Goal: Task Accomplishment & Management: Use online tool/utility

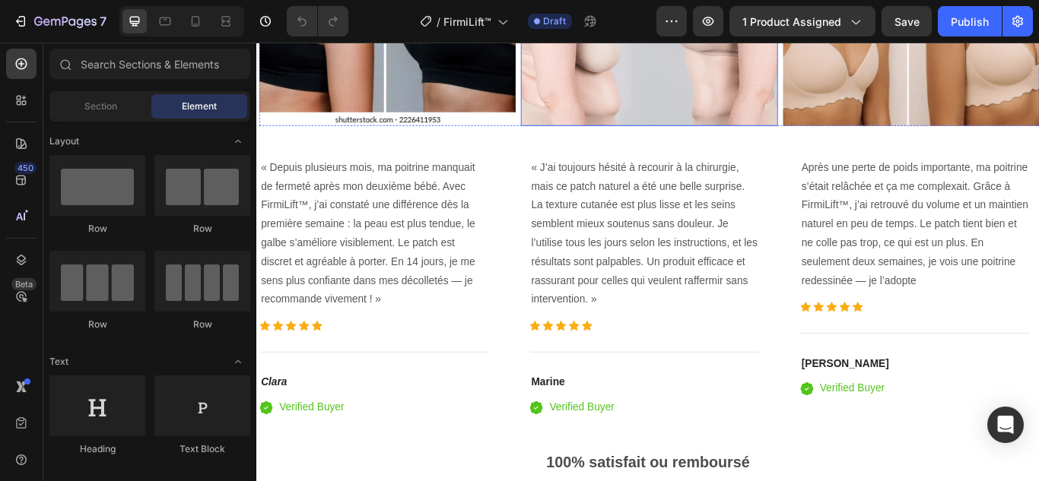
scroll to position [3498, 0]
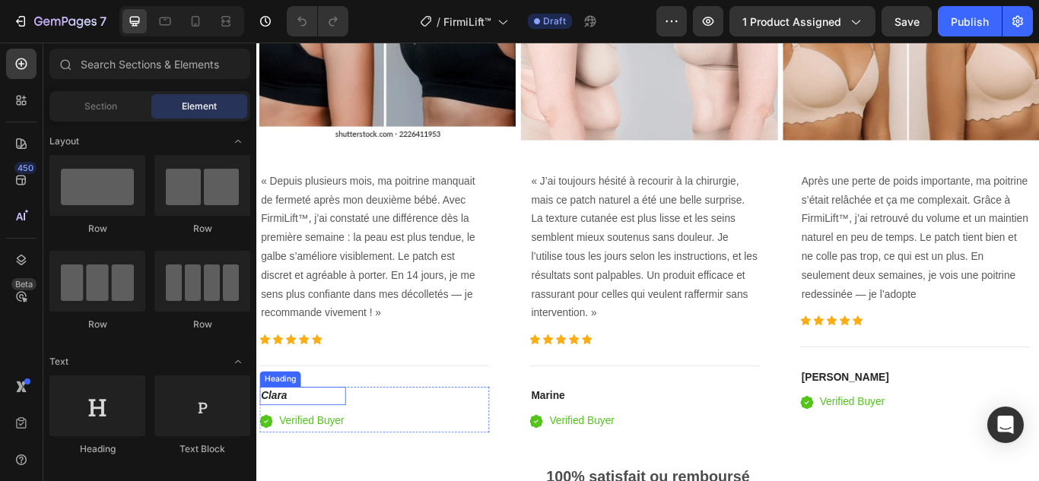
click at [317, 456] on h4 "Clara" at bounding box center [309, 455] width 100 height 21
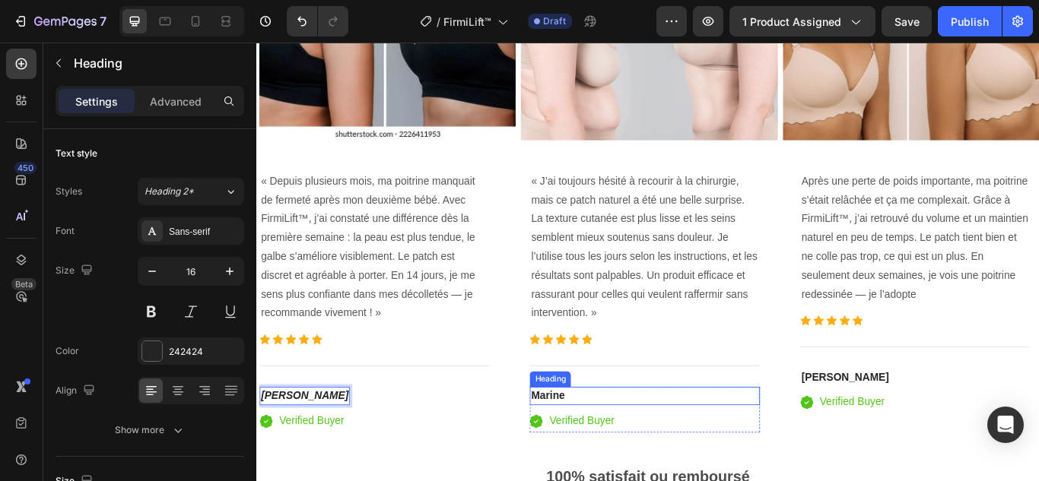
click at [602, 449] on strong "Marine" at bounding box center [596, 455] width 40 height 13
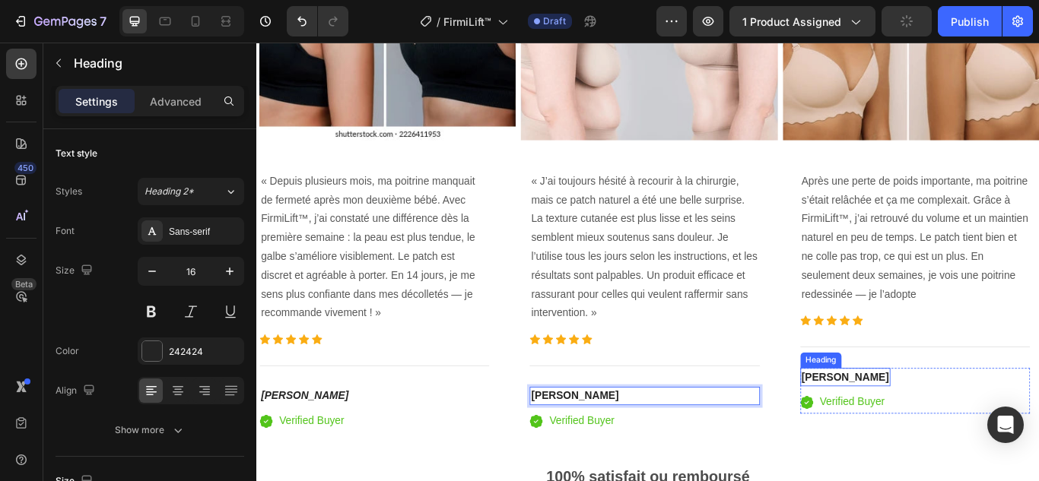
click at [938, 433] on h4 "[PERSON_NAME]" at bounding box center [942, 433] width 105 height 21
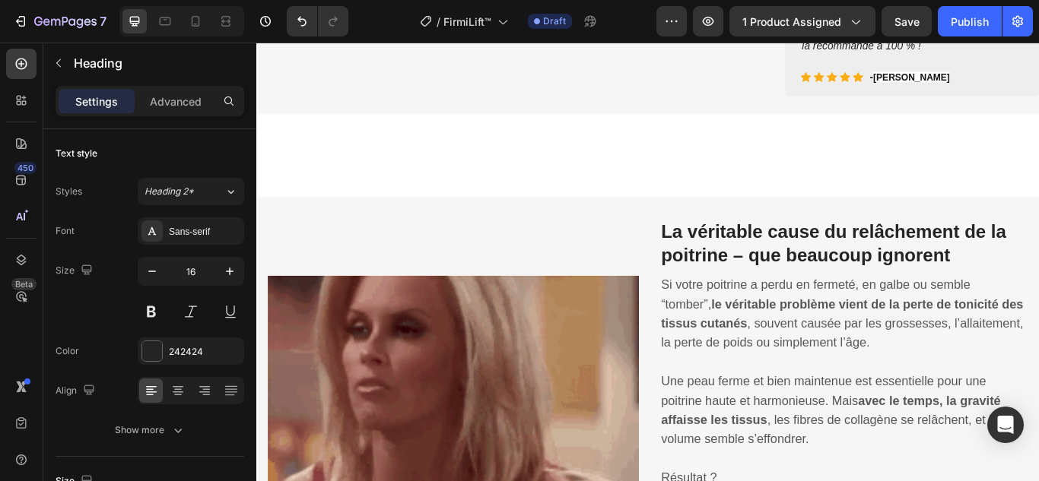
scroll to position [653, 0]
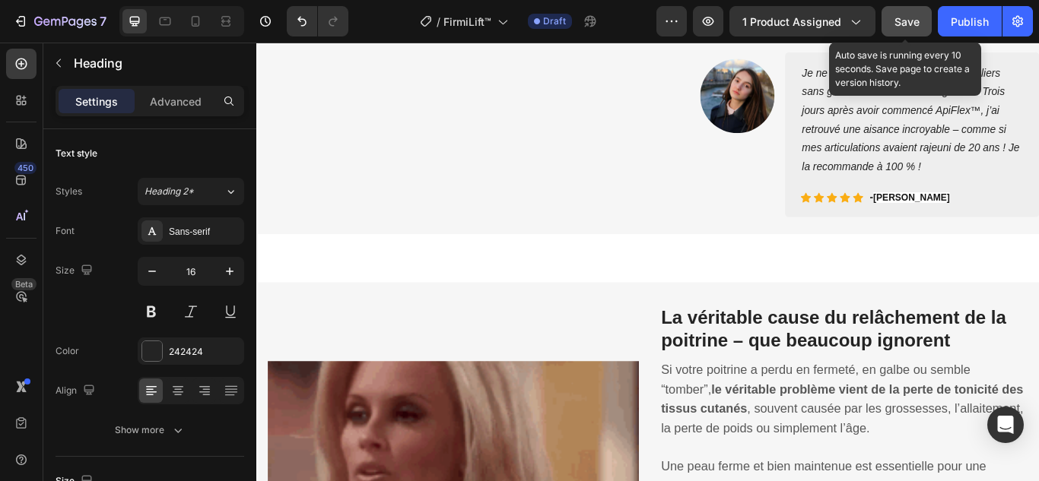
click at [896, 17] on span "Save" at bounding box center [906, 21] width 25 height 13
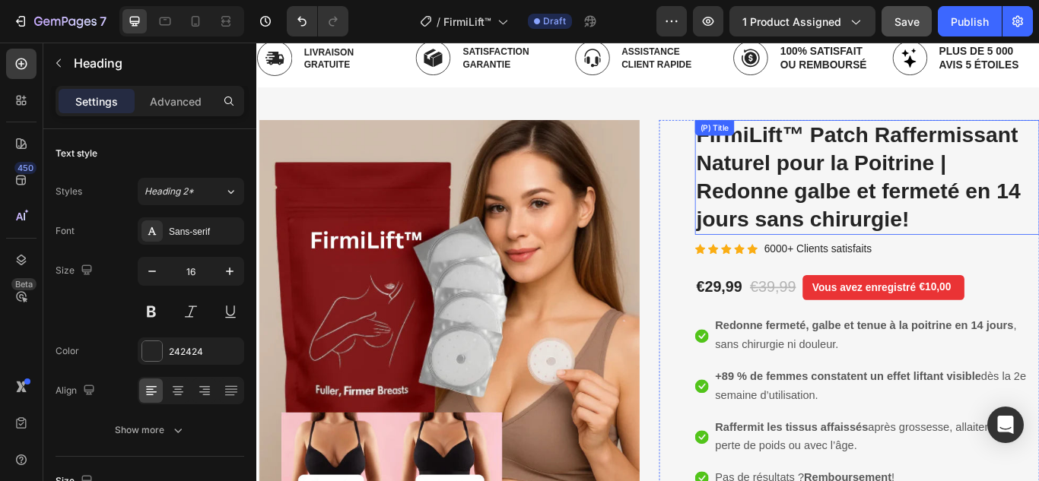
scroll to position [0, 0]
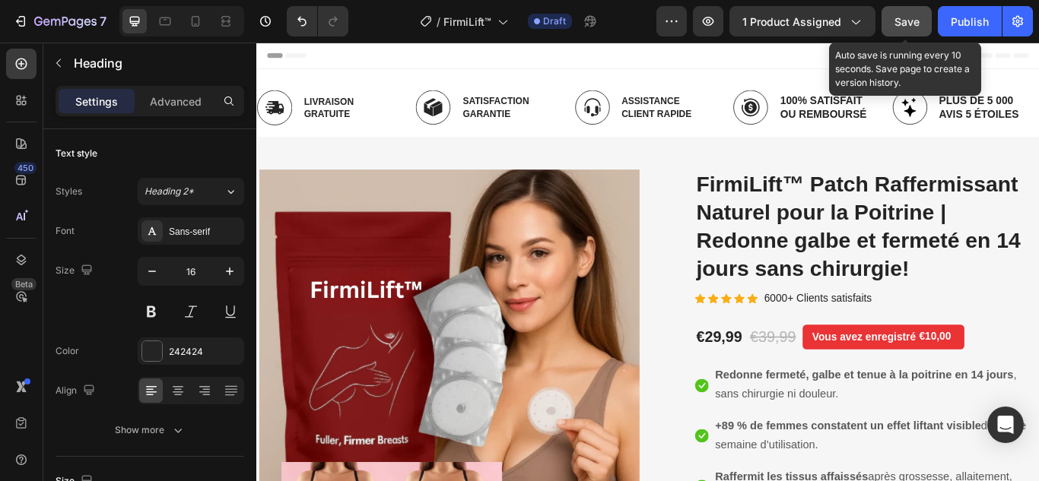
click at [897, 20] on span "Save" at bounding box center [906, 21] width 25 height 13
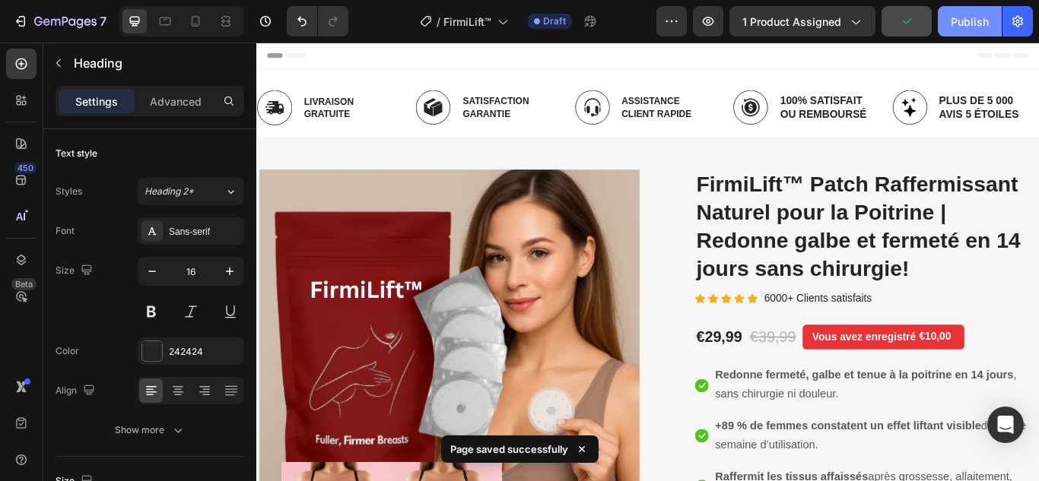
click at [968, 12] on button "Publish" at bounding box center [970, 21] width 64 height 30
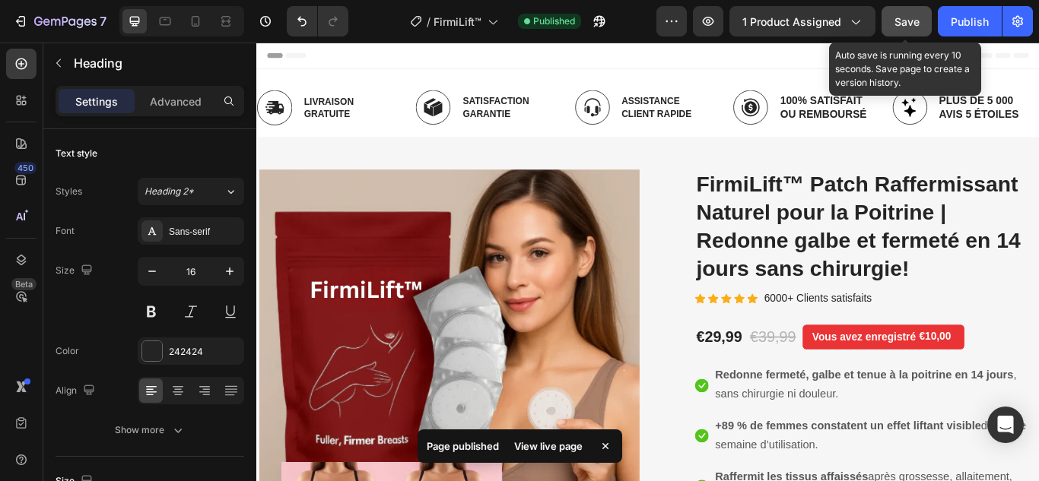
click at [907, 17] on span "Save" at bounding box center [906, 21] width 25 height 13
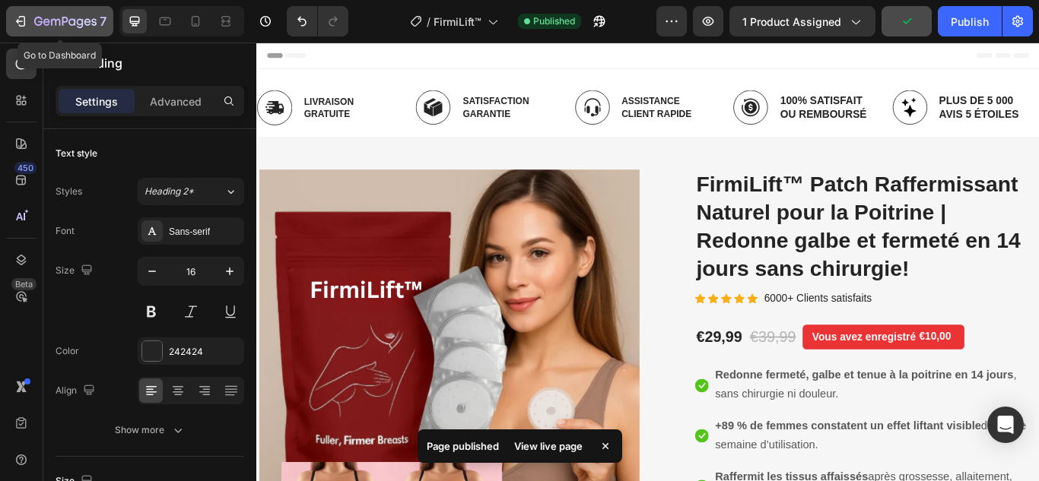
click at [13, 21] on icon "button" at bounding box center [20, 21] width 15 height 15
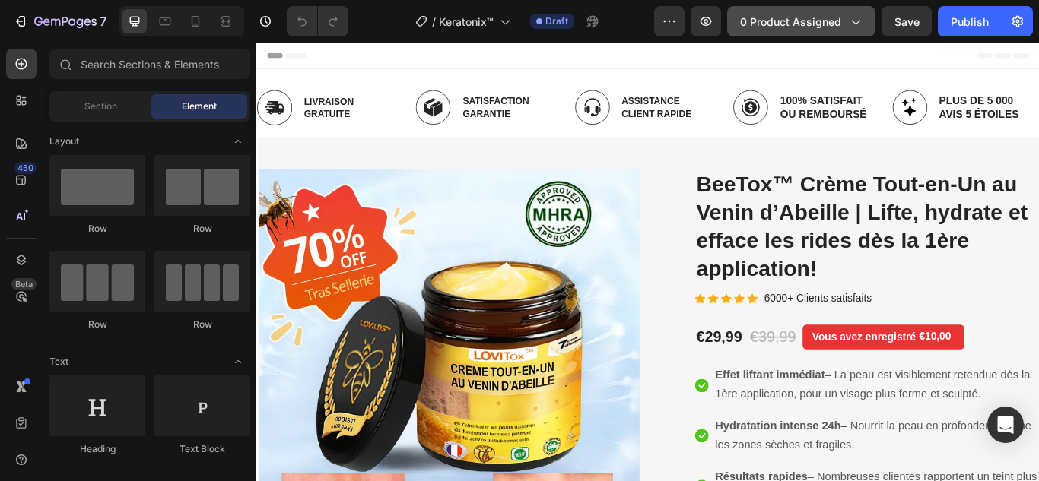
click at [811, 18] on span "0 product assigned" at bounding box center [790, 22] width 101 height 16
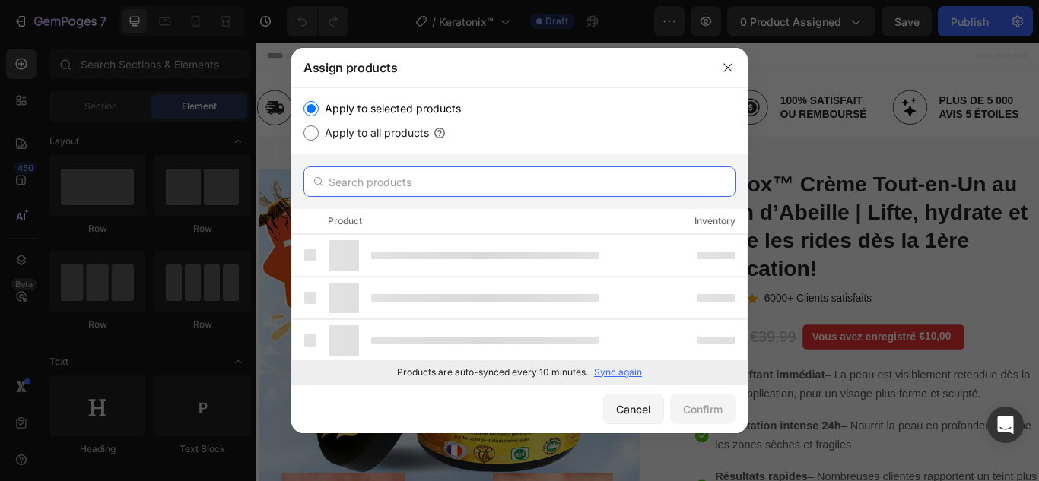
click at [457, 181] on input "text" at bounding box center [519, 182] width 432 height 30
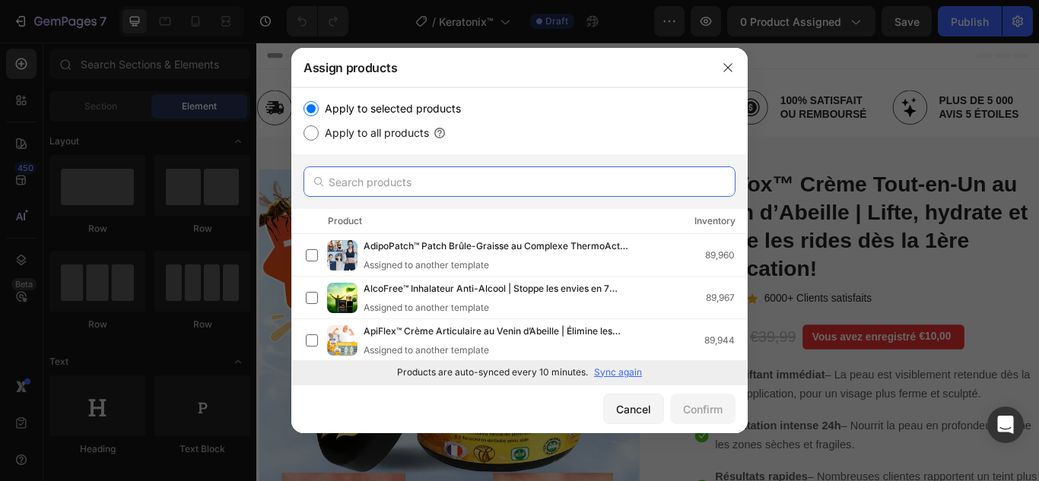
paste input "Keratonix™"
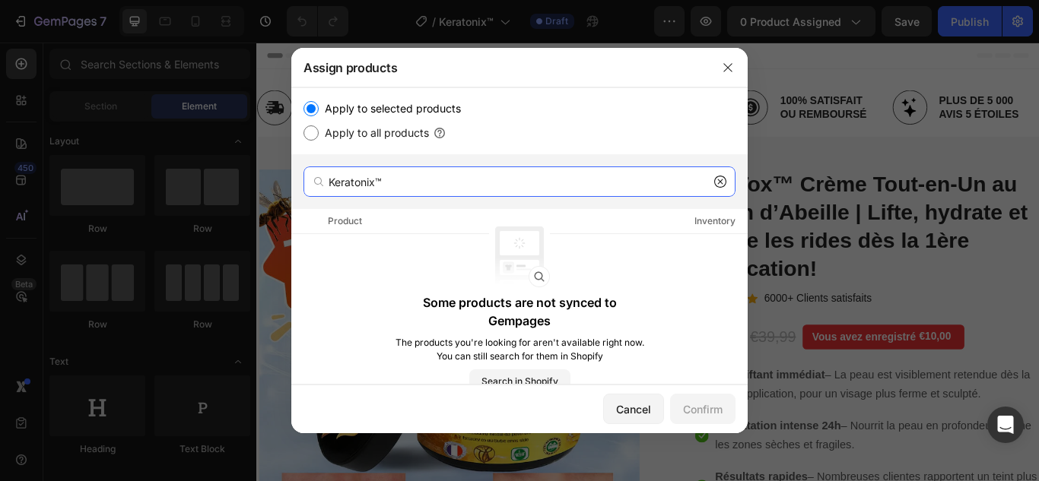
type input "Keratonix™"
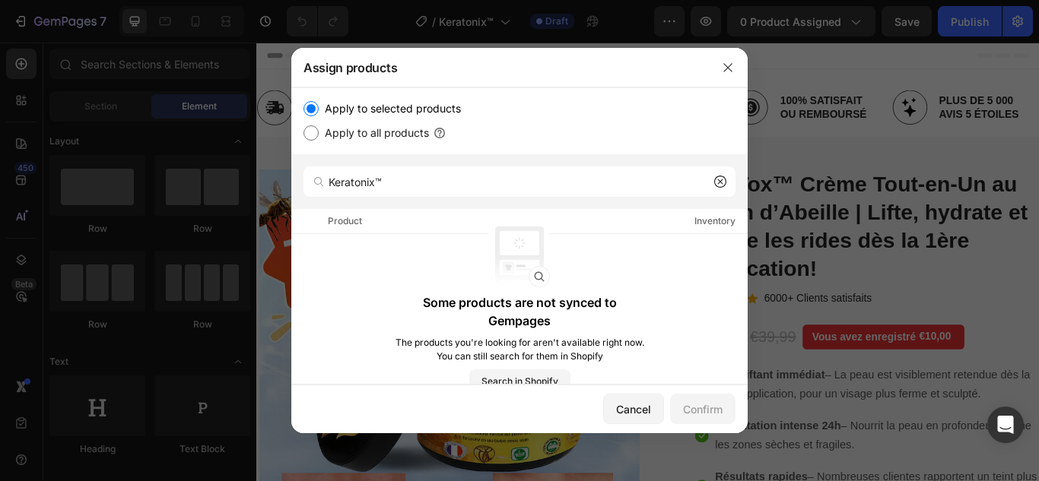
click at [719, 181] on icon at bounding box center [720, 181] width 5 height 5
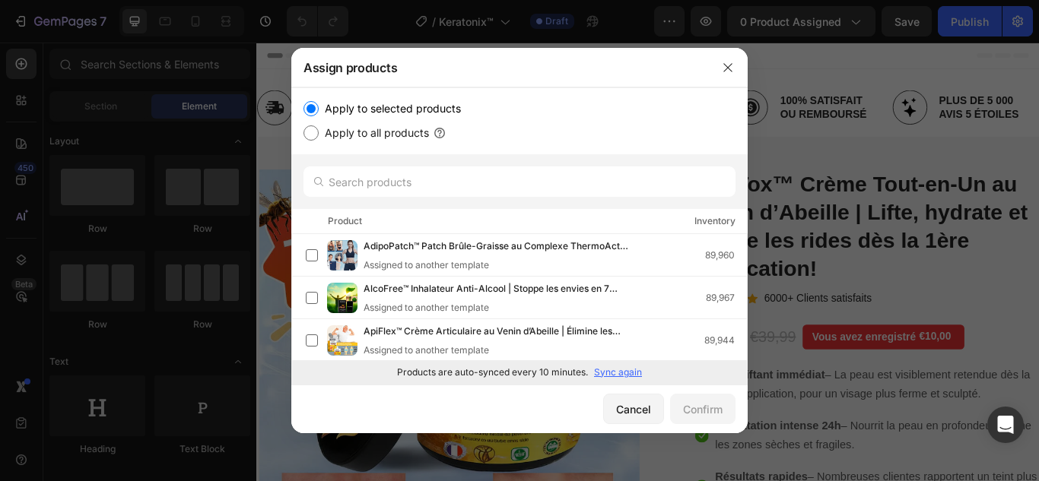
click at [609, 370] on p "Sync again" at bounding box center [618, 373] width 48 height 14
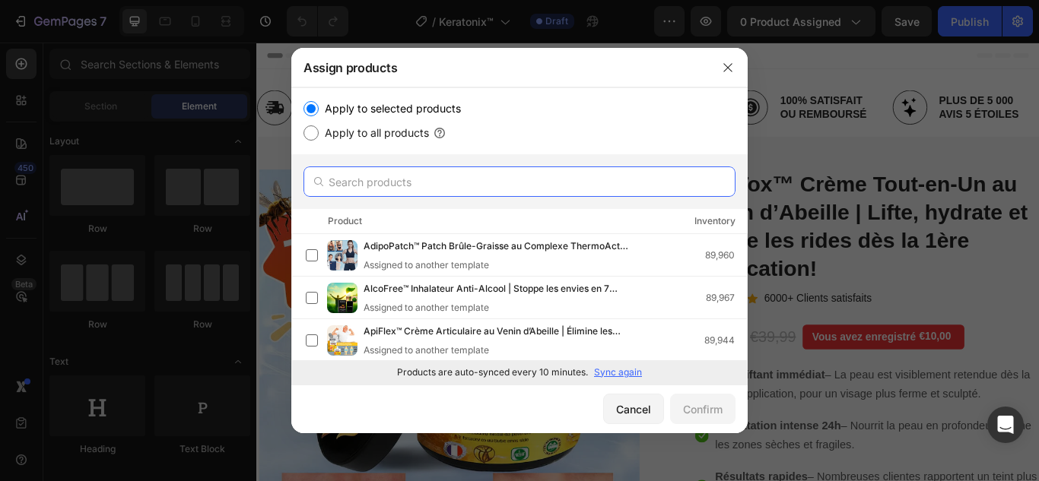
click at [423, 176] on input "text" at bounding box center [519, 182] width 432 height 30
paste input "Keratonix™"
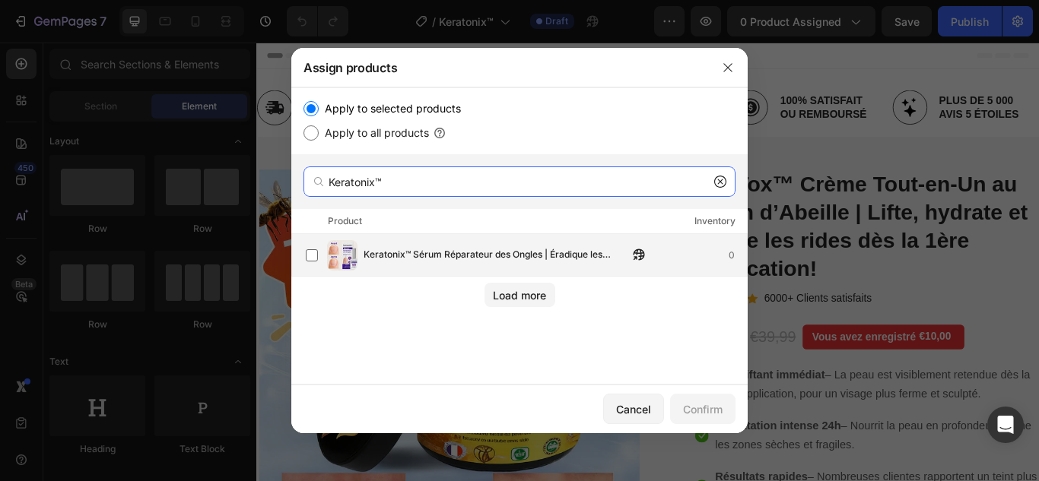
type input "Keratonix™"
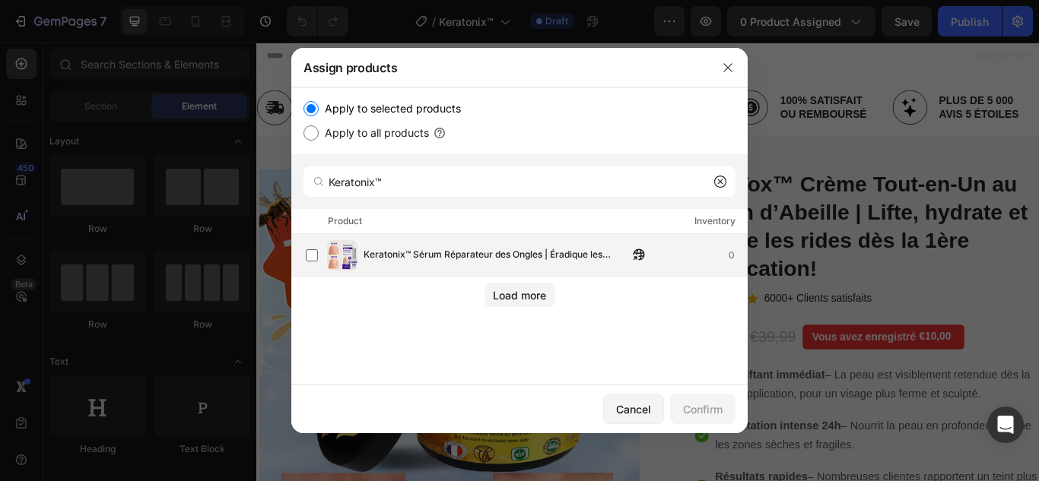
click at [393, 261] on span "Keratonix™ Sérum Réparateur des Ongles | Éradique les [MEDICAL_DATA] & reconstr…" at bounding box center [496, 255] width 265 height 17
click at [708, 408] on div "Confirm" at bounding box center [703, 410] width 40 height 16
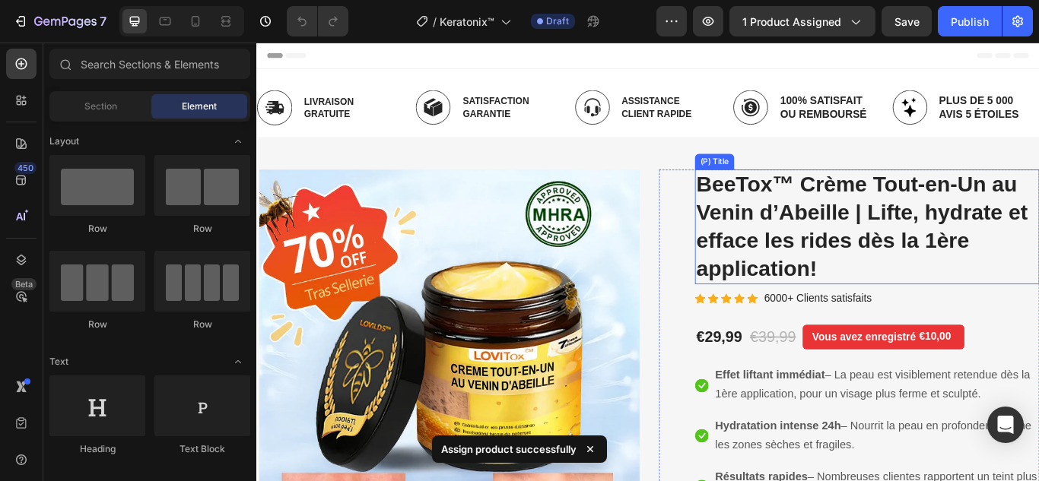
click at [824, 240] on h2 "BeeTox™ Crème Tout-en-Un au Venin d’Abeille | Lifte, hydrate et efface les ride…" at bounding box center [968, 258] width 402 height 134
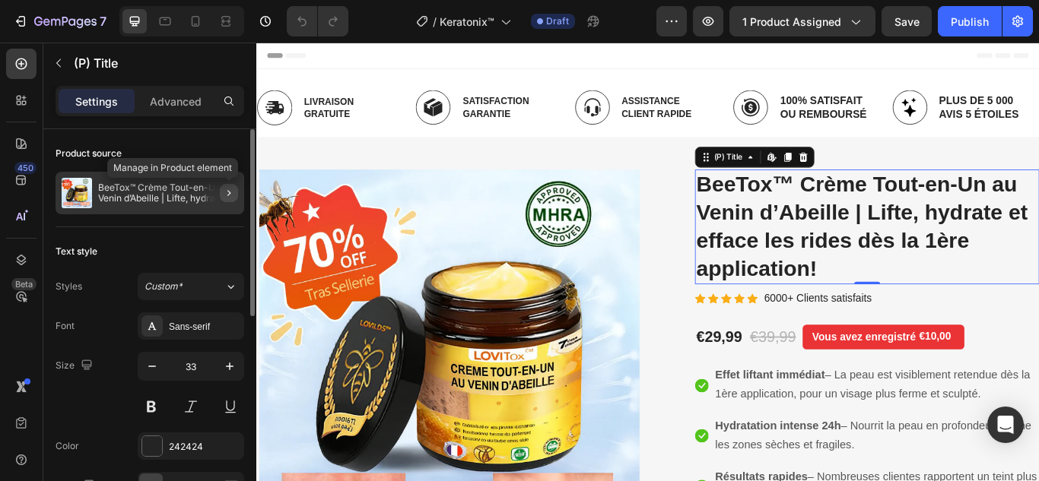
click at [224, 190] on icon "button" at bounding box center [229, 193] width 12 height 12
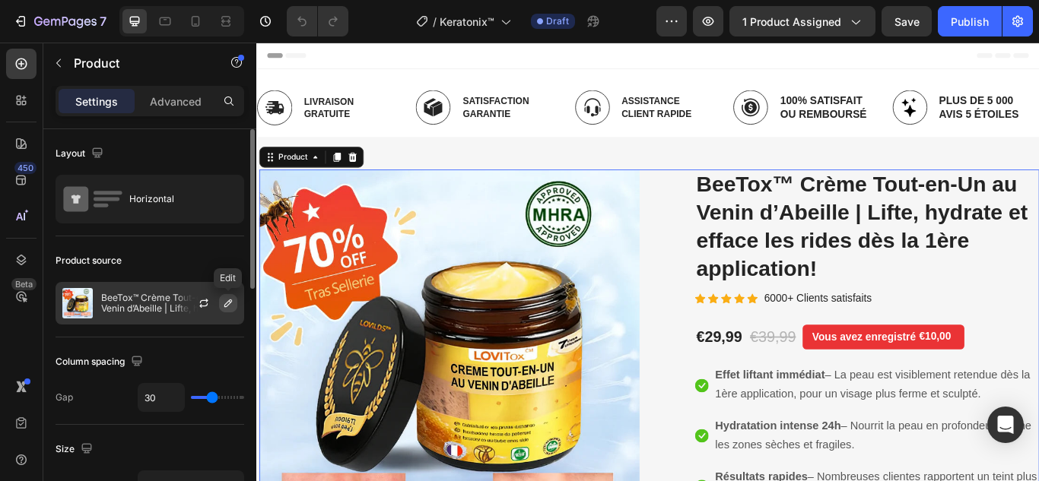
click at [222, 297] on icon "button" at bounding box center [228, 303] width 12 height 12
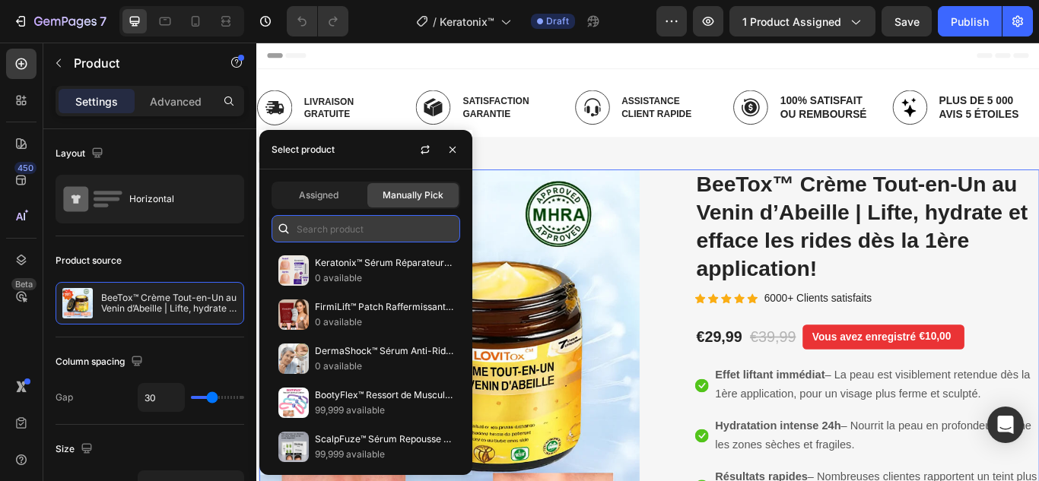
click at [326, 224] on input "text" at bounding box center [365, 228] width 189 height 27
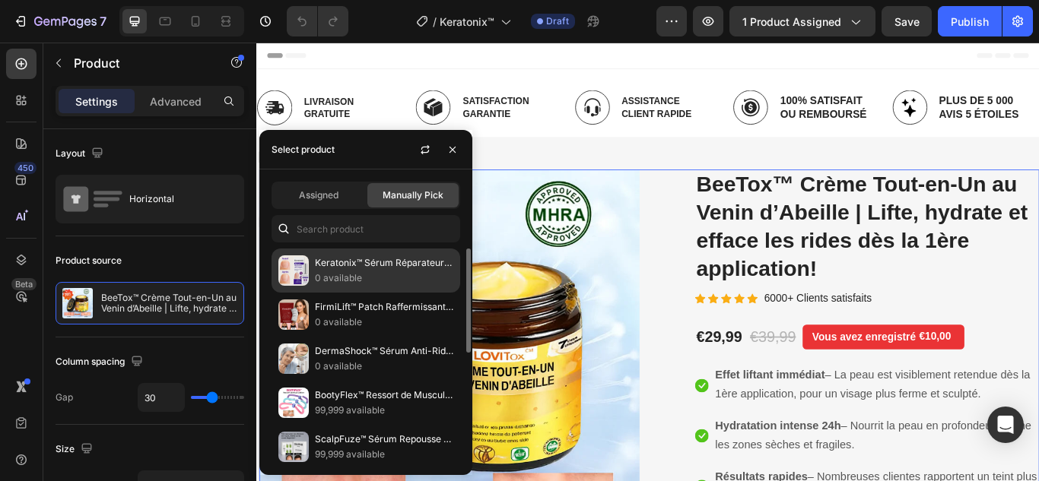
click at [320, 256] on p "Keratonix™ Sérum Réparateur des Ongles | Éradique les [MEDICAL_DATA] & reconstr…" at bounding box center [384, 263] width 138 height 15
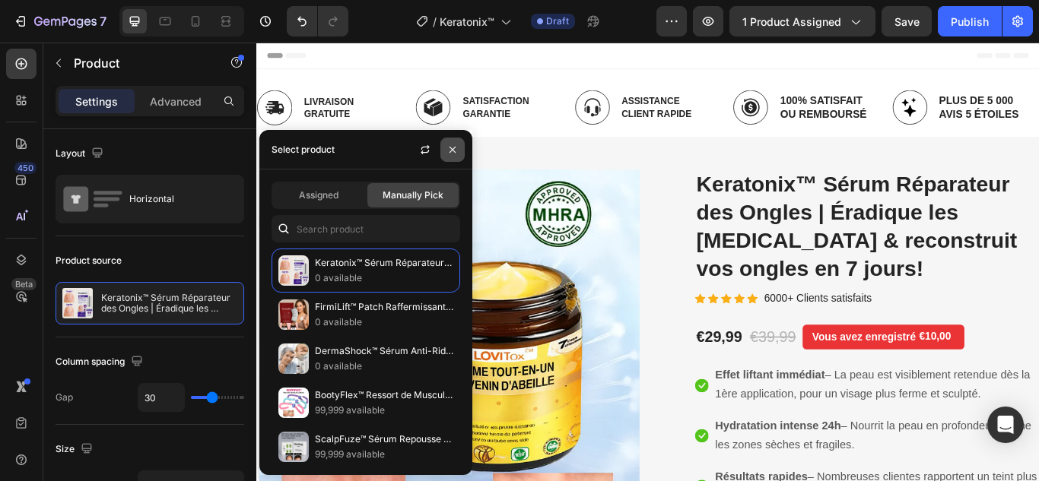
click at [459, 141] on button "button" at bounding box center [452, 150] width 24 height 24
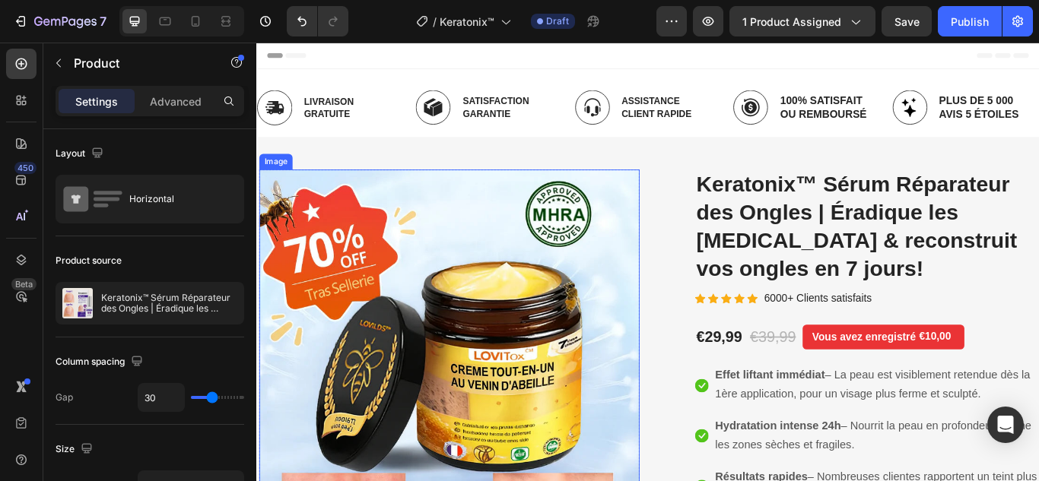
drag, startPoint x: 575, startPoint y: 359, endPoint x: 326, endPoint y: 351, distance: 248.8
click at [575, 356] on img at bounding box center [480, 412] width 443 height 443
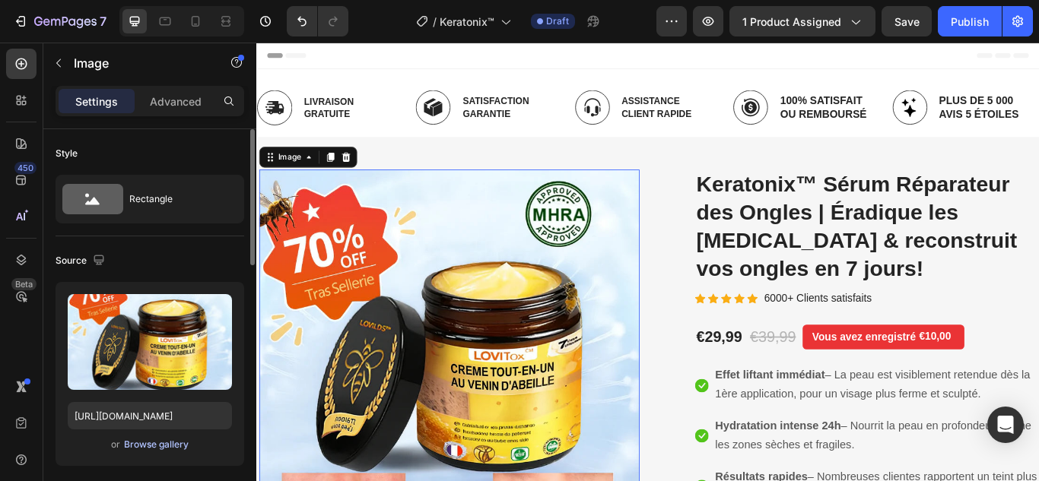
click at [149, 445] on div "Browse gallery" at bounding box center [156, 445] width 65 height 14
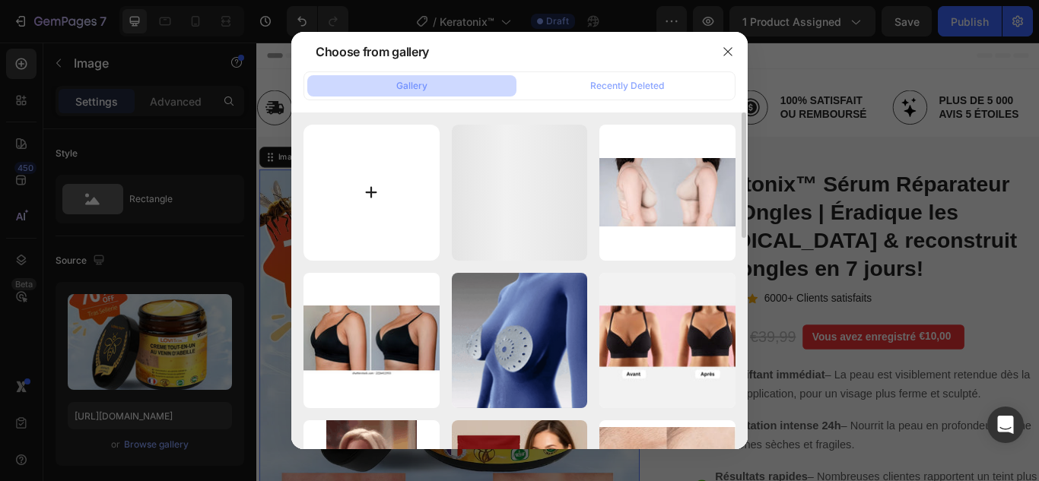
click at [370, 188] on input "file" at bounding box center [371, 193] width 136 height 136
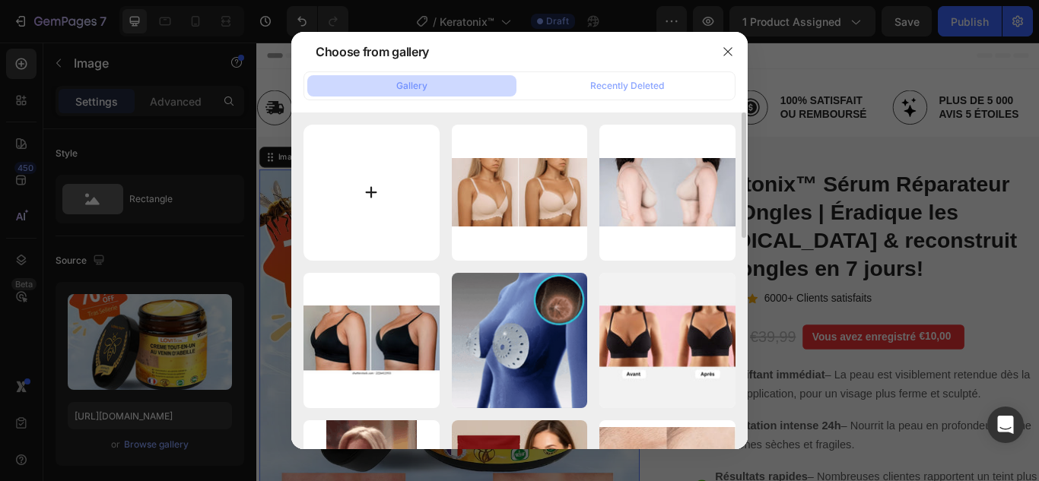
type input "C:\fakepath\1.webp"
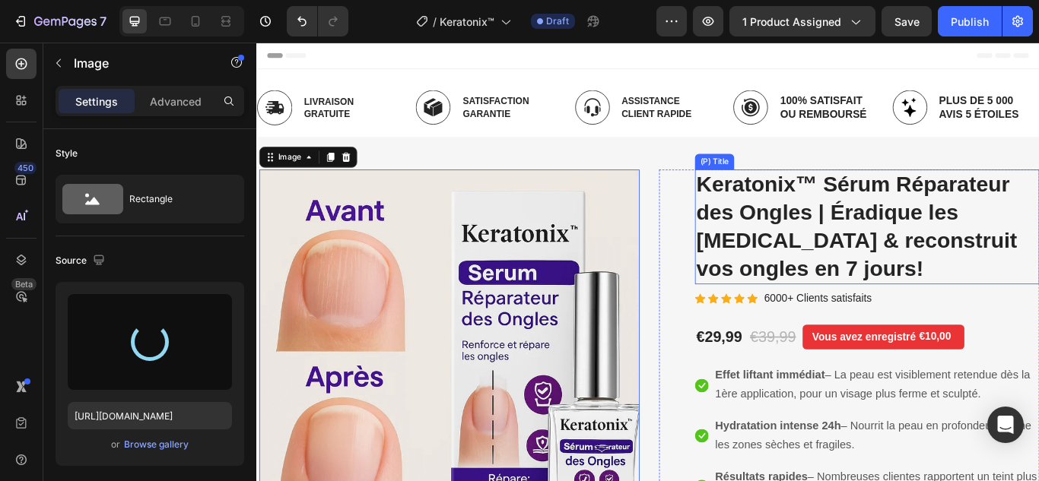
type input "https://cdn.shopify.com/s/files/1/0748/6688/4847/files/gempages_574280435123618…"
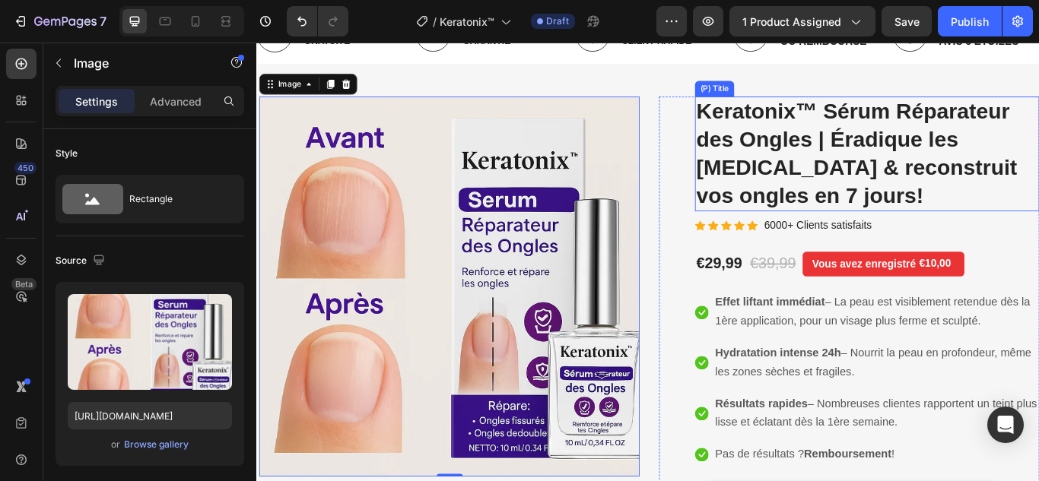
scroll to position [152, 0]
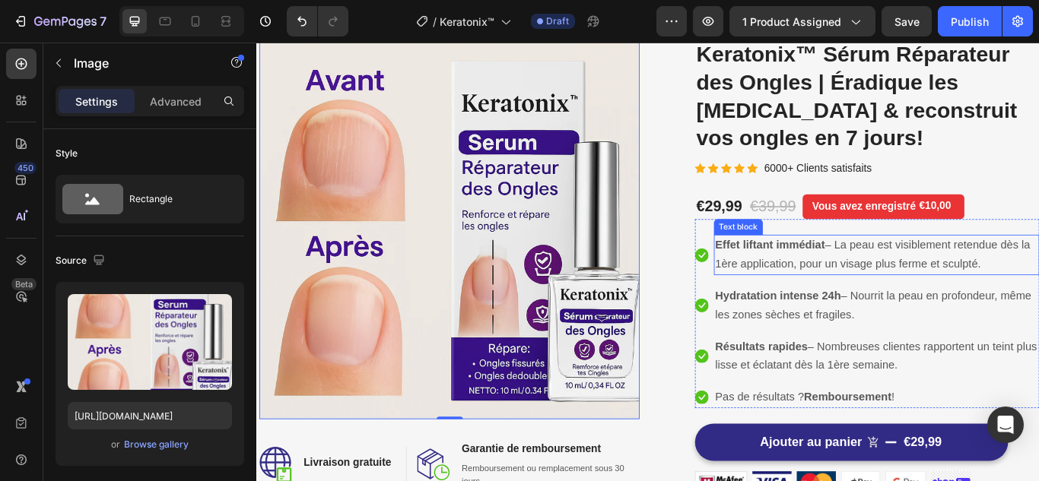
click at [913, 299] on span "Effet liftant immédiat – La peau est visiblement retendue dès la 1ère applicati…" at bounding box center [974, 289] width 367 height 37
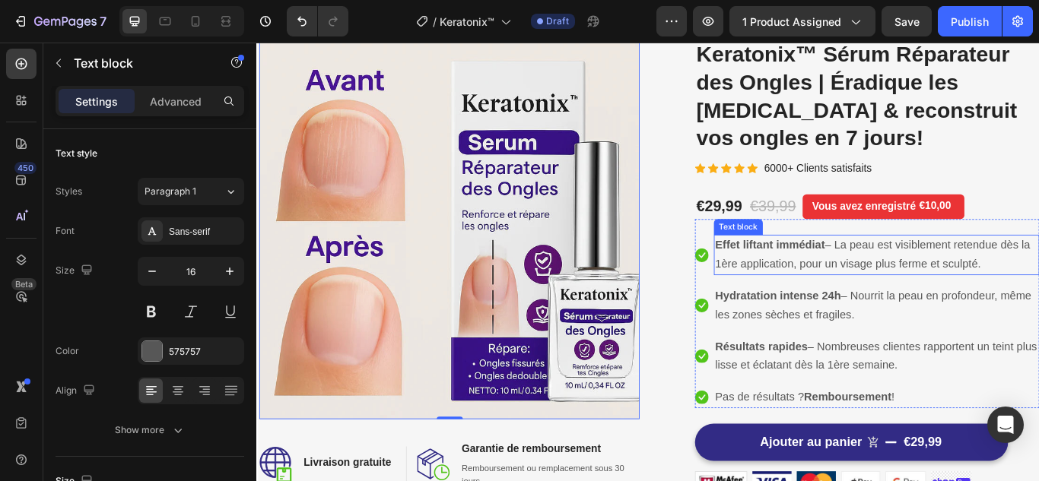
click at [913, 299] on span "Effet liftant immédiat – La peau est visiblement retendue dès la 1ère applicati…" at bounding box center [974, 289] width 367 height 37
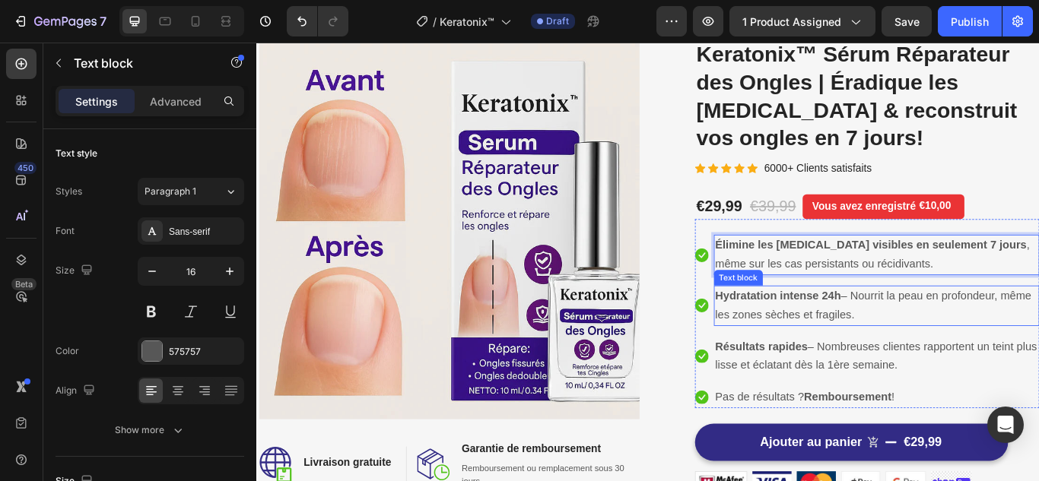
click at [872, 342] on strong "Hydratation intense 24h" at bounding box center [864, 338] width 147 height 14
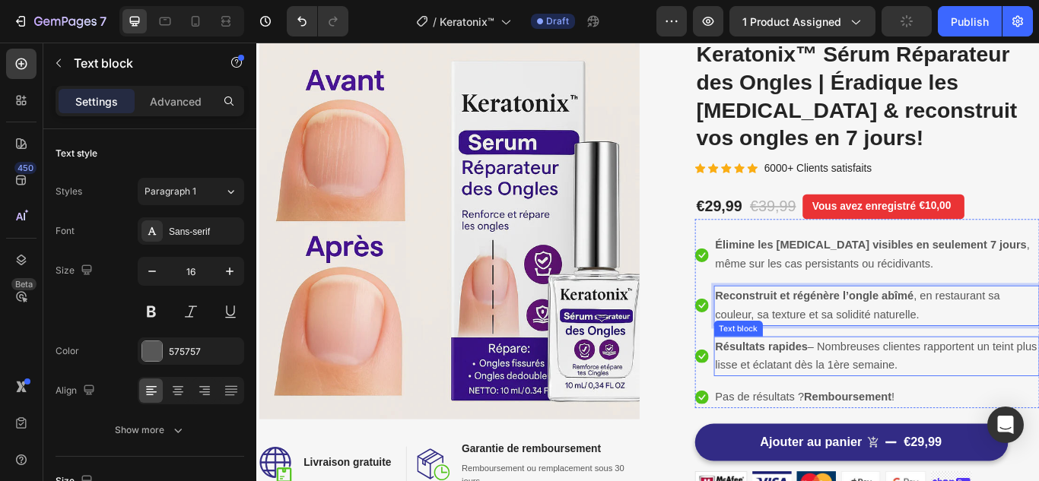
click at [869, 392] on strong "Résultats rapides" at bounding box center [845, 397] width 108 height 14
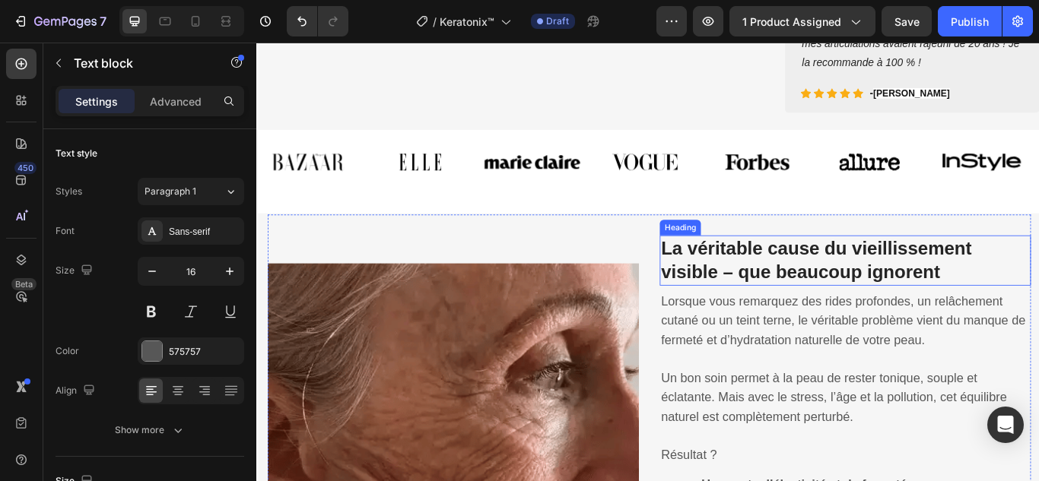
scroll to position [837, 0]
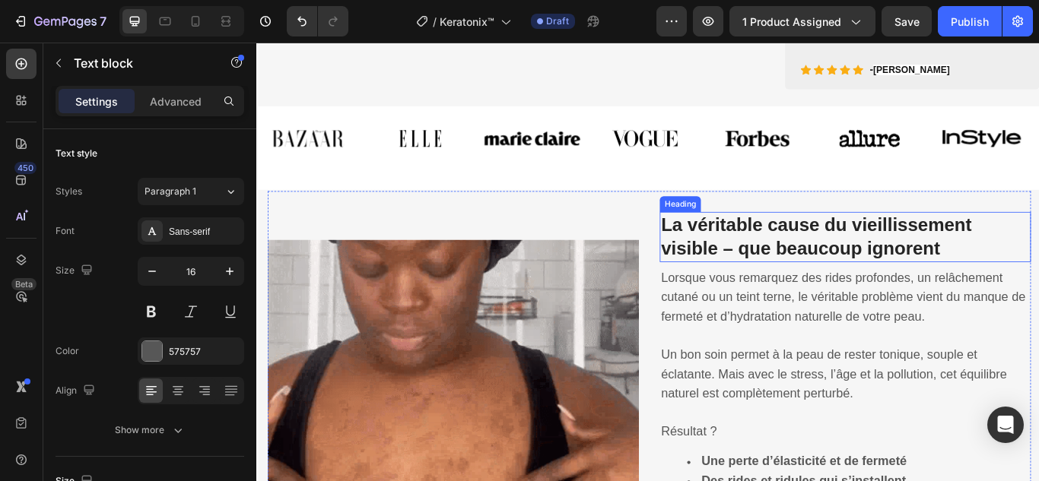
click at [900, 286] on strong "La véritable cause du vieillissement visible – que beaucoup ignorent" at bounding box center [909, 268] width 362 height 51
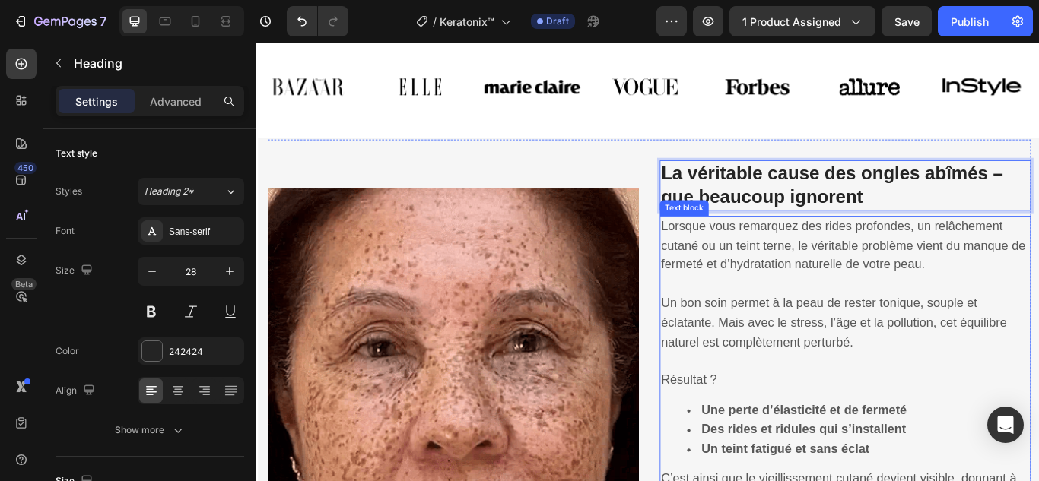
scroll to position [913, 0]
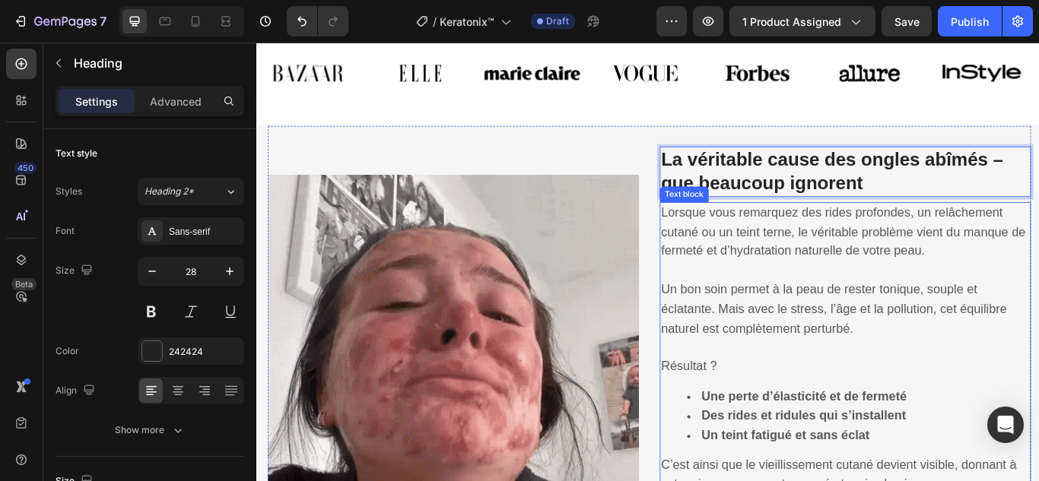
click at [912, 275] on p "Lorsque vous remarquez des rides profondes, un relâchement cutané ou un teint t…" at bounding box center [943, 264] width 430 height 68
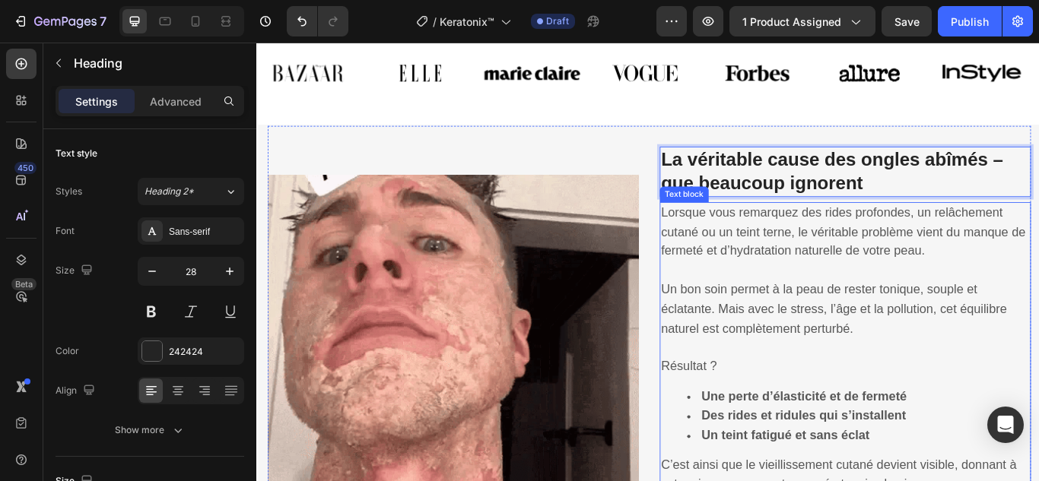
click at [912, 275] on p "Lorsque vous remarquez des rides profondes, un relâchement cutané ou un teint t…" at bounding box center [943, 264] width 430 height 68
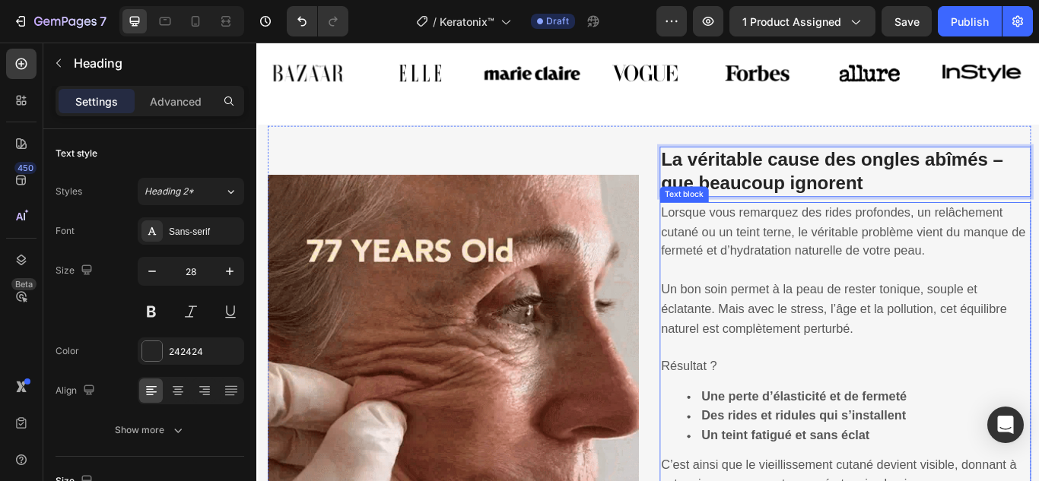
click at [912, 275] on p "Lorsque vous remarquez des rides profondes, un relâchement cutané ou un teint t…" at bounding box center [943, 264] width 430 height 68
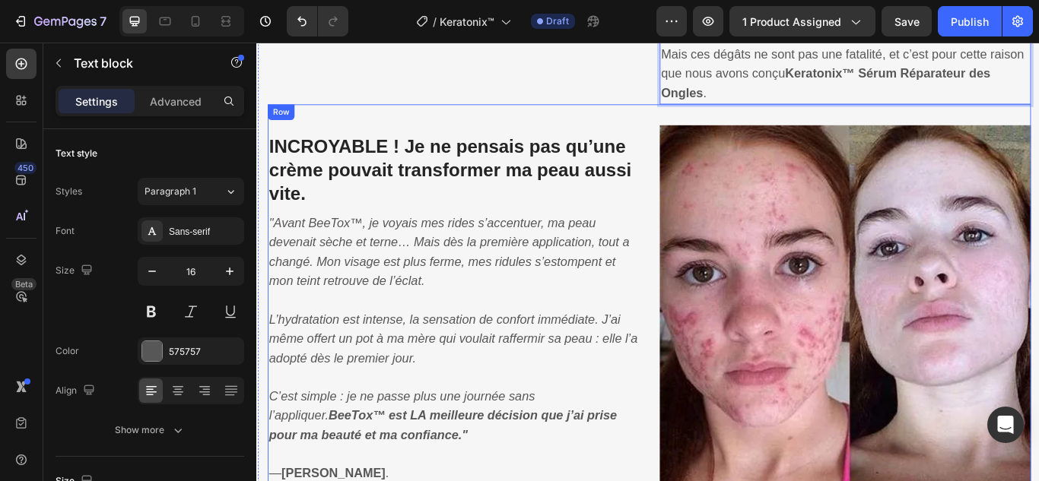
scroll to position [1653, 0]
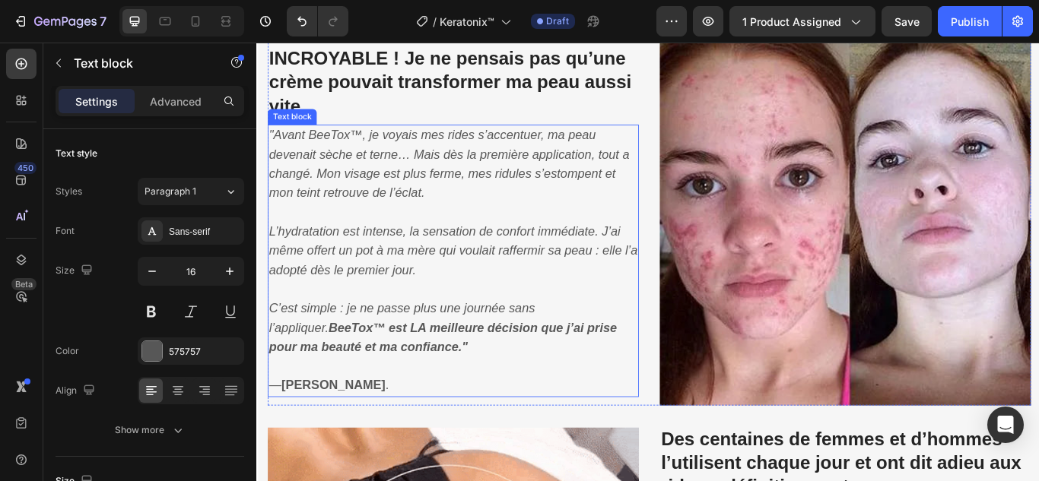
click at [594, 93] on strong "INCROYABLE ! Je ne pensais pas qu’une crème pouvait transformer ma peau aussi v…" at bounding box center [482, 88] width 423 height 79
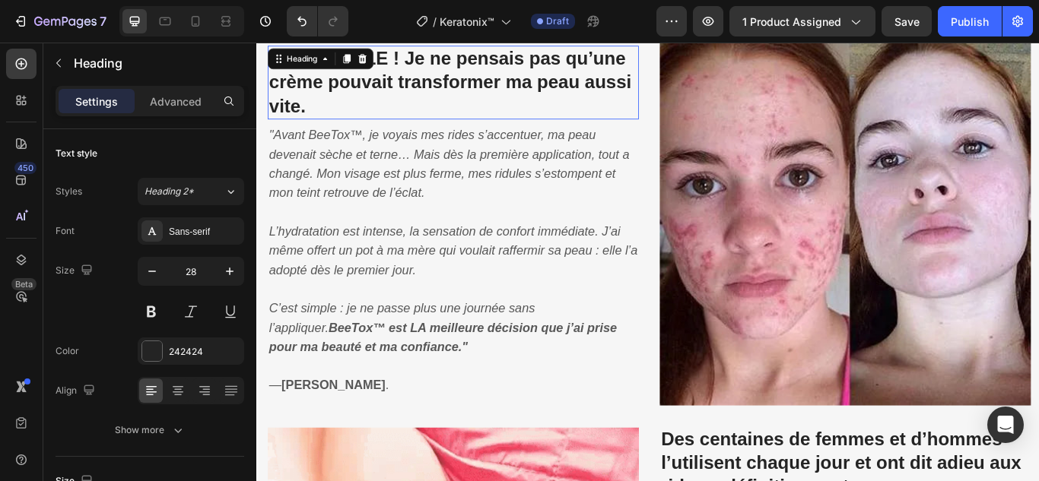
click at [594, 93] on strong "INCROYABLE ! Je ne pensais pas qu’une crème pouvait transformer ma peau aussi v…" at bounding box center [482, 88] width 423 height 79
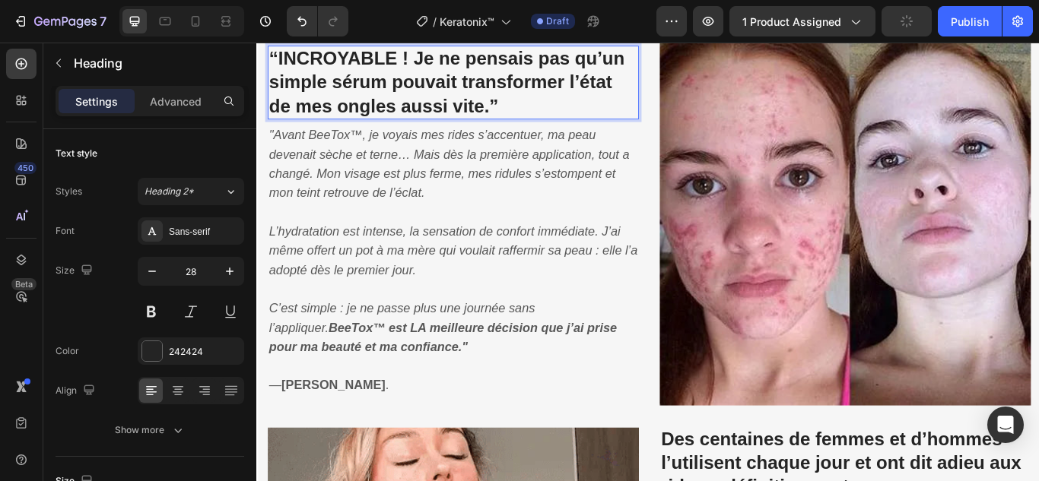
click at [484, 167] on icon ""Avant BeeTox™, je voyais mes rides s’accentuer, ma peau devenait sèche et tern…" at bounding box center [481, 184] width 420 height 84
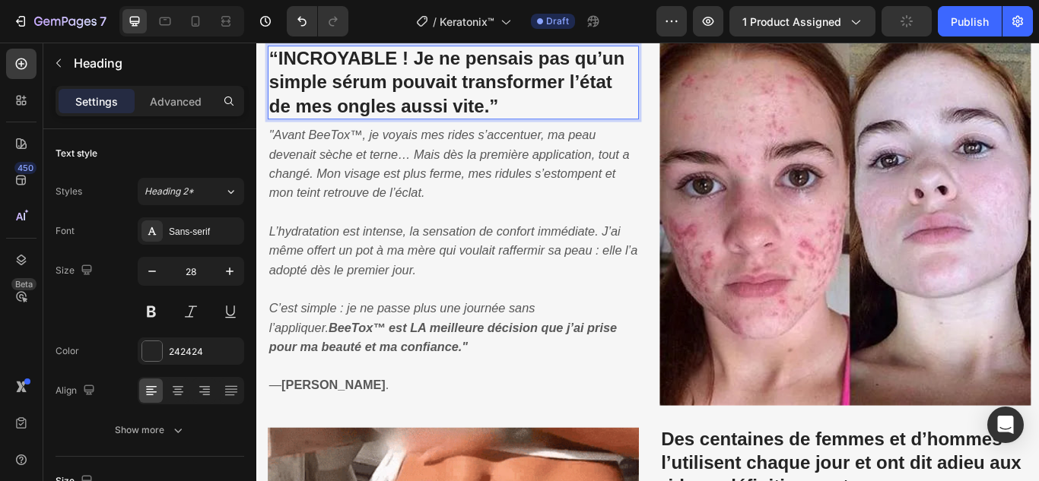
click at [484, 167] on icon ""Avant BeeTox™, je voyais mes rides s’accentuer, ma peau devenait sèche et tern…" at bounding box center [481, 184] width 420 height 84
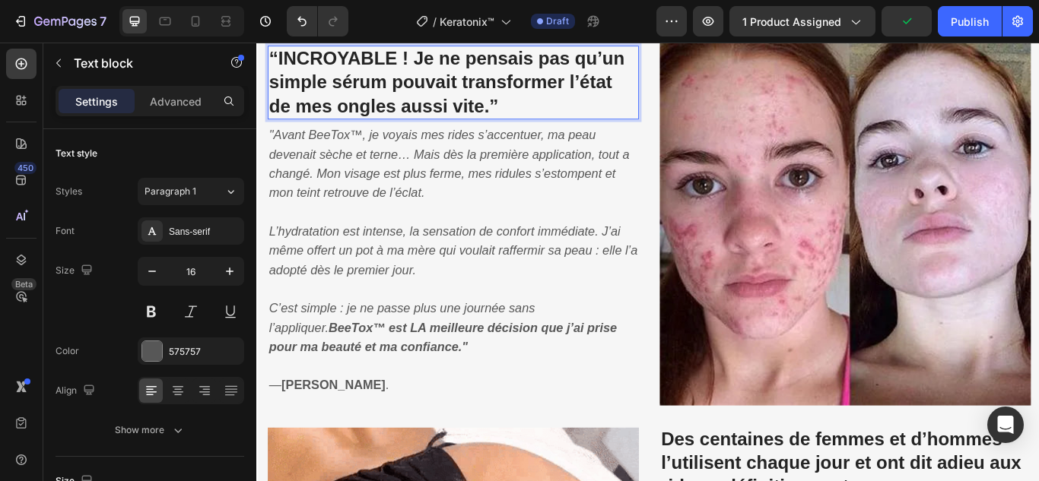
click at [484, 167] on icon ""Avant BeeTox™, je voyais mes rides s’accentuer, ma peau devenait sèche et tern…" at bounding box center [481, 184] width 420 height 84
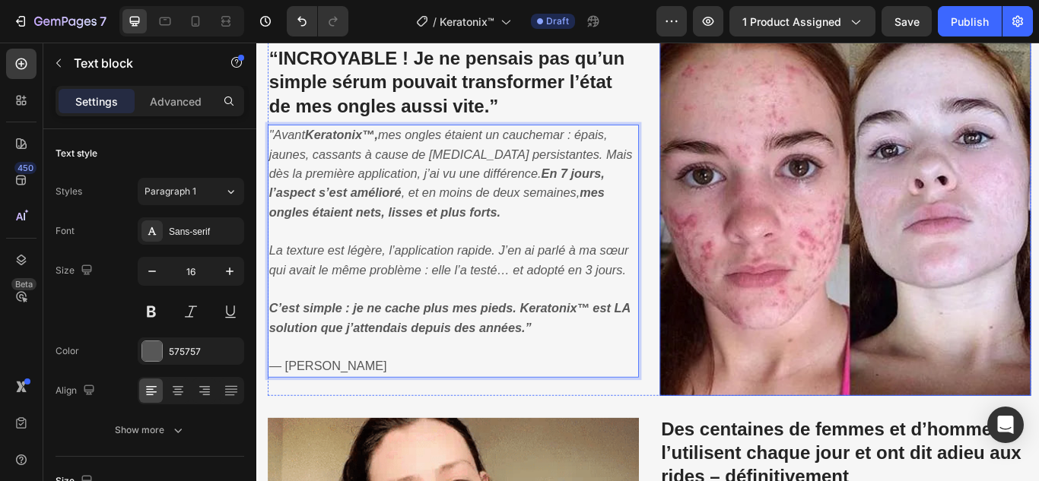
scroll to position [1892, 0]
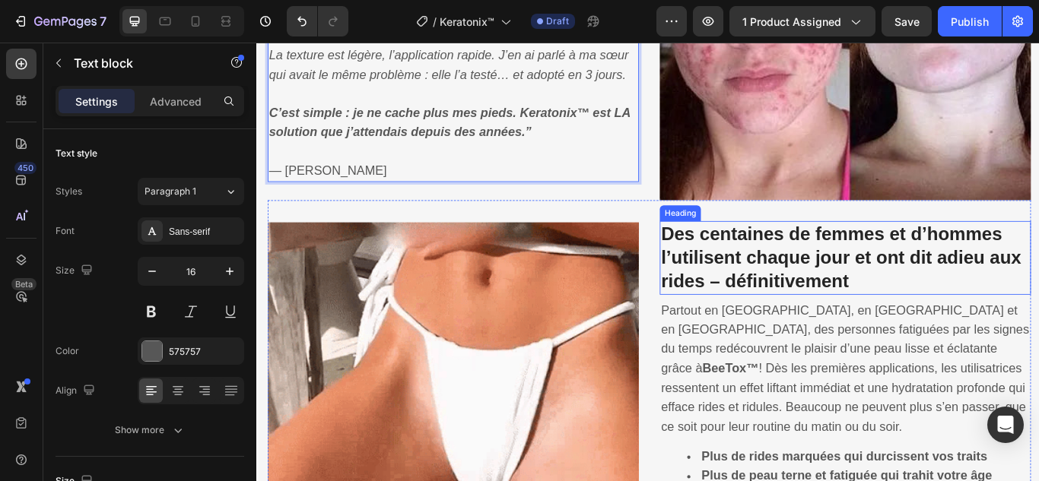
click at [833, 276] on strong "Des centaines de femmes et d’hommes l’utilisent chaque jour et ont dit adieu au…" at bounding box center [938, 293] width 420 height 79
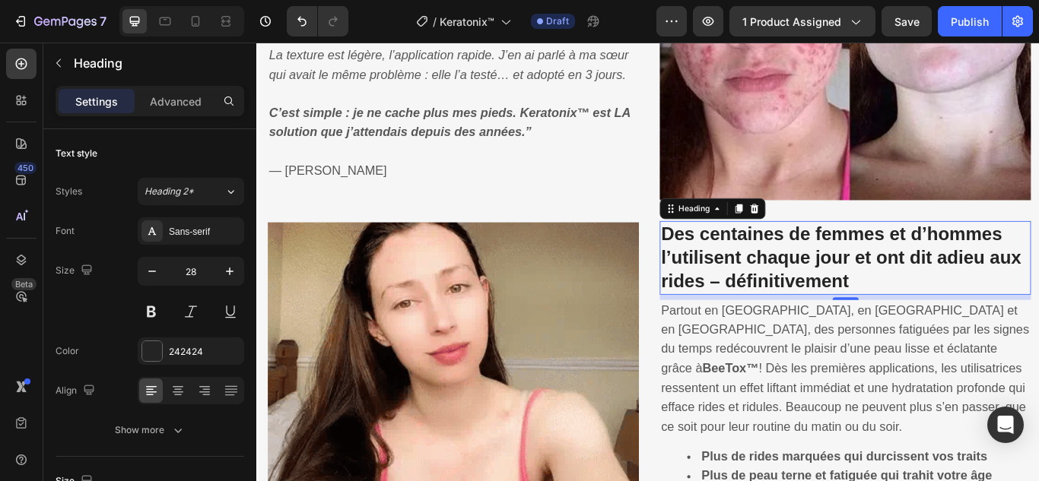
click at [831, 276] on strong "Des centaines de femmes et d’hommes l’utilisent chaque jour et ont dit adieu au…" at bounding box center [938, 293] width 420 height 79
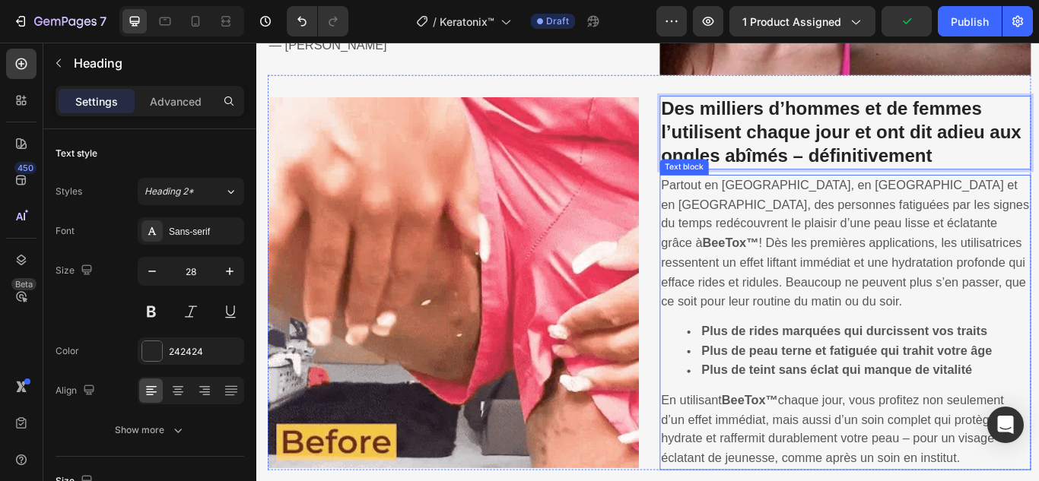
scroll to position [2044, 0]
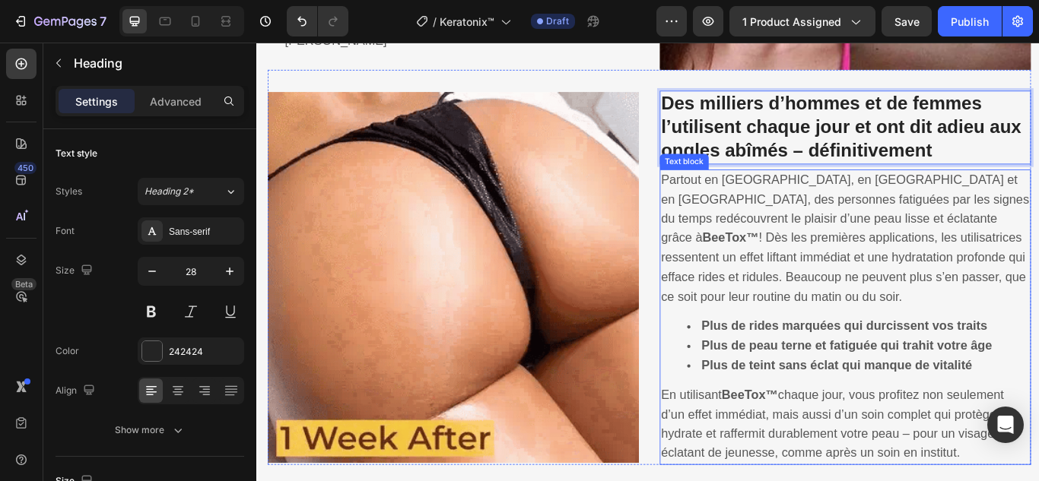
click at [853, 247] on span "Partout en [GEOGRAPHIC_DATA], en [GEOGRAPHIC_DATA] et en [GEOGRAPHIC_DATA], des…" at bounding box center [942, 271] width 429 height 152
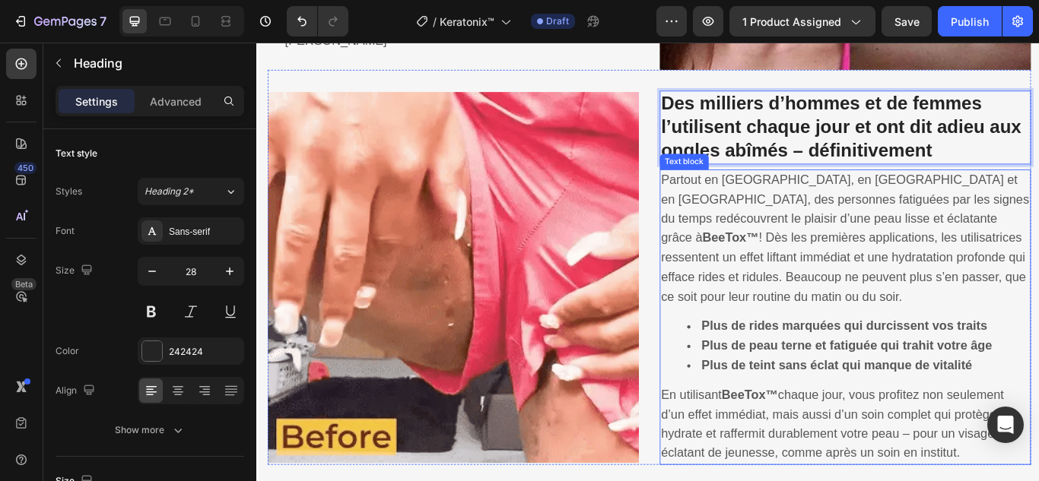
click at [853, 247] on span "Partout en [GEOGRAPHIC_DATA], en [GEOGRAPHIC_DATA] et en [GEOGRAPHIC_DATA], des…" at bounding box center [942, 271] width 429 height 152
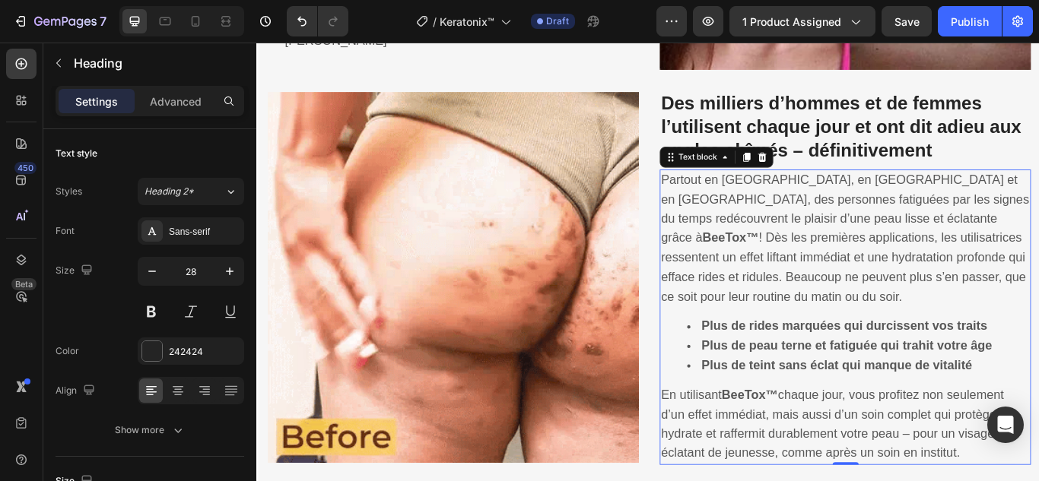
click at [853, 247] on span "Partout en [GEOGRAPHIC_DATA], en [GEOGRAPHIC_DATA] et en [GEOGRAPHIC_DATA], des…" at bounding box center [942, 271] width 429 height 152
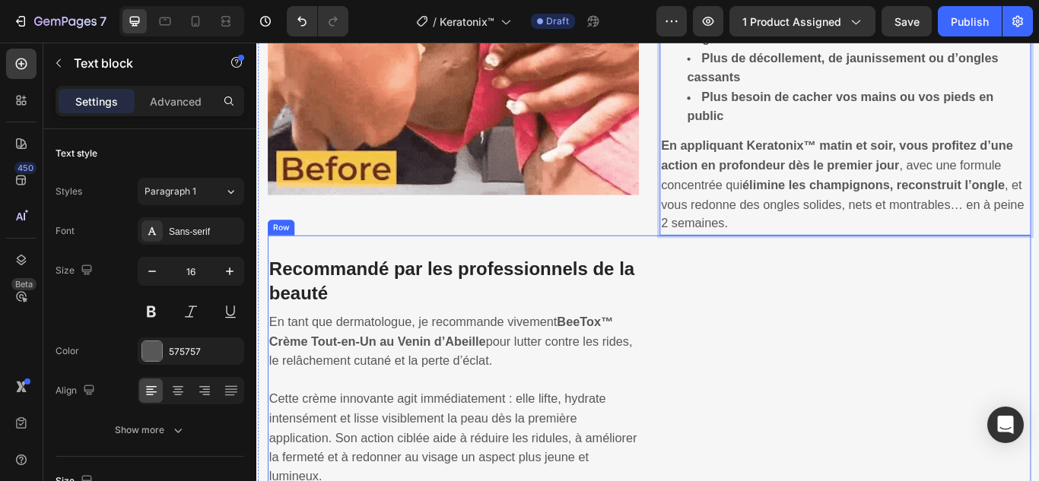
scroll to position [2407, 0]
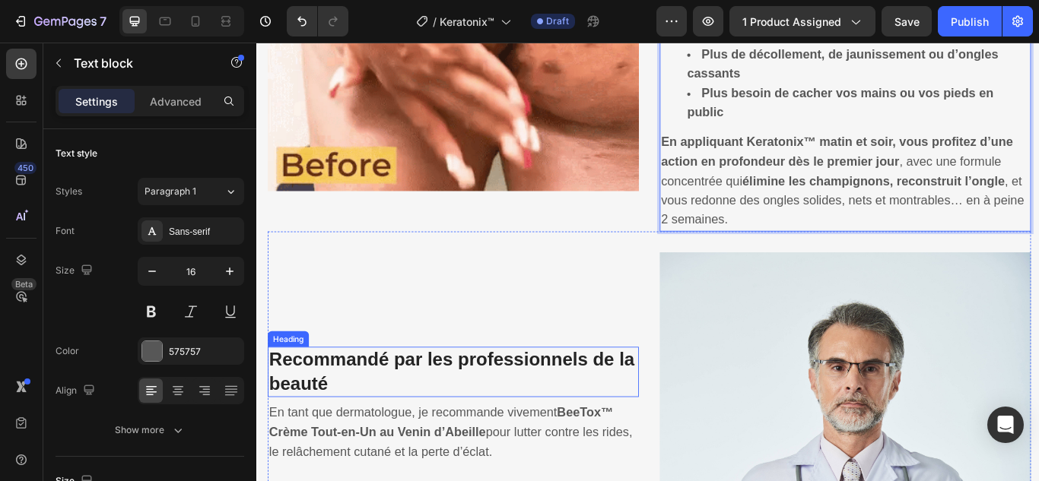
click at [488, 401] on strong "Recommandé par les professionnels de la beauté" at bounding box center [484, 426] width 426 height 51
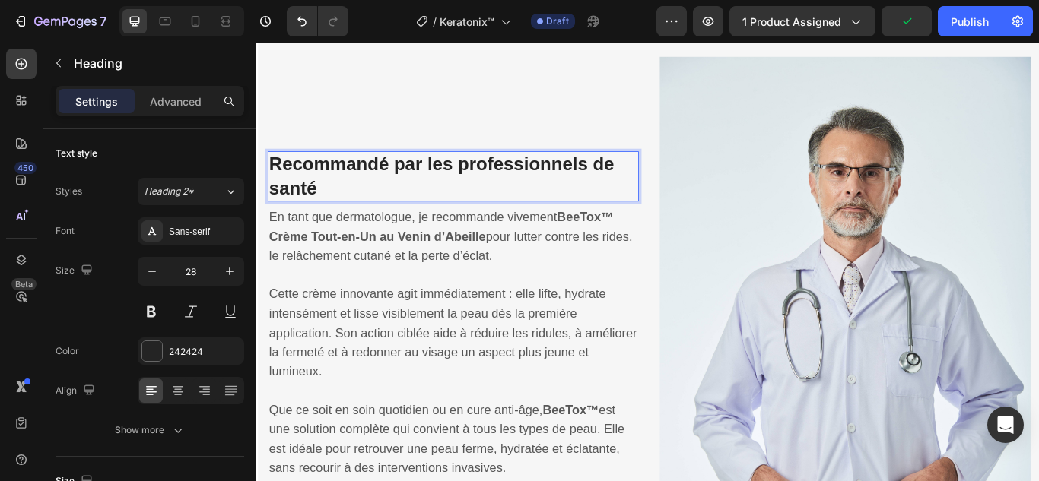
scroll to position [2711, 0]
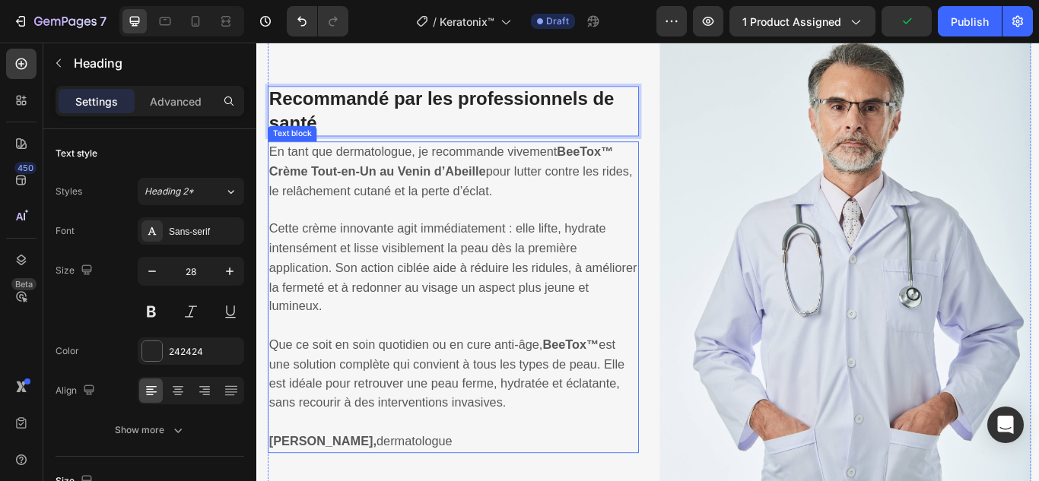
click at [455, 160] on p "En tant que dermatologue, je recommande vivement BeeTox™ Crème Tout-en-Un au Ve…" at bounding box center [486, 194] width 430 height 68
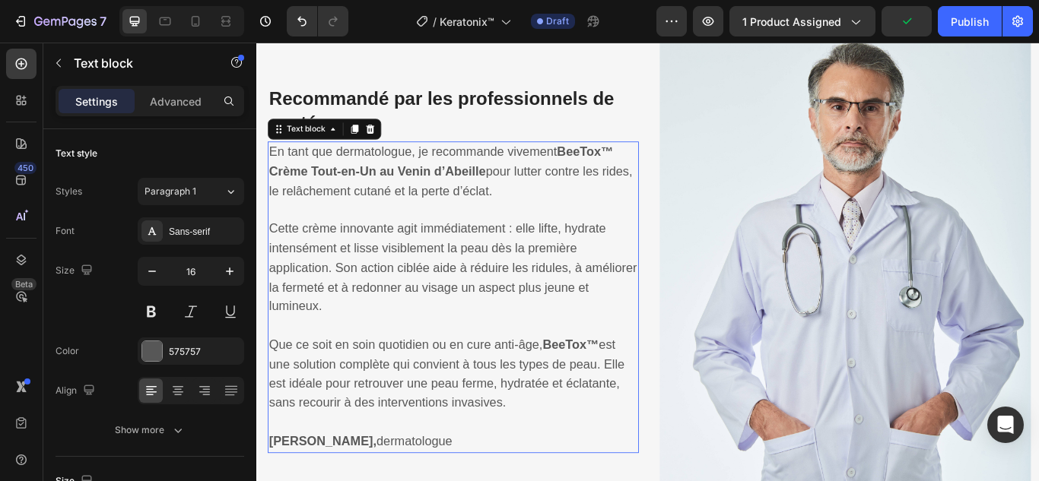
click at [455, 160] on p "En tant que dermatologue, je recommande vivement BeeTox™ Crème Tout-en-Un au Ve…" at bounding box center [486, 194] width 430 height 68
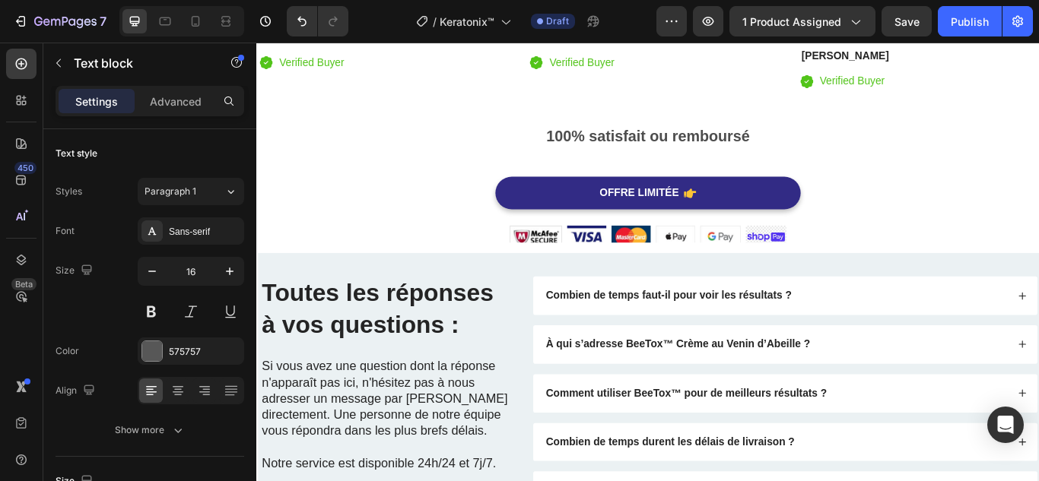
scroll to position [4006, 0]
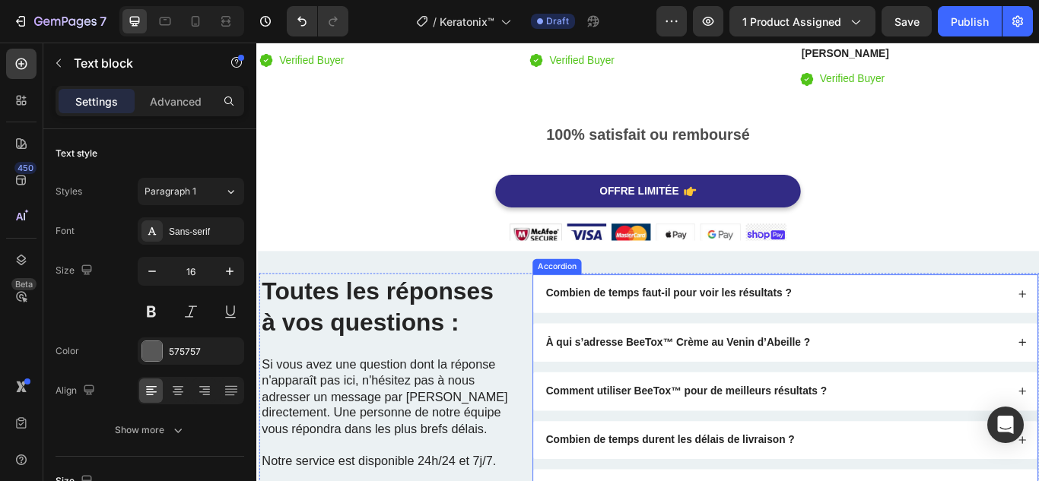
click at [716, 333] on strong "Combien de temps faut-il pour voir les résultats ?" at bounding box center [736, 335] width 287 height 13
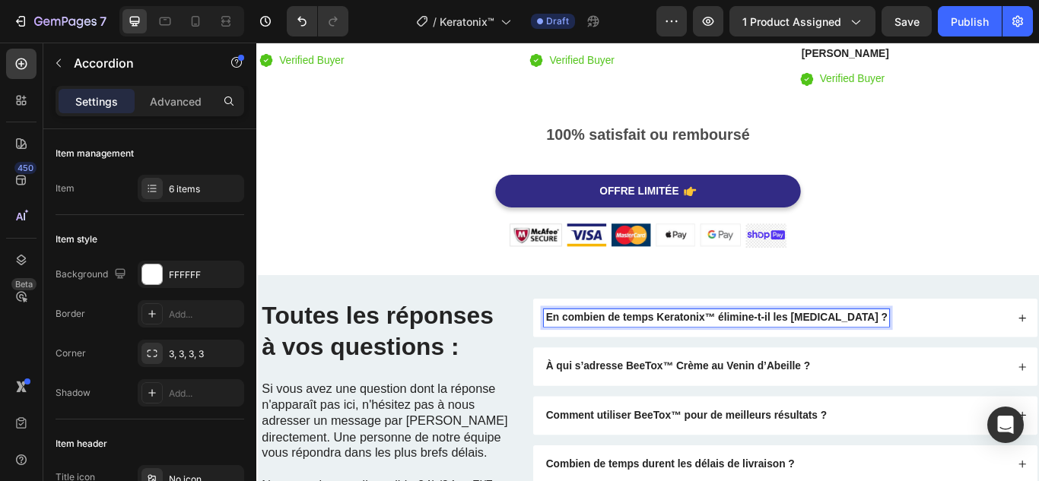
click at [958, 343] on div "En combien de temps Keratonix™ élimine-t-il les mycoses ?" at bounding box center [873, 363] width 588 height 45
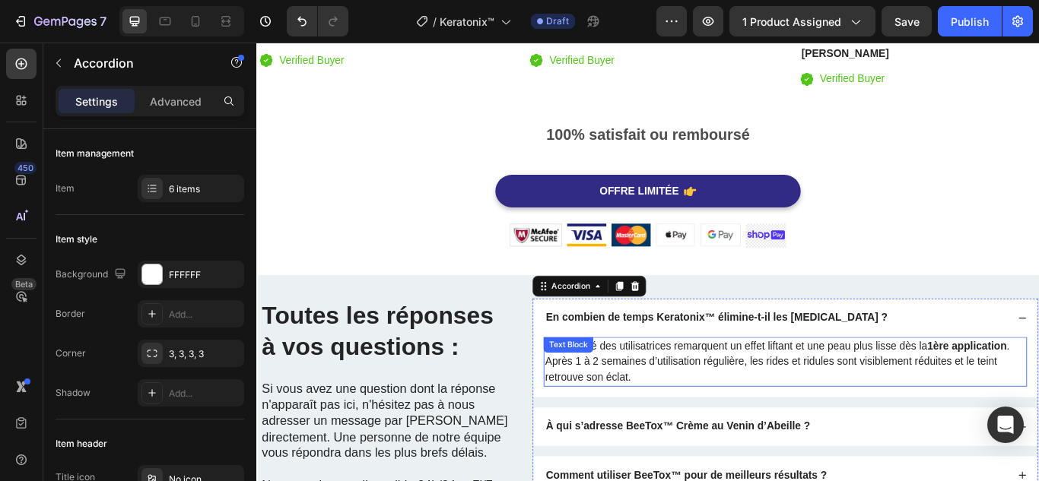
click at [903, 406] on p "La majorité des utilisatrices remarquent un effet liftant et une peau plus liss…" at bounding box center [872, 415] width 560 height 55
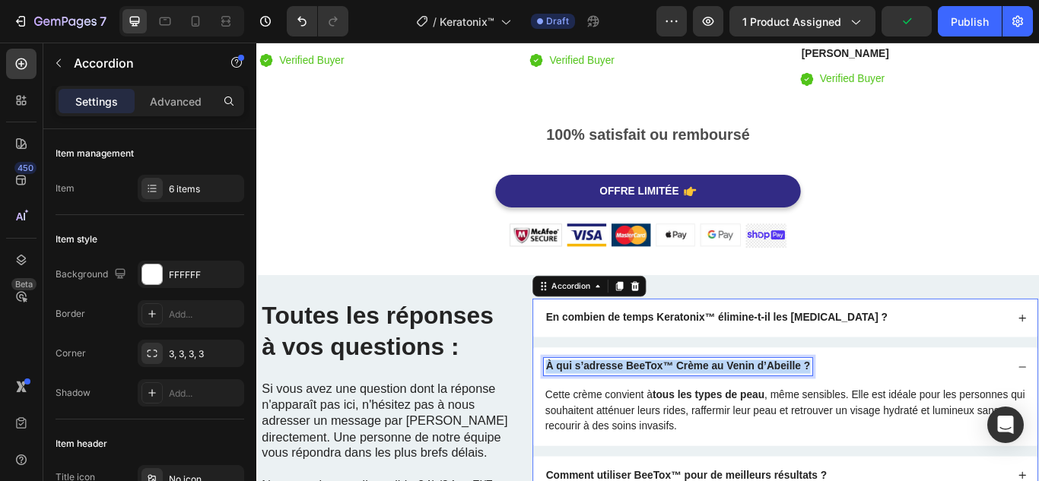
click at [846, 414] on strong "À qui s’adresse BeeTox™ Crème au Venin d’Abeille ?" at bounding box center [747, 420] width 308 height 13
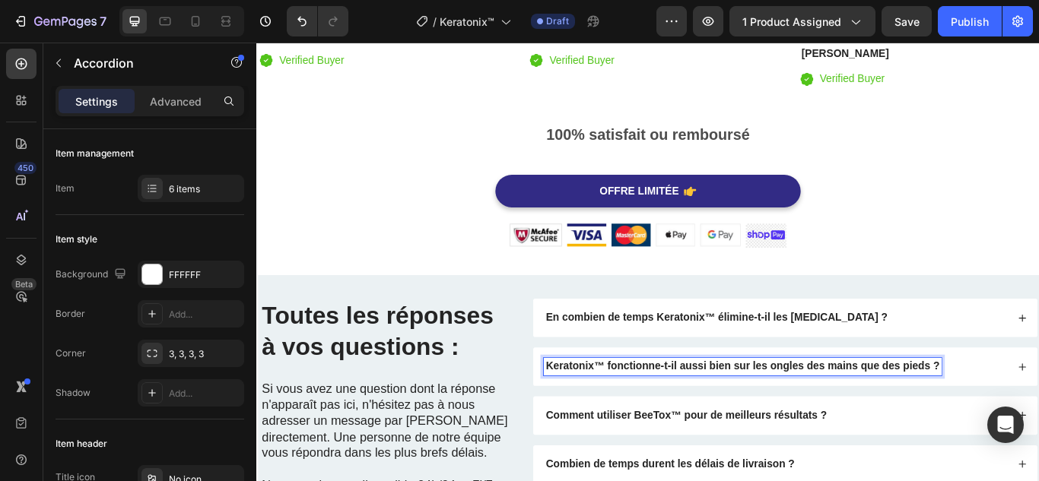
click at [1038, 405] on div "Keratonix™ fonctionne-t-il aussi bien sur les ongles des mains que des pieds ?" at bounding box center [873, 421] width 588 height 45
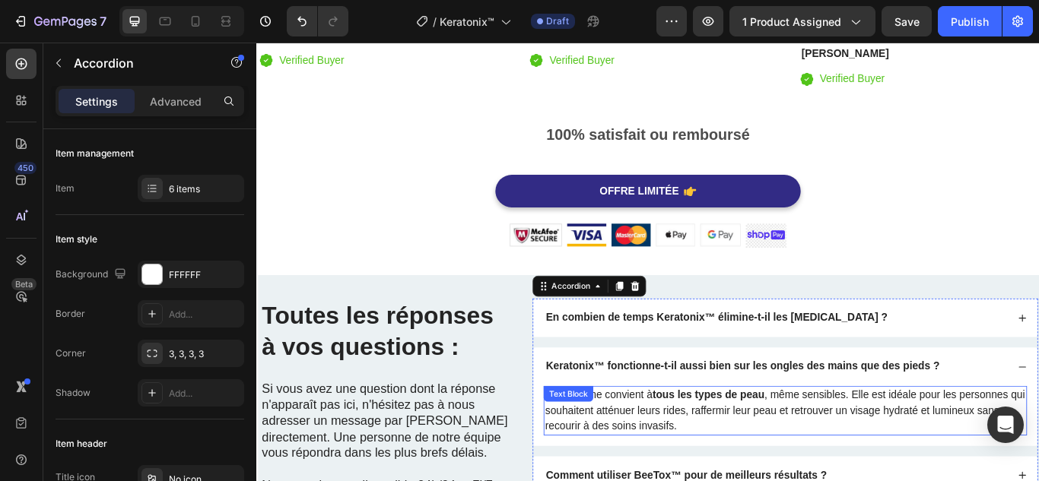
click at [976, 463] on p "Cette crème convient à tous les types de peau , même sensibles. Elle est idéale…" at bounding box center [872, 472] width 560 height 55
click at [976, 462] on p "Cette crème convient à tous les types de peau , même sensibles. Elle est idéale…" at bounding box center [872, 472] width 560 height 55
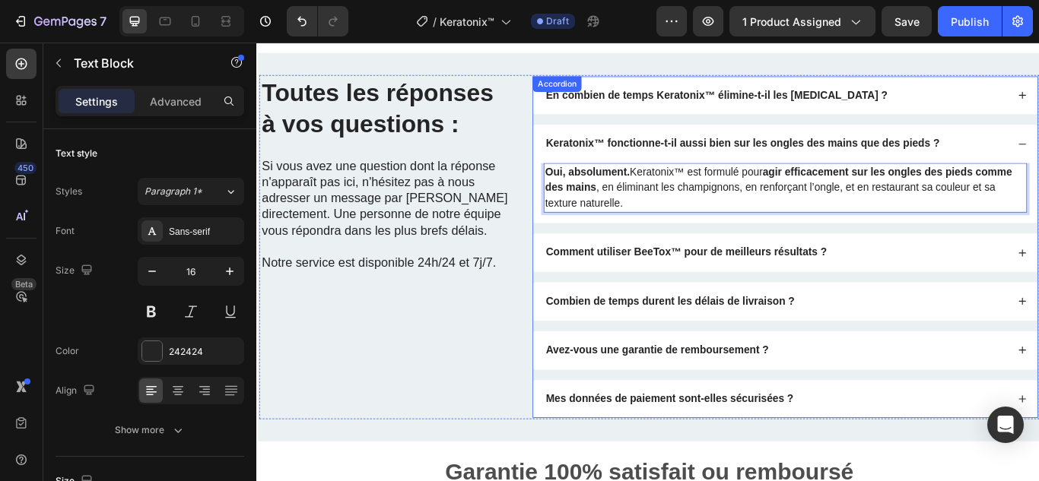
scroll to position [4264, 0]
drag, startPoint x: 755, startPoint y: 283, endPoint x: 601, endPoint y: 218, distance: 167.7
click at [755, 283] on strong "Comment utiliser BeeTox™ pour de meilleurs résultats ?" at bounding box center [757, 285] width 328 height 13
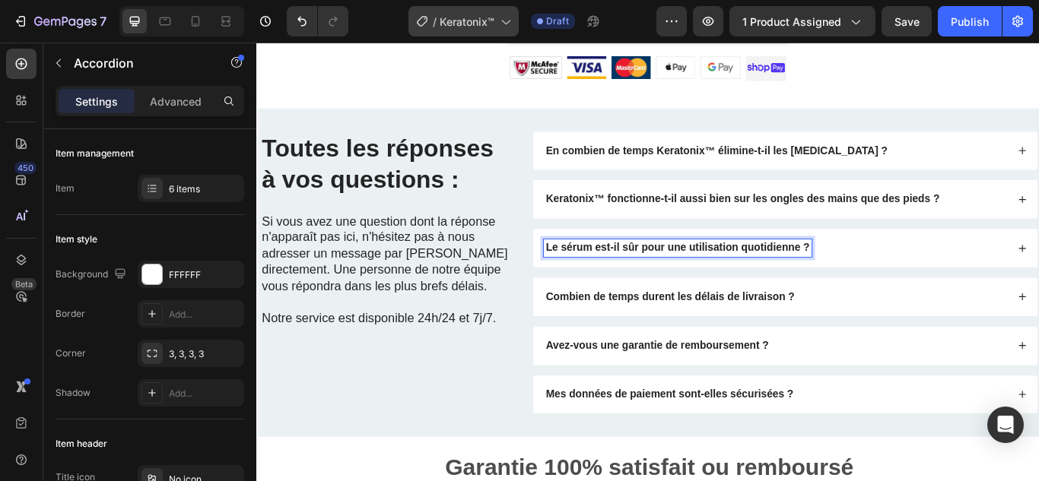
scroll to position [4194, 0]
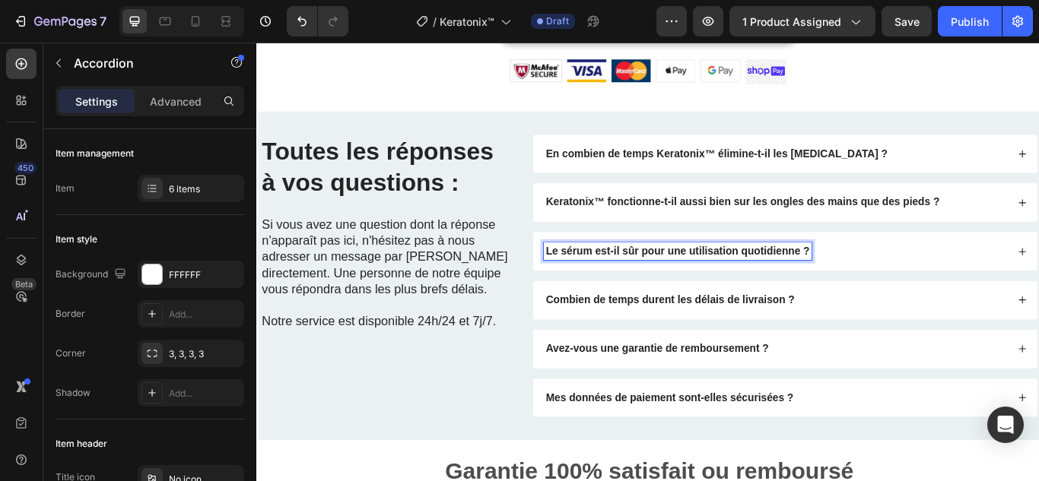
click at [983, 292] on div "Le sérum est-il sûr pour une utilisation quotidienne ?" at bounding box center [861, 286] width 541 height 21
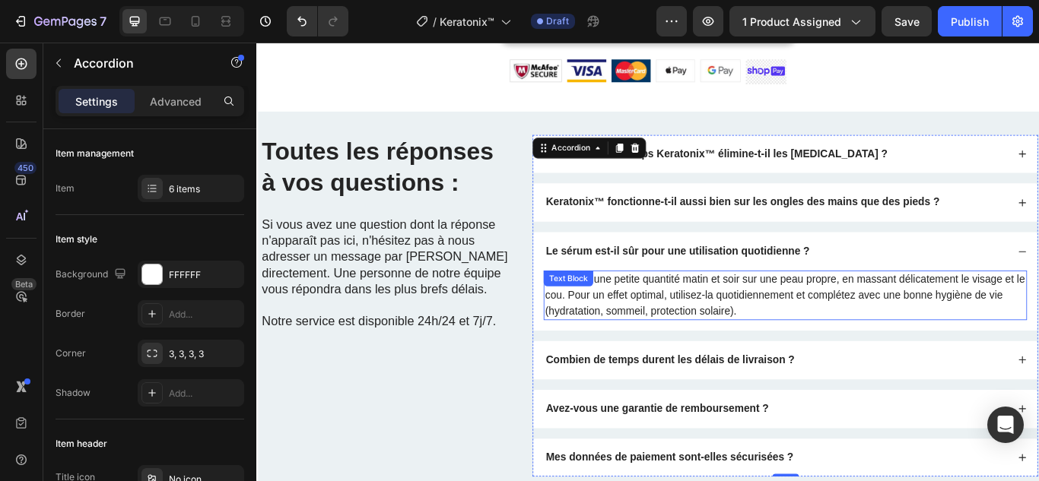
click at [887, 332] on p "Appliquez une petite quantité matin et soir sur une peau propre, en massant dél…" at bounding box center [872, 337] width 560 height 55
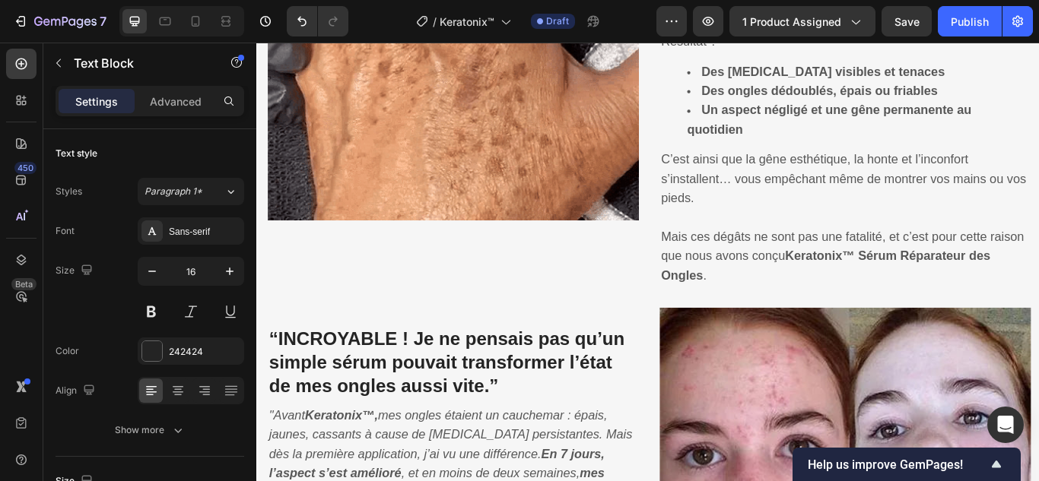
scroll to position [1228, 0]
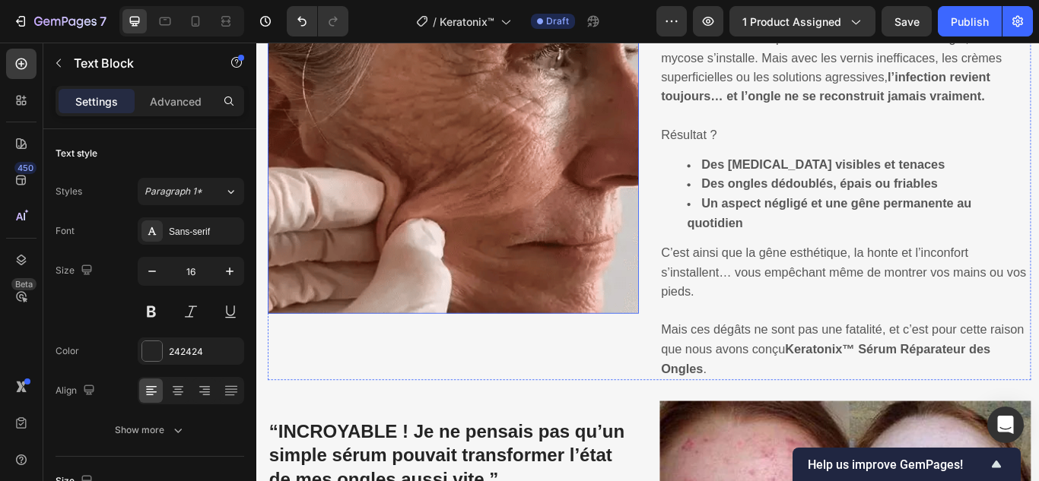
click at [560, 200] on img at bounding box center [485, 142] width 433 height 433
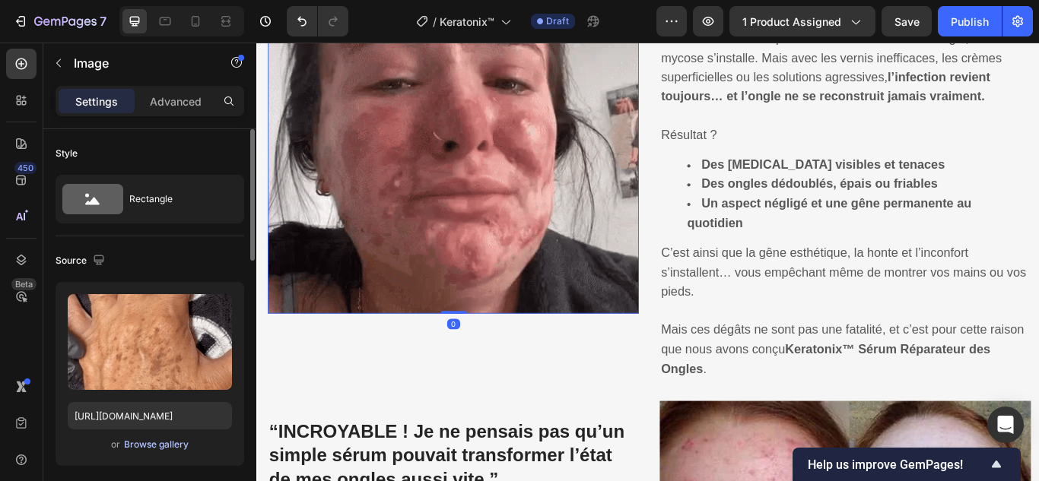
click at [175, 449] on div "Browse gallery" at bounding box center [156, 445] width 65 height 14
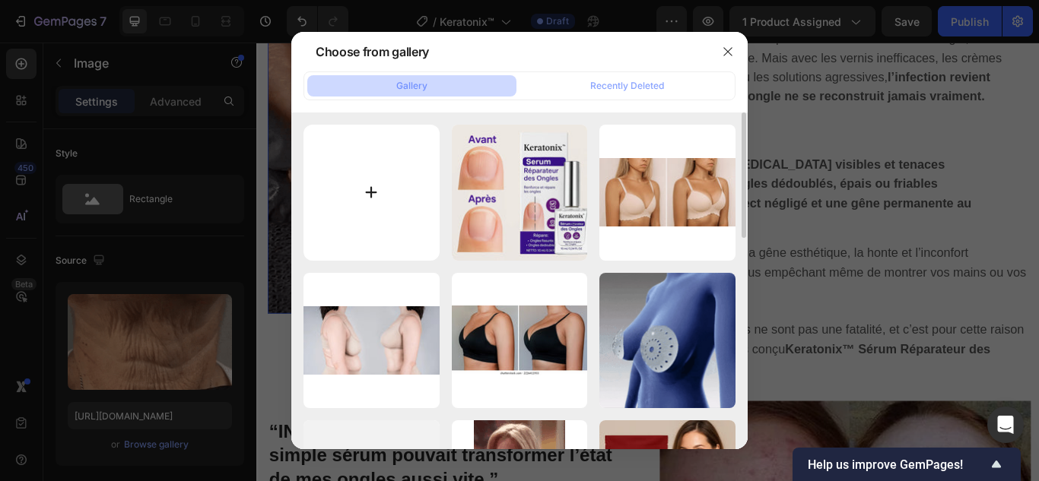
click at [374, 186] on input "file" at bounding box center [371, 193] width 136 height 136
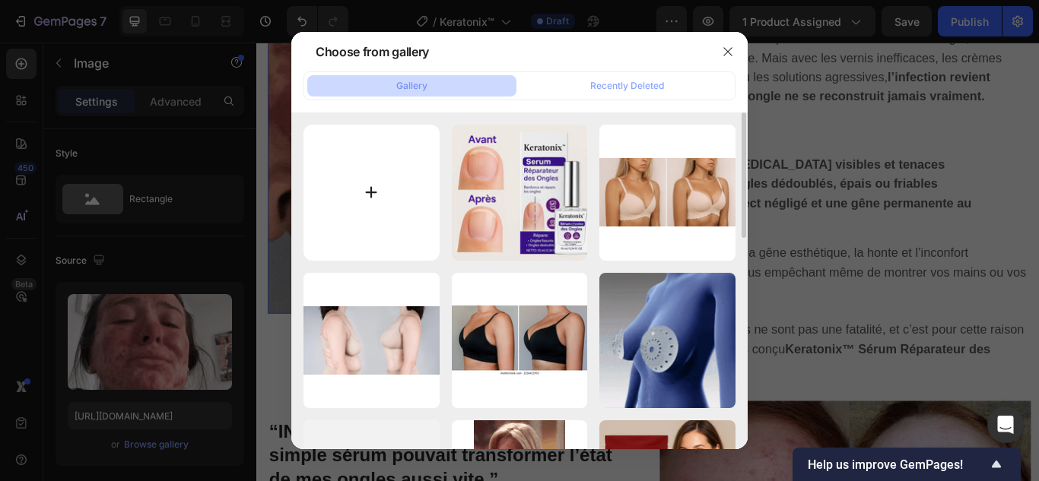
type input "C:\fakepath\1.webp"
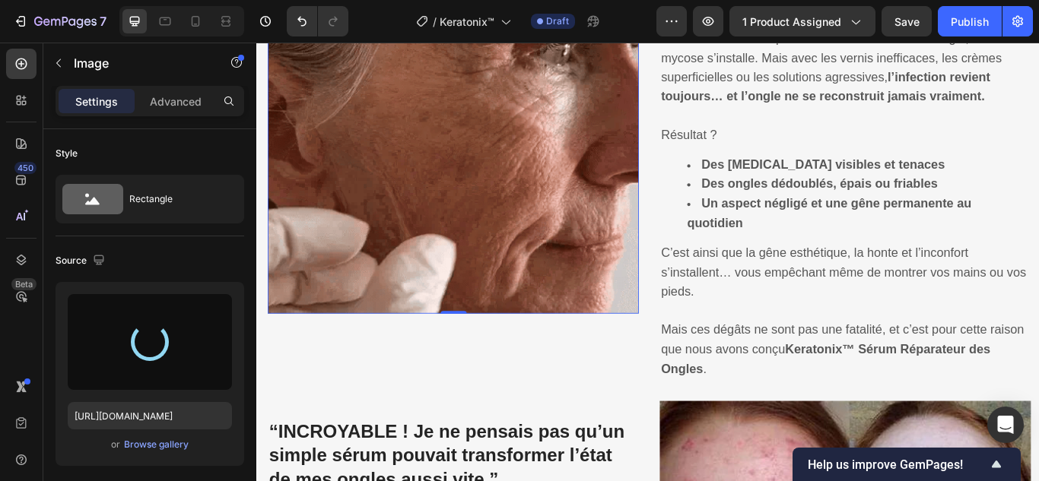
type input "https://cdn.shopify.com/s/files/1/0748/6688/4847/files/gempages_574280435123618…"
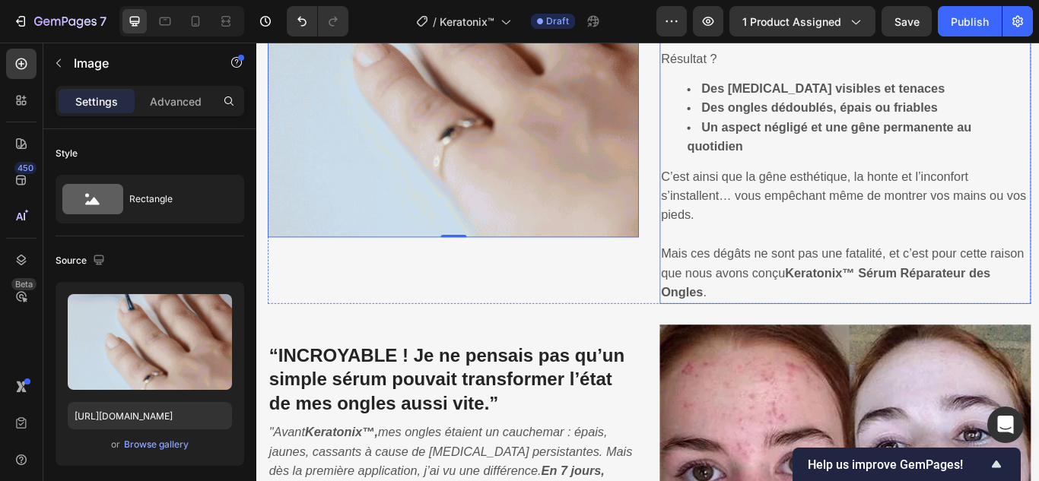
scroll to position [1456, 0]
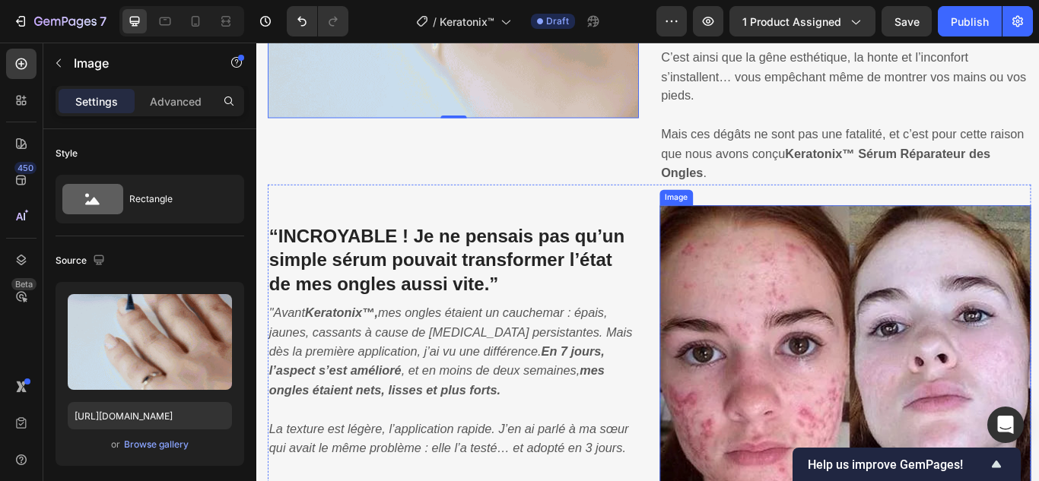
click at [830, 392] on img at bounding box center [942, 447] width 433 height 429
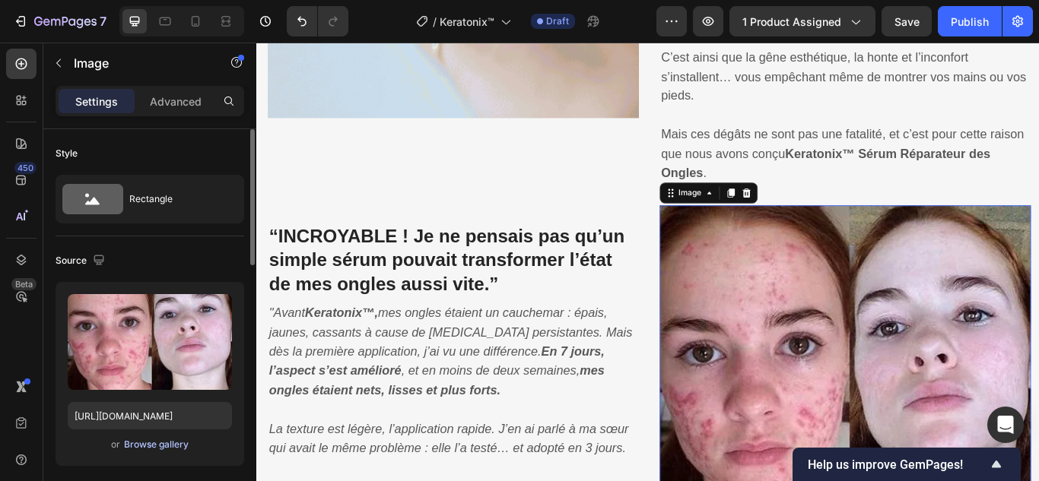
click at [181, 440] on div "Browse gallery" at bounding box center [156, 445] width 65 height 14
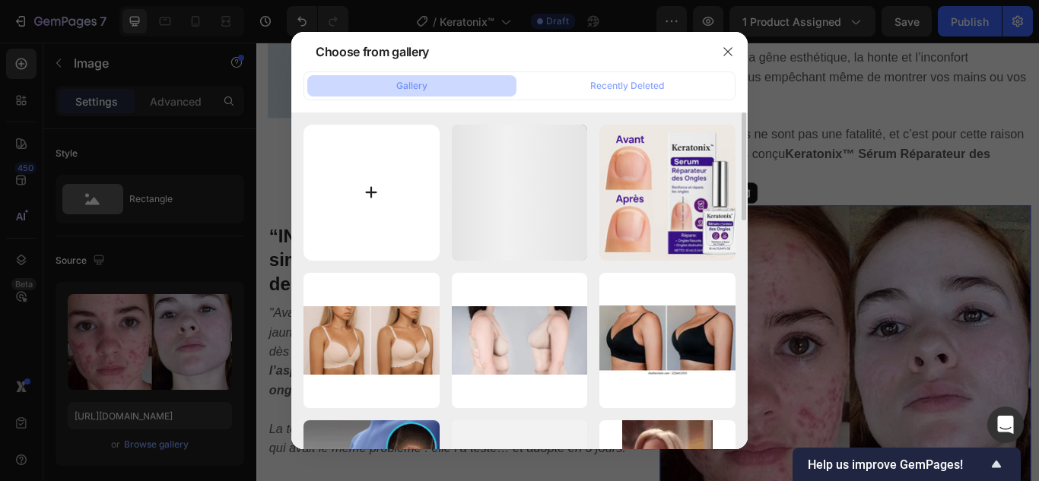
click at [376, 192] on input "file" at bounding box center [371, 193] width 136 height 136
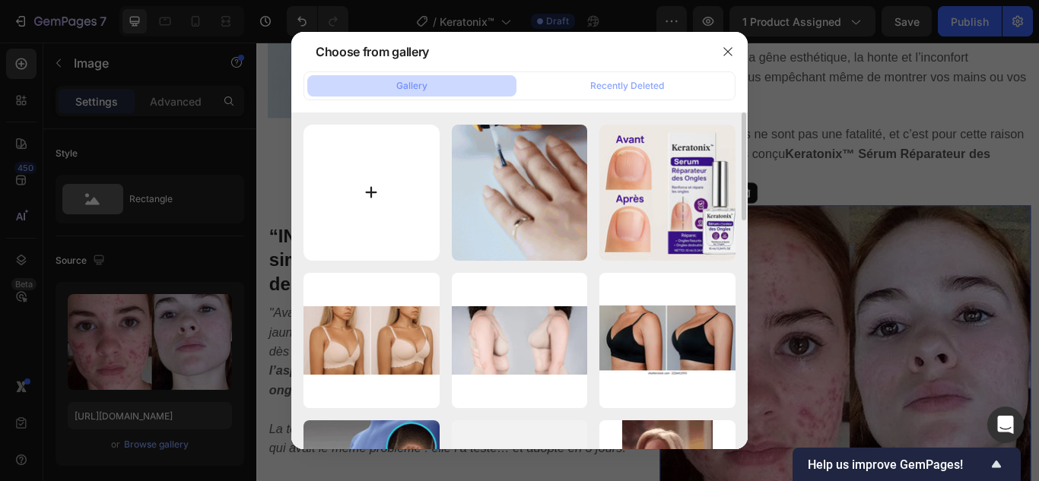
type input "C:\fakepath\2.webp"
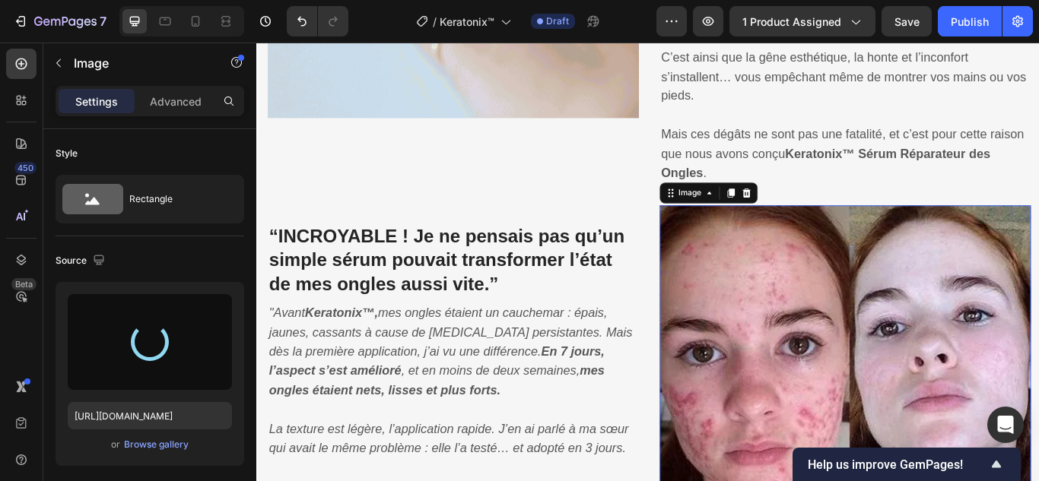
type input "https://cdn.shopify.com/s/files/1/0748/6688/4847/files/gempages_574280435123618…"
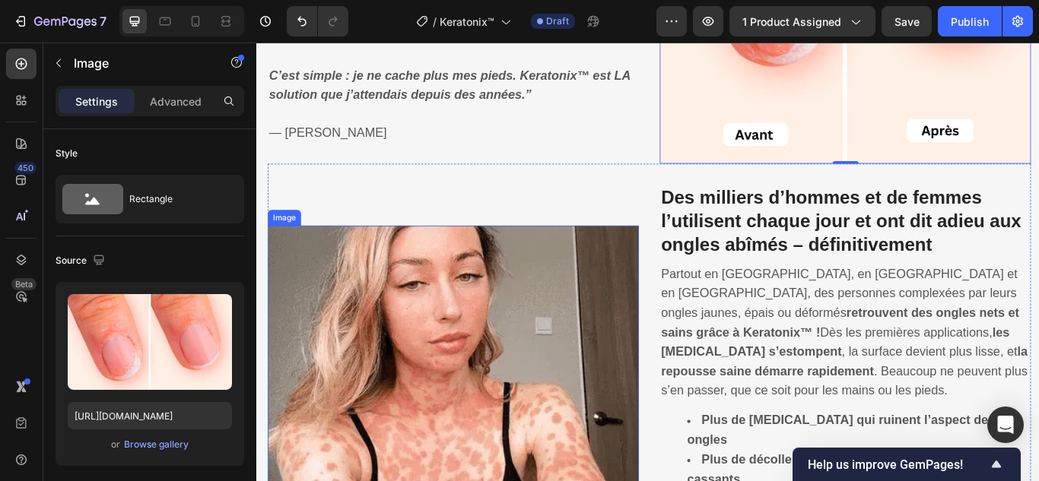
scroll to position [2065, 0]
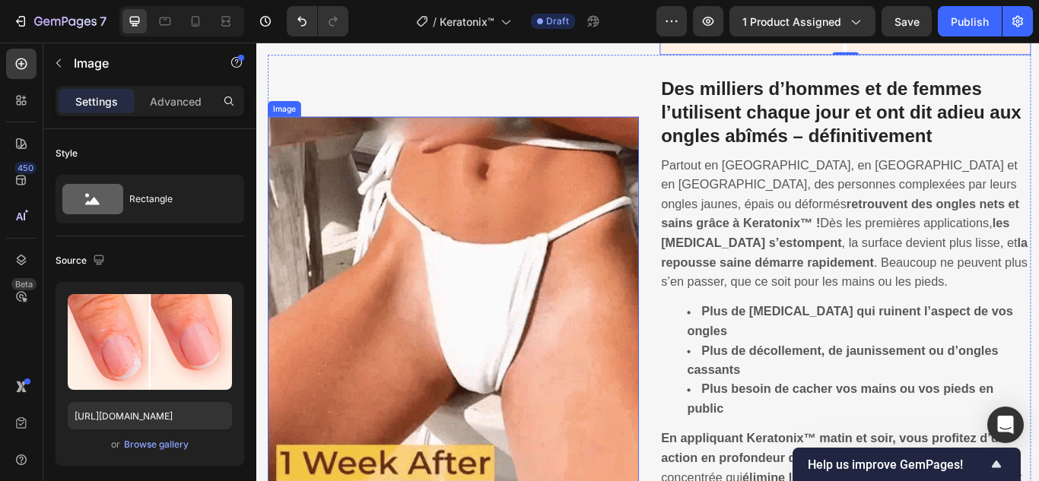
click at [573, 306] on img at bounding box center [485, 345] width 433 height 433
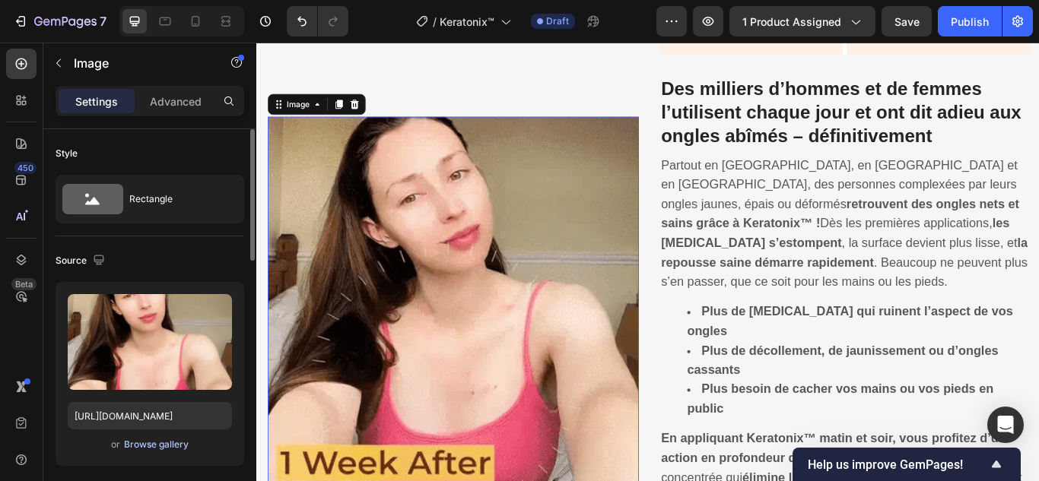
click at [176, 443] on div "Browse gallery" at bounding box center [156, 445] width 65 height 14
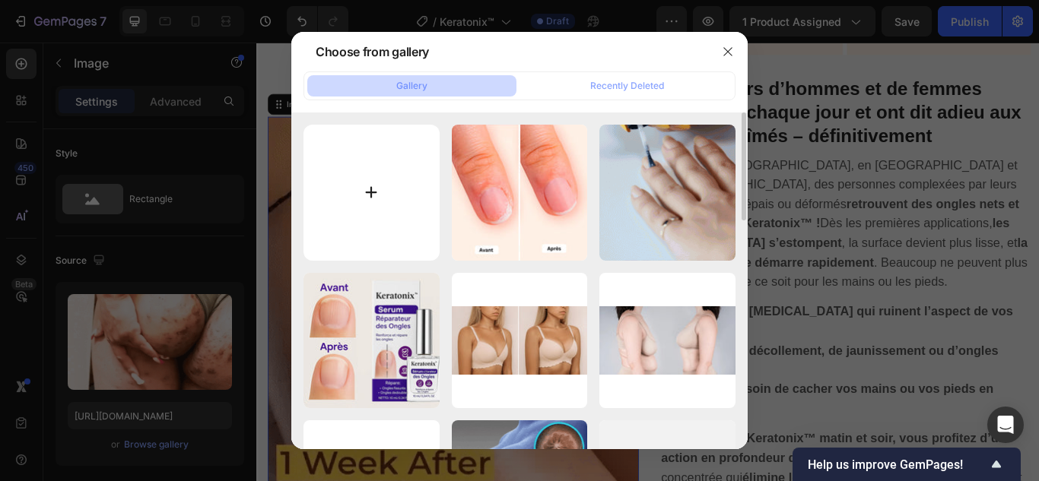
click at [378, 187] on input "file" at bounding box center [371, 193] width 136 height 136
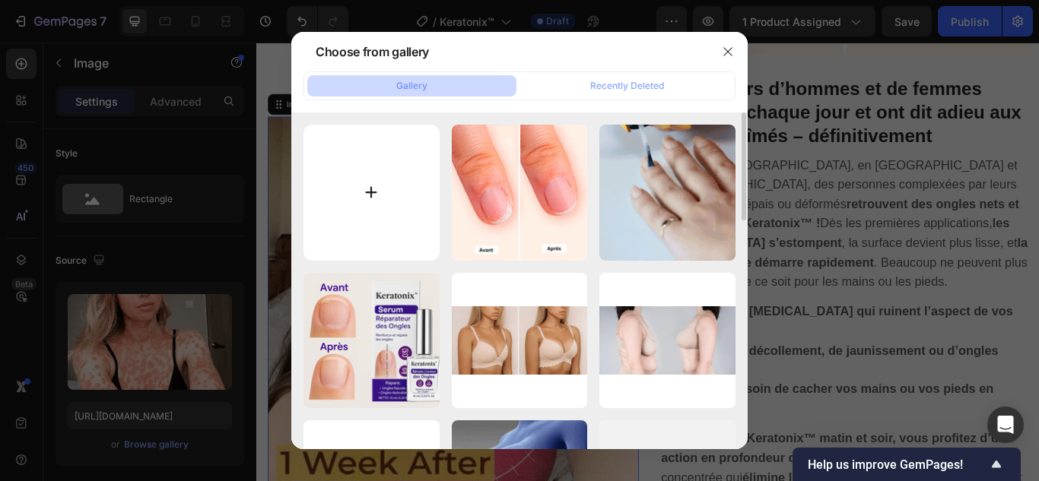
type input "C:\fakepath\3.jpg"
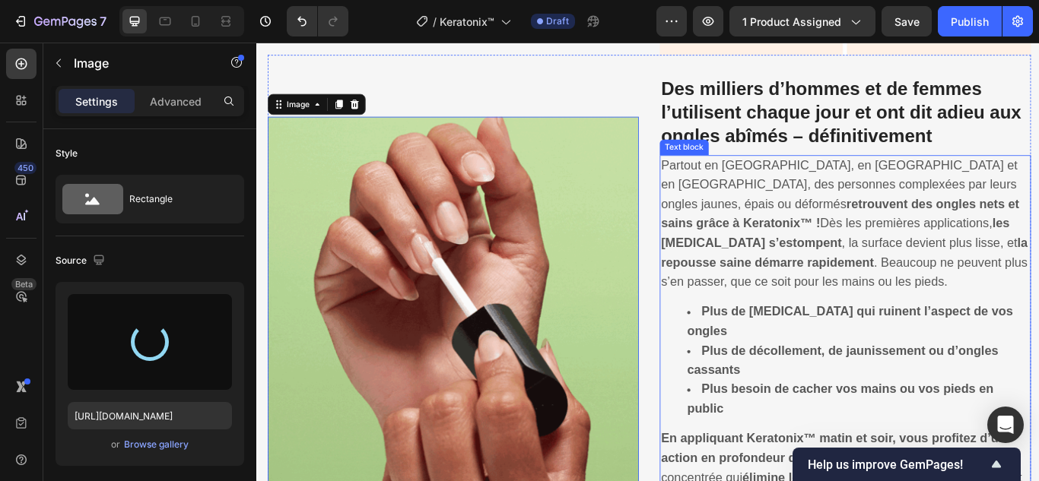
type input "https://cdn.shopify.com/s/files/1/0748/6688/4847/files/gempages_574280435123618…"
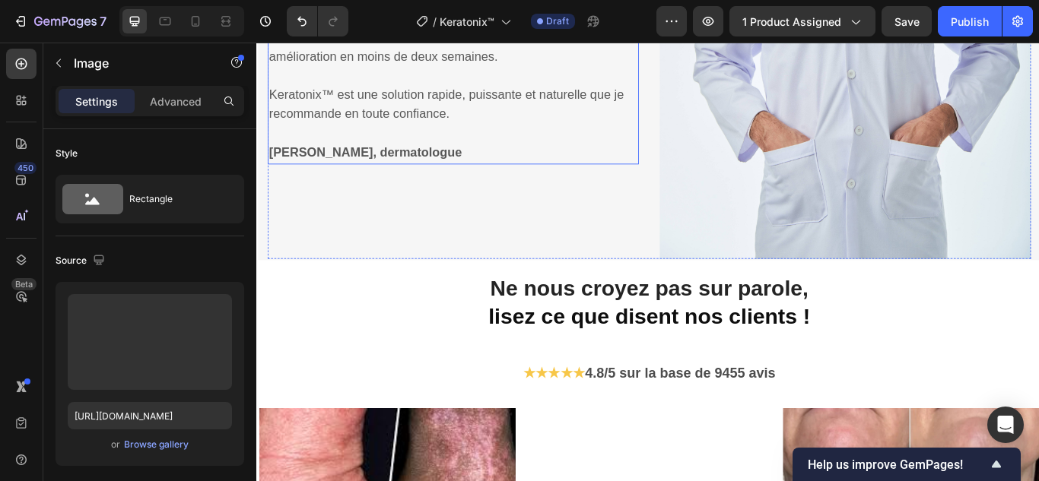
scroll to position [3053, 0]
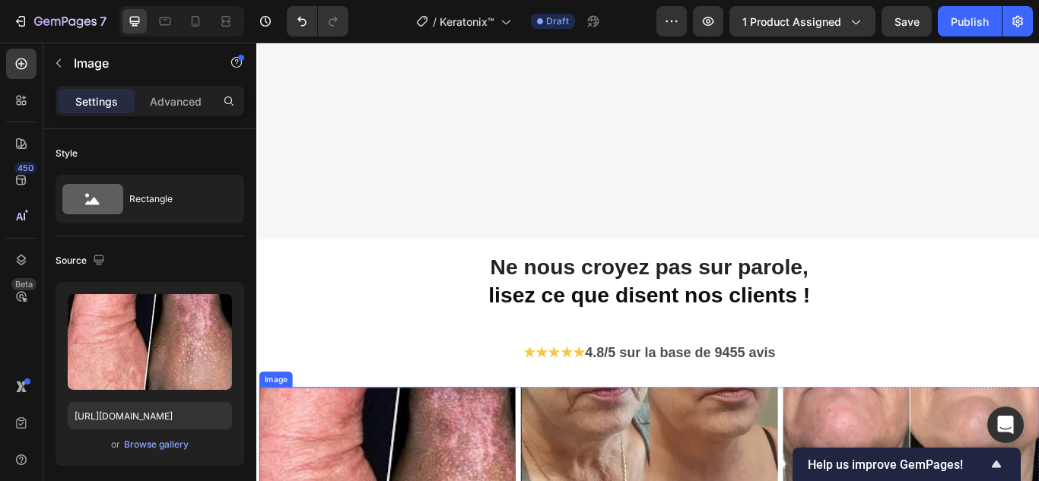
scroll to position [3358, 0]
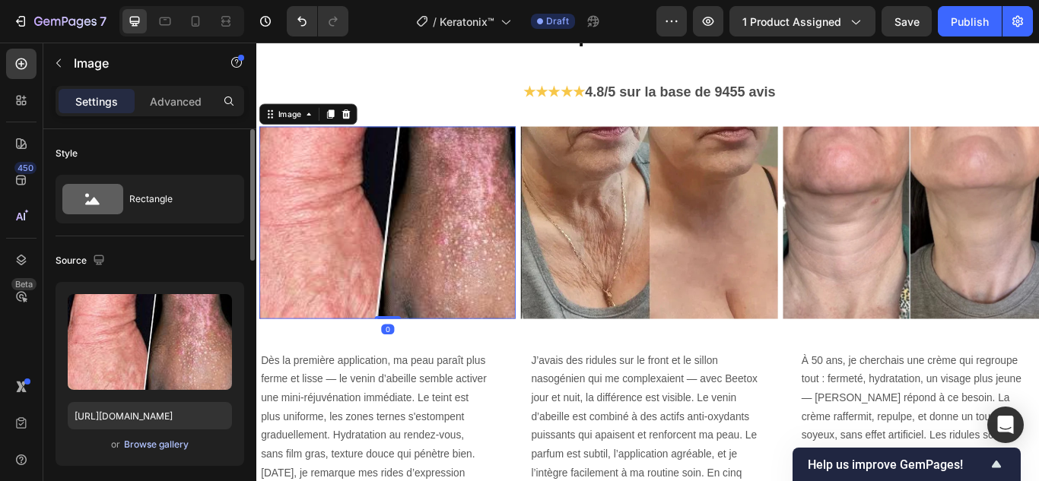
click at [151, 437] on button "Browse gallery" at bounding box center [156, 444] width 66 height 15
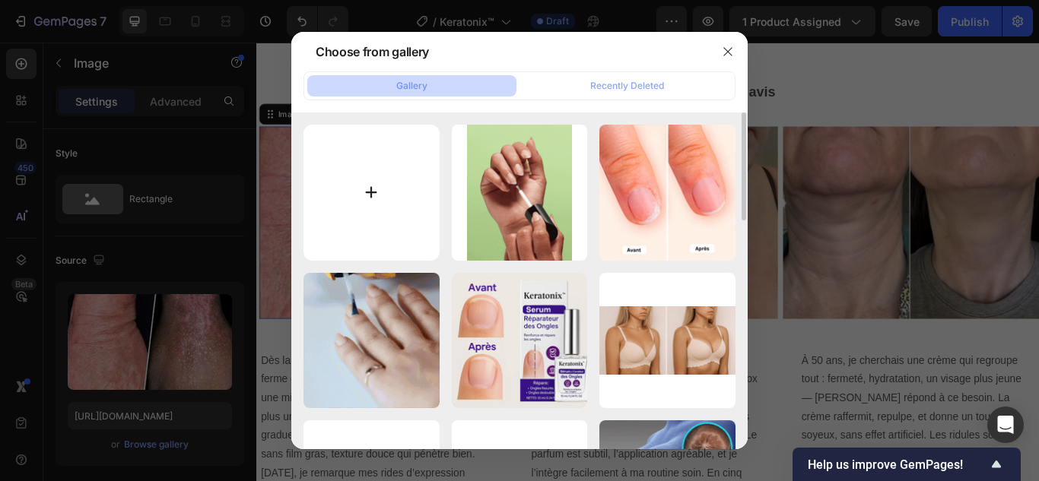
click at [380, 189] on input "file" at bounding box center [371, 193] width 136 height 136
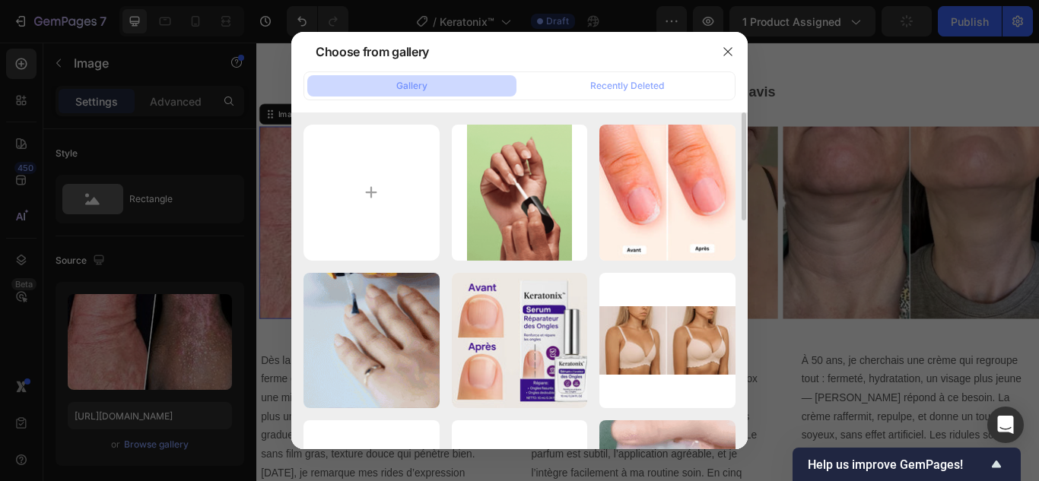
type input "C:\fakepath\4.webp"
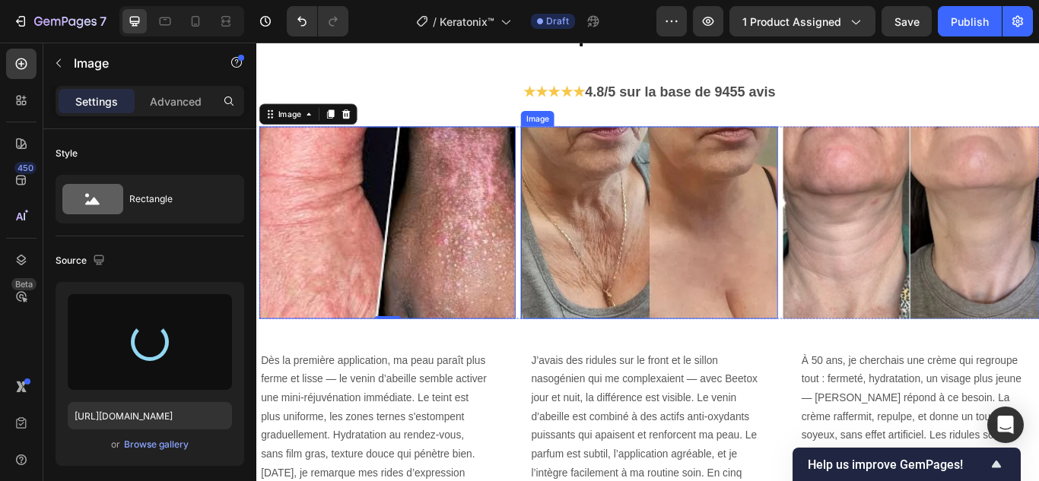
type input "https://cdn.shopify.com/s/files/1/0748/6688/4847/files/gempages_574280435123618…"
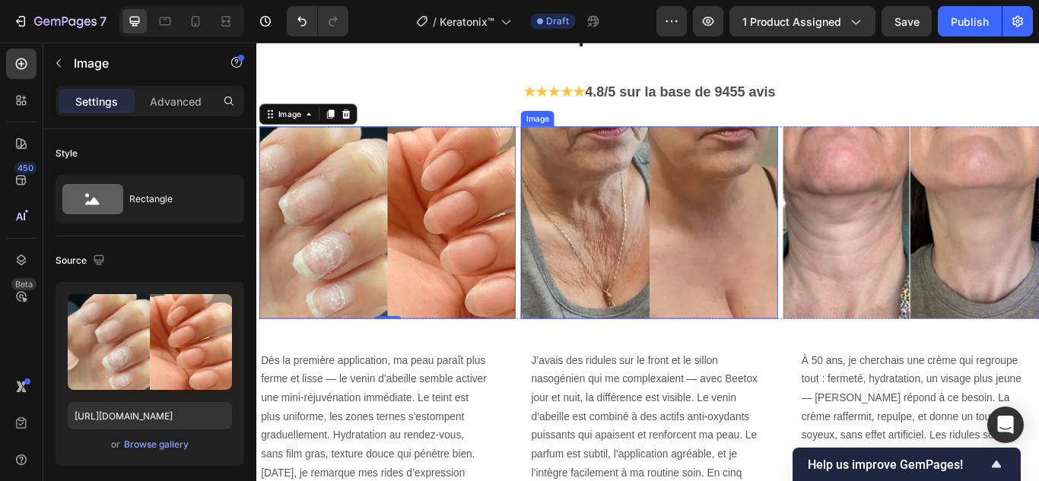
click at [661, 286] on img at bounding box center [713, 253] width 299 height 224
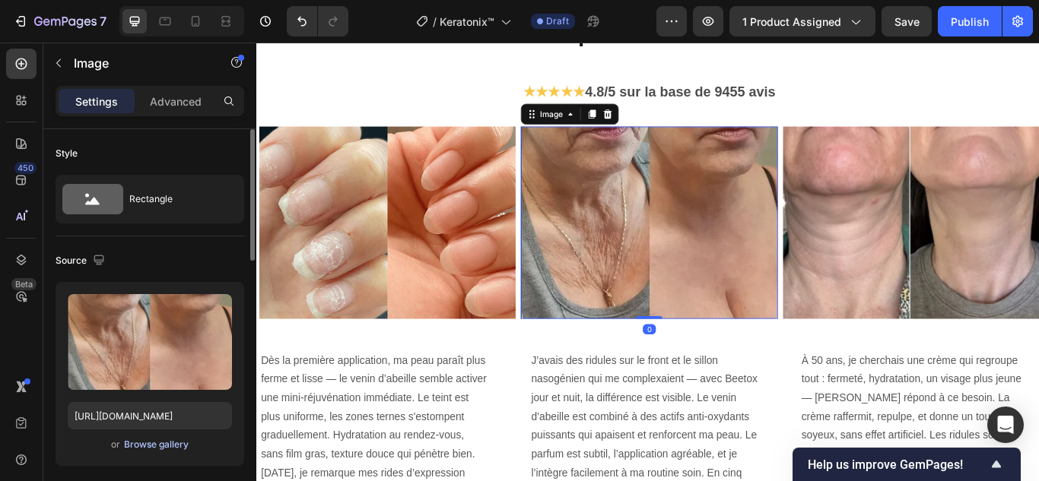
click at [152, 446] on div "Browse gallery" at bounding box center [156, 445] width 65 height 14
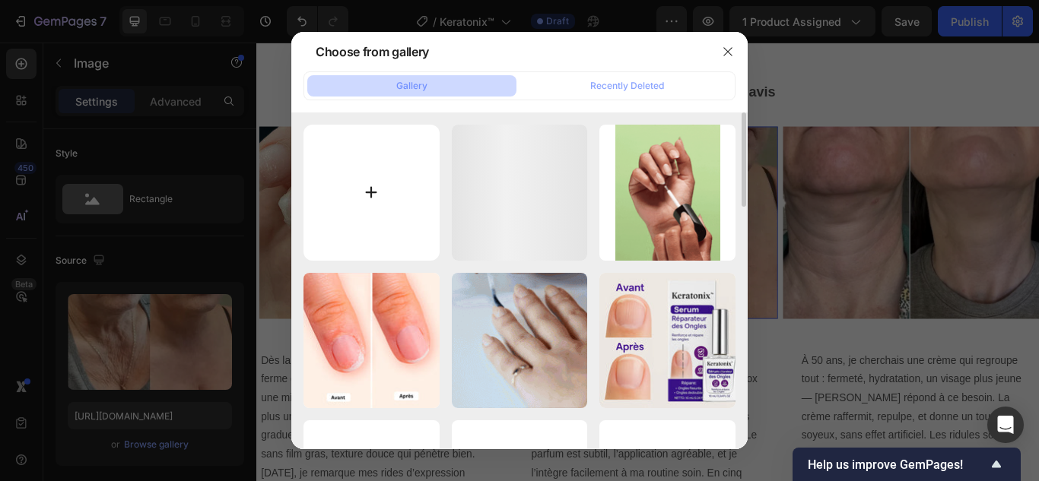
click at [366, 186] on input "file" at bounding box center [371, 193] width 136 height 136
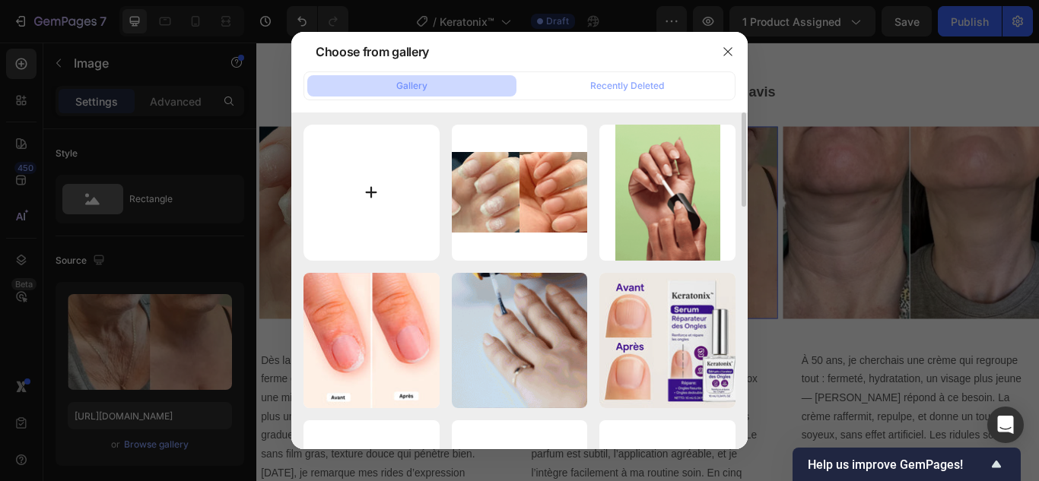
type input "C:\fakepath\5.webp"
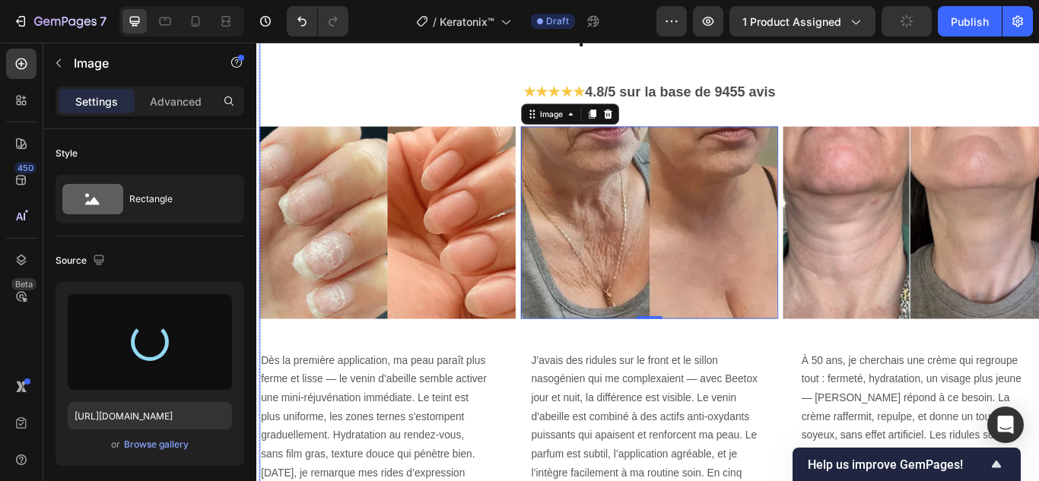
type input "https://cdn.shopify.com/s/files/1/0748/6688/4847/files/gempages_574280435123618…"
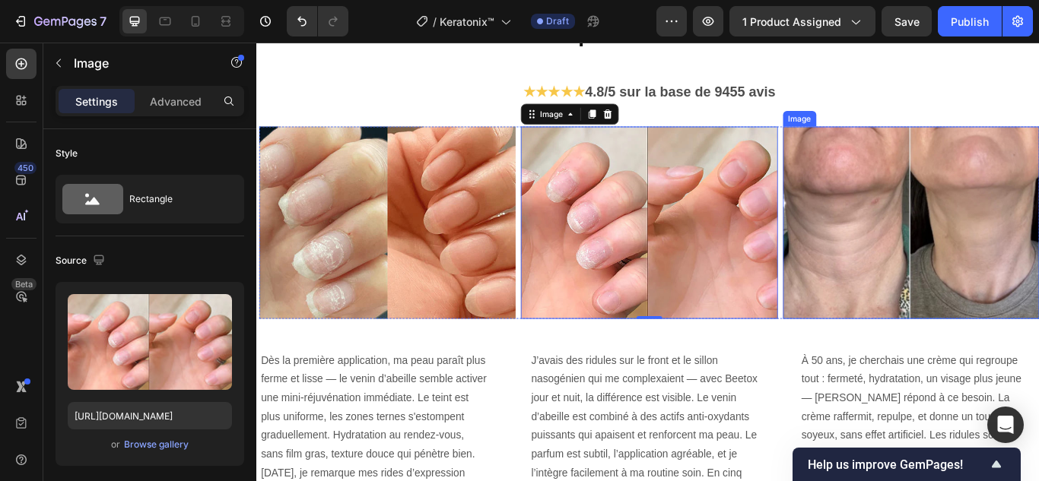
click at [1038, 328] on img at bounding box center [1019, 253] width 299 height 224
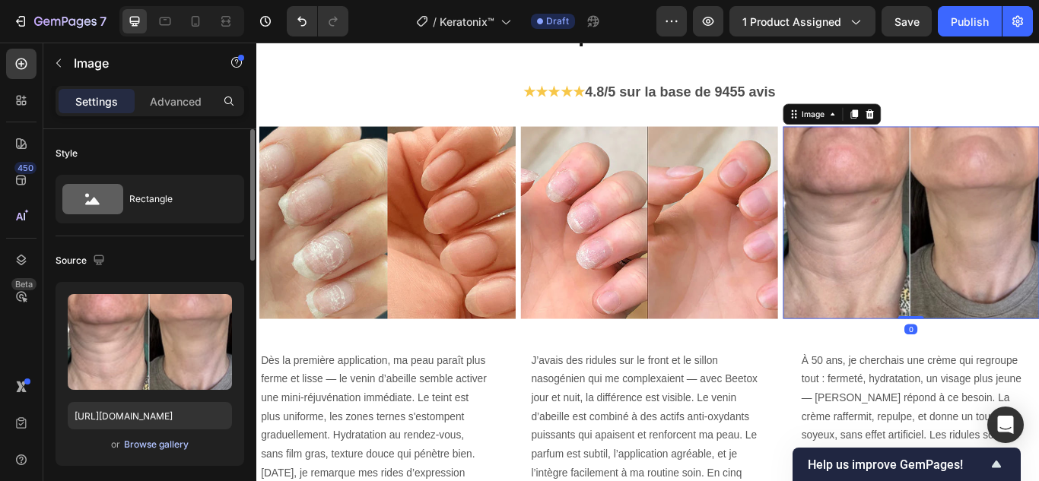
click at [173, 446] on div "Browse gallery" at bounding box center [156, 445] width 65 height 14
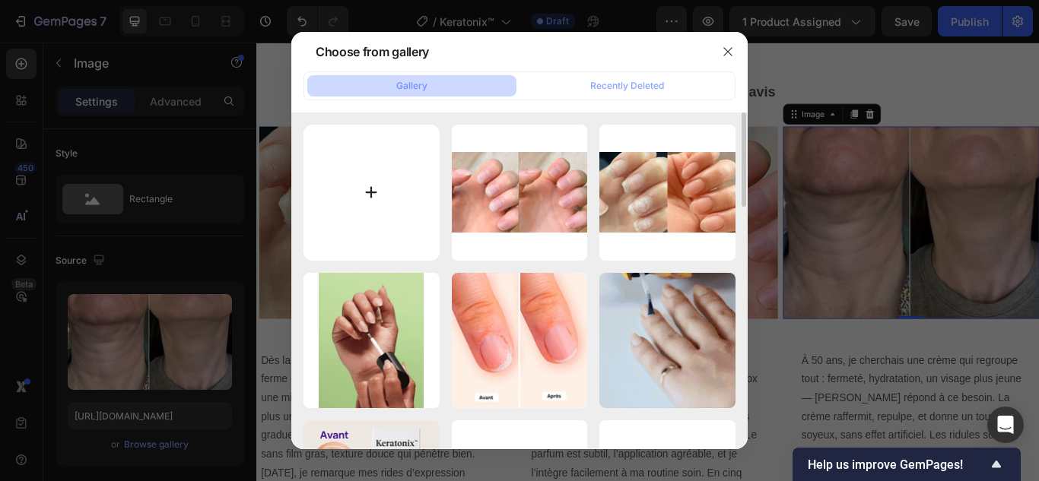
click at [377, 193] on input "file" at bounding box center [371, 193] width 136 height 136
type input "C:\fakepath\6.webp"
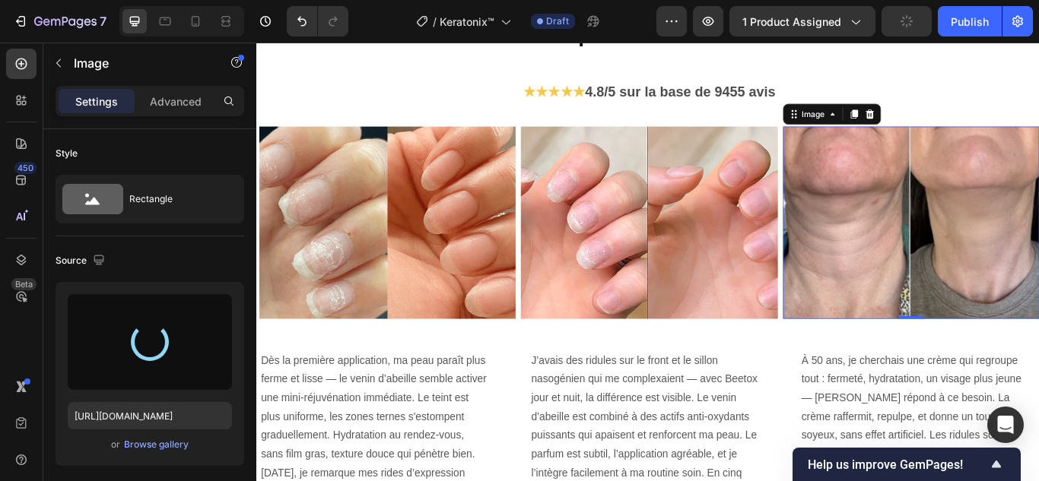
type input "https://cdn.shopify.com/s/files/1/0748/6688/4847/files/gempages_574280435123618…"
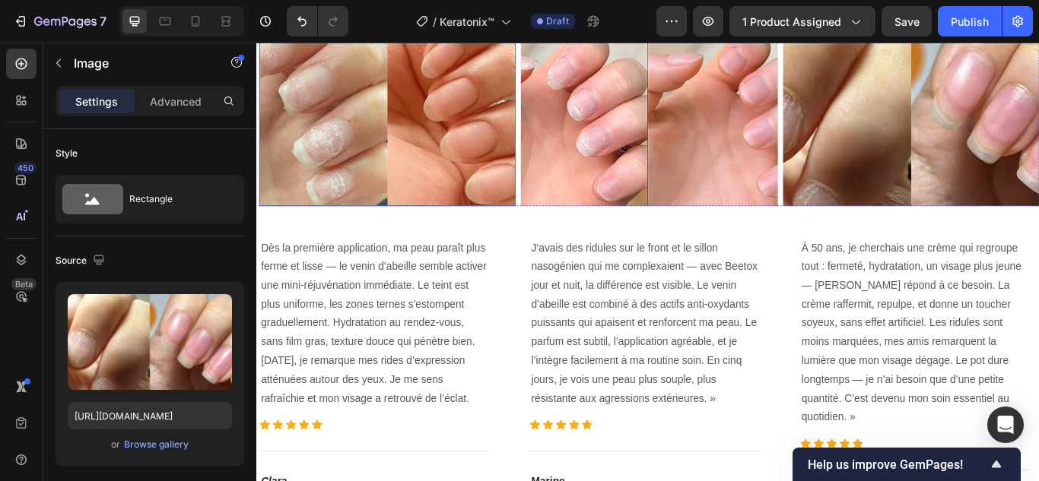
scroll to position [3498, 0]
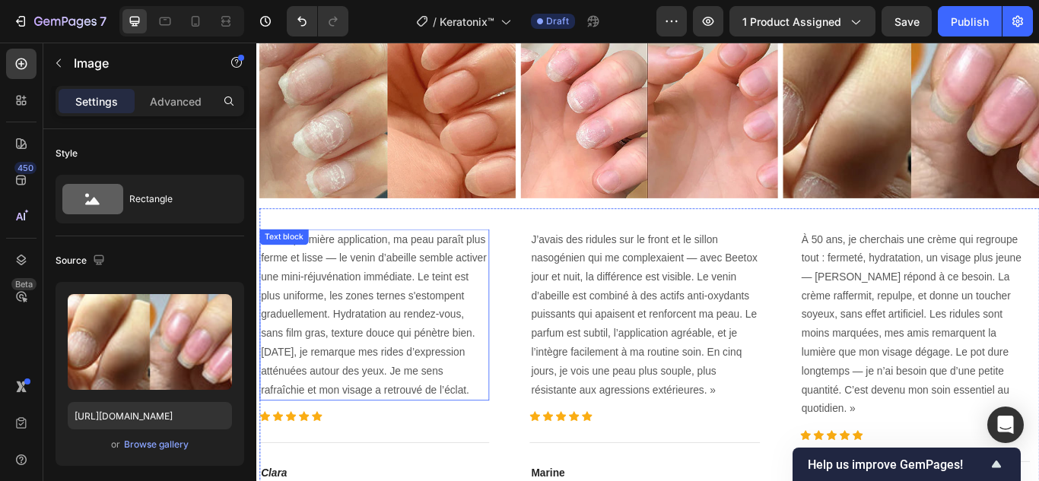
click at [370, 354] on p "Dès la première application, ma peau paraît plus ferme et lisse — le venin d’ab…" at bounding box center [393, 360] width 265 height 197
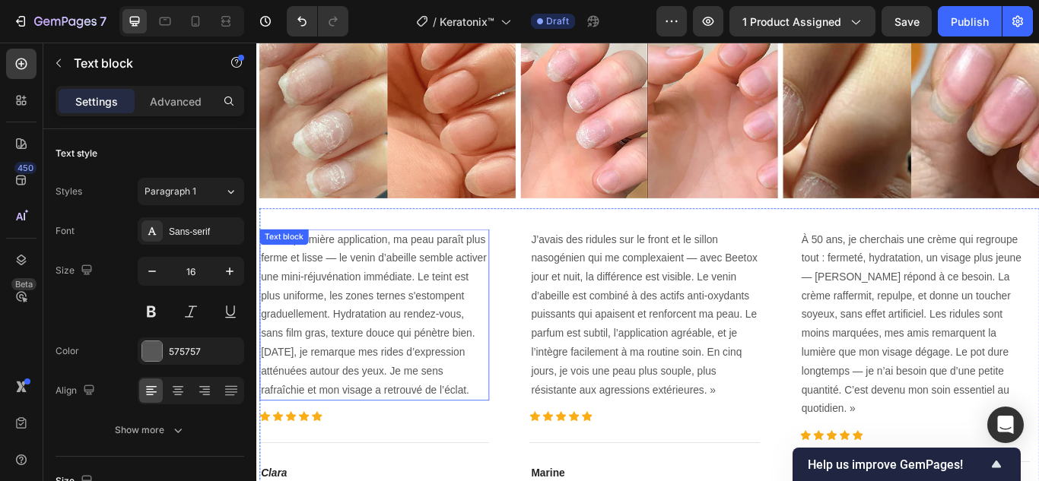
click at [370, 354] on p "Dès la première application, ma peau paraît plus ferme et lisse — le venin d’ab…" at bounding box center [393, 360] width 265 height 197
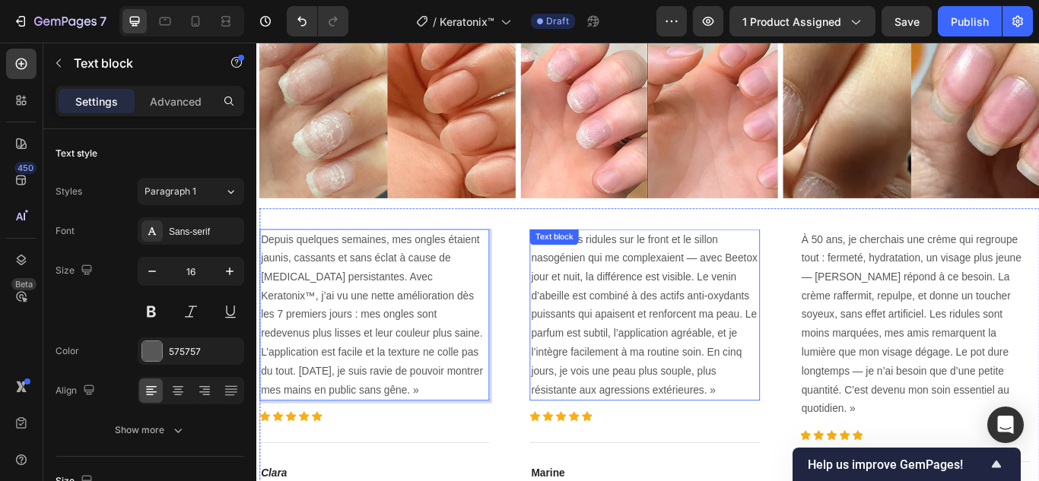
click at [640, 397] on p "J’avais des ridules sur le front et le sillon nasogénien qui me complexaient — …" at bounding box center [708, 360] width 265 height 197
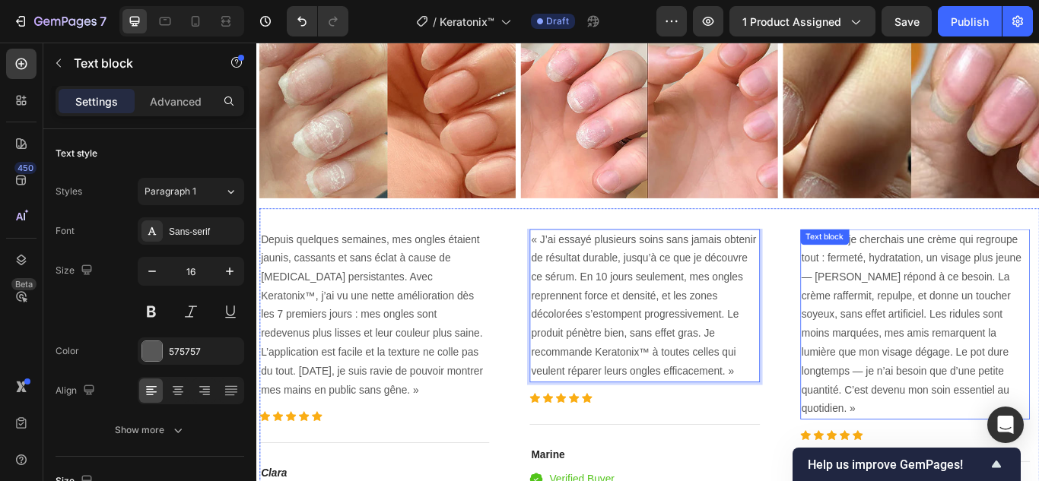
click at [957, 373] on p "À 50 ans, je cherchais une crème qui regroupe tout : fermeté, hydratation, un v…" at bounding box center [1023, 371] width 265 height 219
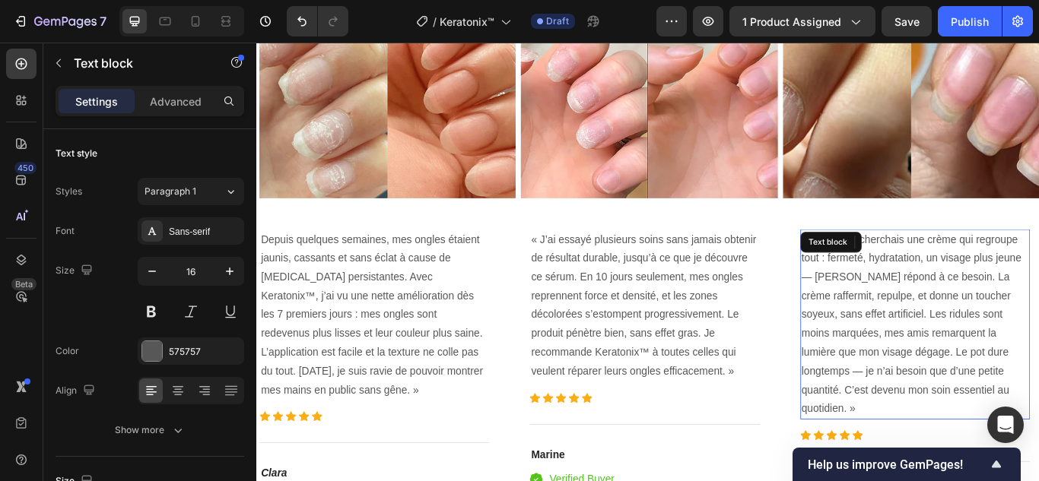
click at [957, 373] on p "À 50 ans, je cherchais une crème qui regroupe tout : fermeté, hydratation, un v…" at bounding box center [1023, 371] width 265 height 219
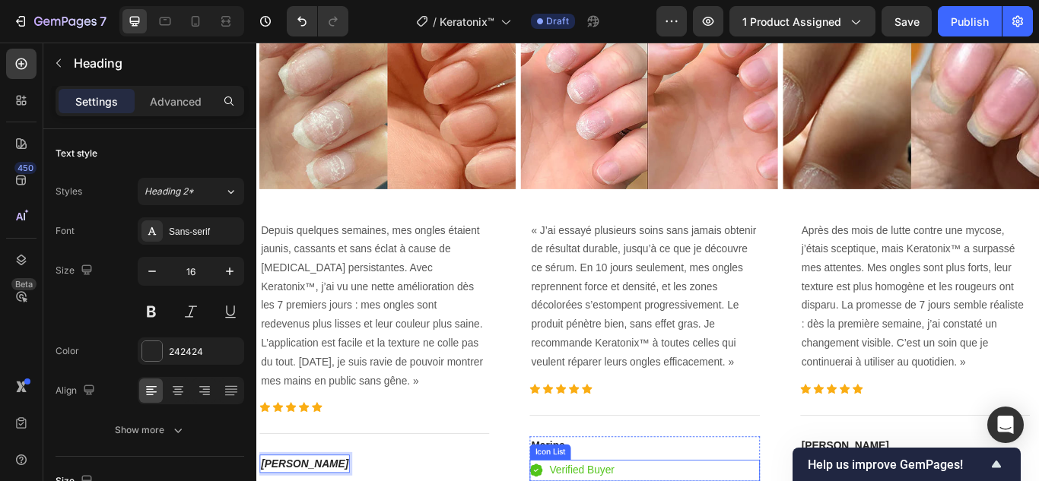
scroll to position [3584, 0]
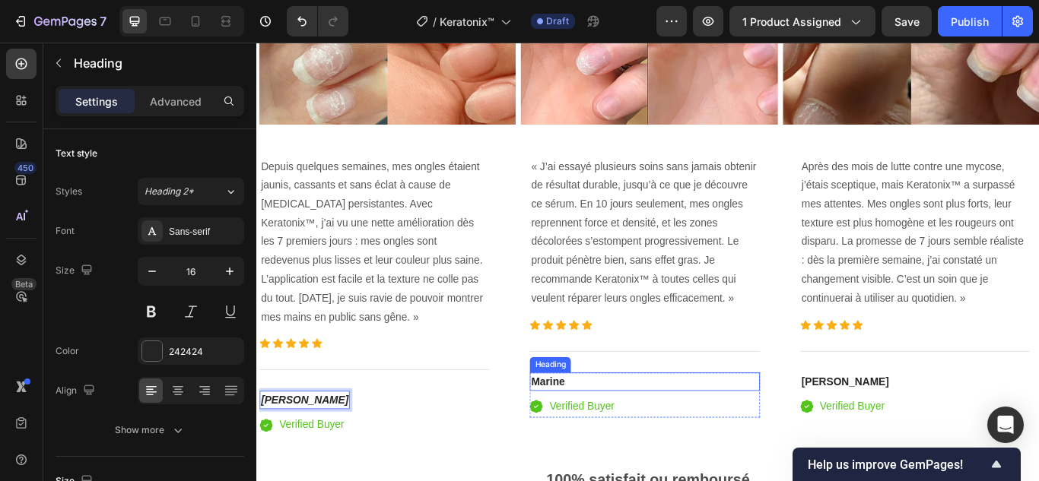
click at [639, 433] on h4 "Marine" at bounding box center [708, 437] width 268 height 21
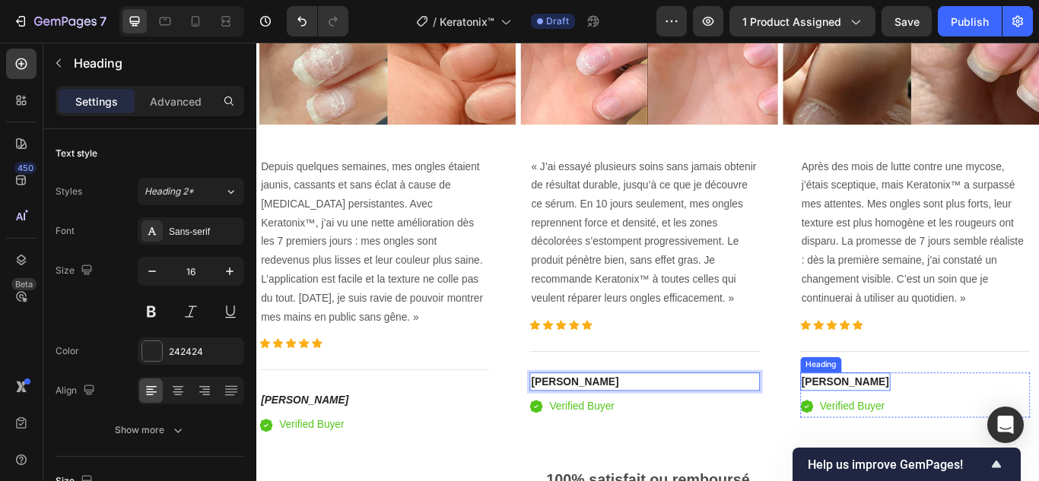
click at [912, 438] on strong "[PERSON_NAME]" at bounding box center [942, 437] width 102 height 13
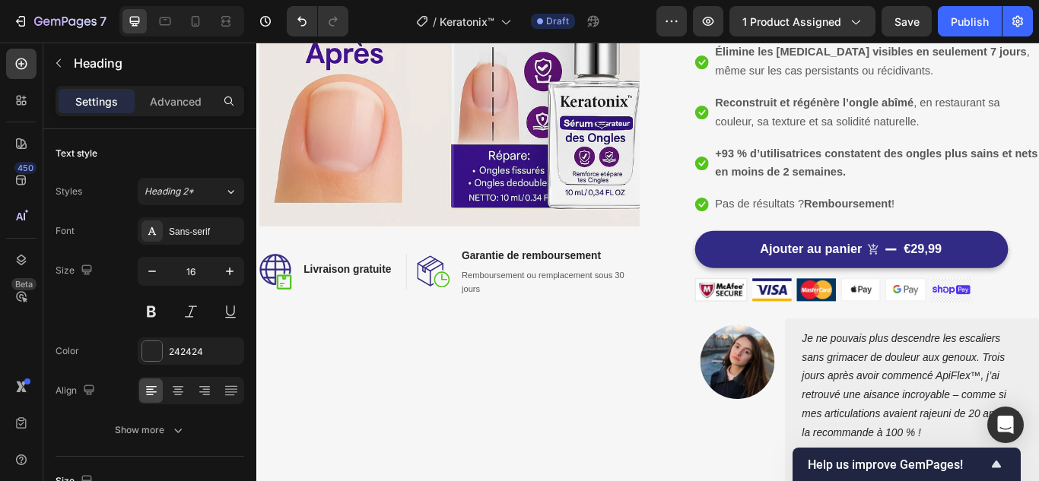
scroll to position [380, 0]
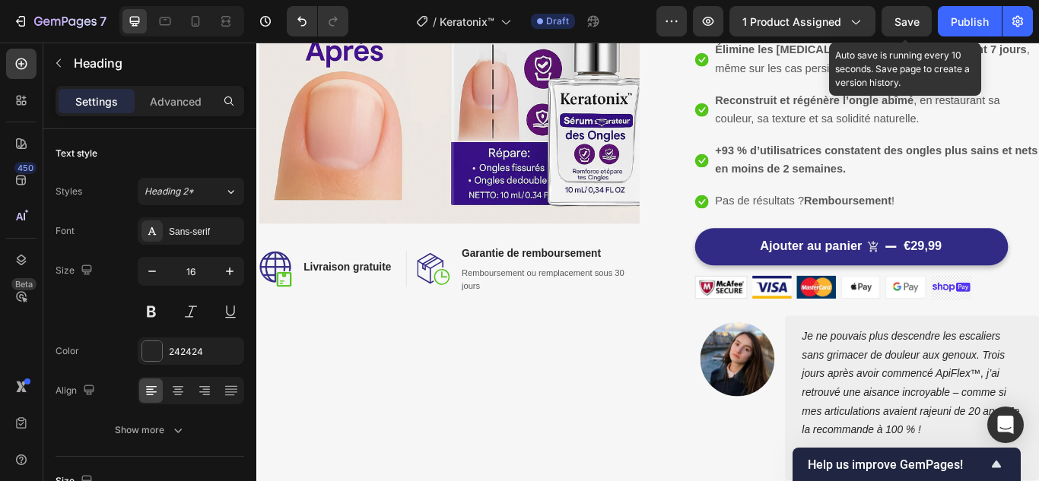
drag, startPoint x: 898, startPoint y: 29, endPoint x: 890, endPoint y: 40, distance: 14.1
click at [898, 28] on div "Save" at bounding box center [906, 22] width 25 height 16
click at [923, 23] on button "Save" at bounding box center [906, 21] width 50 height 30
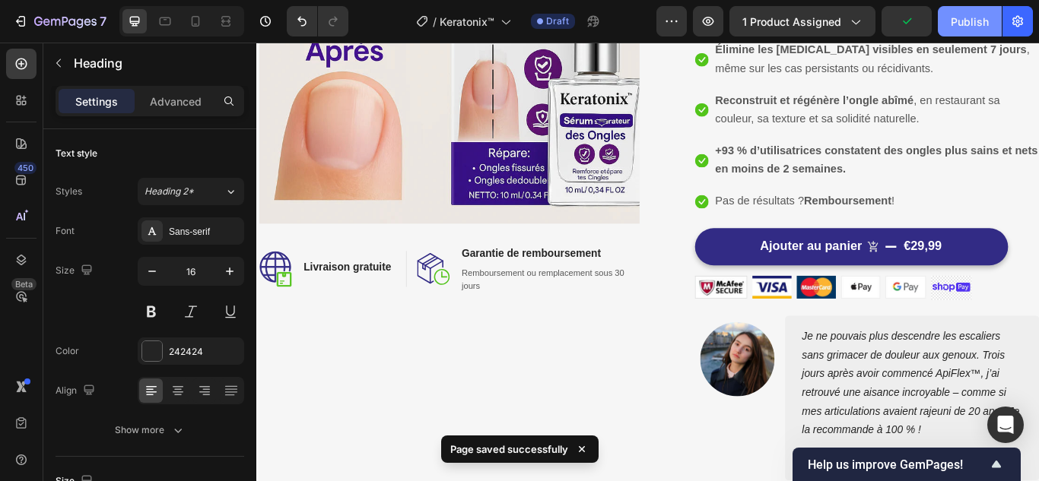
click at [970, 14] on div "Publish" at bounding box center [970, 22] width 38 height 16
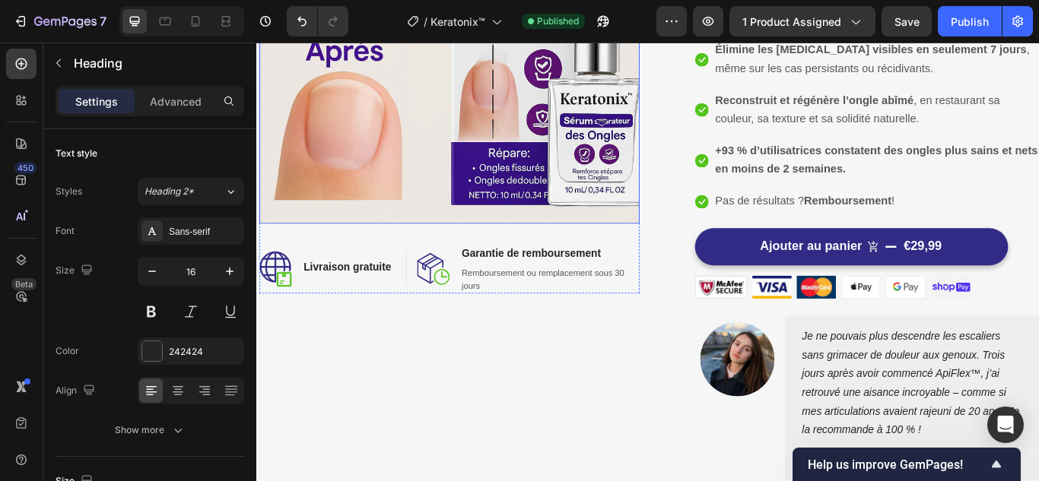
scroll to position [304, 0]
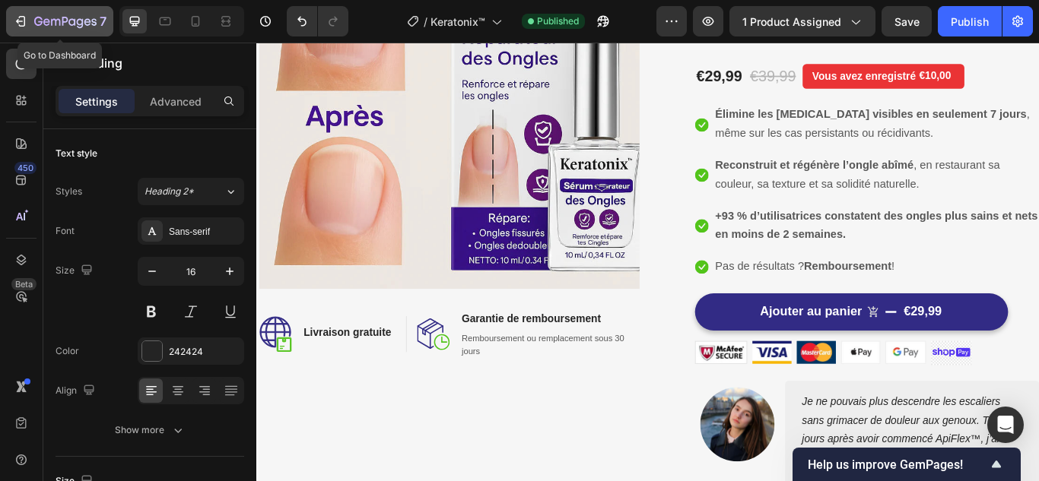
click at [17, 22] on icon "button" at bounding box center [19, 21] width 7 height 5
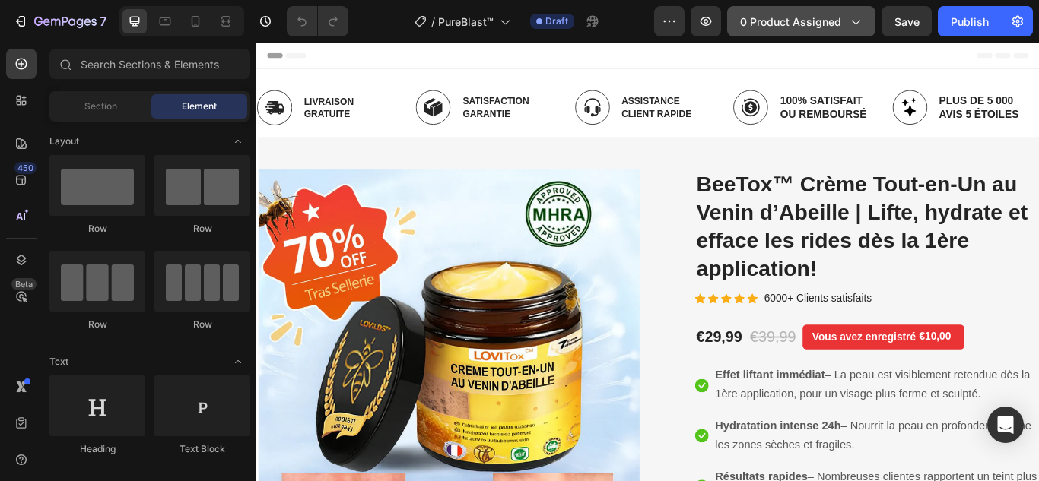
click at [811, 18] on span "0 product assigned" at bounding box center [790, 22] width 101 height 16
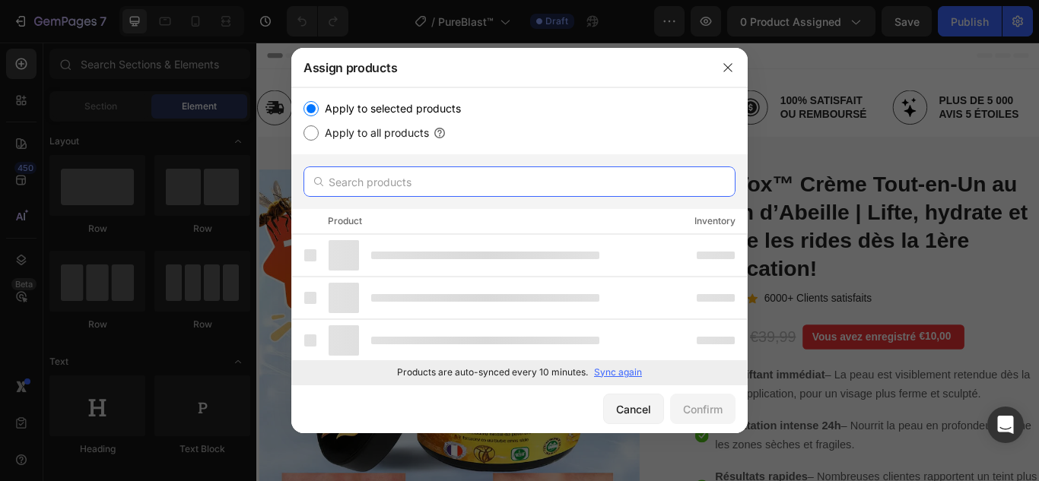
click at [421, 187] on input "text" at bounding box center [519, 182] width 432 height 30
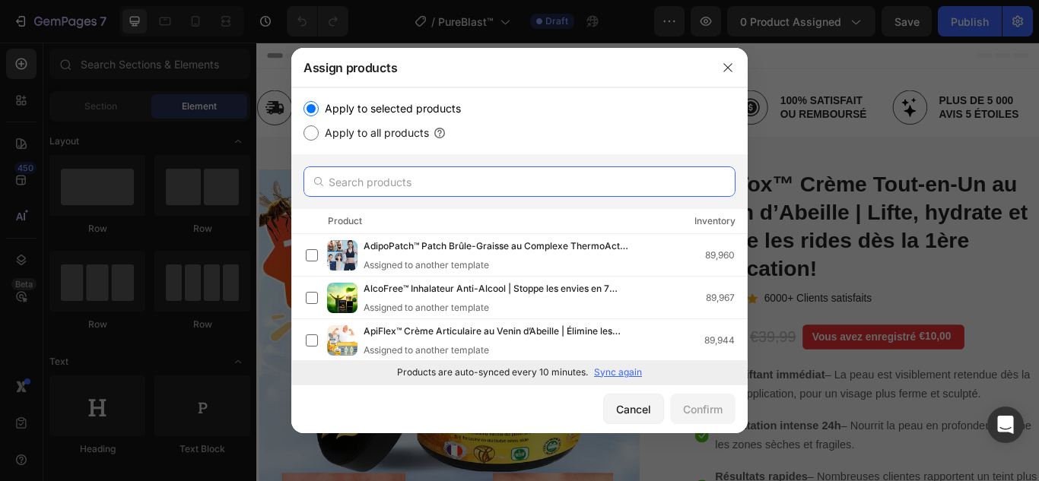
paste input "PureBlast™"
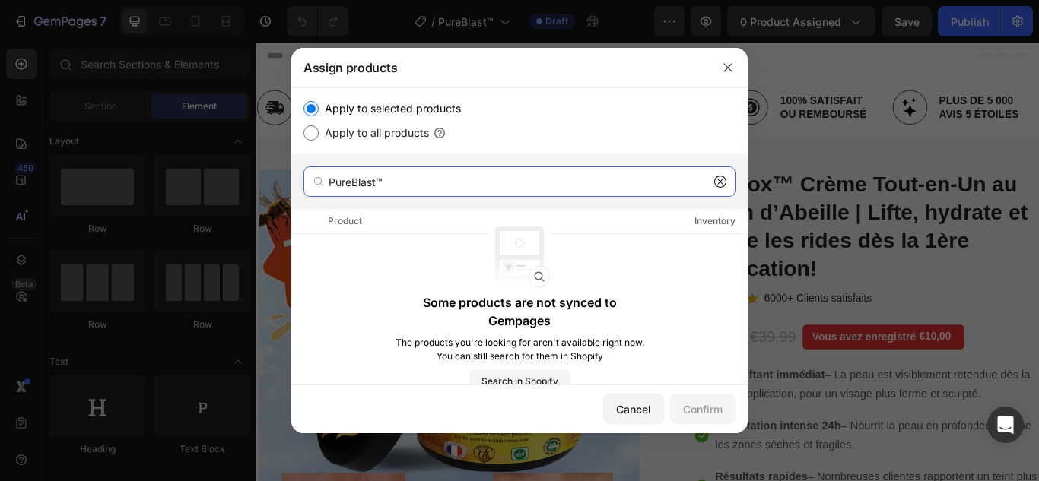
type input "PureBlast™"
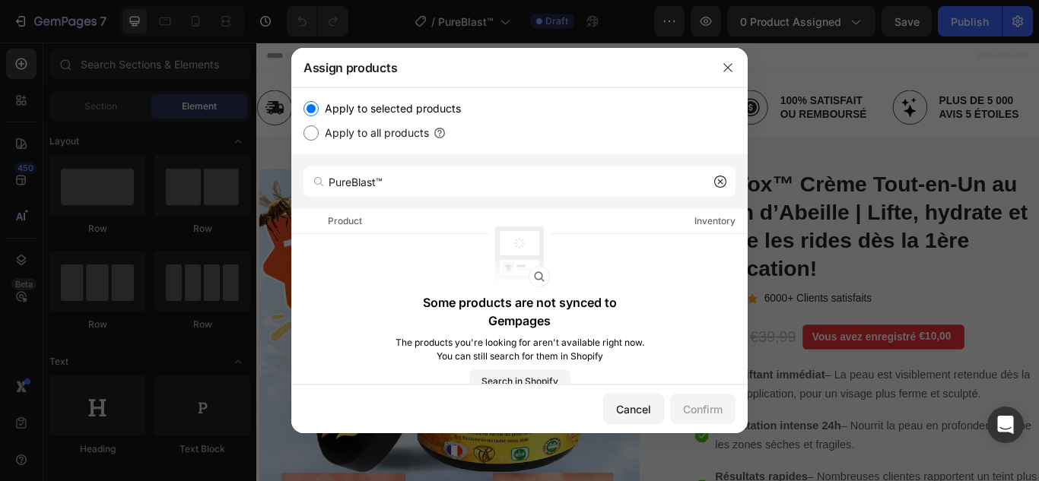
click at [716, 179] on icon at bounding box center [720, 182] width 12 height 12
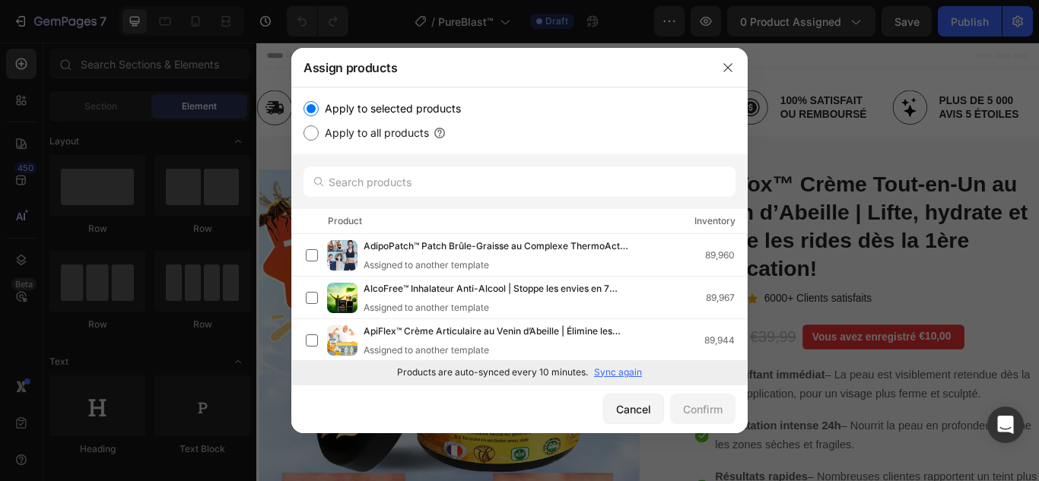
click at [610, 373] on p "Sync again" at bounding box center [618, 373] width 48 height 14
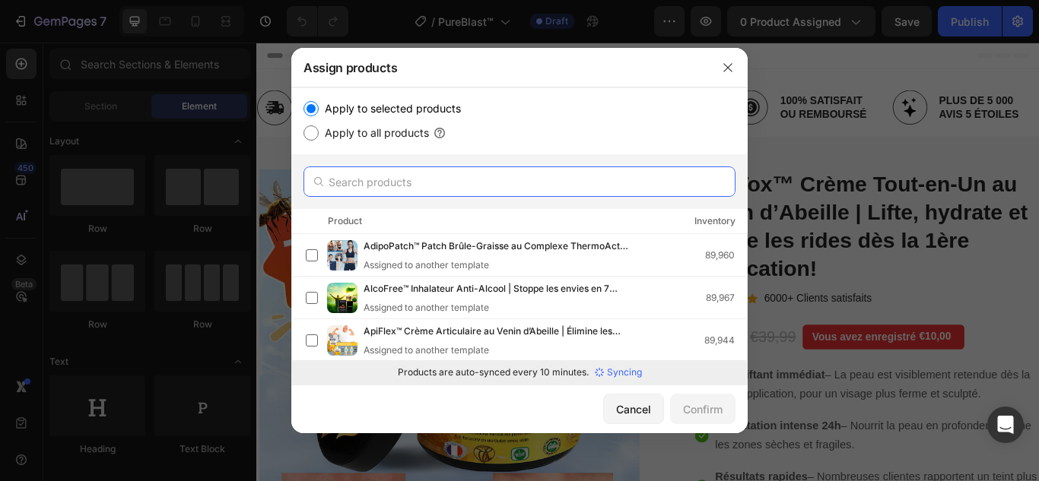
click at [534, 187] on input "text" at bounding box center [519, 182] width 432 height 30
paste input "PureBlast™"
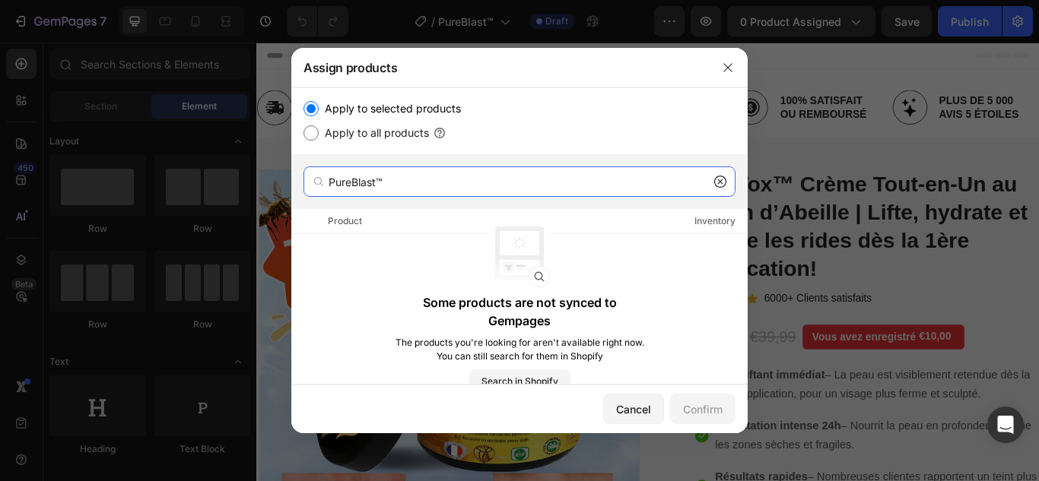
type input "PureBlast™"
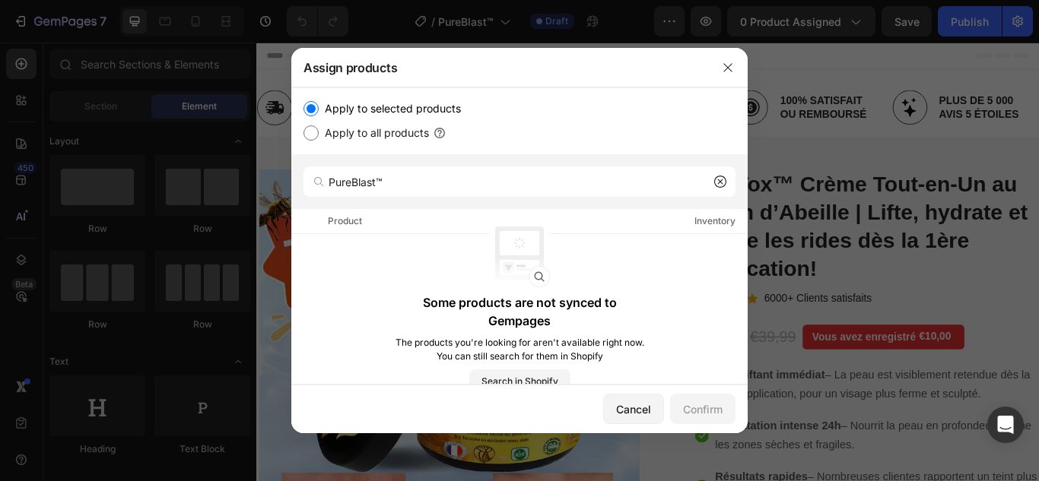
click at [716, 182] on icon at bounding box center [720, 182] width 12 height 12
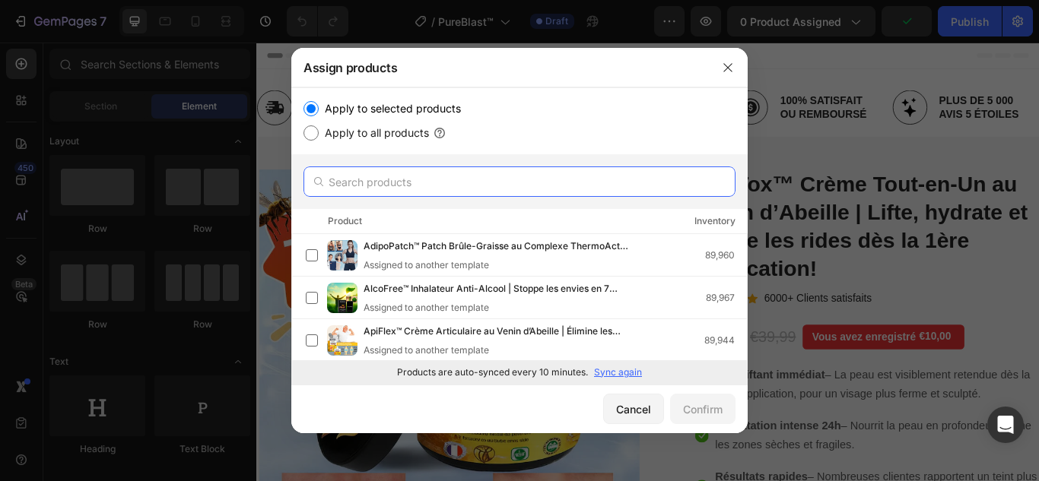
click at [409, 174] on input "text" at bounding box center [519, 182] width 432 height 30
paste input "PureBlast™"
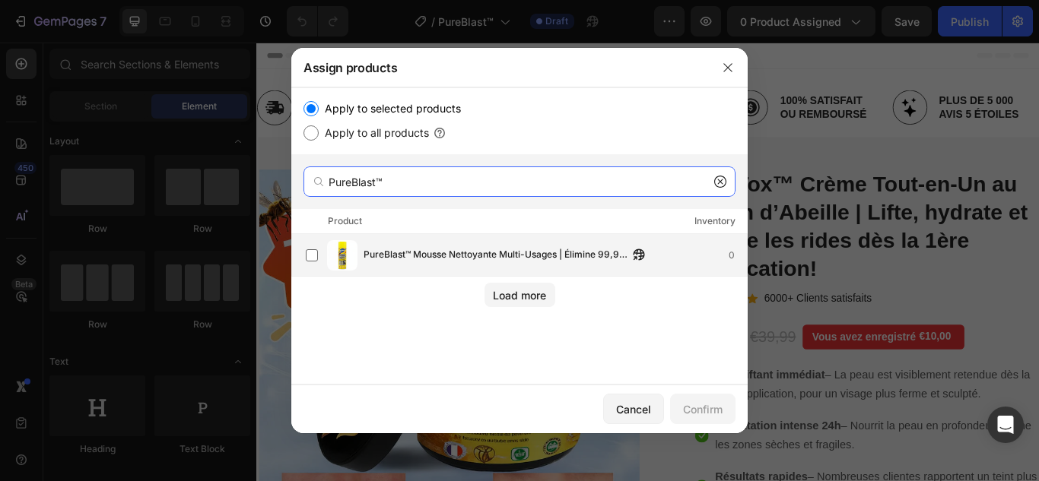
type input "PureBlast™"
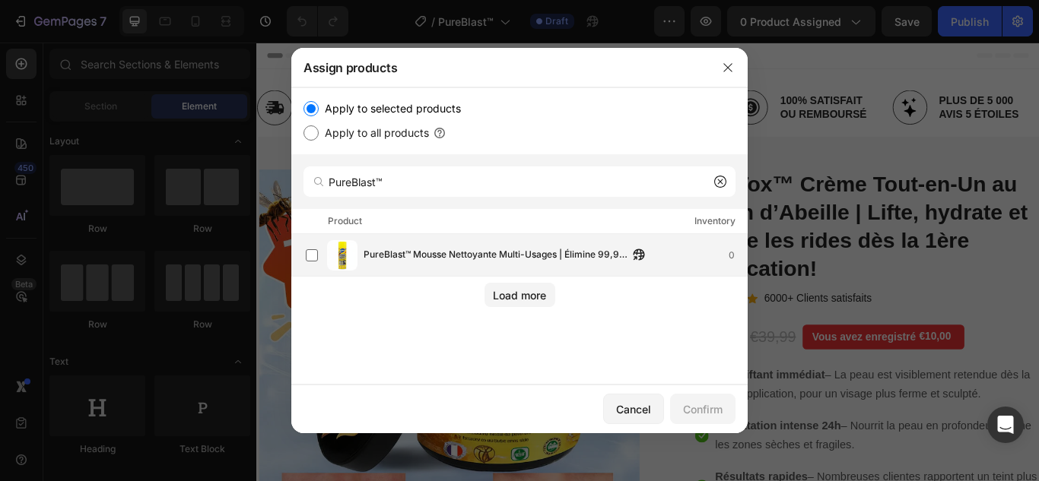
click at [491, 260] on span "PureBlast™ Mousse Nettoyante Multi-Usages | Élimine 99,9 % de la saleté en 10 s…" at bounding box center [496, 255] width 265 height 17
click at [692, 411] on div "Confirm" at bounding box center [703, 410] width 40 height 16
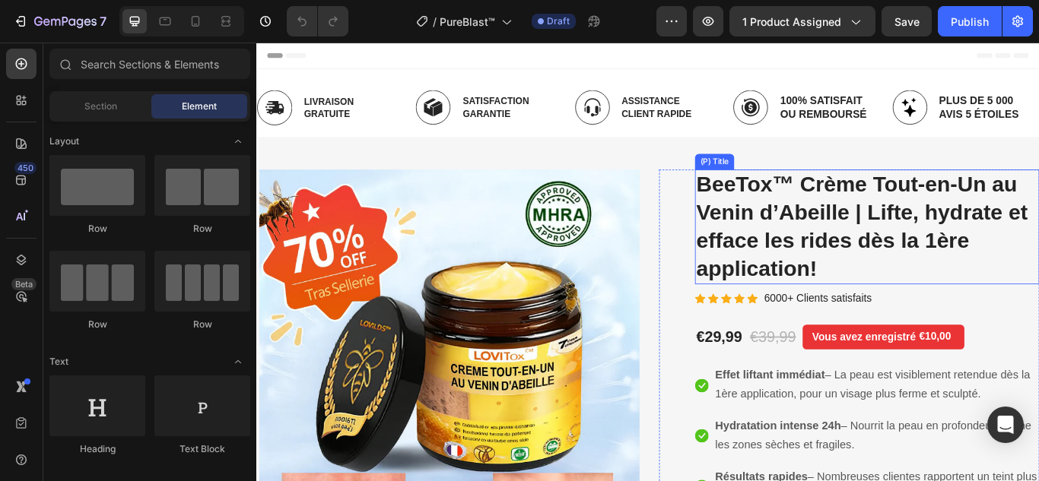
click at [855, 240] on h2 "BeeTox™ Crème Tout-en-Un au Venin d’Abeille | Lifte, hydrate et efface les ride…" at bounding box center [968, 258] width 402 height 134
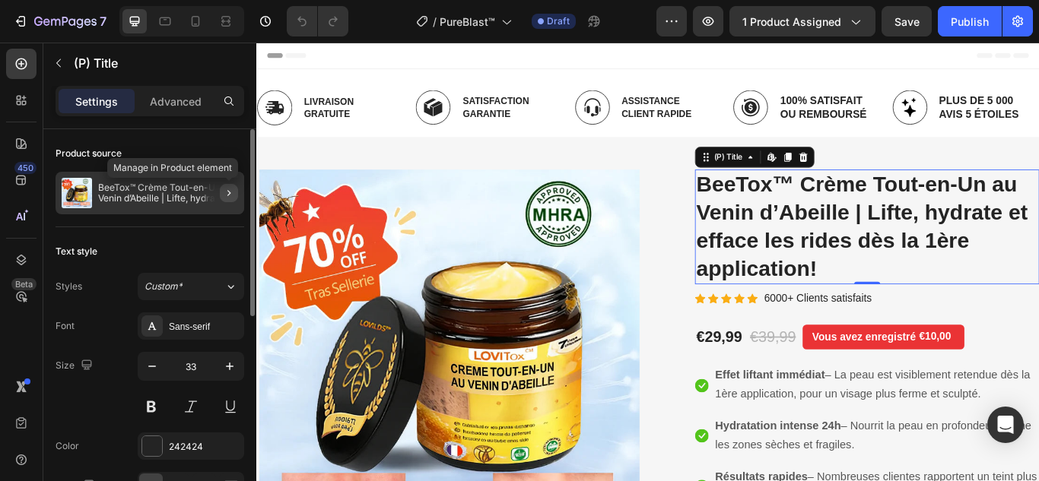
click at [231, 195] on icon "button" at bounding box center [229, 193] width 12 height 12
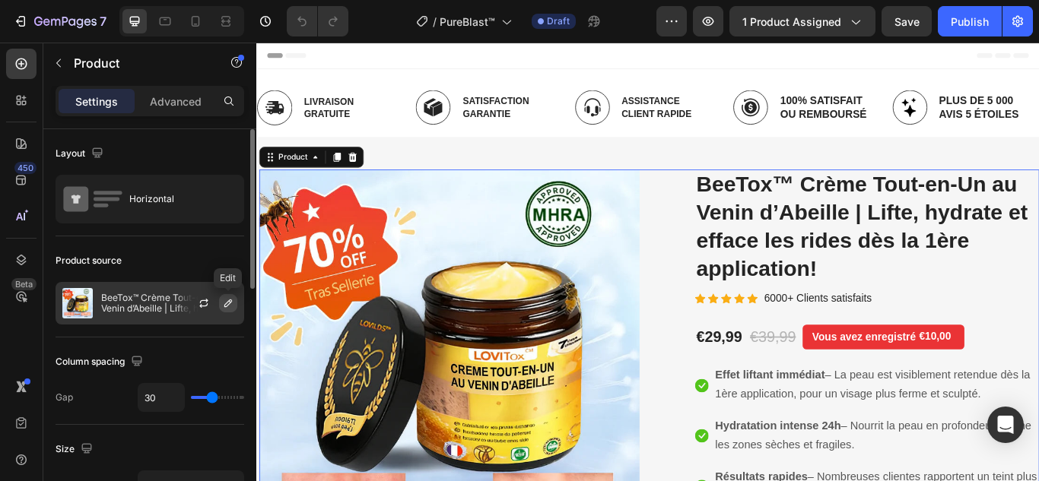
click at [223, 303] on icon "button" at bounding box center [228, 303] width 12 height 12
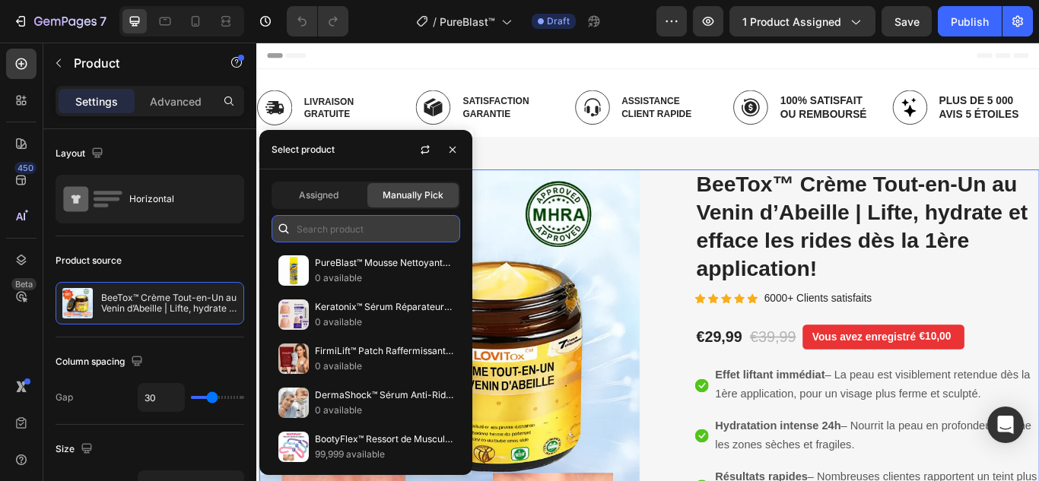
click at [338, 234] on input "text" at bounding box center [365, 228] width 189 height 27
paste input "PureBlast™"
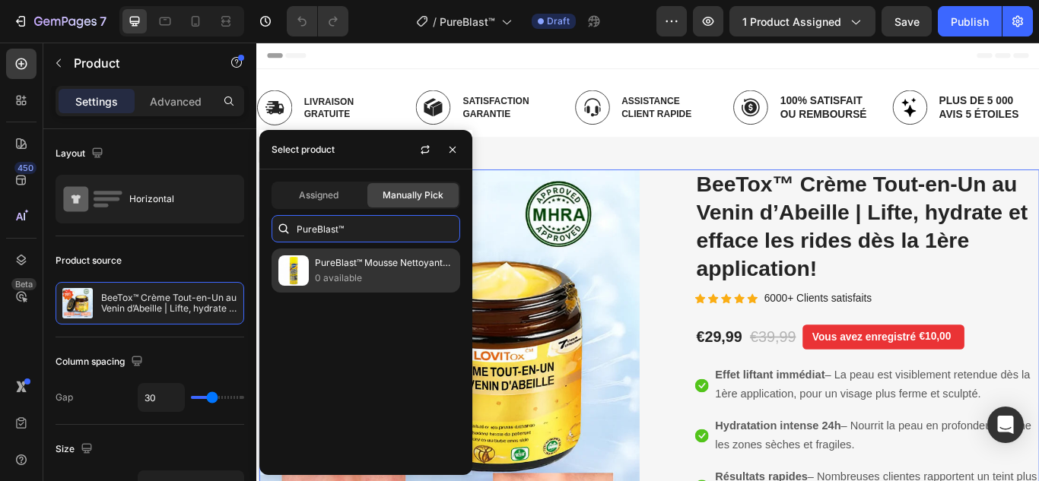
type input "PureBlast™"
click at [371, 276] on p "0 available" at bounding box center [384, 278] width 138 height 15
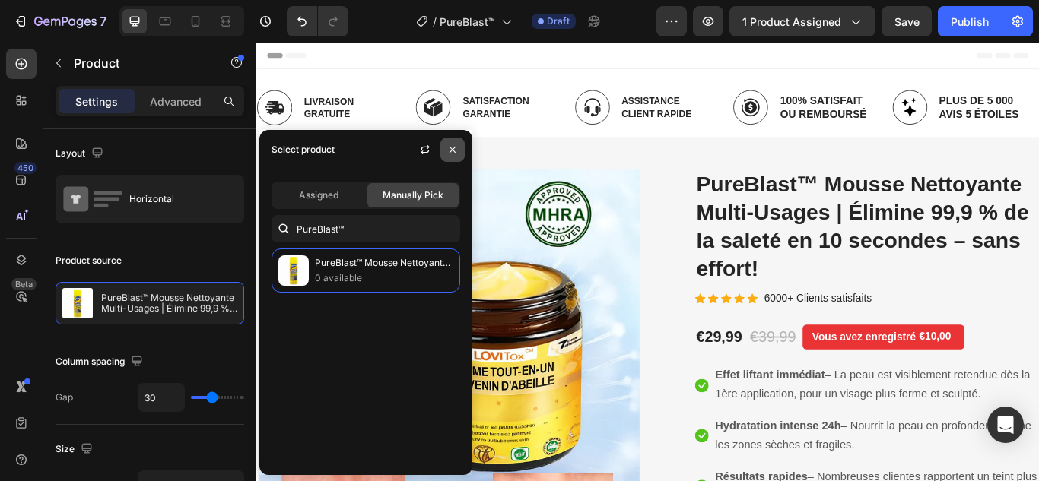
drag, startPoint x: 461, startPoint y: 153, endPoint x: 258, endPoint y: 157, distance: 203.1
click at [461, 153] on button "button" at bounding box center [452, 150] width 24 height 24
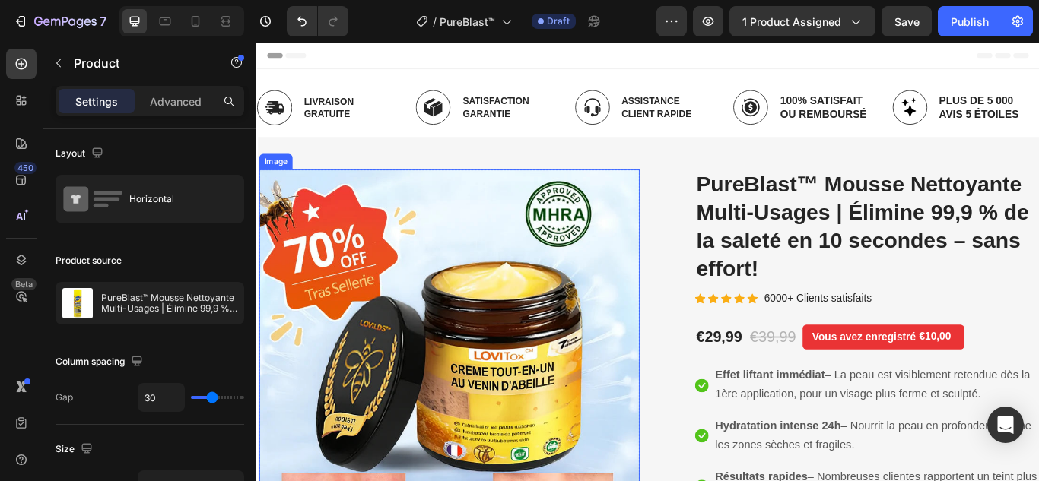
click at [577, 354] on img at bounding box center [480, 412] width 443 height 443
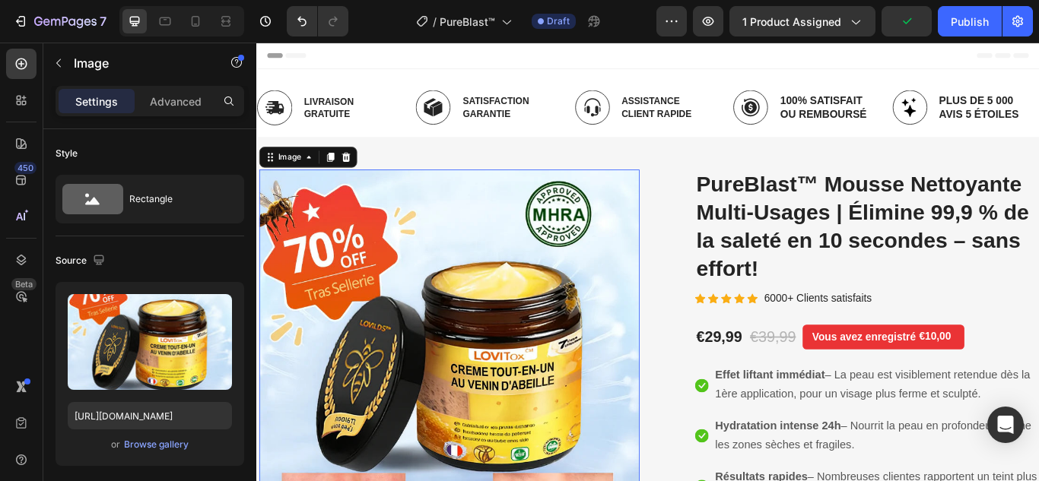
click at [428, 377] on img at bounding box center [480, 412] width 443 height 443
click at [162, 449] on div "Browse gallery" at bounding box center [156, 445] width 65 height 14
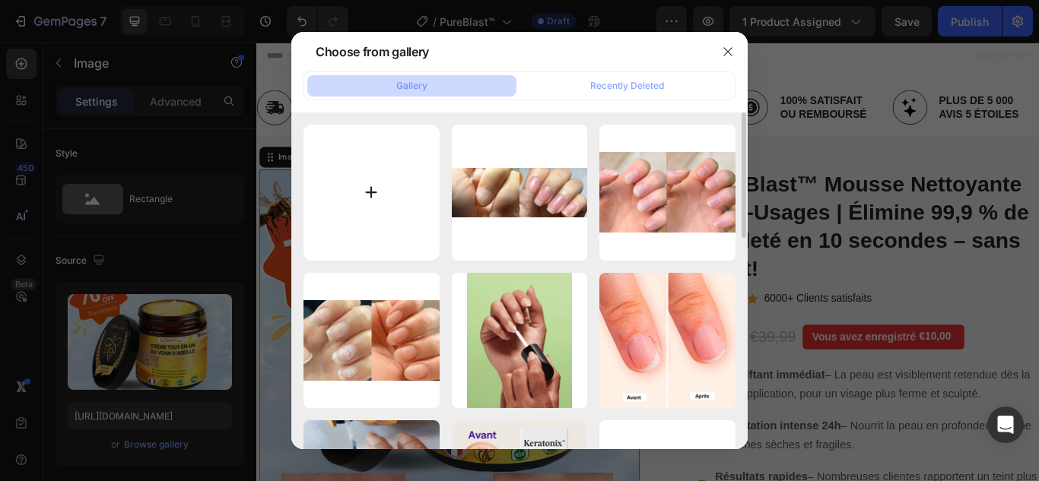
click at [368, 193] on input "file" at bounding box center [371, 193] width 136 height 136
type input "C:\fakepath\1.webp"
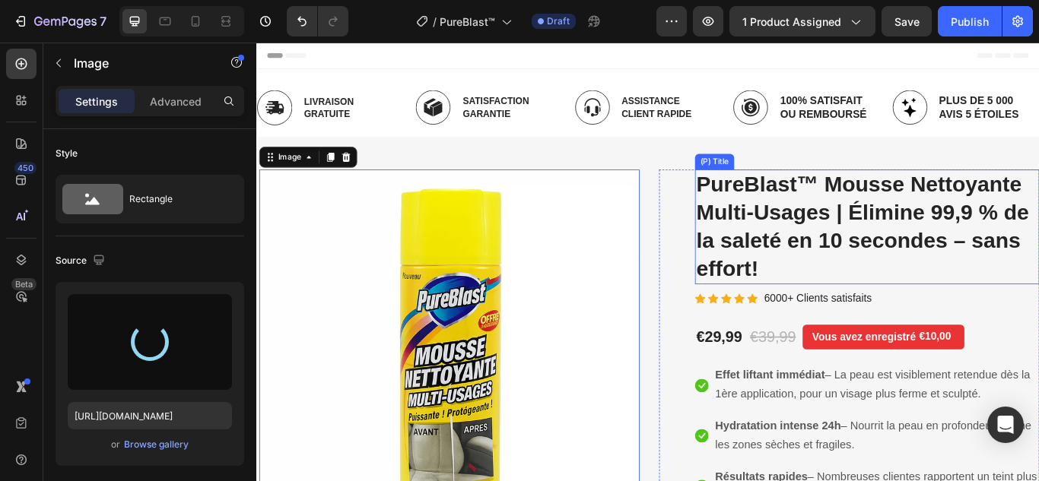
type input "https://cdn.shopify.com/s/files/1/0748/6688/4847/files/gempages_574280435123618…"
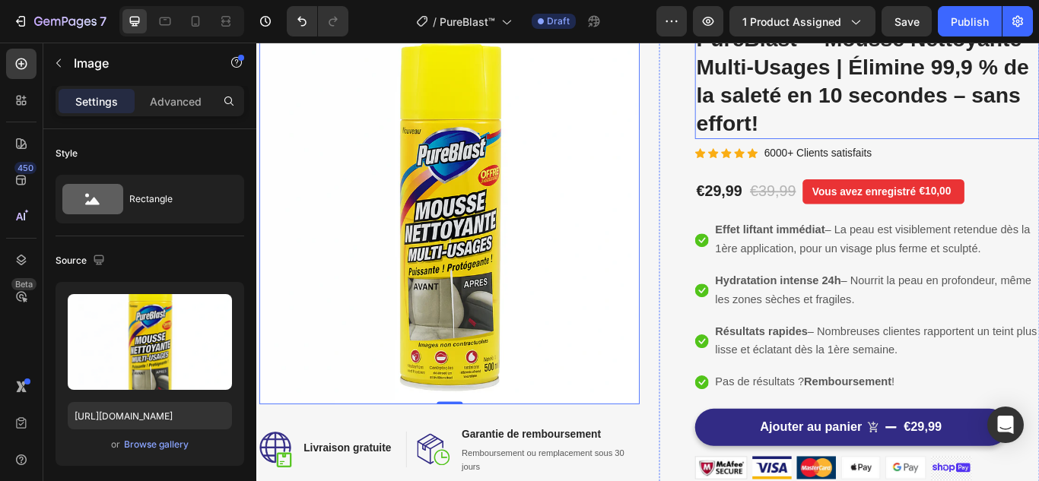
scroll to position [152, 0]
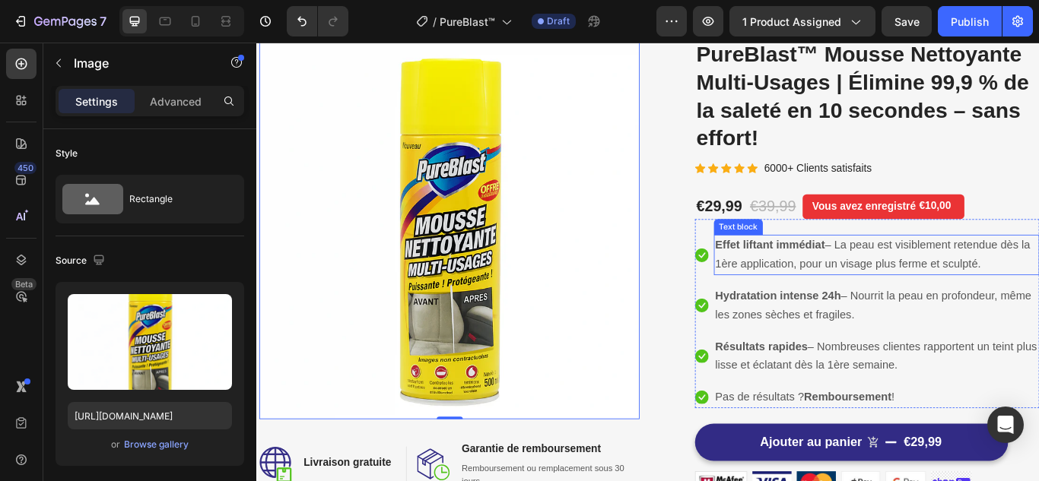
click at [804, 278] on strong "Effet liftant immédiat" at bounding box center [855, 278] width 128 height 14
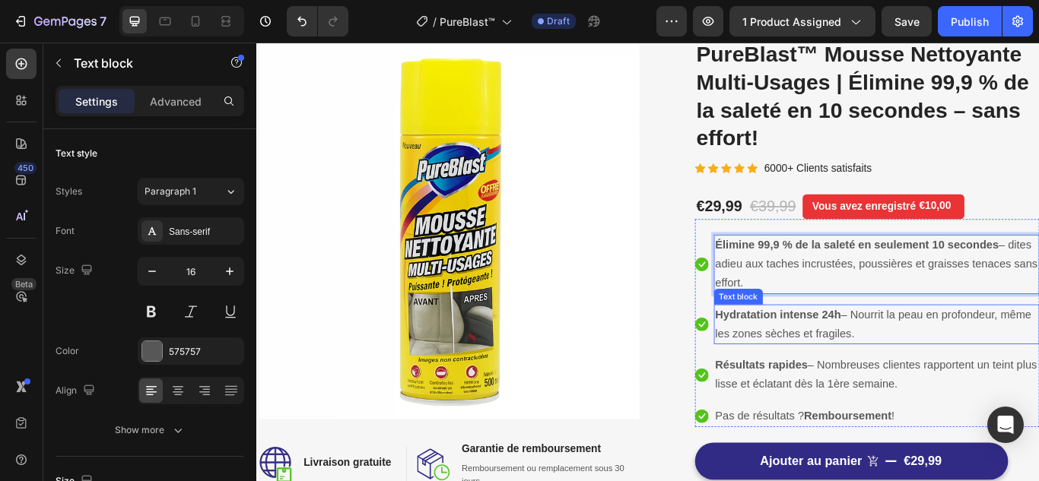
click at [837, 370] on p "Hydratation intense 24h – Nourrit la peau en profondeur, même les zones sèches …" at bounding box center [979, 372] width 376 height 44
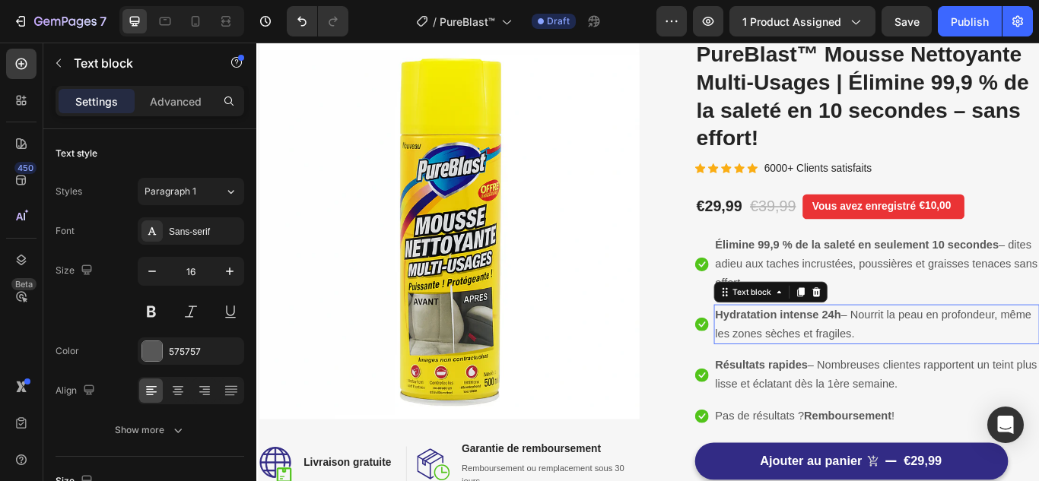
click at [837, 370] on p "Hydratation intense 24h – Nourrit la peau en profondeur, même les zones sèches …" at bounding box center [979, 372] width 376 height 44
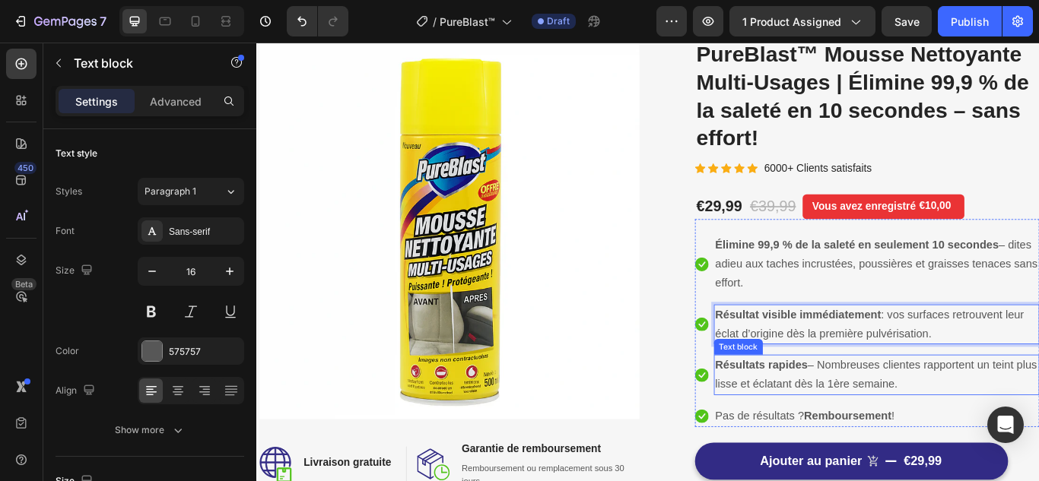
click at [859, 430] on p "Résultats rapides – Nombreuses clientes rapportent un teint plus lisse et éclat…" at bounding box center [979, 430] width 376 height 44
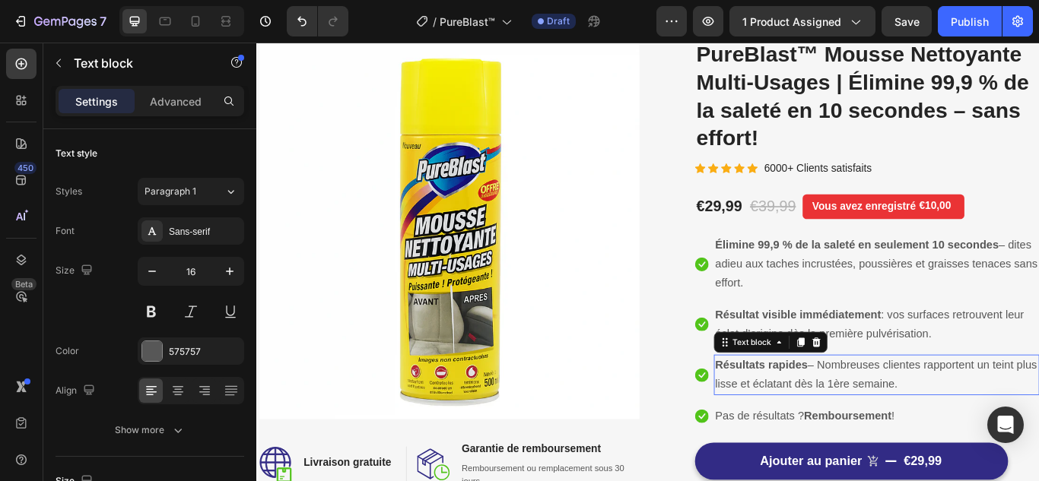
click at [859, 430] on p "Résultats rapides – Nombreuses clientes rapportent un teint plus lisse et éclat…" at bounding box center [979, 430] width 376 height 44
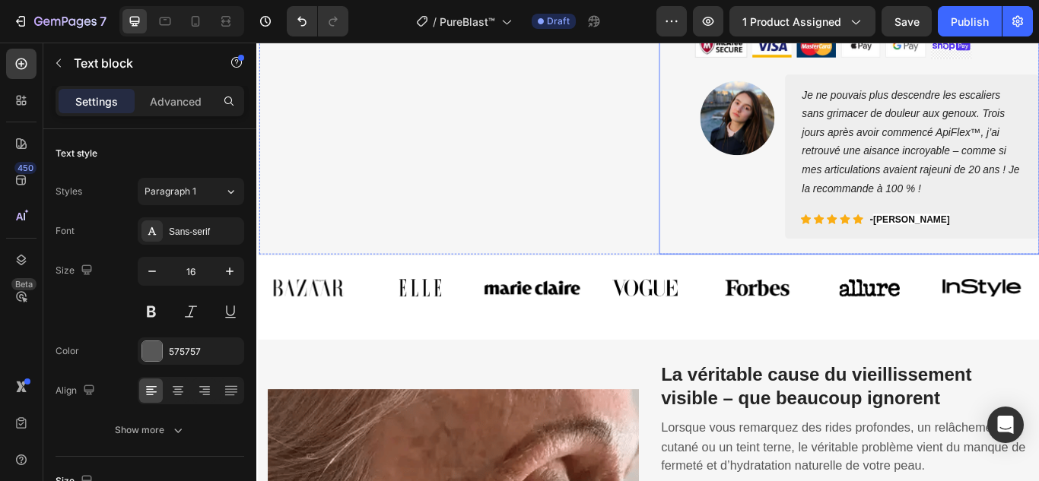
scroll to position [913, 0]
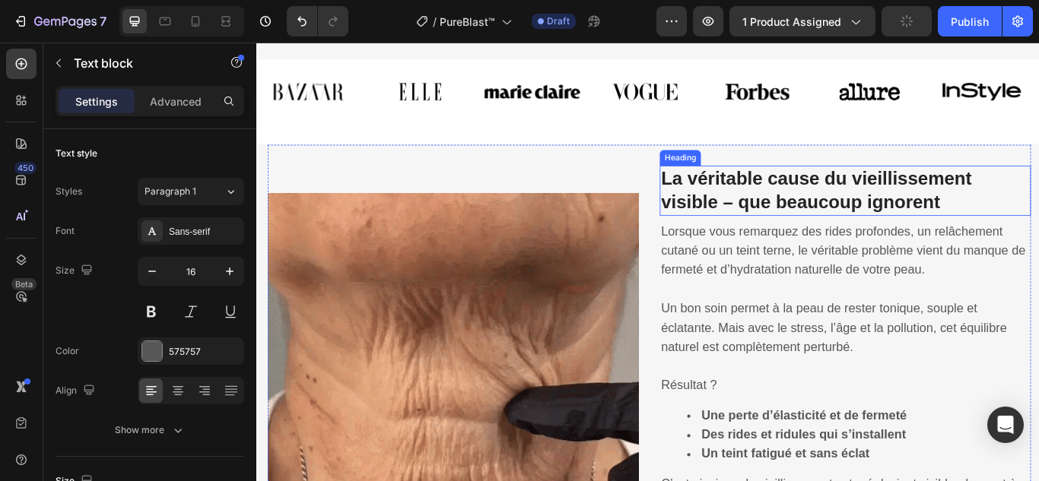
click at [831, 235] on strong "La véritable cause du vieillissement visible – que beaucoup ignorent" at bounding box center [909, 214] width 362 height 51
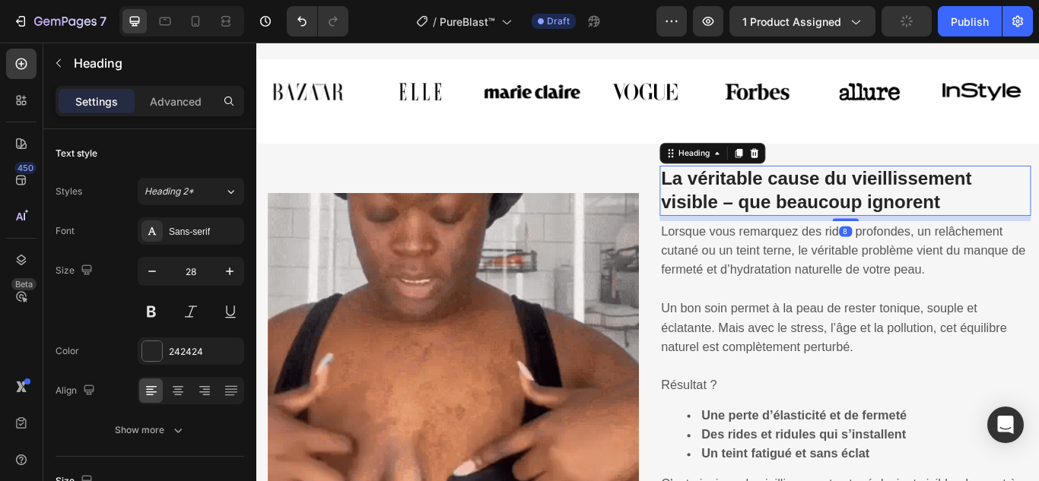
click at [831, 235] on strong "La véritable cause du vieillissement visible – que beaucoup ignorent" at bounding box center [909, 214] width 362 height 51
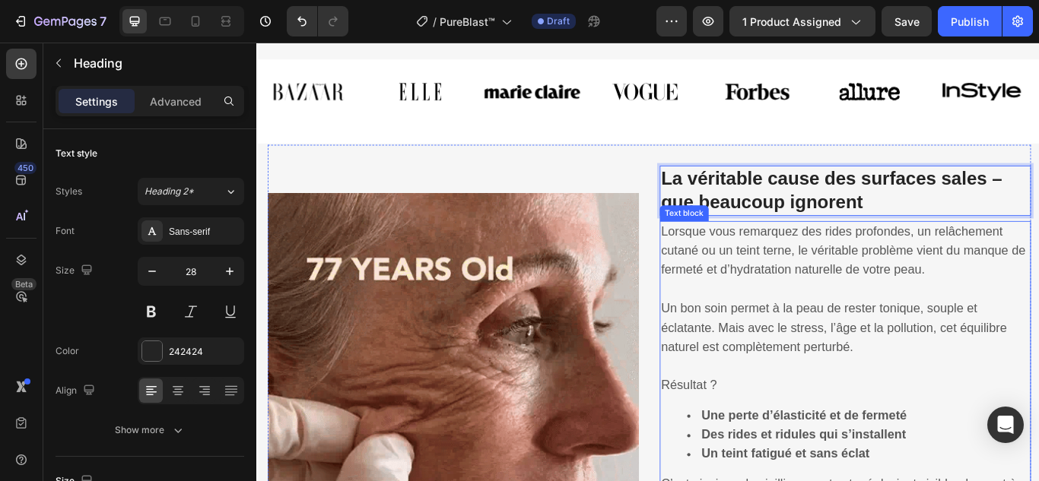
click at [900, 304] on span "Lorsque vous remarquez des rides profondes, un relâchement cutané ou un teint t…" at bounding box center [940, 286] width 425 height 62
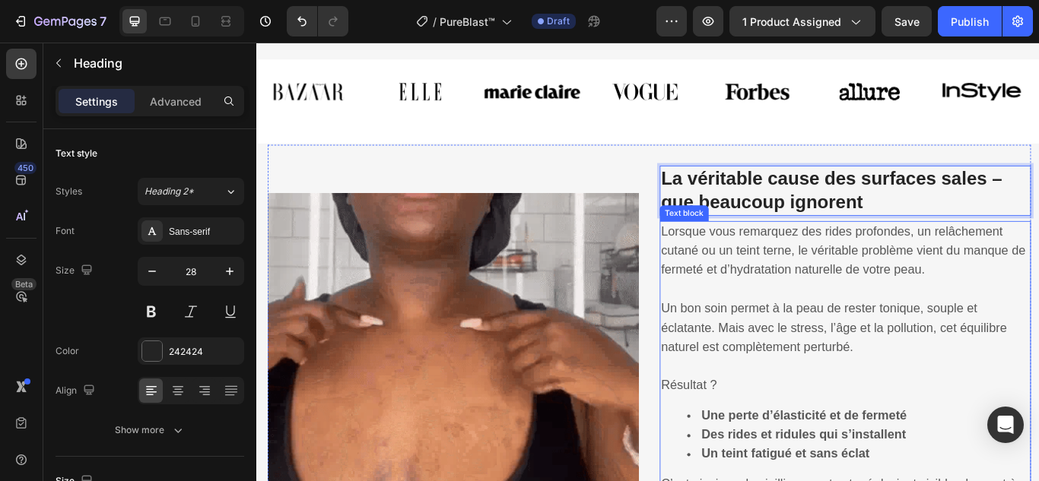
click at [900, 304] on span "Lorsque vous remarquez des rides profondes, un relâchement cutané ou un teint t…" at bounding box center [940, 286] width 425 height 62
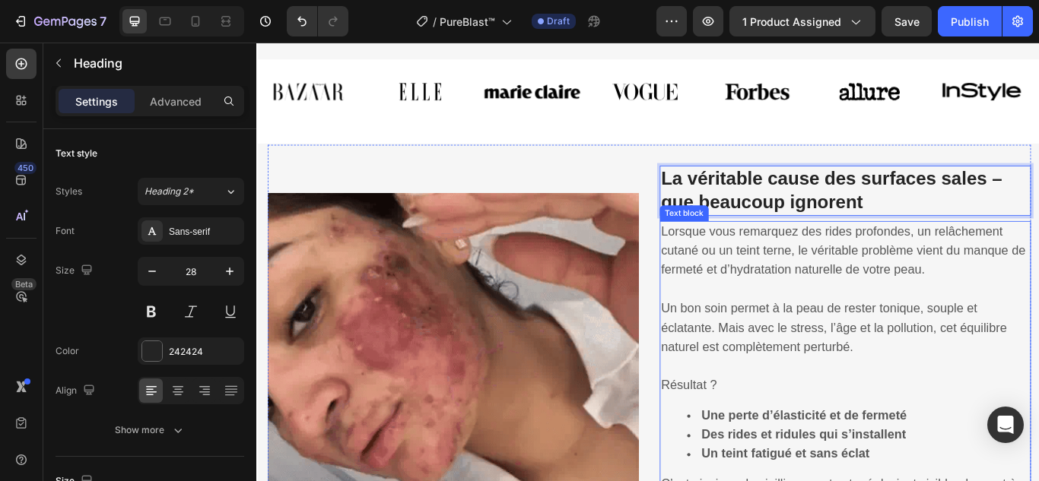
click at [900, 304] on span "Lorsque vous remarquez des rides profondes, un relâchement cutané ou un teint t…" at bounding box center [940, 286] width 425 height 62
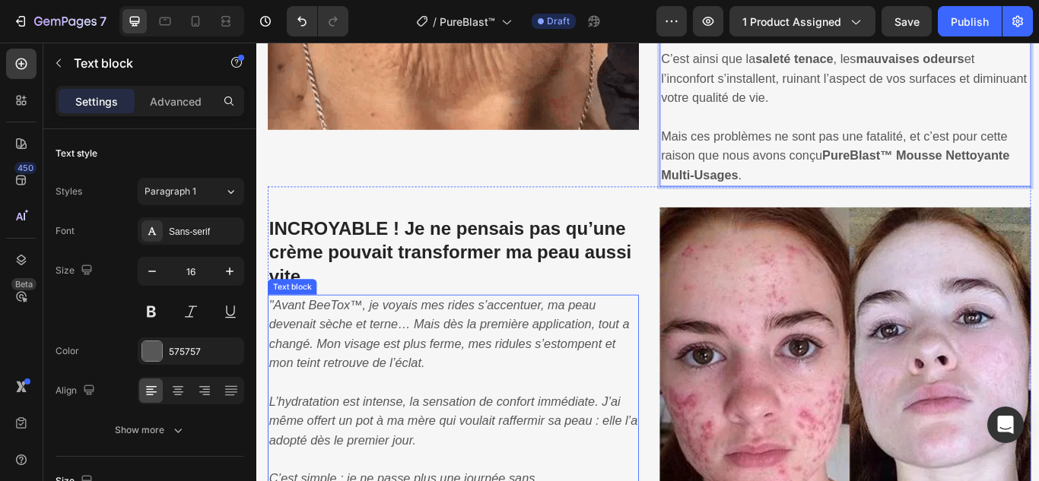
scroll to position [1500, 0]
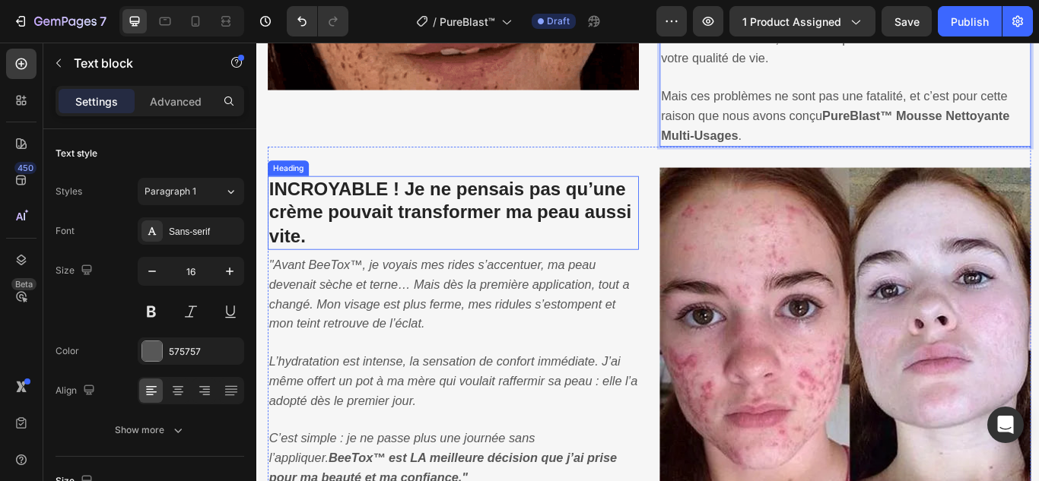
click at [583, 230] on strong "INCROYABLE ! Je ne pensais pas qu’une crème pouvait transformer ma peau aussi v…" at bounding box center [482, 241] width 423 height 79
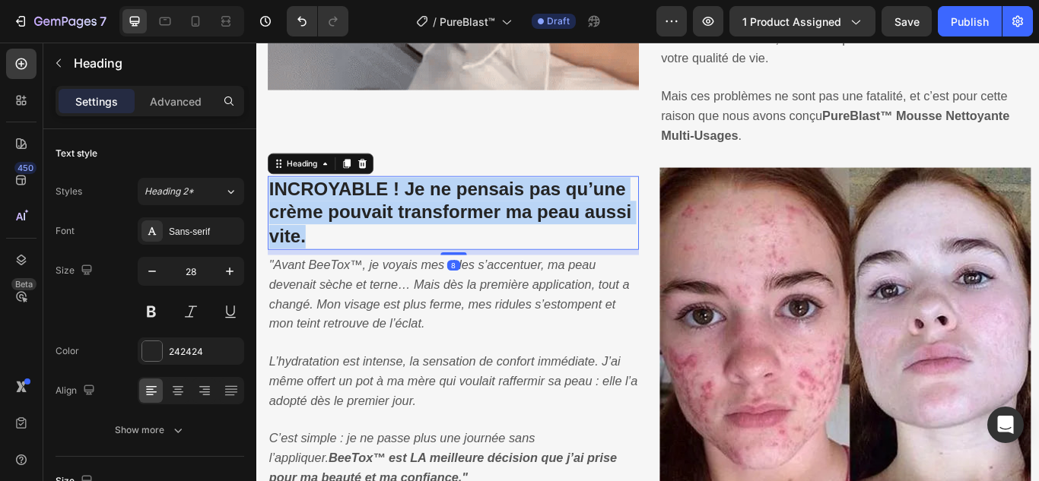
click at [581, 230] on strong "INCROYABLE ! Je ne pensais pas qu’une crème pouvait transformer ma peau aussi v…" at bounding box center [482, 241] width 423 height 79
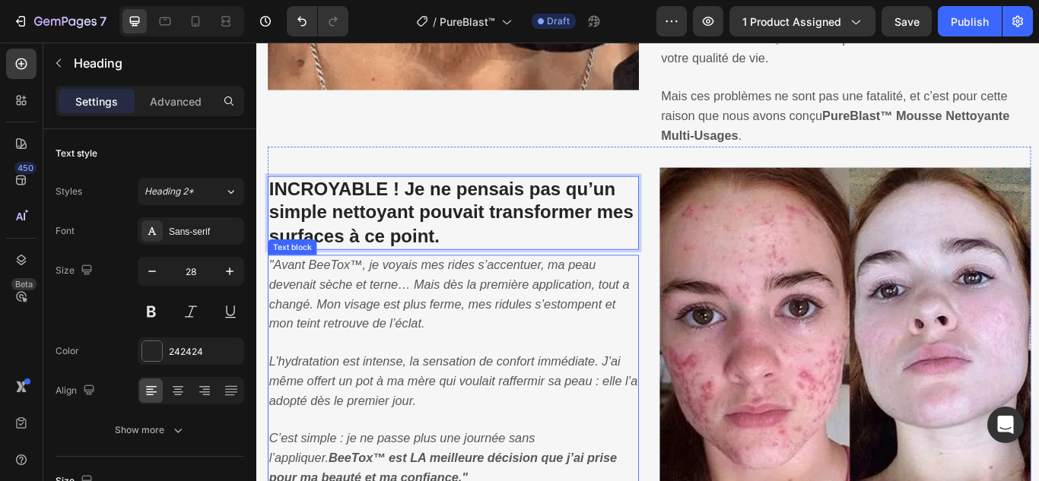
click at [381, 351] on icon ""Avant BeeTox™, je voyais mes rides s’accentuer, ma peau devenait sèche et tern…" at bounding box center [481, 336] width 420 height 84
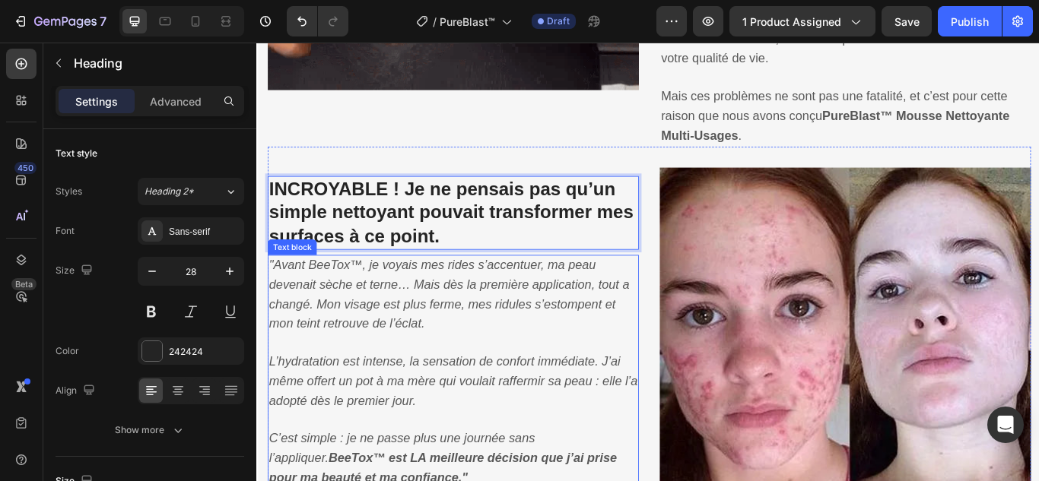
click at [381, 351] on icon ""Avant BeeTox™, je voyais mes rides s’accentuer, ma peau devenait sèche et tern…" at bounding box center [481, 336] width 420 height 84
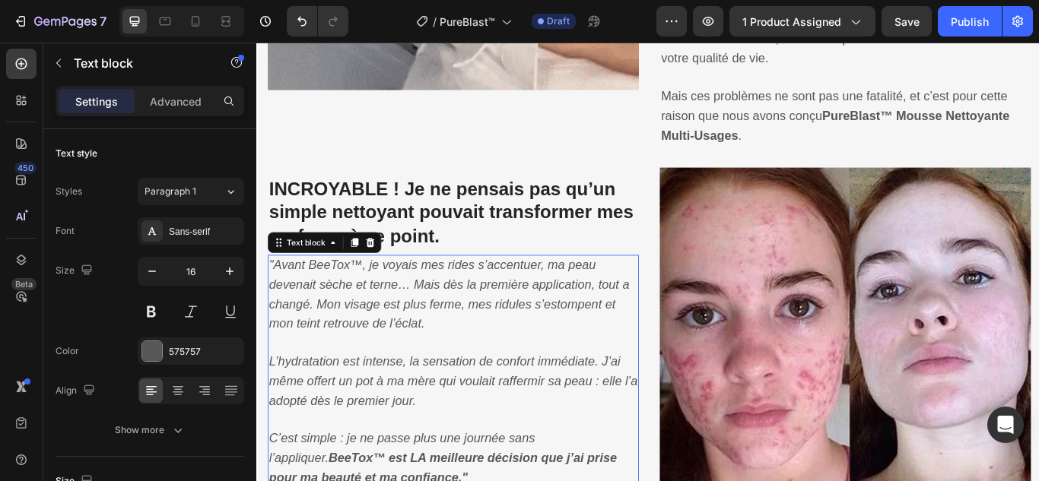
click at [381, 351] on icon ""Avant BeeTox™, je voyais mes rides s’accentuer, ma peau devenait sèche et tern…" at bounding box center [481, 336] width 420 height 84
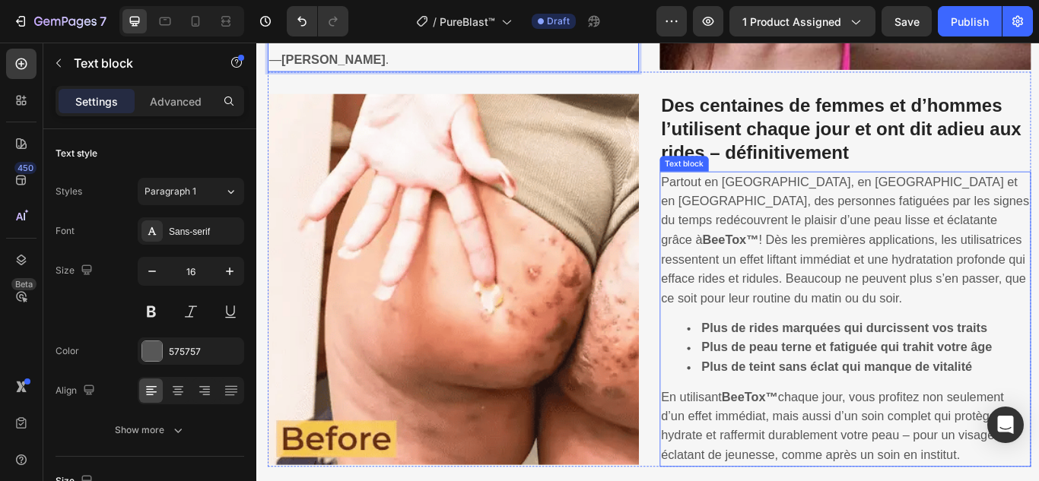
scroll to position [1957, 0]
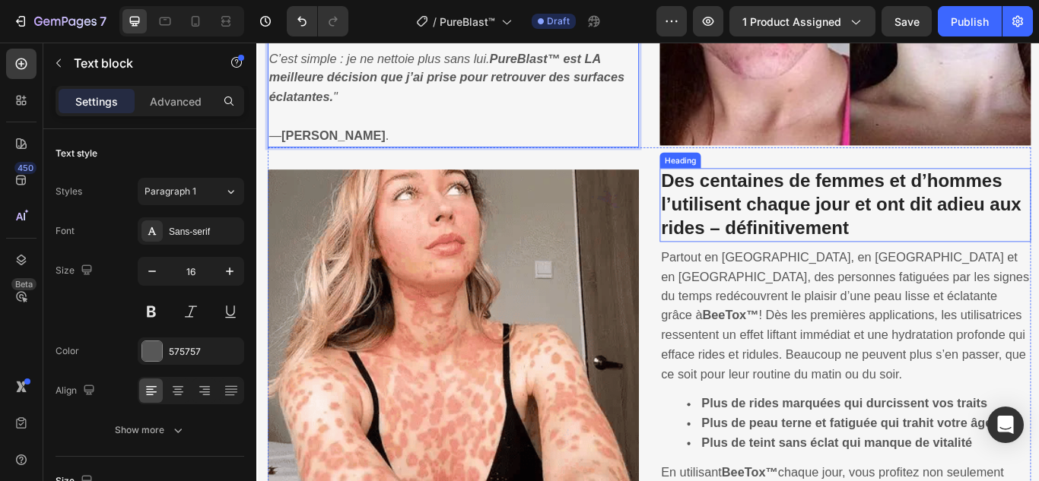
click at [834, 264] on strong "Des centaines de femmes et d’hommes l’utilisent chaque jour et ont dit adieu au…" at bounding box center [938, 231] width 420 height 79
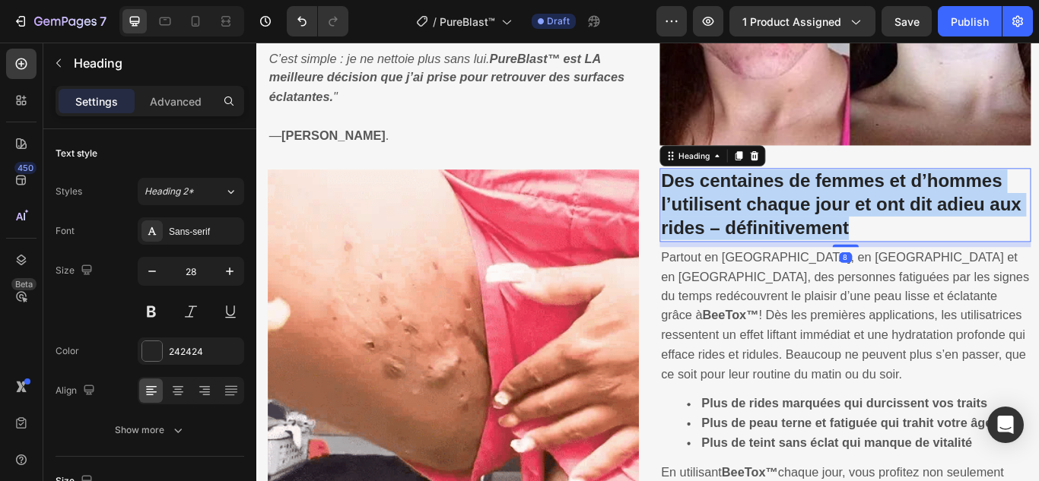
click at [835, 263] on strong "Des centaines de femmes et d’hommes l’utilisent chaque jour et ont dit adieu au…" at bounding box center [938, 231] width 420 height 79
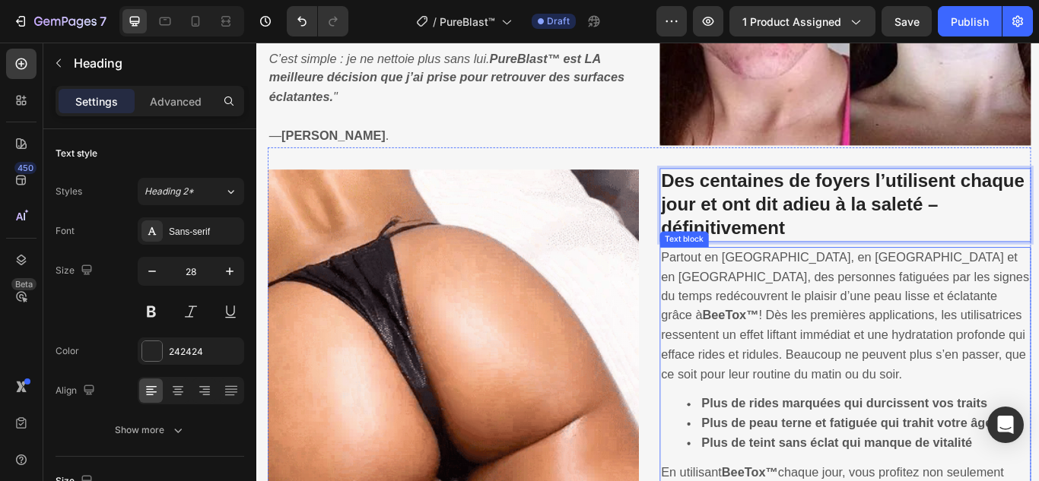
click at [796, 323] on span "Partout en [GEOGRAPHIC_DATA], en [GEOGRAPHIC_DATA] et en [GEOGRAPHIC_DATA], des…" at bounding box center [942, 361] width 429 height 152
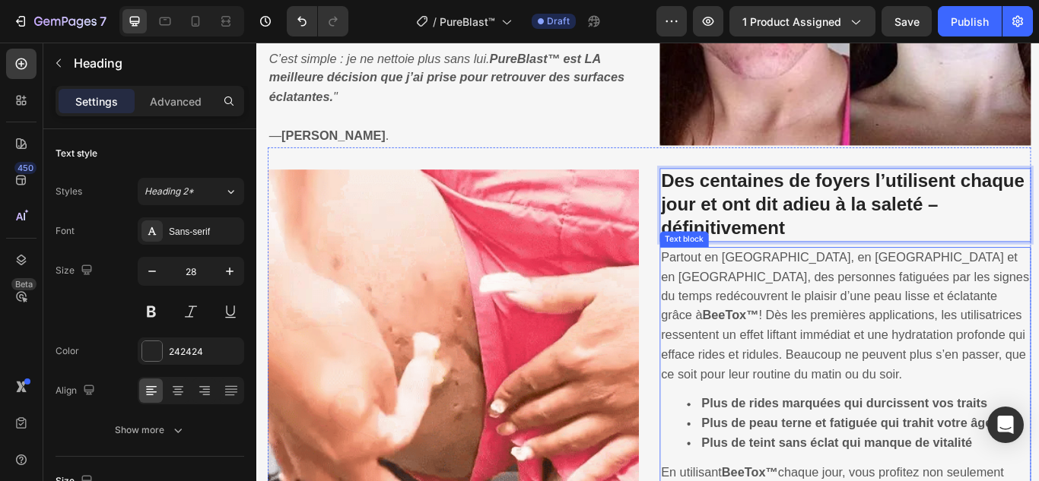
click at [796, 323] on span "Partout en [GEOGRAPHIC_DATA], en [GEOGRAPHIC_DATA] et en [GEOGRAPHIC_DATA], des…" at bounding box center [942, 361] width 429 height 152
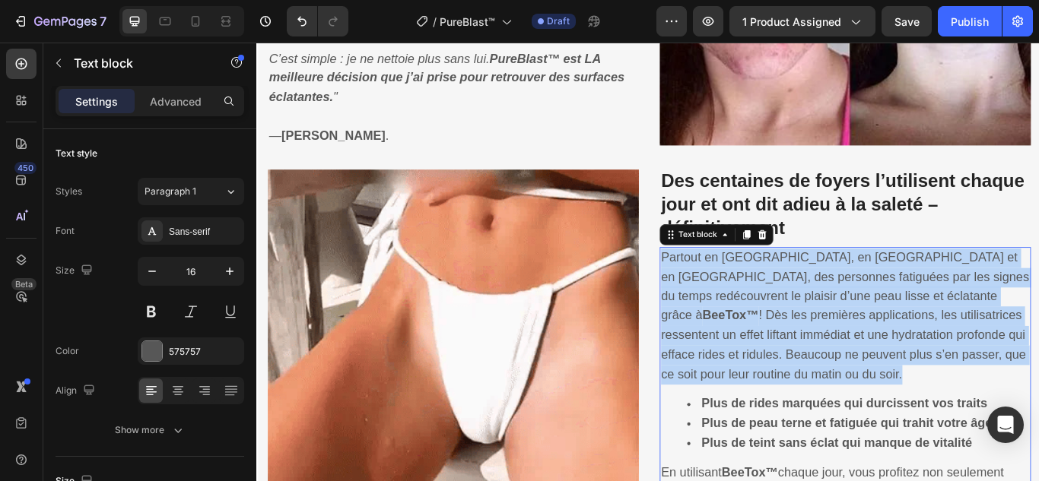
click at [796, 323] on span "Partout en [GEOGRAPHIC_DATA], en [GEOGRAPHIC_DATA] et en [GEOGRAPHIC_DATA], des…" at bounding box center [942, 361] width 429 height 152
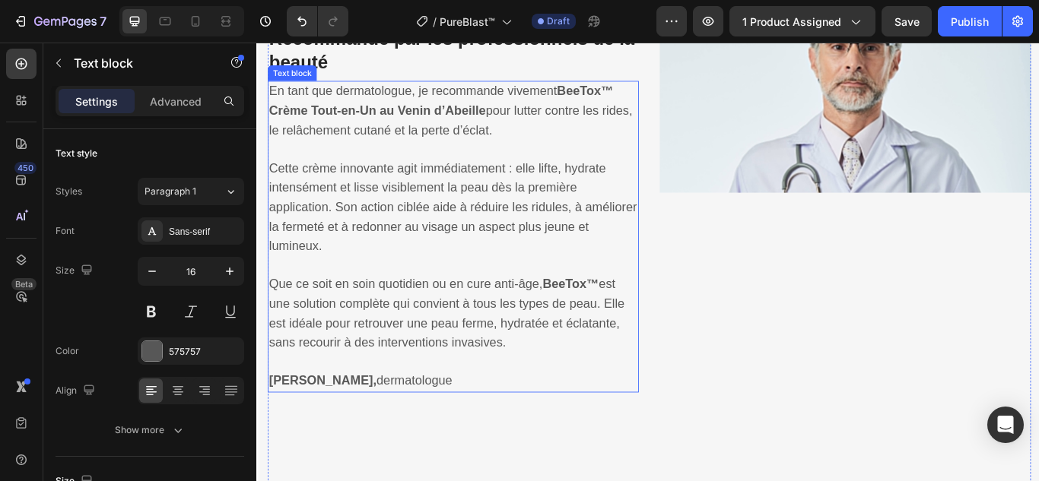
scroll to position [2587, 0]
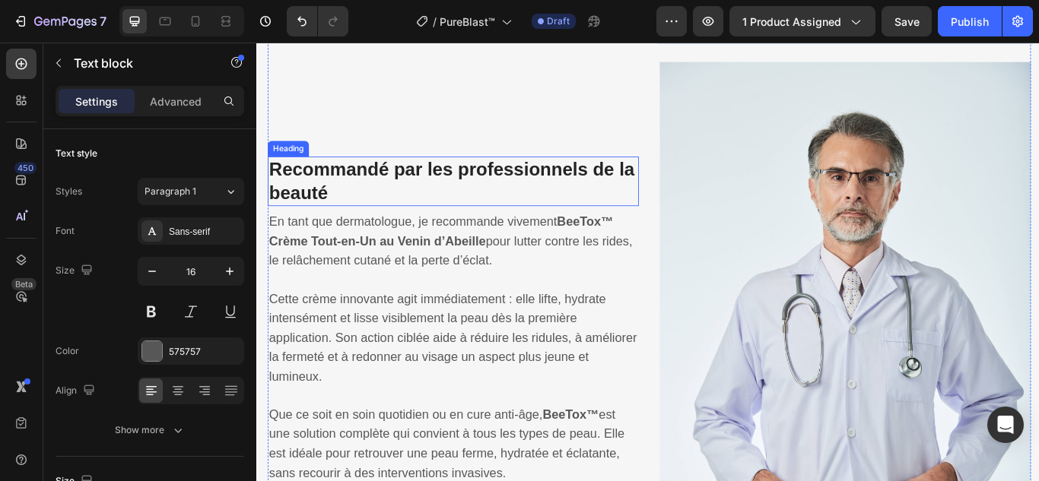
click at [513, 198] on strong "Recommandé par les professionnels de la beauté" at bounding box center [484, 204] width 426 height 51
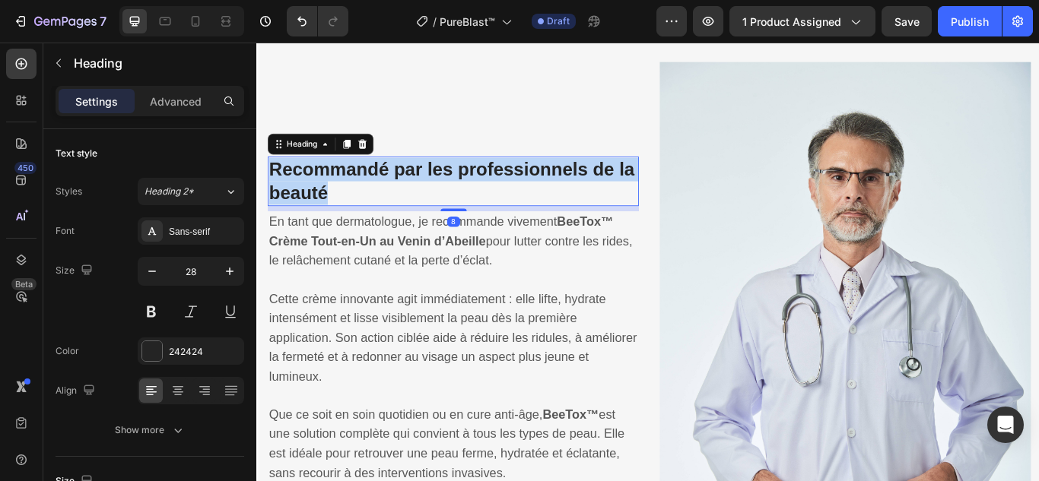
click at [513, 198] on strong "Recommandé par les professionnels de la beauté" at bounding box center [484, 204] width 426 height 51
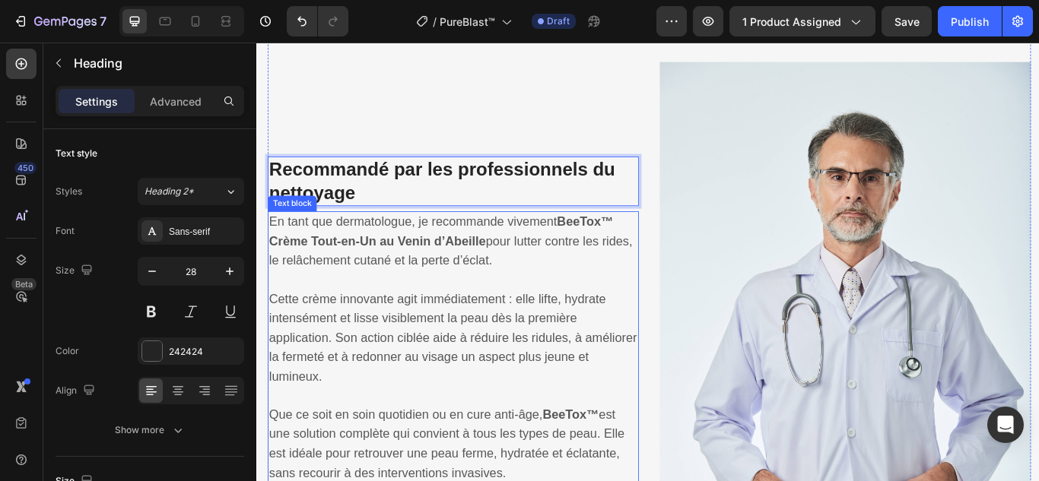
click at [427, 283] on p "En tant que dermatologue, je recommande vivement BeeTox™ Crème Tout-en-Un au Ve…" at bounding box center [486, 275] width 430 height 68
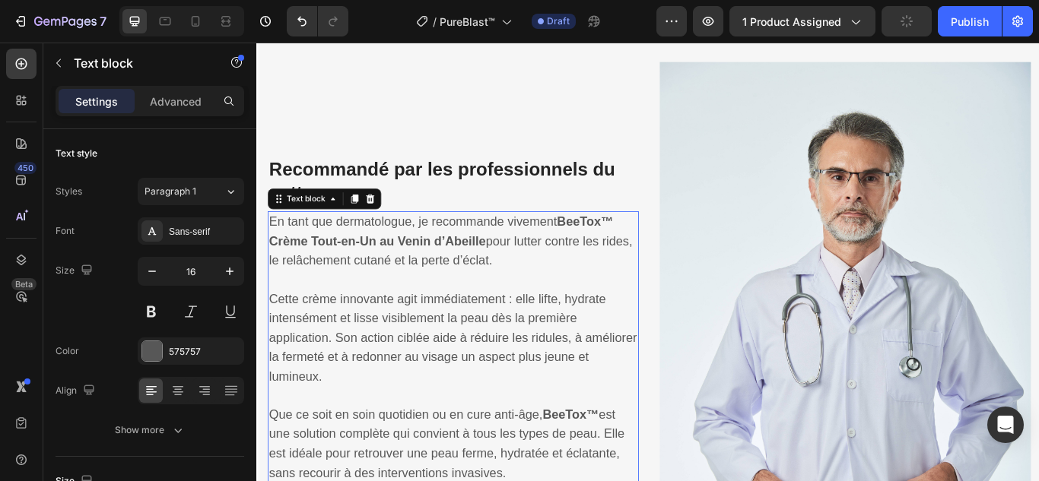
click at [427, 283] on p "En tant que dermatologue, je recommande vivement BeeTox™ Crème Tout-en-Un au Ve…" at bounding box center [486, 275] width 430 height 68
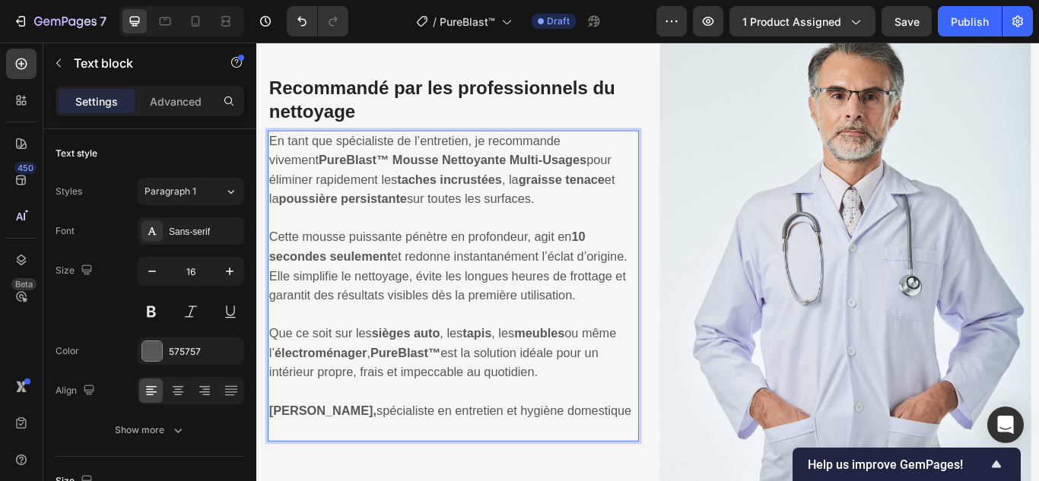
scroll to position [2693, 0]
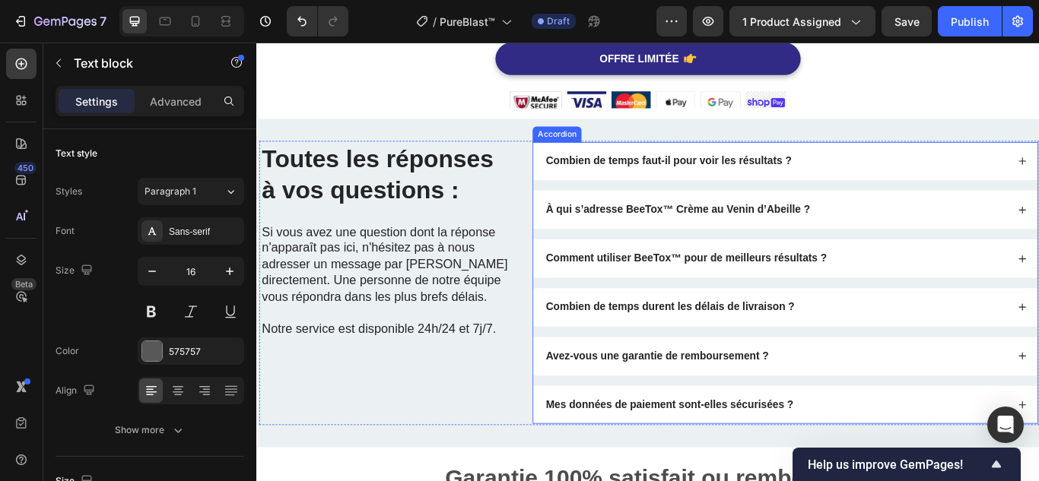
click at [705, 182] on strong "Combien de temps faut-il pour voir les résultats ?" at bounding box center [736, 180] width 287 height 13
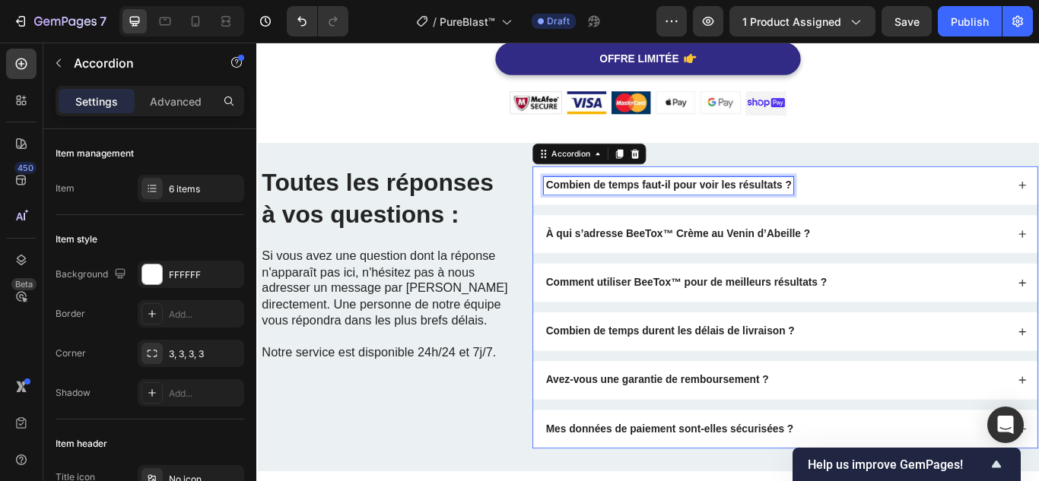
click at [705, 202] on strong "Combien de temps faut-il pour voir les résultats ?" at bounding box center [736, 208] width 287 height 13
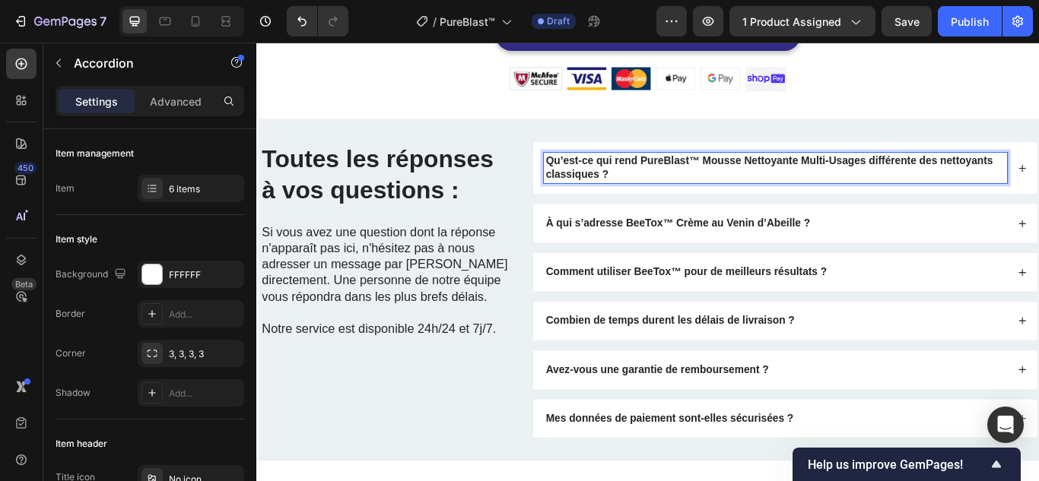
click at [1038, 170] on div "Qu’est-ce qui rend PureBlast™ Mousse Nettoyante Multi-Usages différente des net…" at bounding box center [873, 189] width 588 height 61
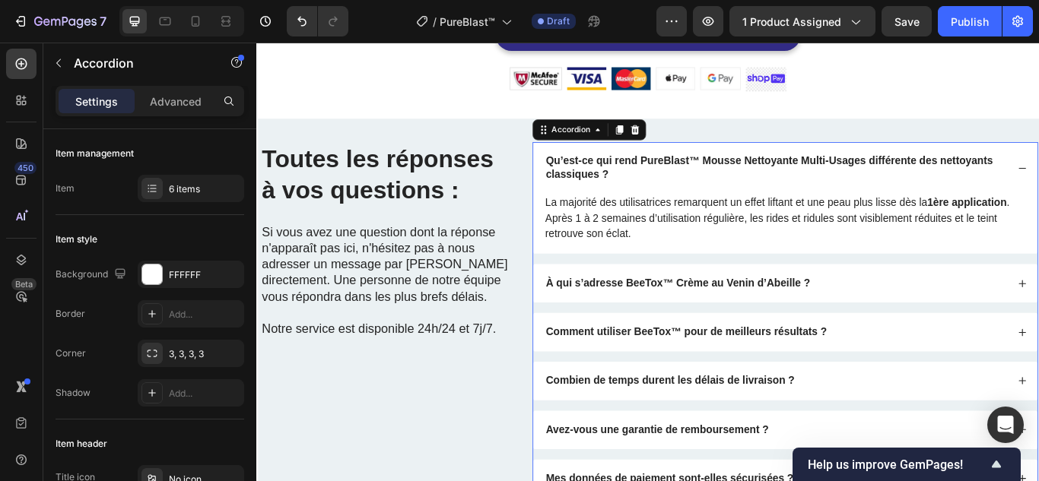
click at [856, 236] on p "La majorité des utilisatrices remarquent un effet liftant et une peau plus liss…" at bounding box center [872, 248] width 560 height 55
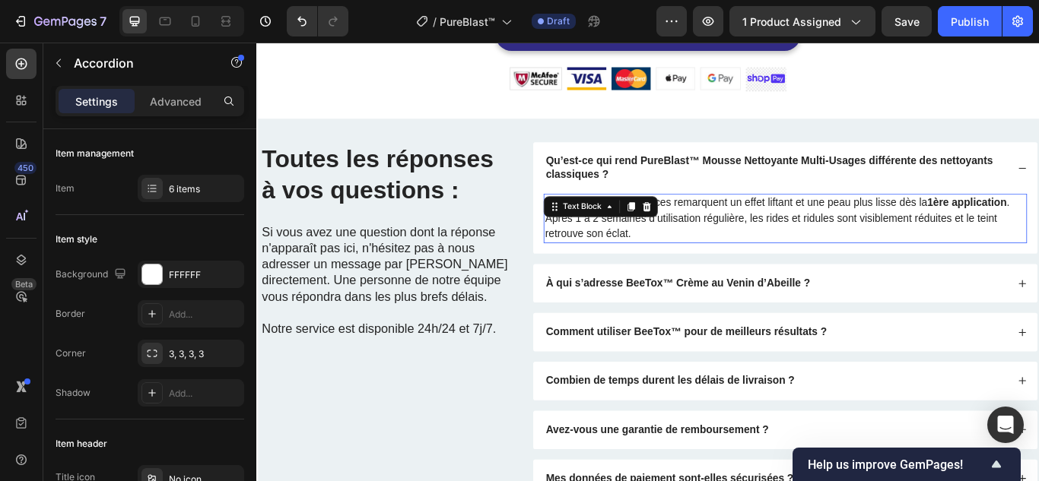
click at [856, 236] on p "La majorité des utilisatrices remarquent un effet liftant et une peau plus liss…" at bounding box center [872, 248] width 560 height 55
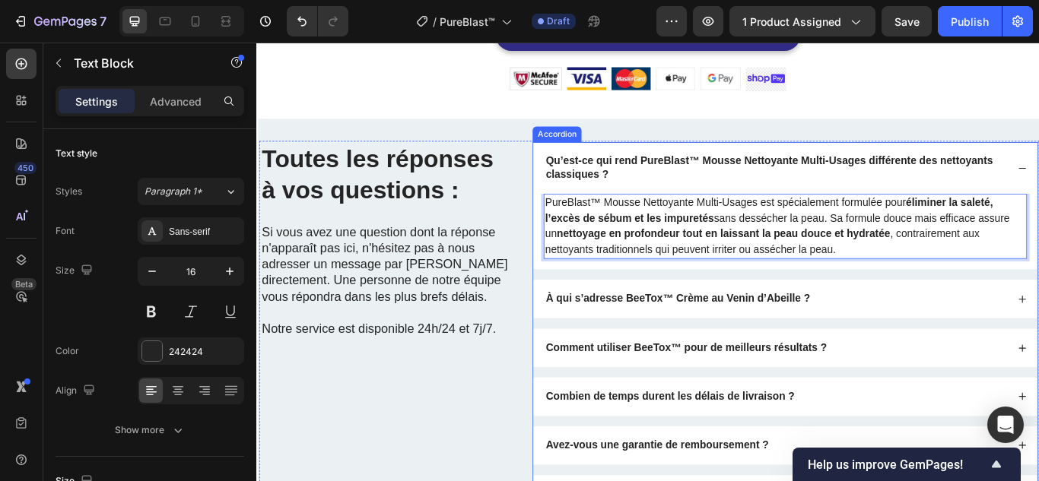
click at [977, 345] on div "À qui s’adresse BeeTox™ Crème au Venin d’Abeille ?" at bounding box center [861, 342] width 541 height 21
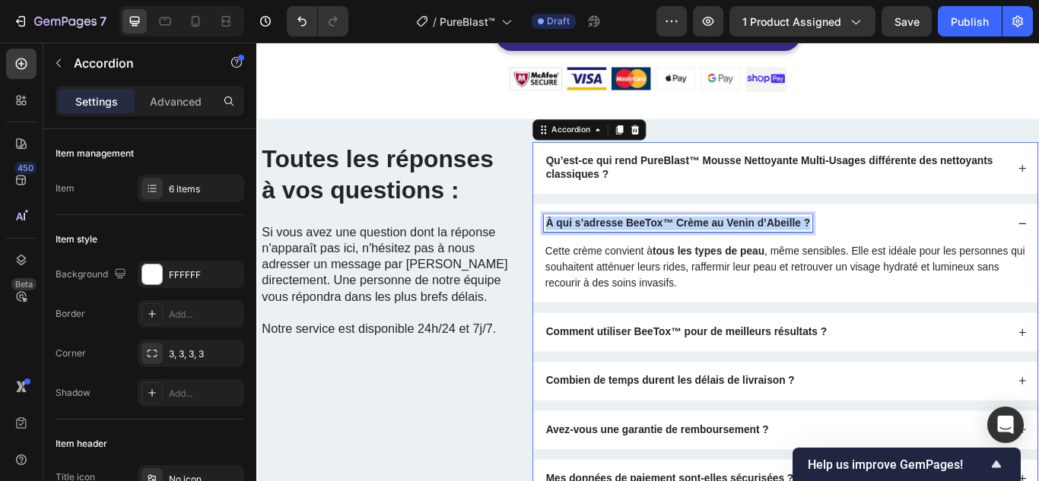
click at [751, 255] on strong "À qui s’adresse BeeTox™ Crème au Venin d’Abeille ?" at bounding box center [747, 252] width 308 height 13
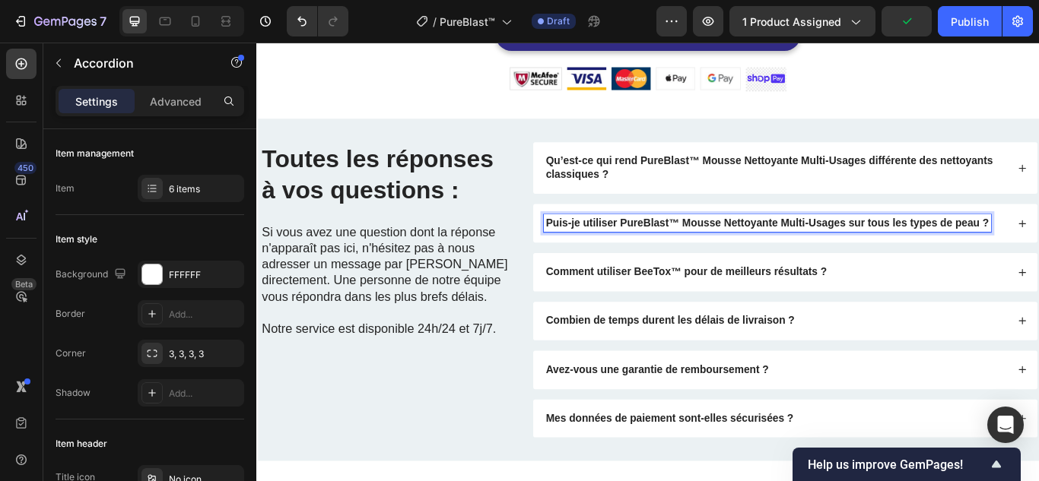
click at [1038, 238] on div "Puis-je utiliser PureBlast™ Mousse Nettoyante Multi-Usages sur tous les types d…" at bounding box center [873, 253] width 588 height 45
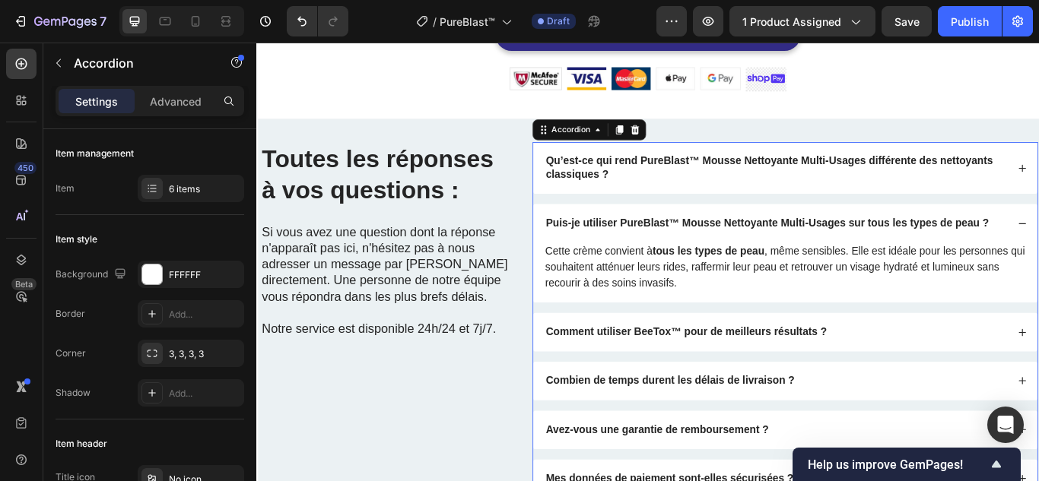
click at [878, 294] on p "Cette crème convient à tous les types de peau , même sensibles. Elle est idéale…" at bounding box center [872, 305] width 560 height 55
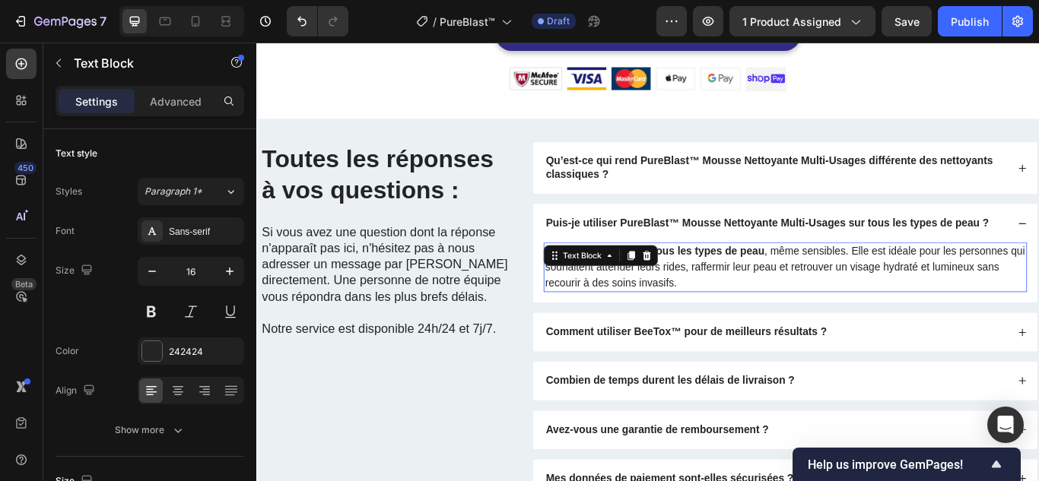
click at [878, 294] on p "Cette crème convient à tous les types de peau , même sensibles. Elle est idéale…" at bounding box center [872, 305] width 560 height 55
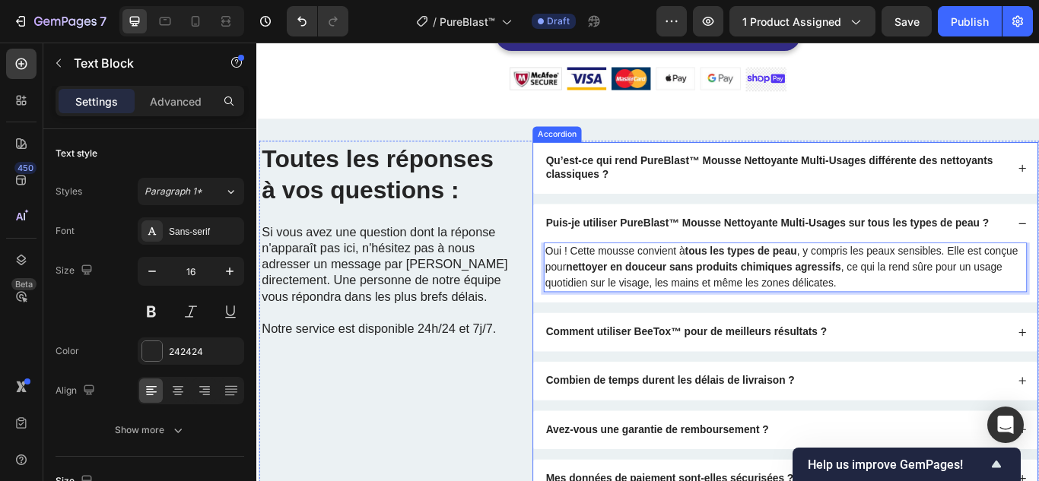
click at [697, 374] on strong "Comment utiliser BeeTox™ pour de meilleurs résultats ?" at bounding box center [757, 379] width 328 height 13
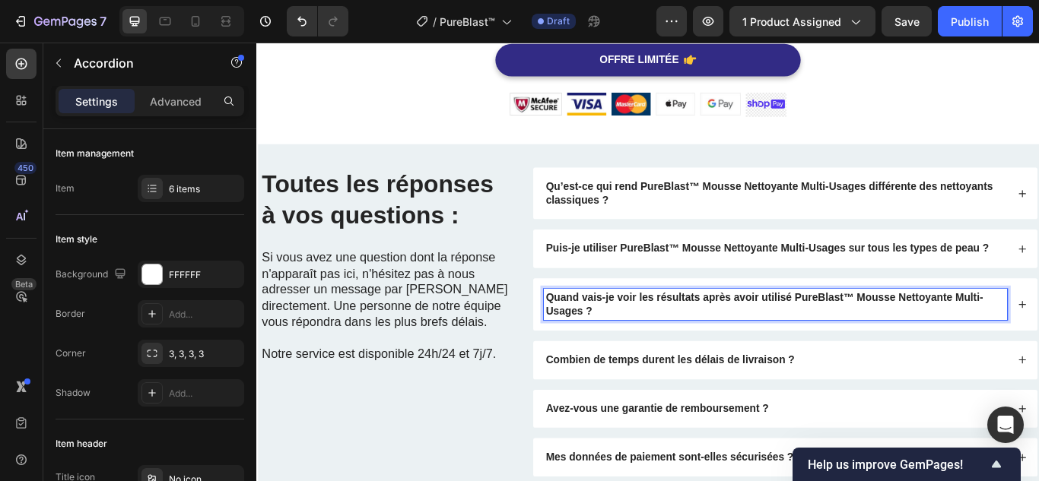
scroll to position [4102, 0]
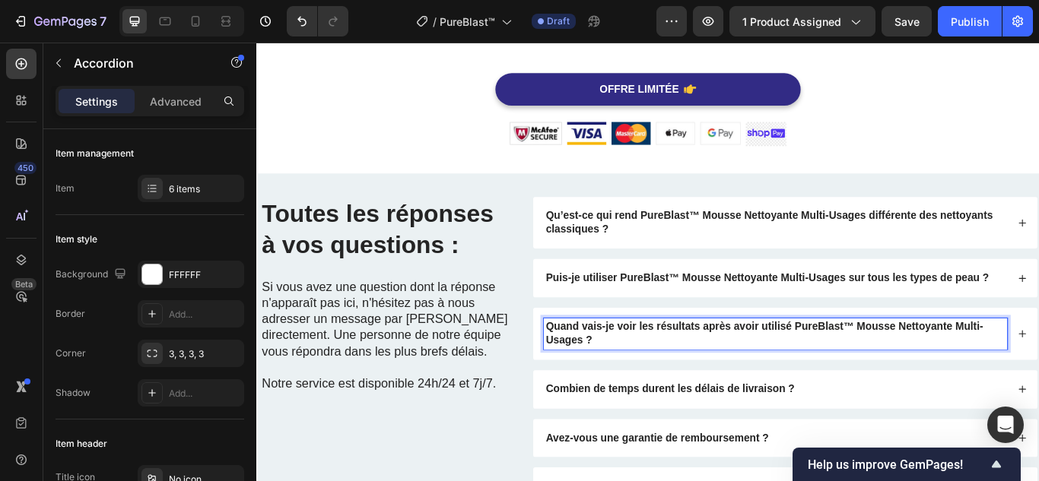
click at [1038, 364] on div "Quand vais-je voir les résultats après avoir utilisé PureBlast™ Mousse Nettoyan…" at bounding box center [873, 382] width 588 height 61
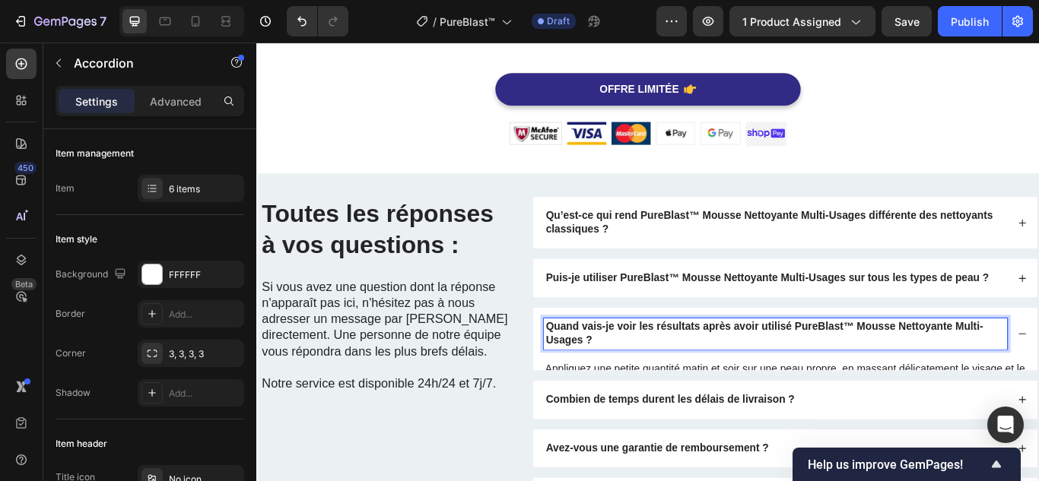
scroll to position [4096, 0]
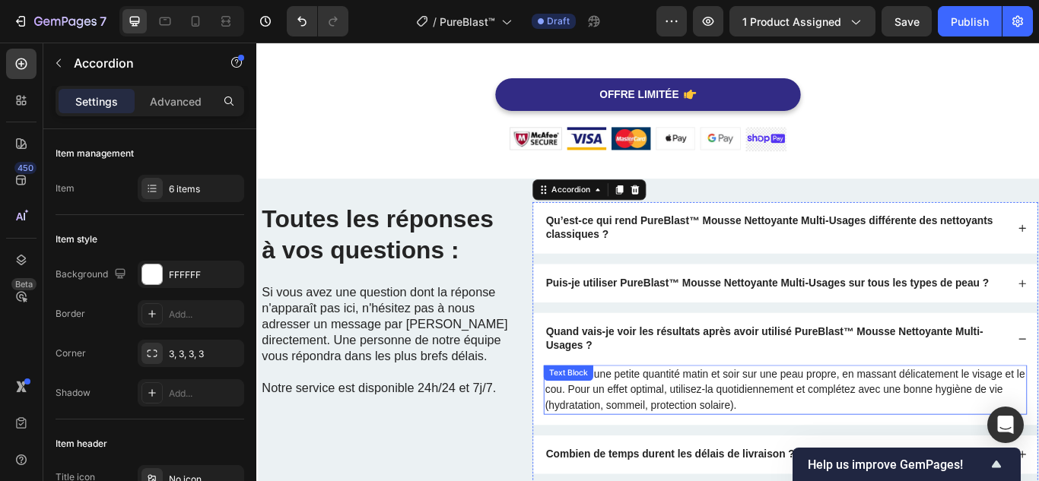
click at [716, 424] on p "Appliquez une petite quantité matin et soir sur une peau propre, en massant dél…" at bounding box center [872, 448] width 560 height 55
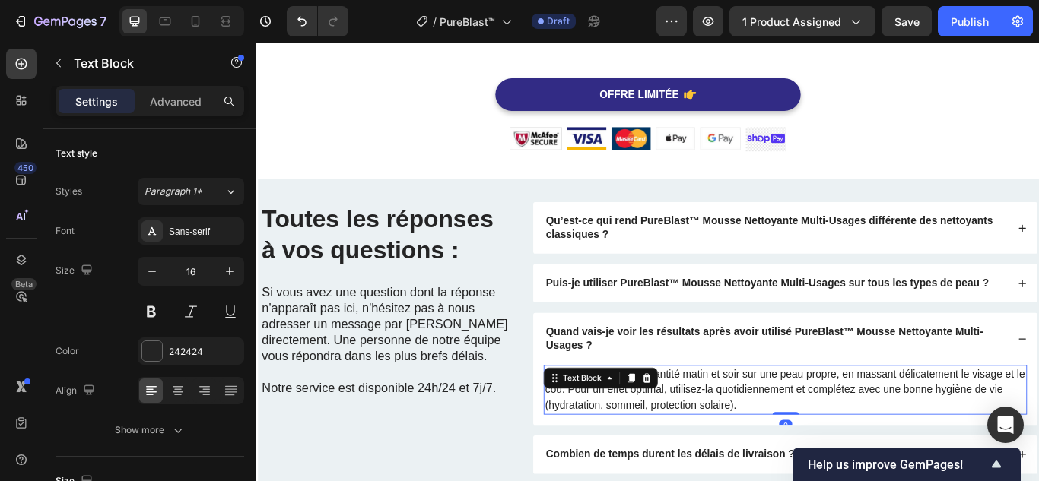
click at [716, 424] on div "Text Block" at bounding box center [657, 434] width 133 height 24
click at [781, 428] on p "Appliquez une petite quantité matin et soir sur une peau propre, en massant dél…" at bounding box center [872, 448] width 560 height 55
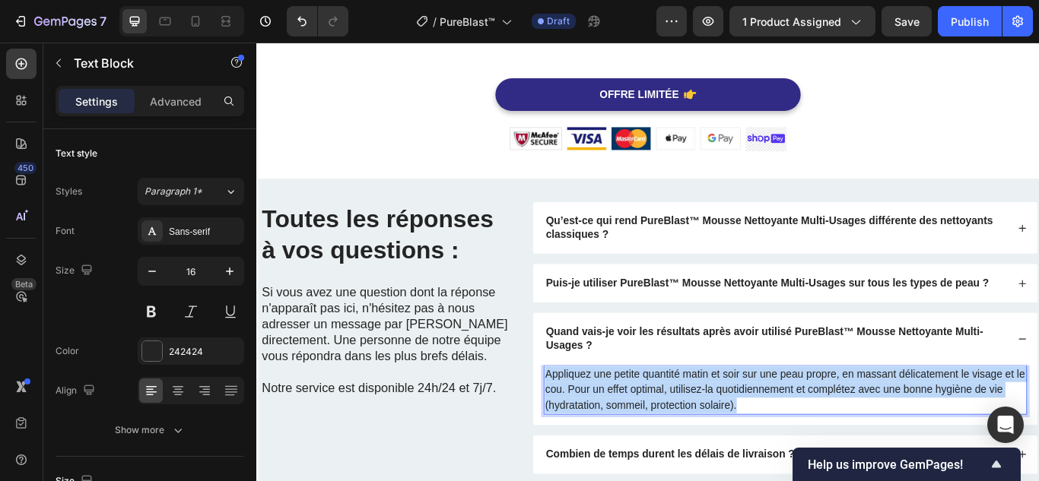
click at [781, 428] on p "Appliquez une petite quantité matin et soir sur une peau propre, en massant dél…" at bounding box center [872, 448] width 560 height 55
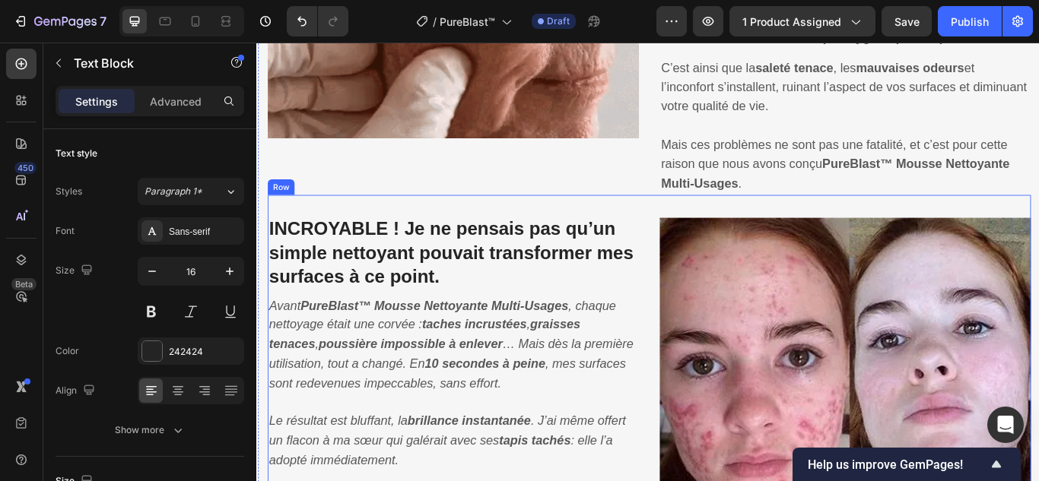
scroll to position [1291, 0]
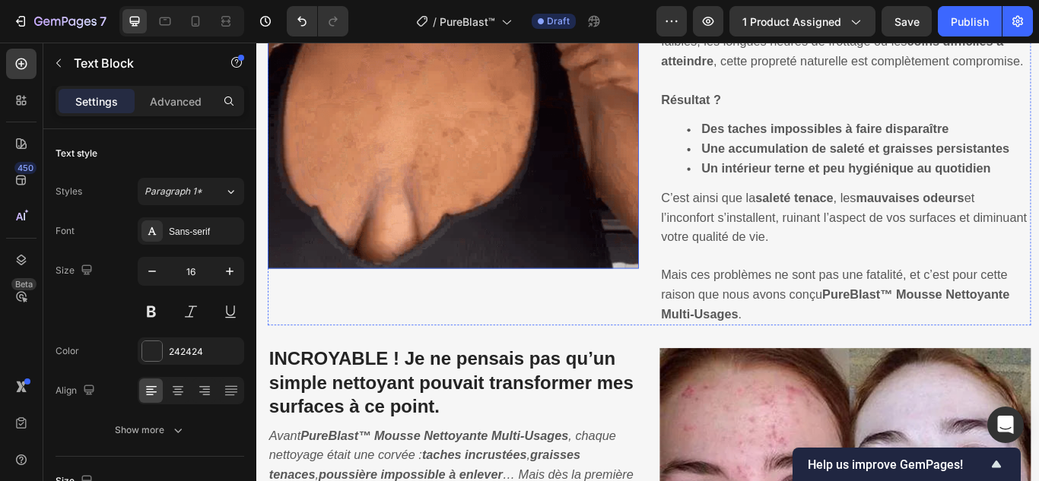
click at [499, 174] on img at bounding box center [485, 90] width 433 height 433
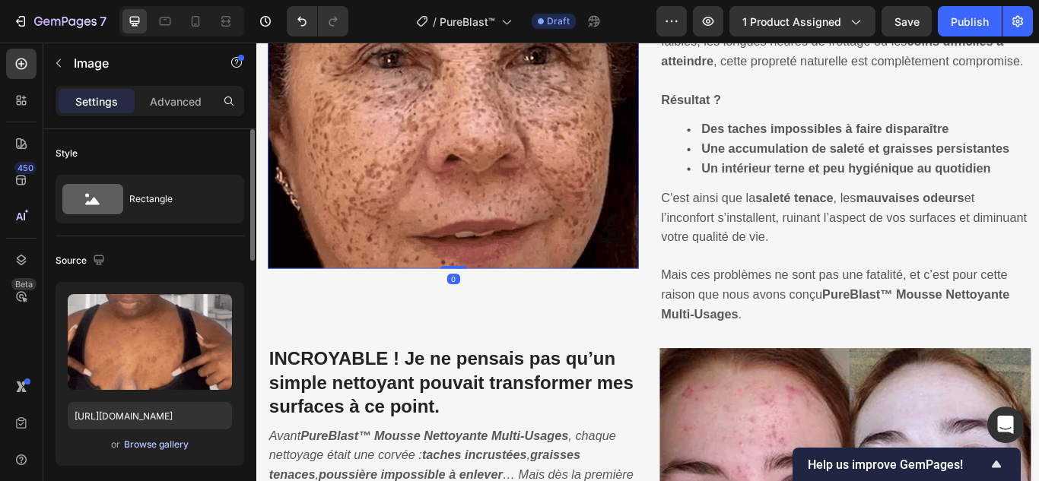
click at [173, 440] on div "Browse gallery" at bounding box center [156, 445] width 65 height 14
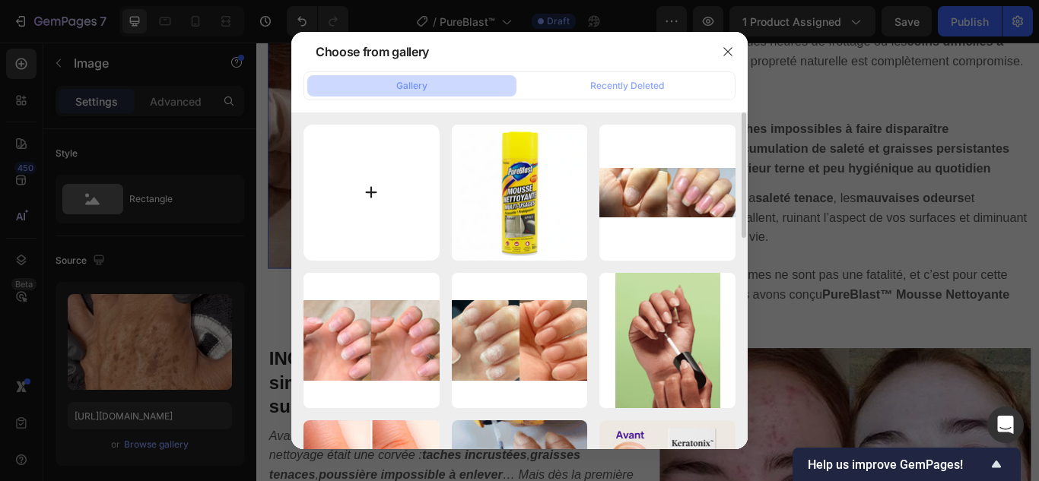
click at [373, 176] on input "file" at bounding box center [371, 193] width 136 height 136
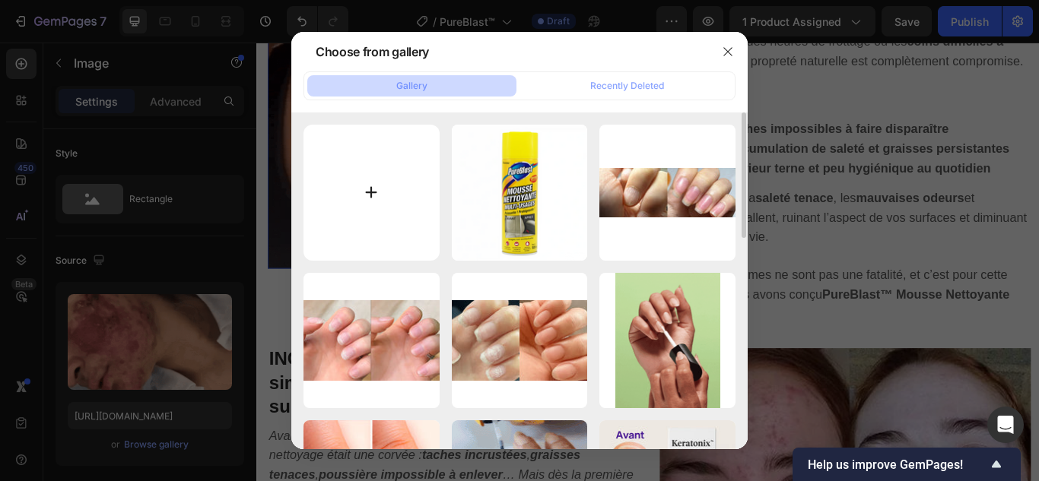
type input "C:\fakepath\1.webp"
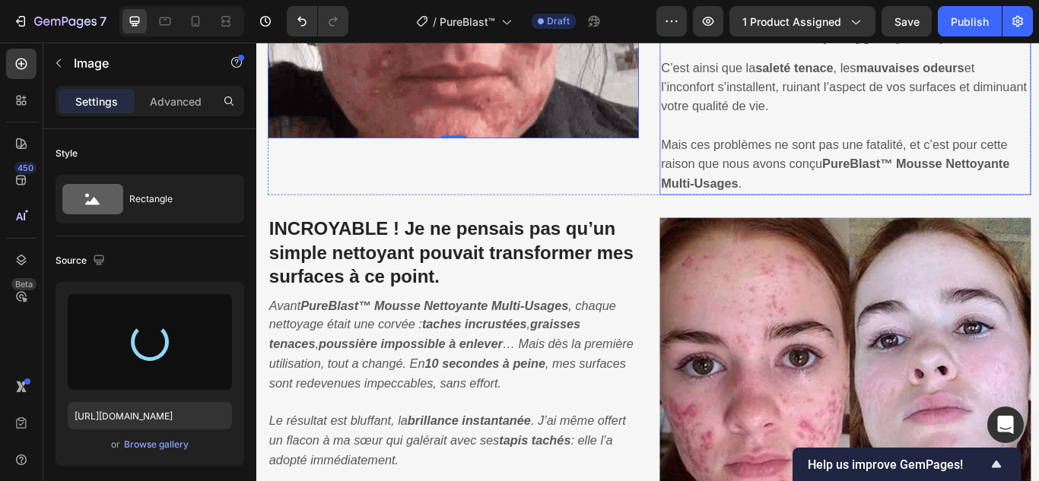
scroll to position [1596, 0]
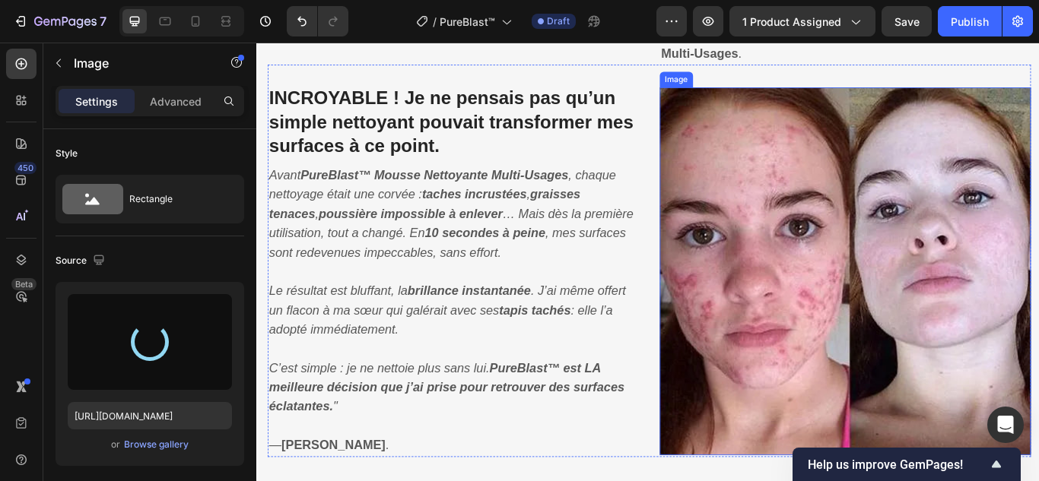
type input "https://cdn.shopify.com/s/files/1/0748/6688/4847/files/gempages_574280435123618…"
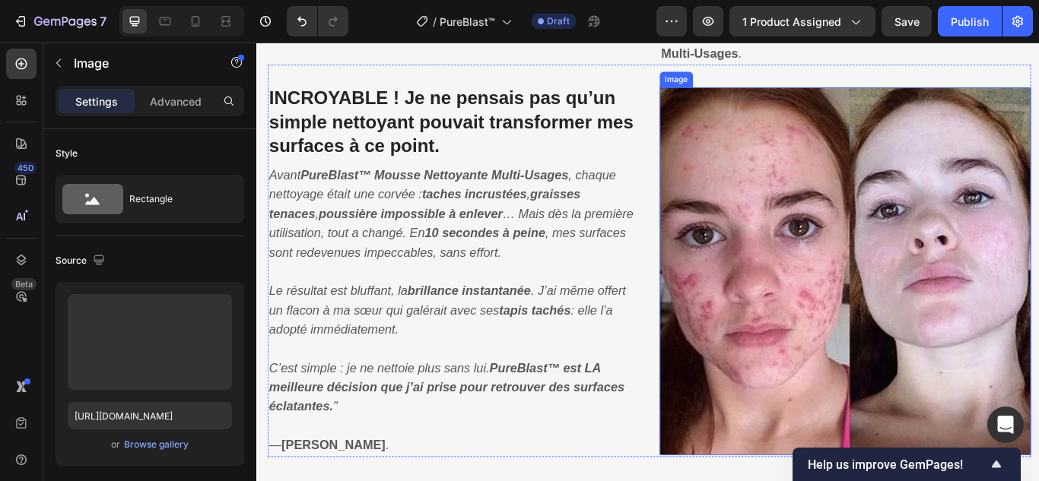
click at [843, 200] on img at bounding box center [942, 309] width 433 height 429
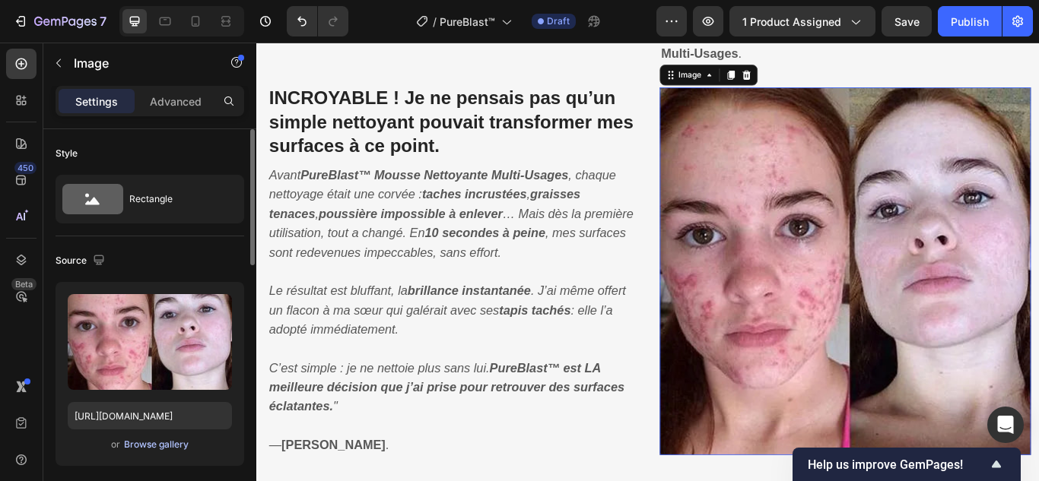
click at [183, 449] on div "or Browse gallery" at bounding box center [150, 445] width 164 height 18
click at [179, 439] on div "Browse gallery" at bounding box center [156, 445] width 65 height 14
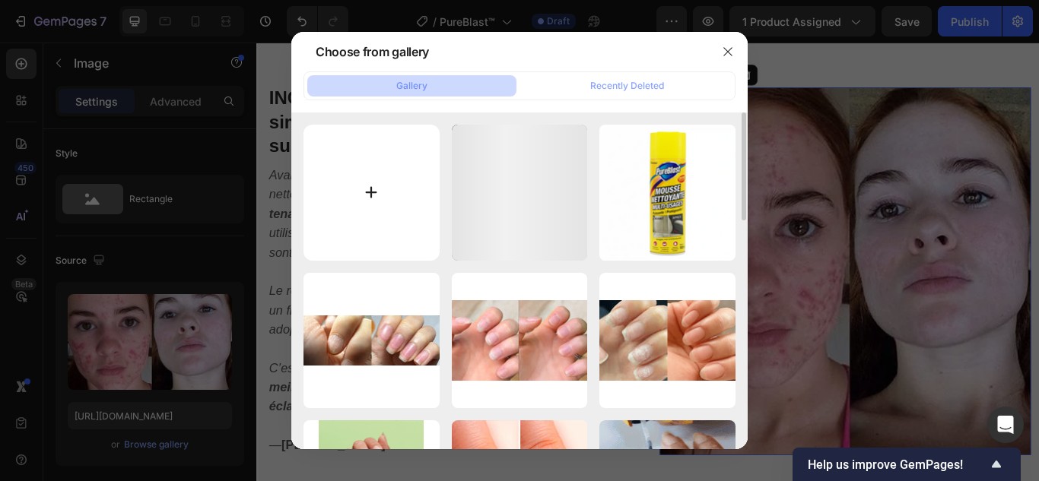
click at [371, 188] on input "file" at bounding box center [371, 193] width 136 height 136
type input "C:\fakepath\2.webp"
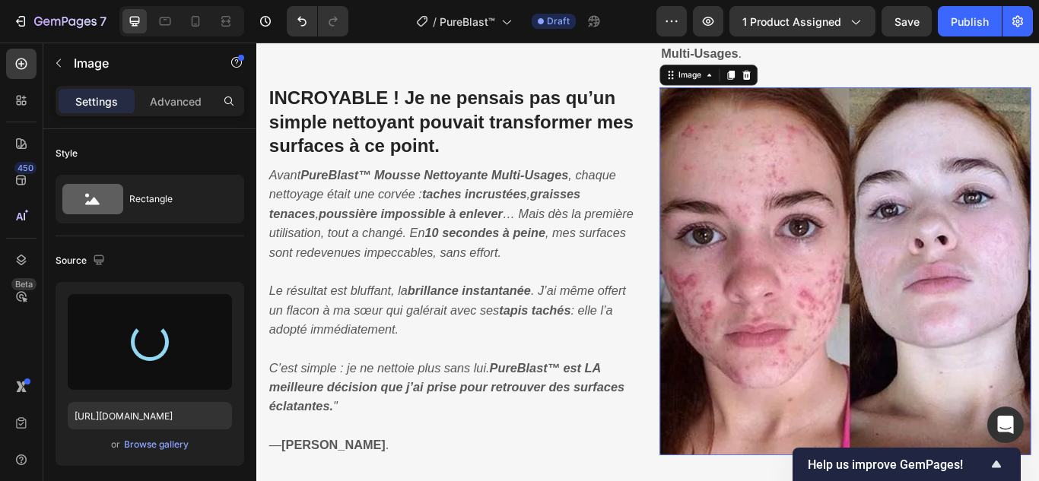
type input "https://cdn.shopify.com/s/files/1/0748/6688/4847/files/gempages_574280435123618…"
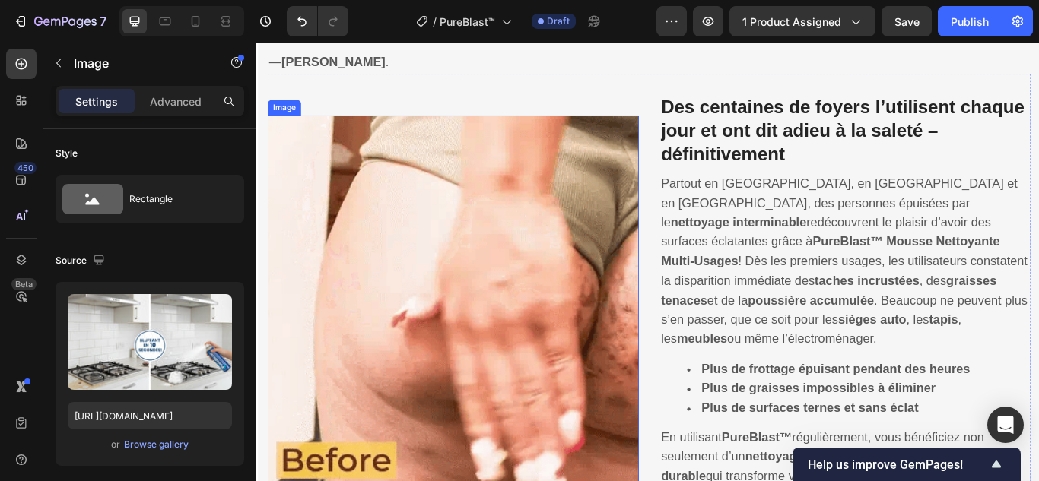
scroll to position [2052, 0]
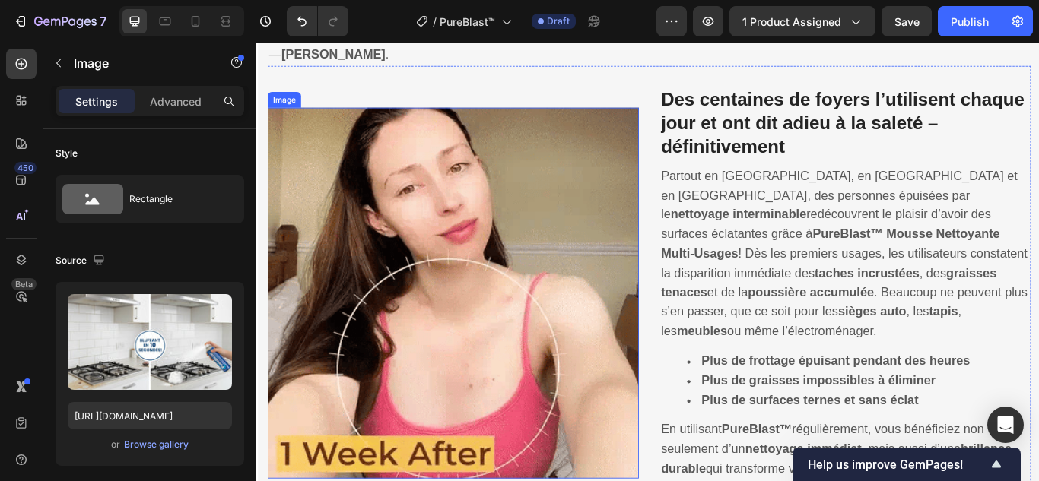
click at [543, 303] on img at bounding box center [485, 335] width 433 height 433
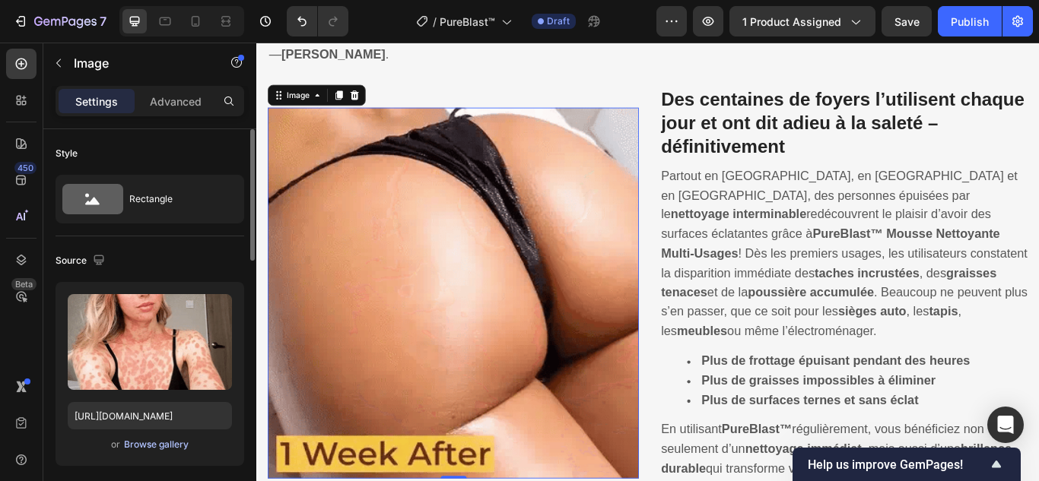
click at [154, 447] on div "Browse gallery" at bounding box center [156, 445] width 65 height 14
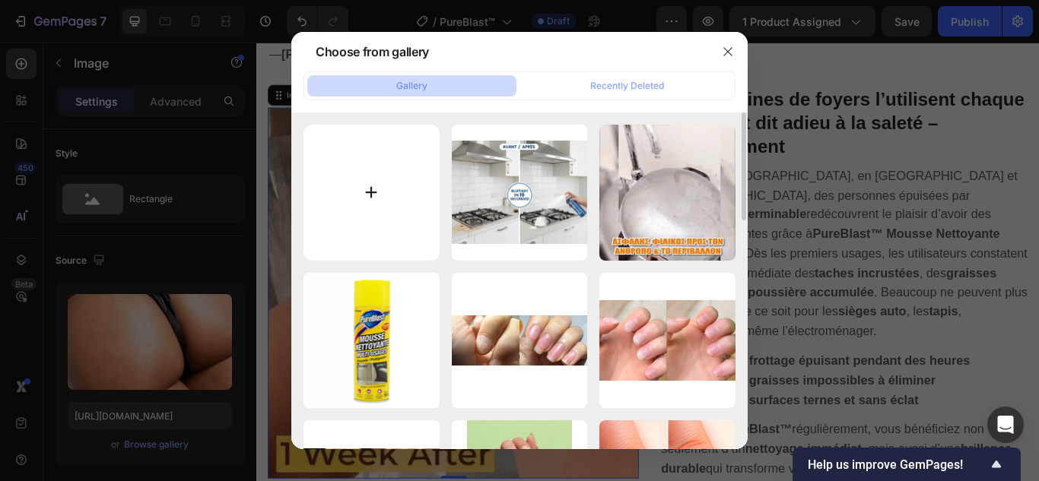
click at [373, 192] on input "file" at bounding box center [371, 193] width 136 height 136
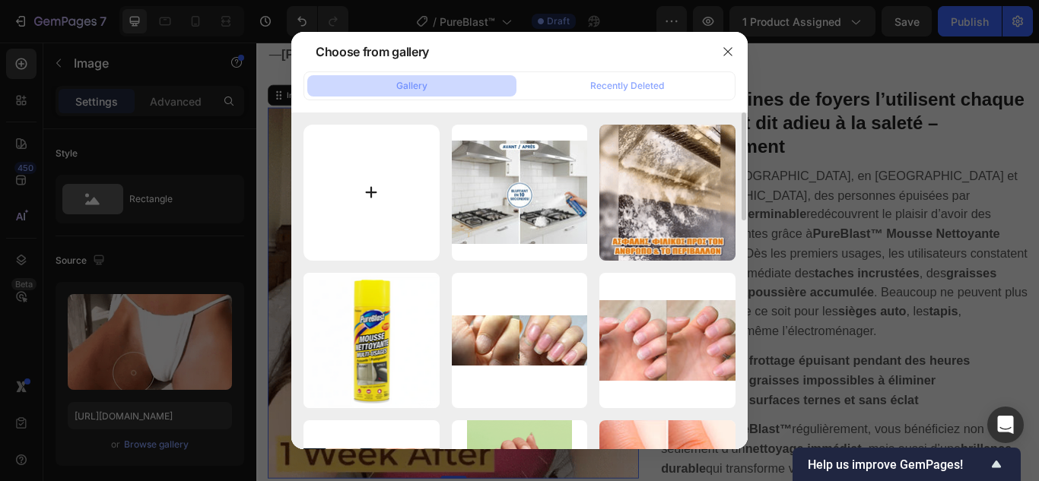
type input "C:\fakepath\3.jpg"
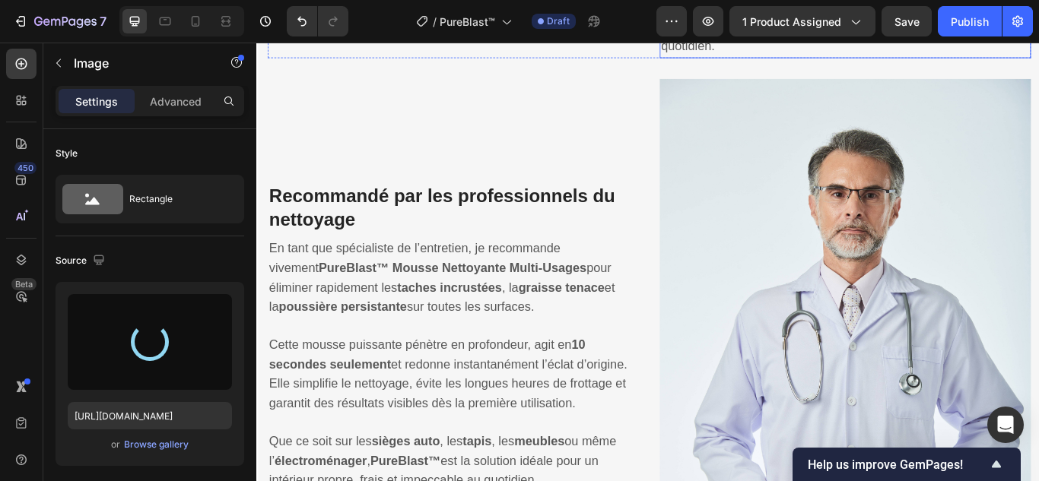
scroll to position [2584, 0]
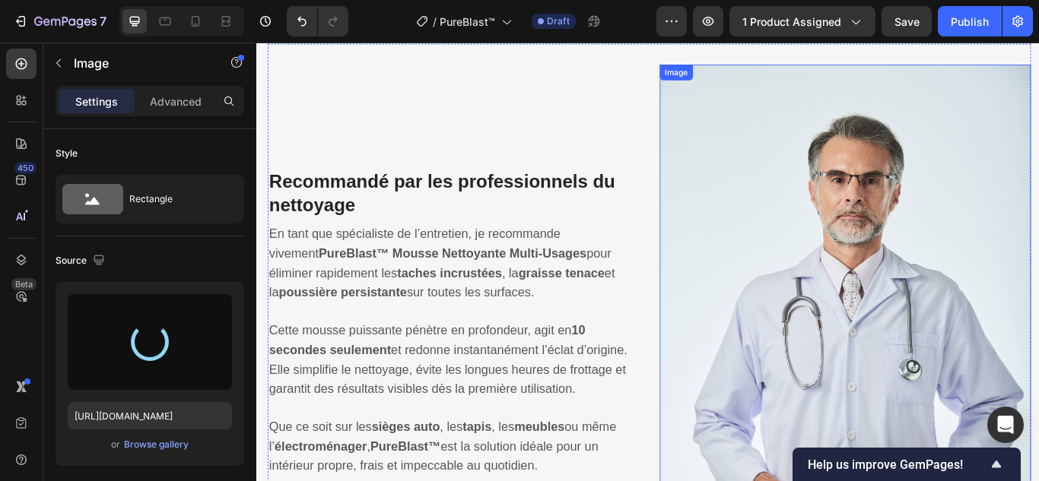
type input "https://cdn.shopify.com/s/files/1/0748/6688/4847/files/gempages_574280435123618…"
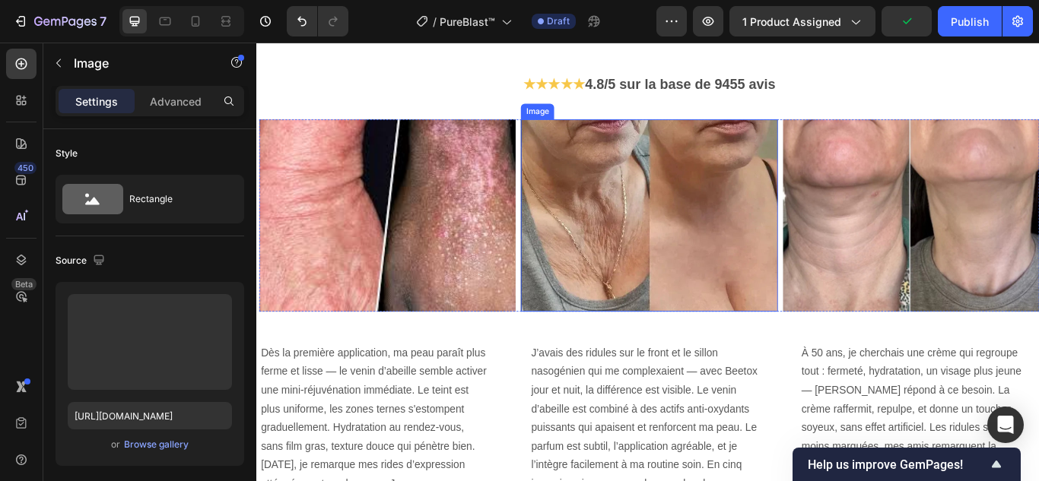
scroll to position [3421, 0]
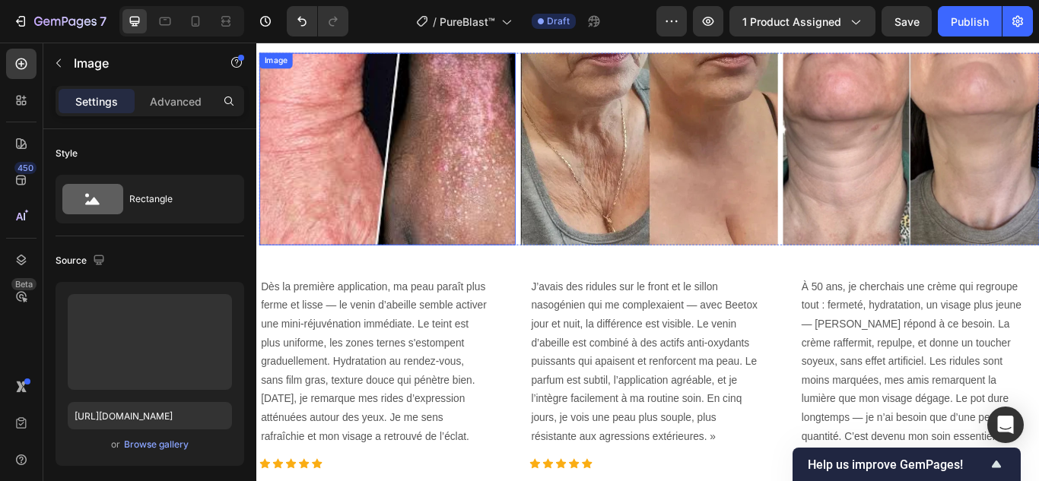
click at [428, 225] on img at bounding box center [408, 167] width 299 height 224
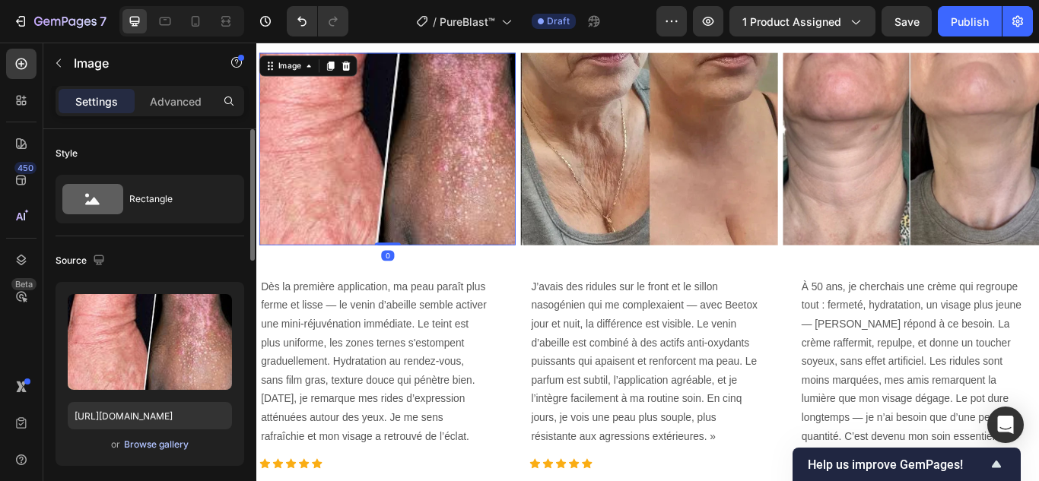
click at [154, 443] on div "Browse gallery" at bounding box center [156, 445] width 65 height 14
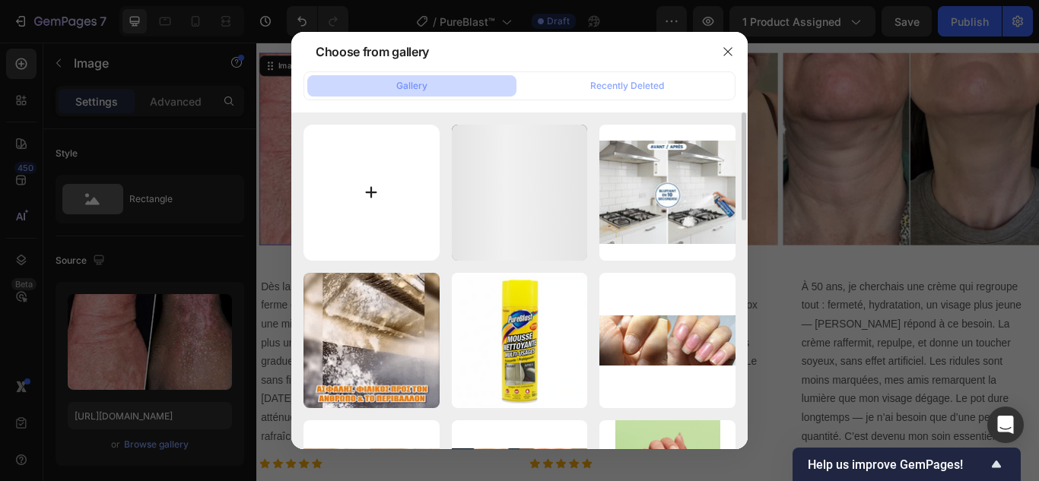
click at [368, 195] on input "file" at bounding box center [371, 193] width 136 height 136
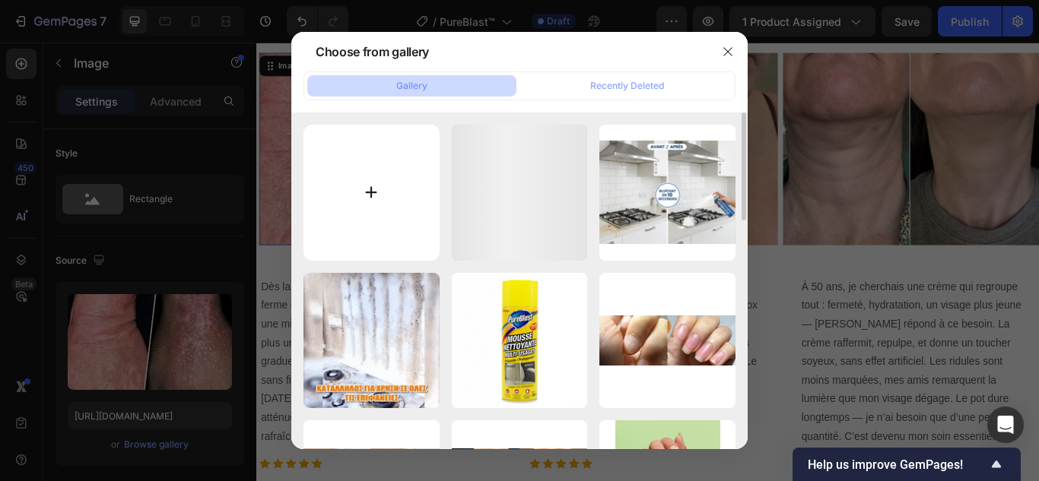
type input "C:\fakepath\4.webp"
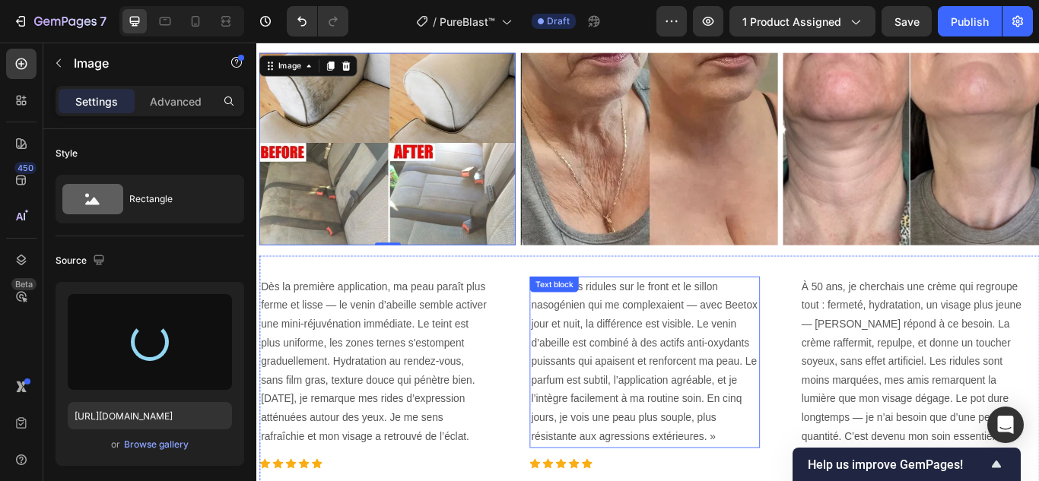
type input "https://cdn.shopify.com/s/files/1/0748/6688/4847/files/gempages_574280435123618…"
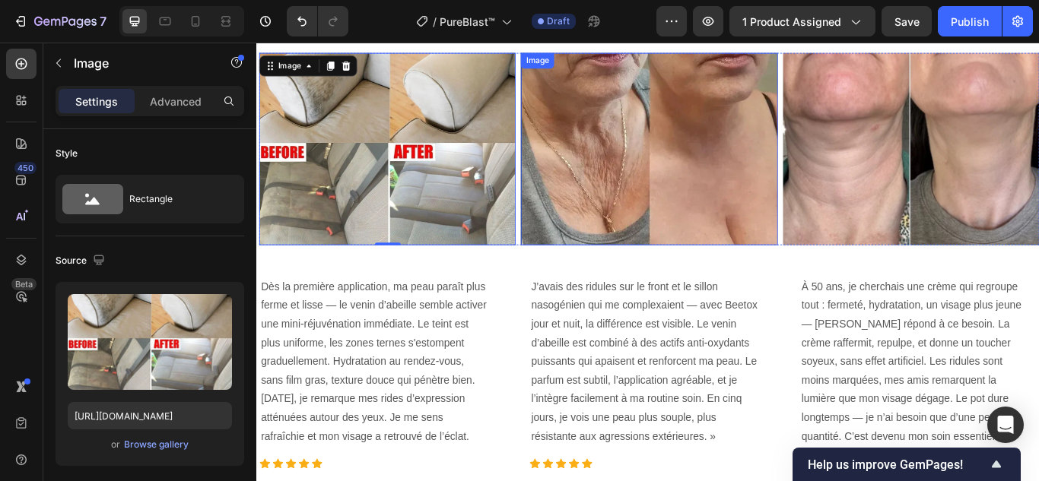
click at [735, 167] on img at bounding box center [713, 167] width 299 height 224
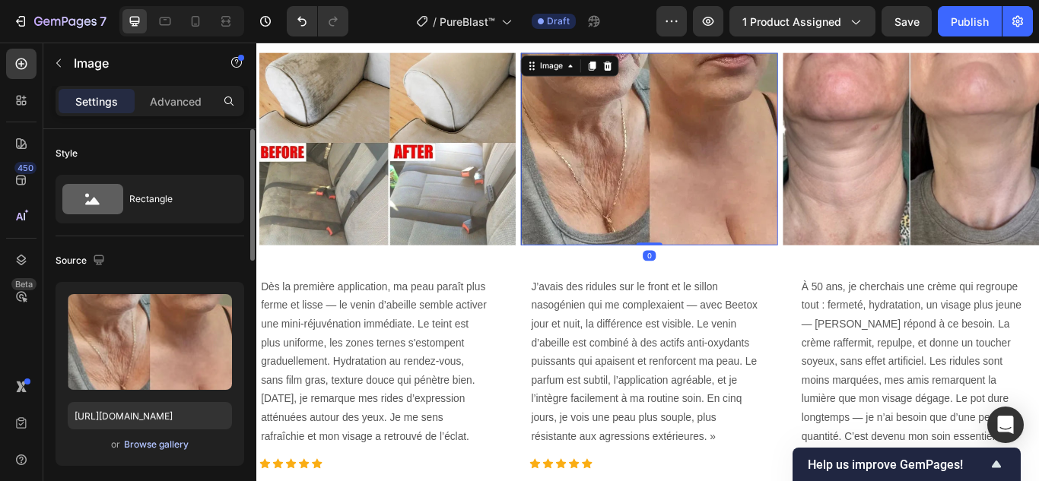
click at [173, 448] on div "Browse gallery" at bounding box center [156, 445] width 65 height 14
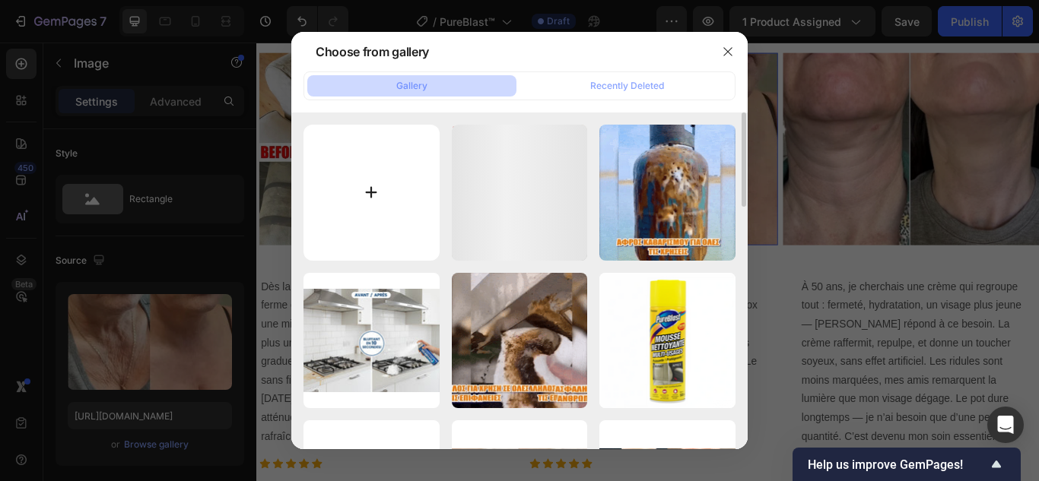
click at [371, 198] on input "file" at bounding box center [371, 193] width 136 height 136
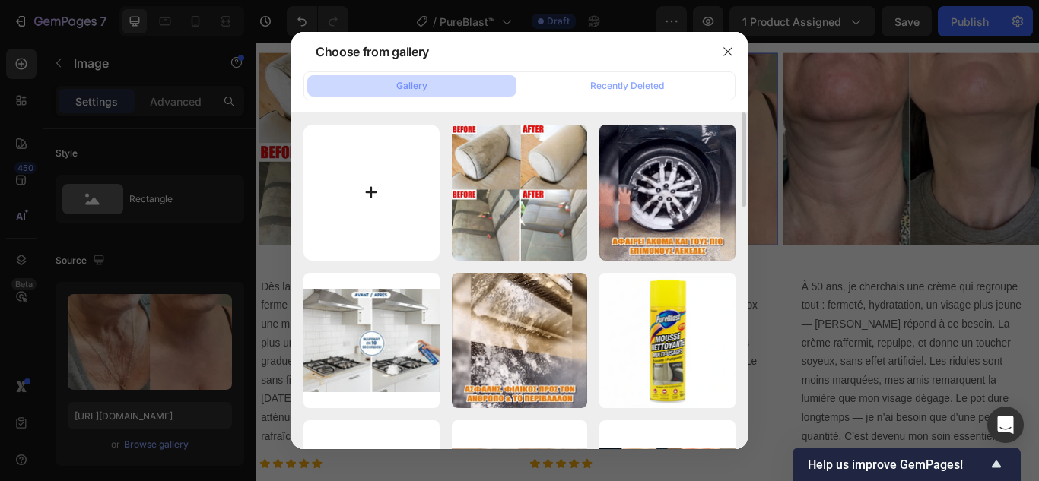
type input "C:\fakepath\5.webp"
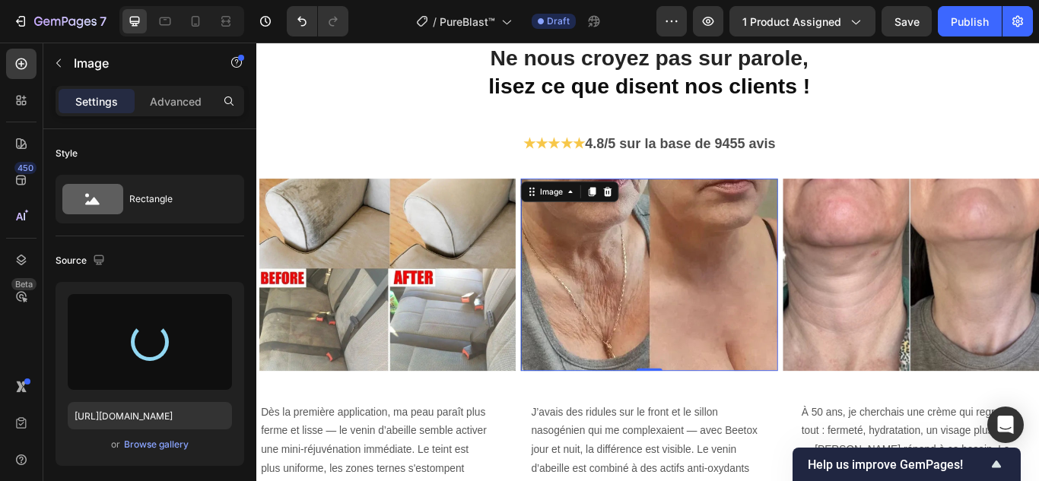
scroll to position [3269, 0]
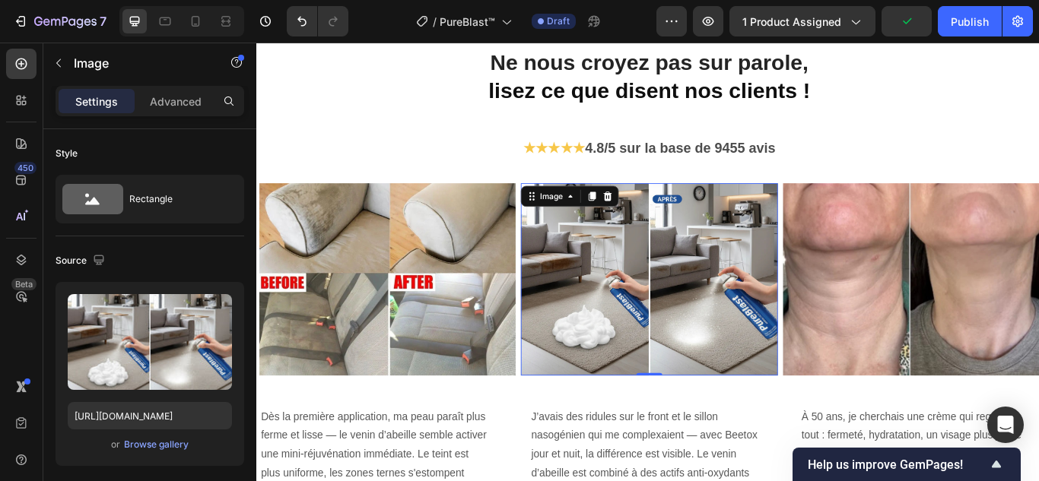
type input "https://cdn.shopify.com/s/files/1/0748/6688/4847/files/gempages_574280435123618…"
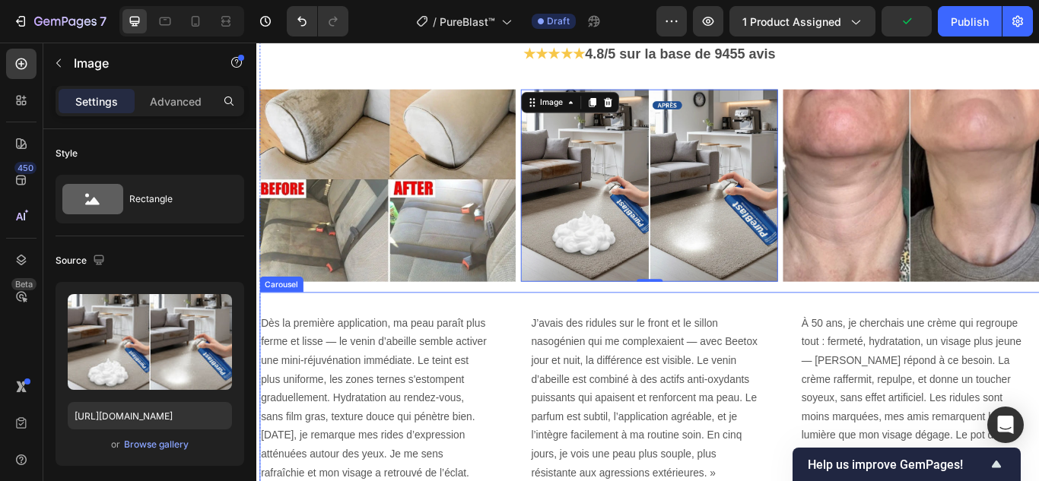
scroll to position [3421, 0]
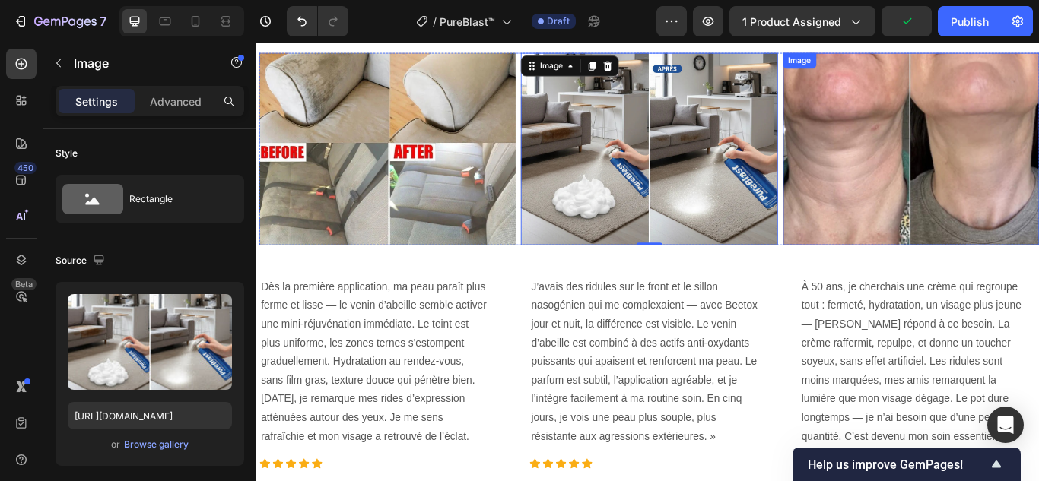
click at [995, 237] on img at bounding box center [1019, 167] width 299 height 224
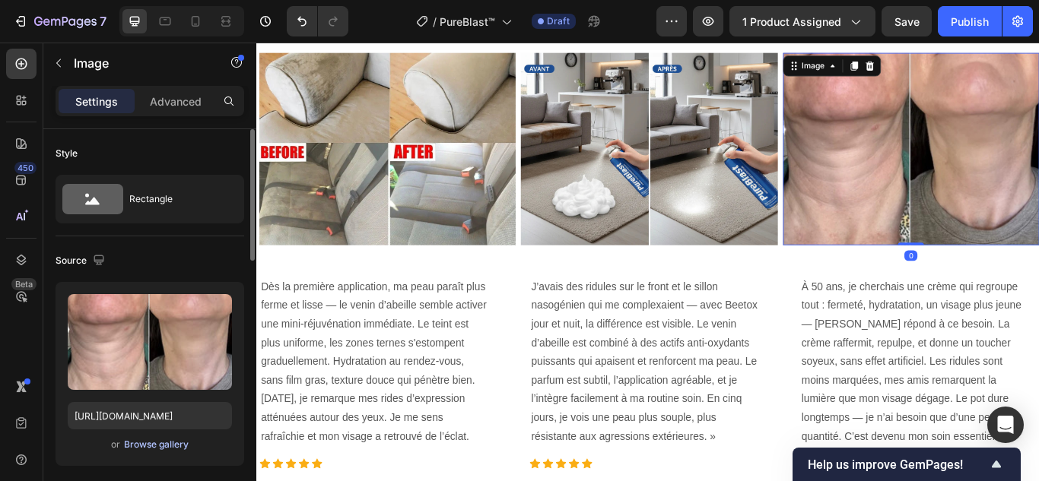
click at [143, 440] on div "Browse gallery" at bounding box center [156, 445] width 65 height 14
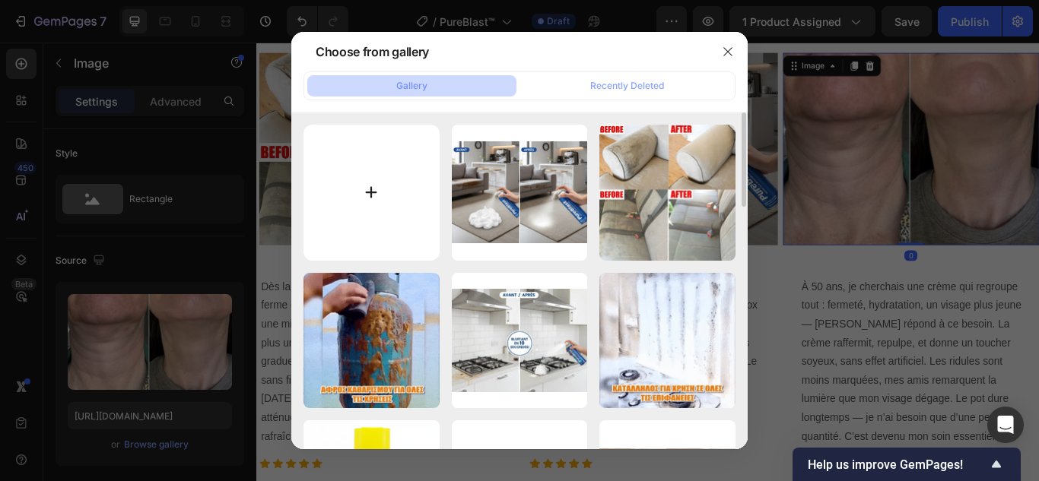
click at [368, 184] on input "file" at bounding box center [371, 193] width 136 height 136
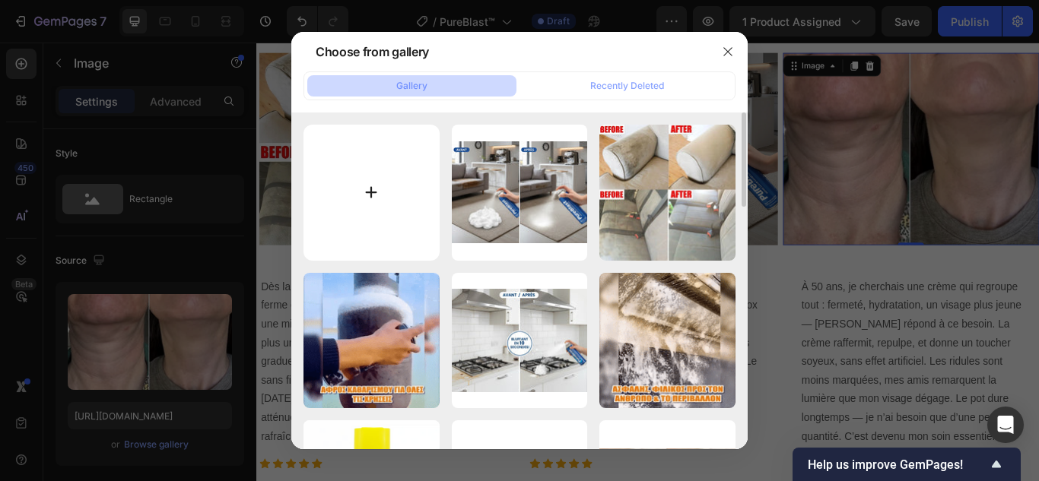
type input "C:\fakepath\6.webp"
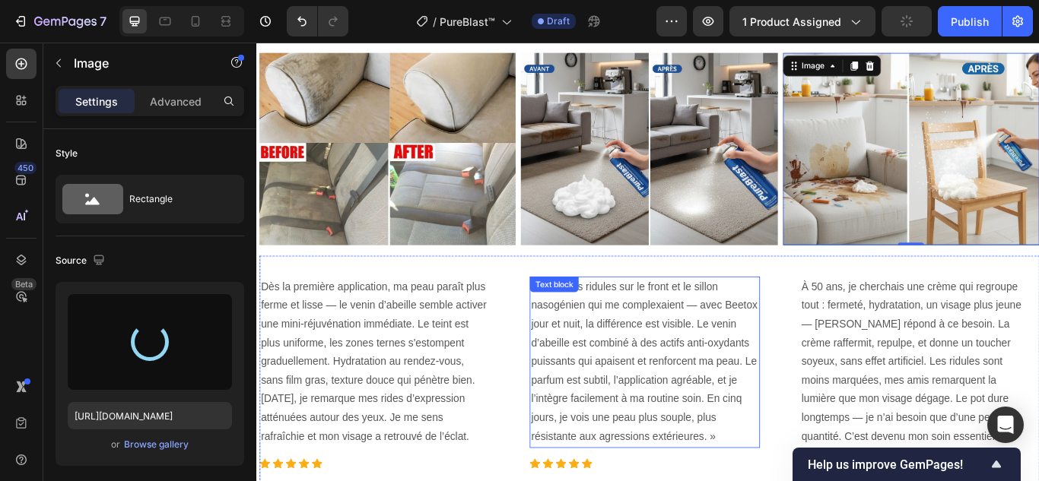
type input "https://cdn.shopify.com/s/files/1/0748/6688/4847/files/gempages_574280435123618…"
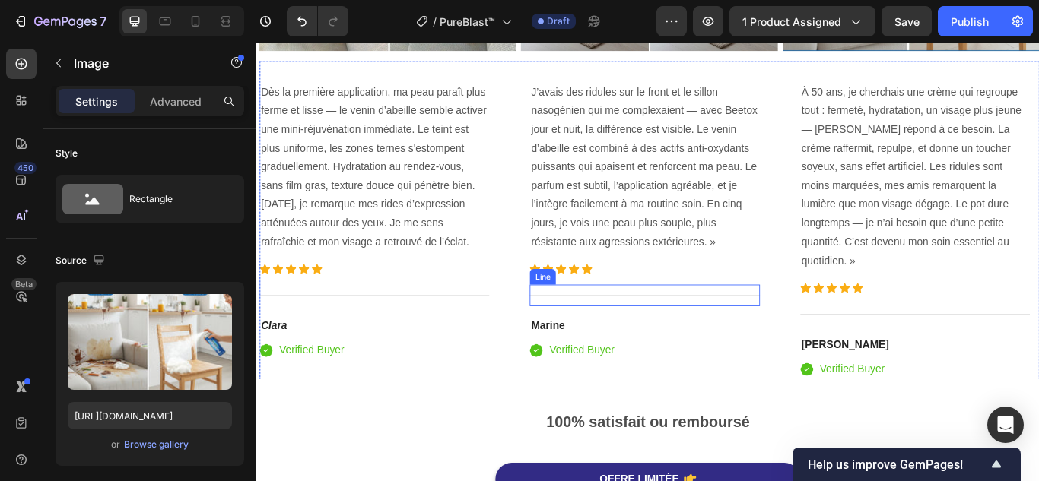
scroll to position [3649, 0]
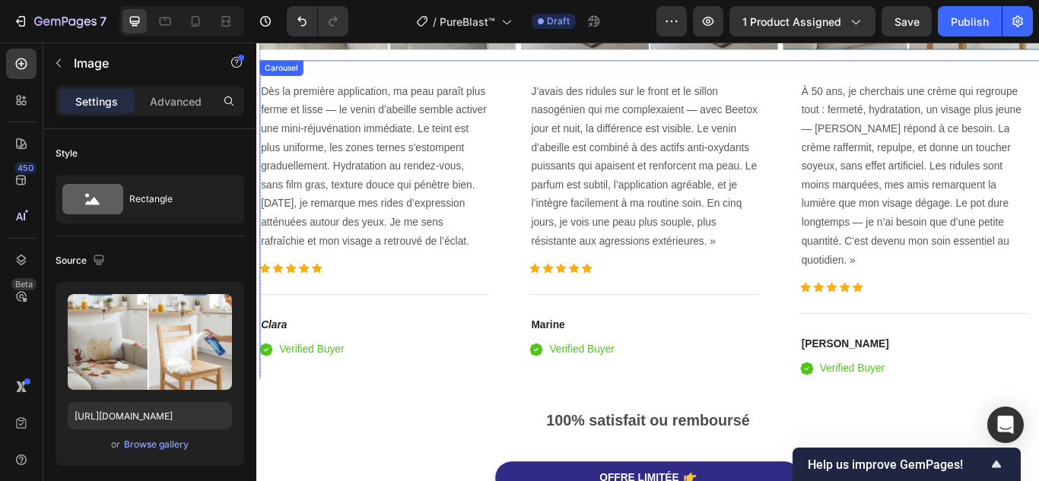
click at [392, 164] on p "Dès la première application, ma peau paraît plus ferme et lisse — le venin d’ab…" at bounding box center [393, 187] width 265 height 197
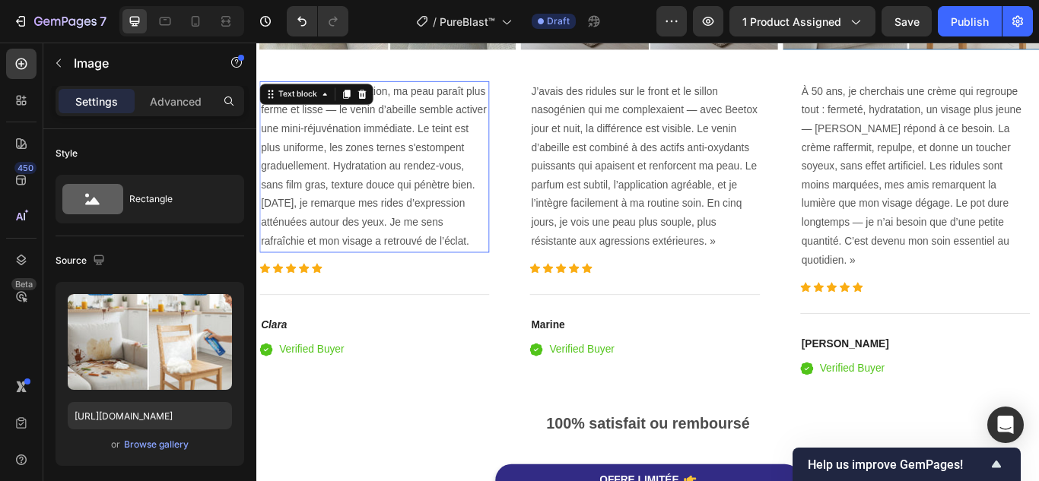
click at [392, 164] on p "Dès la première application, ma peau paraît plus ferme et lisse — le venin d’ab…" at bounding box center [393, 187] width 265 height 197
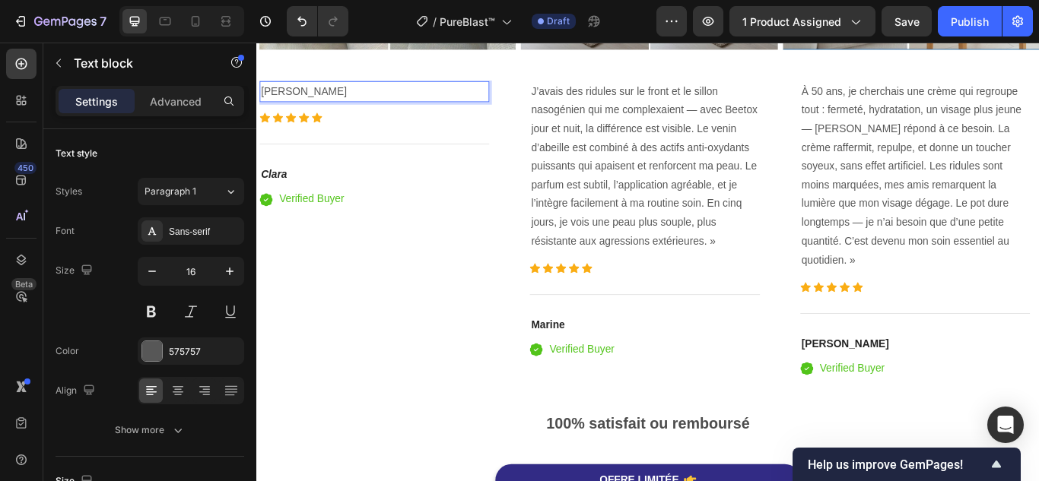
click at [439, 95] on p "Élise" at bounding box center [393, 100] width 265 height 22
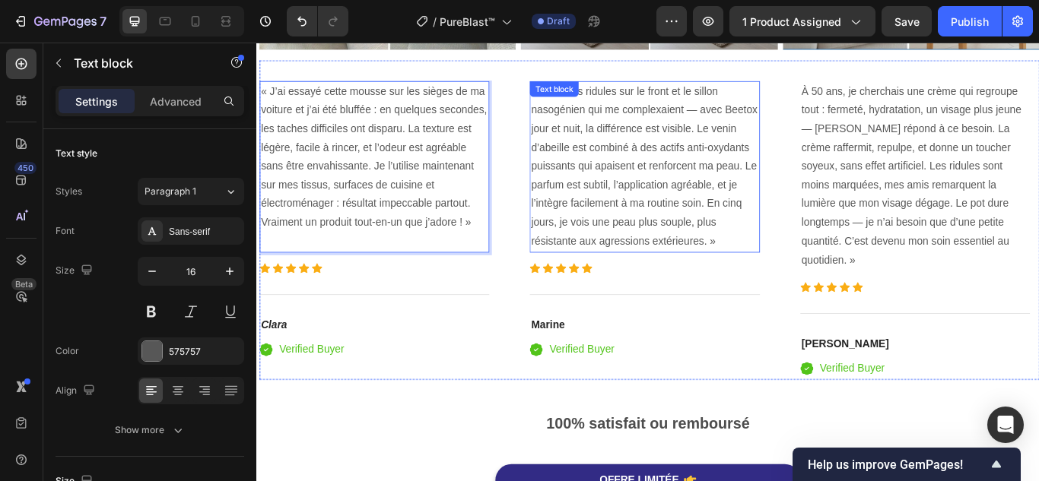
click at [679, 214] on p "J’avais des ridules sur le front et le sillon nasogénien qui me complexaient — …" at bounding box center [708, 187] width 265 height 197
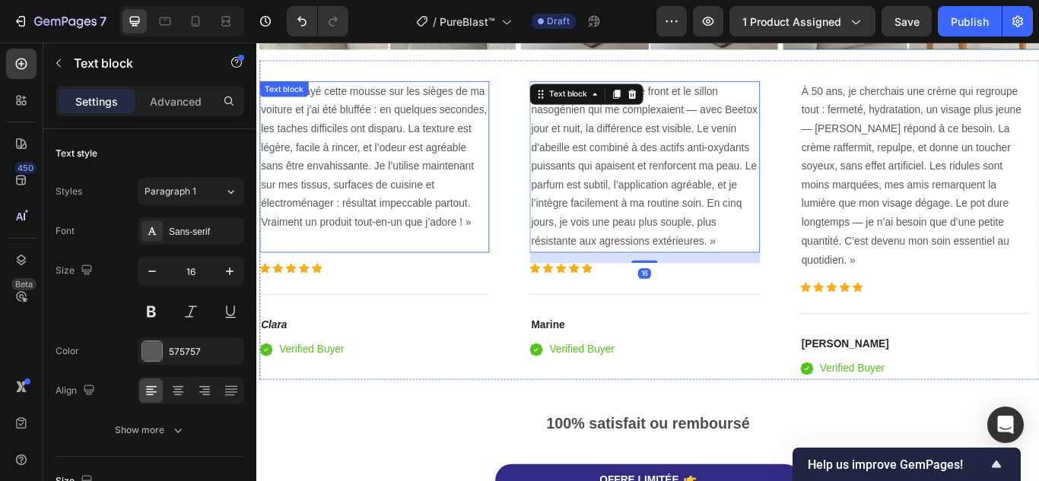
click at [498, 227] on p "« J’ai essayé cette mousse sur les sièges de ma voiture et j’ai été bluffée : e…" at bounding box center [393, 187] width 265 height 197
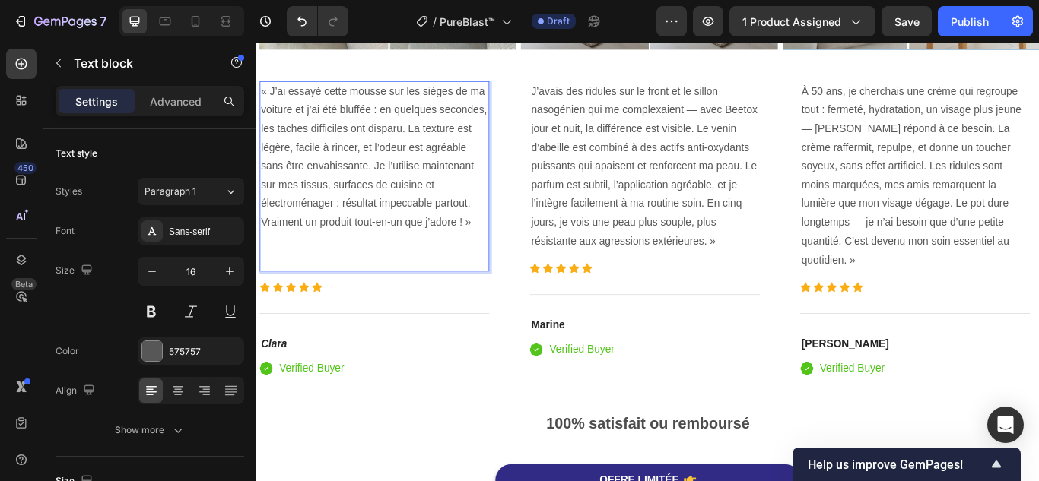
click at [322, 297] on p "« J’ai essayé cette mousse sur les sièges de ma voiture et j’ai été bluffée : e…" at bounding box center [393, 198] width 265 height 219
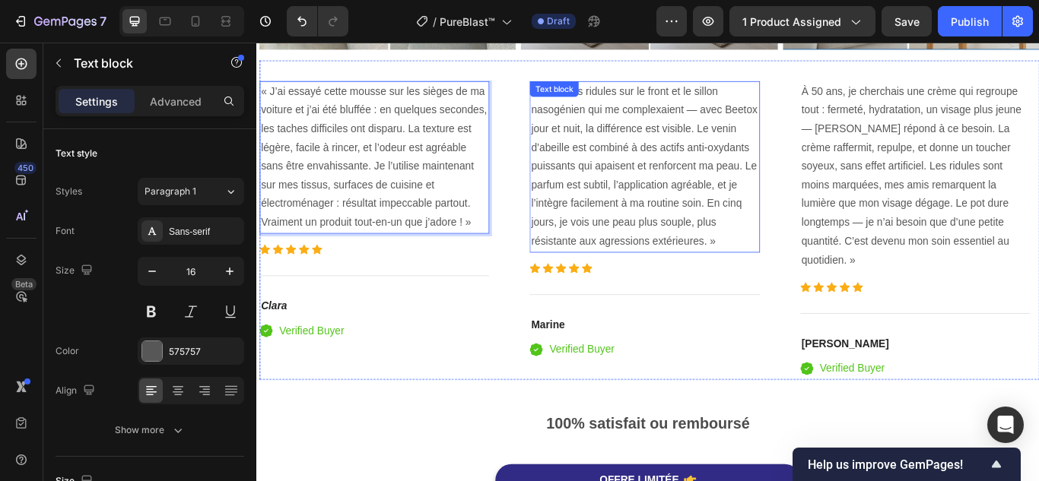
click at [618, 219] on p "J’avais des ridules sur le front et le sillon nasogénien qui me complexaient — …" at bounding box center [708, 187] width 265 height 197
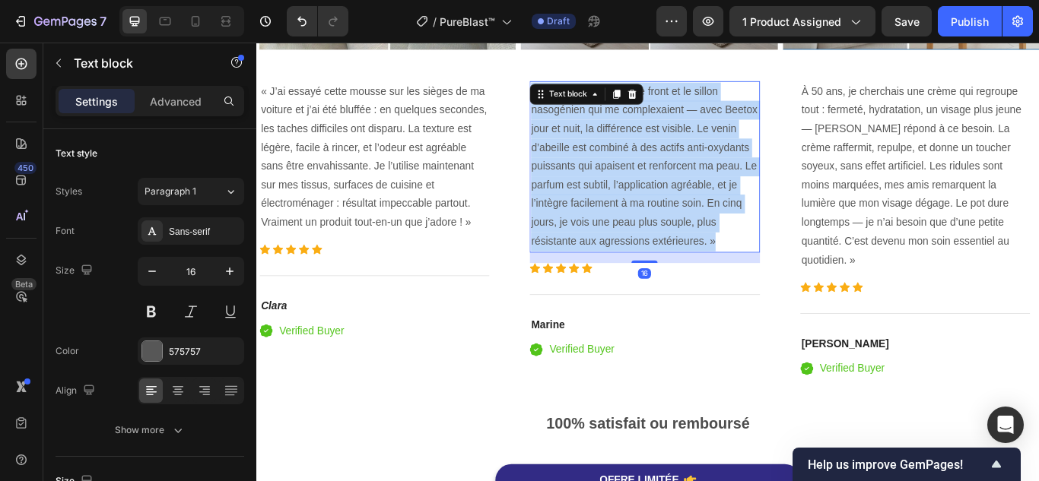
click at [618, 219] on p "J’avais des ridules sur le front et le sillon nasogénien qui me complexaient — …" at bounding box center [708, 187] width 265 height 197
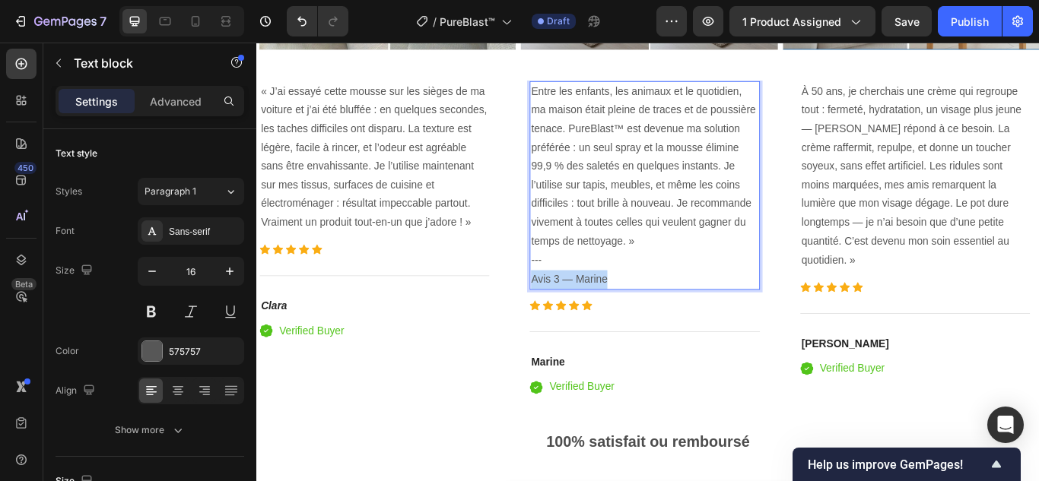
drag, startPoint x: 671, startPoint y: 312, endPoint x: 577, endPoint y: 306, distance: 93.7
click at [577, 308] on p "Avis 3 — Marine" at bounding box center [708, 319] width 265 height 22
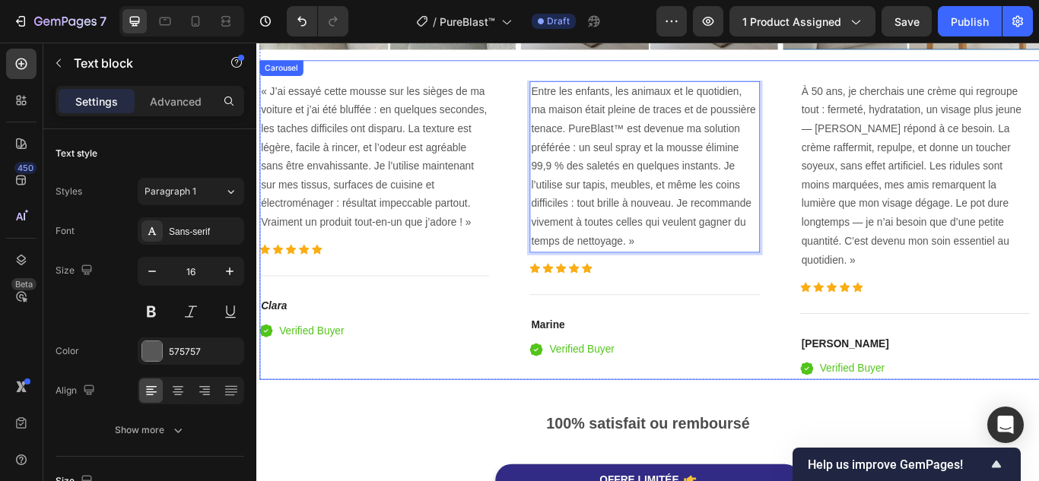
click at [954, 206] on p "À 50 ans, je cherchais une crème qui regroupe tout : fermeté, hydratation, un v…" at bounding box center [1023, 198] width 265 height 219
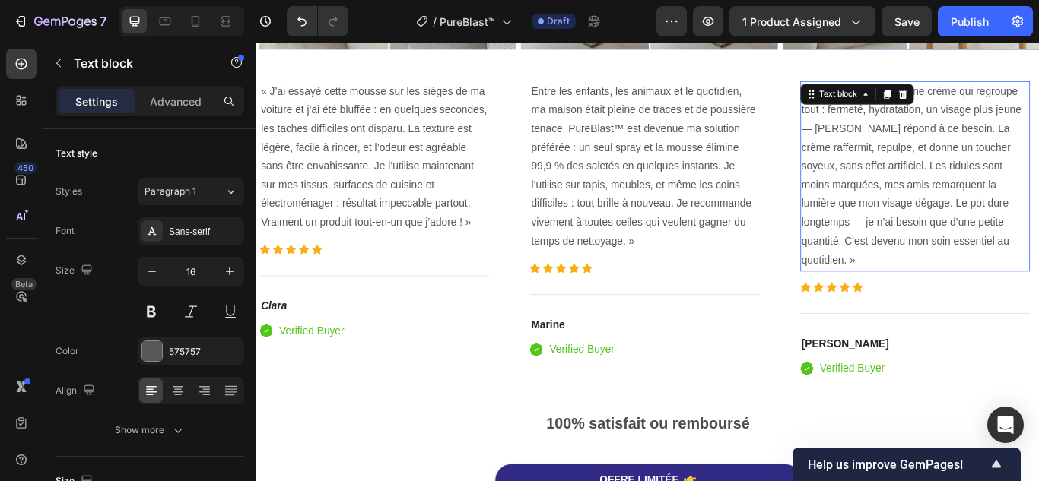
click at [954, 206] on p "À 50 ans, je cherchais une crème qui regroupe tout : fermeté, hydratation, un v…" at bounding box center [1023, 198] width 265 height 219
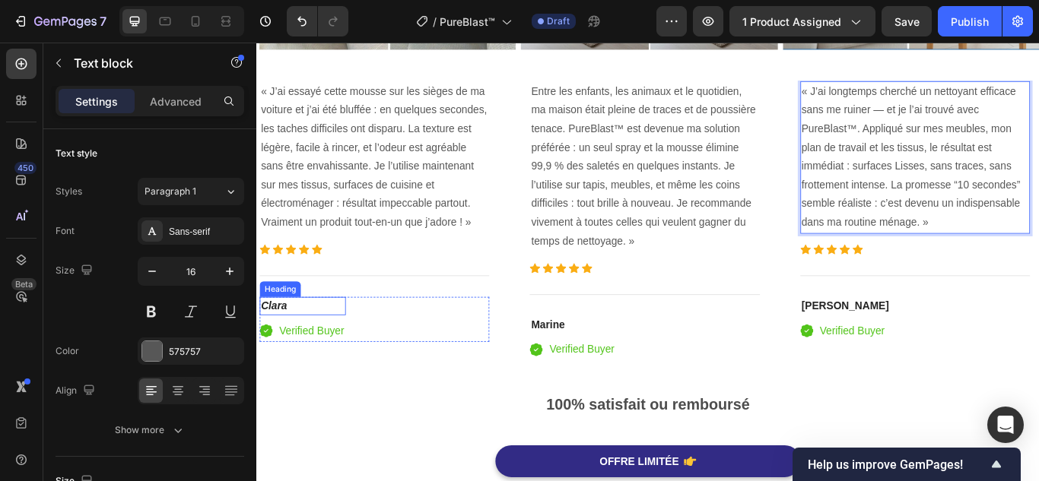
click at [301, 341] on h4 "Clara" at bounding box center [309, 349] width 100 height 21
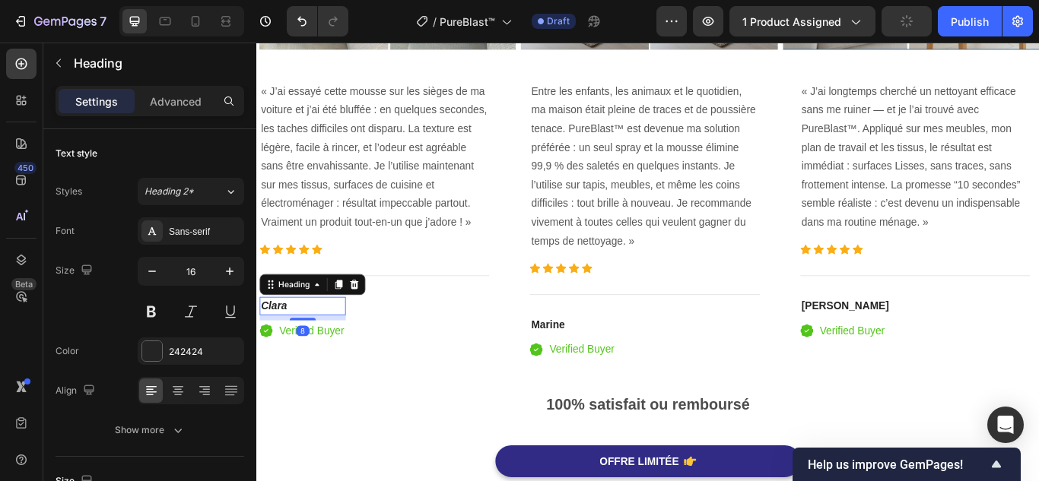
click at [301, 341] on p "Clara" at bounding box center [309, 350] width 97 height 18
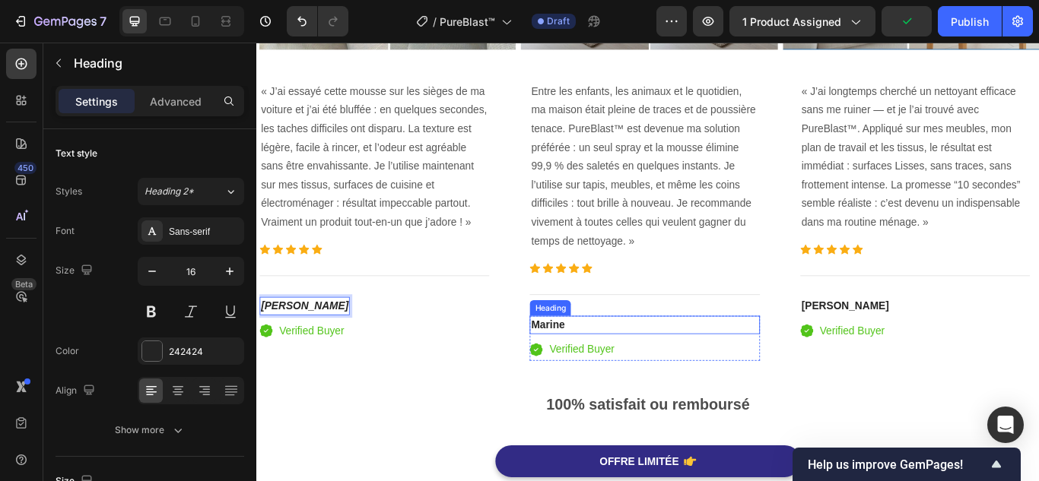
click at [596, 365] on strong "Marine" at bounding box center [596, 371] width 40 height 13
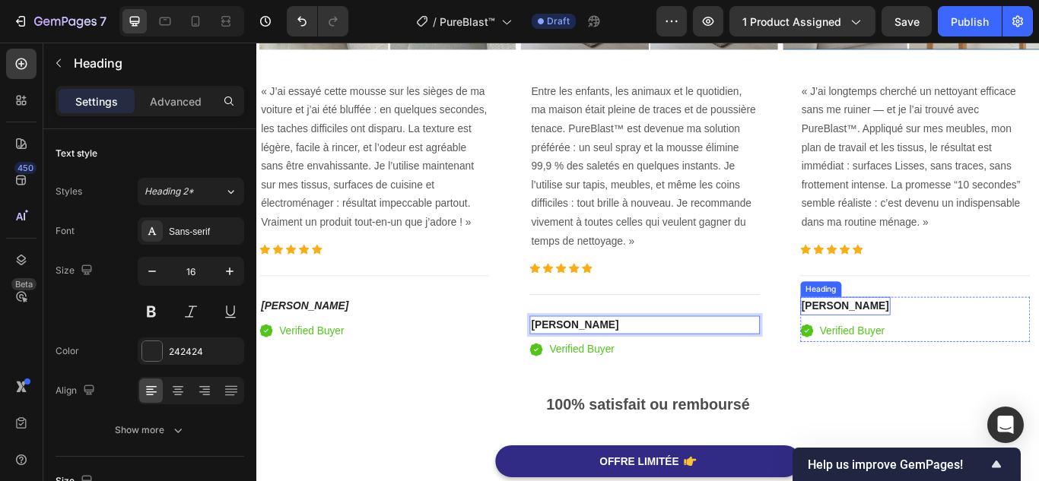
click at [915, 349] on strong "[PERSON_NAME]" at bounding box center [942, 349] width 102 height 13
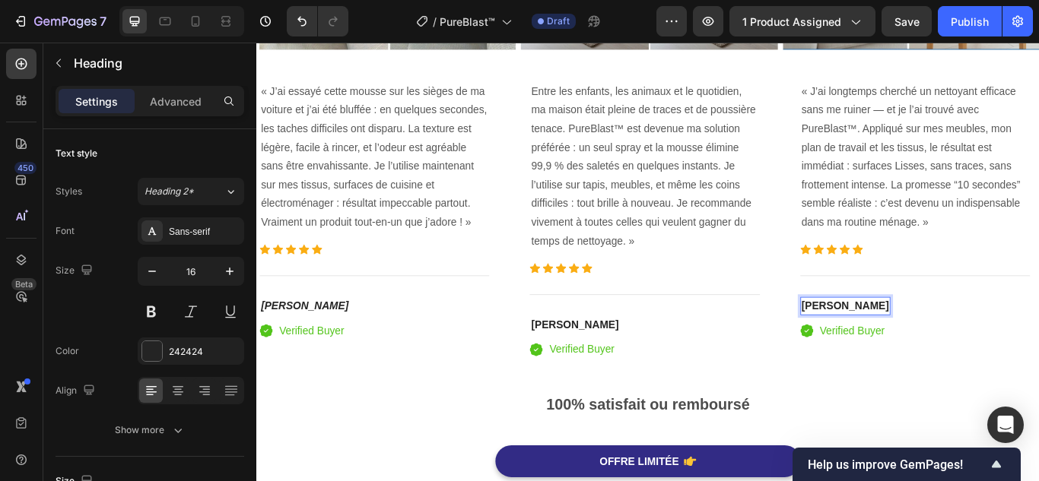
click at [916, 344] on strong "[PERSON_NAME]" at bounding box center [942, 349] width 102 height 13
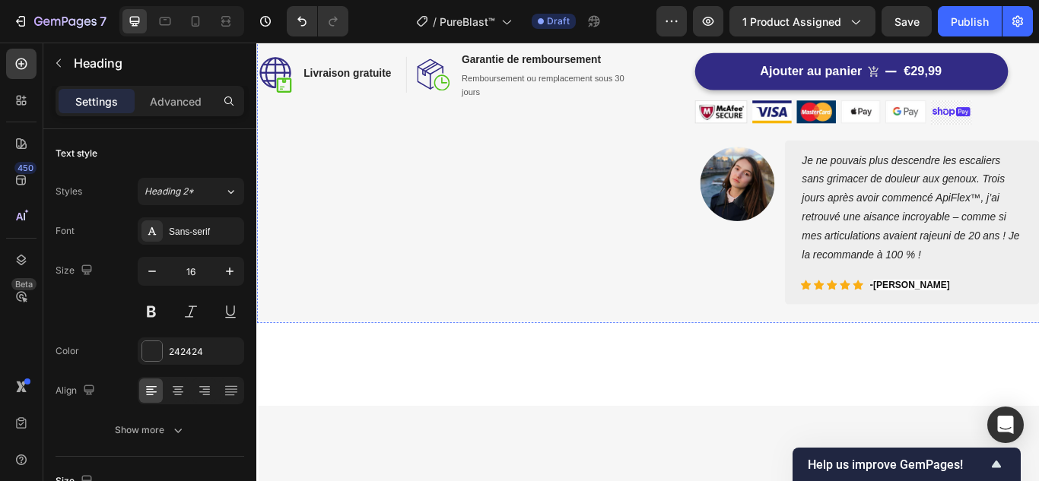
scroll to position [0, 0]
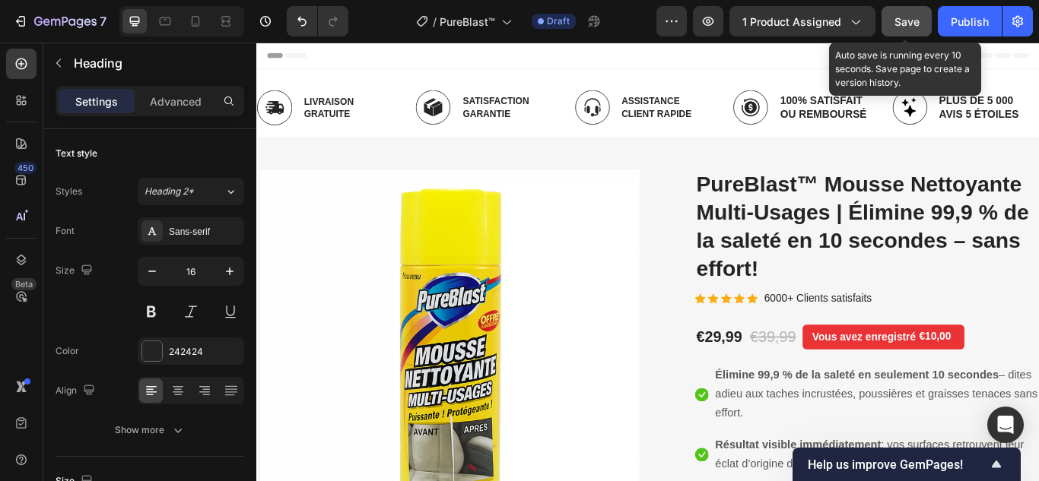
click at [907, 23] on span "Save" at bounding box center [906, 21] width 25 height 13
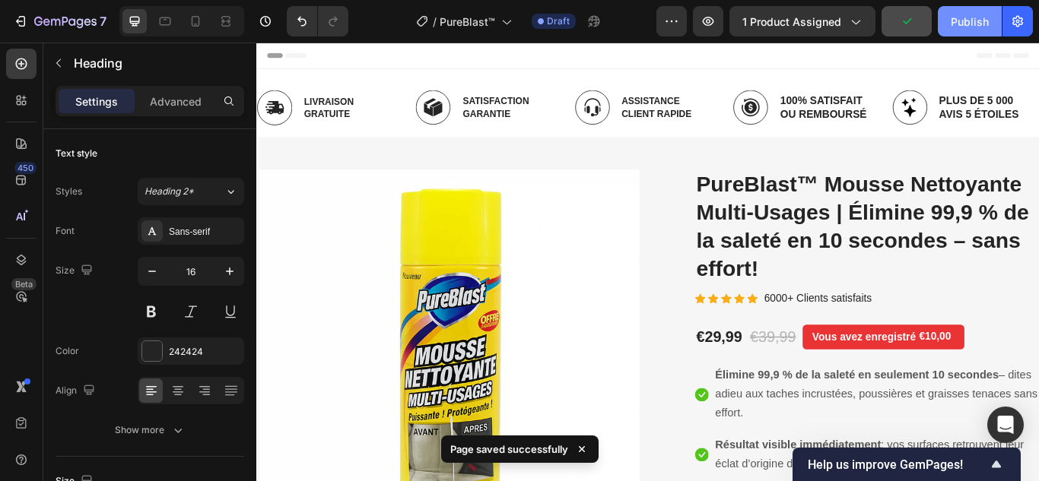
click at [967, 25] on div "Publish" at bounding box center [970, 22] width 38 height 16
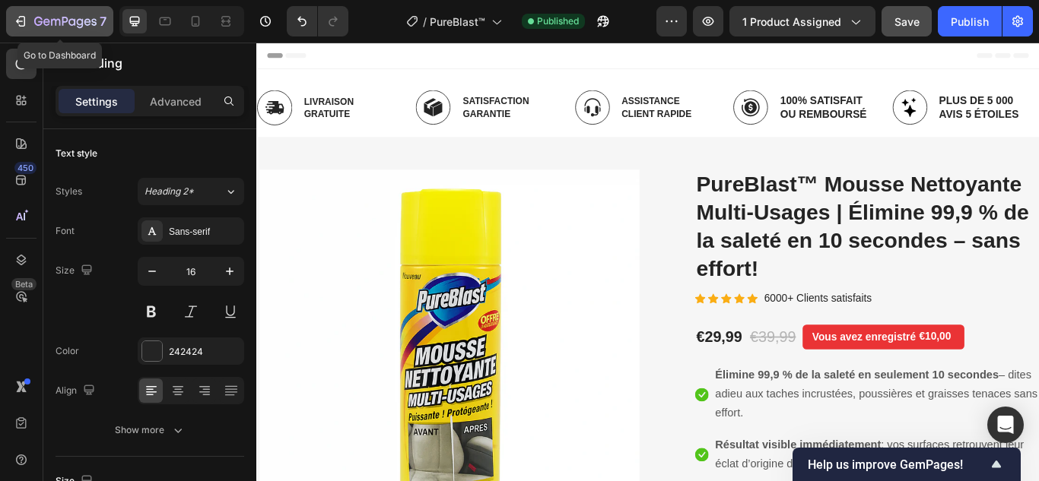
click at [17, 26] on icon "button" at bounding box center [20, 21] width 15 height 15
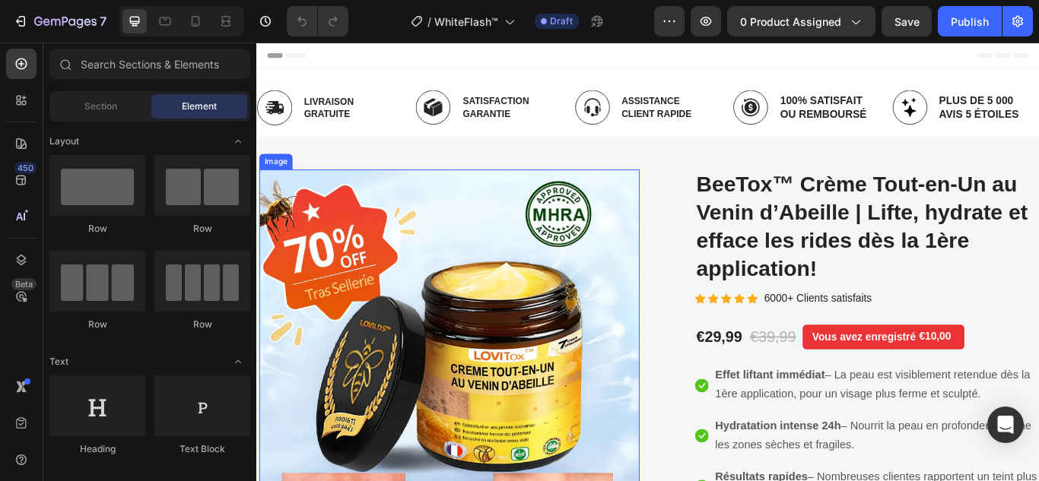
scroll to position [76, 0]
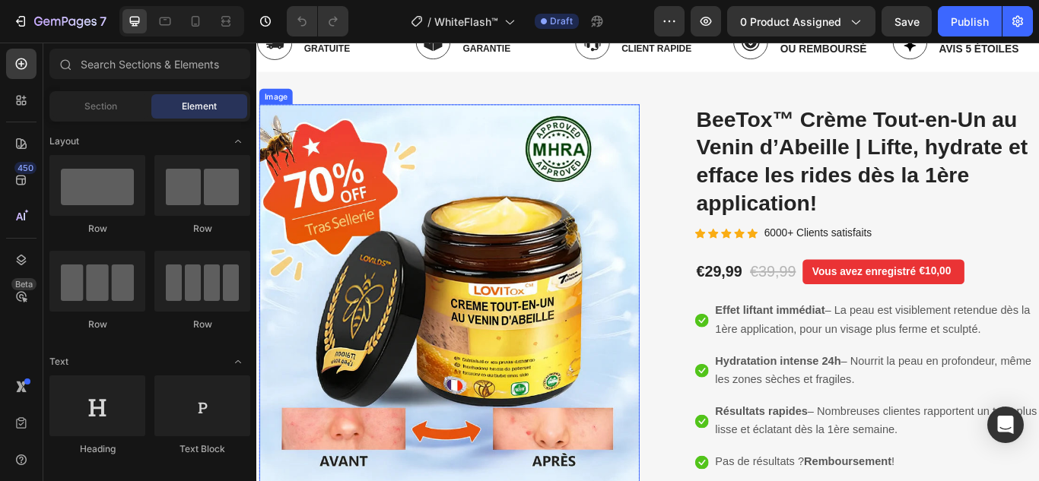
drag, startPoint x: 376, startPoint y: 433, endPoint x: 462, endPoint y: 286, distance: 170.5
click at [462, 286] on img at bounding box center [480, 336] width 443 height 443
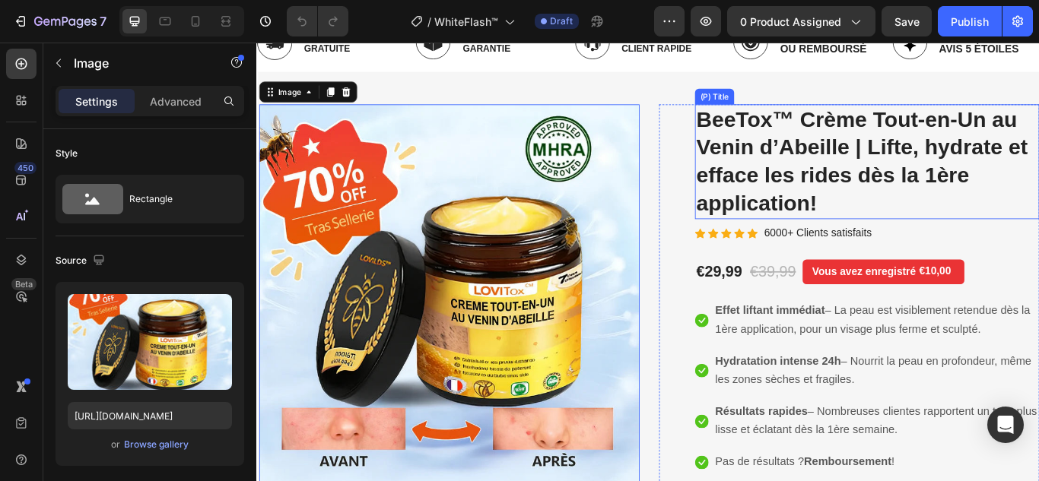
click at [896, 147] on h2 "BeeTox™ Crème Tout-en-Un au Venin d’Abeille | Lifte, hydrate et efface les ride…" at bounding box center [968, 182] width 402 height 134
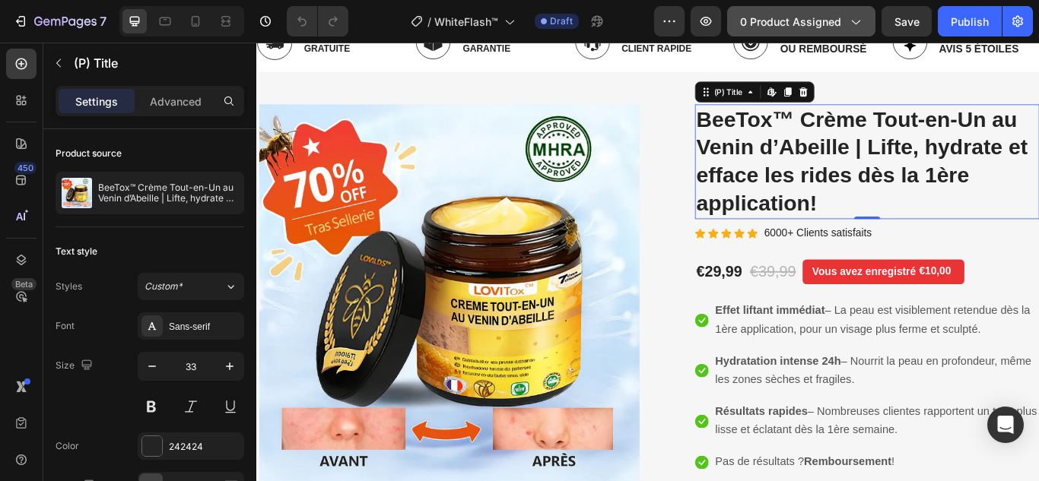
click at [805, 15] on span "0 product assigned" at bounding box center [790, 22] width 101 height 16
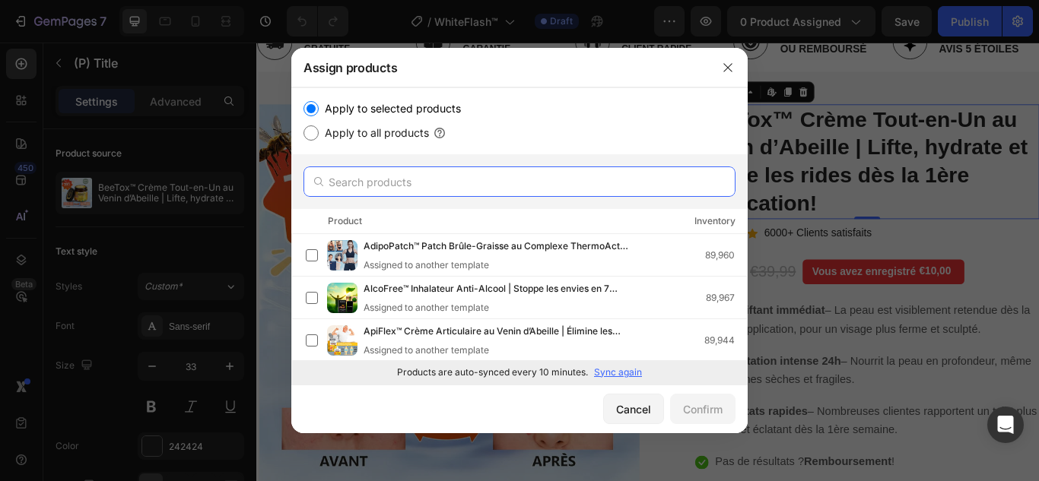
click at [391, 178] on input "text" at bounding box center [519, 182] width 432 height 30
paste input "WhiteFlash™ Mousse Anti-Taches Dentaires | Supprime le jaune et rend vos dents …"
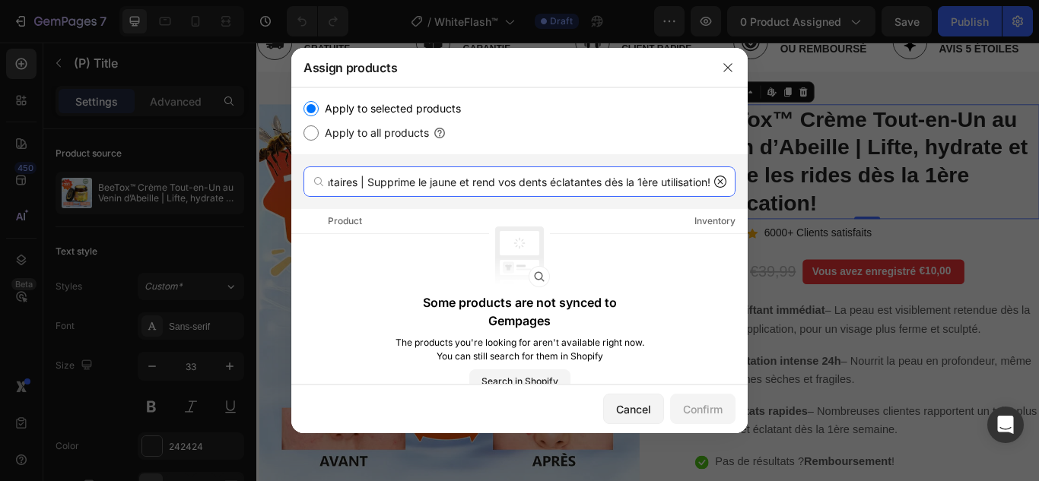
type input "WhiteFlash™ Mousse Anti-Taches Dentaires | Supprime le jaune et rend vos dents …"
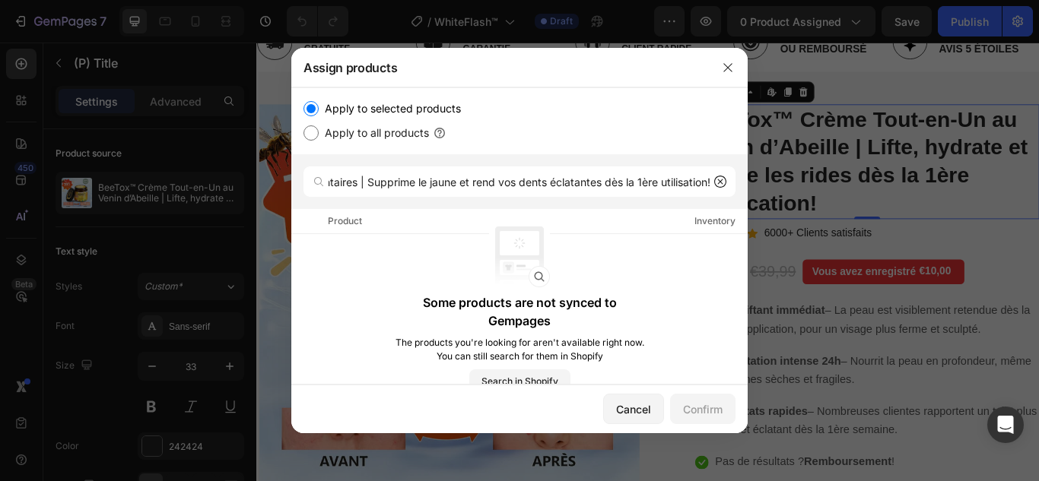
click at [718, 179] on icon at bounding box center [720, 182] width 12 height 12
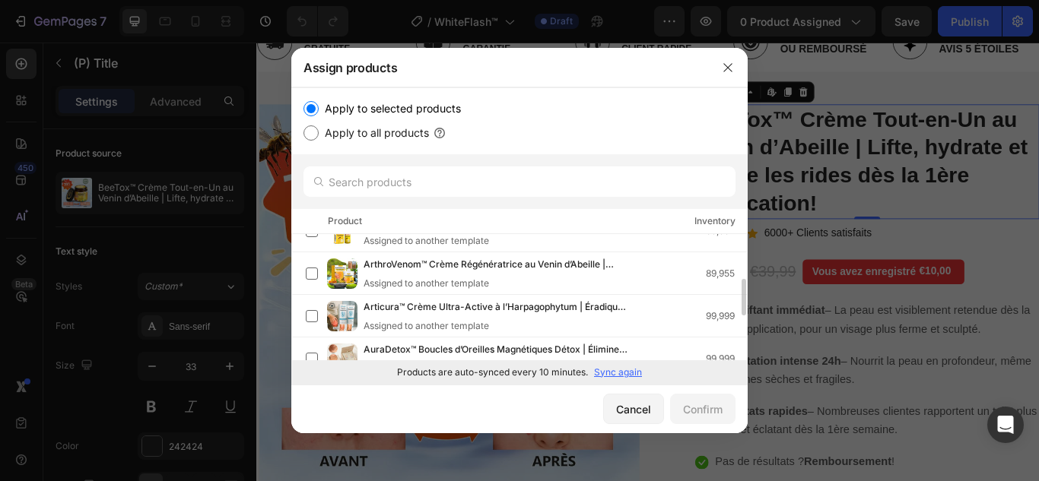
scroll to position [0, 0]
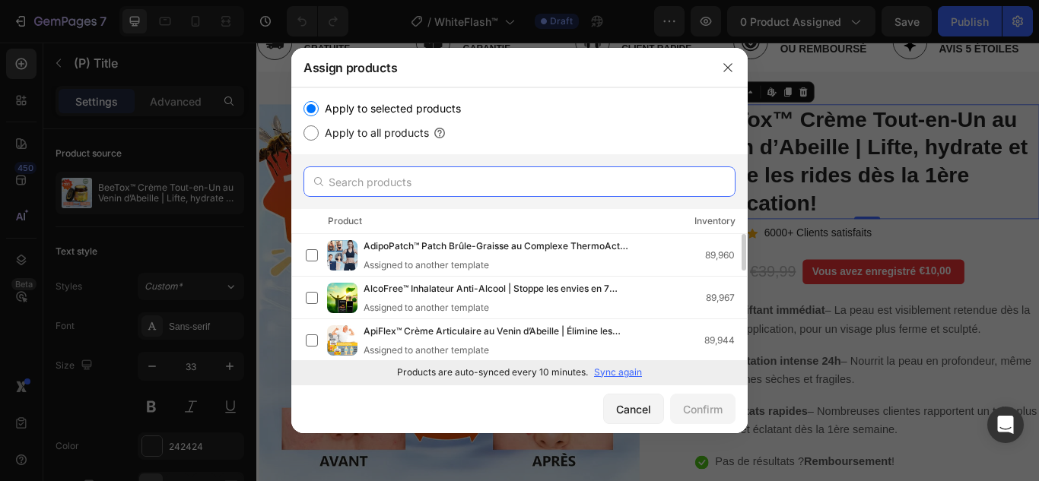
click at [471, 176] on input "text" at bounding box center [519, 182] width 432 height 30
paste input "WhiteFlash™"
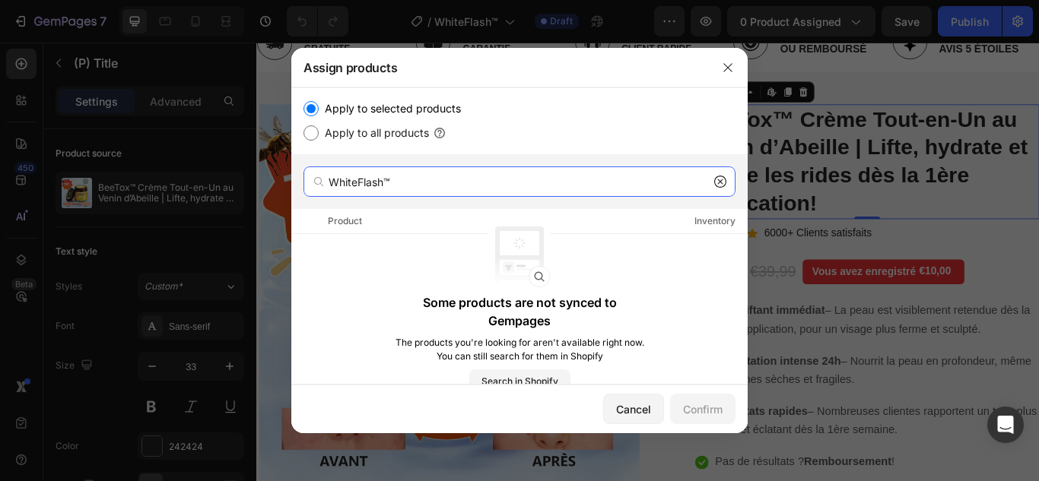
type input "WhiteFlash™"
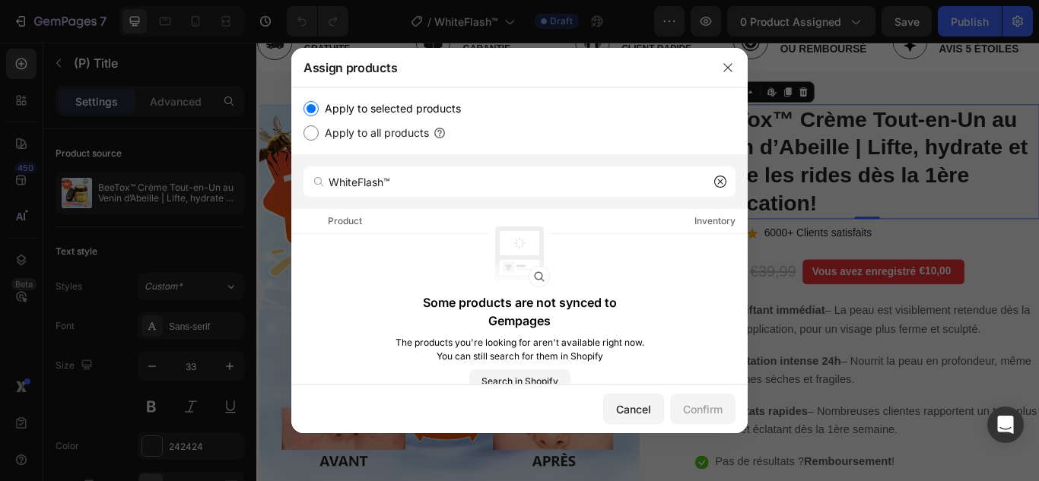
click at [717, 182] on icon at bounding box center [720, 182] width 12 height 12
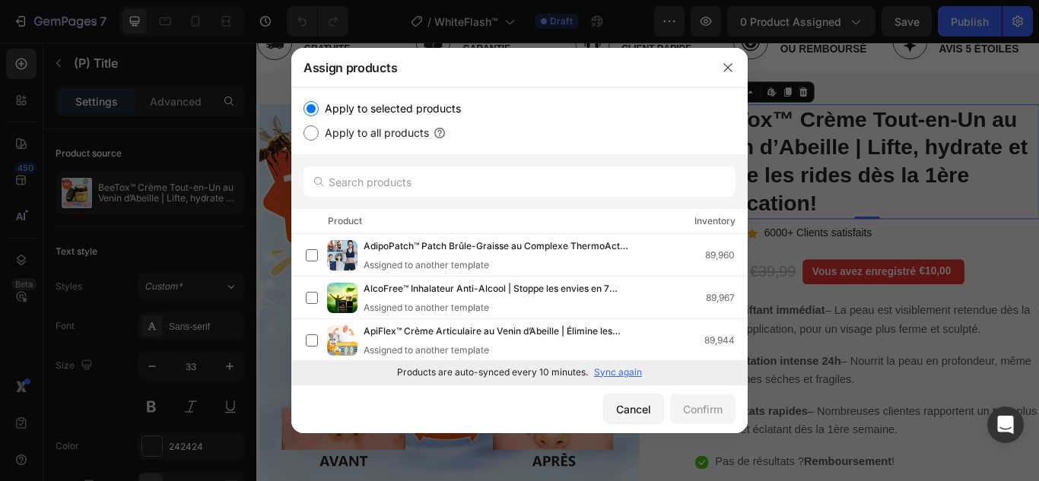
click at [605, 376] on p "Sync again" at bounding box center [618, 373] width 48 height 14
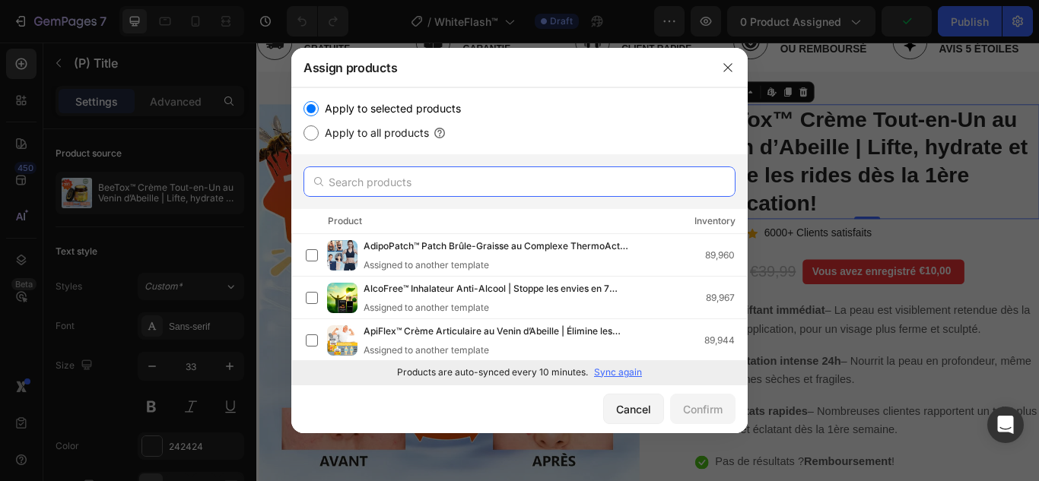
click at [440, 182] on input "text" at bounding box center [519, 182] width 432 height 30
paste input "WhiteFlash™"
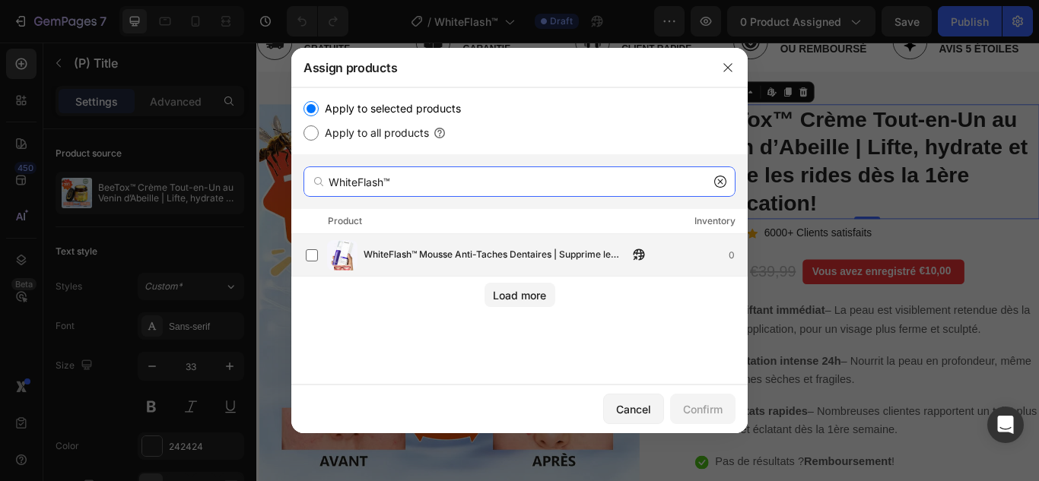
type input "WhiteFlash™"
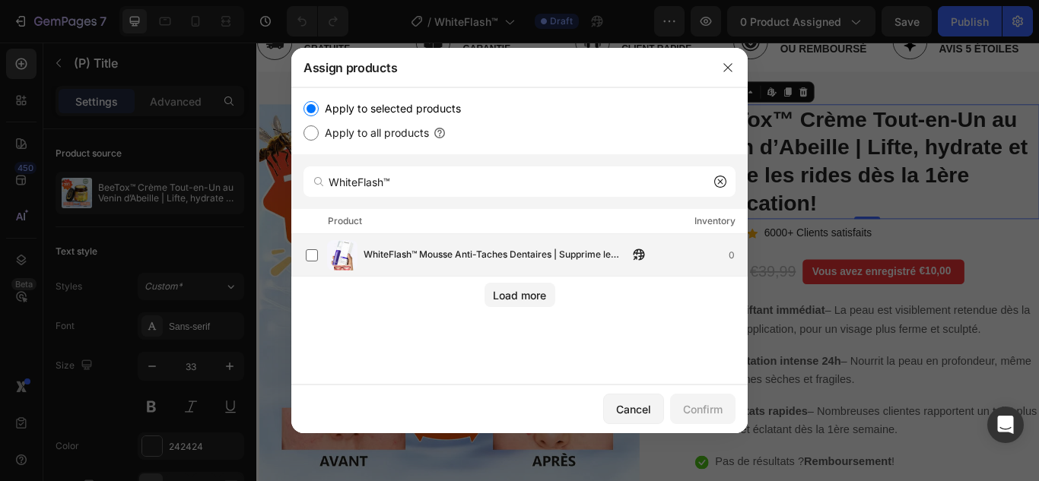
click at [430, 249] on span "WhiteFlash™ Mousse Anti-Taches Dentaires | Supprime le jaune et rend vos dents …" at bounding box center [496, 255] width 265 height 17
click at [697, 405] on div "Confirm" at bounding box center [703, 410] width 40 height 16
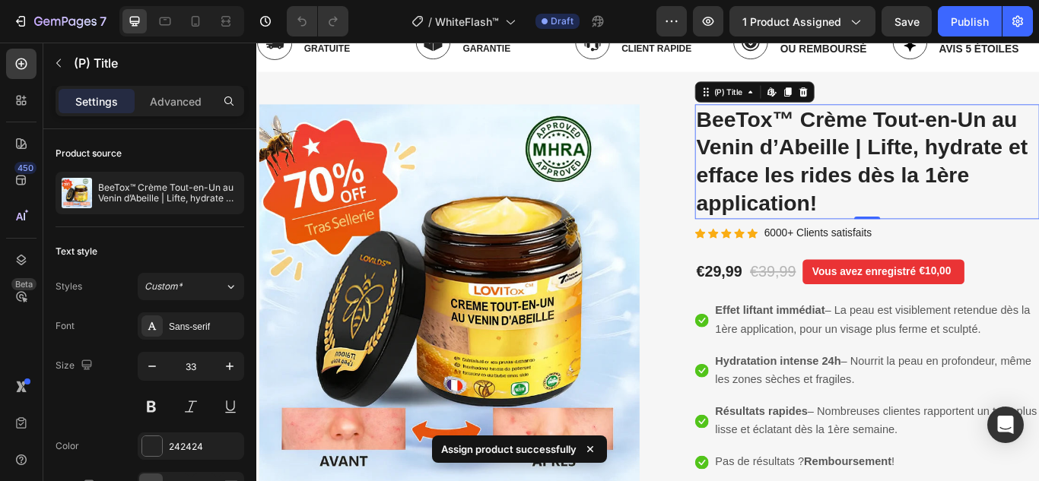
click at [856, 178] on h2 "BeeTox™ Crème Tout-en-Un au Venin d’Abeille | Lifte, hydrate et efface les ride…" at bounding box center [968, 182] width 402 height 134
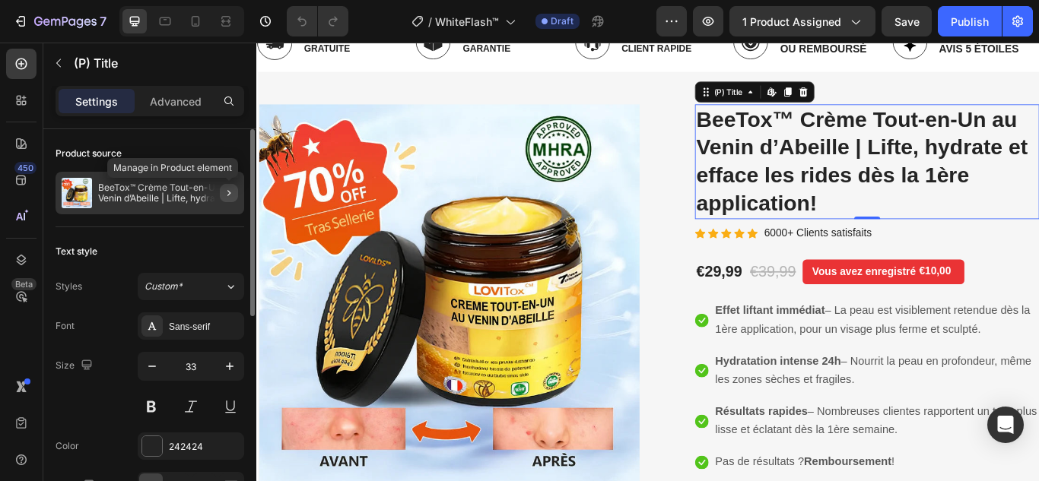
click at [230, 193] on icon "button" at bounding box center [228, 193] width 3 height 6
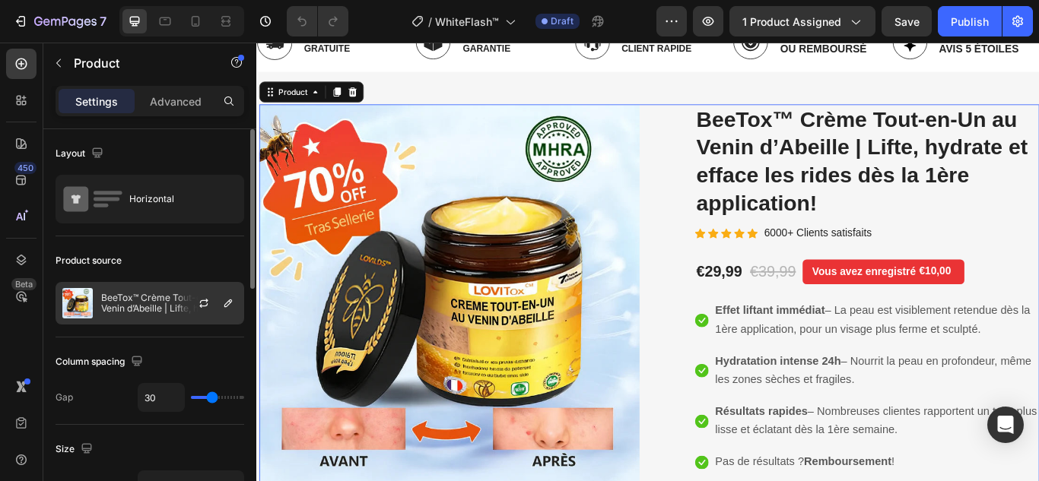
click at [163, 292] on div "BeeTox™ Crème Tout-en-Un au Venin d’Abeille | Lifte, hydrate et efface les ride…" at bounding box center [150, 303] width 189 height 43
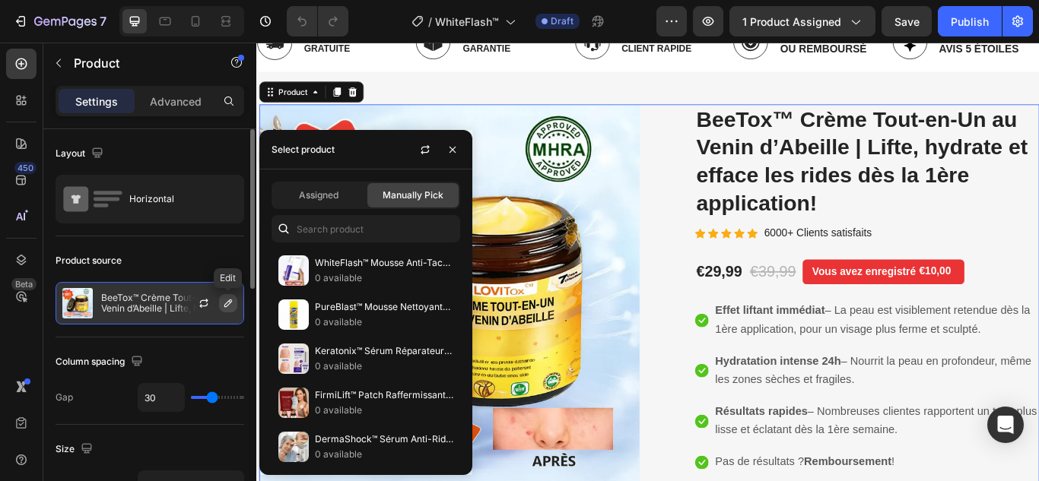
click at [232, 307] on icon "button" at bounding box center [228, 303] width 12 height 12
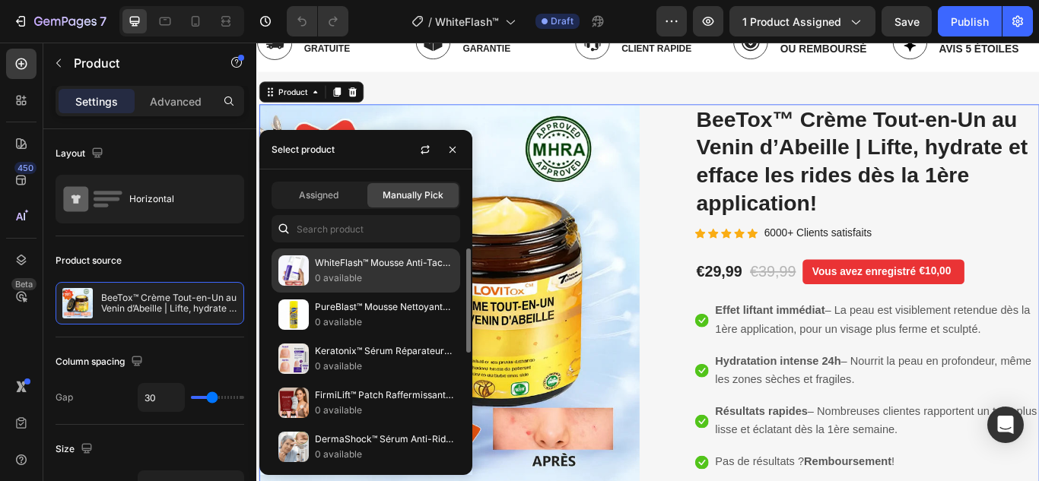
click at [374, 278] on p "0 available" at bounding box center [384, 278] width 138 height 15
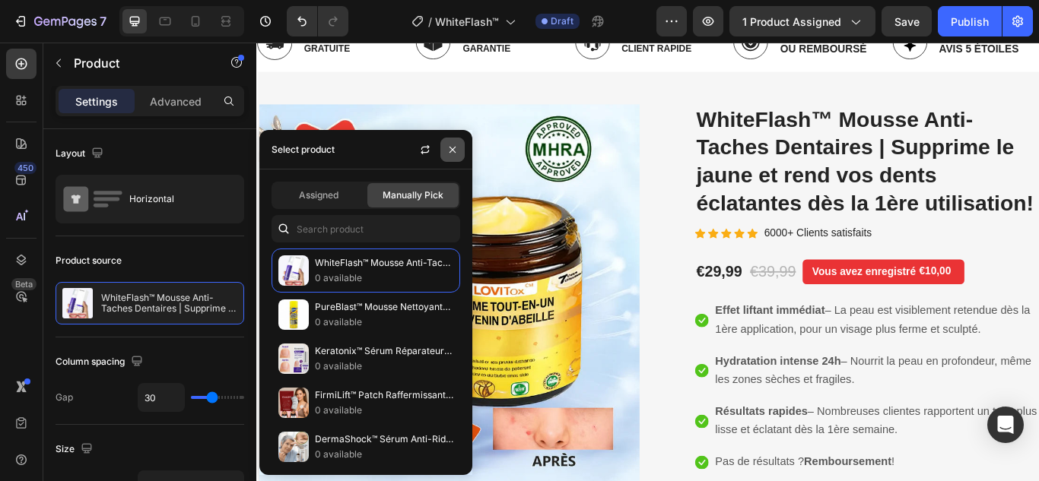
click at [452, 148] on icon "button" at bounding box center [452, 150] width 12 height 12
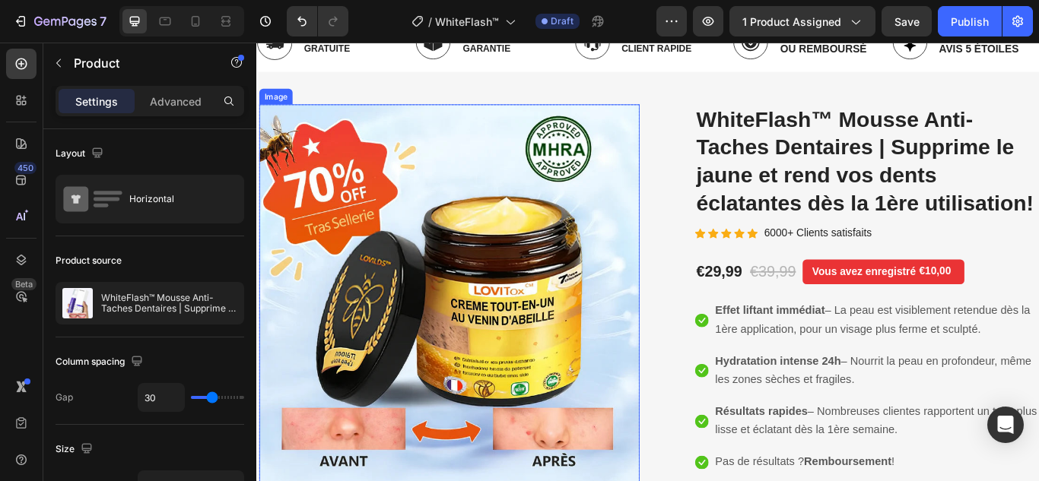
click at [527, 202] on img at bounding box center [480, 336] width 443 height 443
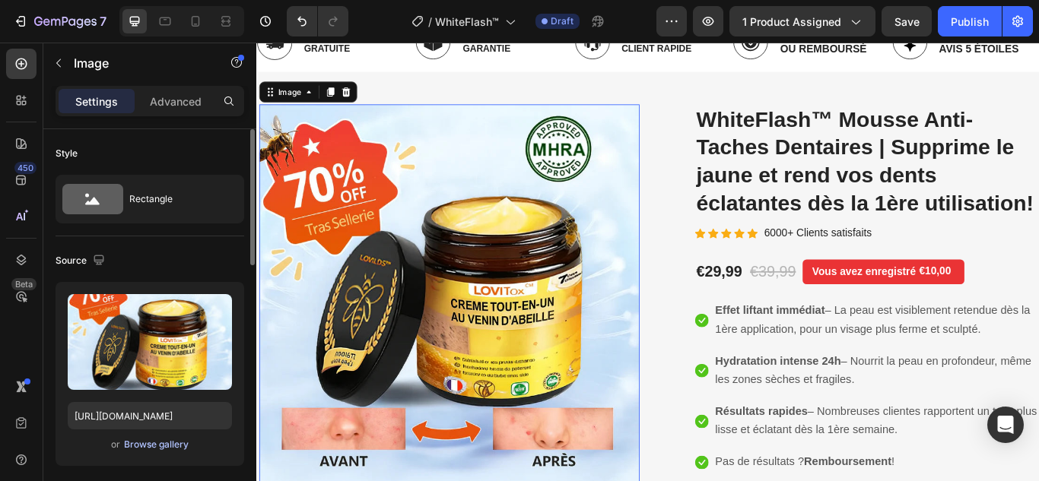
click at [151, 443] on div "Browse gallery" at bounding box center [156, 445] width 65 height 14
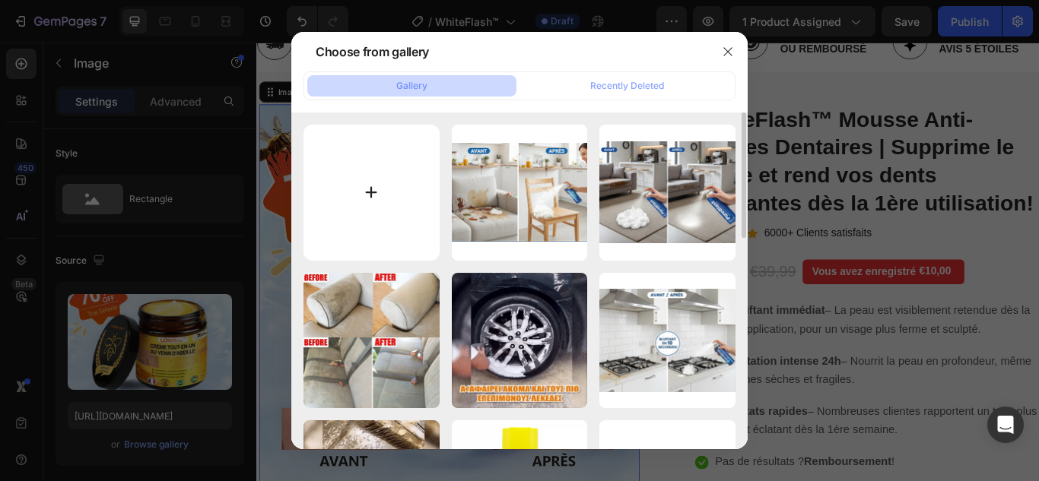
click at [368, 195] on input "file" at bounding box center [371, 193] width 136 height 136
type input "C:\fakepath\1.webp"
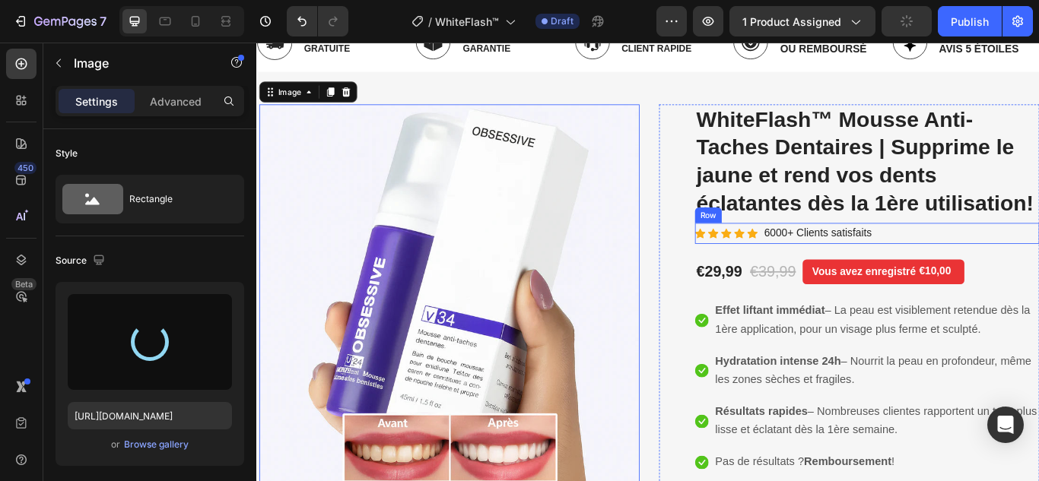
type input "https://cdn.shopify.com/s/files/1/0748/6688/4847/files/gempages_574280435123618…"
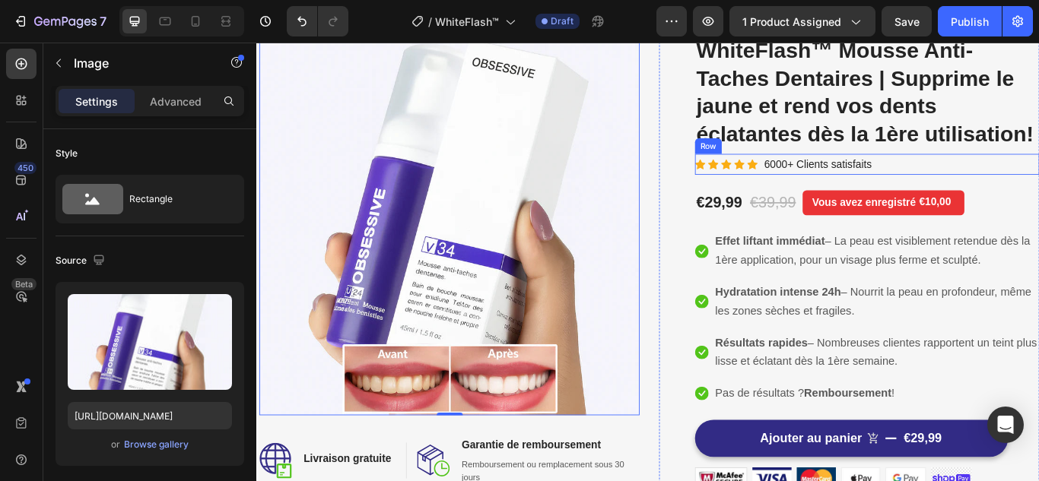
scroll to position [228, 0]
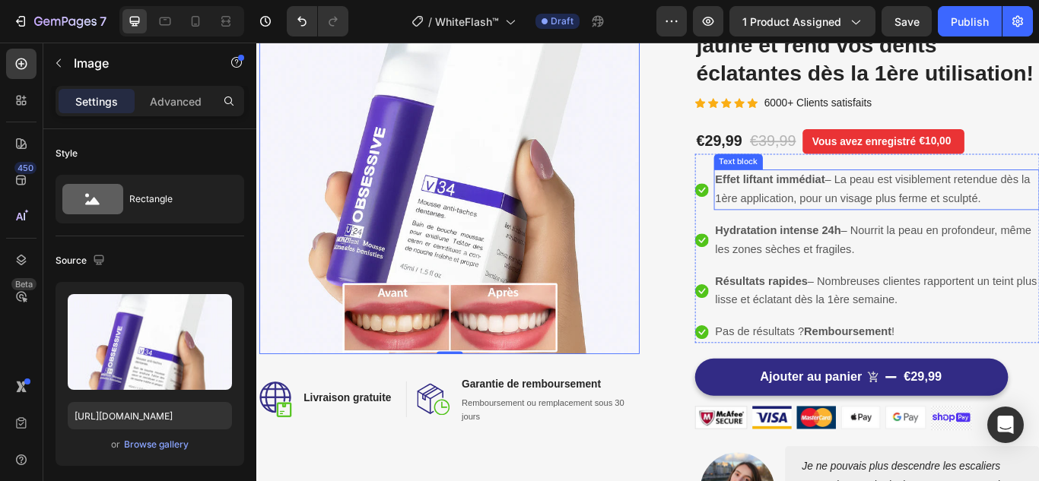
click at [846, 210] on strong "Effet liftant immédiat" at bounding box center [855, 202] width 128 height 14
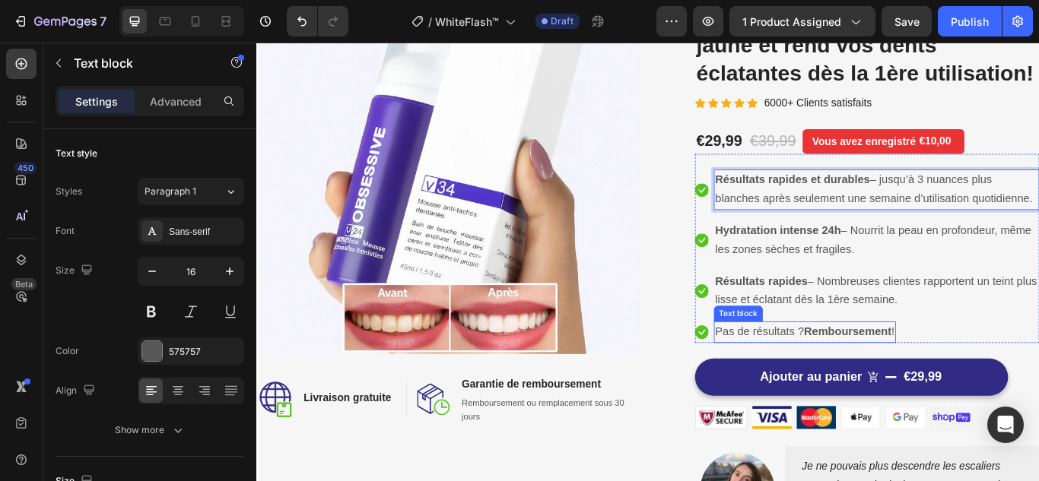
click at [925, 291] on span "Hydratation intense 24h – Nourrit la peau en profondeur, même les zones sèches …" at bounding box center [975, 273] width 369 height 37
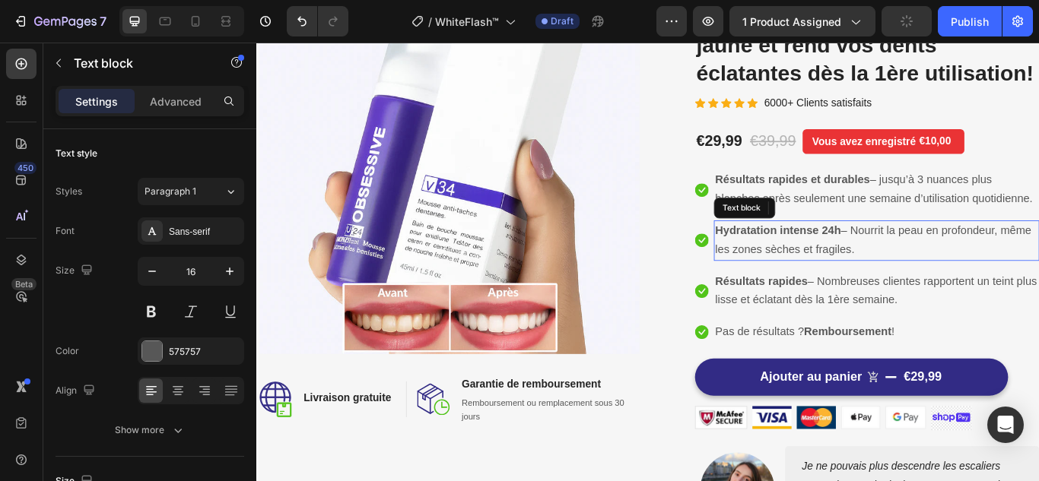
click at [925, 291] on span "Hydratation intense 24h – Nourrit la peau en profondeur, même les zones sèches …" at bounding box center [975, 273] width 369 height 37
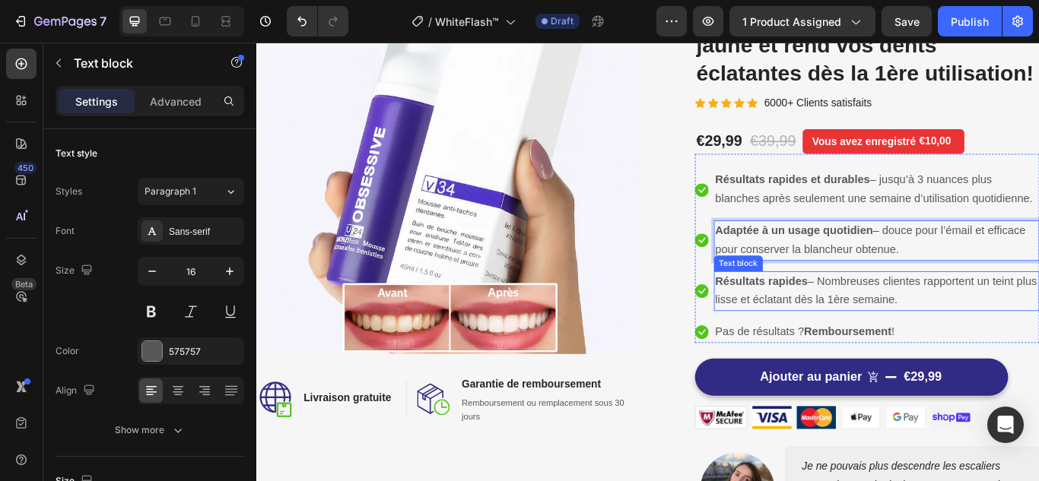
click at [903, 351] on span "Résultats rapides – Nombreuses clientes rapportent un teint plus lisse et éclat…" at bounding box center [978, 332] width 375 height 37
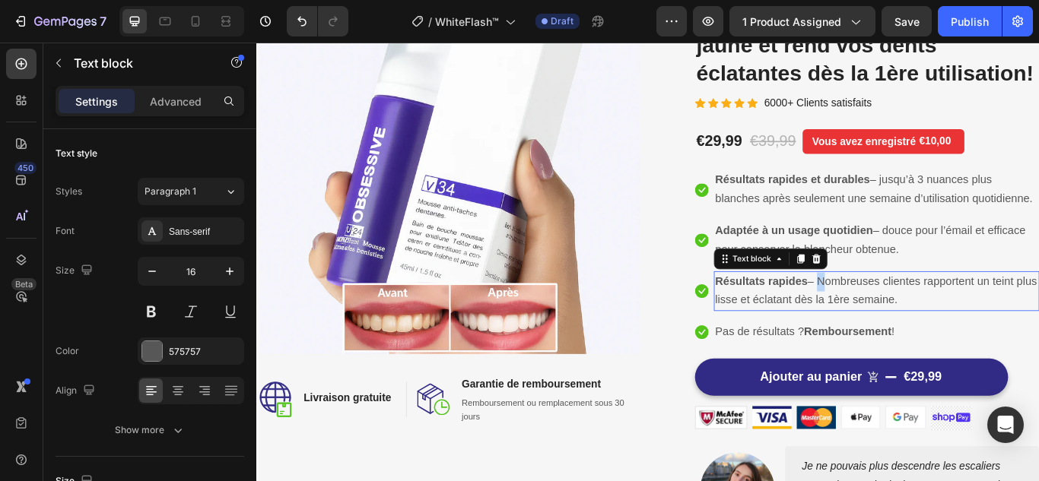
click at [903, 351] on span "Résultats rapides – Nombreuses clientes rapportent un teint plus lisse et éclat…" at bounding box center [978, 332] width 375 height 37
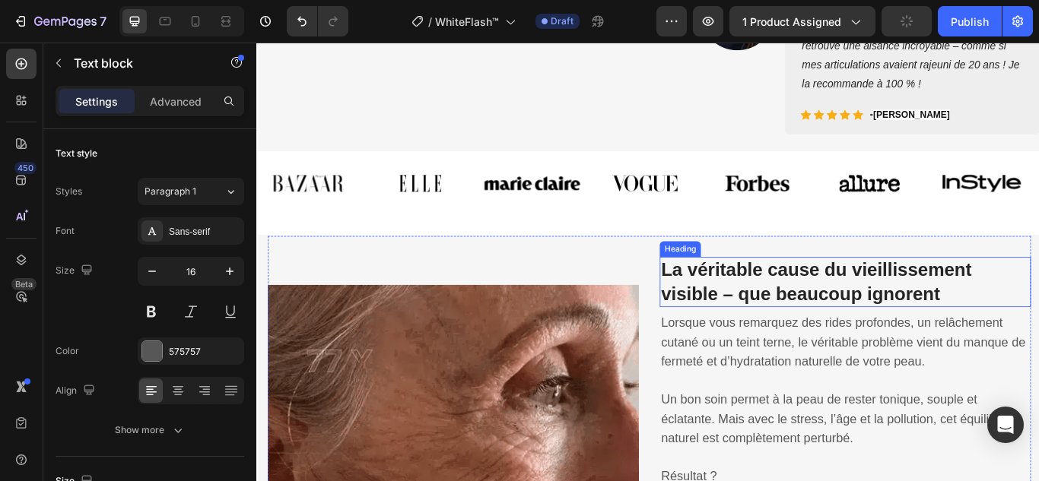
scroll to position [837, 0]
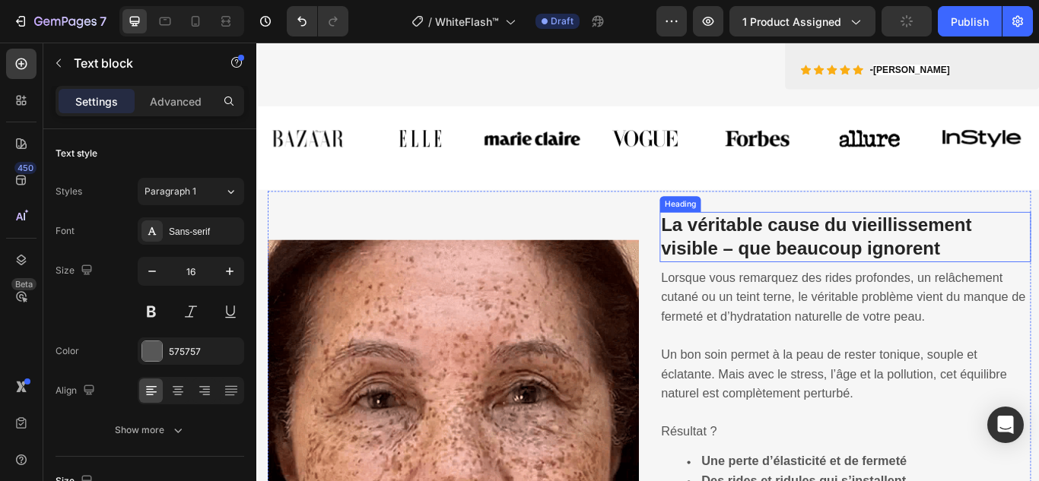
click at [770, 294] on strong "La véritable cause du vieillissement visible – que beaucoup ignorent" at bounding box center [909, 268] width 362 height 51
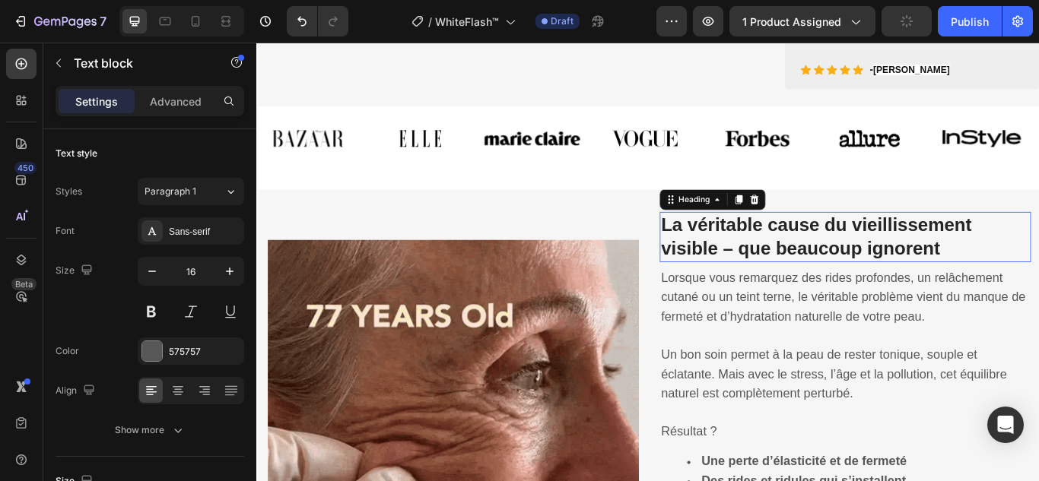
click at [770, 294] on strong "La véritable cause du vieillissement visible – que beaucoup ignorent" at bounding box center [909, 268] width 362 height 51
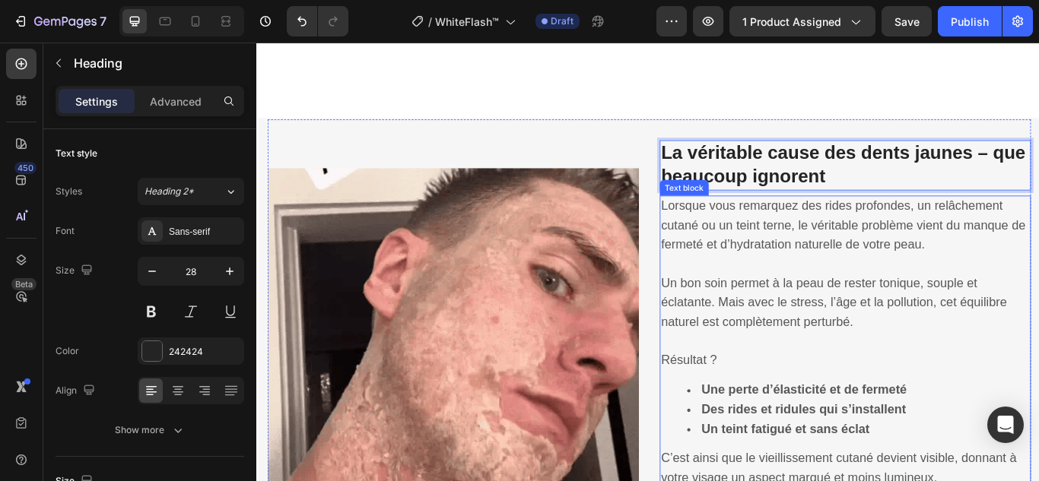
scroll to position [1065, 0]
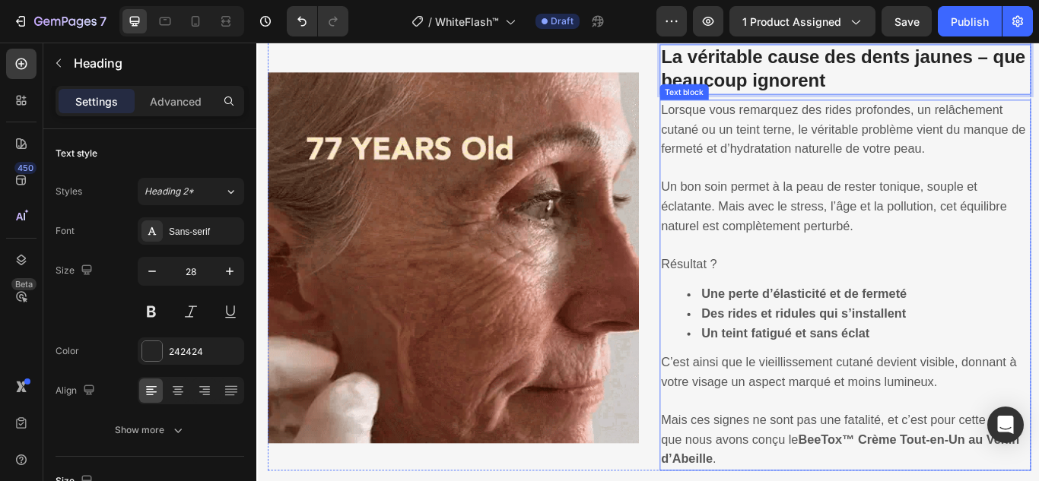
click at [821, 126] on span "Lorsque vous remarquez des rides profondes, un relâchement cutané ou un teint t…" at bounding box center [940, 144] width 425 height 62
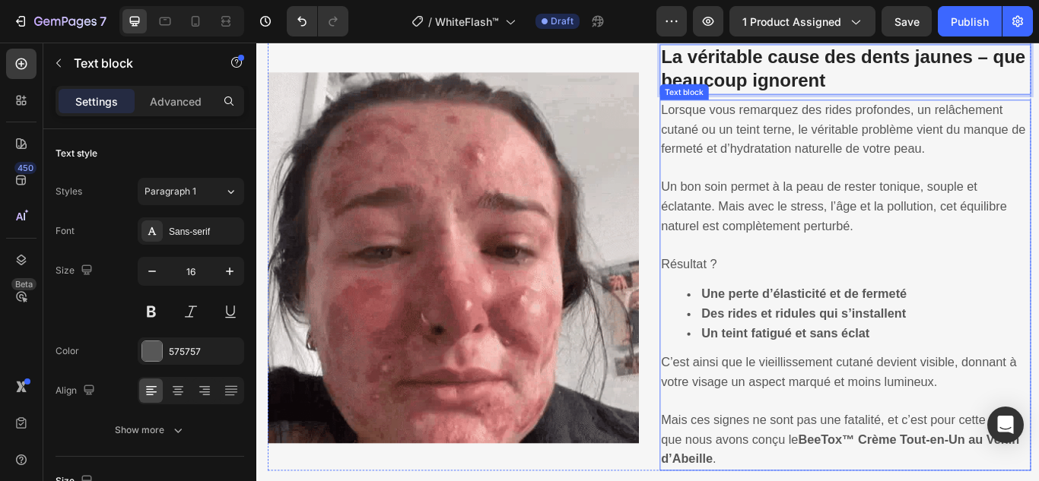
click at [821, 126] on span "Lorsque vous remarquez des rides profondes, un relâchement cutané ou un teint t…" at bounding box center [940, 144] width 425 height 62
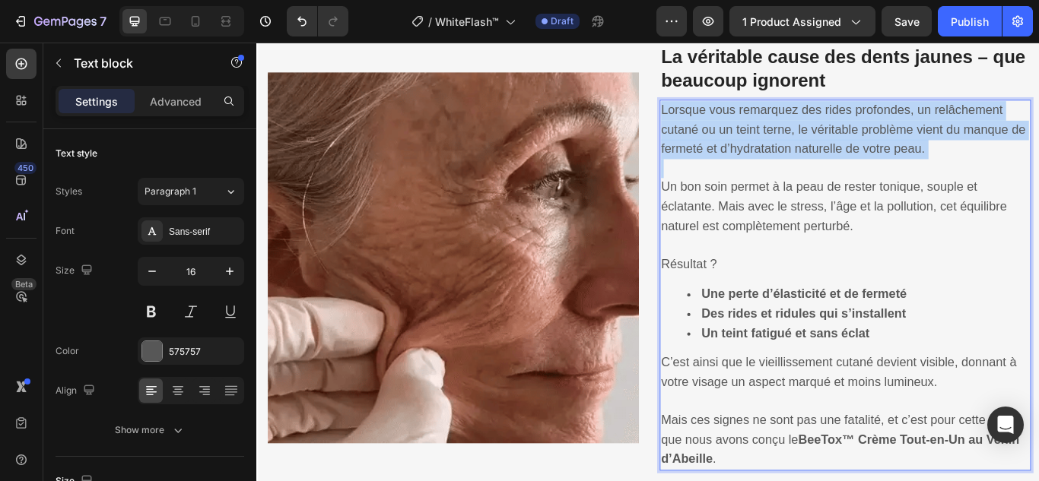
click at [821, 126] on span "Lorsque vous remarquez des rides profondes, un relâchement cutané ou un teint t…" at bounding box center [940, 144] width 425 height 62
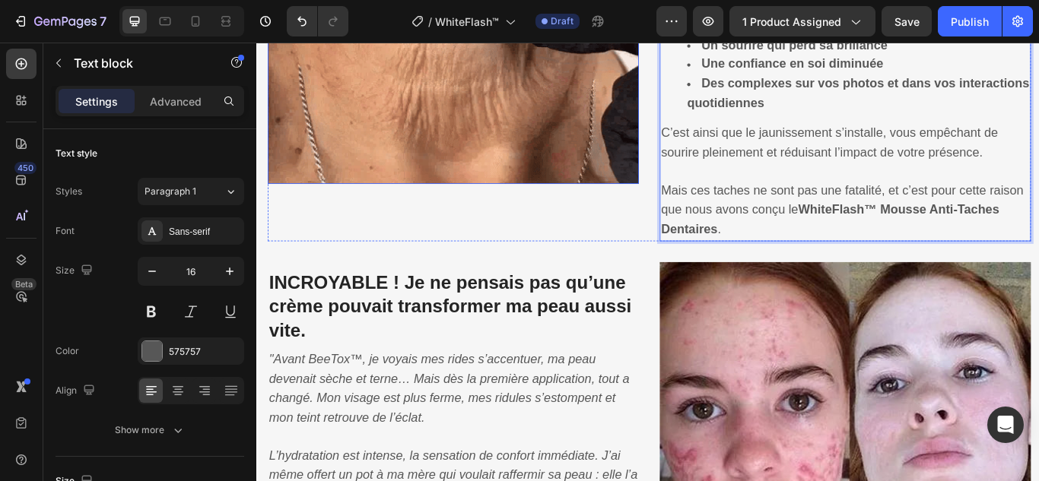
scroll to position [1488, 0]
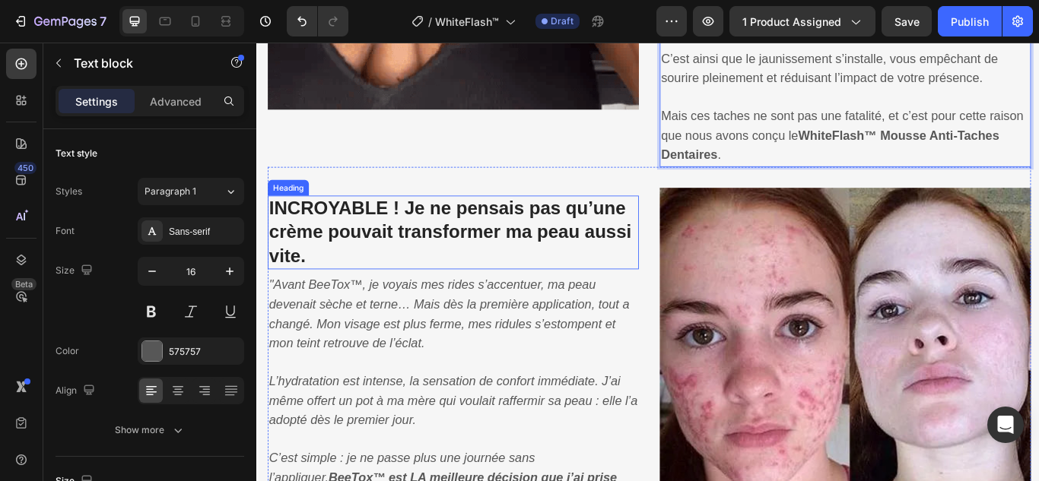
click at [510, 237] on strong "INCROYABLE ! Je ne pensais pas qu’une crème pouvait transformer ma peau aussi v…" at bounding box center [482, 263] width 423 height 79
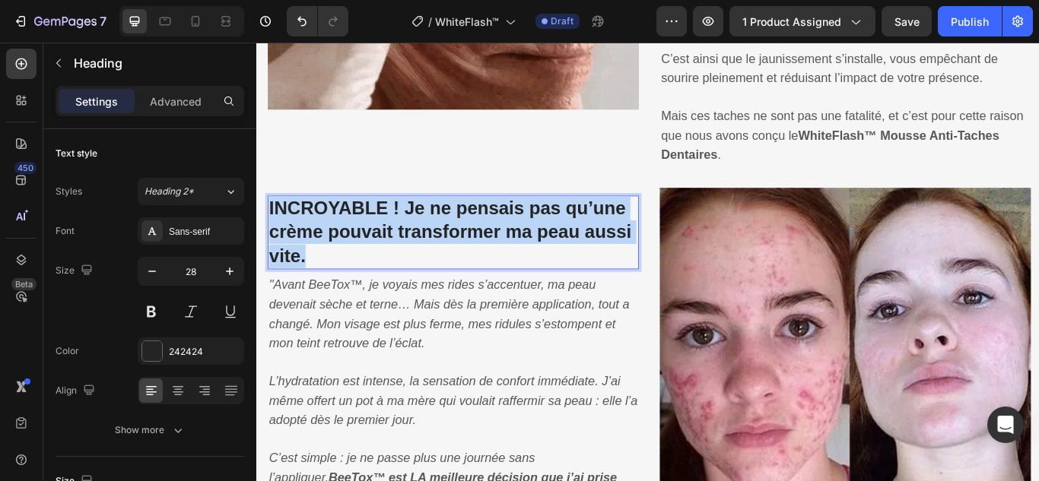
click at [510, 237] on strong "INCROYABLE ! Je ne pensais pas qu’une crème pouvait transformer ma peau aussi v…" at bounding box center [482, 263] width 423 height 79
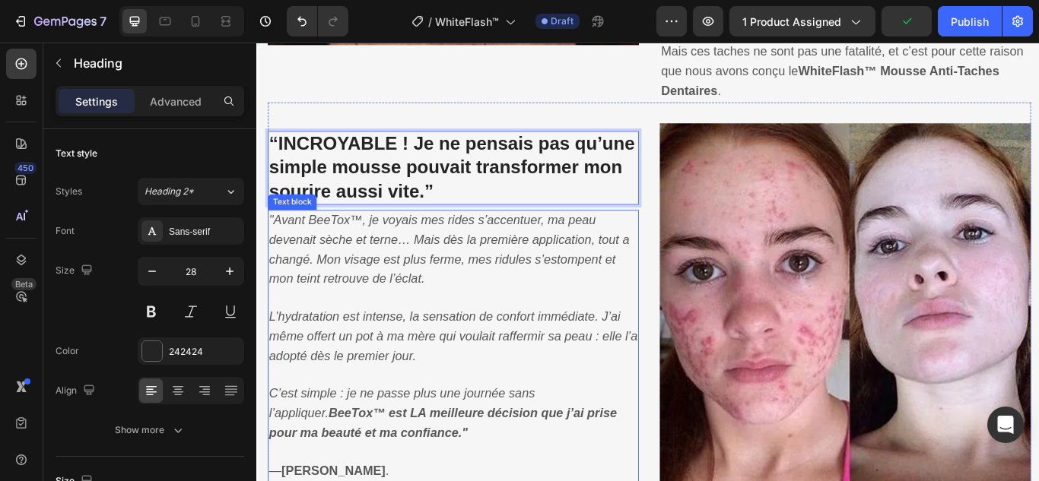
scroll to position [1640, 0]
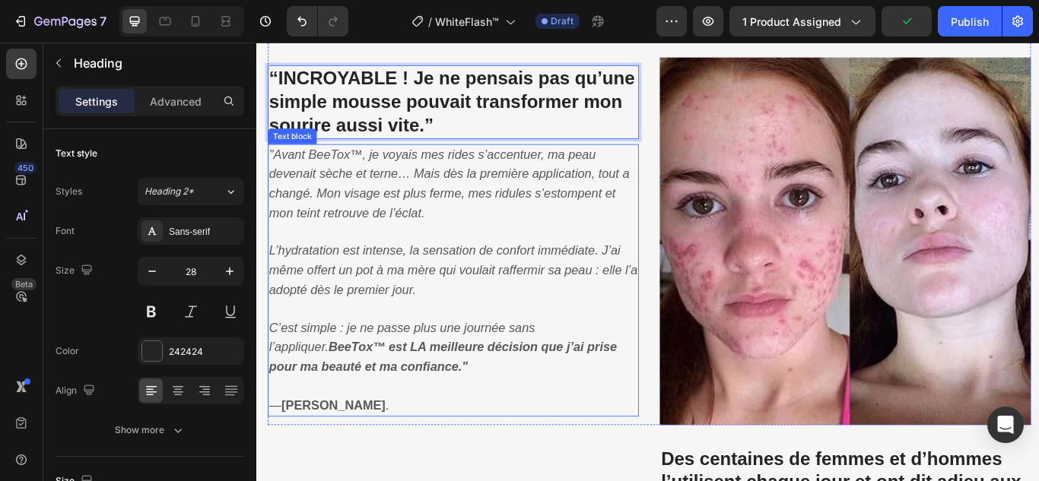
click at [444, 206] on p ""Avant BeeTox™, je voyais mes rides s’accentuer, ma peau devenait sèche et tern…" at bounding box center [486, 208] width 430 height 90
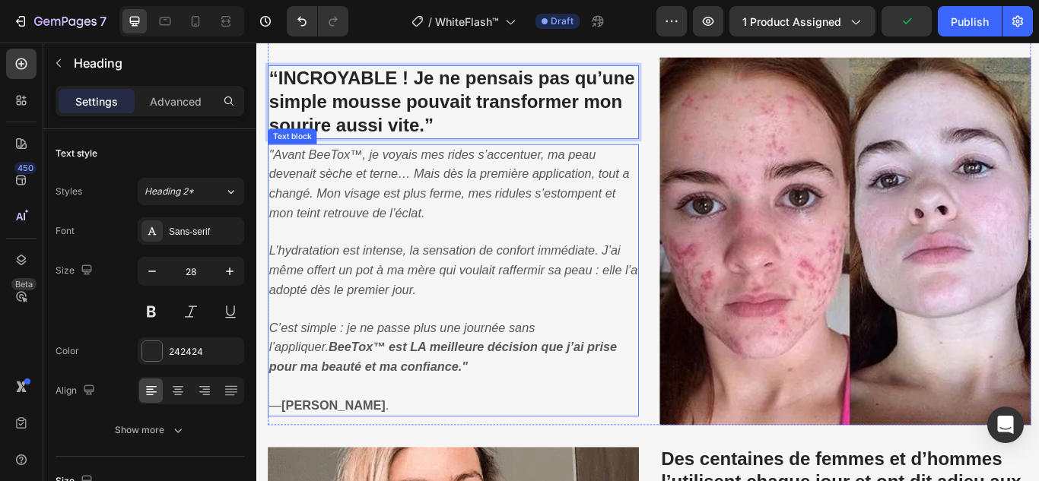
click at [444, 206] on p ""Avant BeeTox™, je voyais mes rides s’accentuer, ma peau devenait sèche et tern…" at bounding box center [486, 208] width 430 height 90
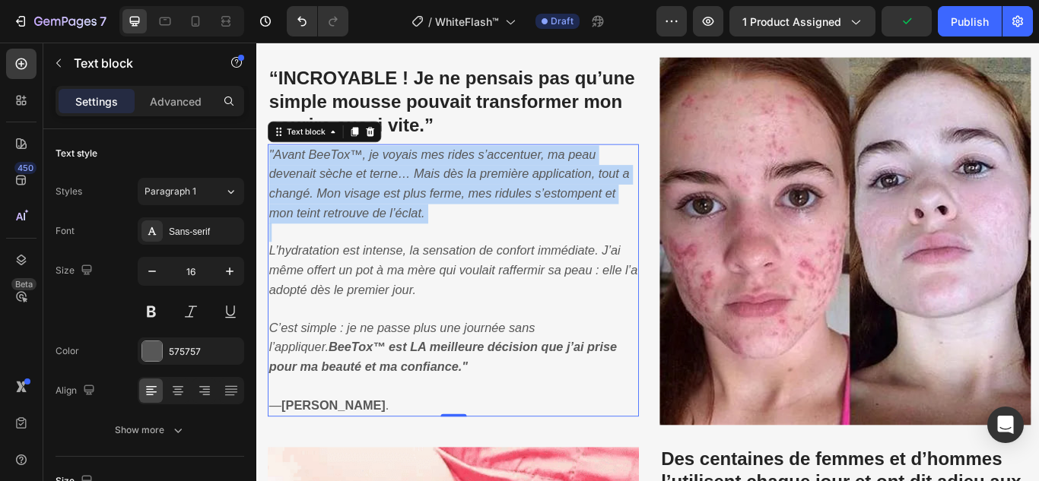
click at [444, 206] on p ""Avant BeeTox™, je voyais mes rides s’accentuer, ma peau devenait sèche et tern…" at bounding box center [486, 208] width 430 height 90
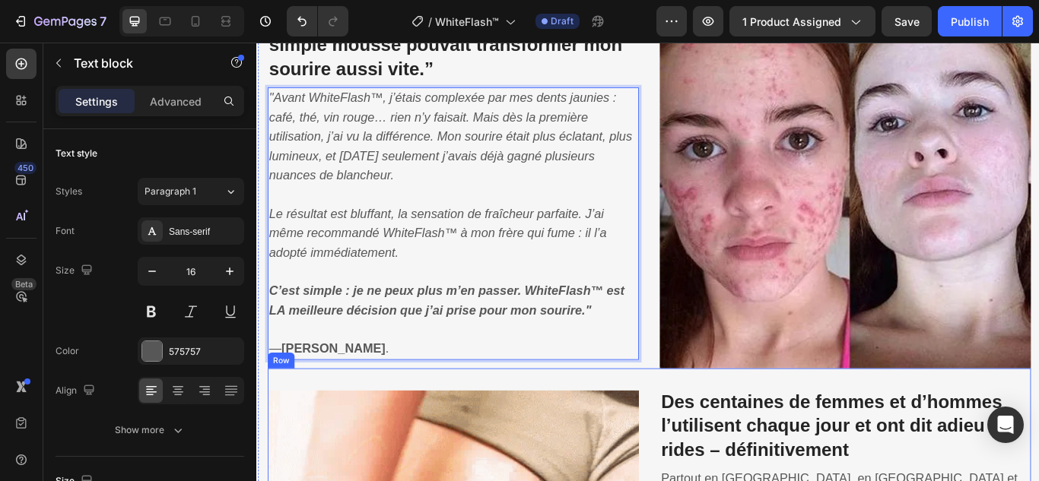
scroll to position [1944, 0]
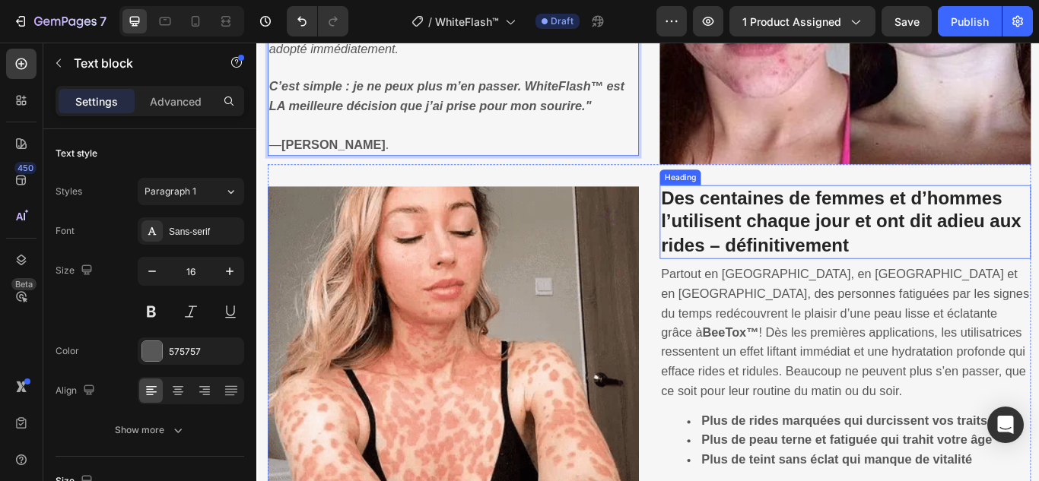
click at [840, 238] on strong "Des centaines de femmes et d’hommes l’utilisent chaque jour et ont dit adieu au…" at bounding box center [938, 251] width 420 height 79
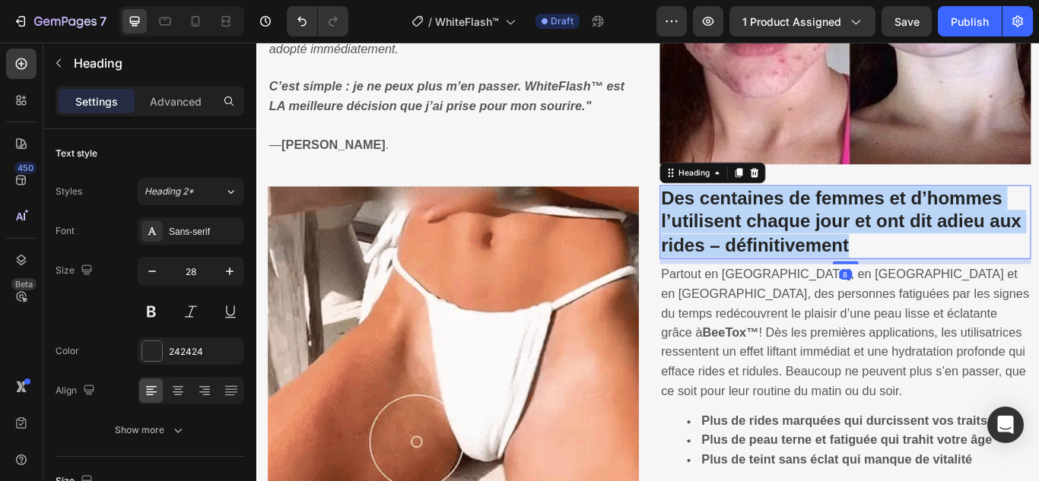
click at [840, 238] on strong "Des centaines de femmes et d’hommes l’utilisent chaque jour et ont dit adieu au…" at bounding box center [938, 251] width 420 height 79
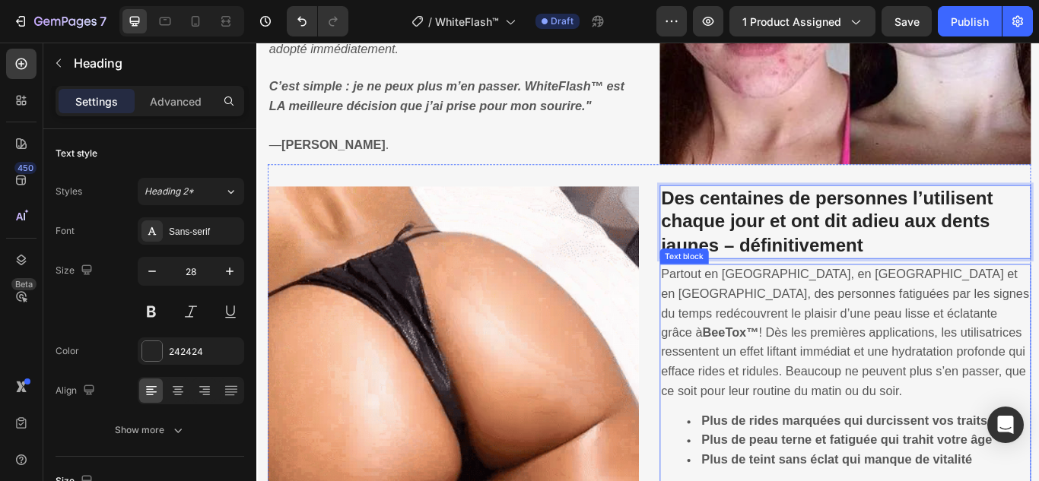
drag, startPoint x: 871, startPoint y: 421, endPoint x: 865, endPoint y: 413, distance: 9.3
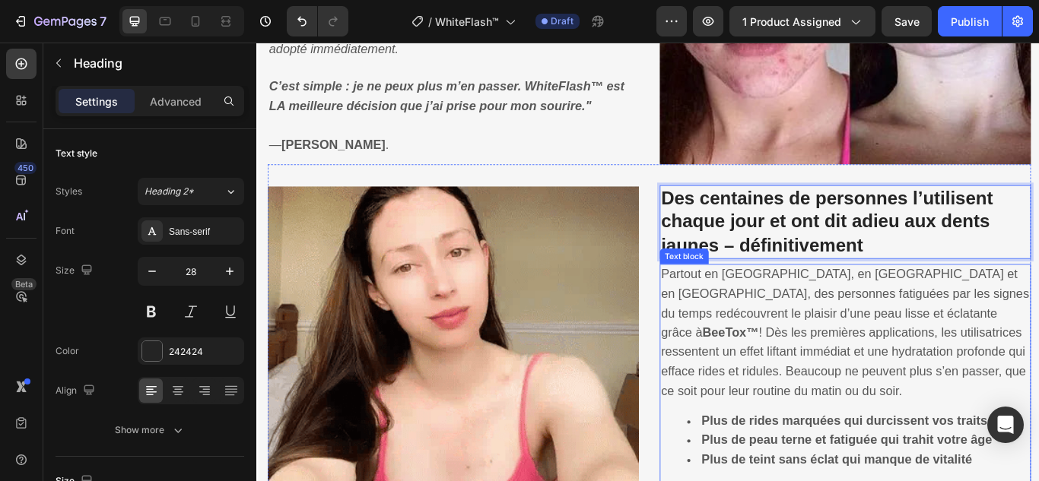
click at [871, 420] on p "Partout en [GEOGRAPHIC_DATA], en [GEOGRAPHIC_DATA] et en [GEOGRAPHIC_DATA], des…" at bounding box center [943, 382] width 430 height 159
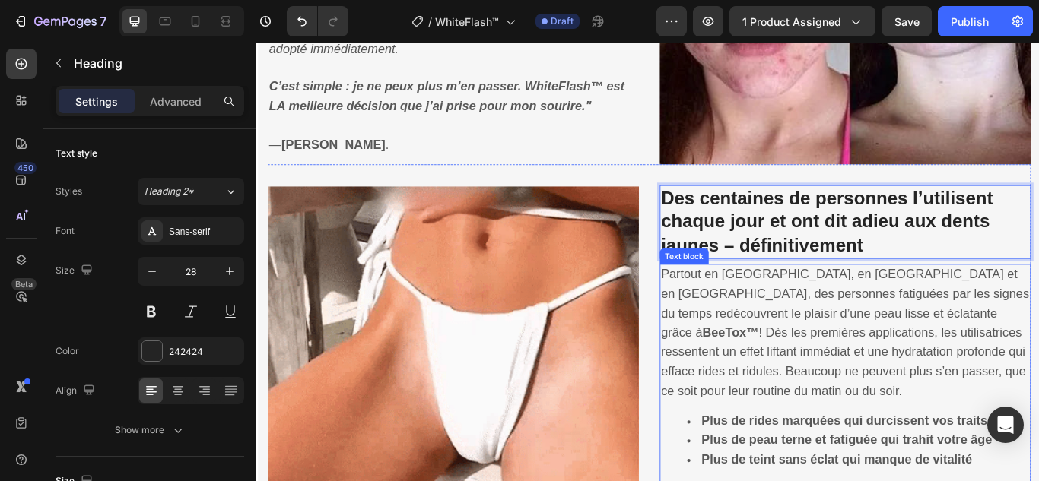
click at [865, 413] on p "Partout en [GEOGRAPHIC_DATA], en [GEOGRAPHIC_DATA] et en [GEOGRAPHIC_DATA], des…" at bounding box center [943, 382] width 430 height 159
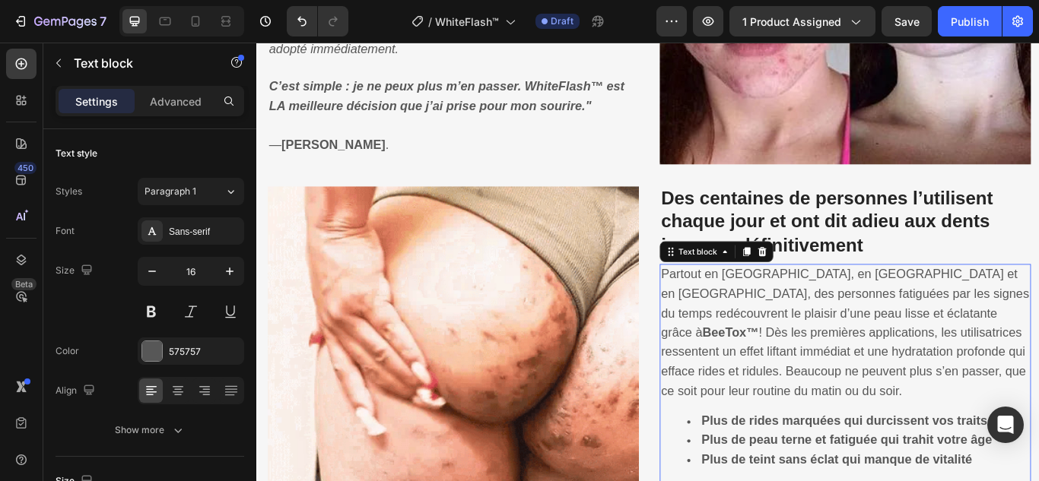
click at [865, 412] on p "Partout en [GEOGRAPHIC_DATA], en [GEOGRAPHIC_DATA] et en [GEOGRAPHIC_DATA], des…" at bounding box center [943, 382] width 430 height 159
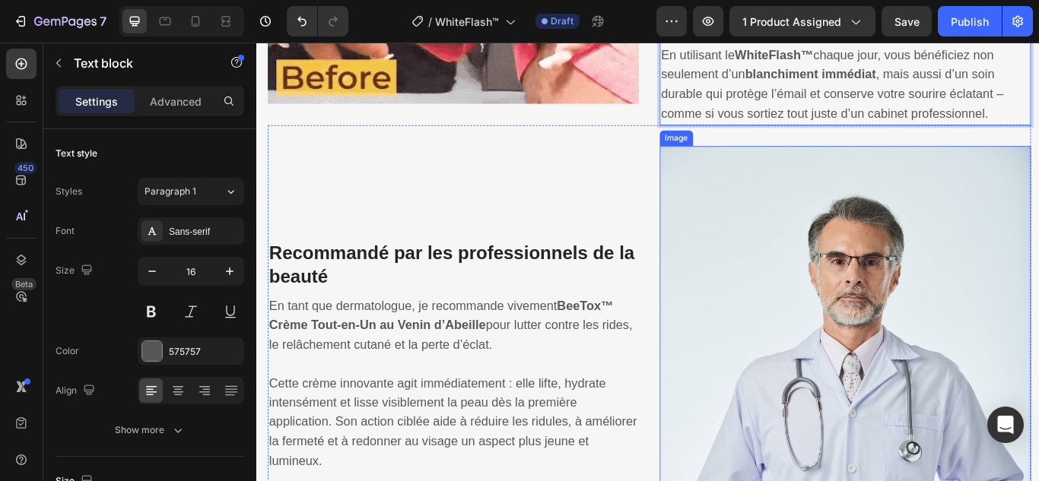
scroll to position [2648, 0]
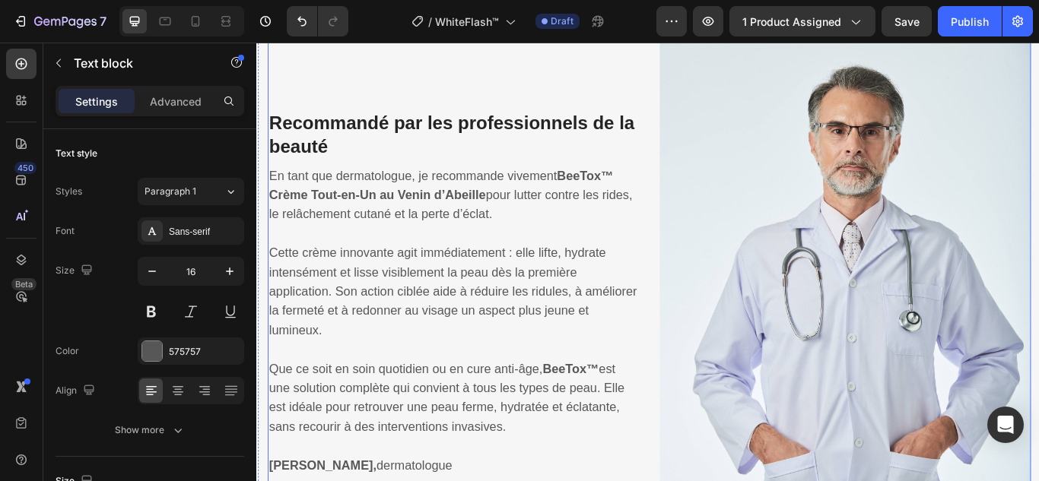
click at [535, 148] on h3 "Recommandé par les professionnels de la beauté" at bounding box center [485, 151] width 433 height 59
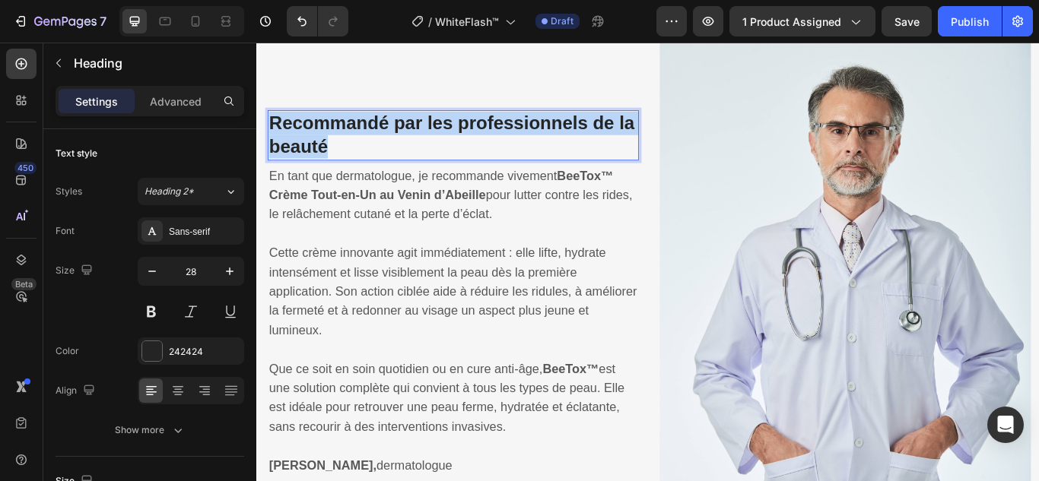
click at [535, 148] on p "Recommandé par les professionnels de la beauté" at bounding box center [486, 151] width 430 height 56
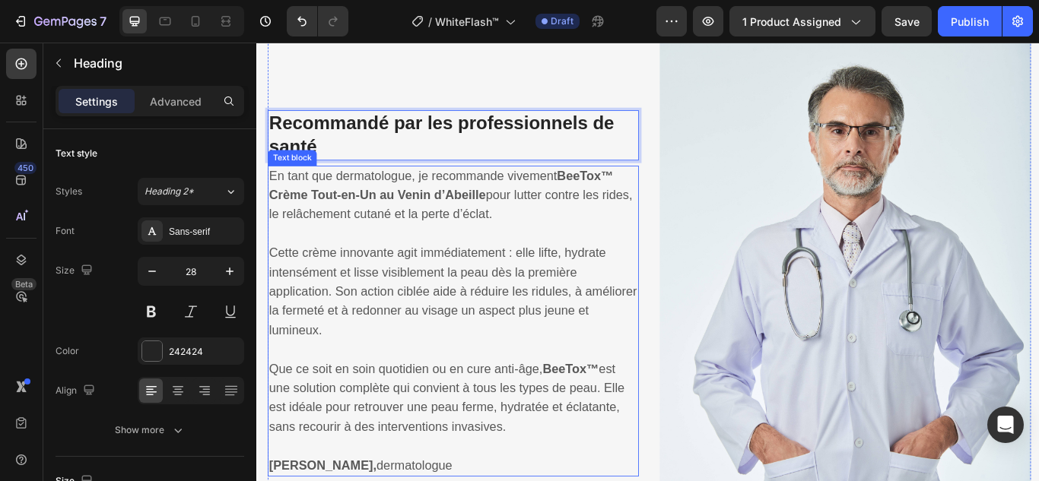
click at [408, 202] on strong "BeeTox™ Crème Tout-en-Un au Venin d’Abeille" at bounding box center [472, 209] width 402 height 39
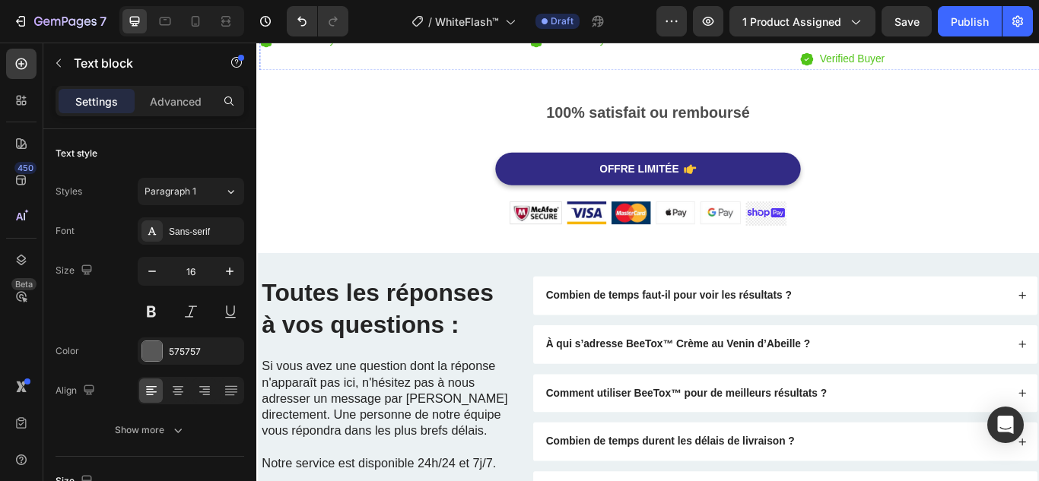
scroll to position [4022, 0]
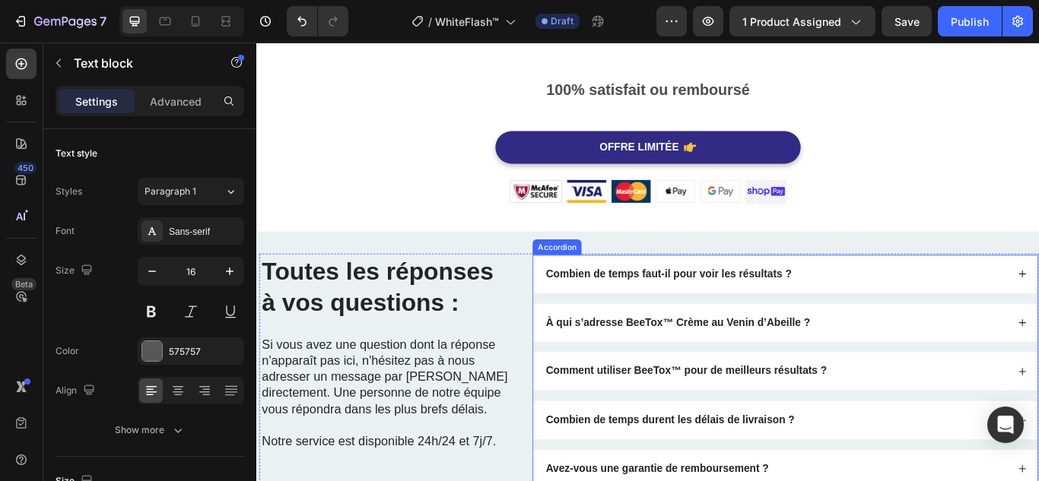
click at [789, 307] on strong "Combien de temps faut-il pour voir les résultats ?" at bounding box center [736, 312] width 287 height 13
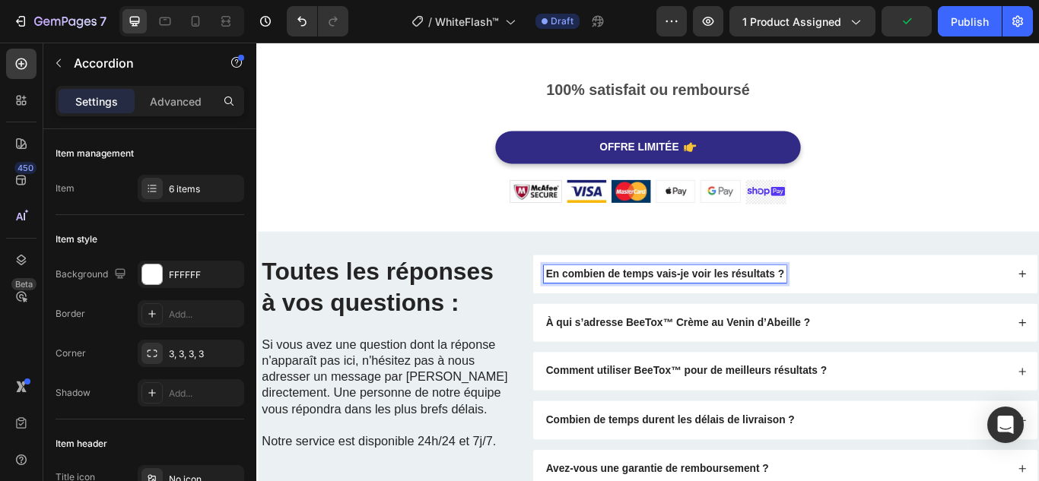
click at [936, 317] on div "En combien de temps vais-je voir les résultats ?" at bounding box center [861, 313] width 541 height 21
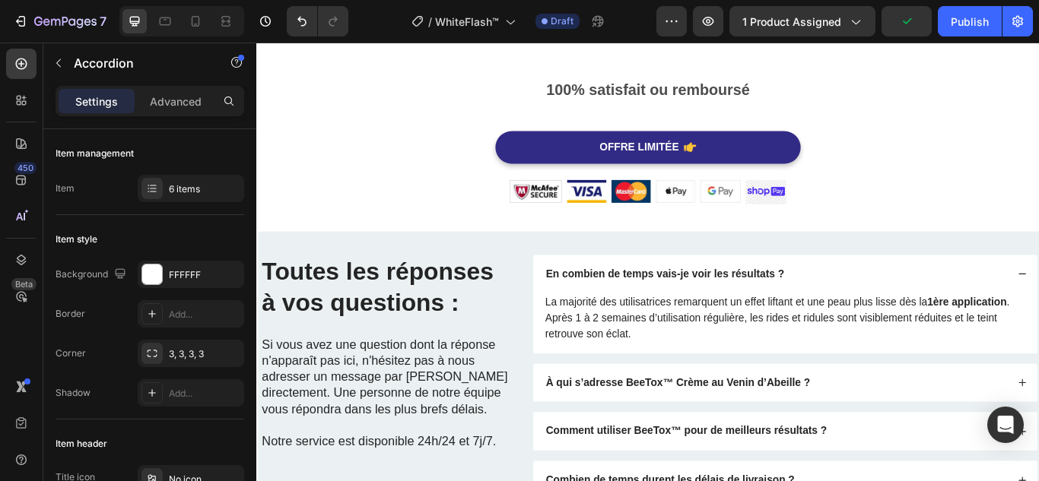
click at [849, 339] on p "La majorité des utilisatrices remarquent un effet liftant et une peau plus liss…" at bounding box center [872, 364] width 560 height 55
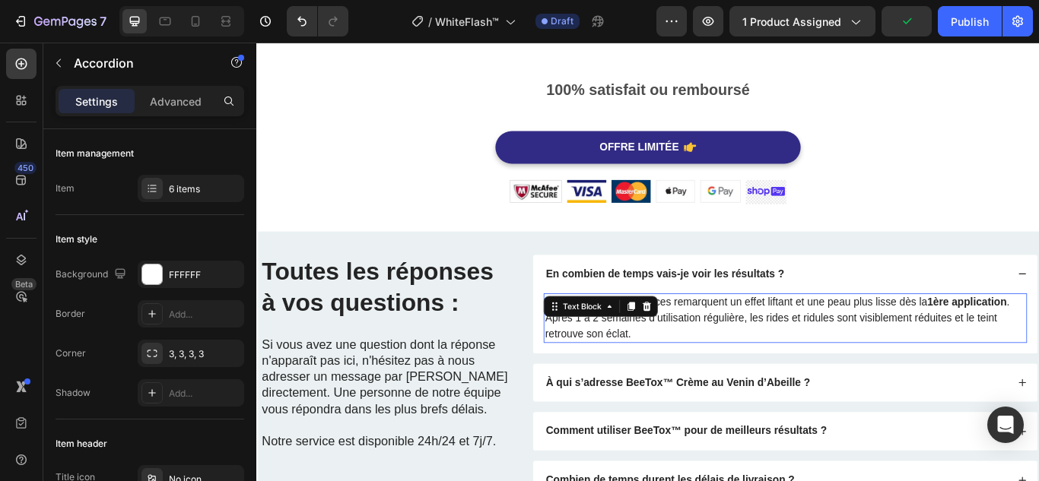
click at [849, 339] on p "La majorité des utilisatrices remarquent un effet liftant et une peau plus liss…" at bounding box center [872, 364] width 560 height 55
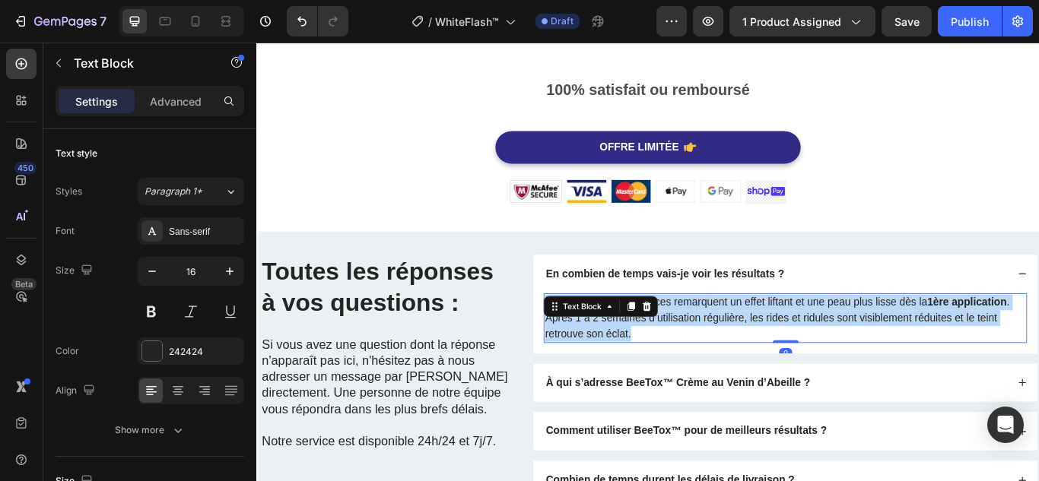
click at [849, 339] on p "La majorité des utilisatrices remarquent un effet liftant et une peau plus liss…" at bounding box center [872, 364] width 560 height 55
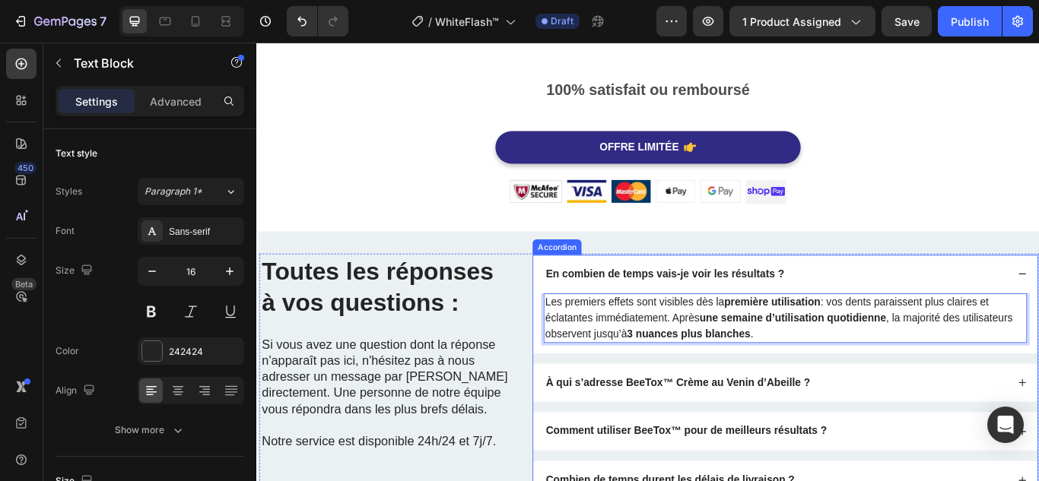
click at [627, 433] on strong "À qui s’adresse BeeTox™ Crème au Venin d’Abeille ?" at bounding box center [747, 439] width 308 height 13
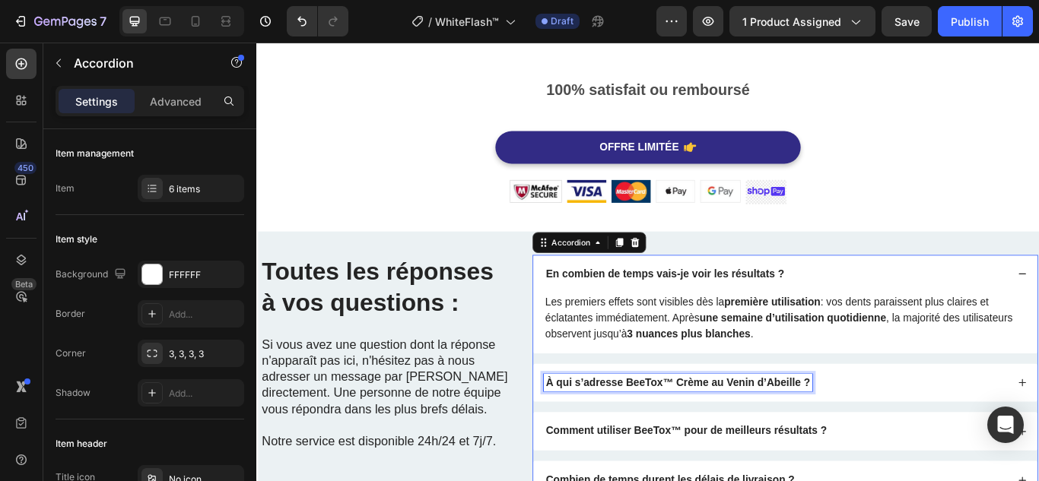
click at [627, 433] on strong "À qui s’adresse BeeTox™ Crème au Venin d’Abeille ?" at bounding box center [747, 439] width 308 height 13
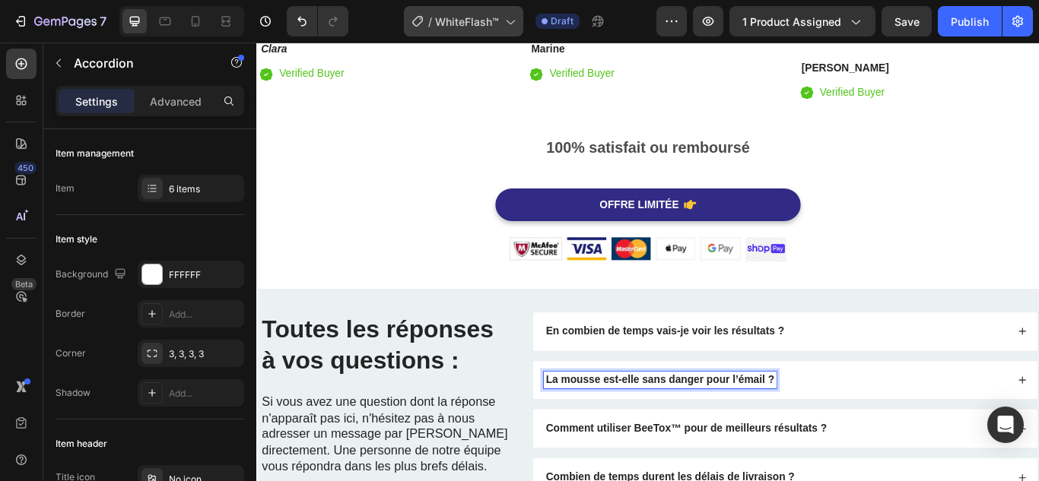
scroll to position [3952, 0]
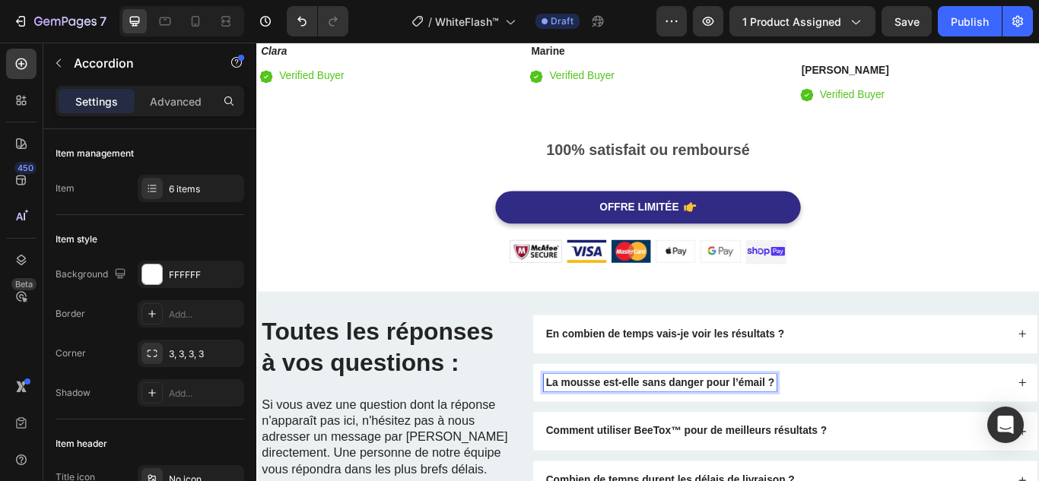
click at [903, 441] on div "La mousse est-elle sans danger pour l’émail ?" at bounding box center [861, 440] width 541 height 21
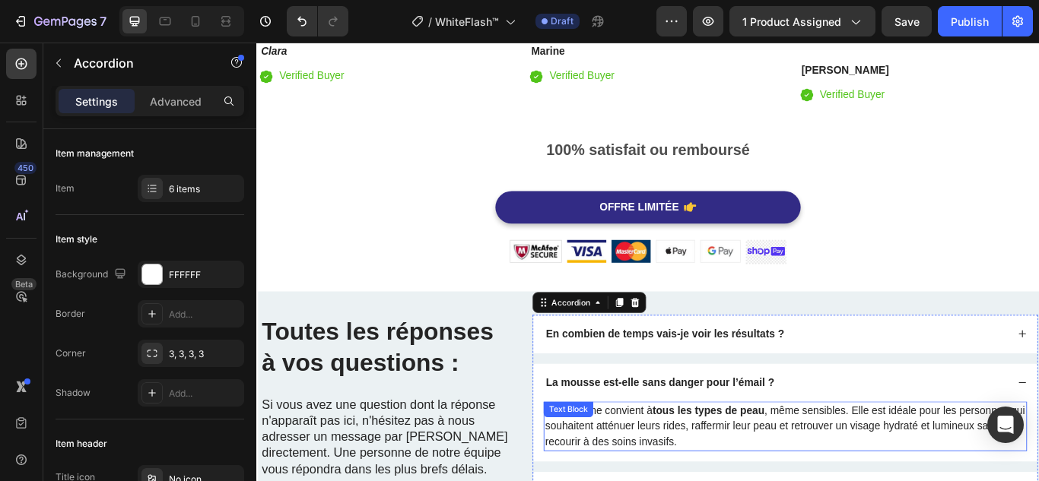
click at [783, 468] on strong "tous les types de peau" at bounding box center [783, 471] width 131 height 13
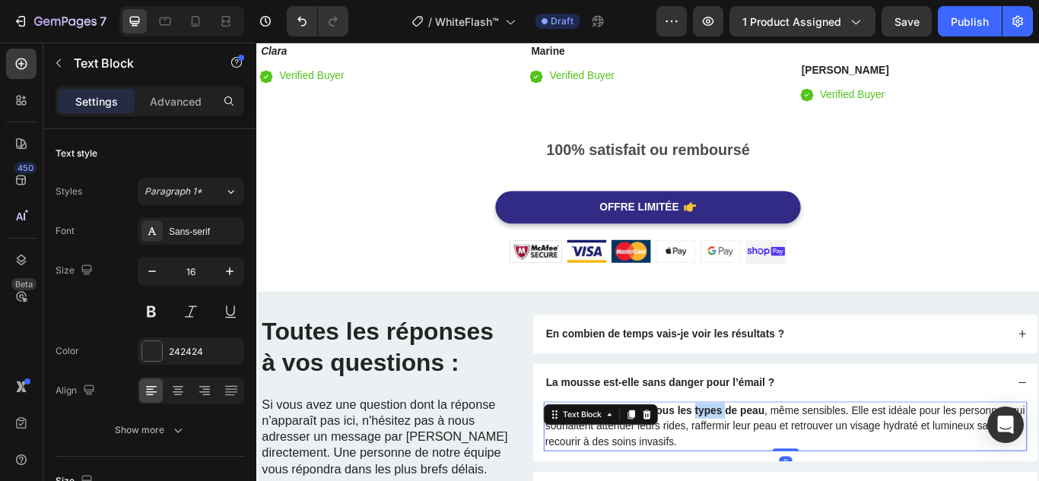
click at [783, 468] on strong "tous les types de peau" at bounding box center [783, 471] width 131 height 13
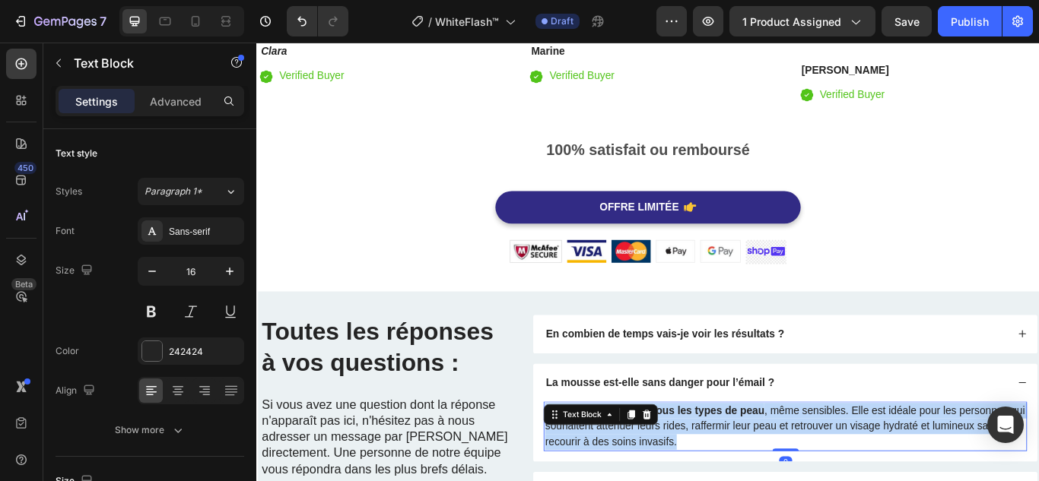
click at [783, 468] on strong "tous les types de peau" at bounding box center [783, 471] width 131 height 13
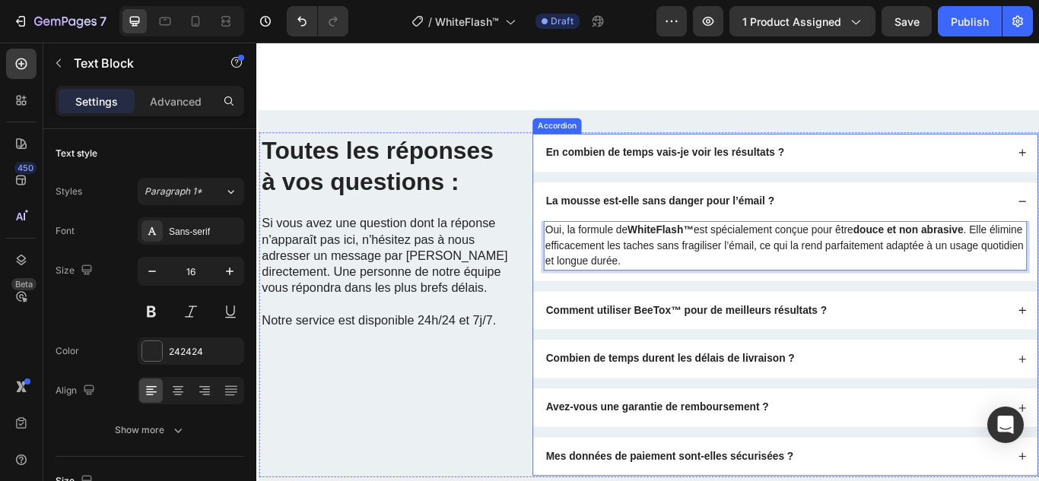
scroll to position [4305, 0]
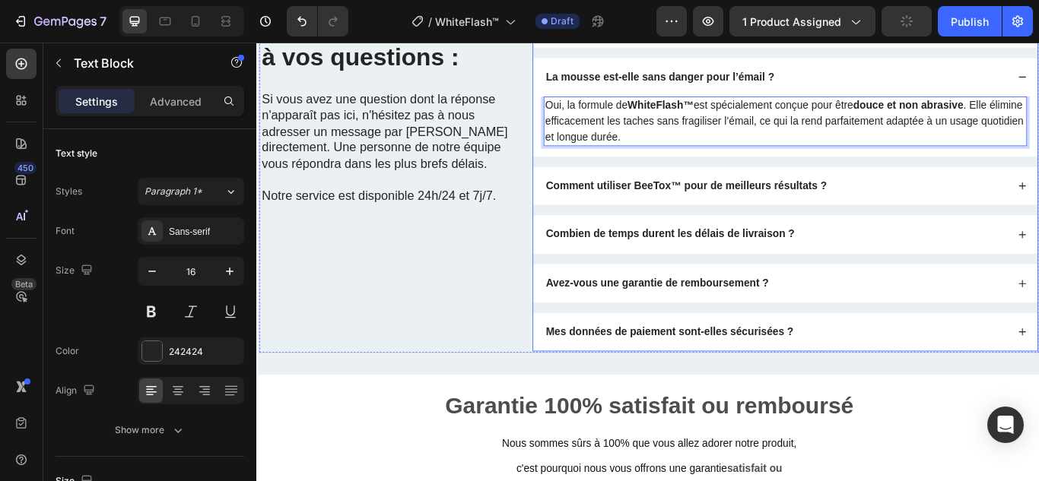
click at [756, 205] on strong "Comment utiliser BeeTox™ pour de meilleurs résultats ?" at bounding box center [757, 209] width 328 height 13
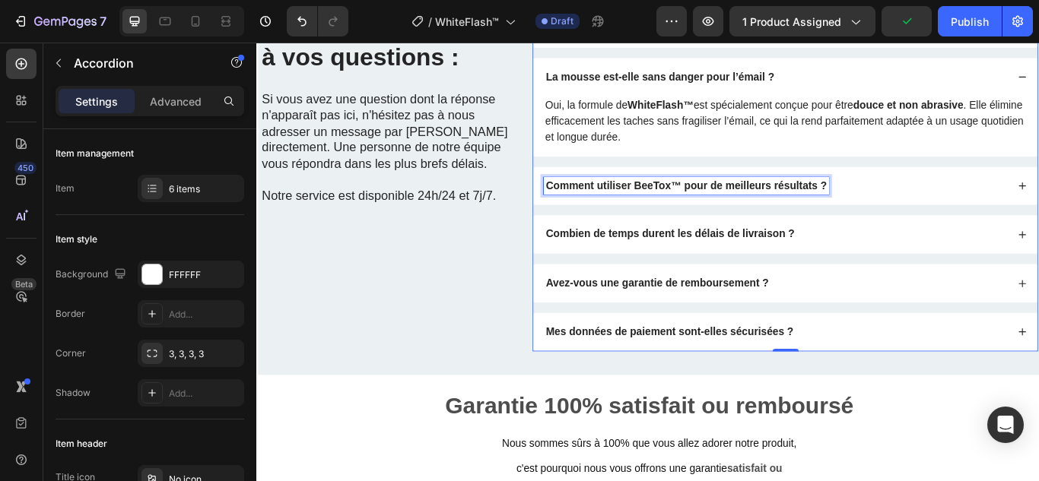
click at [756, 205] on strong "Comment utiliser BeeTox™ pour de meilleurs résultats ?" at bounding box center [757, 209] width 328 height 13
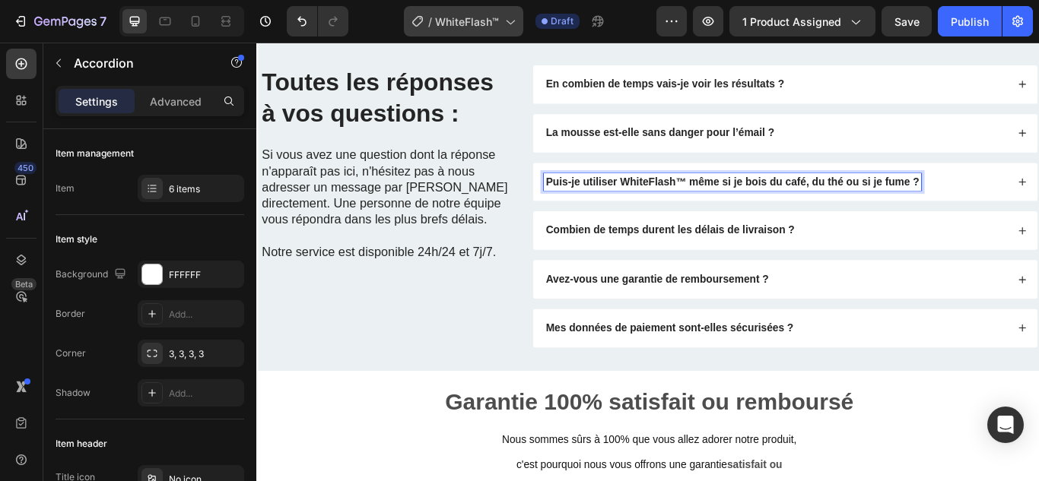
scroll to position [4235, 0]
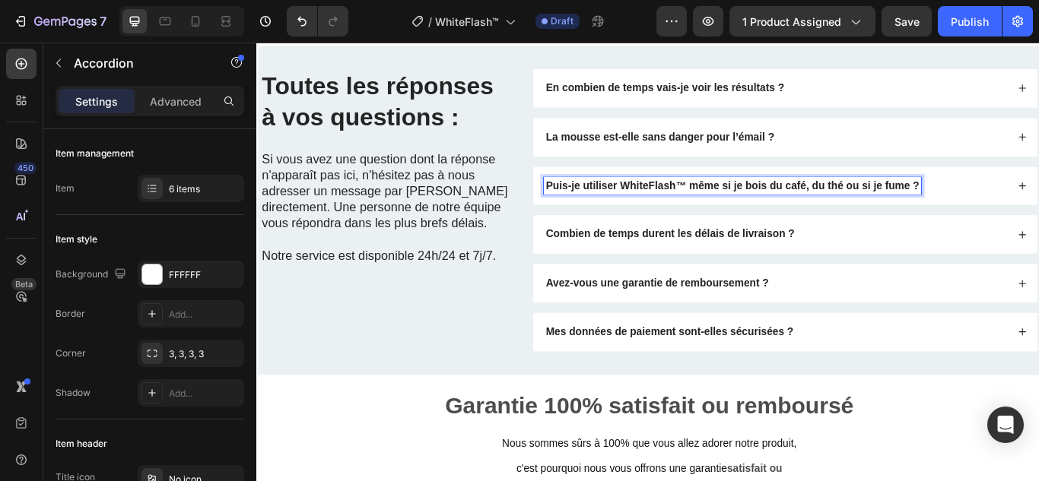
click at [1038, 207] on div "Puis-je utiliser WhiteFlash™ même si je bois du café, du thé ou si je fume ?" at bounding box center [861, 210] width 541 height 21
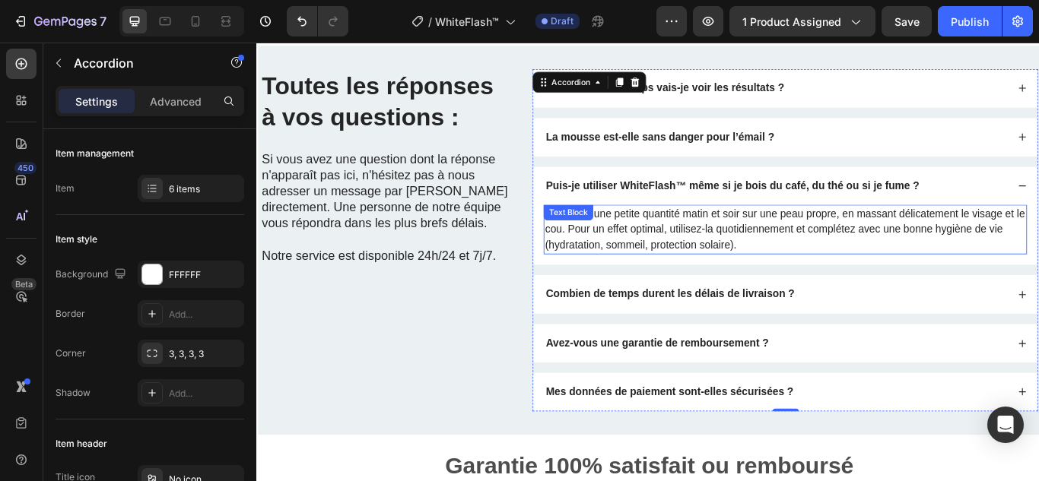
click at [794, 252] on p "Appliquez une petite quantité matin et soir sur une peau propre, en massant dél…" at bounding box center [872, 260] width 560 height 55
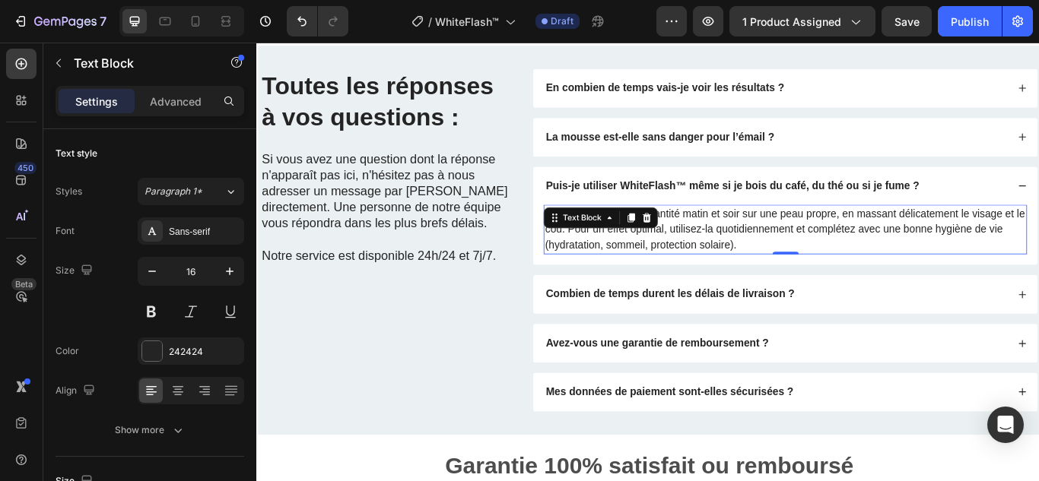
click at [794, 252] on p "Appliquez une petite quantité matin et soir sur une peau propre, en massant dél…" at bounding box center [872, 260] width 560 height 55
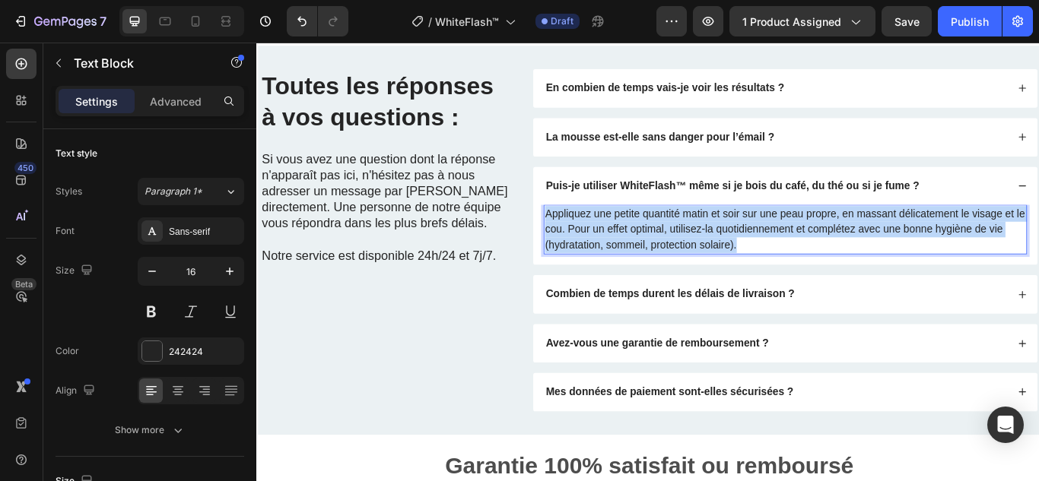
click at [794, 252] on p "Appliquez une petite quantité matin et soir sur une peau propre, en massant dél…" at bounding box center [872, 260] width 560 height 55
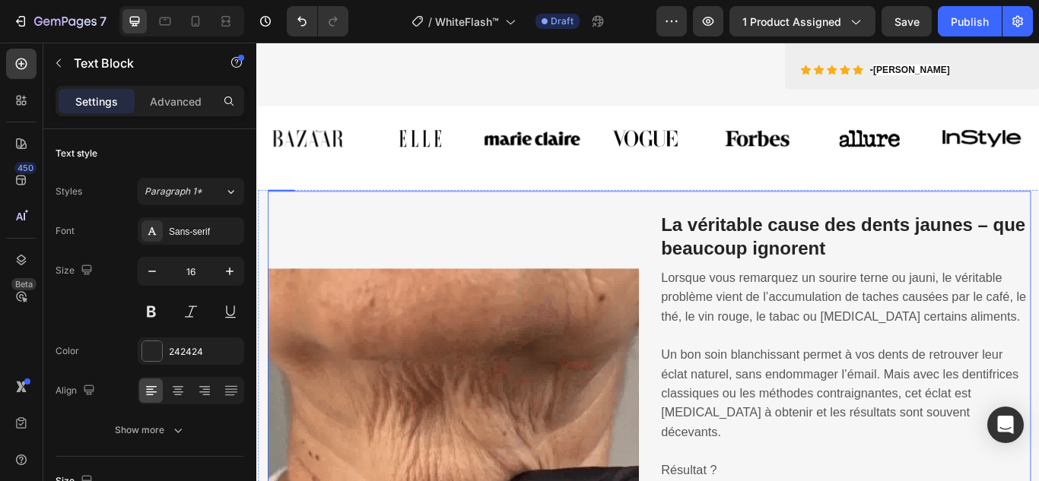
scroll to position [1141, 0]
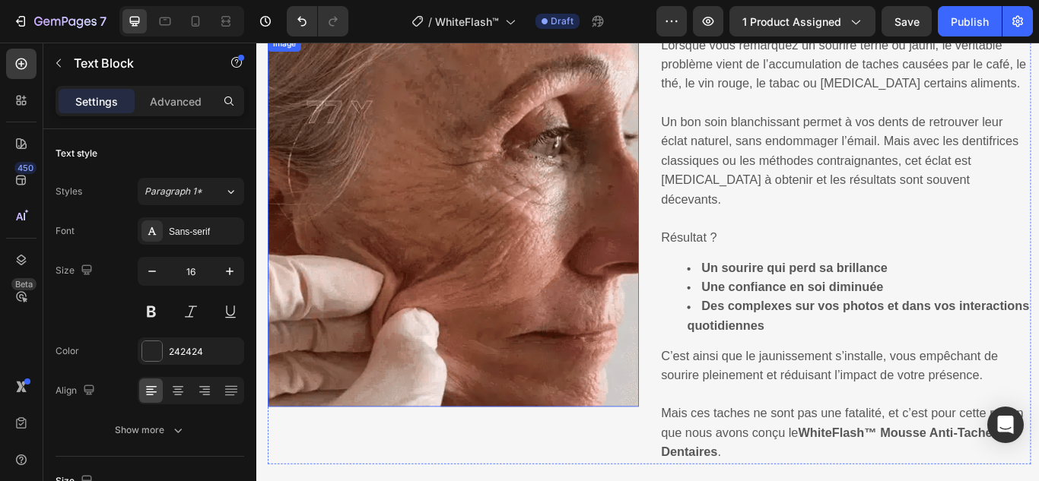
click at [394, 321] on img at bounding box center [485, 251] width 433 height 433
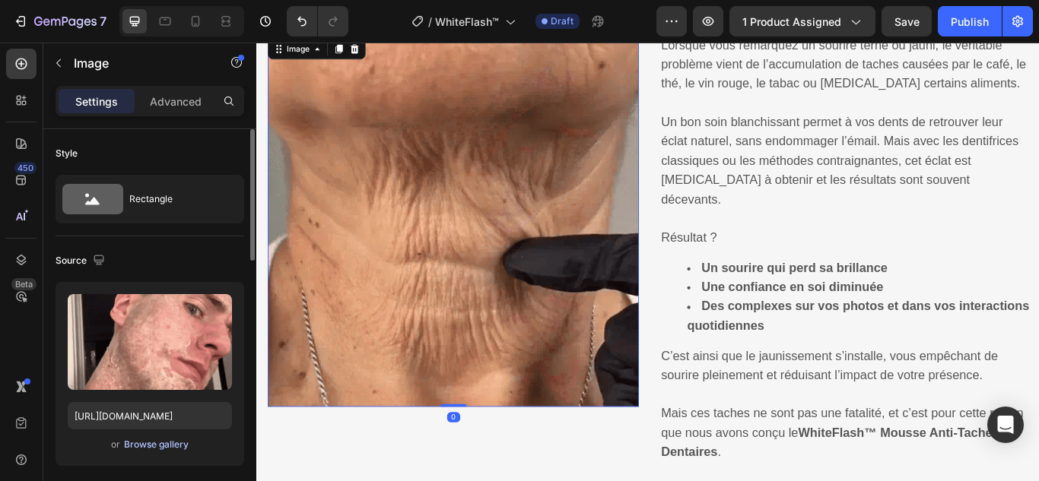
click at [173, 440] on div "Browse gallery" at bounding box center [156, 445] width 65 height 14
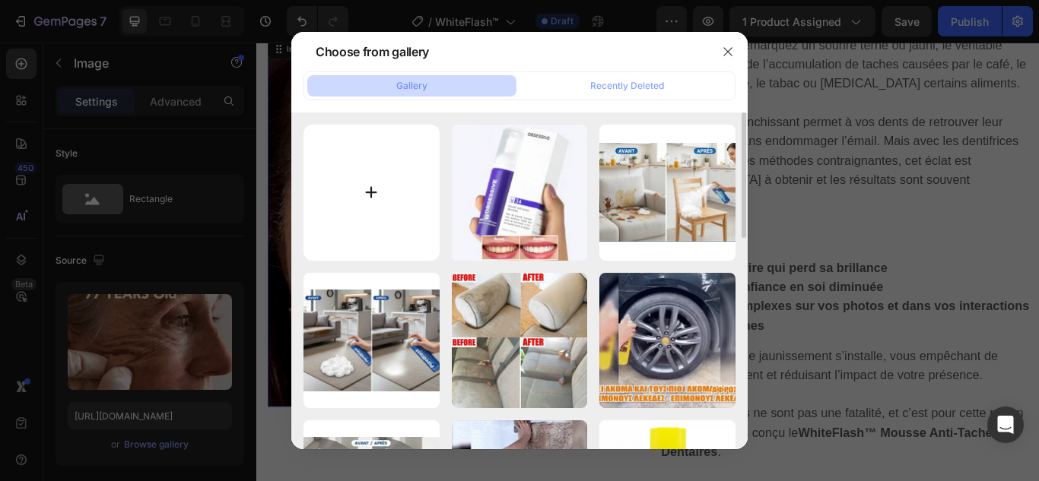
click at [372, 191] on input "file" at bounding box center [371, 193] width 136 height 136
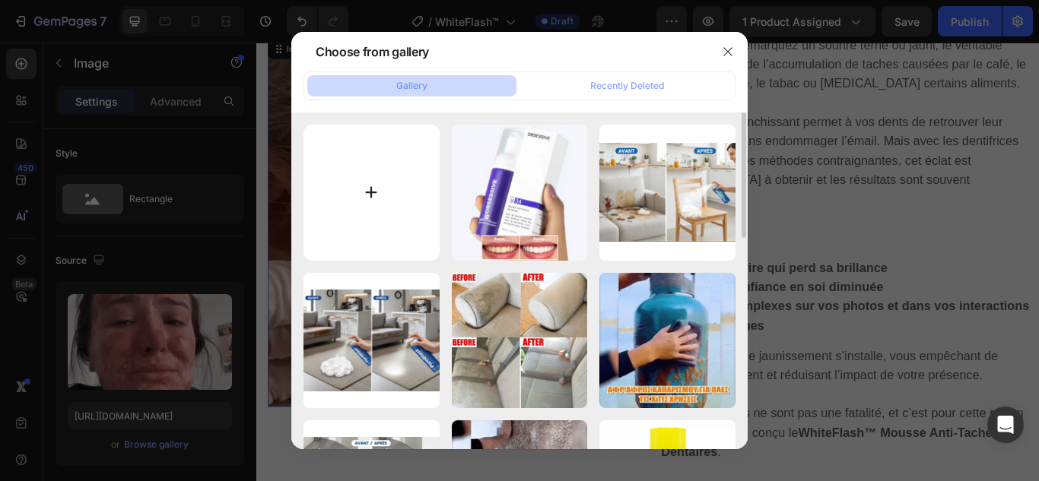
type input "C:\fakepath\1.webp"
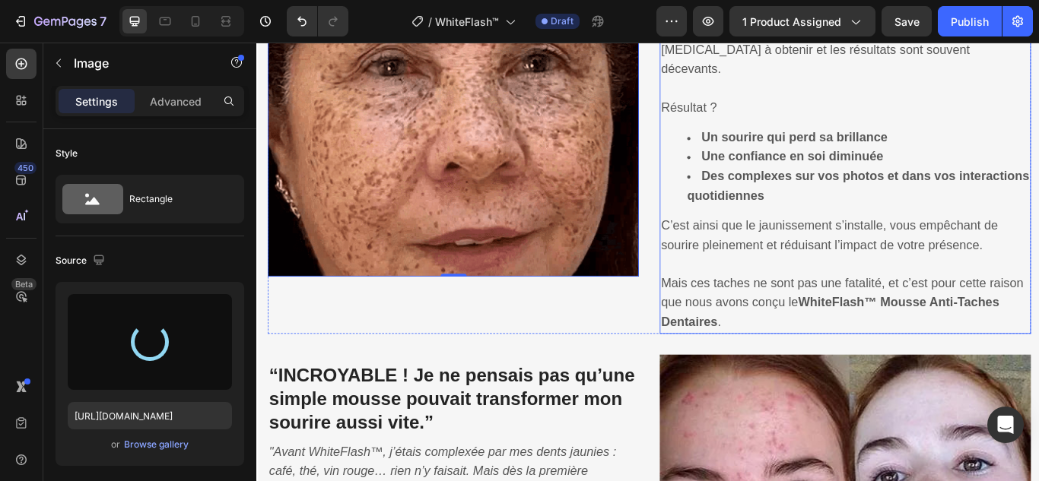
scroll to position [1369, 0]
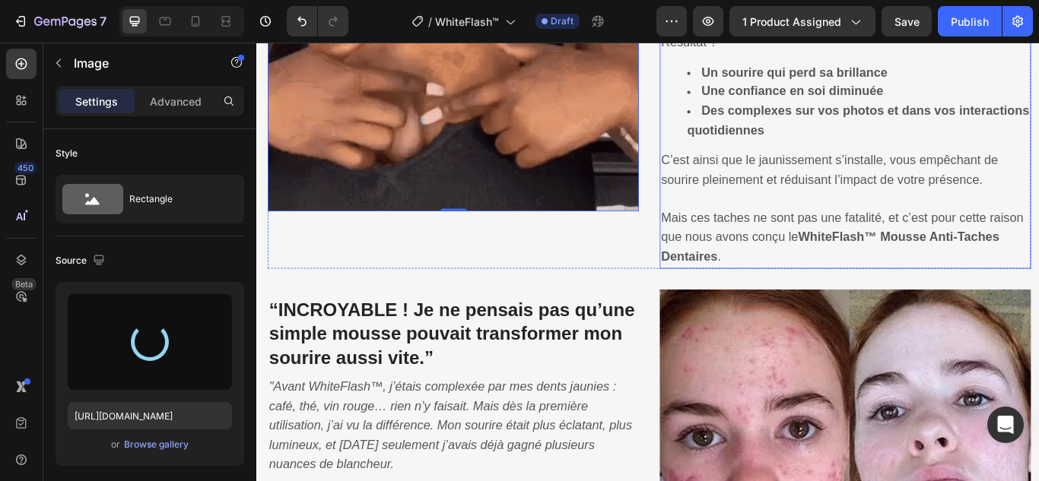
type input "https://cdn.shopify.com/s/files/1/0748/6688/4847/files/gempages_574280435123618…"
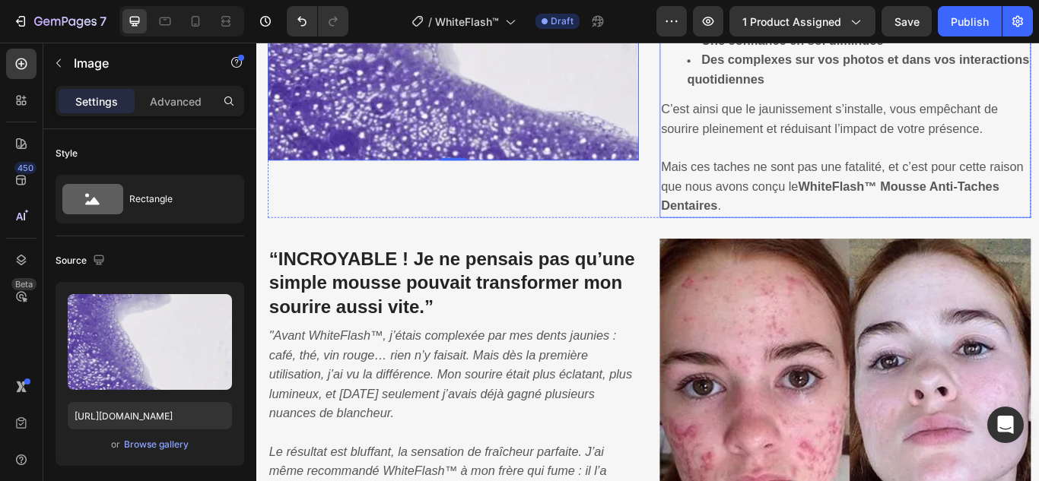
scroll to position [1445, 0]
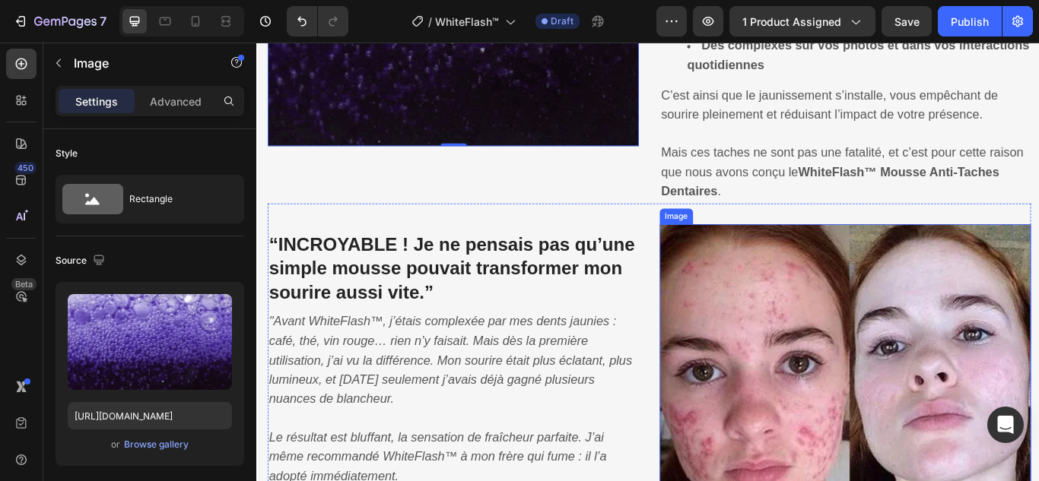
click at [814, 301] on img at bounding box center [942, 469] width 433 height 429
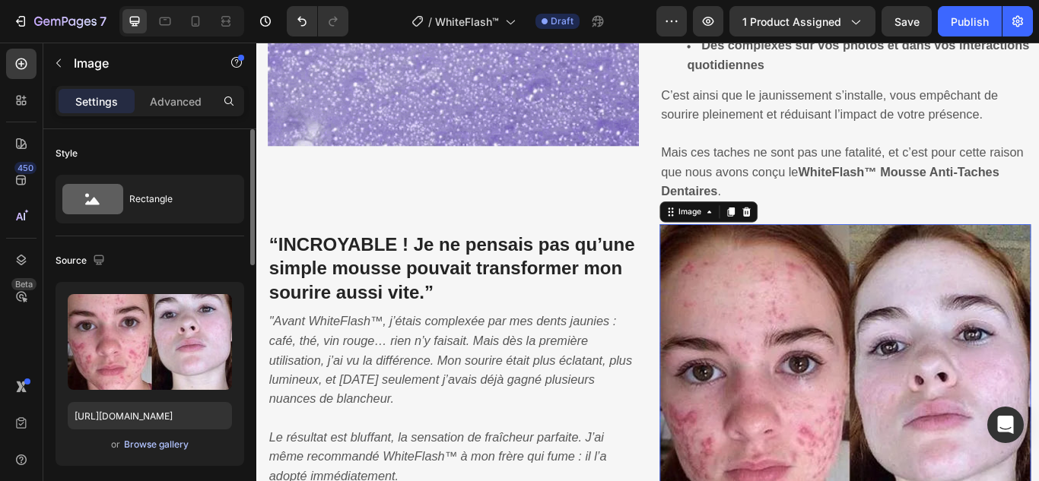
click at [155, 440] on div "Browse gallery" at bounding box center [156, 445] width 65 height 14
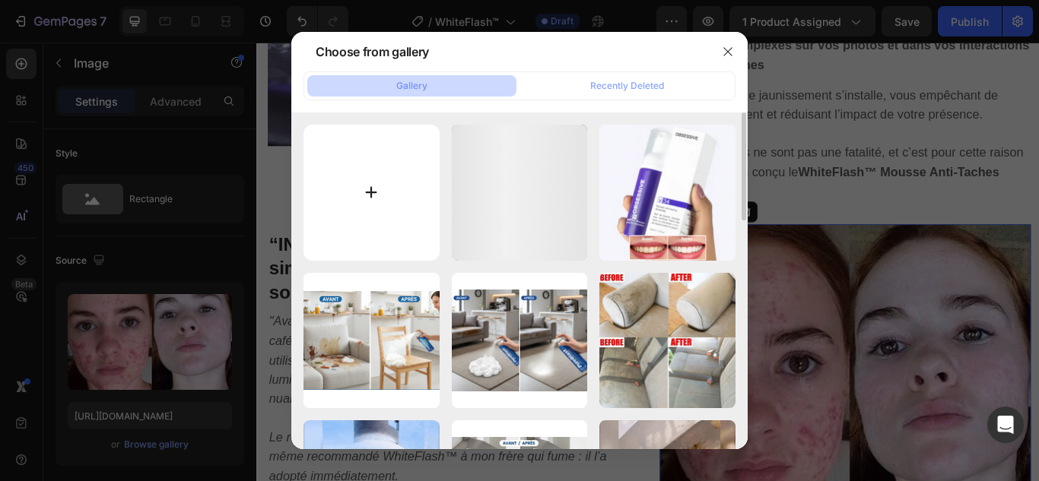
click at [373, 189] on input "file" at bounding box center [371, 193] width 136 height 136
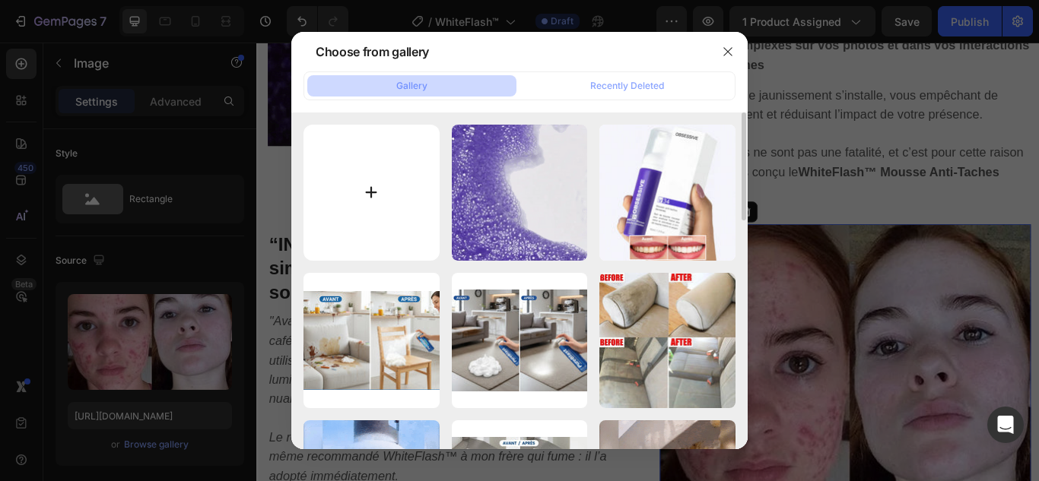
type input "C:\fakepath\2.webp"
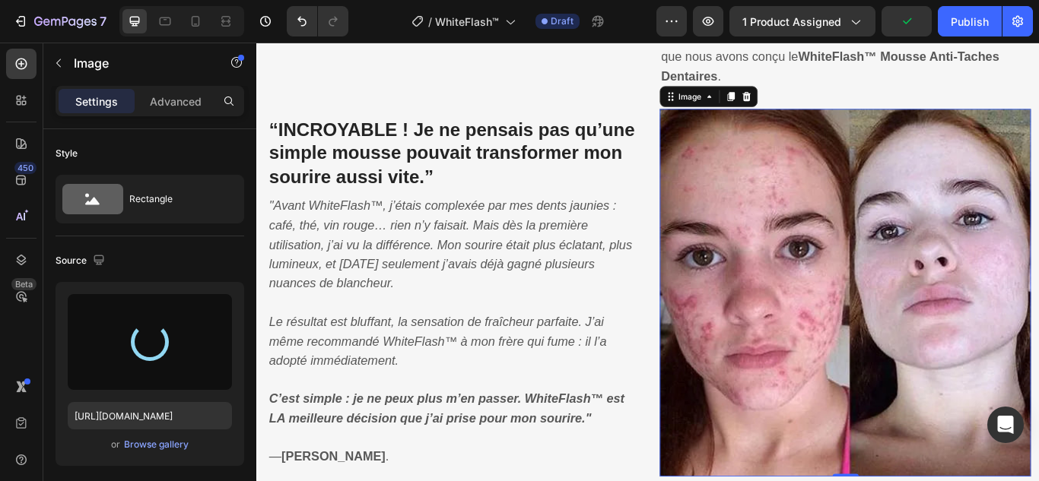
scroll to position [1597, 0]
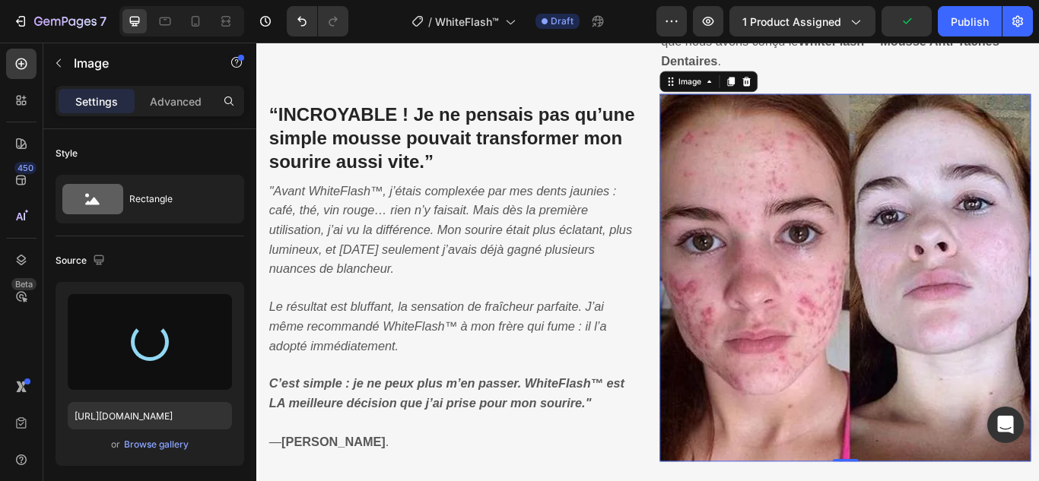
type input "https://cdn.shopify.com/s/files/1/0748/6688/4847/files/gempages_574280435123618…"
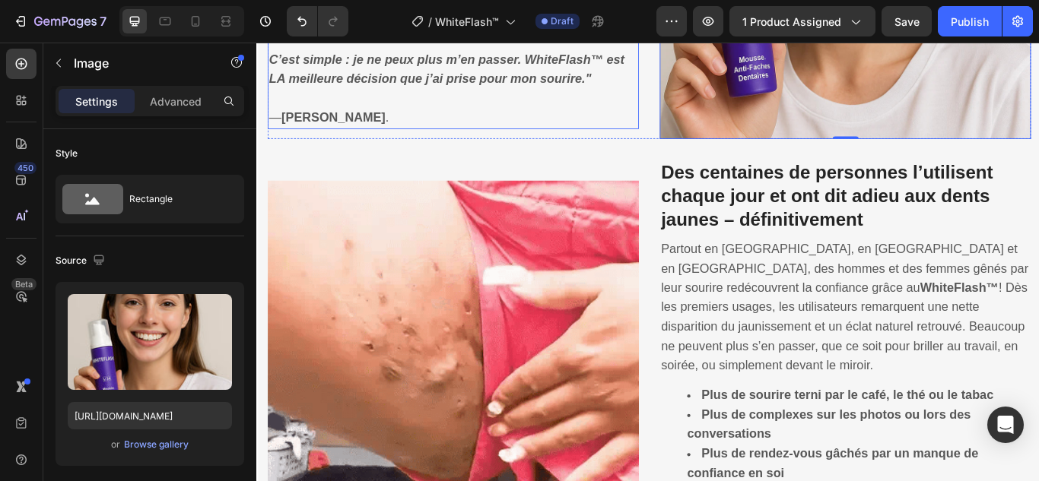
click at [525, 310] on img at bounding box center [485, 420] width 433 height 433
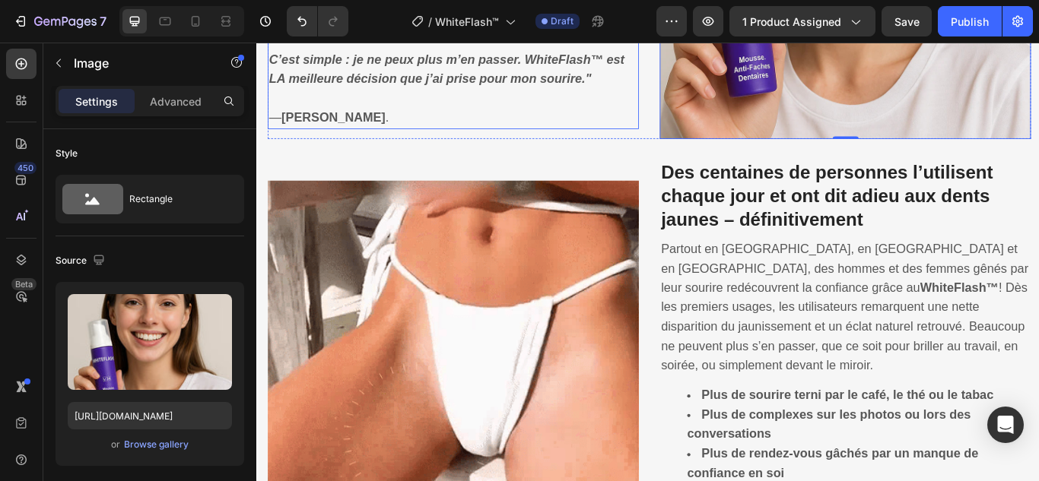
scroll to position [2205, 0]
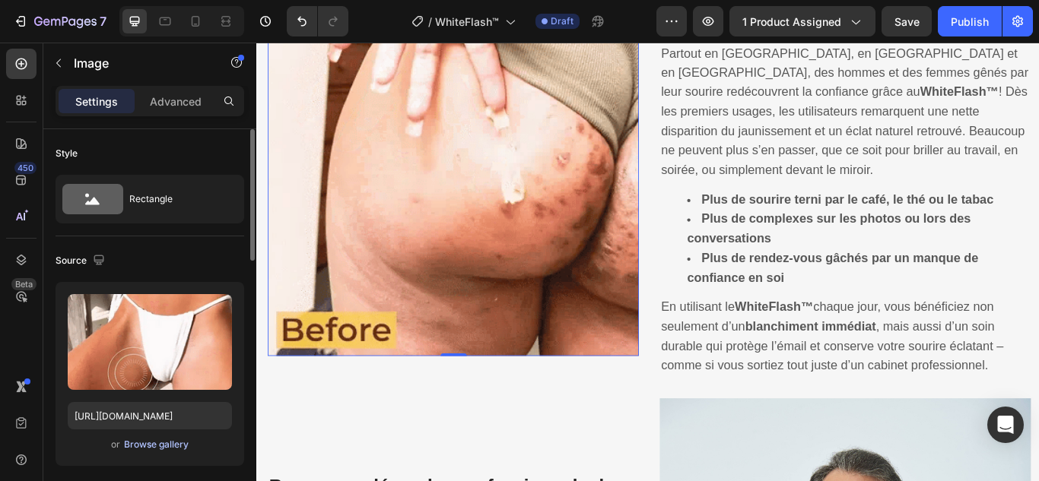
click at [172, 448] on div "Browse gallery" at bounding box center [156, 445] width 65 height 14
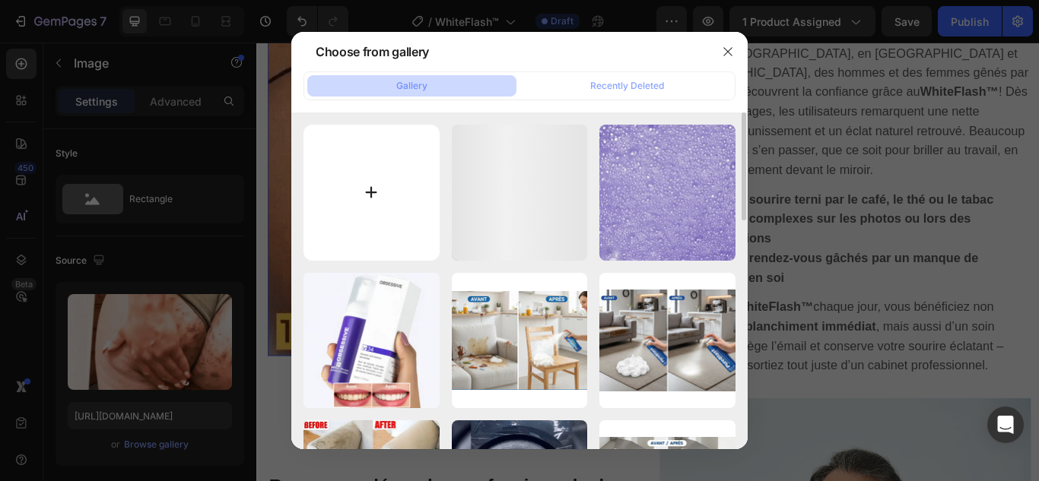
click at [372, 186] on input "file" at bounding box center [371, 193] width 136 height 136
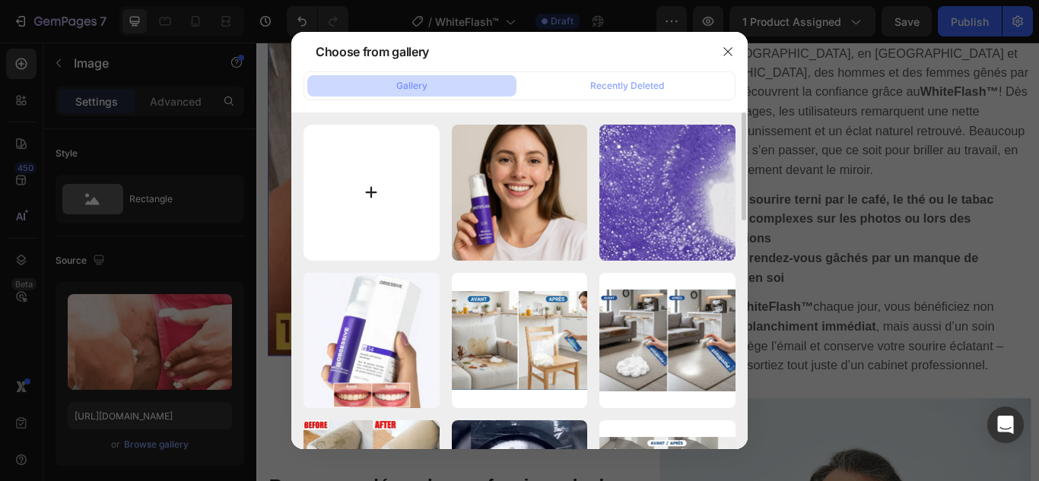
type input "C:\fakepath\3.gif"
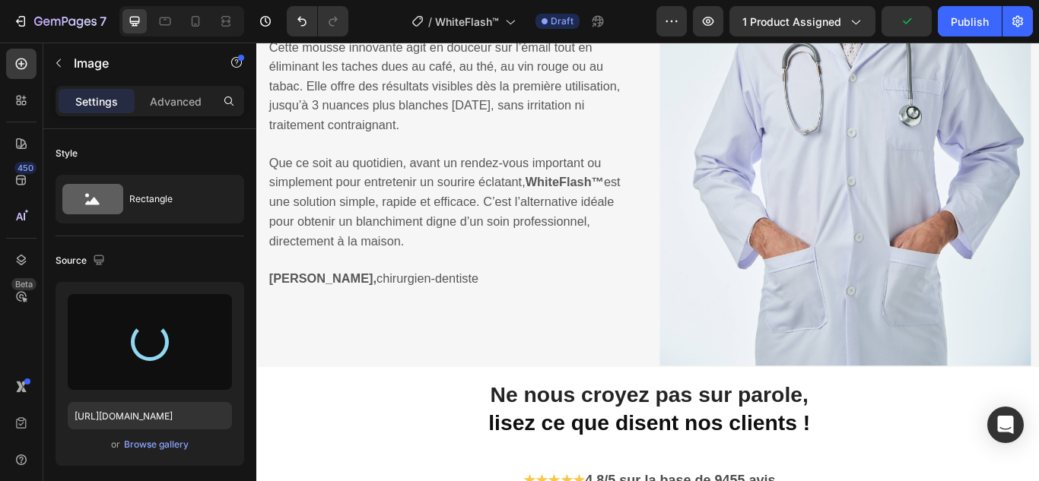
scroll to position [3194, 0]
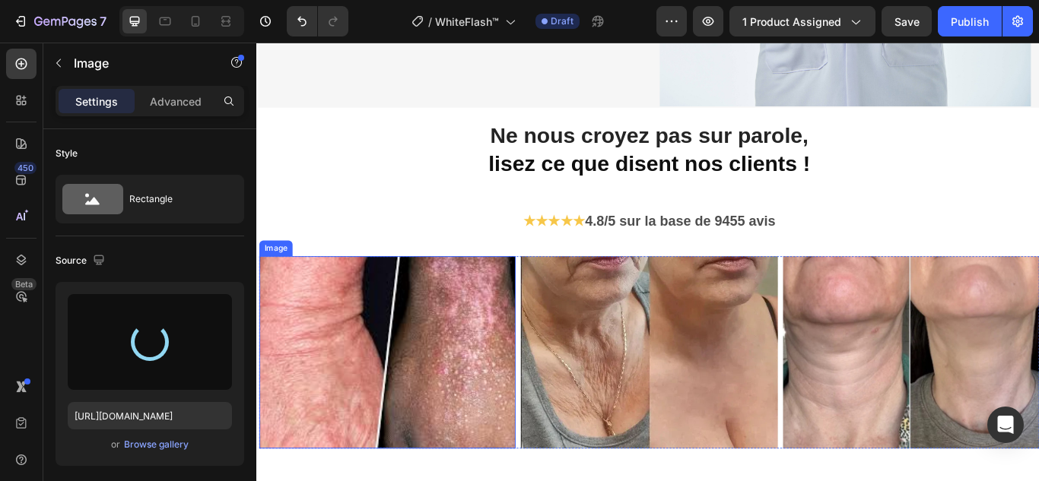
type input "https://cdn.shopify.com/s/files/1/0748/6688/4847/files/gempages_574280435123618…"
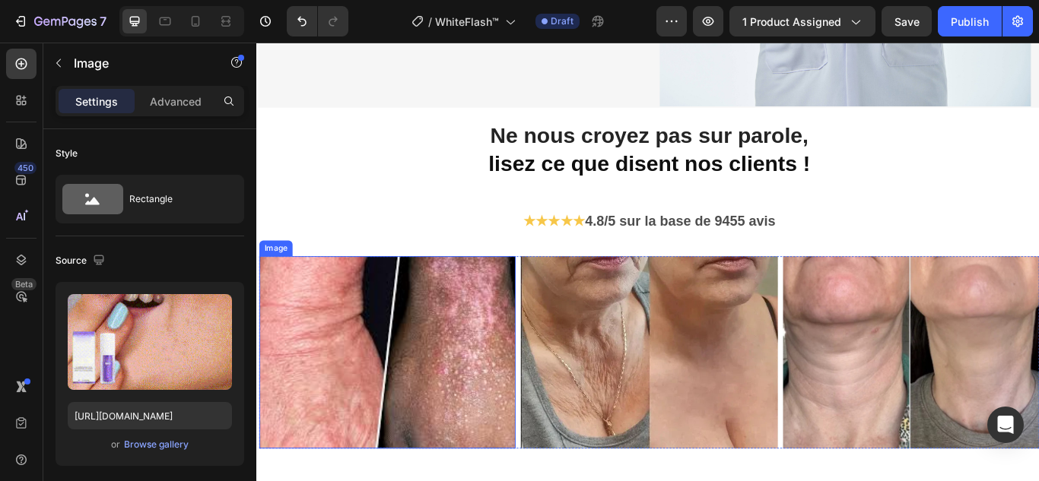
click at [410, 338] on img at bounding box center [408, 404] width 299 height 224
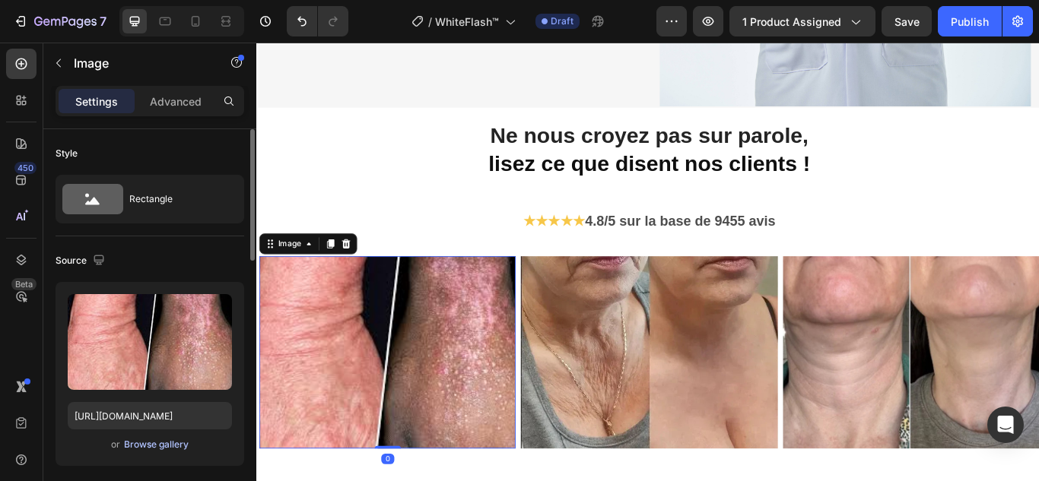
click at [170, 441] on div "Browse gallery" at bounding box center [156, 445] width 65 height 14
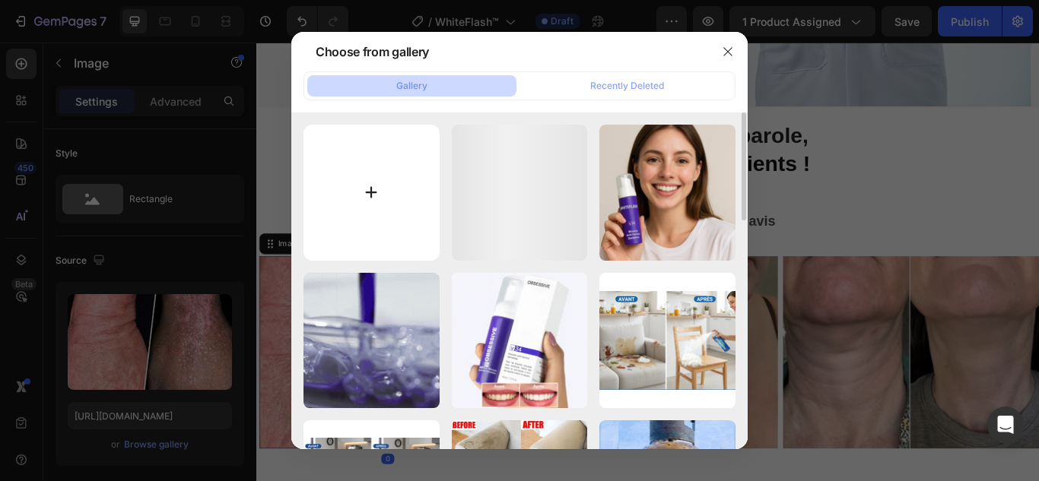
click at [361, 183] on input "file" at bounding box center [371, 193] width 136 height 136
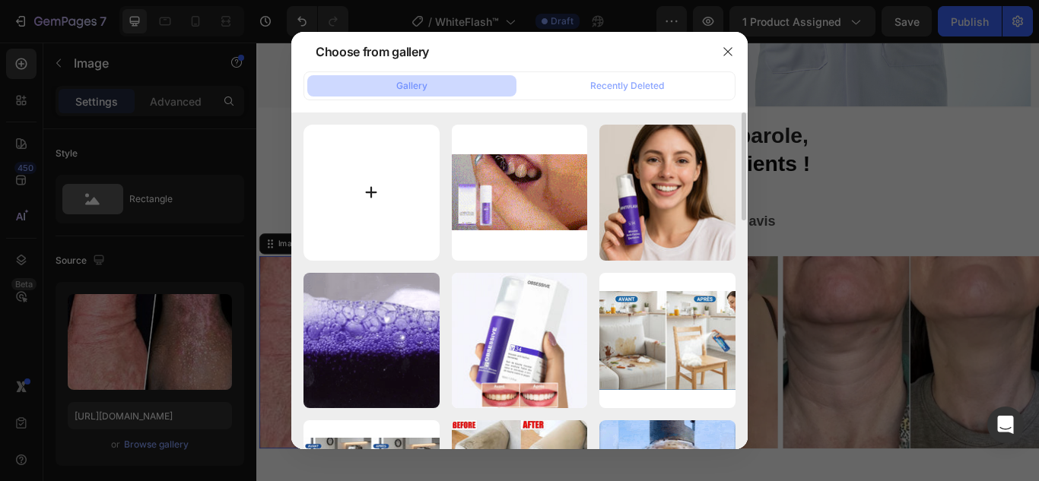
type input "C:\fakepath\4.webp"
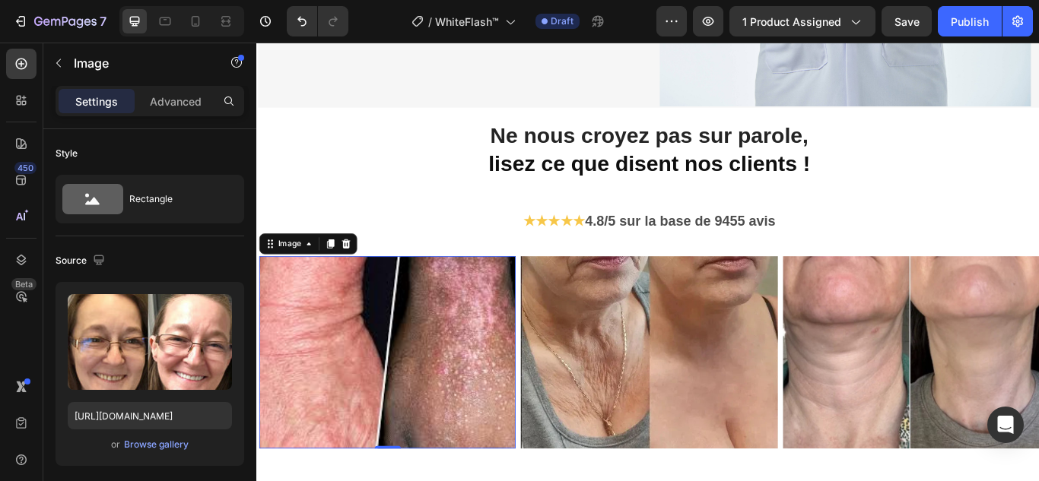
type input "https://cdn.shopify.com/s/files/1/0748/6688/4847/files/gempages_574280435123618…"
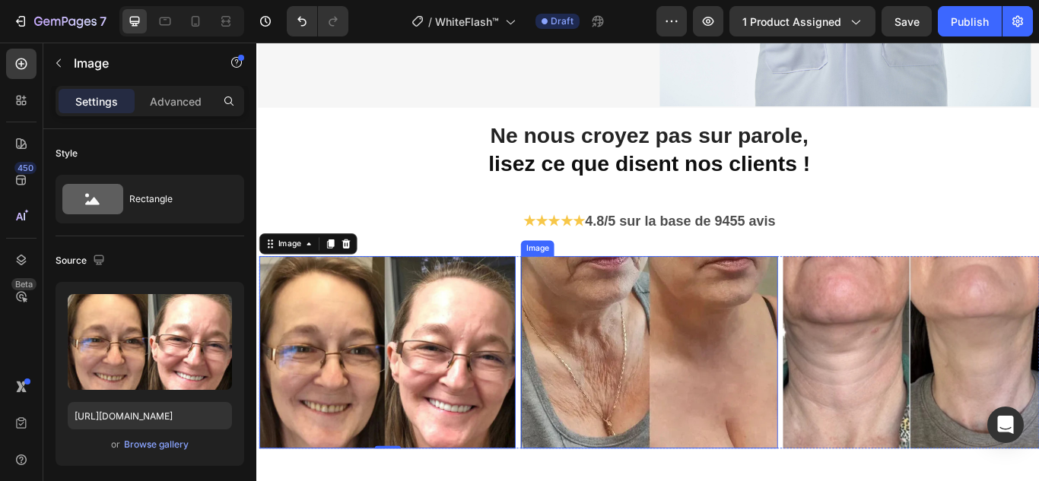
click at [713, 334] on img at bounding box center [713, 404] width 299 height 224
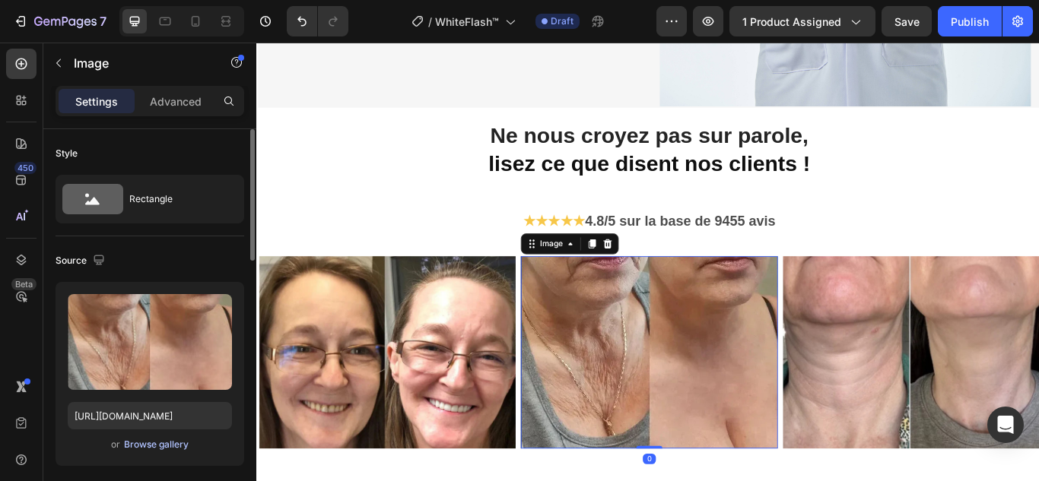
click at [170, 445] on div "Browse gallery" at bounding box center [156, 445] width 65 height 14
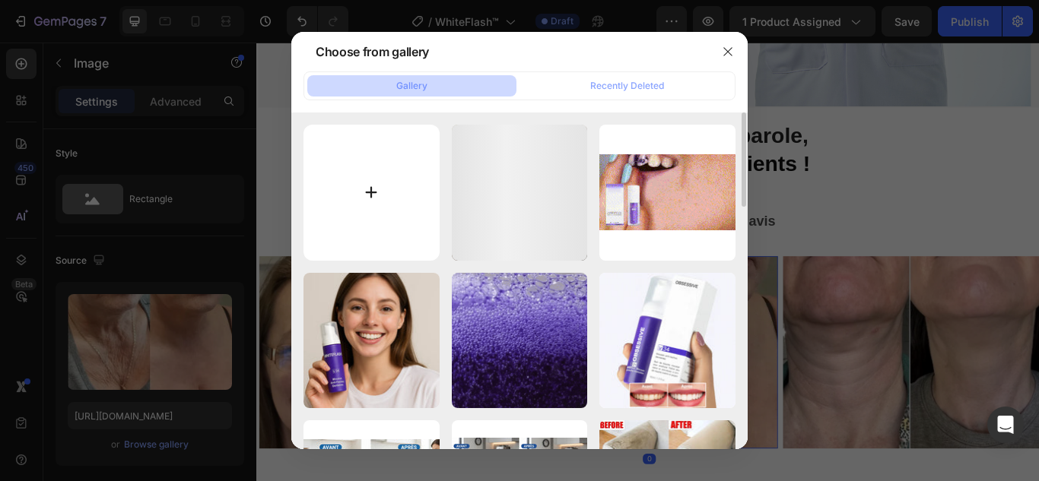
click at [367, 183] on input "file" at bounding box center [371, 193] width 136 height 136
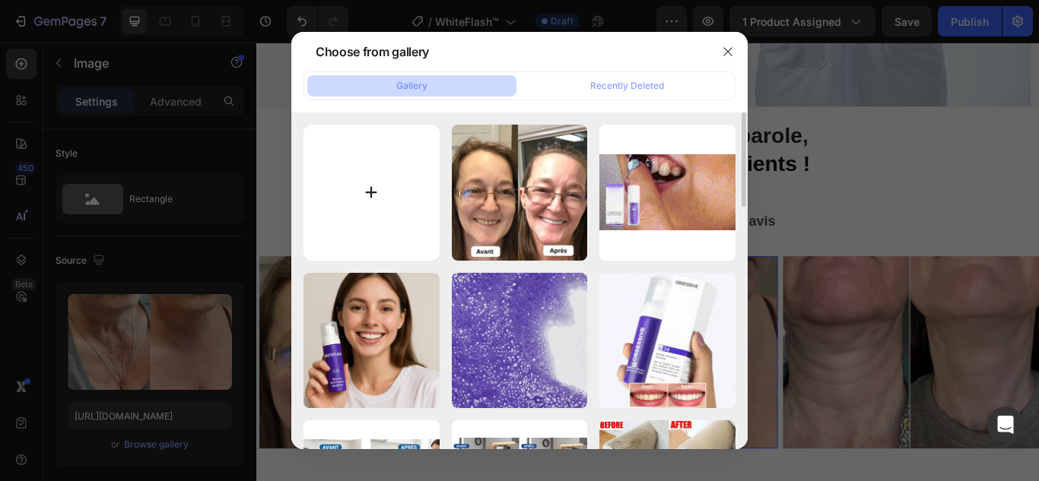
type input "C:\fakepath\5.webp"
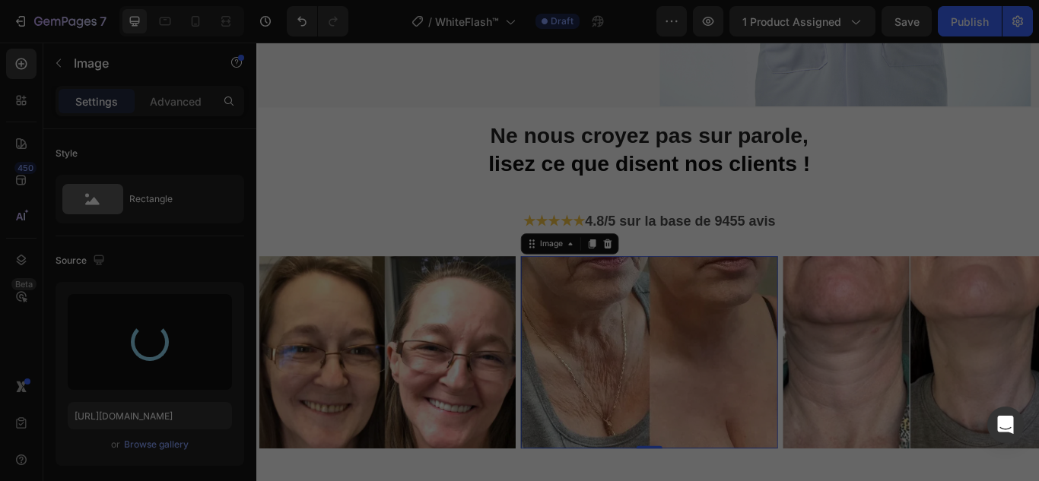
type input "https://cdn.shopify.com/s/files/1/0748/6688/4847/files/gempages_574280435123618…"
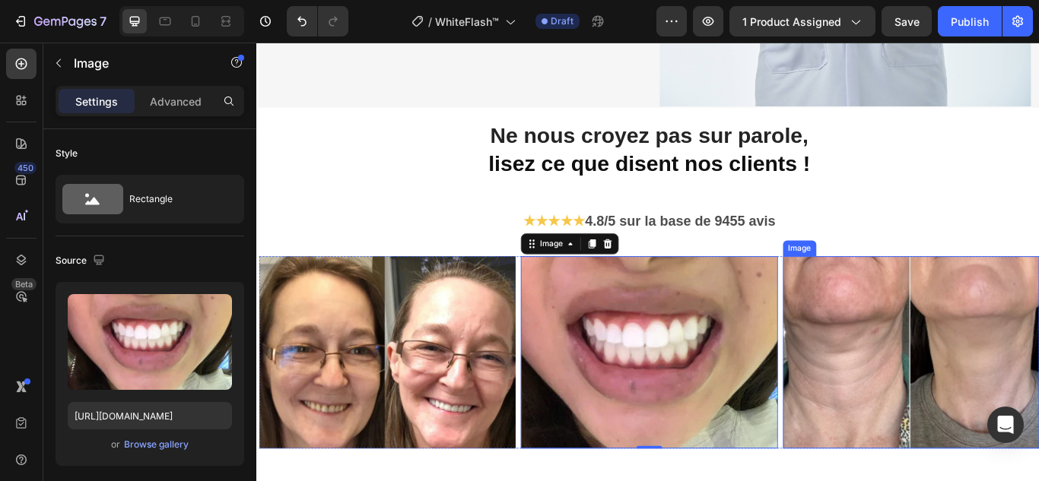
click at [978, 313] on img at bounding box center [1019, 404] width 299 height 224
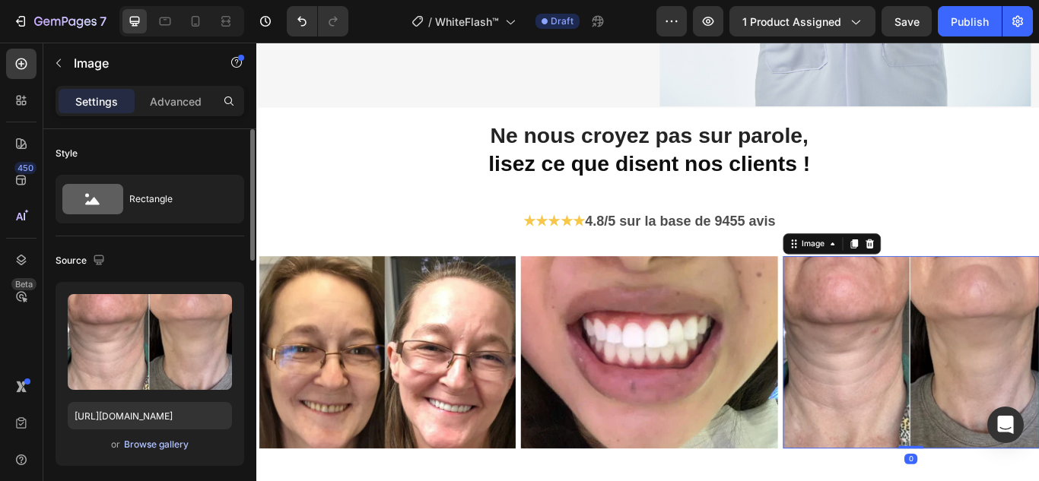
click at [182, 443] on div "Browse gallery" at bounding box center [156, 445] width 65 height 14
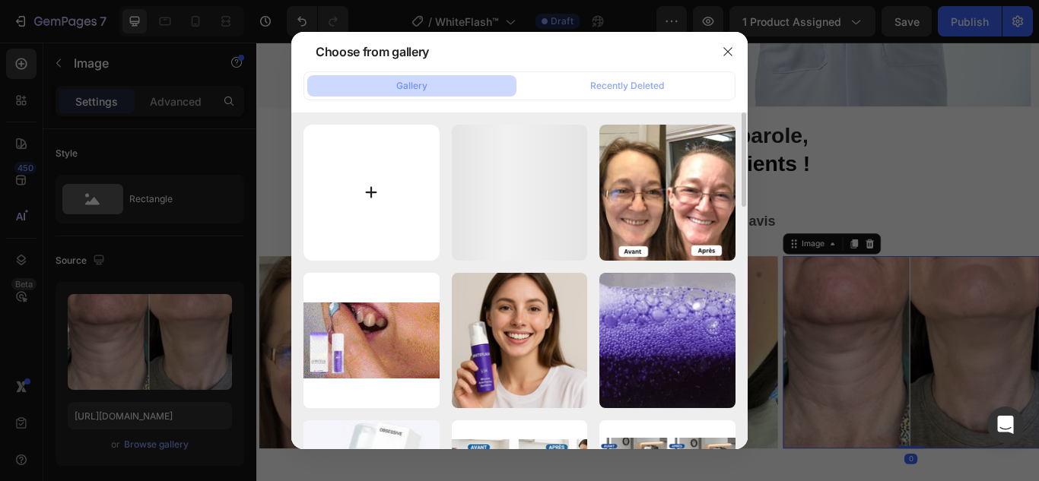
click at [374, 189] on input "file" at bounding box center [371, 193] width 136 height 136
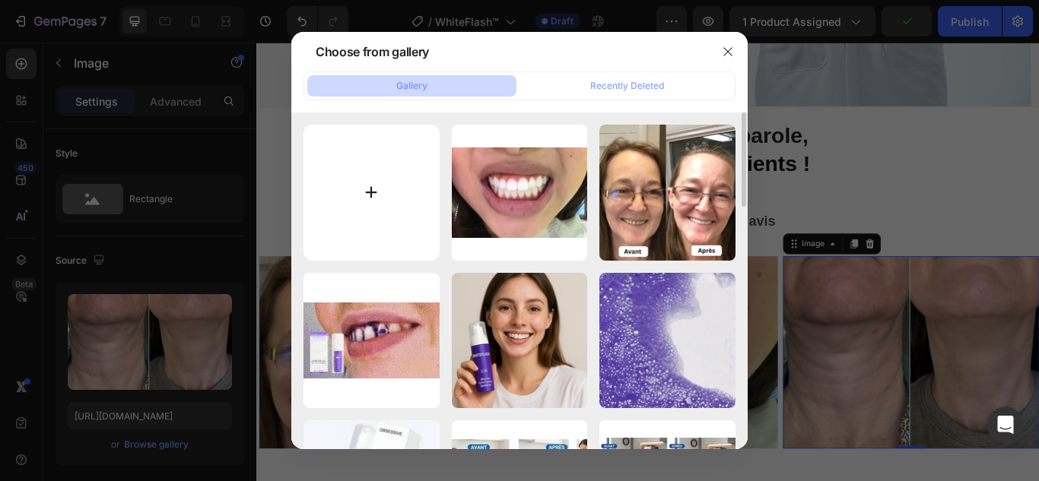
type input "C:\fakepath\6.webp"
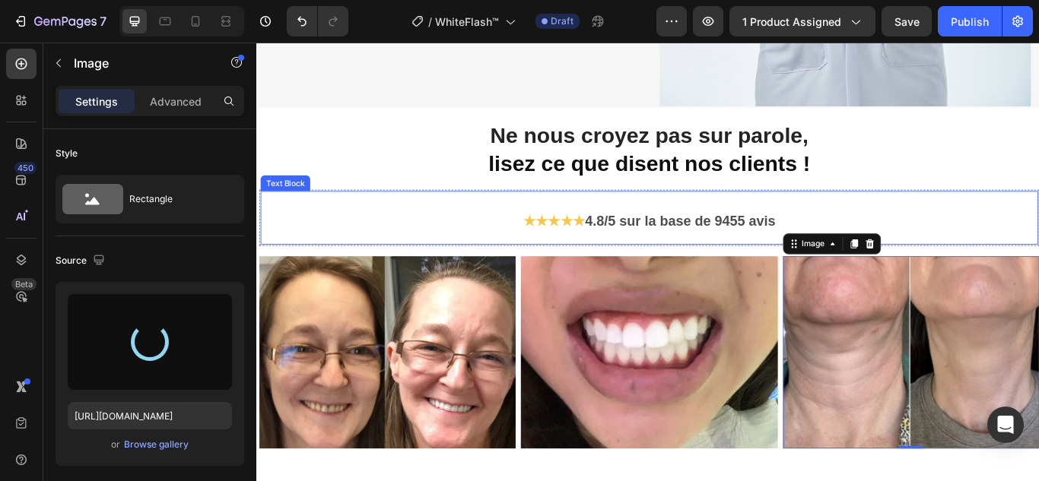
type input "https://cdn.shopify.com/s/files/1/0748/6688/4847/files/gempages_574280435123618…"
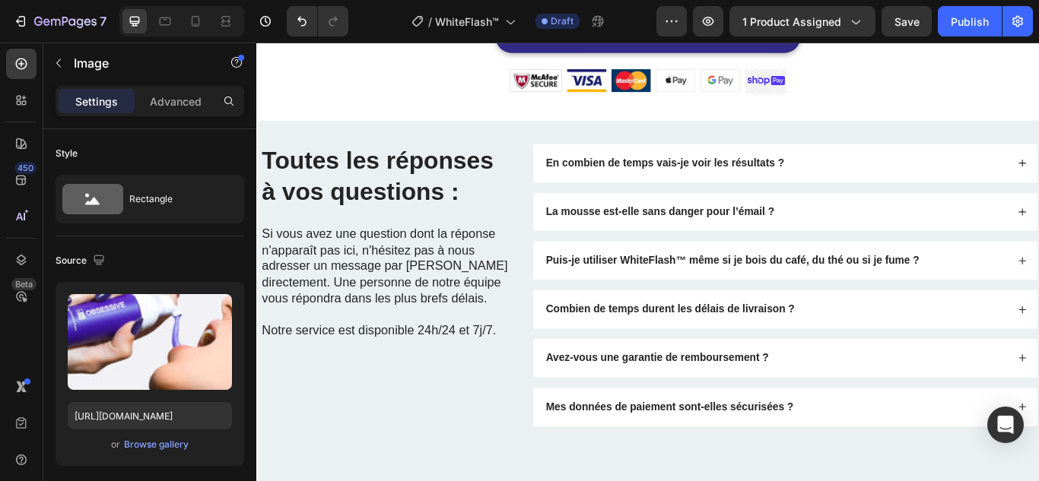
scroll to position [4183, 0]
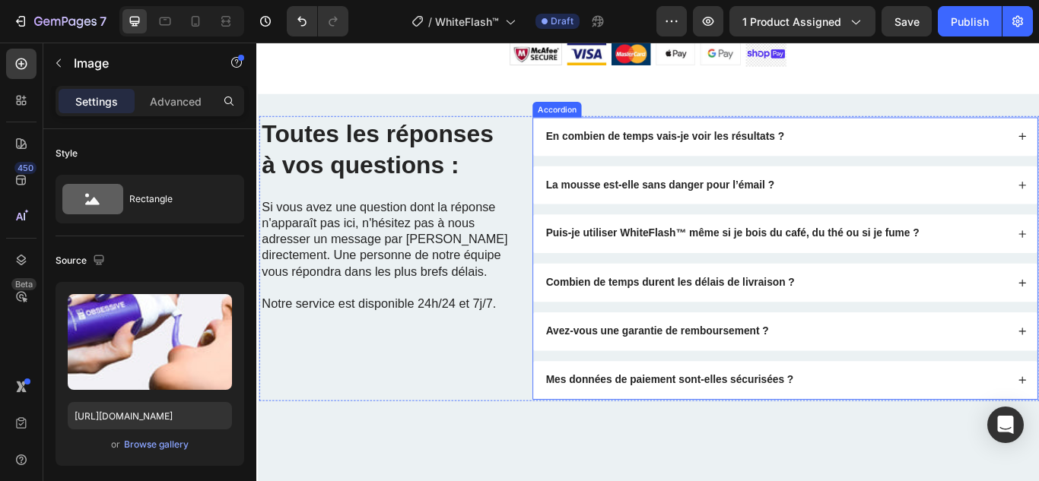
click at [740, 161] on div "En combien de temps vais-je voir les résultats ?" at bounding box center [732, 152] width 282 height 21
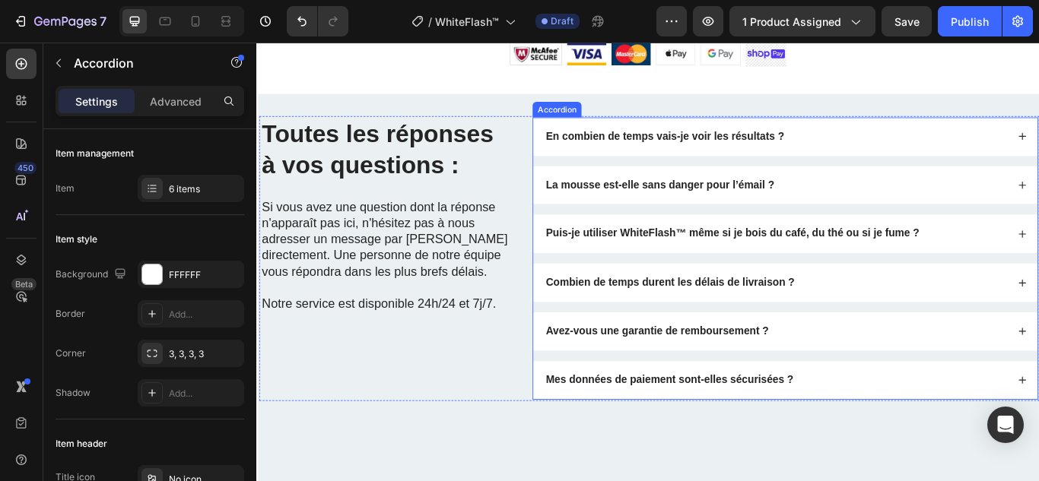
click at [740, 161] on div "En combien de temps vais-je voir les résultats ?" at bounding box center [732, 152] width 282 height 21
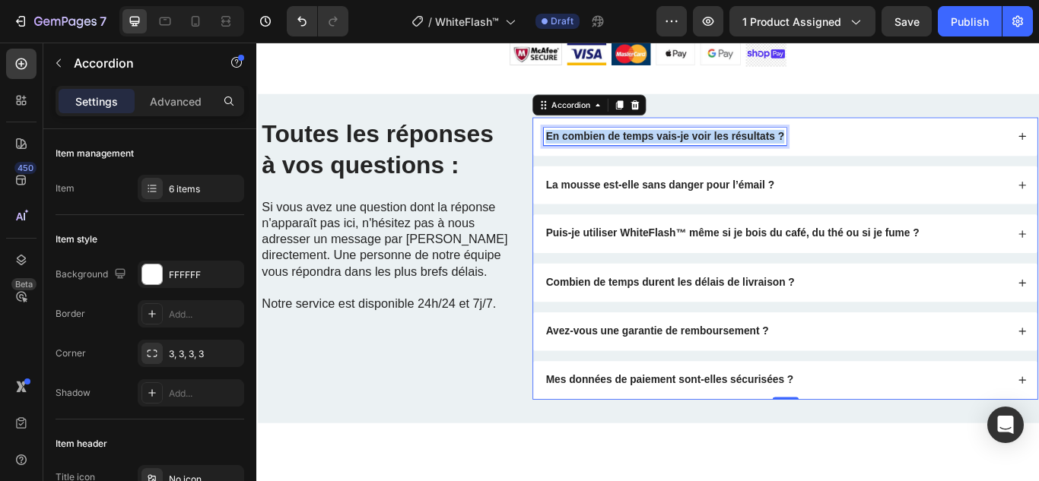
click at [740, 161] on div "En combien de temps vais-je voir les résultats ?" at bounding box center [732, 152] width 282 height 21
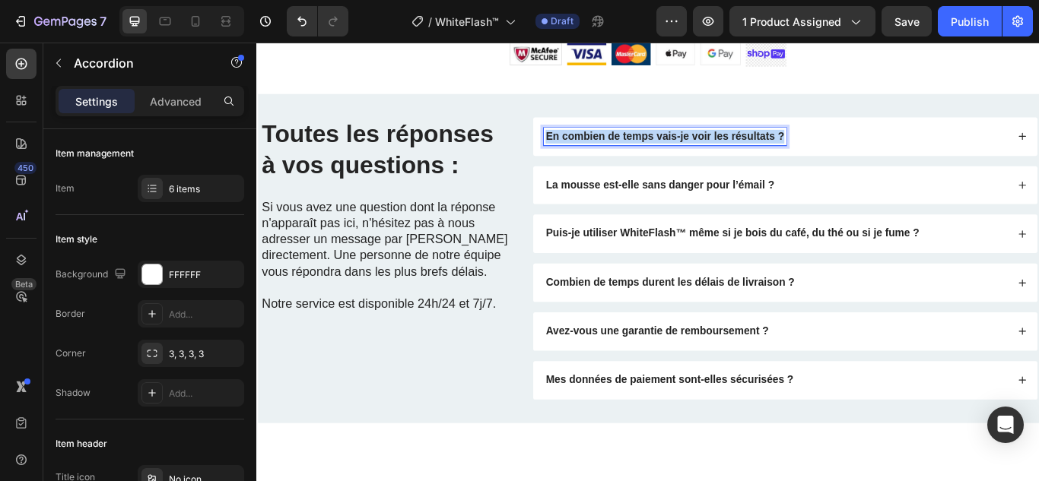
click at [740, 161] on div "En combien de temps vais-je voir les résultats ?" at bounding box center [732, 152] width 282 height 21
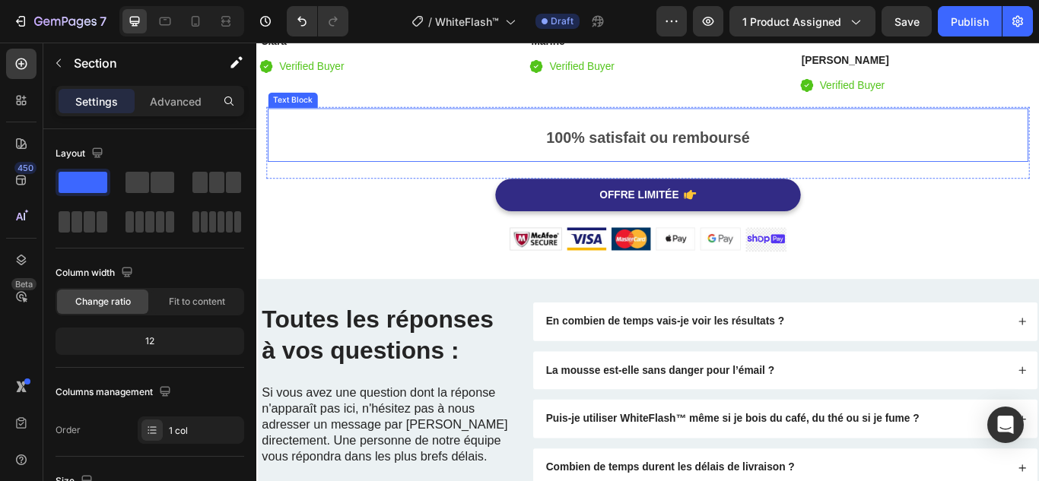
scroll to position [3726, 0]
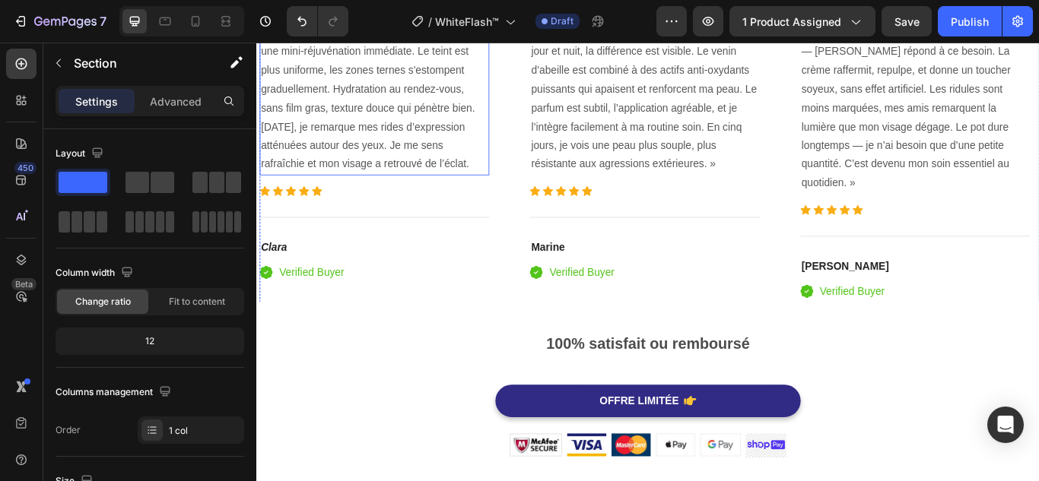
click at [405, 167] on p "Dès la première application, ma peau paraît plus ferme et lisse — le venin d’ab…" at bounding box center [393, 97] width 265 height 197
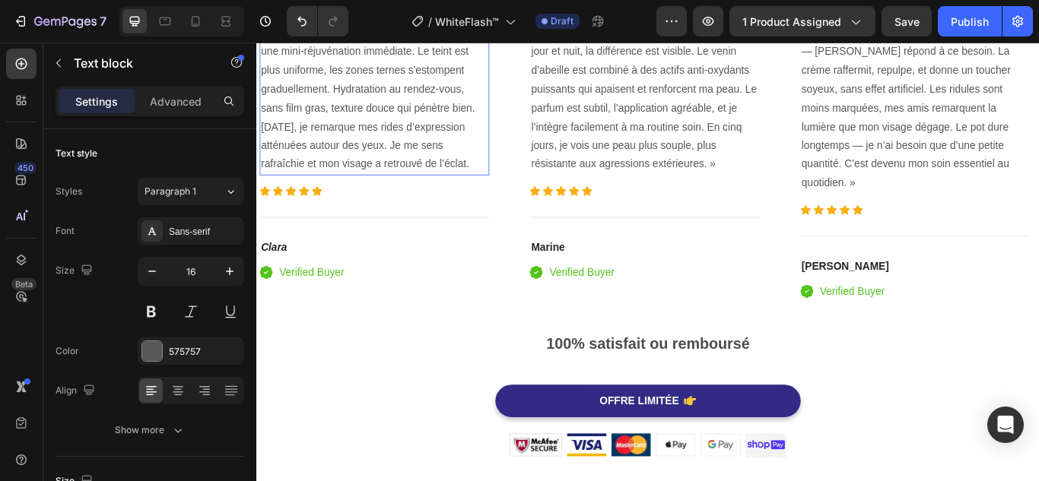
click at [405, 167] on p "Dès la première application, ma peau paraît plus ferme et lisse — le venin d’ab…" at bounding box center [393, 97] width 265 height 197
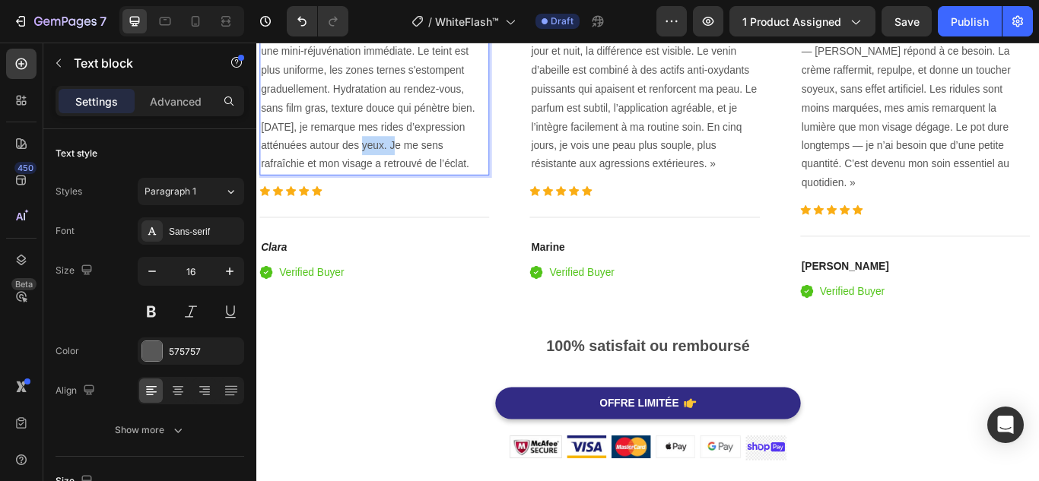
click at [405, 167] on p "Dès la première application, ma peau paraît plus ferme et lisse — le venin d’ab…" at bounding box center [393, 97] width 265 height 197
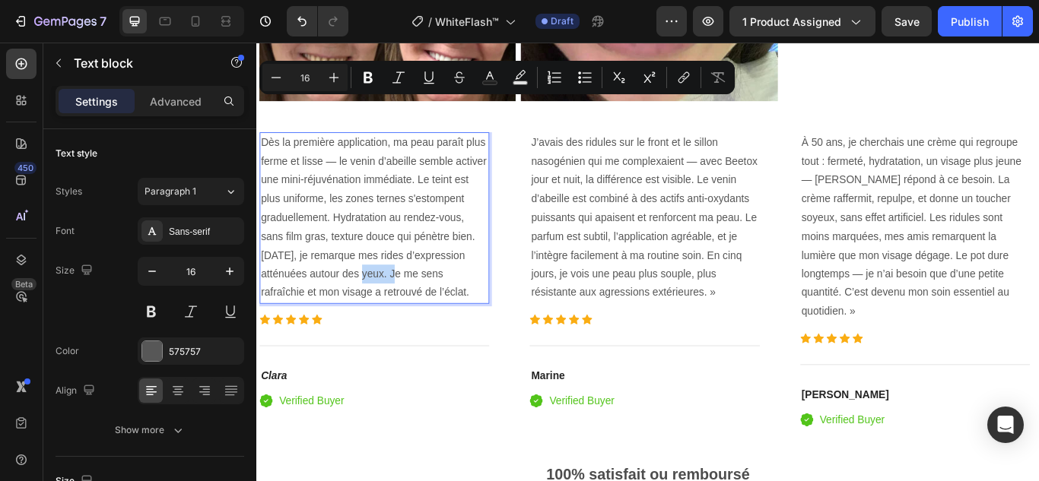
scroll to position [3574, 0]
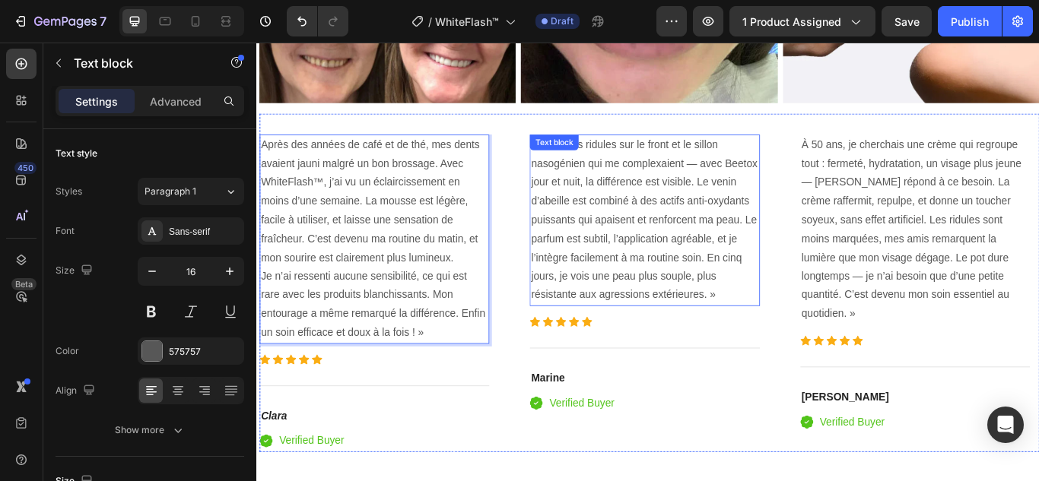
click at [668, 230] on p "J’avais des ridules sur le front et le sillon nasogénien qui me complexaient — …" at bounding box center [708, 249] width 265 height 197
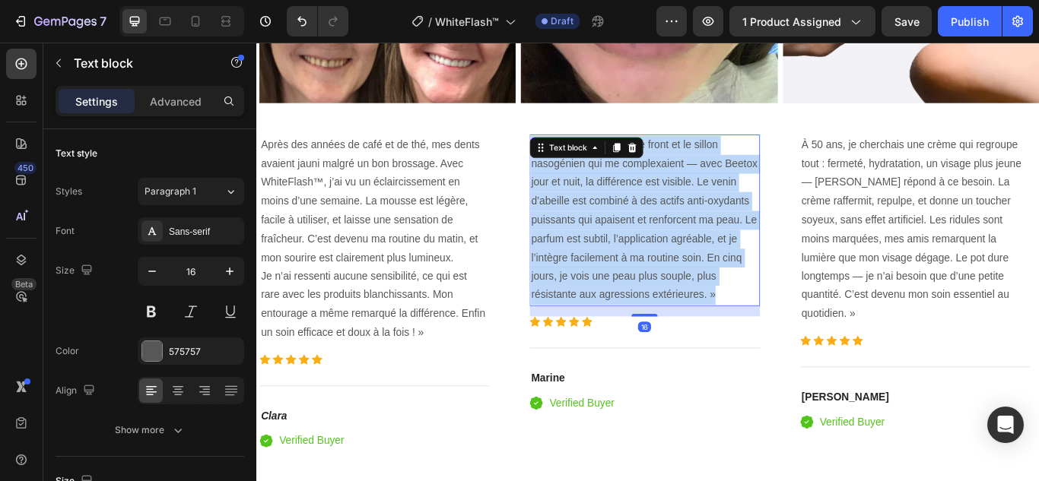
click at [668, 230] on p "J’avais des ridules sur le front et le sillon nasogénien qui me complexaient — …" at bounding box center [708, 249] width 265 height 197
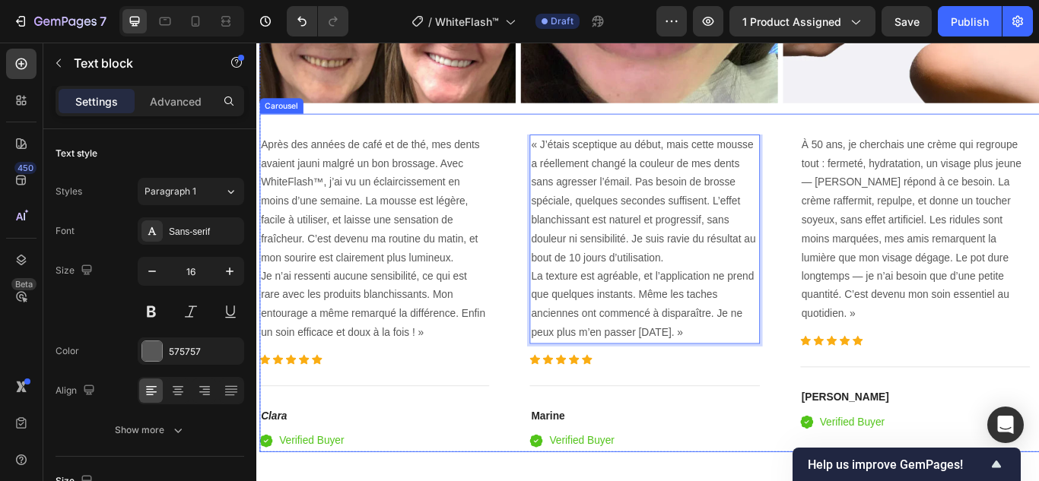
click at [990, 233] on p "À 50 ans, je cherchais une crème qui regroupe tout : fermeté, hydratation, un v…" at bounding box center [1023, 260] width 265 height 219
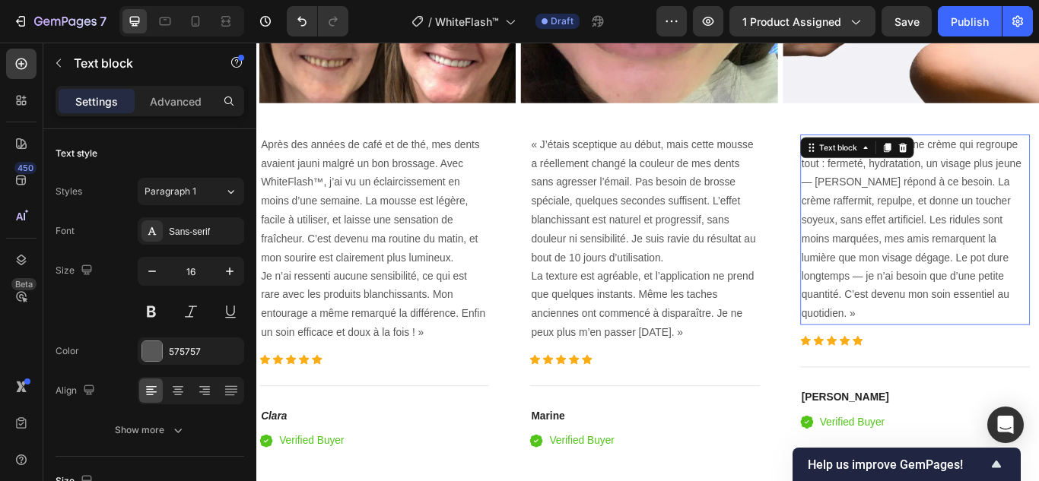
click at [990, 233] on p "À 50 ans, je cherchais une crème qui regroupe tout : fermeté, hydratation, un v…" at bounding box center [1023, 260] width 265 height 219
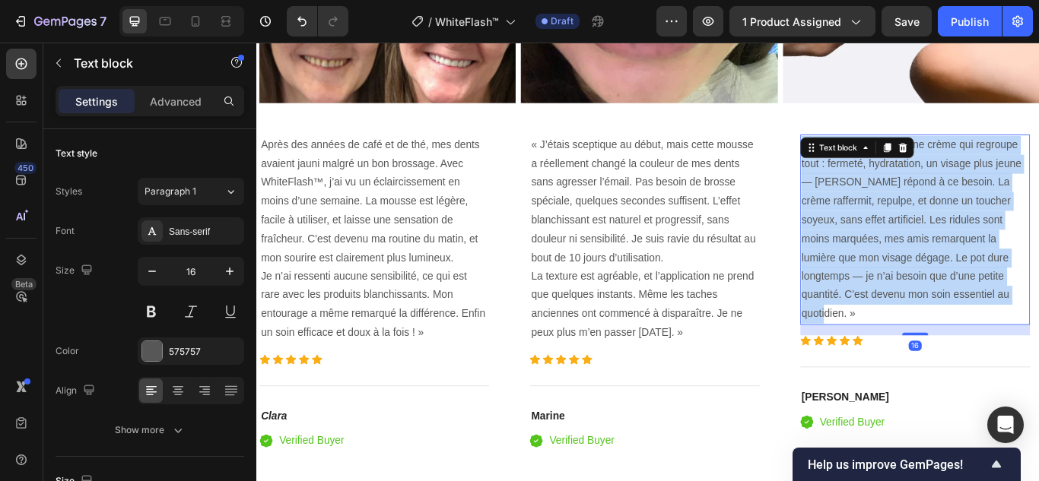
click at [990, 233] on p "À 50 ans, je cherchais une crème qui regroupe tout : fermeté, hydratation, un v…" at bounding box center [1023, 260] width 265 height 219
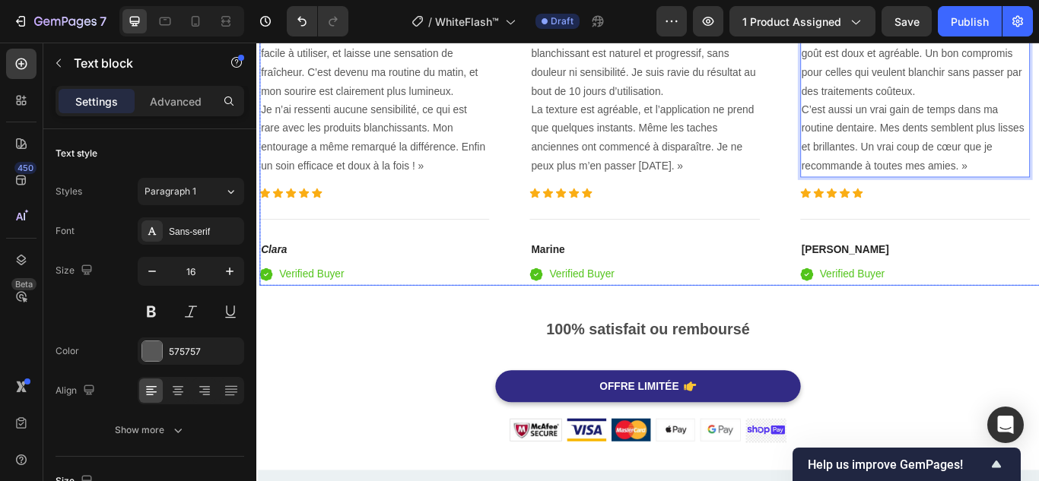
scroll to position [3803, 0]
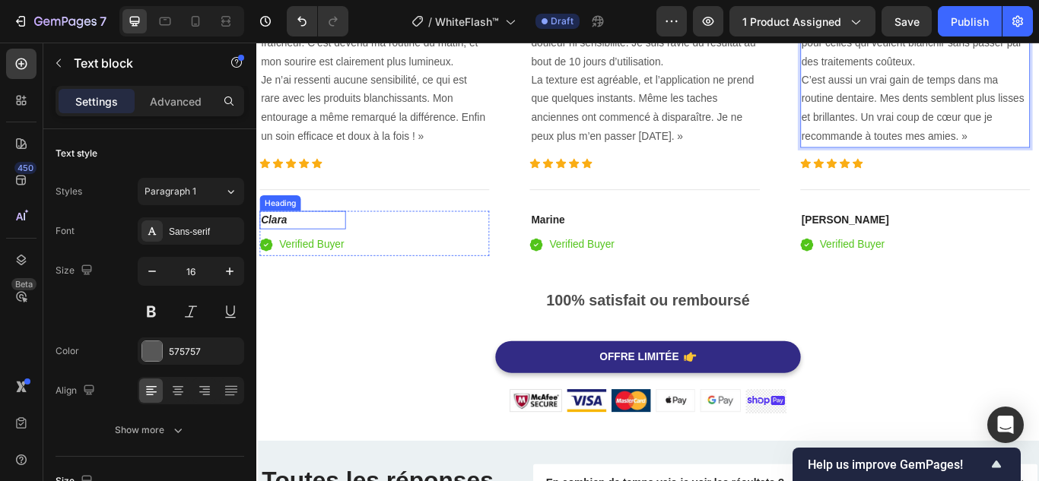
click at [301, 241] on h4 "Clara" at bounding box center [309, 250] width 100 height 21
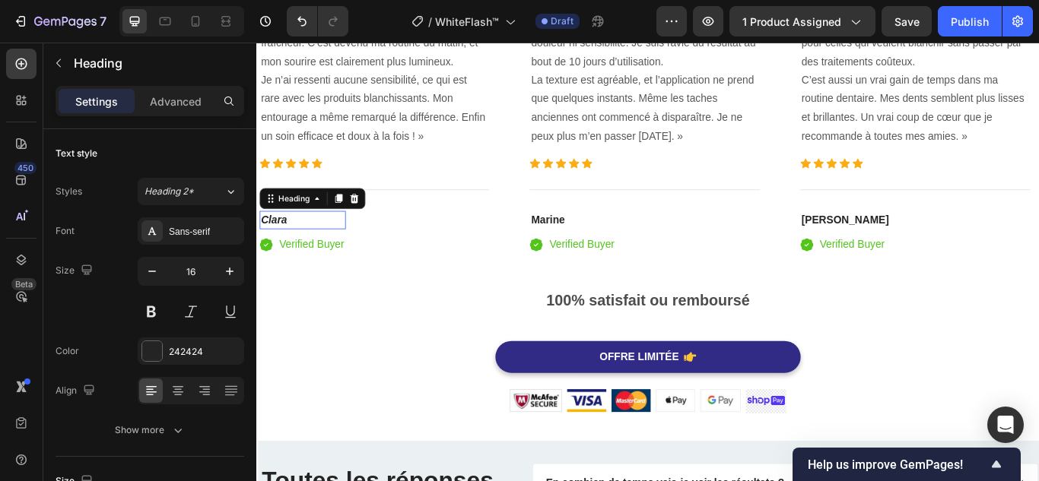
click at [301, 241] on h4 "Clara" at bounding box center [309, 250] width 100 height 21
click at [301, 241] on p "Clara" at bounding box center [309, 250] width 97 height 18
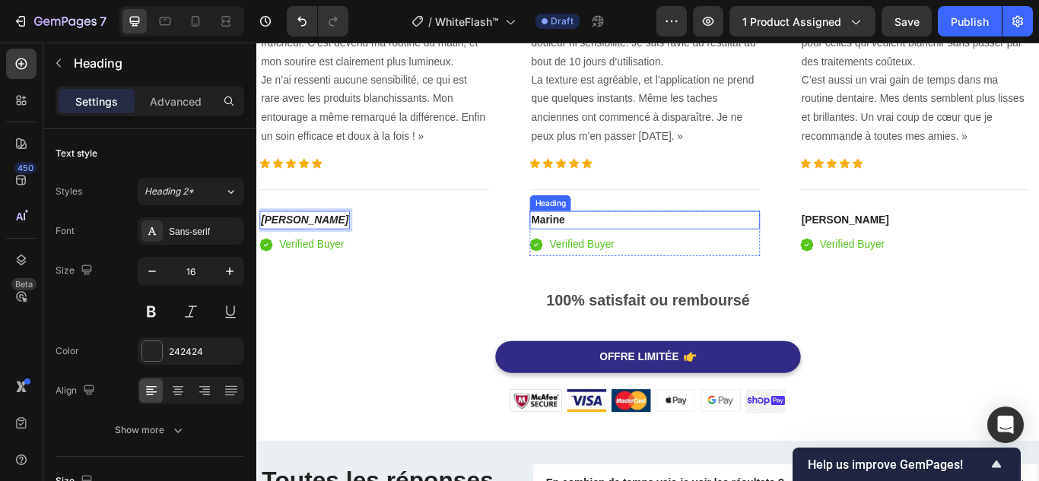
click at [599, 244] on strong "Marine" at bounding box center [596, 249] width 40 height 13
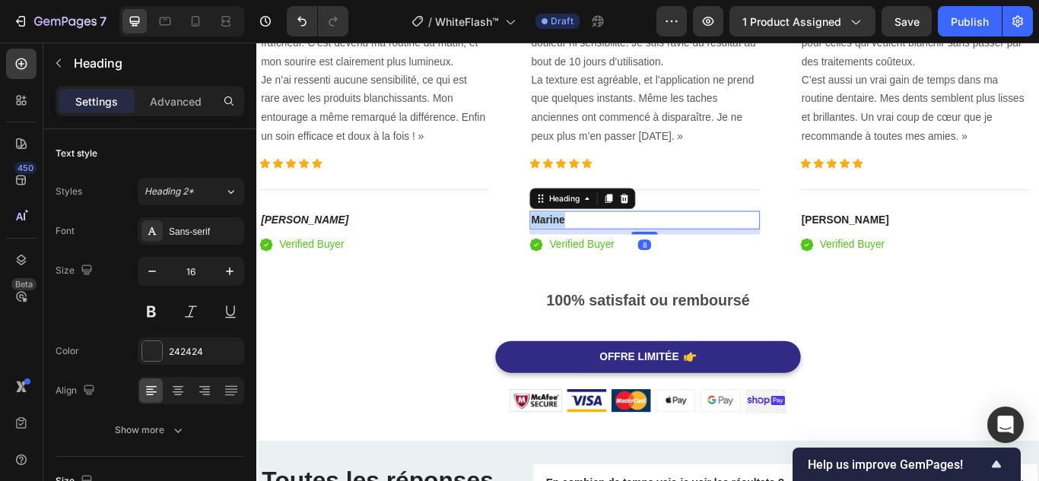
click at [599, 244] on strong "Marine" at bounding box center [596, 249] width 40 height 13
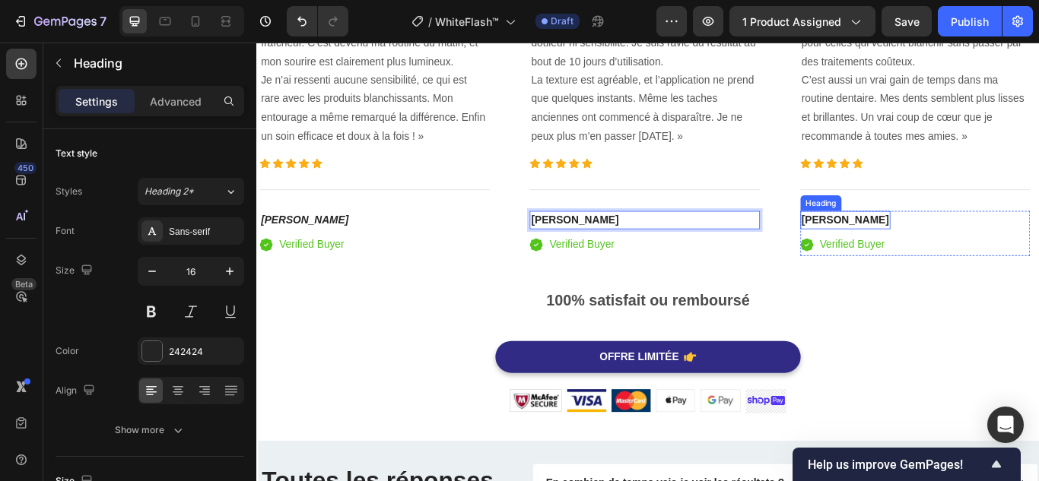
click at [922, 247] on strong "[PERSON_NAME]" at bounding box center [942, 249] width 102 height 13
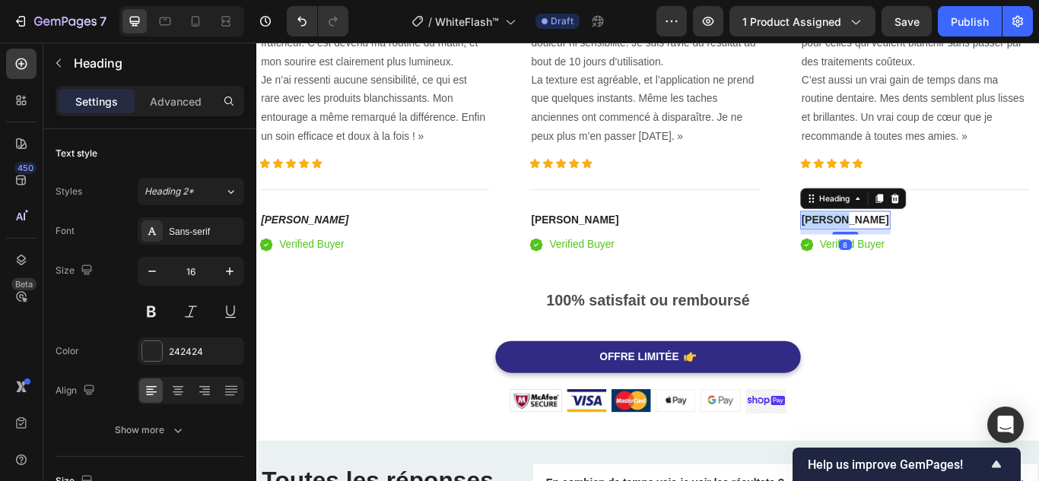
click at [922, 247] on strong "[PERSON_NAME]" at bounding box center [942, 249] width 102 height 13
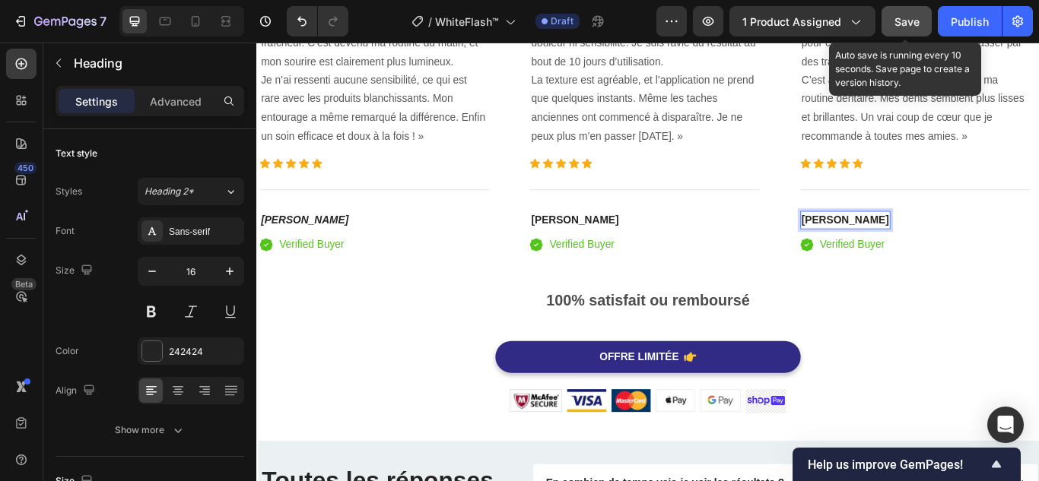
click at [905, 18] on span "Save" at bounding box center [906, 21] width 25 height 13
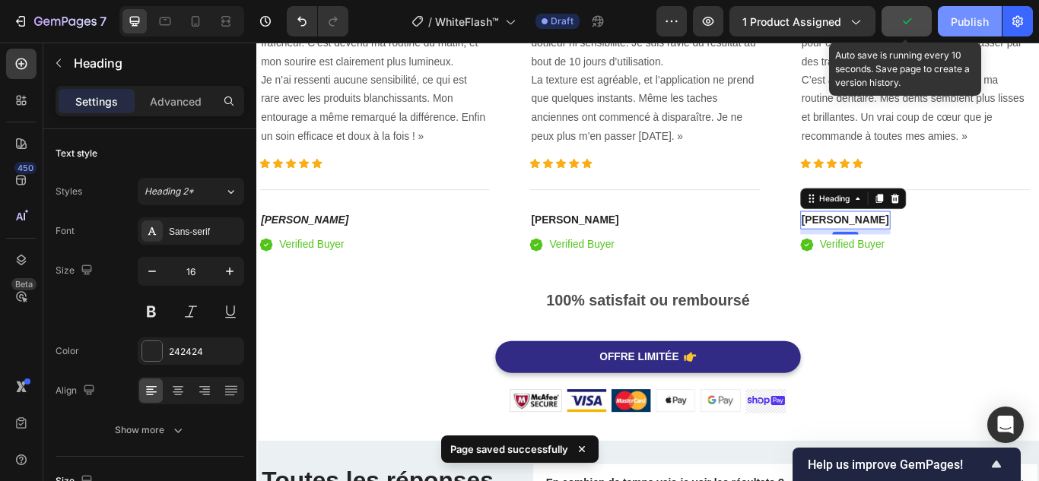
click at [957, 27] on div "Publish" at bounding box center [970, 22] width 38 height 16
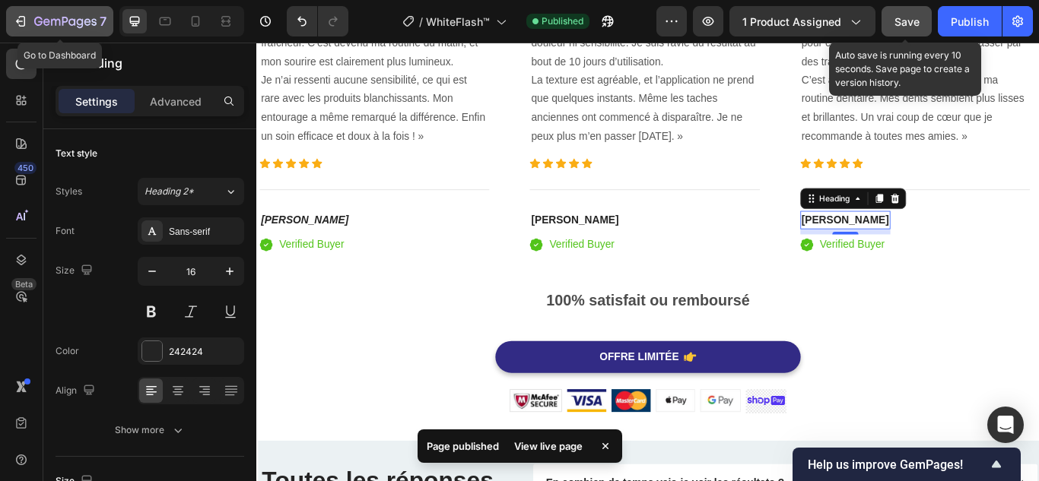
click at [27, 17] on icon "button" at bounding box center [20, 21] width 15 height 15
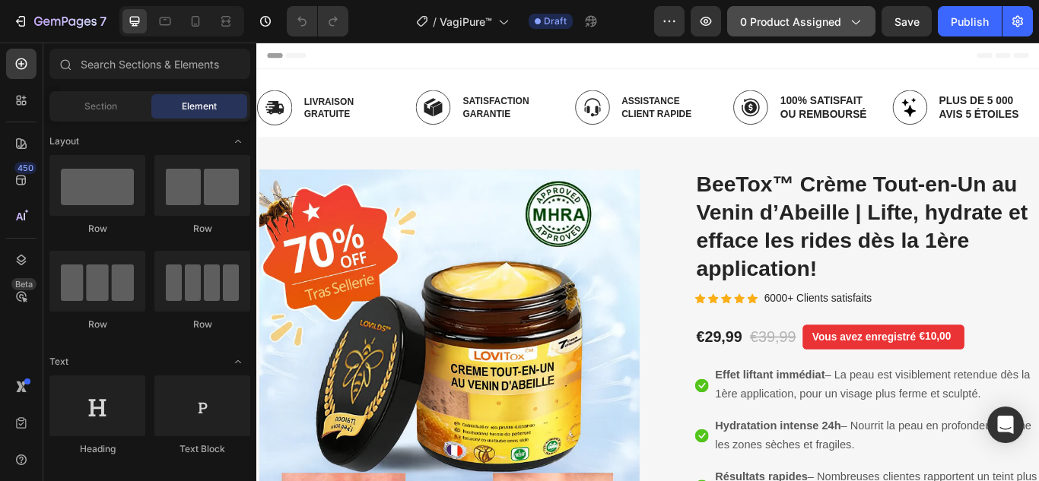
click at [834, 33] on button "0 product assigned" at bounding box center [801, 21] width 148 height 30
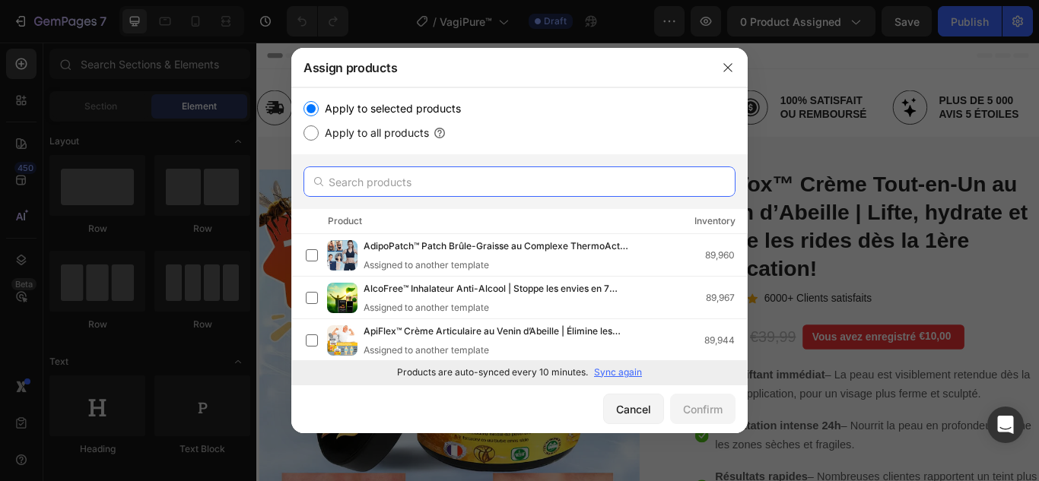
click at [446, 189] on input "text" at bounding box center [519, 182] width 432 height 30
paste input "VagiPure™ Crème Intime | En finie avec la sécheresse vaginale en 4 jours – sans…"
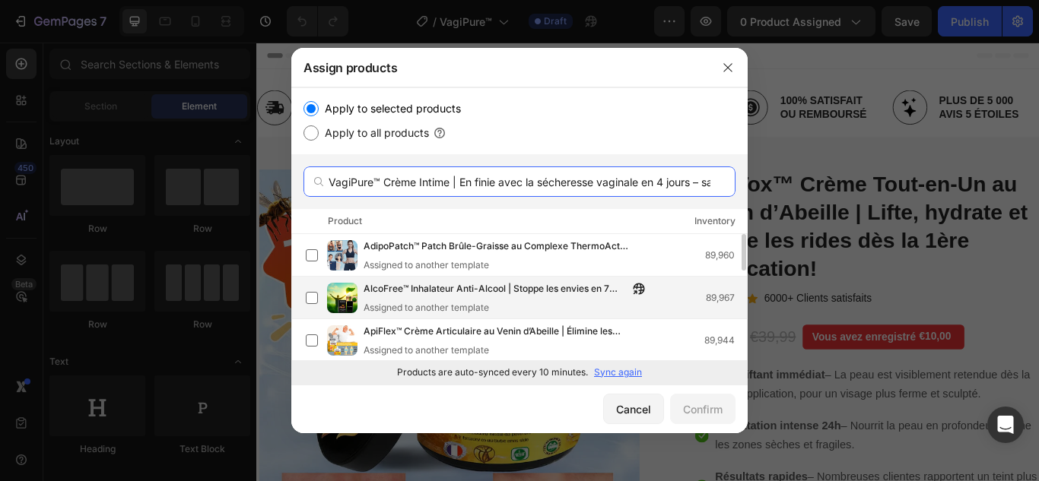
scroll to position [0, 140]
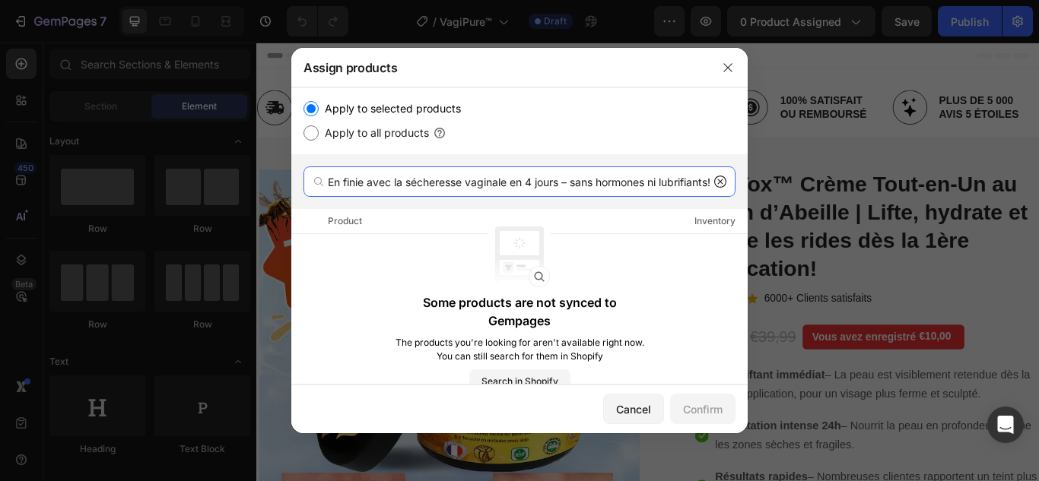
type input "VagiPure™ Crème Intime | En finie avec la sécheresse vaginale en 4 jours – sans…"
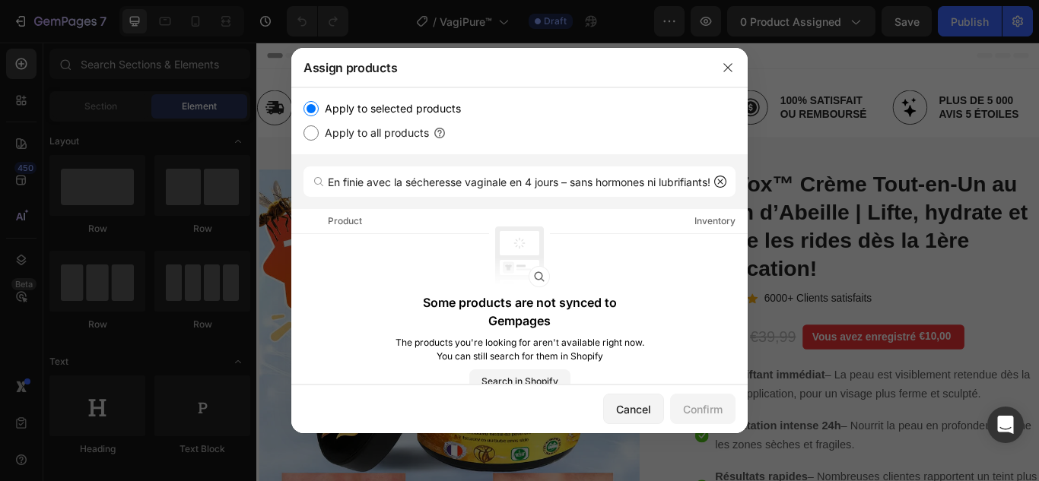
click at [717, 182] on icon at bounding box center [720, 182] width 12 height 12
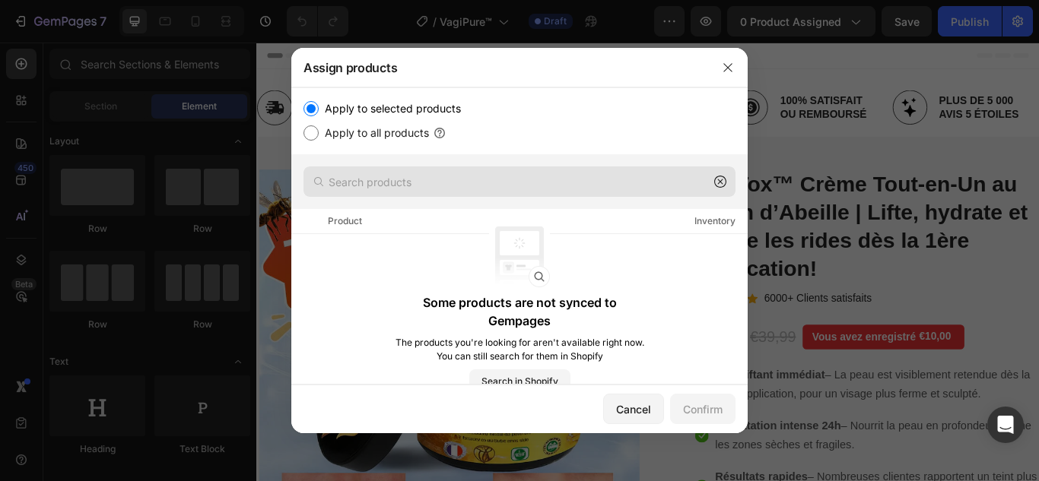
scroll to position [0, 0]
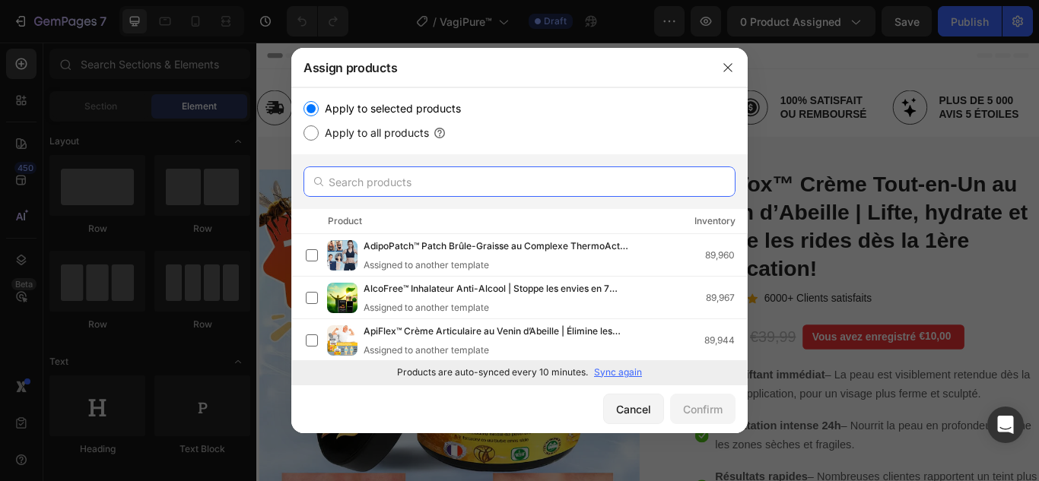
click at [402, 177] on input "text" at bounding box center [519, 182] width 432 height 30
paste input "VagiPure™"
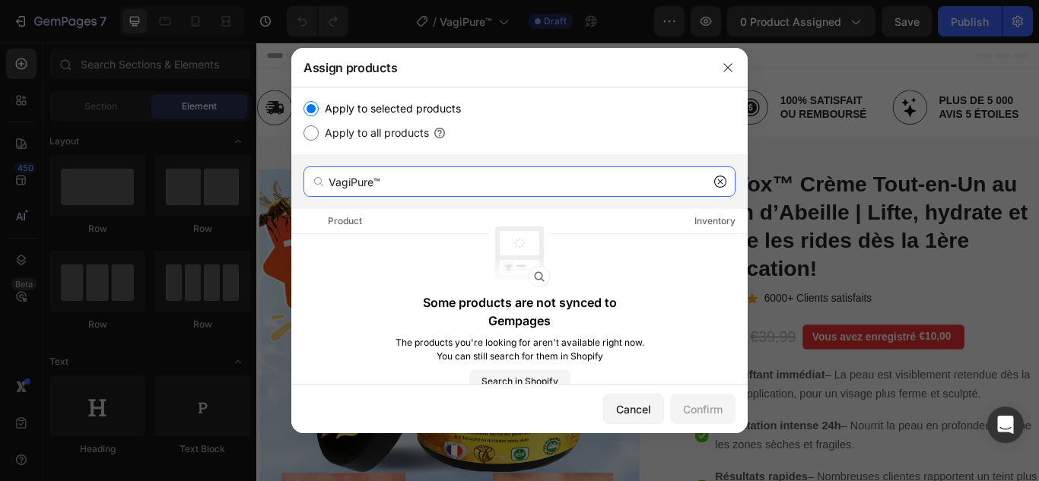
type input "VagiPure™"
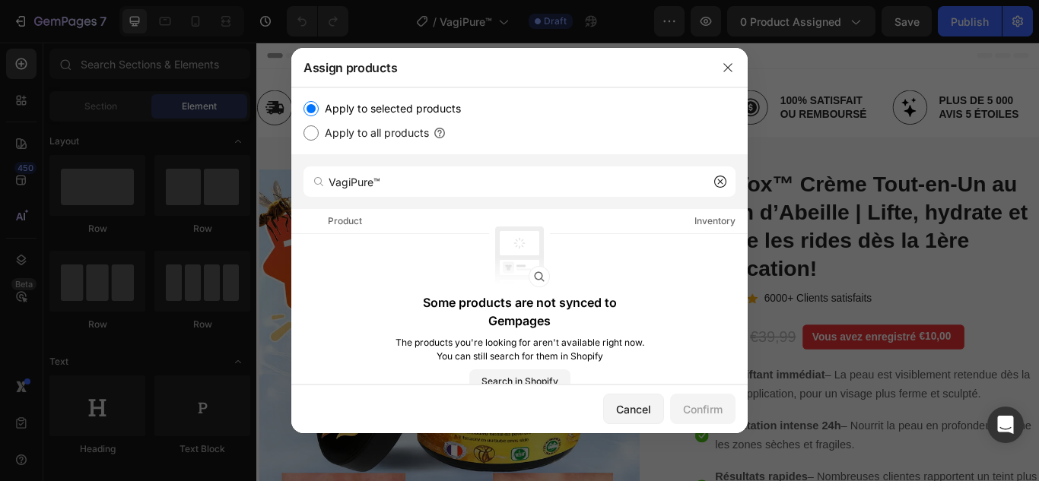
click at [717, 180] on icon at bounding box center [720, 182] width 12 height 12
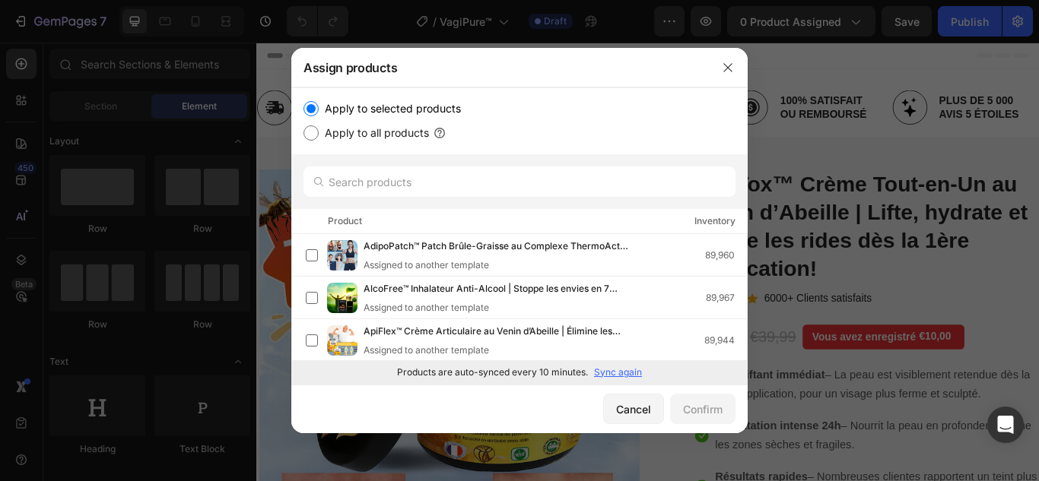
click at [625, 372] on p "Sync again" at bounding box center [618, 373] width 48 height 14
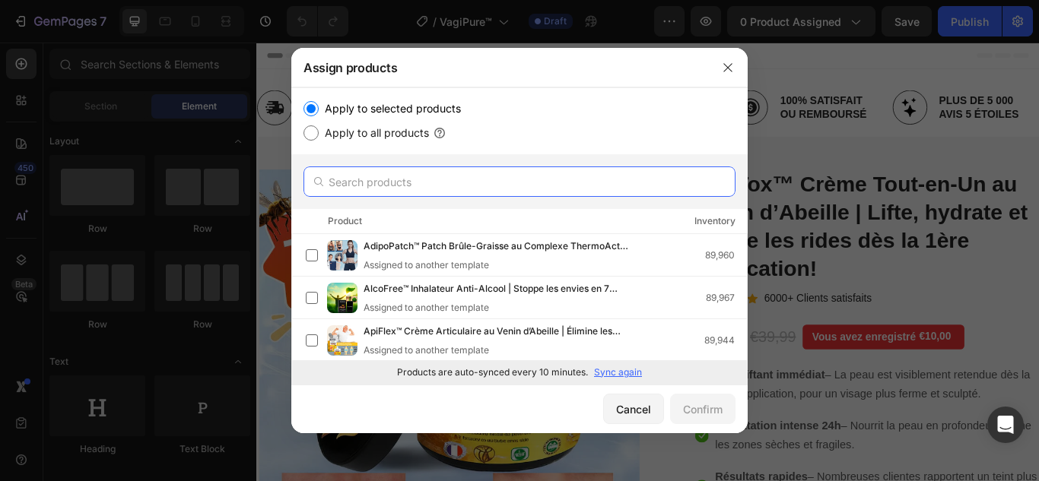
click at [641, 191] on input "text" at bounding box center [519, 182] width 432 height 30
paste input "VagiPure™"
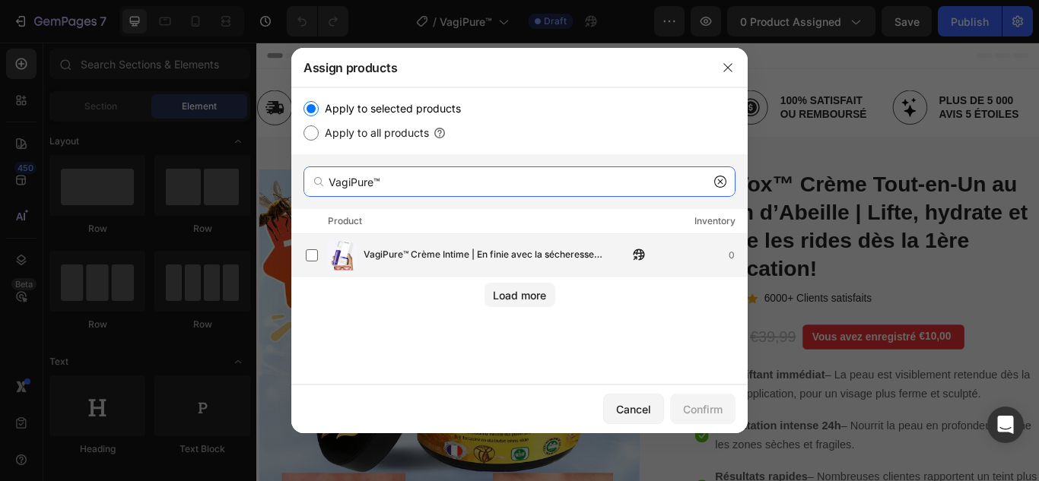
type input "VagiPure™"
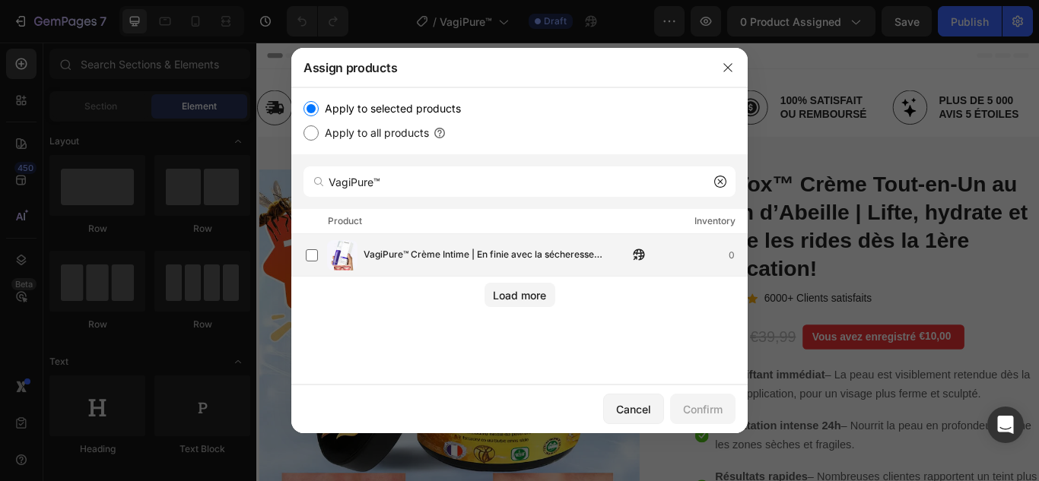
click at [462, 247] on span "VagiPure™ Crème Intime | En finie avec la sécheresse vaginale en 4 jours – sans…" at bounding box center [496, 255] width 265 height 17
click at [704, 408] on div "Confirm" at bounding box center [703, 410] width 40 height 16
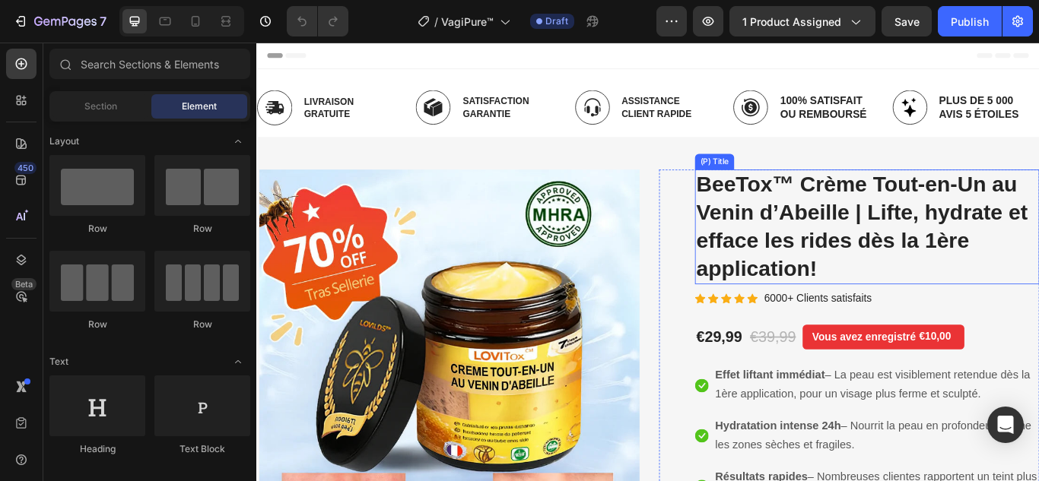
click at [839, 262] on h2 "BeeTox™ Crème Tout-en-Un au Venin d’Abeille | Lifte, hydrate et efface les ride…" at bounding box center [968, 258] width 402 height 134
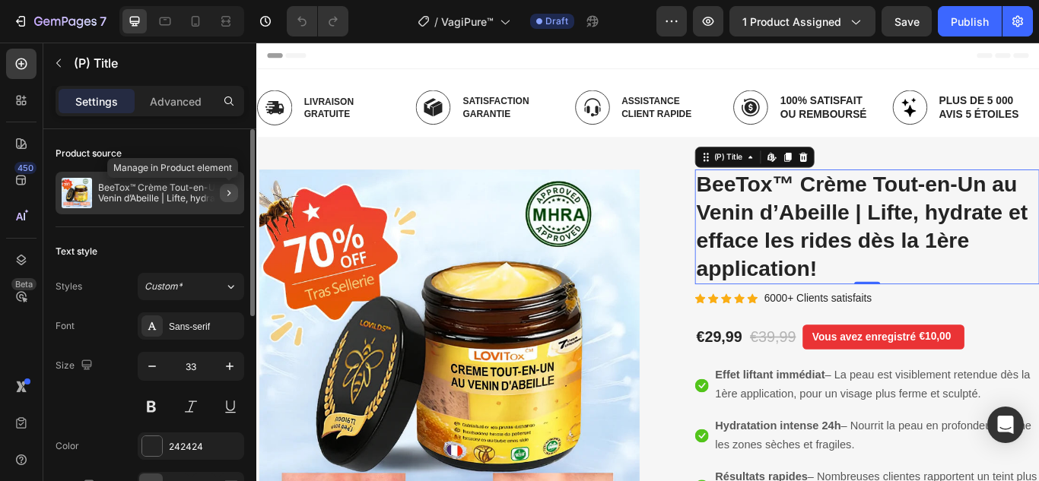
click at [225, 195] on icon "button" at bounding box center [229, 193] width 12 height 12
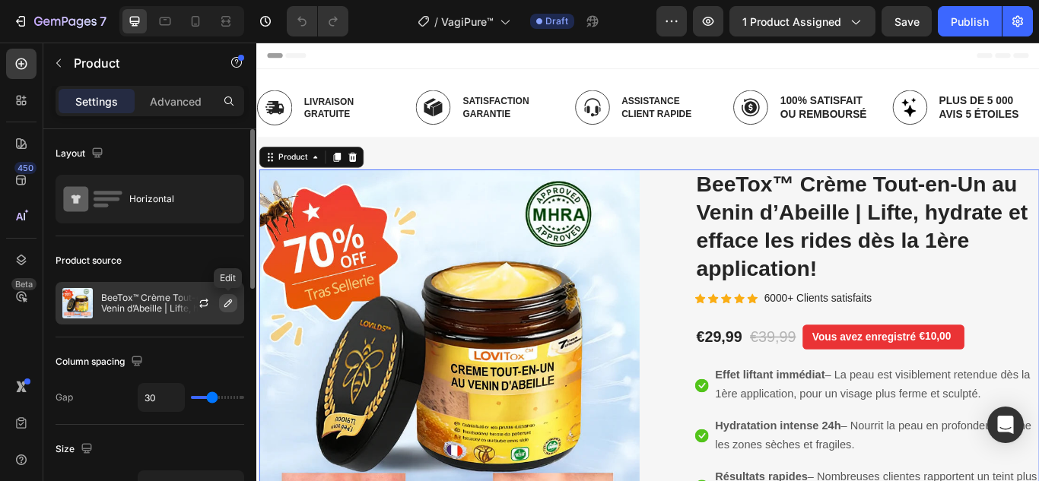
click at [230, 305] on icon "button" at bounding box center [228, 303] width 12 height 12
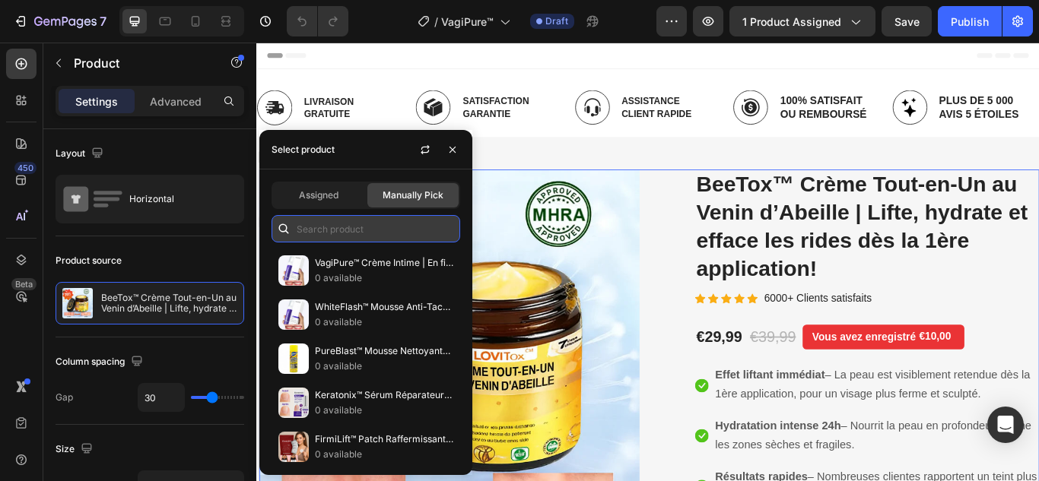
click at [338, 234] on input "text" at bounding box center [365, 228] width 189 height 27
drag, startPoint x: 338, startPoint y: 234, endPoint x: 324, endPoint y: 233, distance: 14.5
click at [324, 233] on input "text" at bounding box center [365, 228] width 189 height 27
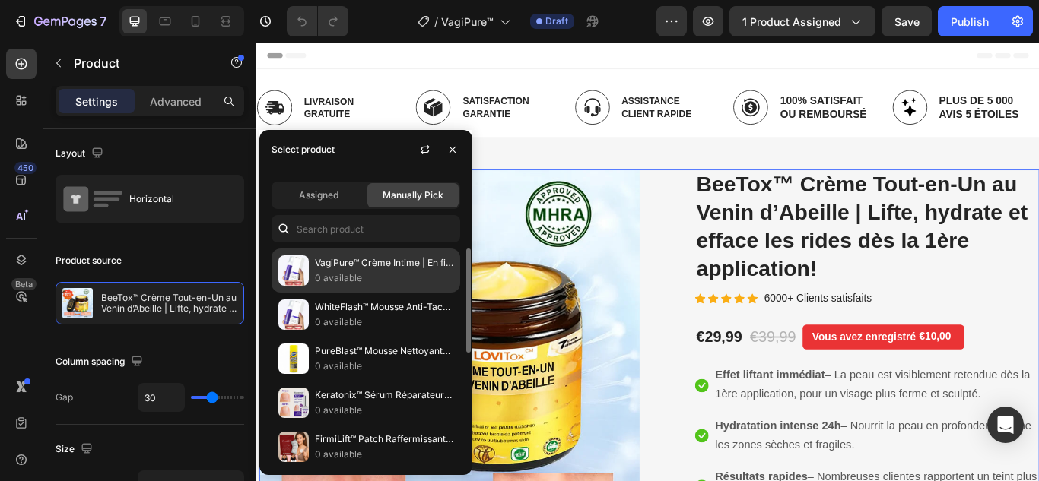
click at [344, 265] on p "VagiPure™ Crème Intime | En finie avec la sécheresse vaginale en 4 jours – sans…" at bounding box center [384, 263] width 138 height 15
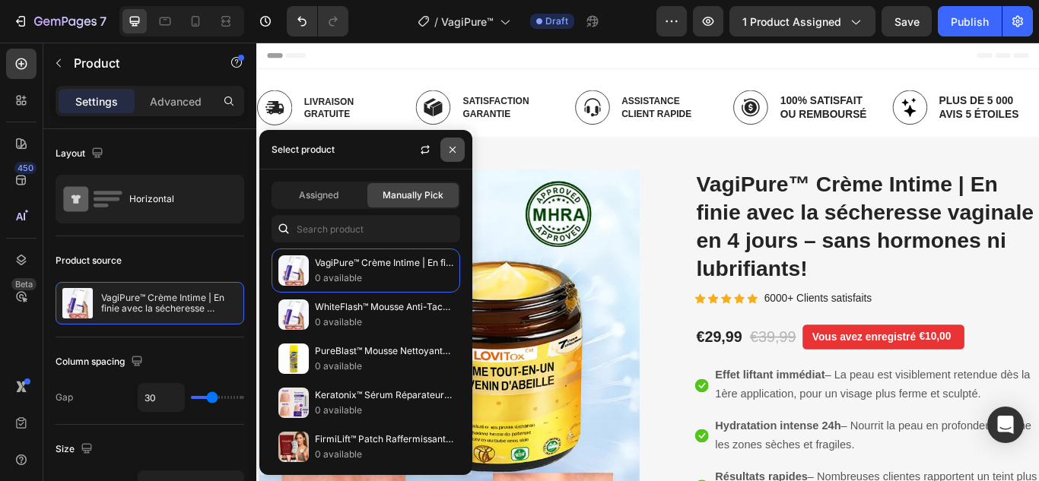
click at [451, 149] on icon "button" at bounding box center [452, 150] width 12 height 12
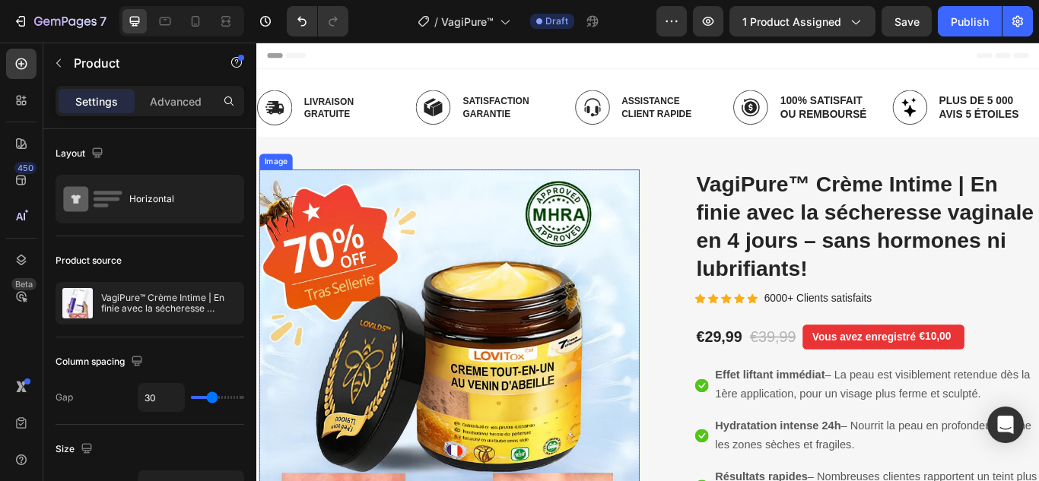
click at [461, 319] on img at bounding box center [480, 412] width 443 height 443
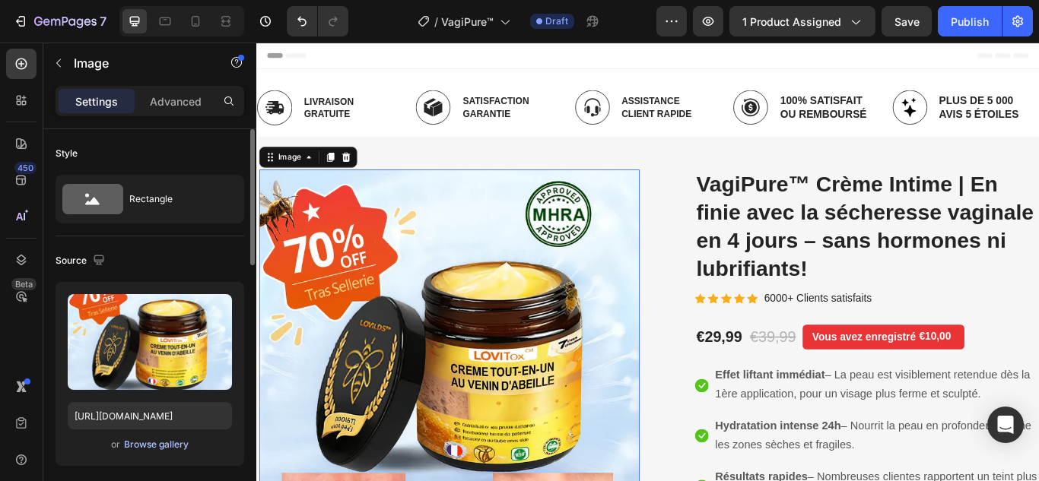
click at [160, 446] on div "Browse gallery" at bounding box center [156, 445] width 65 height 14
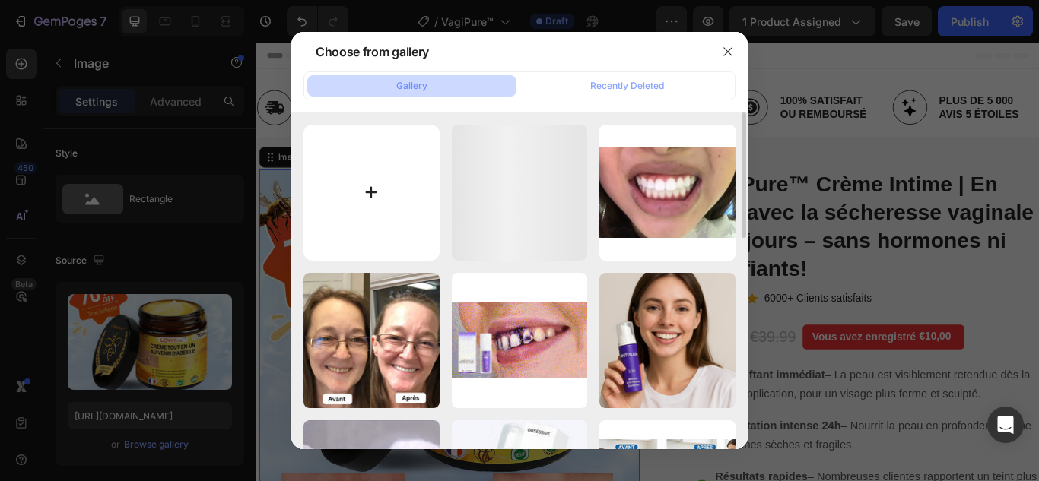
click at [382, 195] on input "file" at bounding box center [371, 193] width 136 height 136
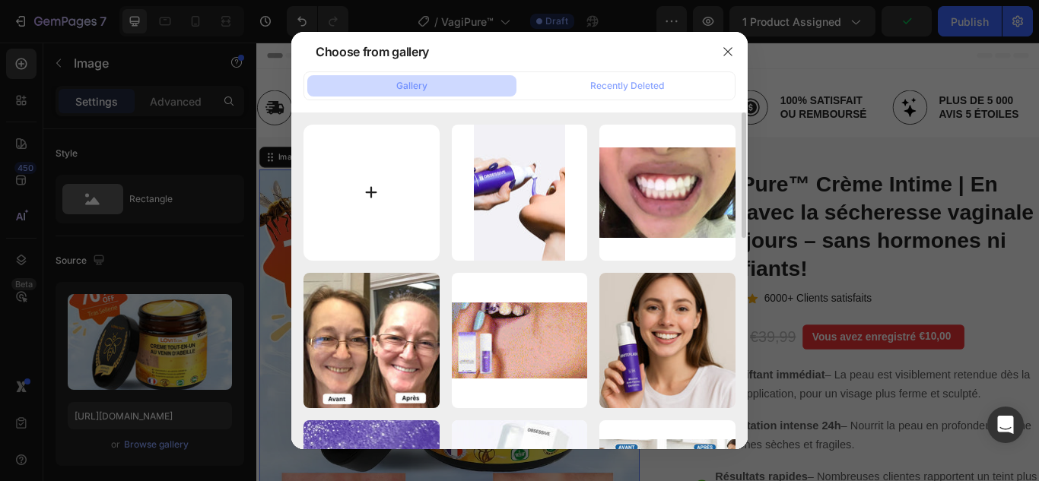
type input "C:\fakepath\1.webp"
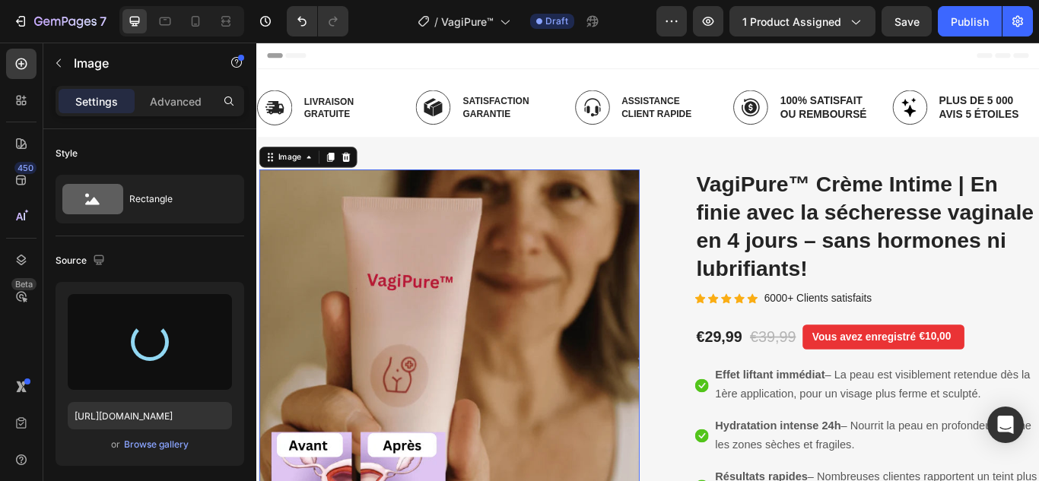
type input "[URL][DOMAIN_NAME]"
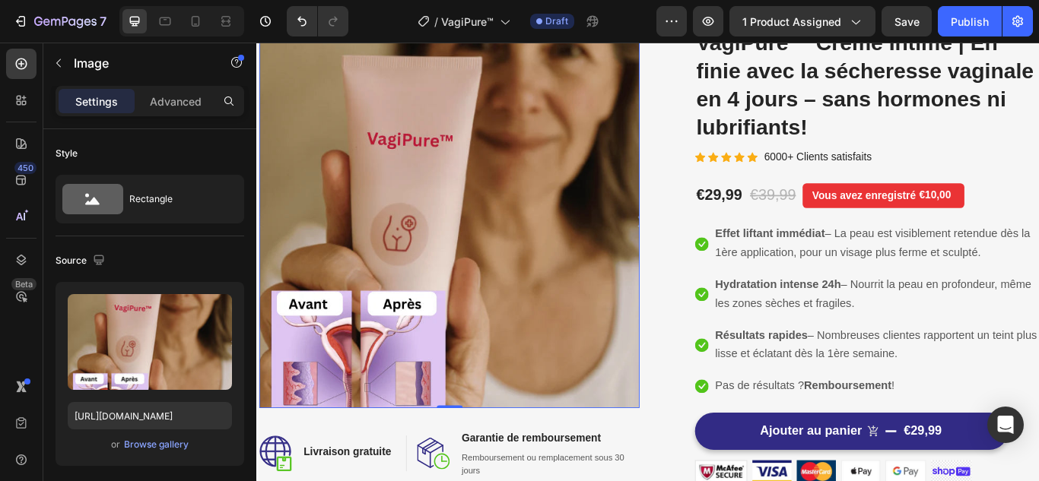
scroll to position [228, 0]
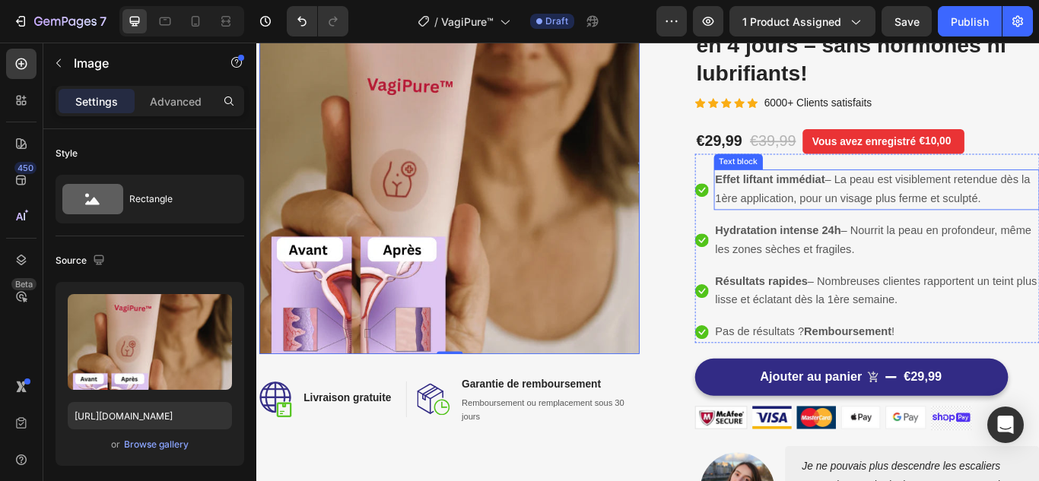
click at [840, 211] on p "Effet liftant immédiat – La peau est visiblement retendue dès la 1ère applicati…" at bounding box center [979, 214] width 376 height 44
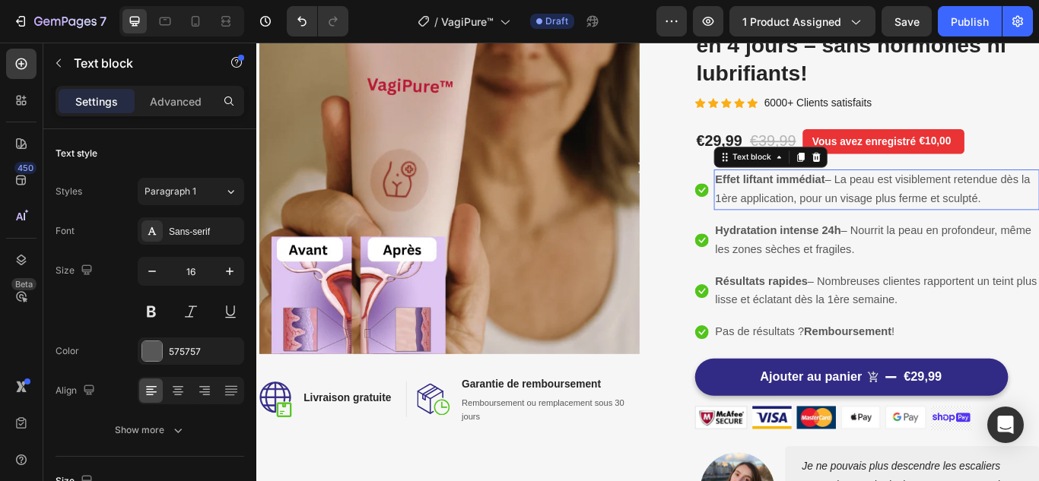
click at [840, 211] on p "Effet liftant immédiat – La peau est visiblement retendue dès la 1ère applicati…" at bounding box center [979, 214] width 376 height 44
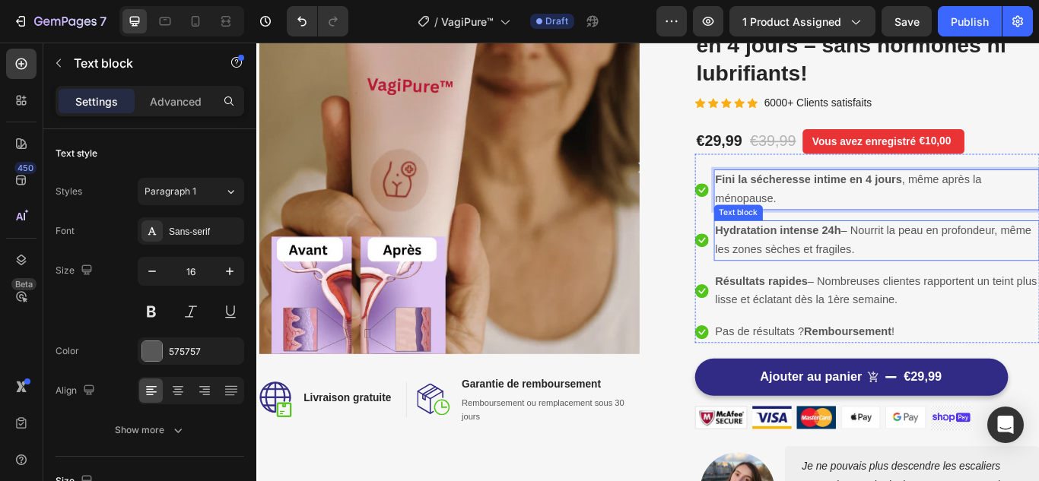
click at [900, 278] on span "Hydratation intense 24h – Nourrit la peau en profondeur, même les zones sèches …" at bounding box center [975, 273] width 369 height 37
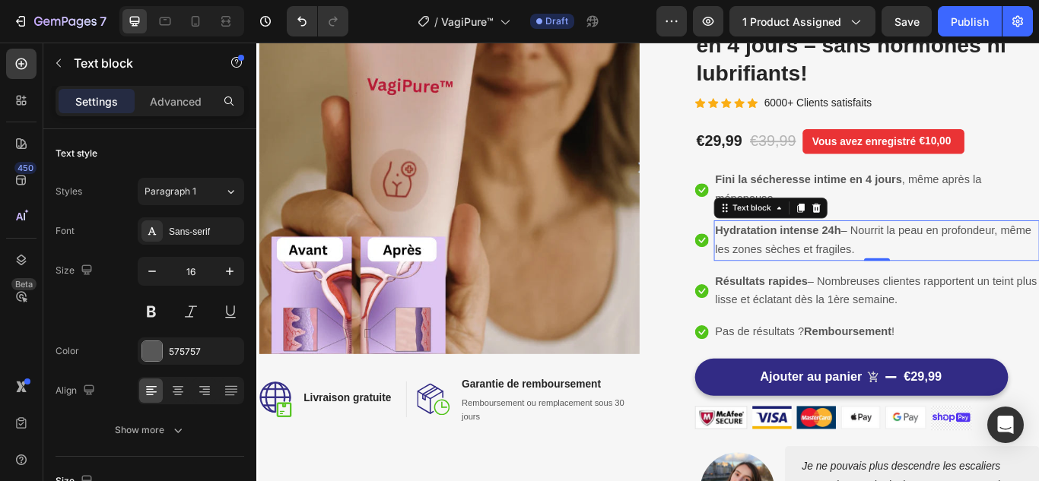
click at [900, 278] on span "Hydratation intense 24h – Nourrit la peau en profondeur, même les zones sèches …" at bounding box center [975, 273] width 369 height 37
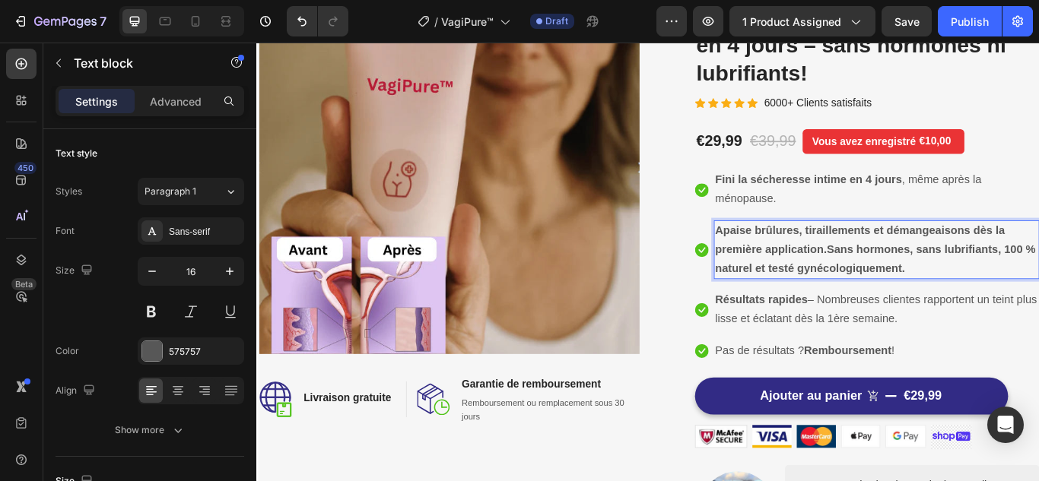
click at [894, 257] on strong "Apaise brûlures, tiraillements et démangeaisons dès la première application.San…" at bounding box center [977, 284] width 373 height 59
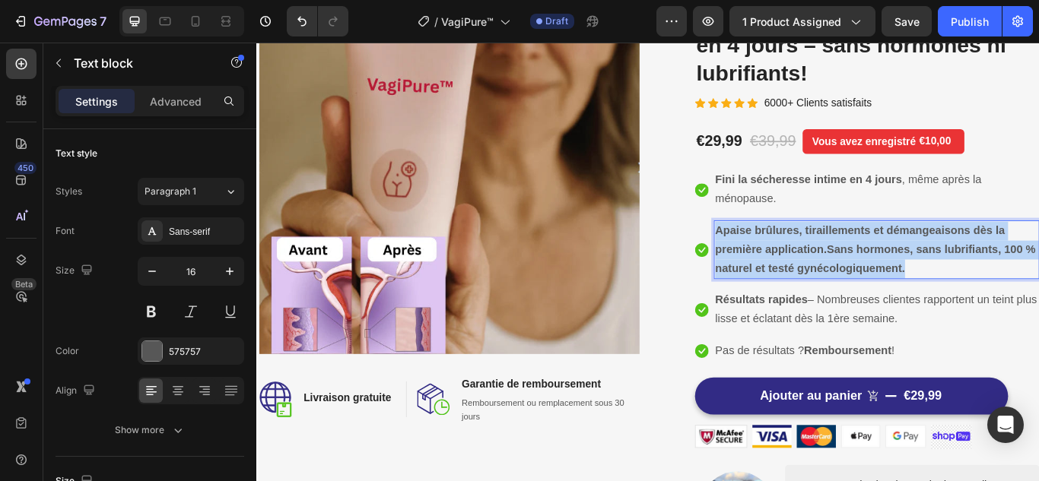
click at [894, 257] on strong "Apaise brûlures, tiraillements et démangeaisons dès la première application.San…" at bounding box center [977, 284] width 373 height 59
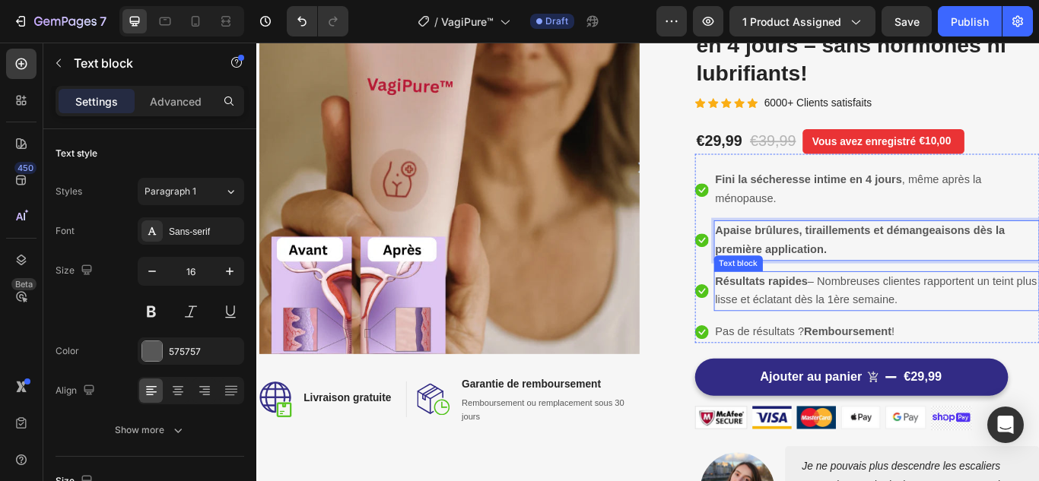
click at [814, 316] on strong "Résultats rapides" at bounding box center [845, 321] width 108 height 14
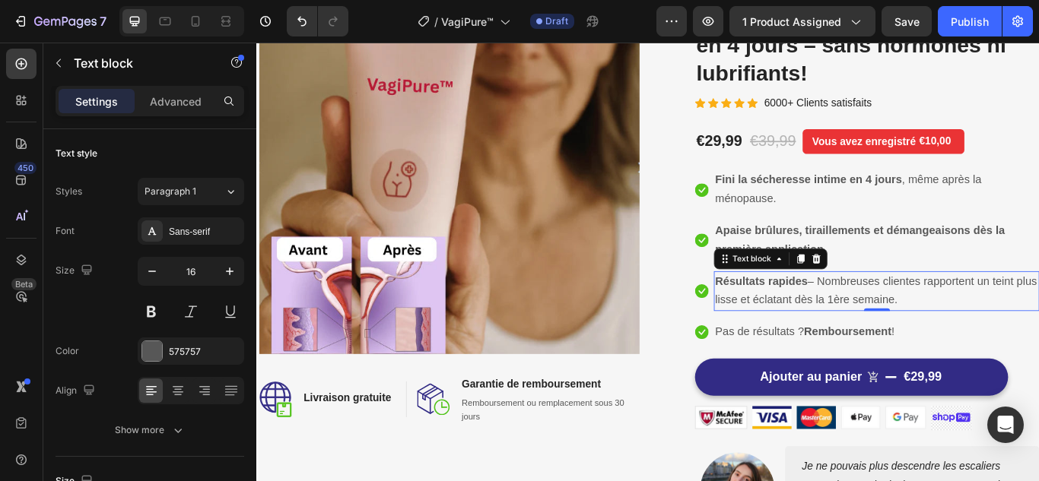
click at [814, 316] on strong "Résultats rapides" at bounding box center [845, 321] width 108 height 14
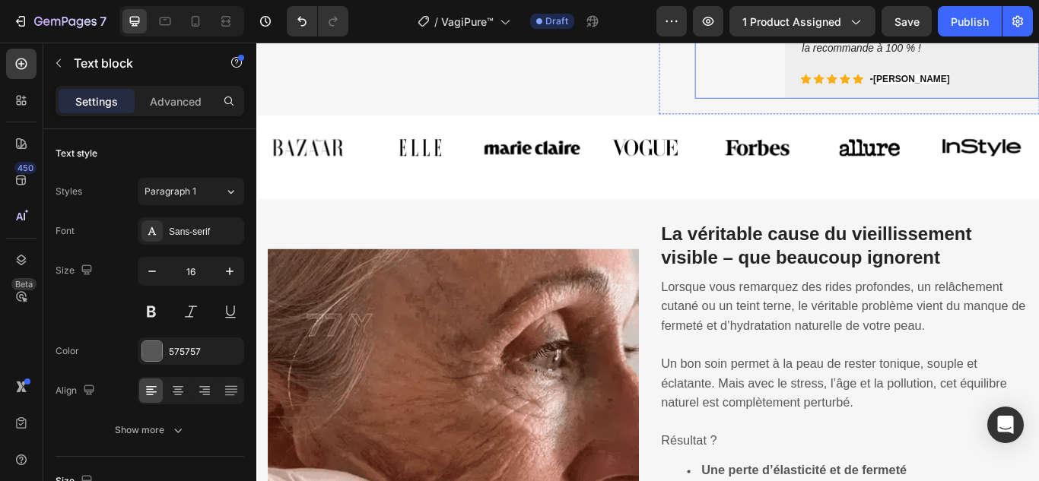
scroll to position [837, 0]
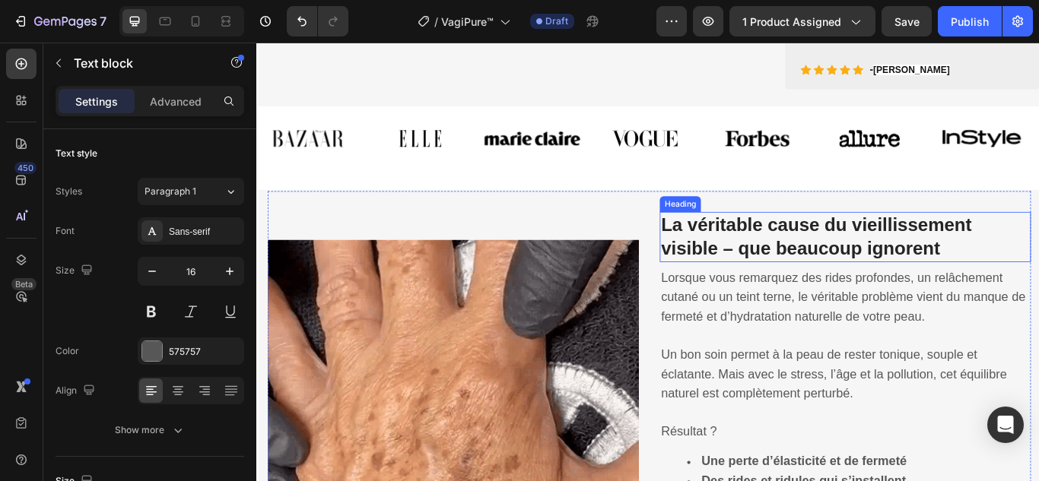
click at [924, 258] on strong "La véritable cause du vieillissement visible – que beaucoup ignorent" at bounding box center [909, 268] width 362 height 51
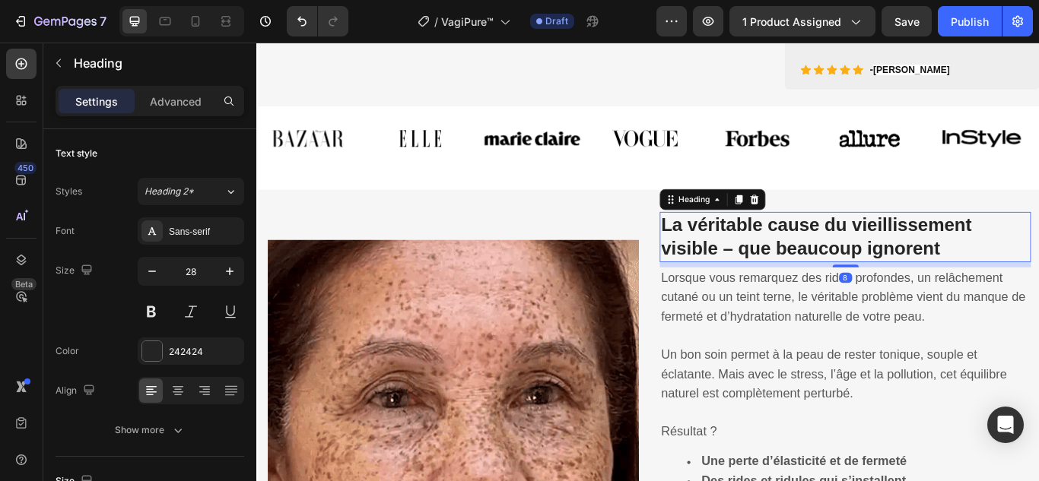
click at [924, 258] on strong "La véritable cause du vieillissement visible – que beaucoup ignorent" at bounding box center [909, 268] width 362 height 51
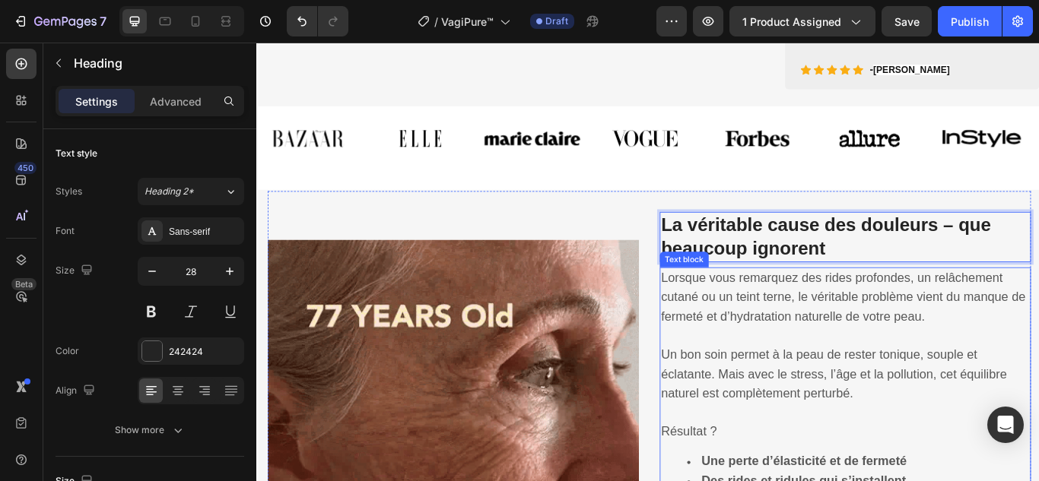
scroll to position [989, 0]
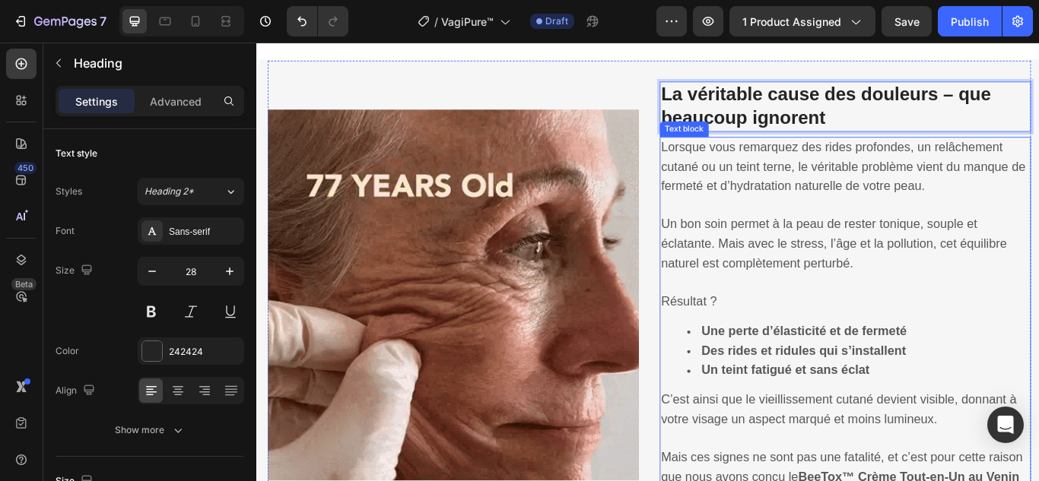
click at [794, 199] on p "Lorsque vous remarquez des rides profondes, un relâchement cutané ou un teint t…" at bounding box center [943, 188] width 430 height 68
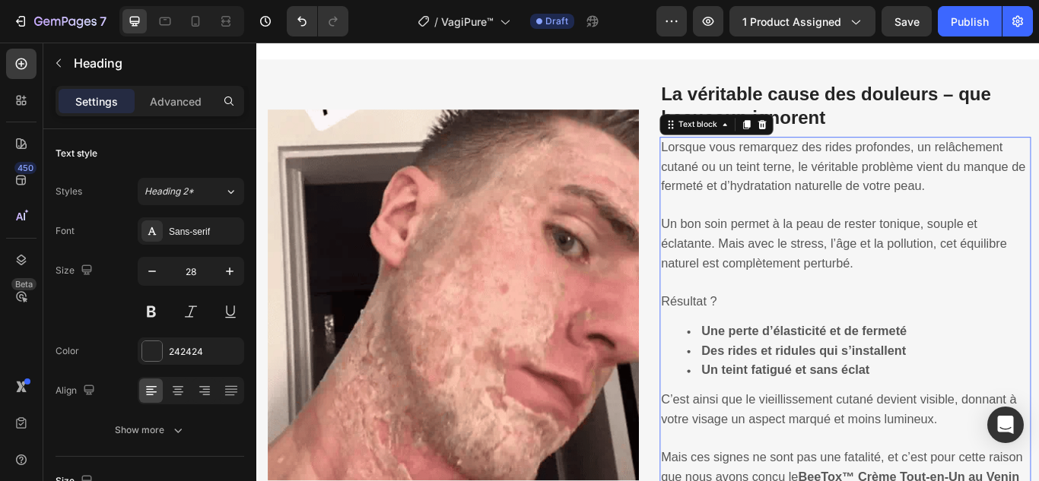
click at [794, 199] on p "Lorsque vous remarquez des rides profondes, un relâchement cutané ou un teint t…" at bounding box center [943, 188] width 430 height 68
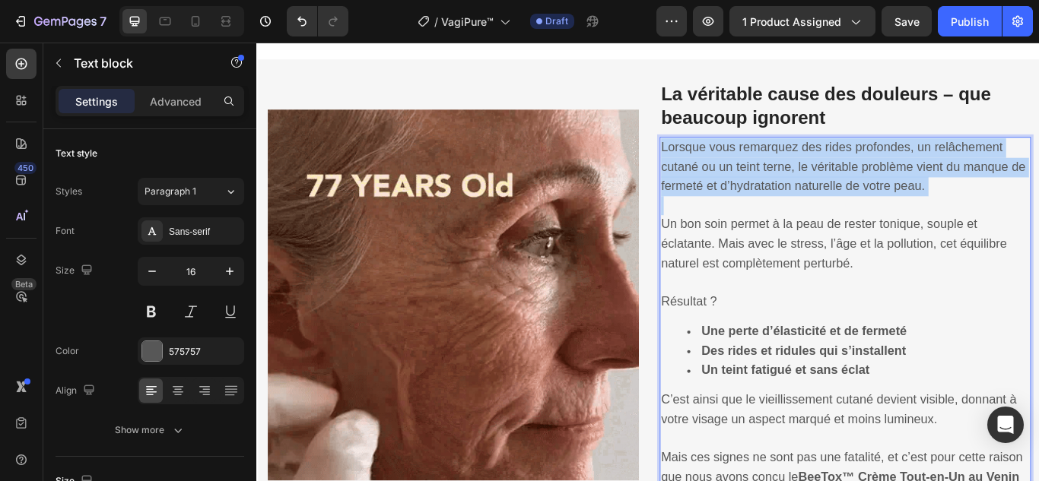
click at [794, 199] on p "Lorsque vous remarquez des rides profondes, un relâchement cutané ou un teint t…" at bounding box center [943, 188] width 430 height 68
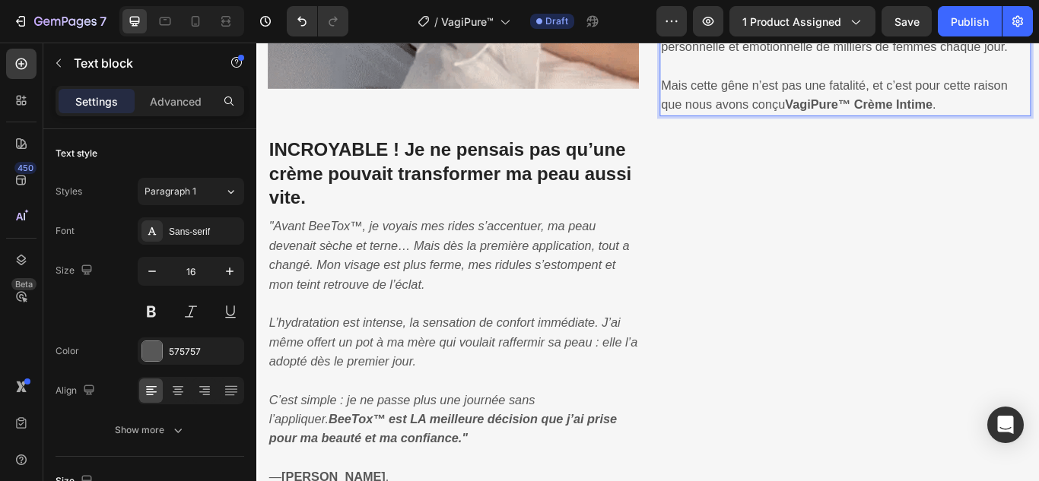
scroll to position [1458, 0]
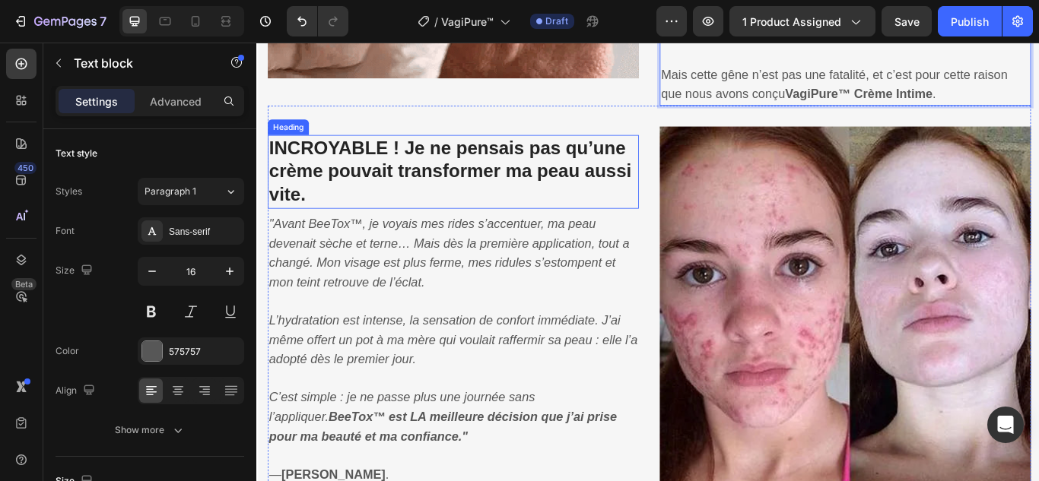
click at [573, 179] on h3 "INCROYABLE ! Je ne pensais pas qu’une crème pouvait transformer ma peau aussi v…" at bounding box center [485, 194] width 433 height 86
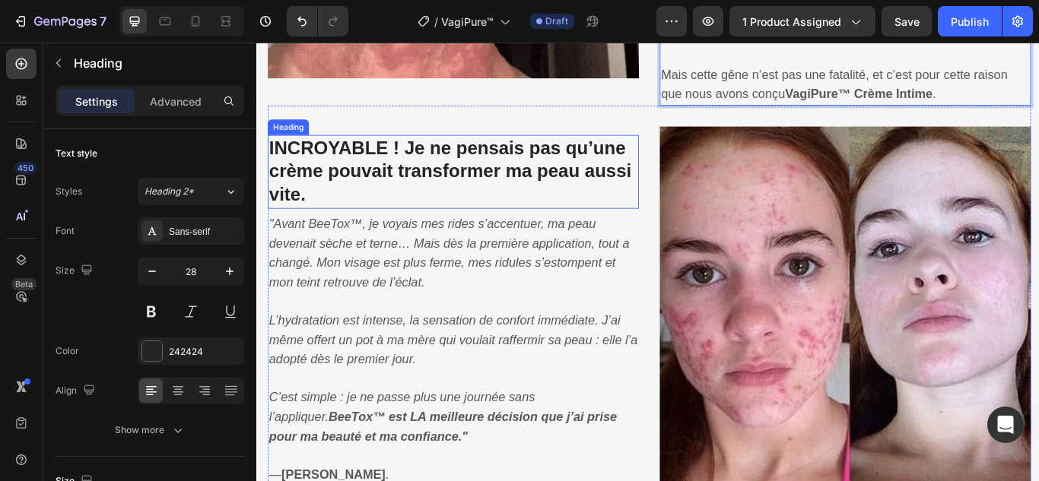
click at [573, 179] on h3 "INCROYABLE ! Je ne pensais pas qu’une crème pouvait transformer ma peau aussi v…" at bounding box center [485, 194] width 433 height 86
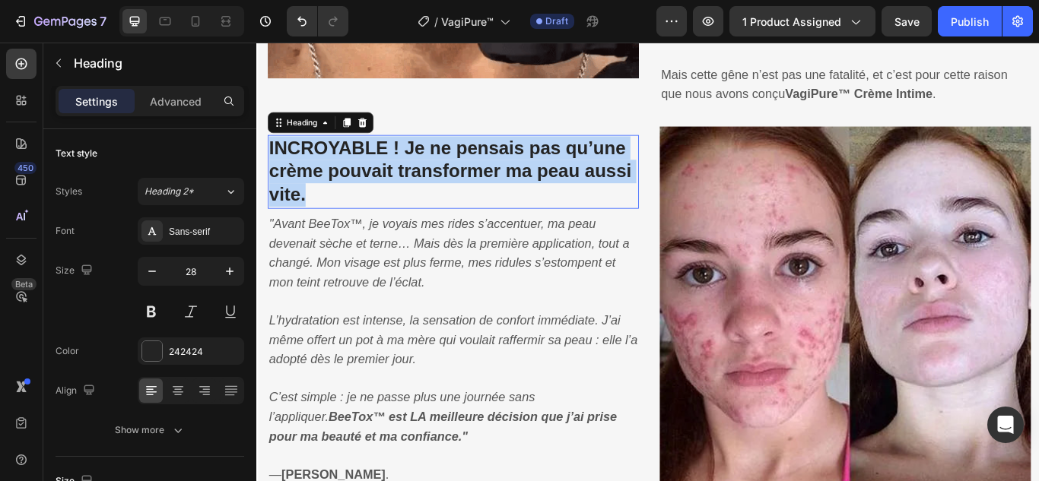
click at [573, 179] on p "INCROYABLE ! Je ne pensais pas qu’une crème pouvait transformer ma peau aussi v…" at bounding box center [486, 193] width 430 height 83
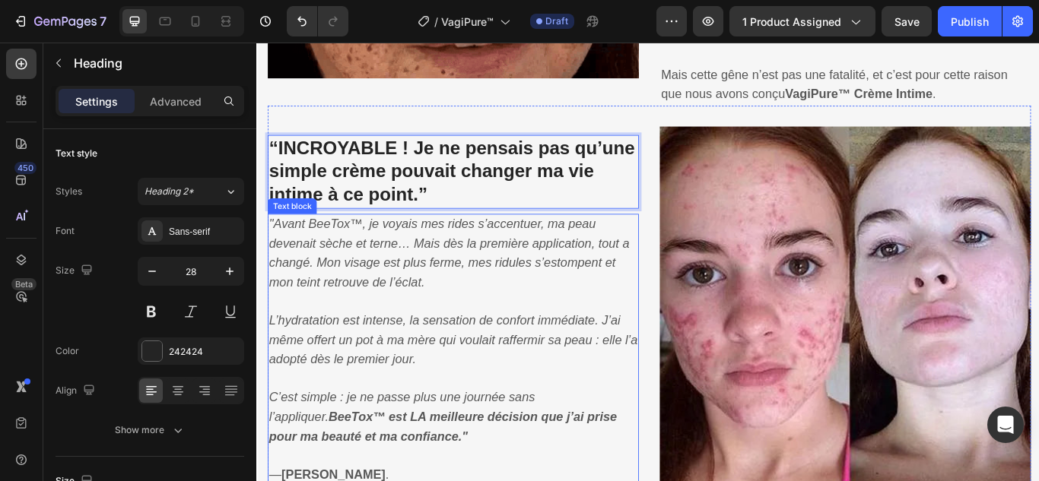
click at [437, 265] on p ""Avant BeeTox™, je voyais mes rides s’accentuer, ma peau devenait sèche et tern…" at bounding box center [486, 289] width 430 height 90
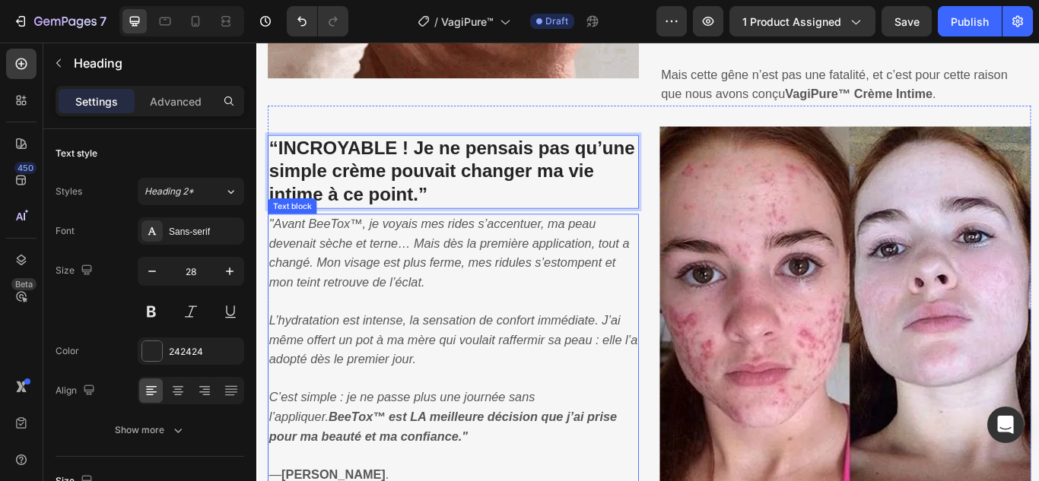
click at [437, 265] on p ""Avant BeeTox™, je voyais mes rides s’accentuer, ma peau devenait sèche et tern…" at bounding box center [486, 289] width 430 height 90
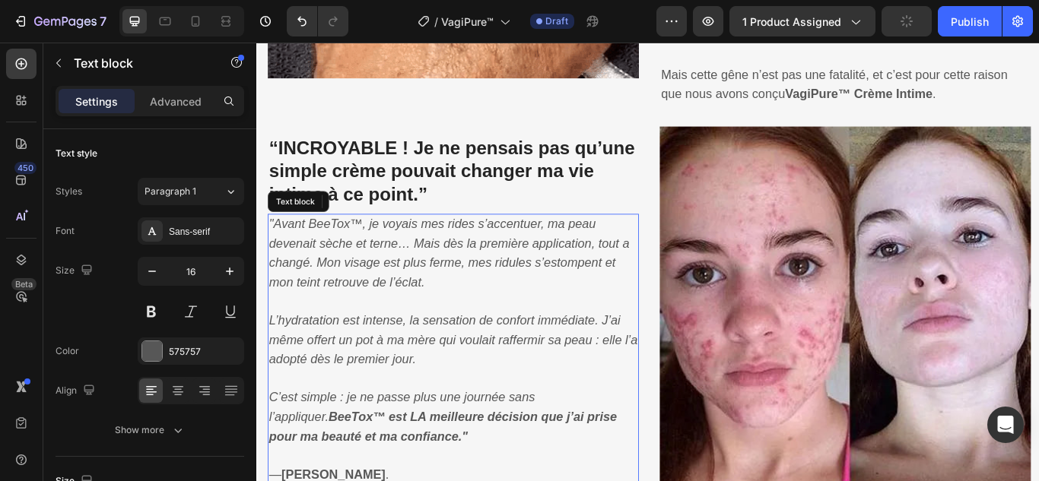
click at [437, 265] on p ""Avant BeeTox™, je voyais mes rides s’accentuer, ma peau devenait sèche et tern…" at bounding box center [486, 289] width 430 height 90
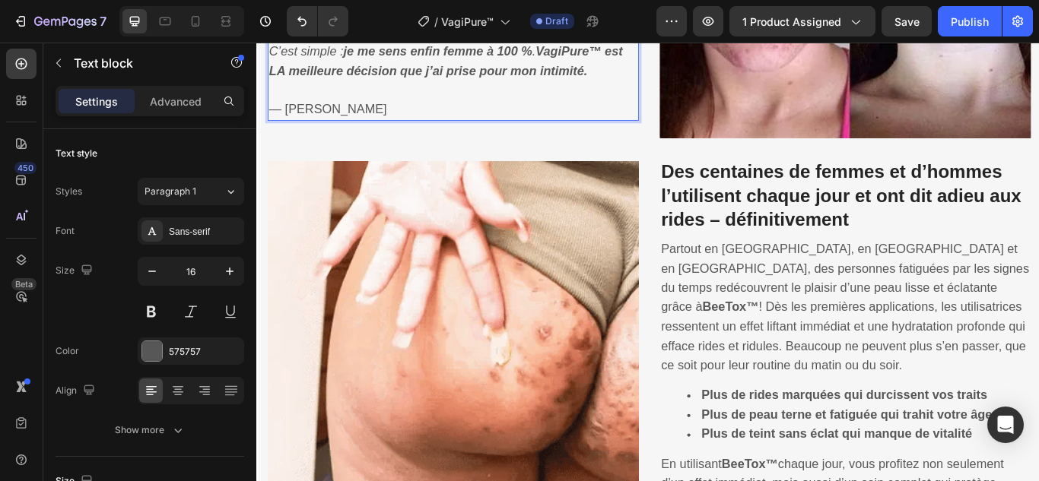
scroll to position [1891, 0]
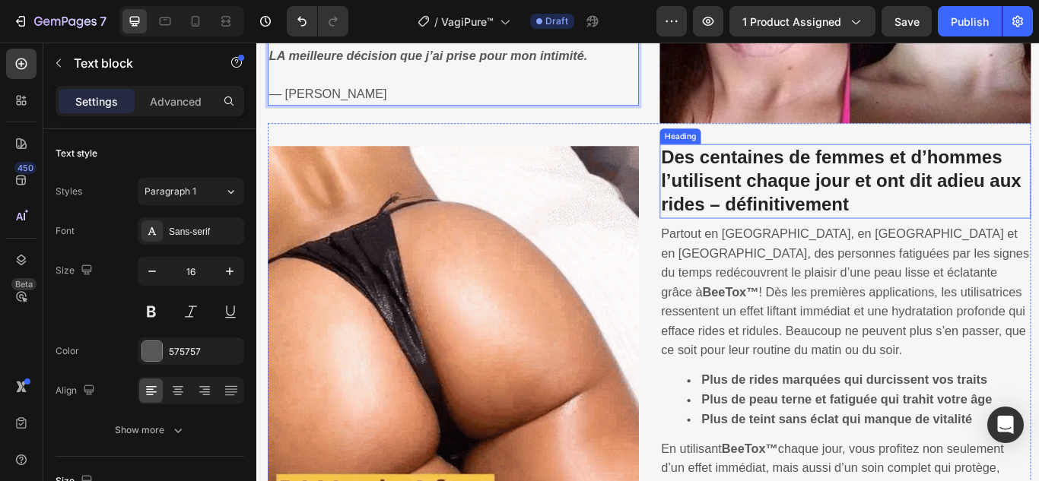
click at [815, 179] on strong "Des centaines de femmes et d’hommes l’utilisent chaque jour et ont dit adieu au…" at bounding box center [938, 203] width 420 height 79
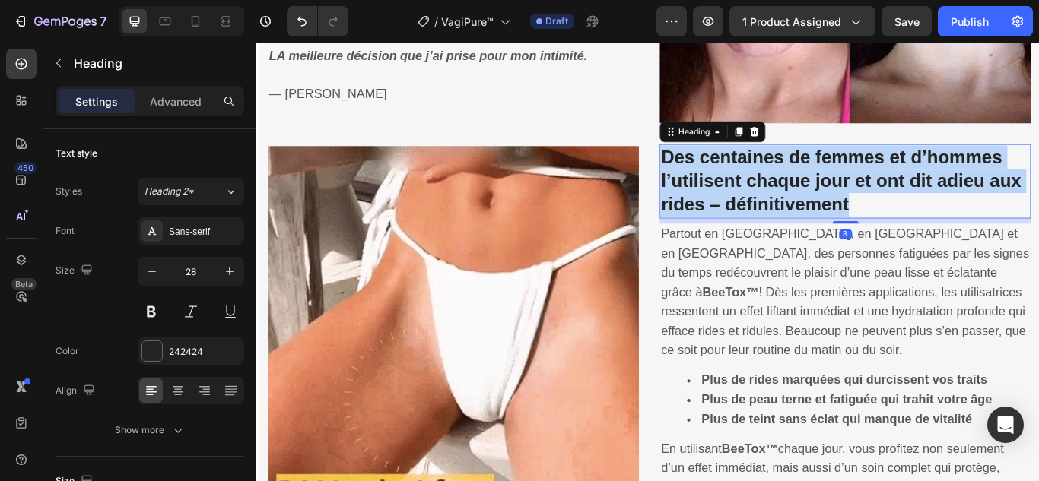
click at [815, 179] on strong "Des centaines de femmes et d’hommes l’utilisent chaque jour et ont dit adieu au…" at bounding box center [938, 203] width 420 height 79
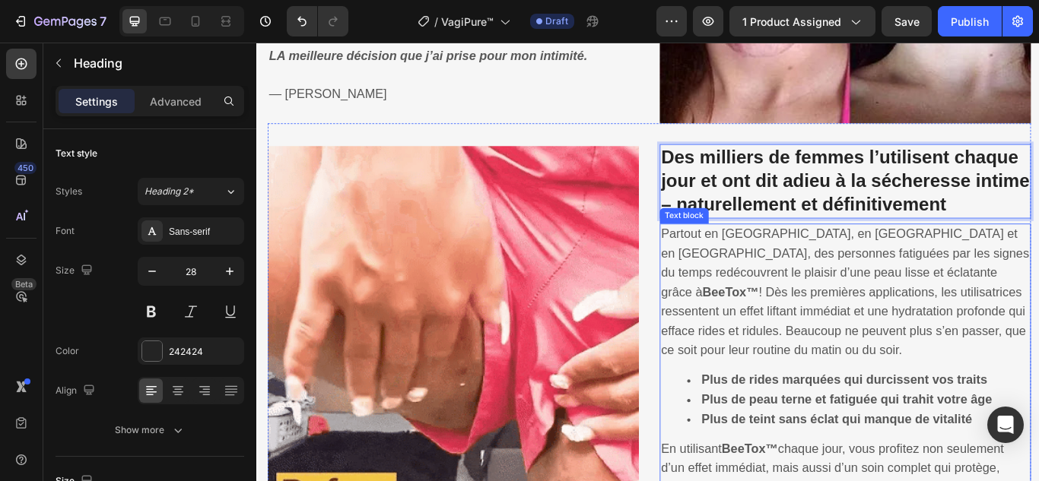
click at [796, 276] on p "Partout en [GEOGRAPHIC_DATA], en [GEOGRAPHIC_DATA] et en [GEOGRAPHIC_DATA], des…" at bounding box center [943, 335] width 430 height 159
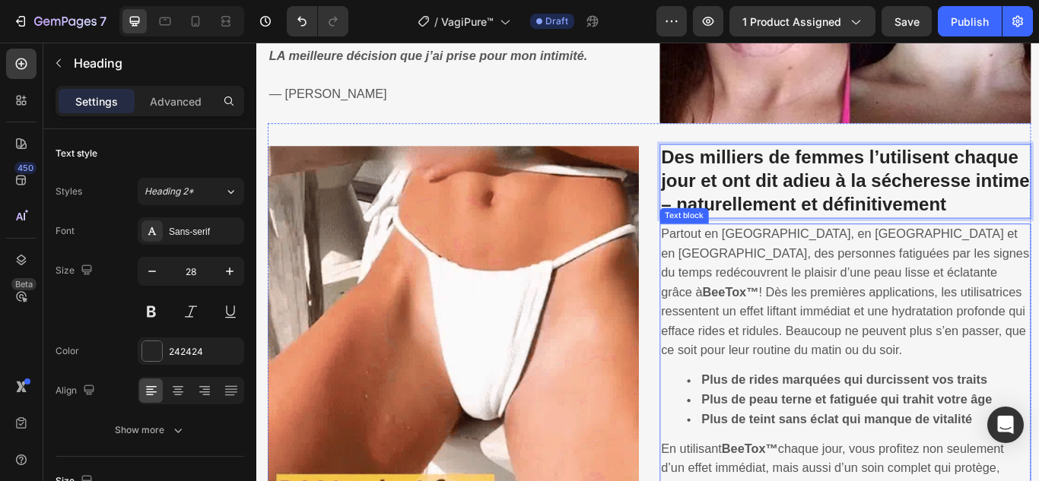
click at [796, 276] on p "Partout en [GEOGRAPHIC_DATA], en [GEOGRAPHIC_DATA] et en [GEOGRAPHIC_DATA], des…" at bounding box center [943, 335] width 430 height 159
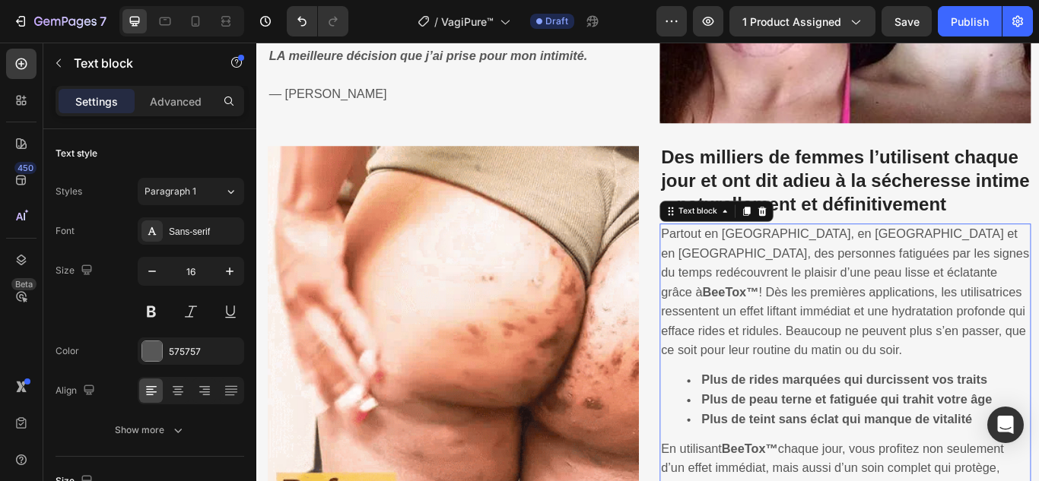
click at [796, 276] on p "Partout en [GEOGRAPHIC_DATA], en [GEOGRAPHIC_DATA] et en [GEOGRAPHIC_DATA], des…" at bounding box center [943, 335] width 430 height 159
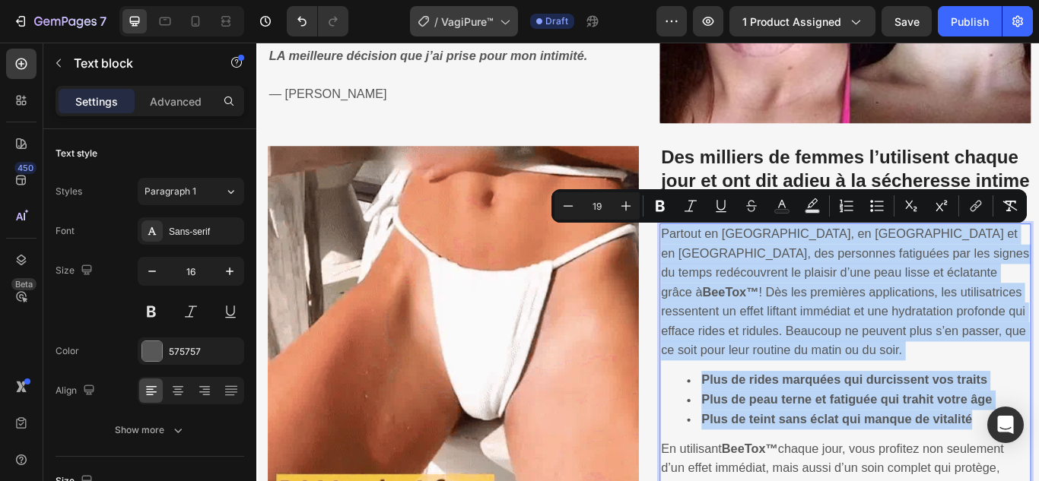
copy div "Partout en [GEOGRAPHIC_DATA], en [GEOGRAPHIC_DATA] et en [GEOGRAPHIC_DATA], des…"
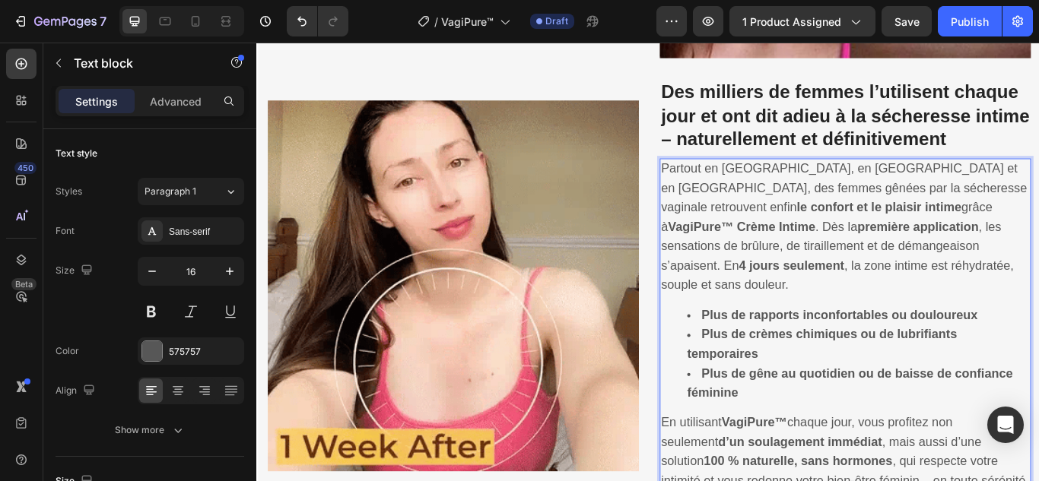
scroll to position [2271, 0]
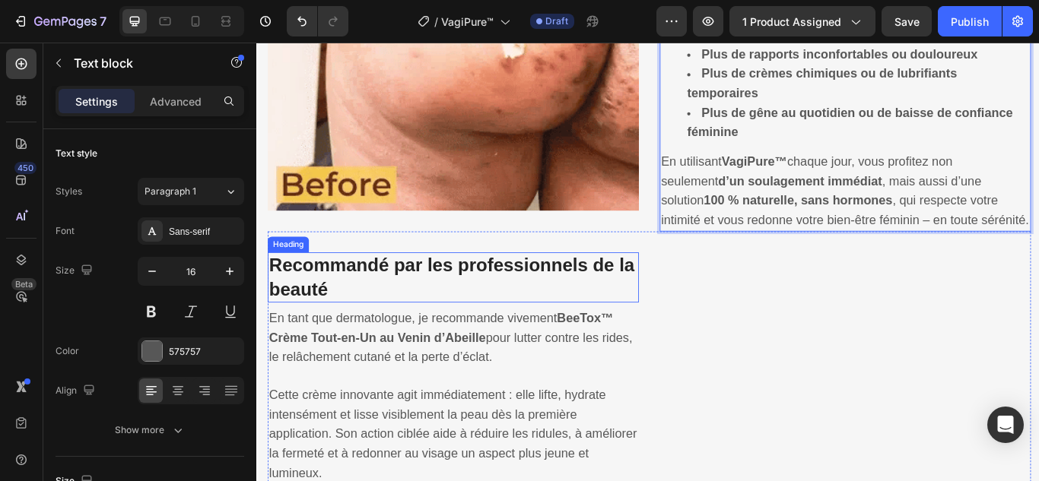
click at [450, 404] on h3 "Recommandé par les professionnels de la beauté" at bounding box center [485, 427] width 433 height 59
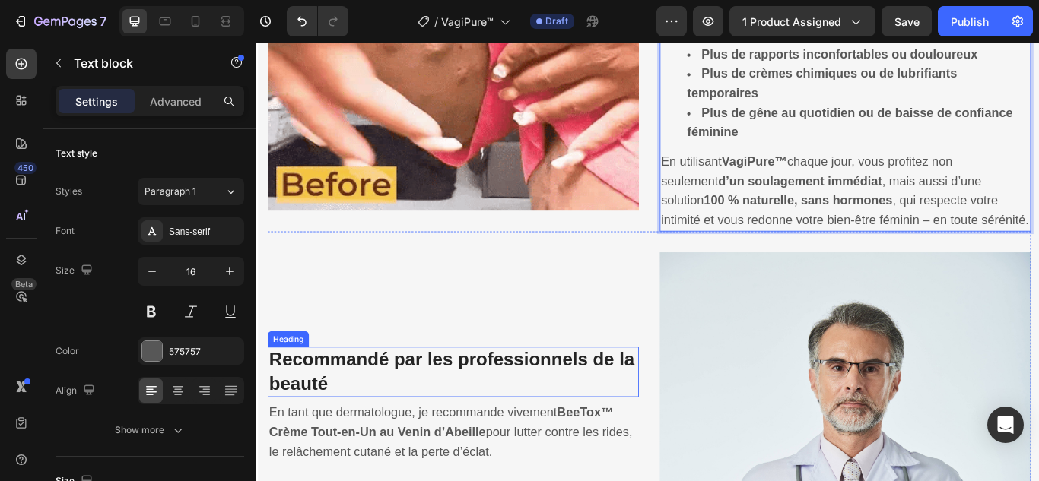
click at [450, 403] on h3 "Recommandé par les professionnels de la beauté" at bounding box center [485, 427] width 433 height 59
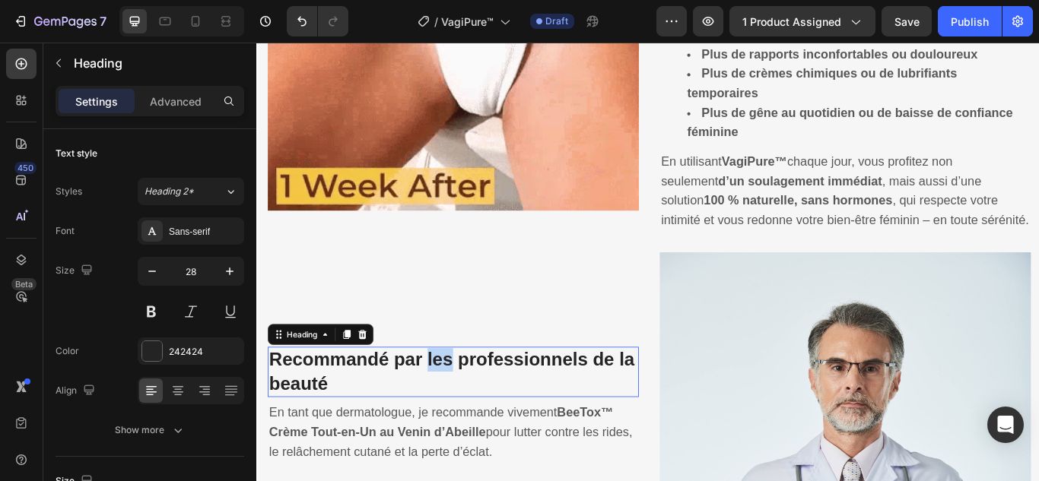
click at [450, 403] on p "Recommandé par les professionnels de la beauté" at bounding box center [486, 427] width 430 height 56
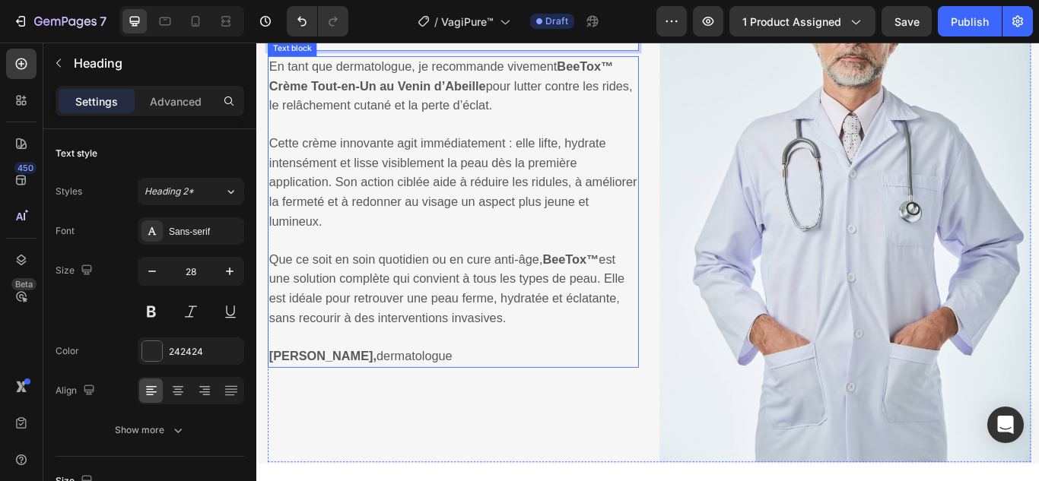
scroll to position [2651, 0]
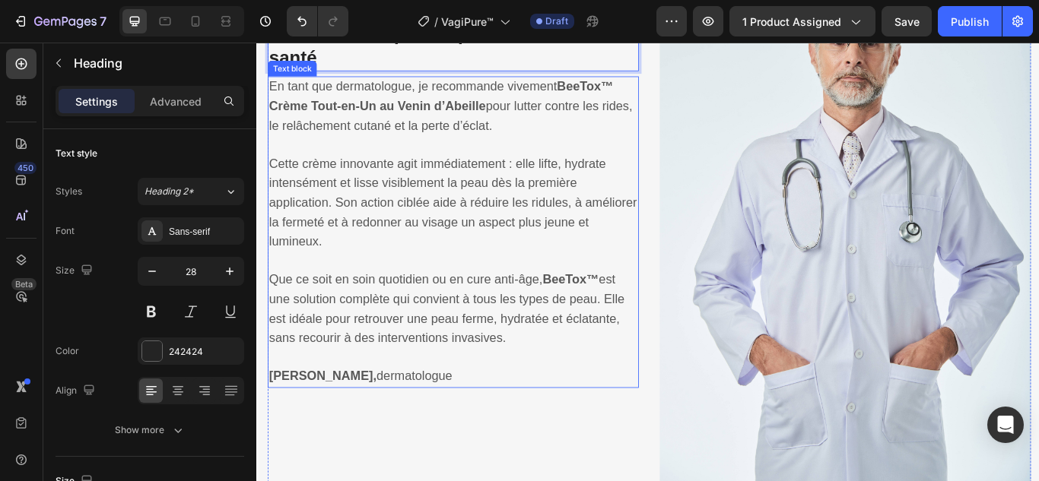
click at [479, 123] on span "En tant que dermatologue, je recommande vivement BeeTox™ Crème Tout-en-Un au Ve…" at bounding box center [483, 117] width 424 height 62
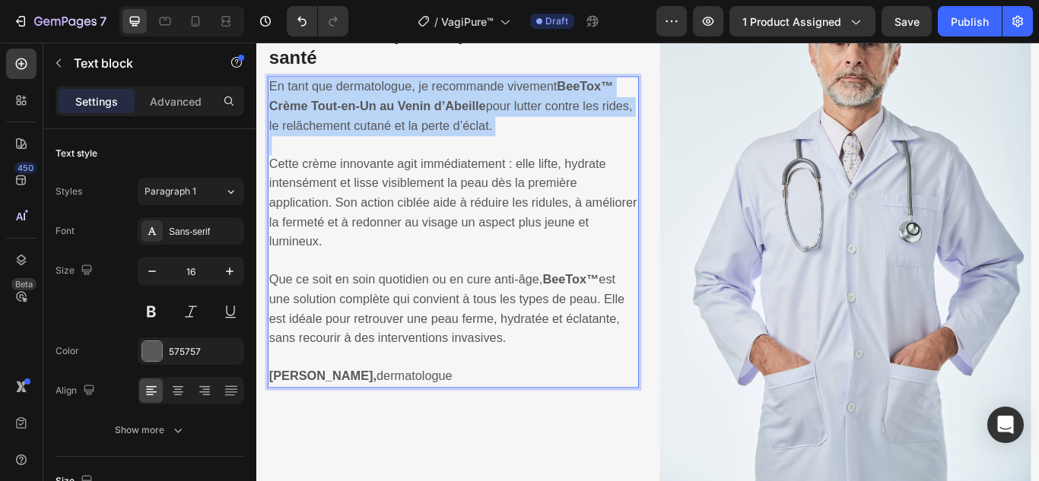
click at [479, 123] on span "En tant que dermatologue, je recommande vivement BeeTox™ Crème Tout-en-Un au Ve…" at bounding box center [483, 117] width 424 height 62
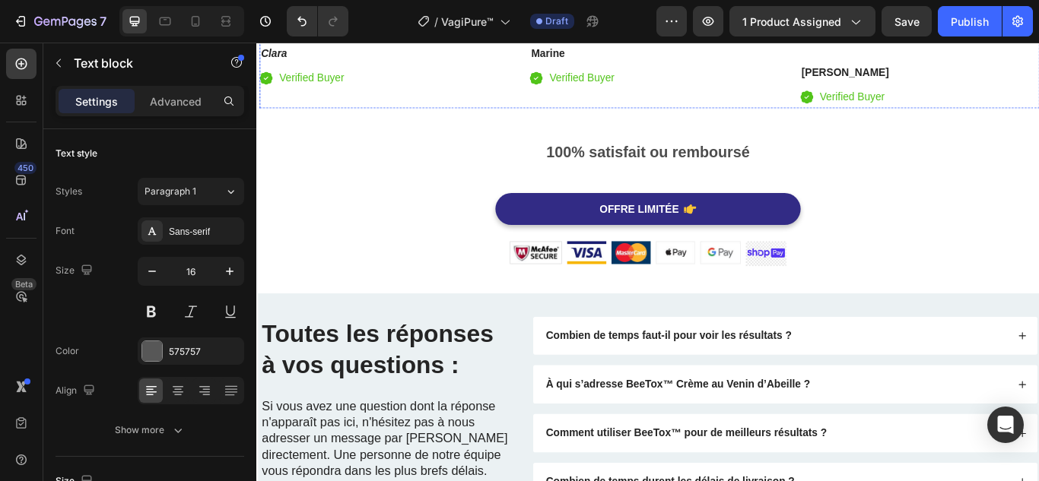
scroll to position [3933, 0]
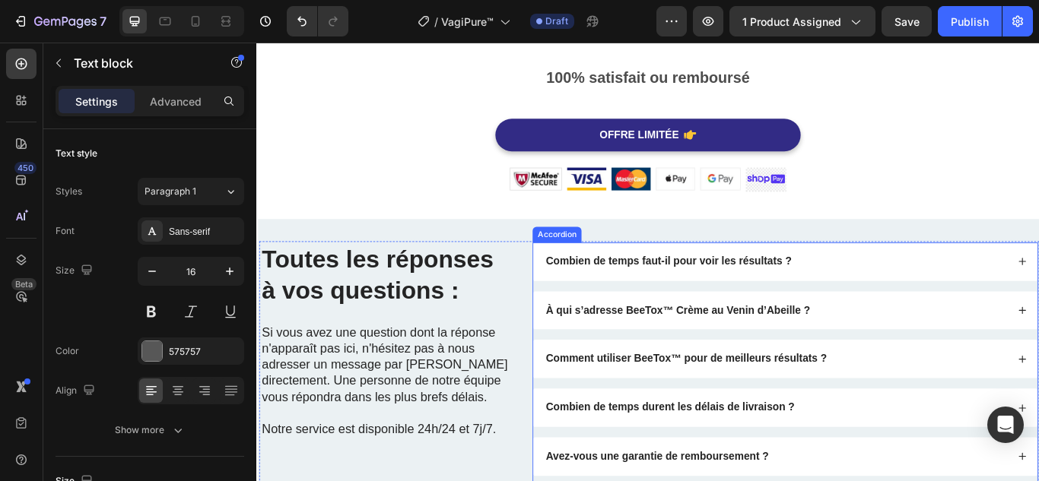
click at [724, 292] on strong "Combien de temps faut-il pour voir les résultats ?" at bounding box center [736, 297] width 287 height 13
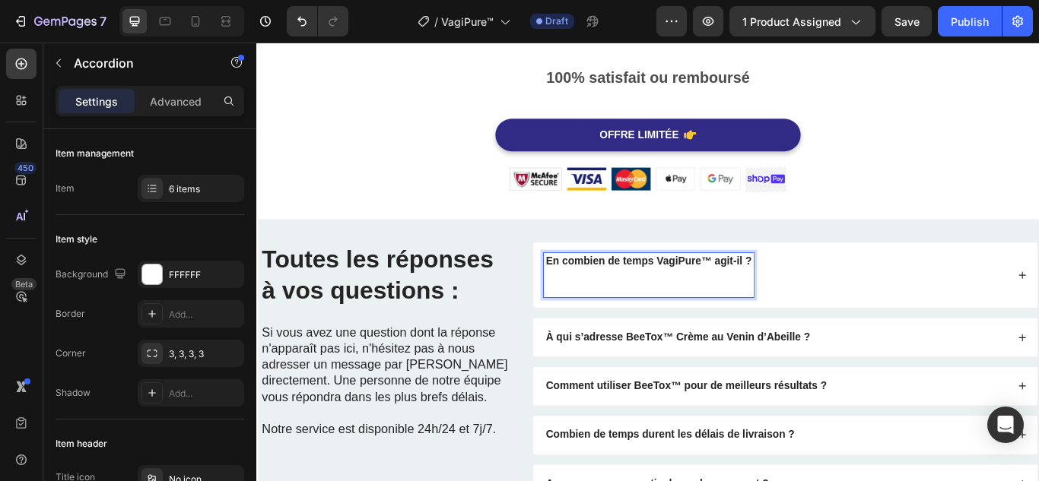
click at [596, 327] on p "Rich Text Editor. Editing area: main" at bounding box center [713, 322] width 240 height 32
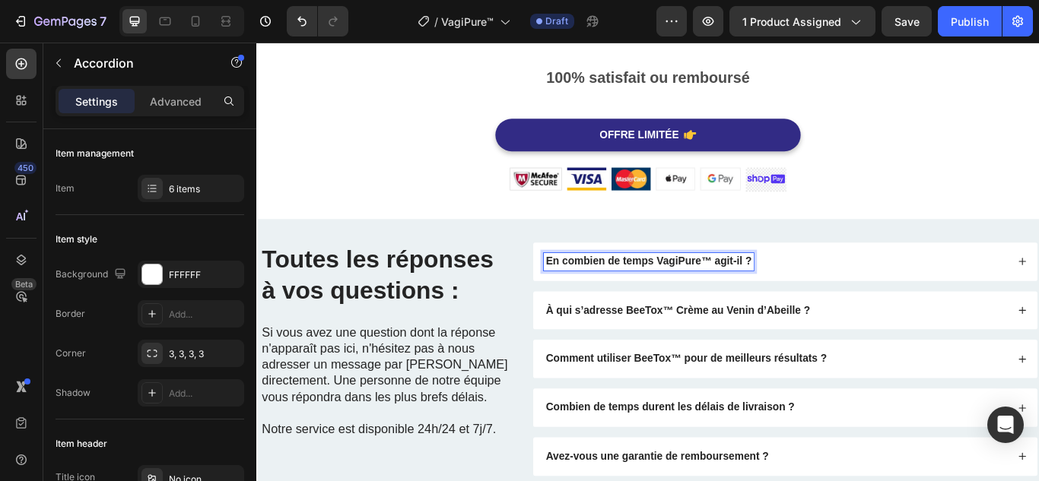
click at [905, 303] on div "En combien de temps VagiPure™ agit-il ?" at bounding box center [861, 298] width 541 height 21
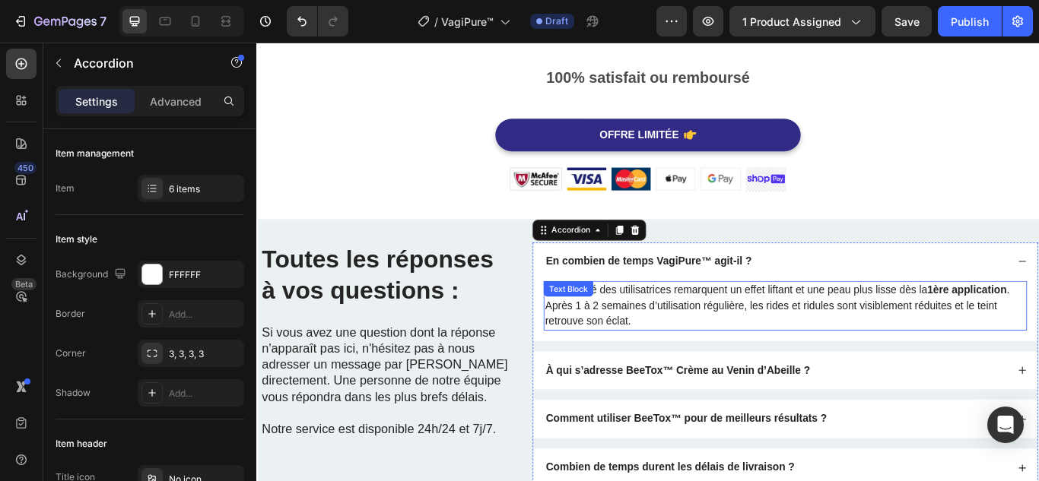
click at [830, 337] on p "La majorité des utilisatrices remarquent un effet liftant et une peau plus liss…" at bounding box center [872, 349] width 560 height 55
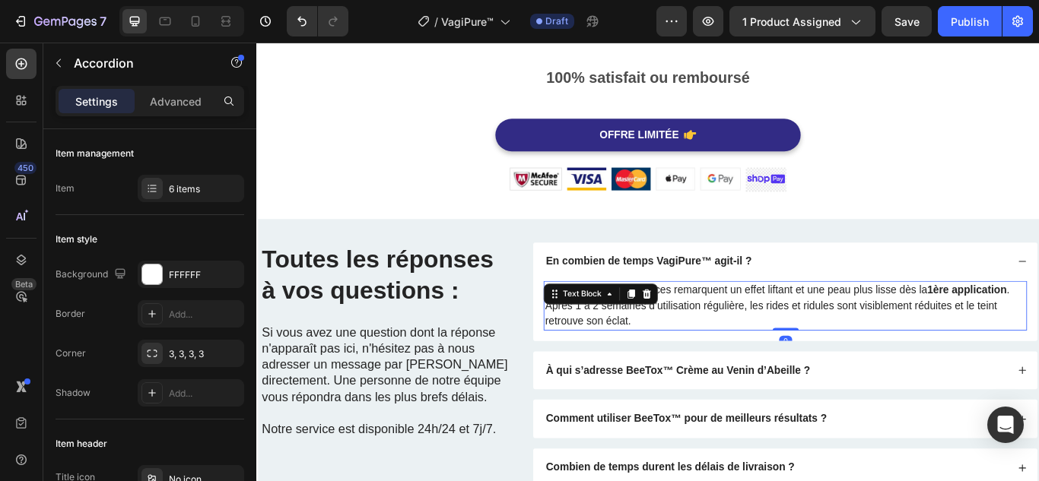
click at [830, 337] on p "La majorité des utilisatrices remarquent un effet liftant et une peau plus liss…" at bounding box center [872, 349] width 560 height 55
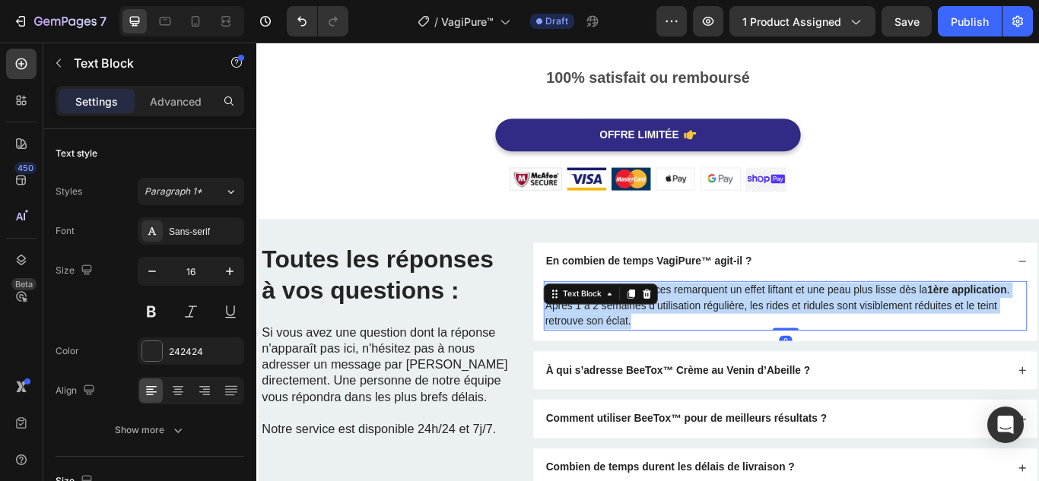
click at [830, 337] on p "La majorité des utilisatrices remarquent un effet liftant et une peau plus liss…" at bounding box center [872, 349] width 560 height 55
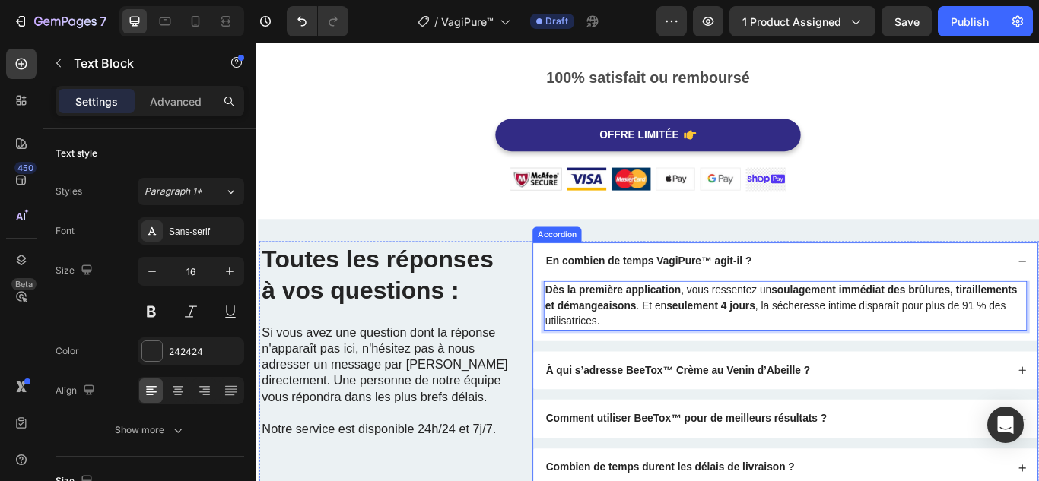
click at [727, 418] on strong "À qui s’adresse BeeTox™ Crème au Venin d’Abeille ?" at bounding box center [747, 424] width 308 height 13
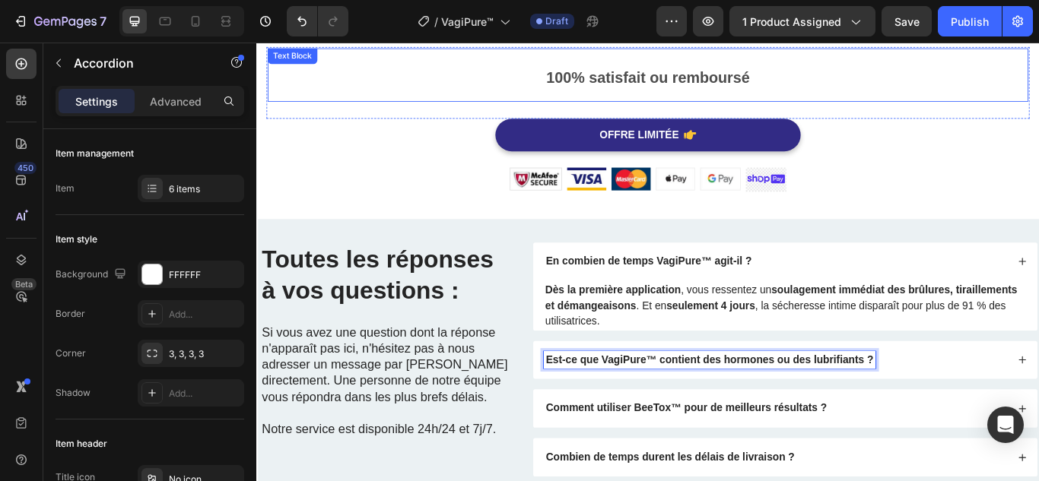
scroll to position [3927, 0]
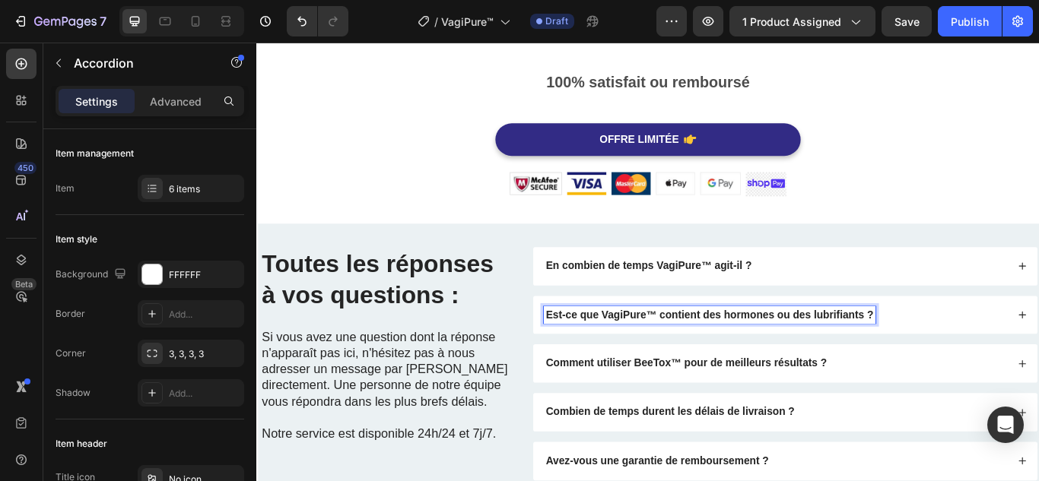
click at [1025, 371] on div "Est-ce que VagiPure™ contient des hormones ou des lubrifiants ?" at bounding box center [861, 361] width 541 height 21
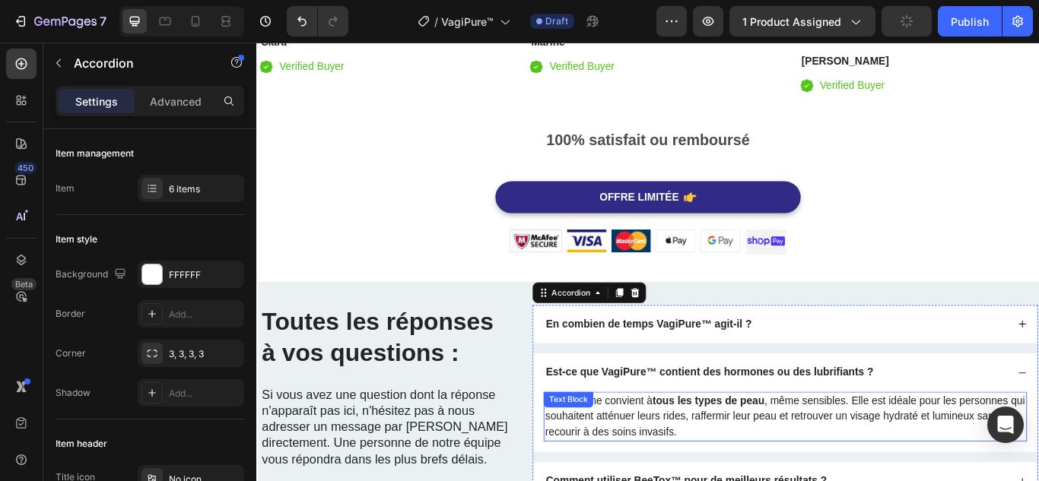
click at [823, 460] on strong "tous les types de peau" at bounding box center [783, 460] width 131 height 13
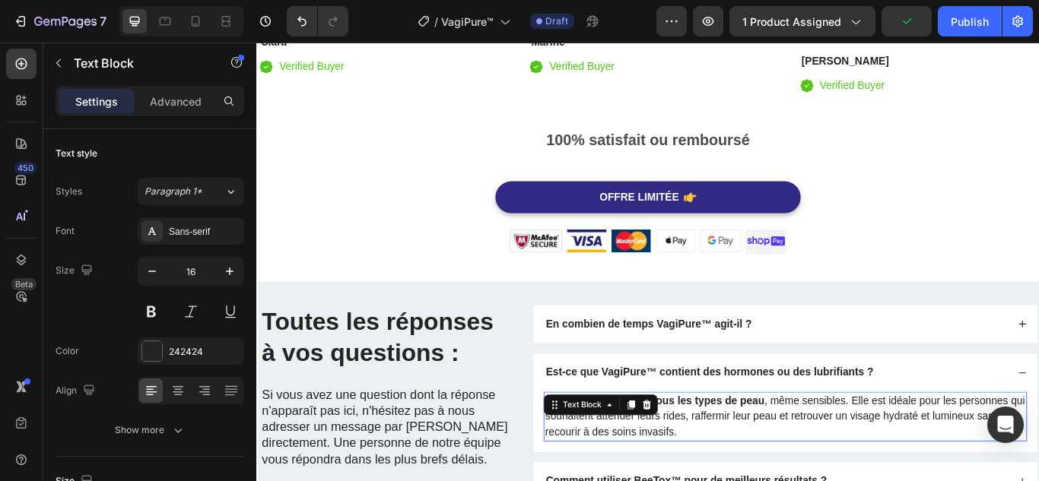
click at [823, 460] on strong "tous les types de peau" at bounding box center [783, 460] width 131 height 13
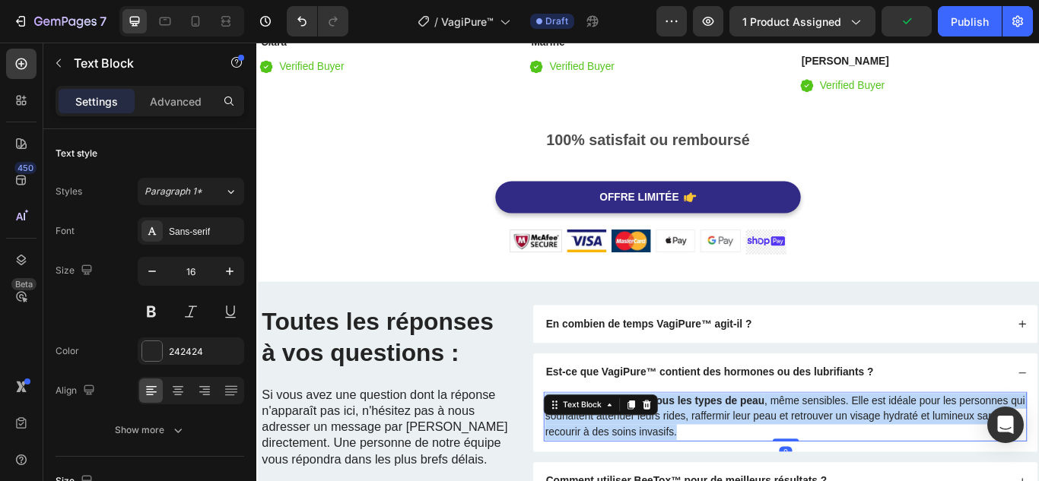
click at [823, 460] on strong "tous les types de peau" at bounding box center [783, 460] width 131 height 13
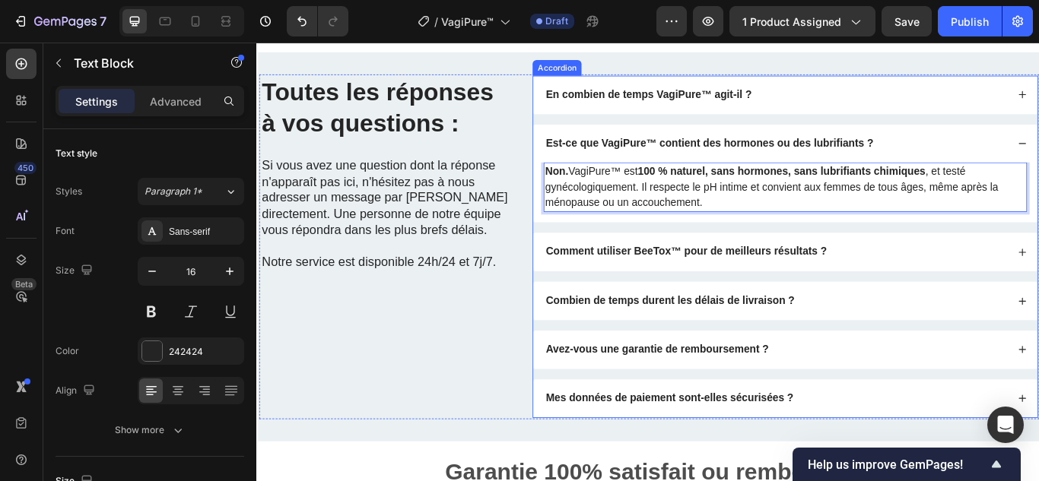
scroll to position [4128, 0]
click at [896, 284] on strong "Comment utiliser BeeTox™ pour de meilleurs résultats ?" at bounding box center [757, 285] width 328 height 13
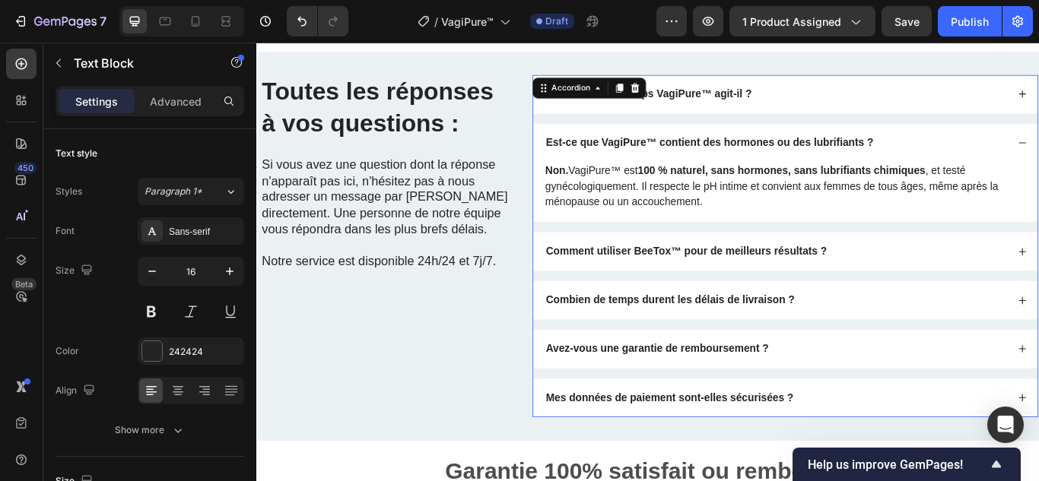
click at [896, 284] on strong "Comment utiliser BeeTox™ pour de meilleurs résultats ?" at bounding box center [757, 285] width 328 height 13
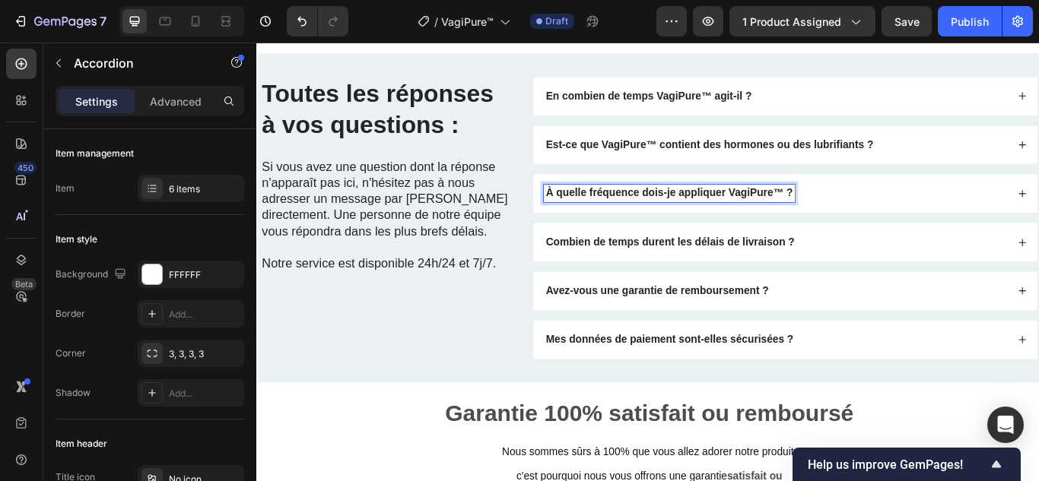
scroll to position [4058, 0]
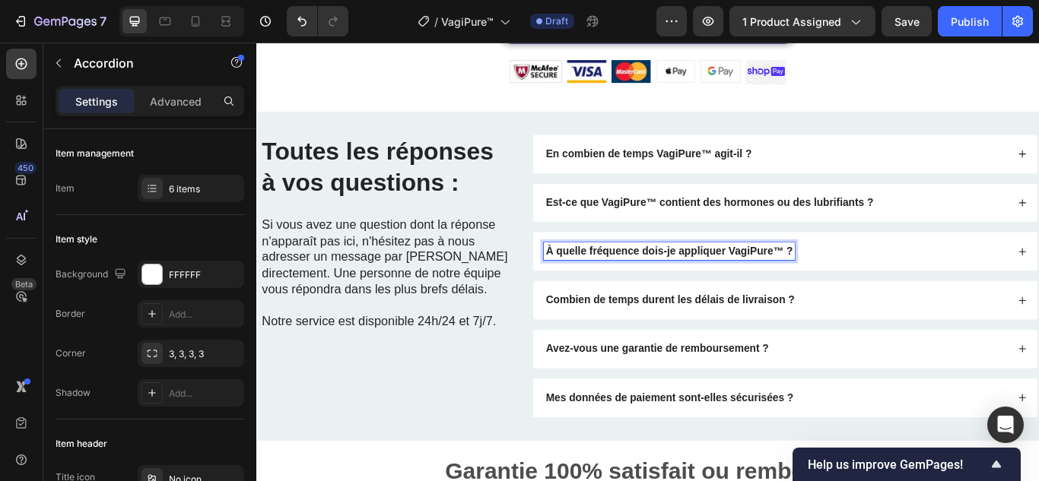
click at [930, 279] on div "À quelle fréquence dois-je appliquer VagiPure™ ?" at bounding box center [861, 286] width 541 height 21
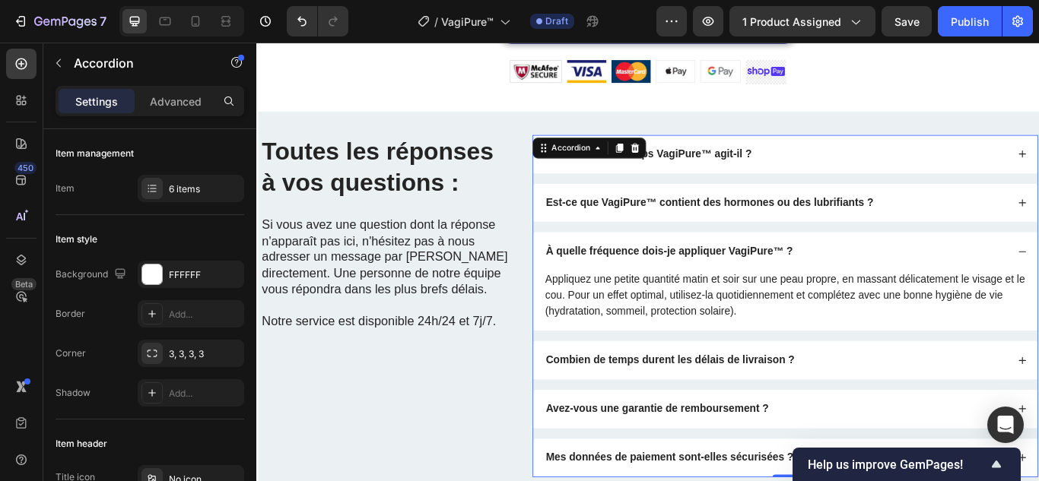
click at [767, 333] on p "Appliquez une petite quantité matin et soir sur une peau propre, en massant dél…" at bounding box center [872, 337] width 560 height 55
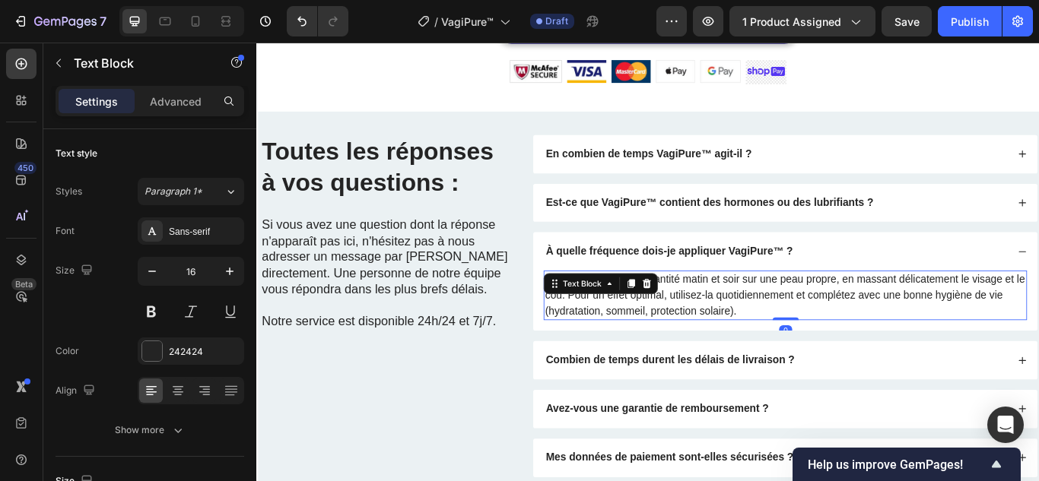
click at [767, 333] on p "Appliquez une petite quantité matin et soir sur une peau propre, en massant dél…" at bounding box center [872, 337] width 560 height 55
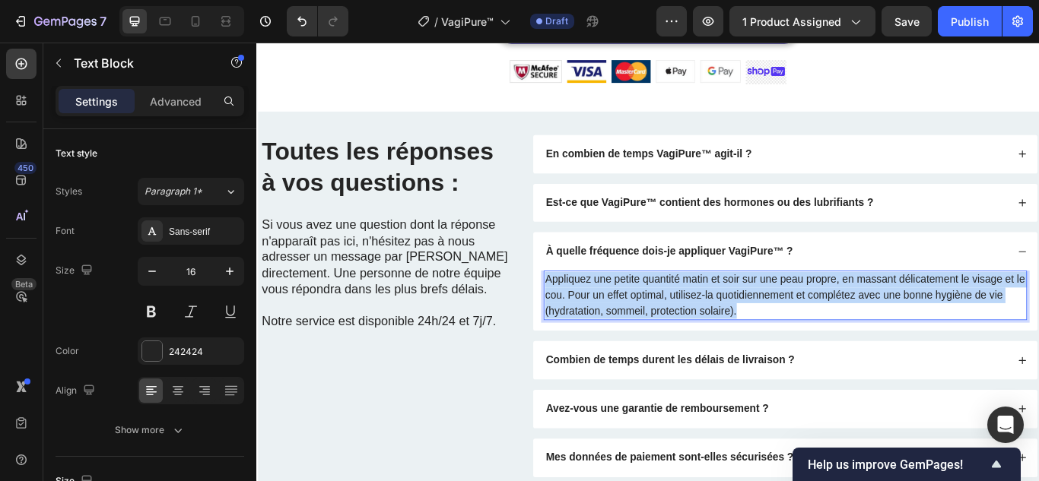
click at [767, 333] on p "Appliquez une petite quantité matin et soir sur une peau propre, en massant dél…" at bounding box center [872, 337] width 560 height 55
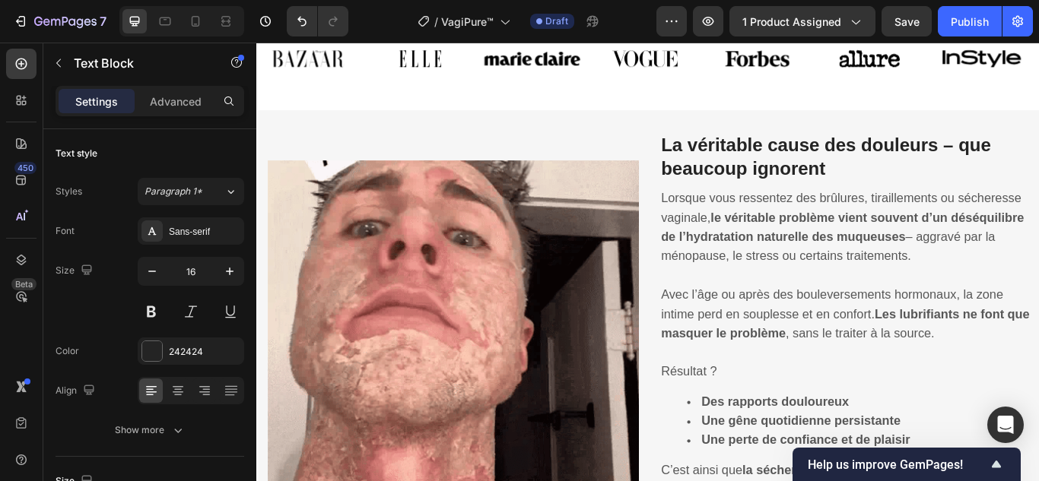
scroll to position [940, 0]
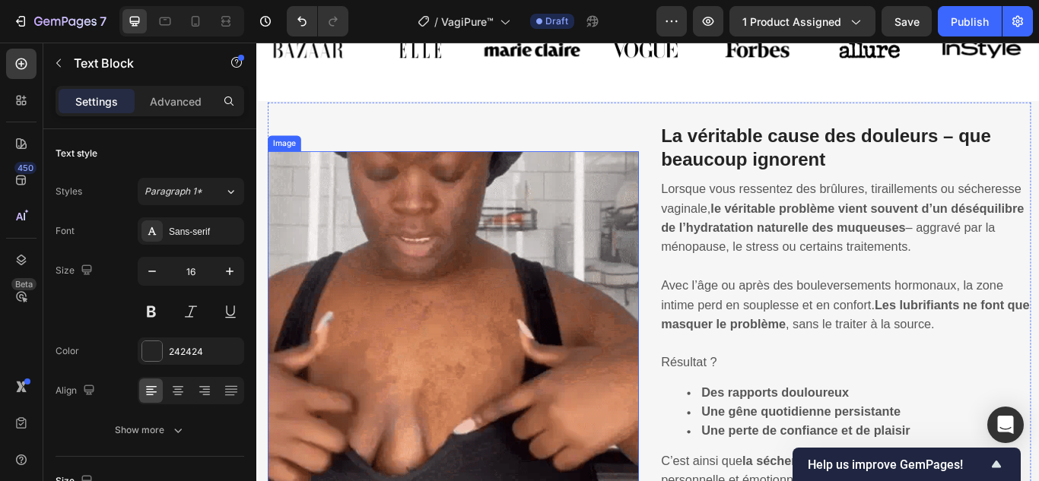
click at [509, 283] on img at bounding box center [485, 386] width 433 height 433
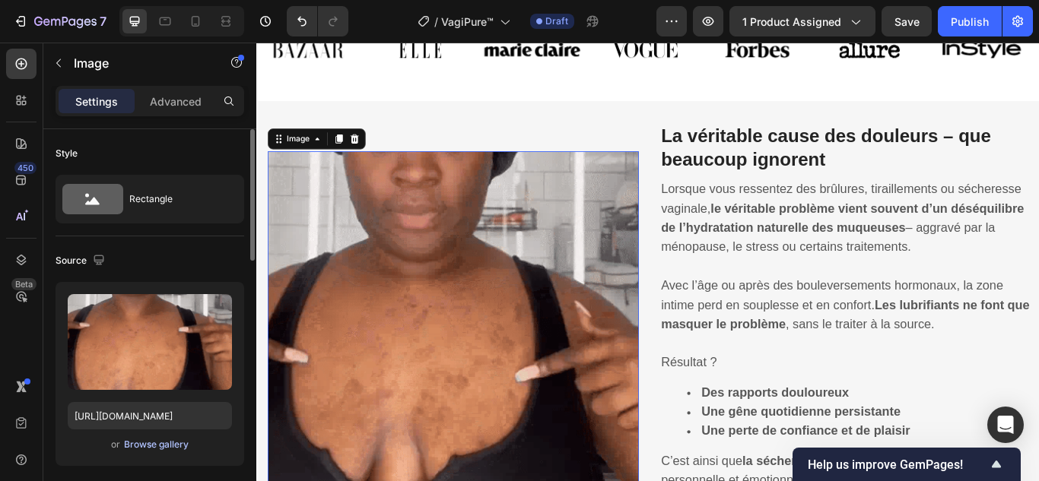
click at [164, 438] on div "Browse gallery" at bounding box center [156, 445] width 65 height 14
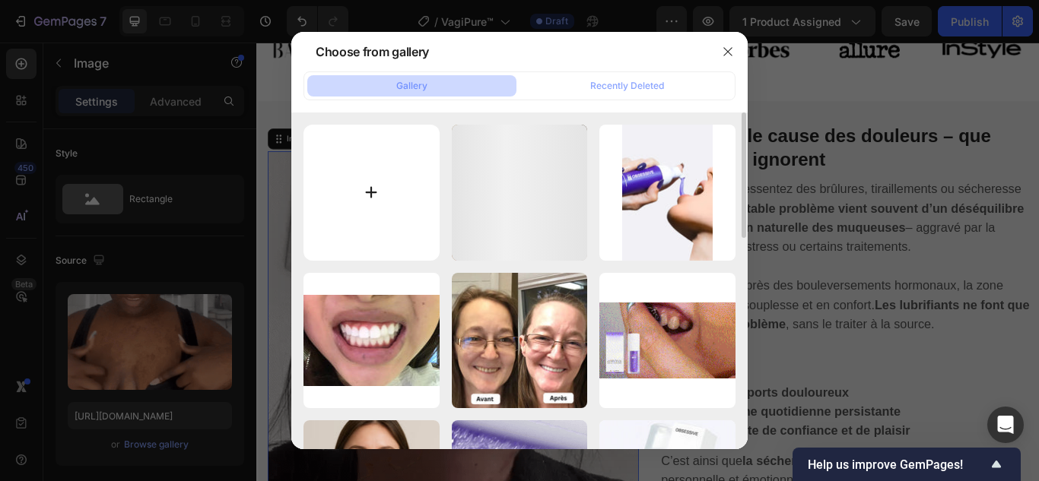
click at [357, 189] on input "file" at bounding box center [371, 193] width 136 height 136
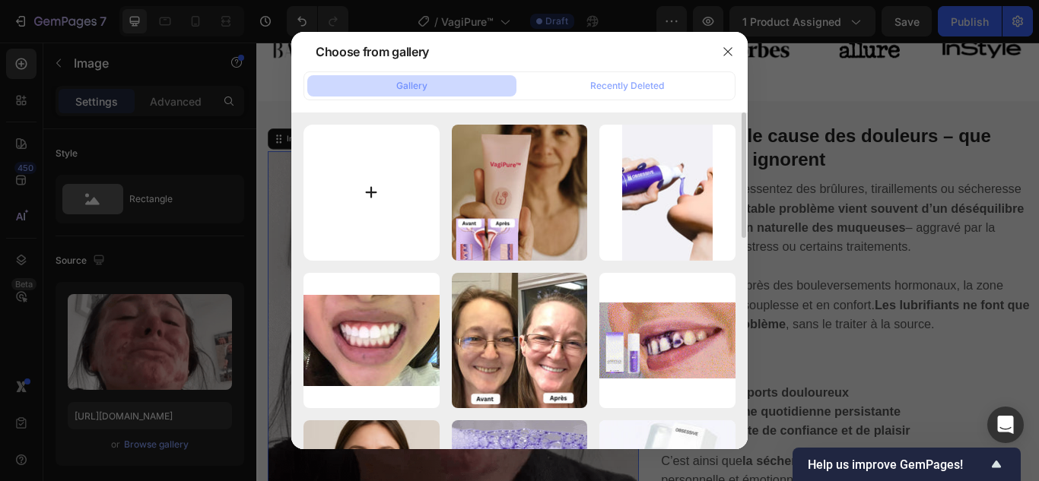
type input "C:\fakepath\1.webp"
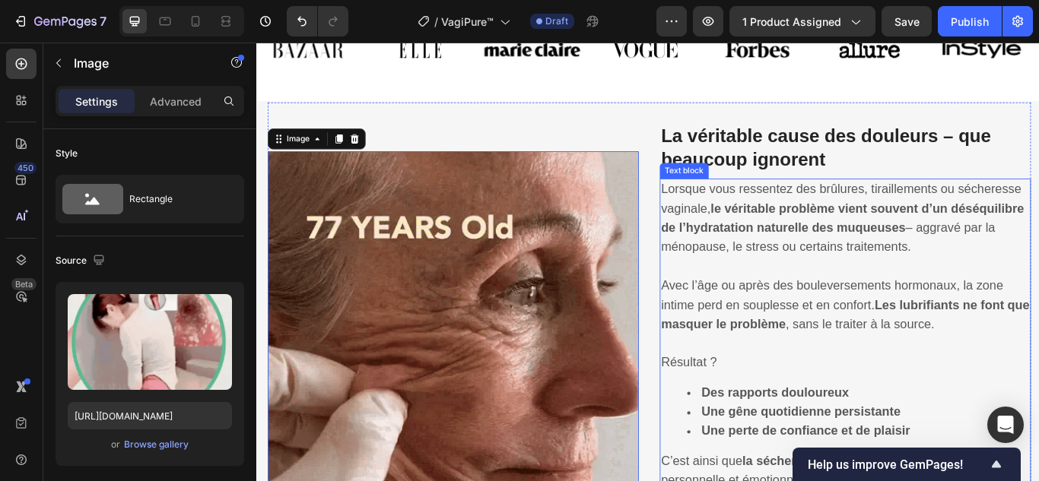
type input "https://cdn.shopify.com/s/files/1/0748/6688/4847/files/gempages_574280435123618…"
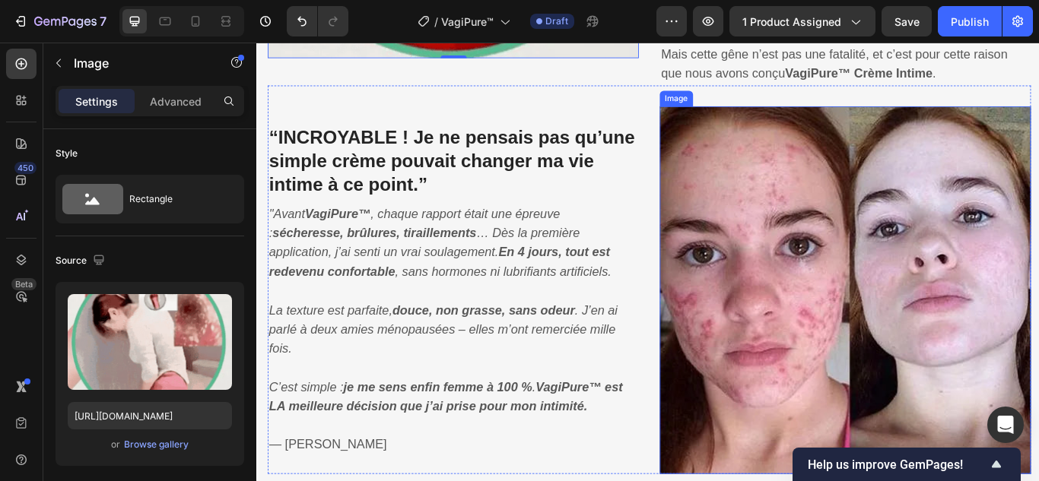
click at [808, 284] on img at bounding box center [942, 331] width 433 height 429
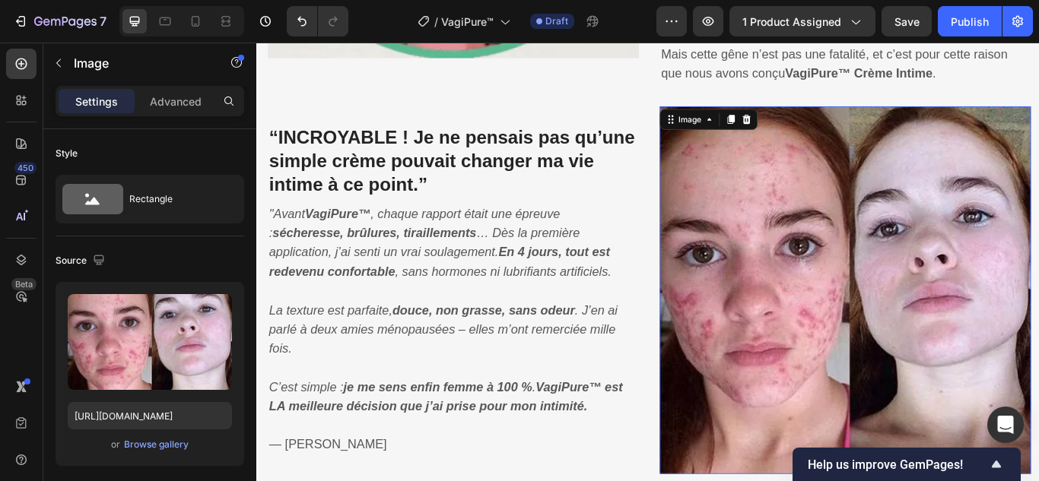
scroll to position [1548, 0]
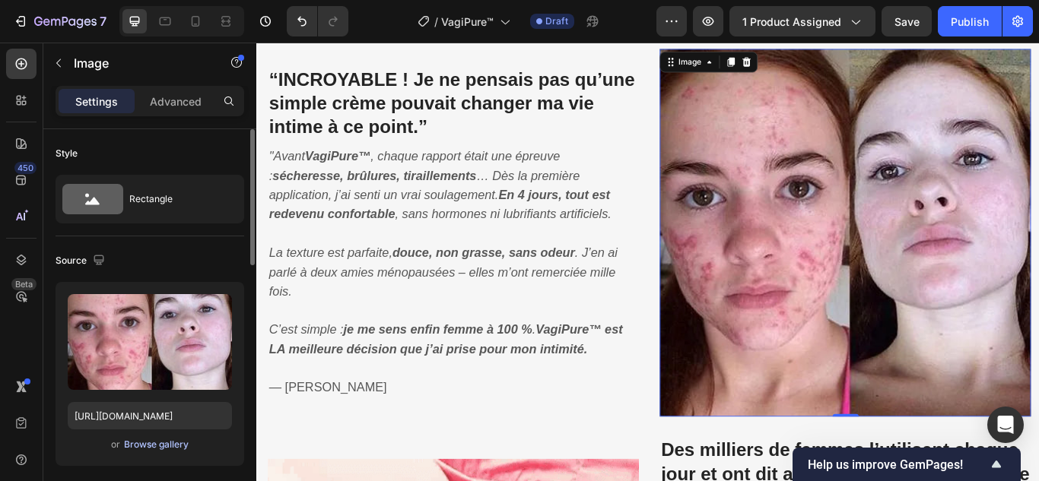
click at [173, 442] on div "Browse gallery" at bounding box center [156, 445] width 65 height 14
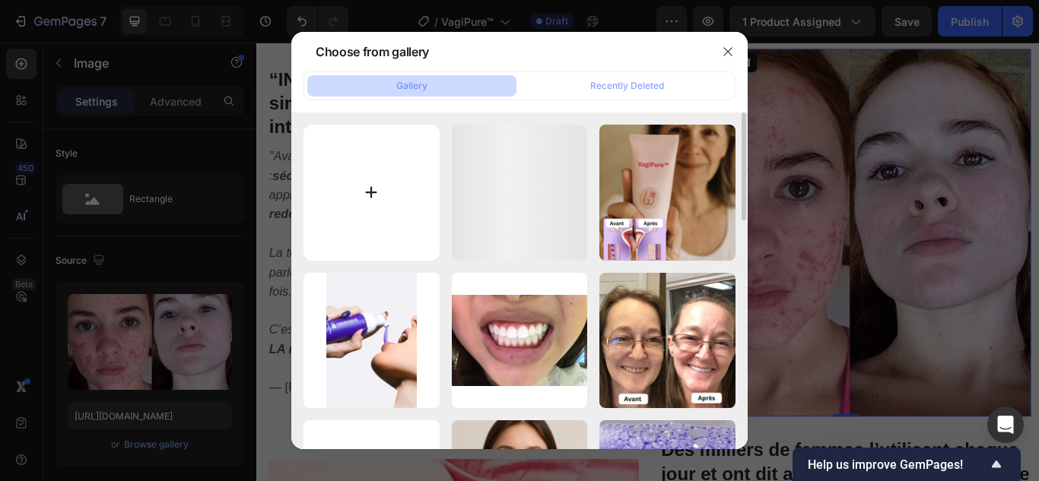
click at [380, 189] on input "file" at bounding box center [371, 193] width 136 height 136
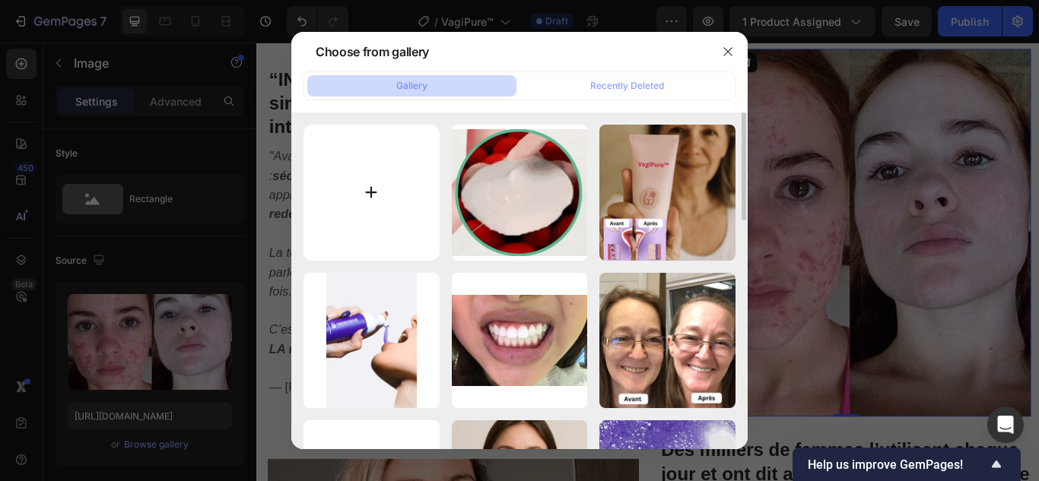
type input "C:\fakepath\2.webp"
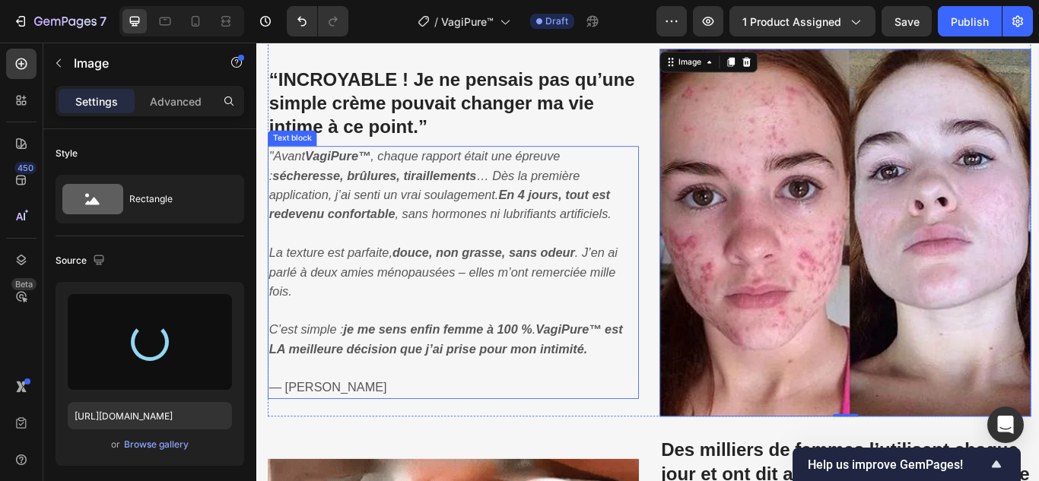
type input "https://cdn.shopify.com/s/files/1/0748/6688/4847/files/gempages_574280435123618…"
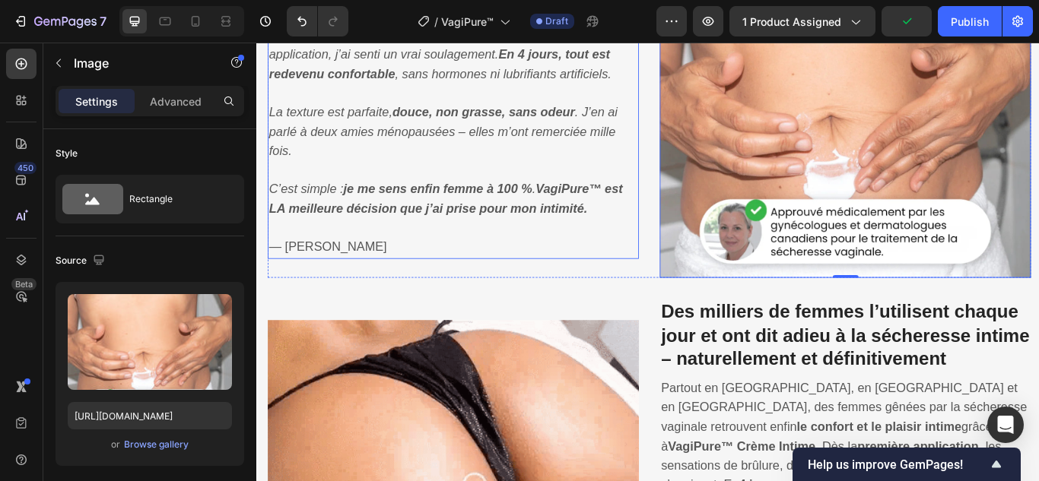
scroll to position [1854, 0]
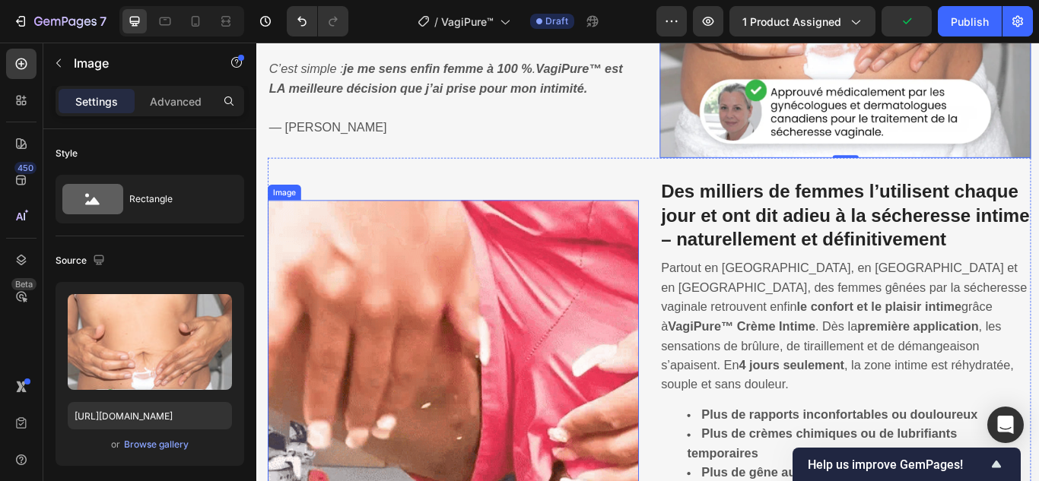
click at [479, 331] on img at bounding box center [485, 443] width 433 height 433
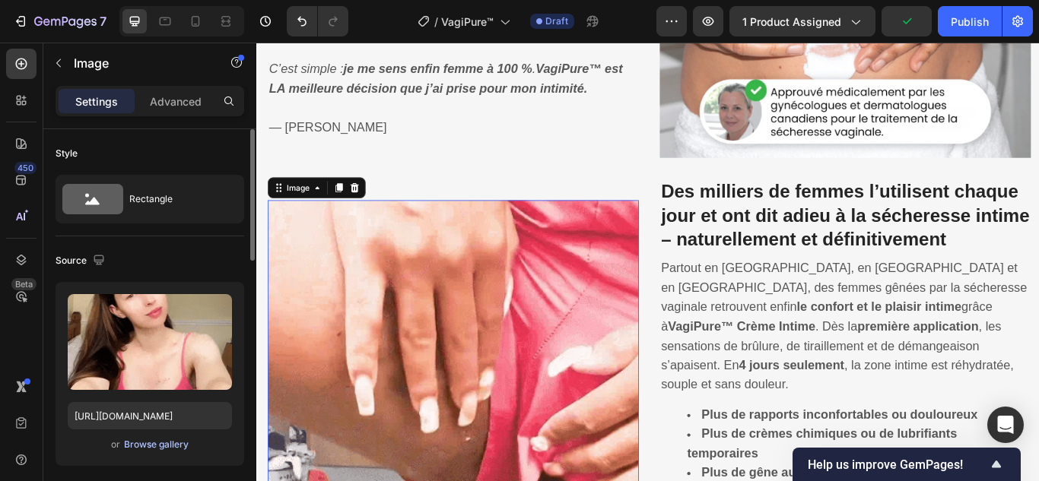
click at [172, 443] on div "Browse gallery" at bounding box center [156, 445] width 65 height 14
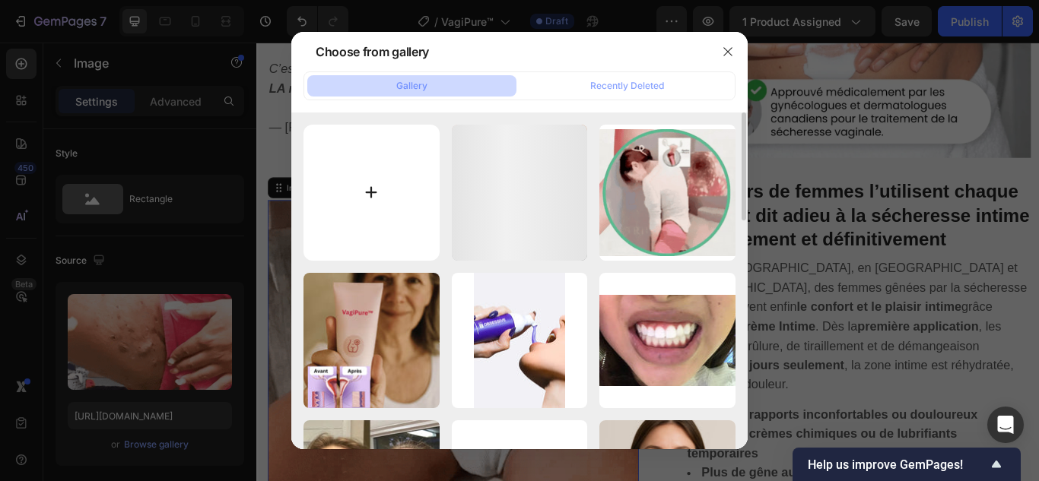
click at [374, 189] on input "file" at bounding box center [371, 193] width 136 height 136
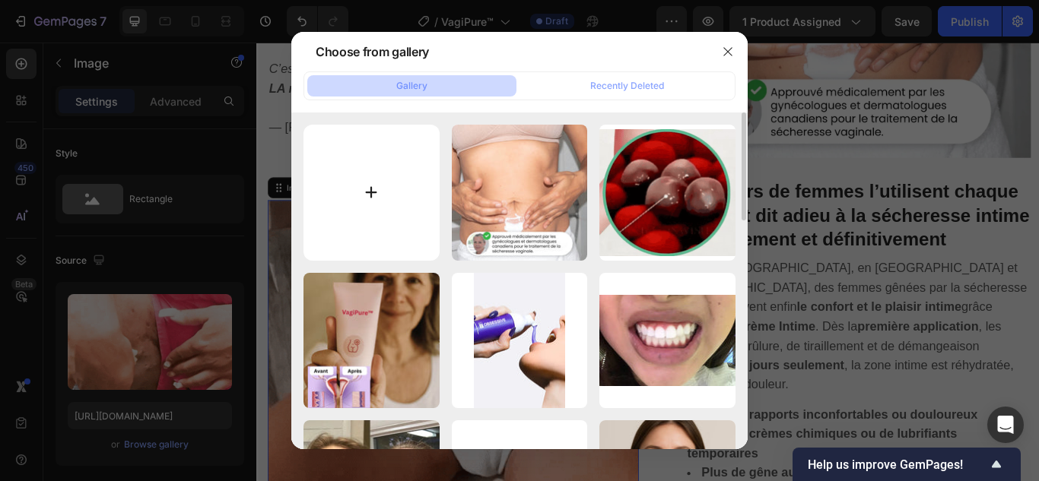
type input "C:\fakepath\3.gif"
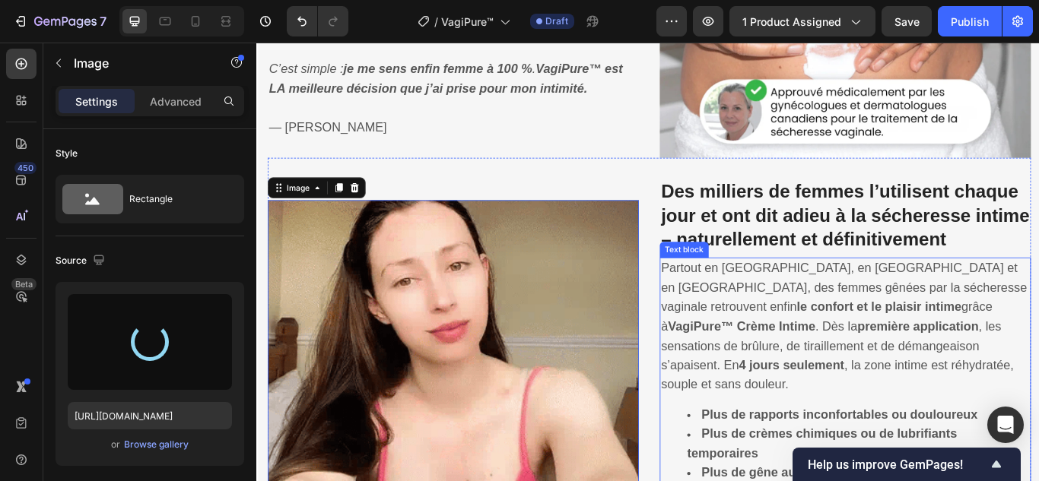
scroll to position [1930, 0]
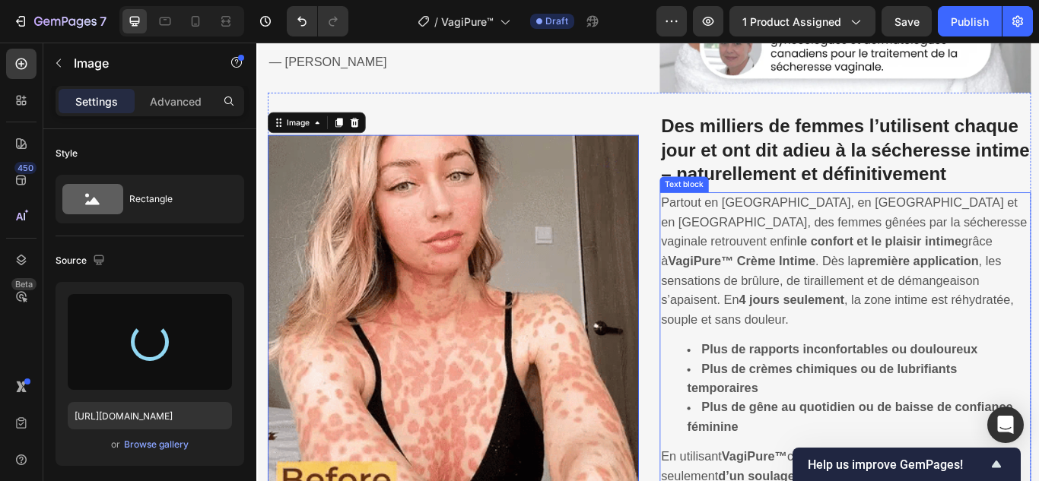
type input "https://cdn.shopify.com/s/files/1/0748/6688/4847/files/gempages_574280435123618…"
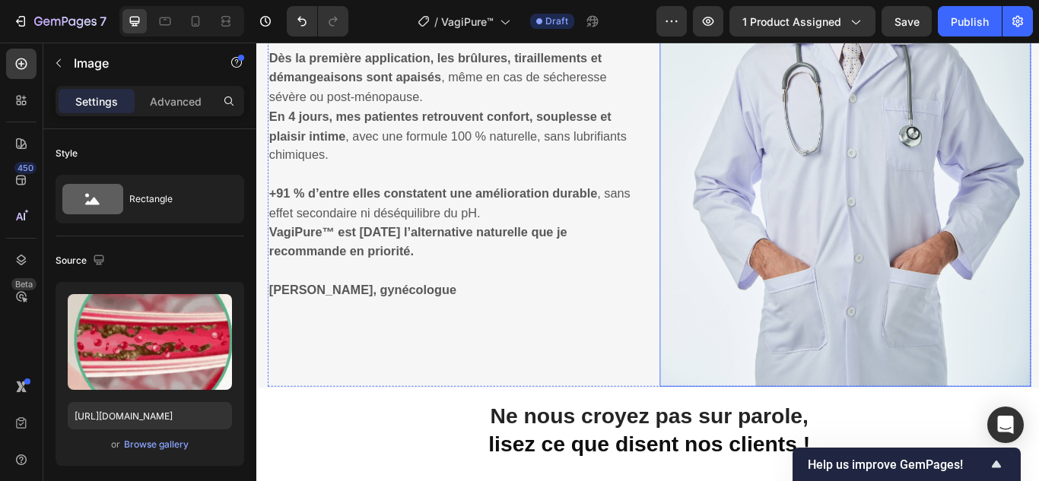
scroll to position [3147, 0]
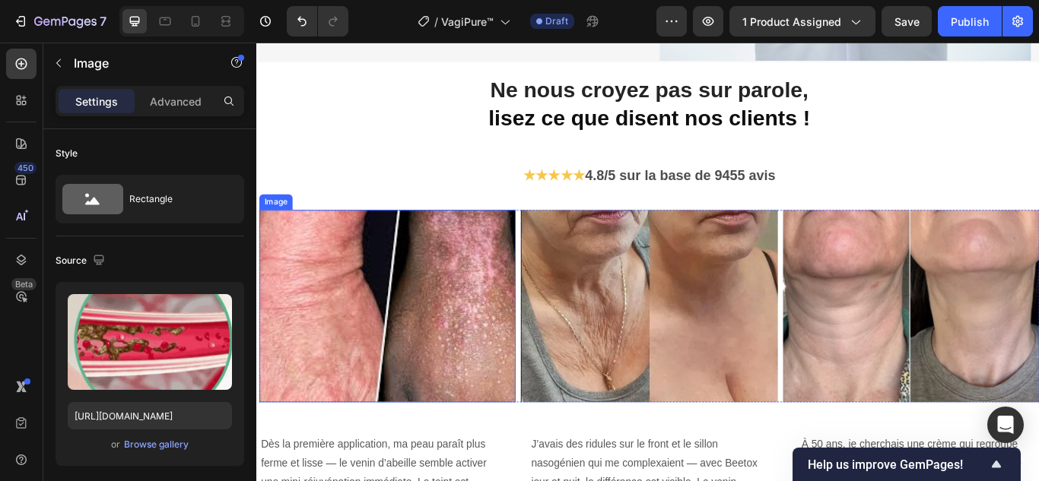
click at [447, 324] on img at bounding box center [408, 350] width 299 height 224
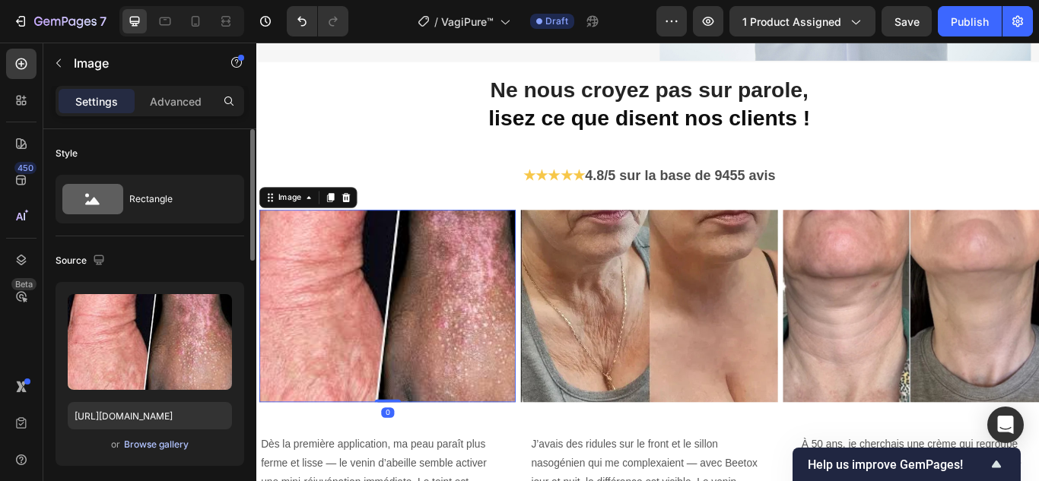
click at [170, 442] on div "Browse gallery" at bounding box center [156, 445] width 65 height 14
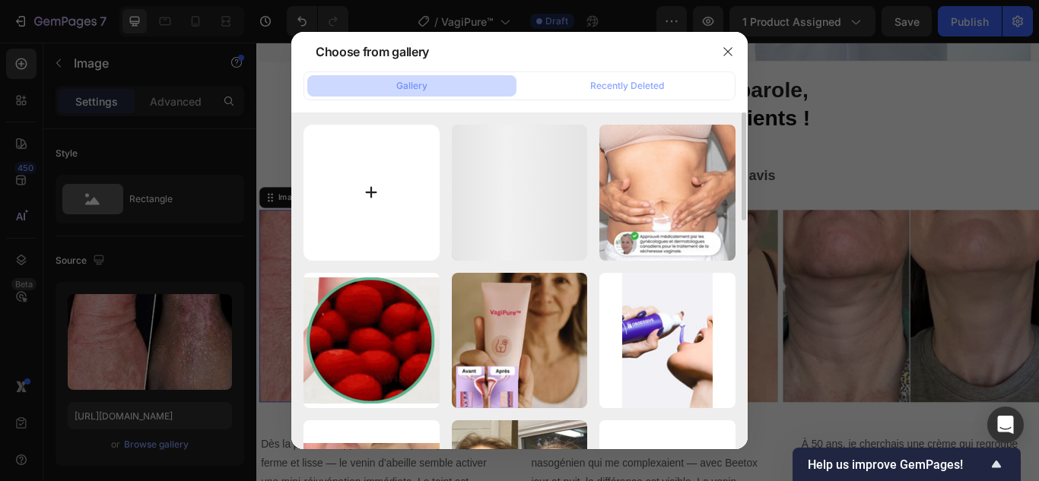
click at [367, 187] on input "file" at bounding box center [371, 193] width 136 height 136
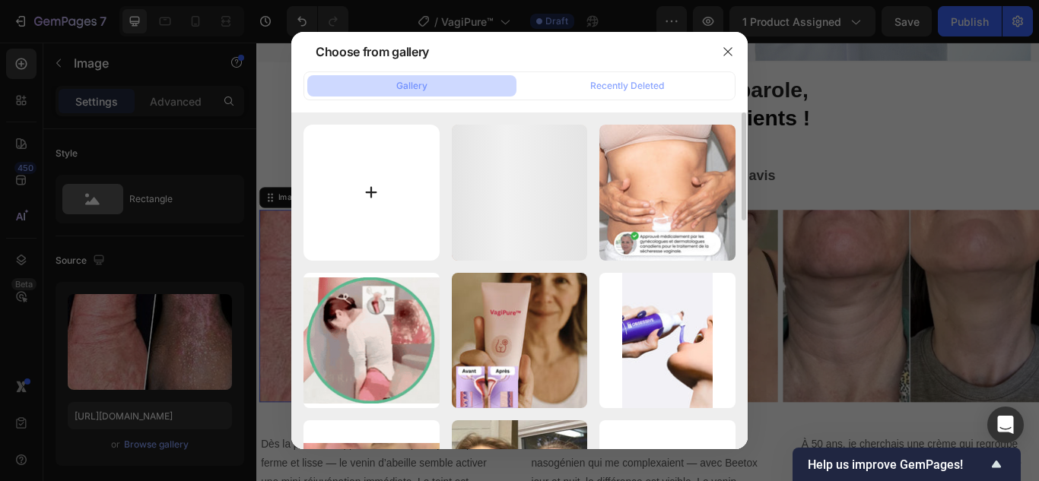
type input "C:\fakepath\4.webp"
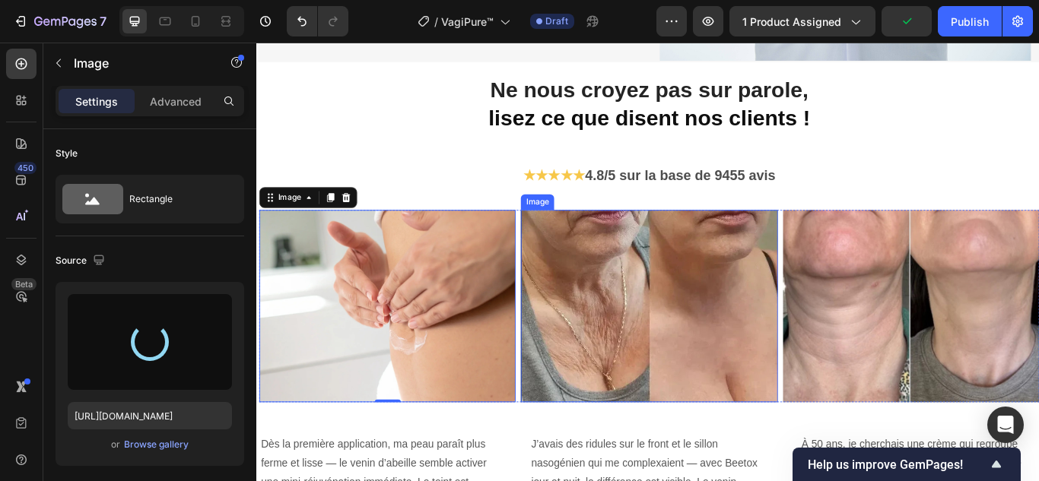
type input "https://cdn.shopify.com/s/files/1/0748/6688/4847/files/gempages_574280435123618…"
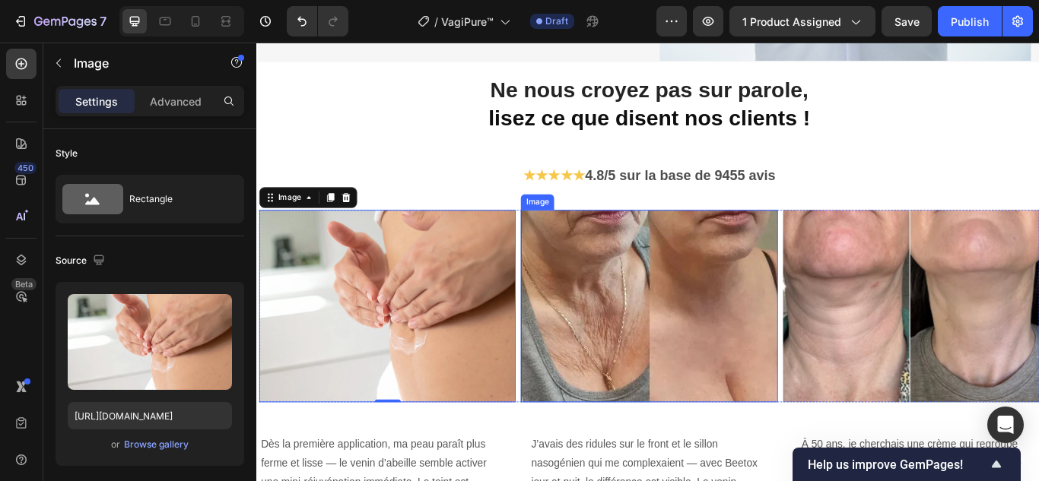
click at [669, 320] on img at bounding box center [713, 350] width 299 height 224
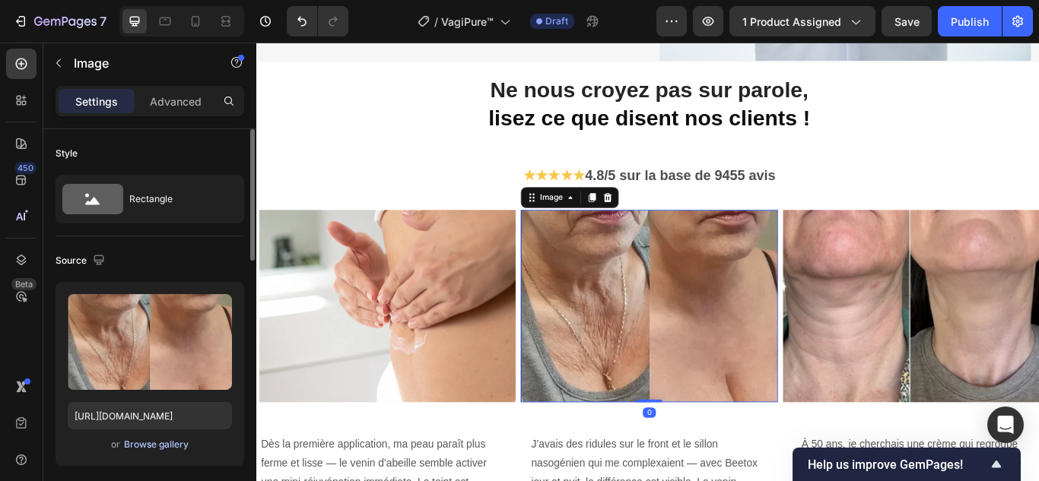
click at [152, 454] on div "Upload Image https://cdn.shopify.com/s/files/1/0748/6688/4847/files/gempages_57…" at bounding box center [150, 374] width 189 height 184
click at [163, 439] on div "Browse gallery" at bounding box center [156, 445] width 65 height 14
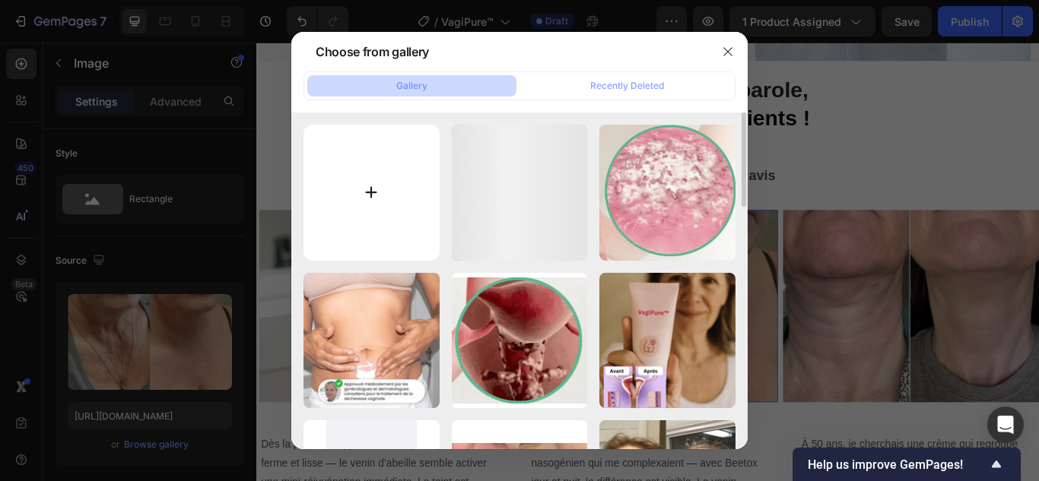
click at [367, 204] on input "file" at bounding box center [371, 193] width 136 height 136
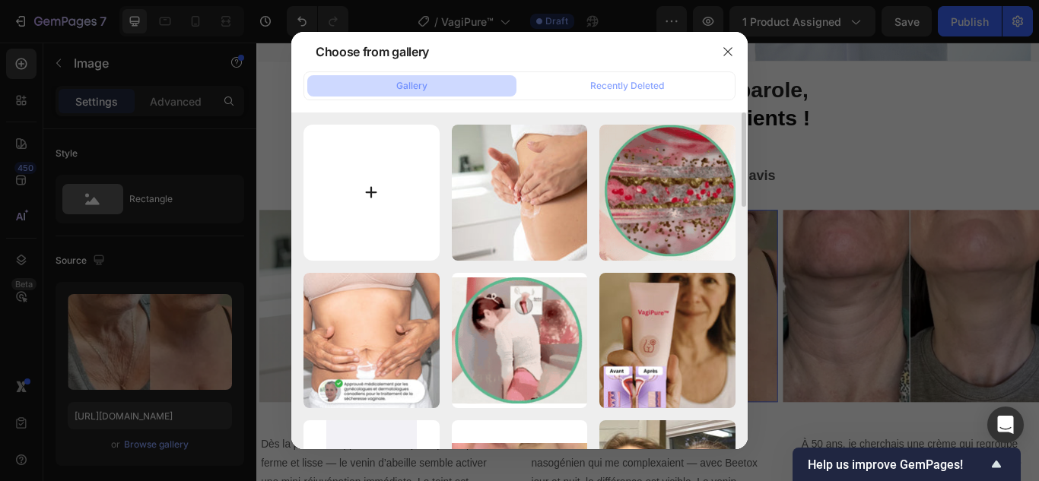
type input "C:\fakepath\5.webp"
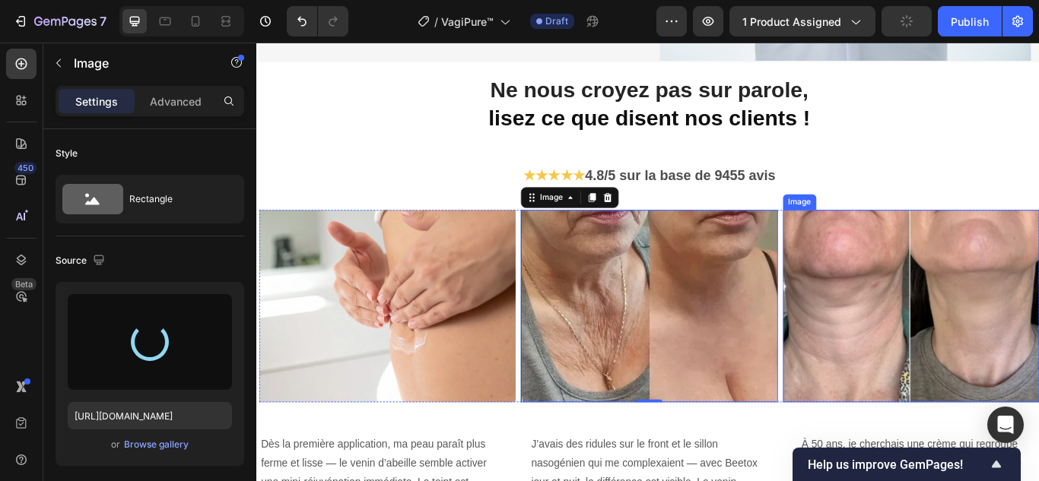
type input "https://cdn.shopify.com/s/files/1/0748/6688/4847/files/gempages_574280435123618…"
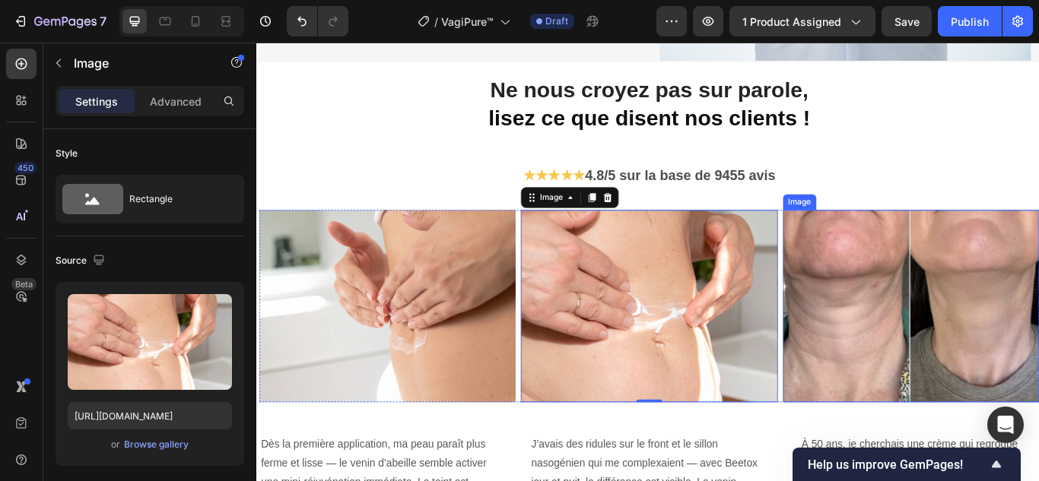
click at [943, 325] on img at bounding box center [1019, 350] width 299 height 224
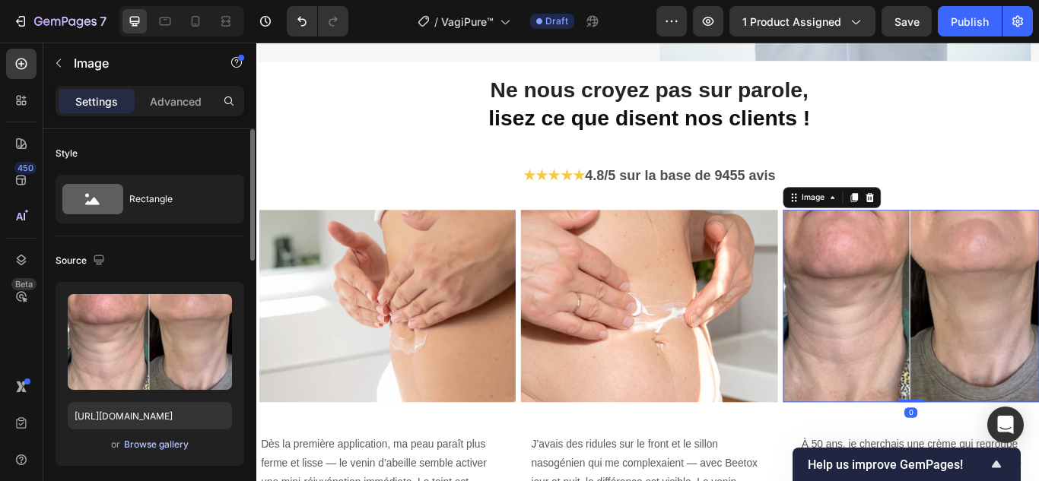
click at [186, 442] on div "Browse gallery" at bounding box center [156, 445] width 65 height 14
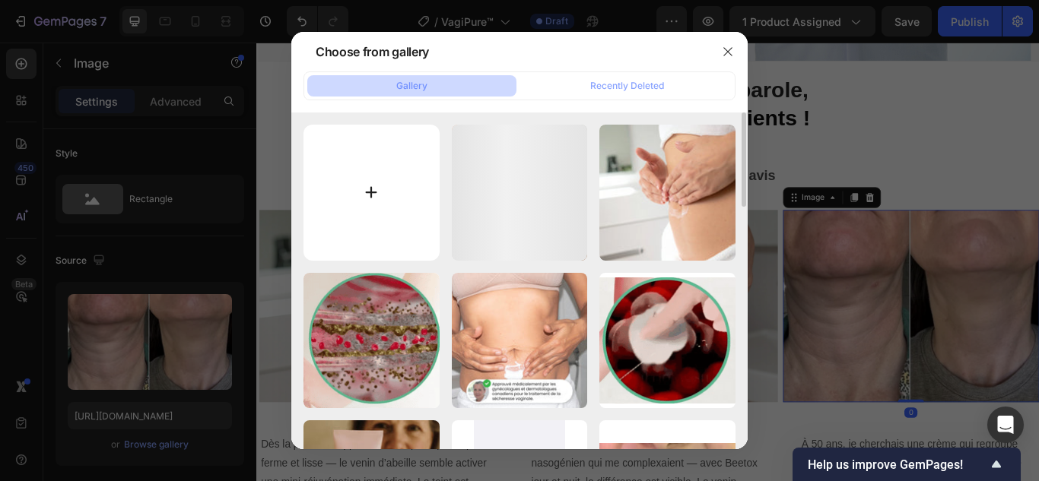
click at [364, 187] on input "file" at bounding box center [371, 193] width 136 height 136
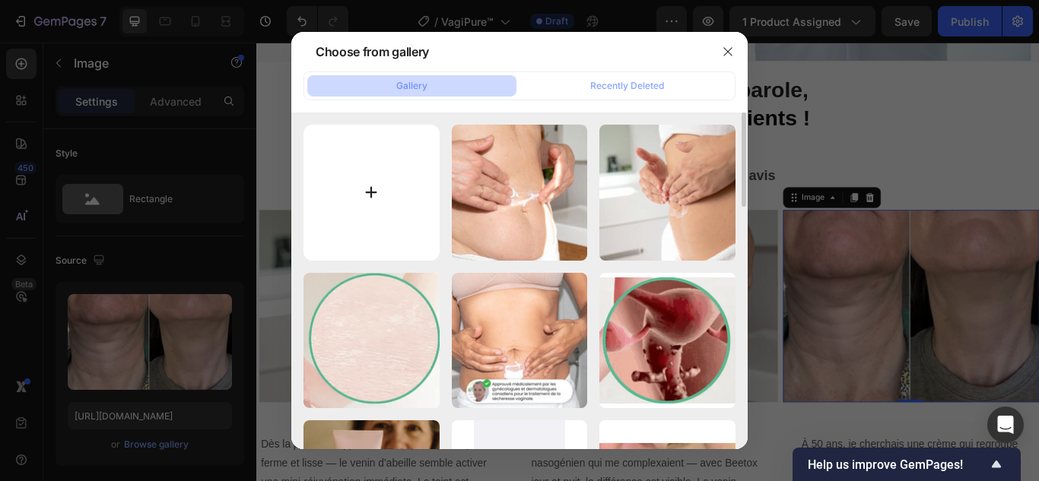
type input "C:\fakepath\6.webp"
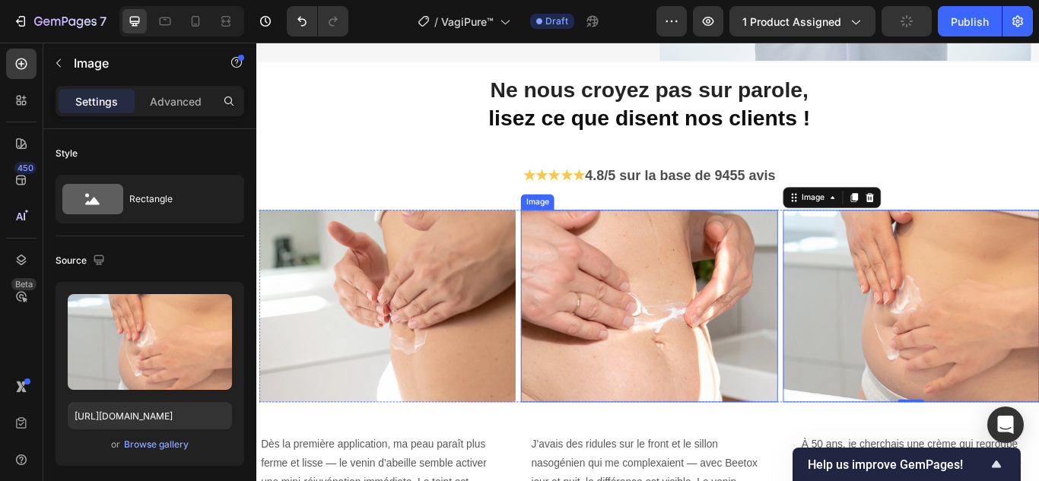
type input "https://cdn.shopify.com/s/files/1/0748/6688/4847/files/gempages_574280435123618…"
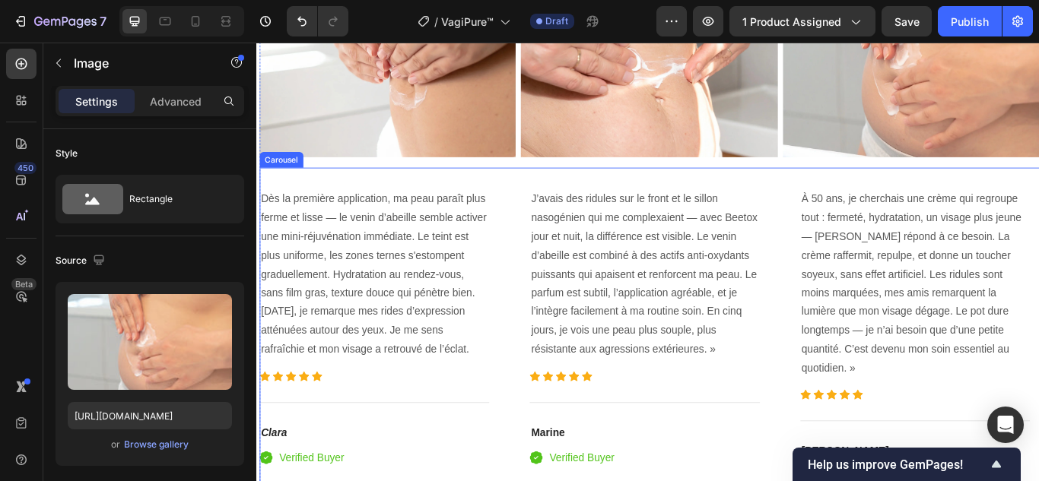
scroll to position [3498, 0]
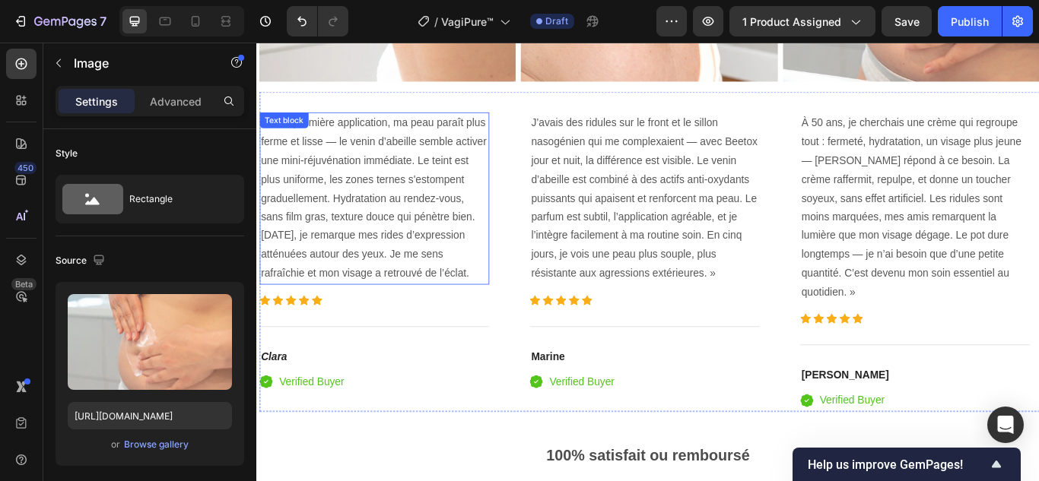
click at [435, 259] on p "Dès la première application, ma peau paraît plus ferme et lisse — le venin d’ab…" at bounding box center [393, 224] width 265 height 197
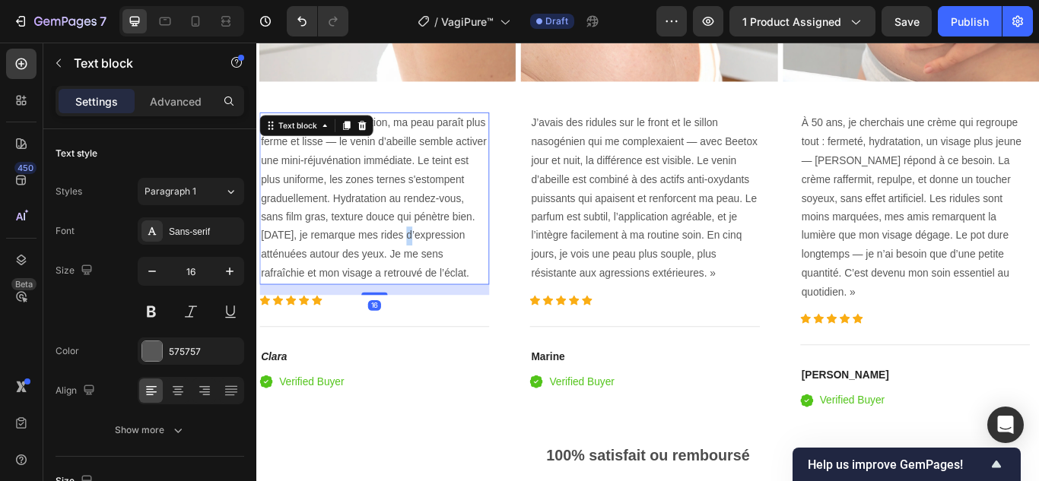
click at [435, 259] on p "Dès la première application, ma peau paraît plus ferme et lisse — le venin d’ab…" at bounding box center [393, 224] width 265 height 197
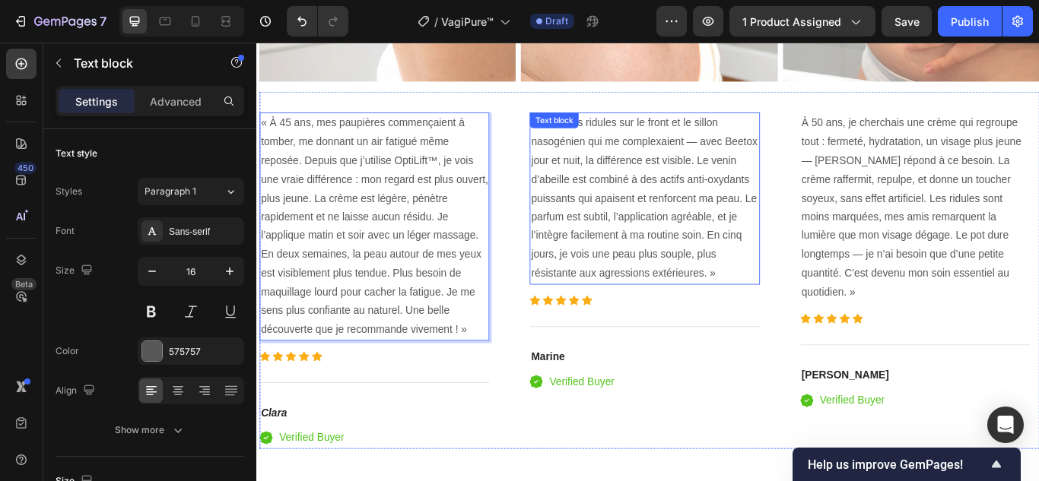
click at [627, 200] on p "J’avais des ridules sur le front et le sillon nasogénien qui me complexaient — …" at bounding box center [708, 224] width 265 height 197
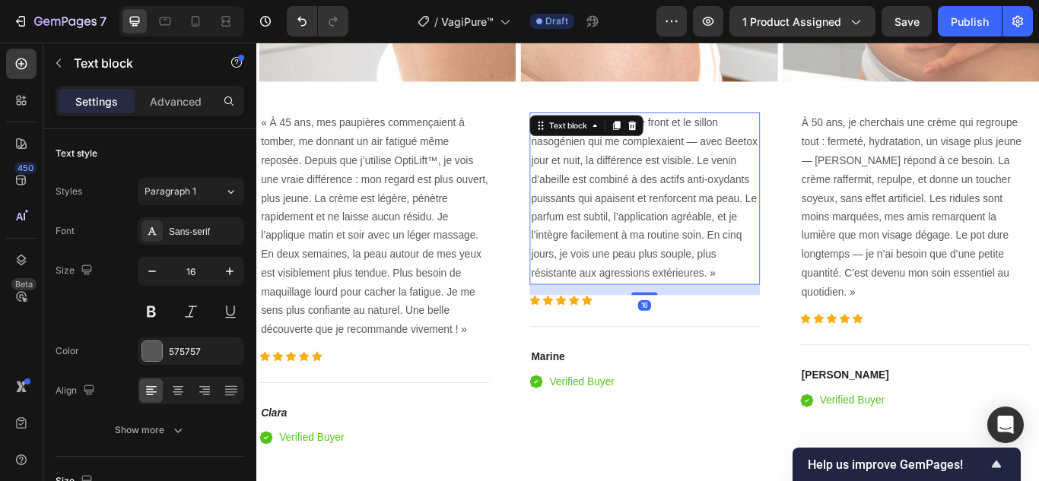
click at [627, 200] on p "J’avais des ridules sur le front et le sillon nasogénien qui me complexaient — …" at bounding box center [708, 224] width 265 height 197
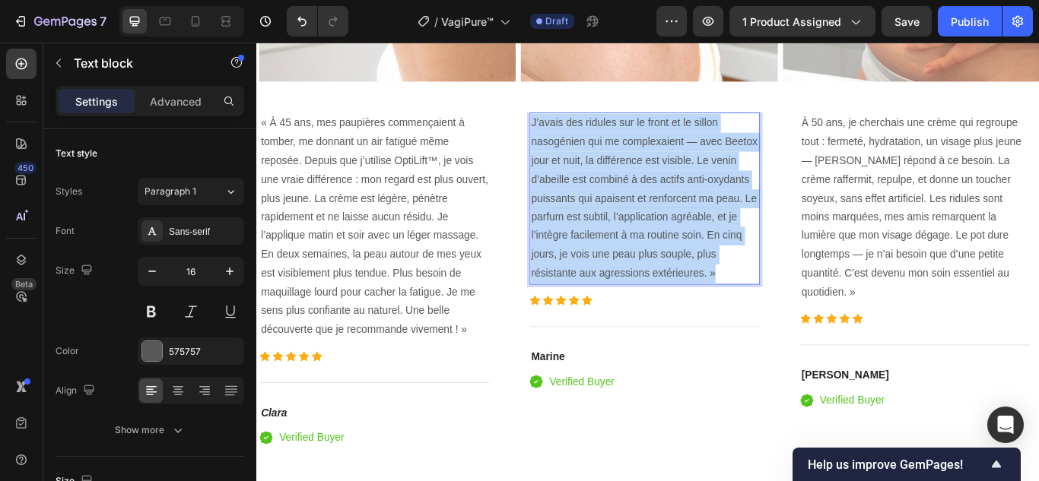
click at [627, 200] on p "J’avais des ridules sur le front et le sillon nasogénien qui me complexaient — …" at bounding box center [708, 224] width 265 height 197
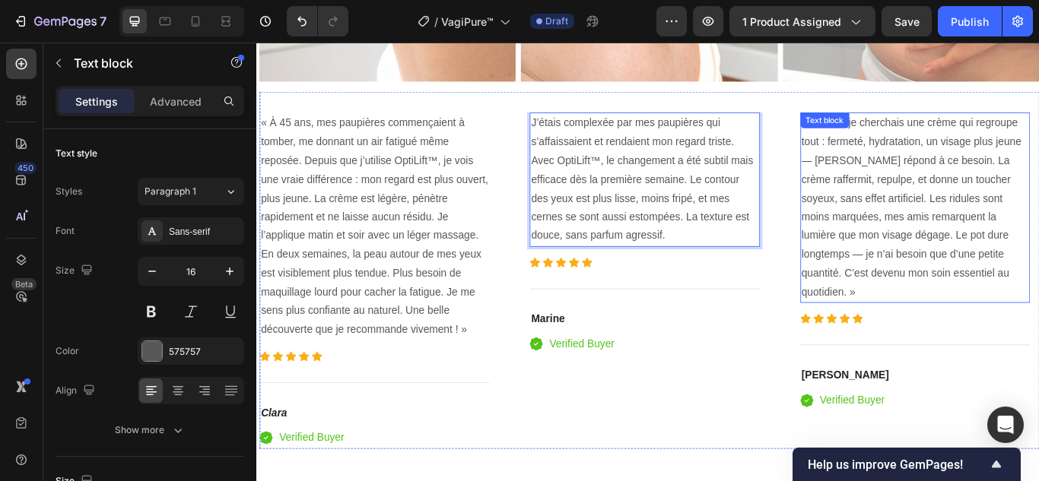
click at [977, 243] on p "À 50 ans, je cherchais une crème qui regroupe tout : fermeté, hydratation, un v…" at bounding box center [1023, 235] width 265 height 219
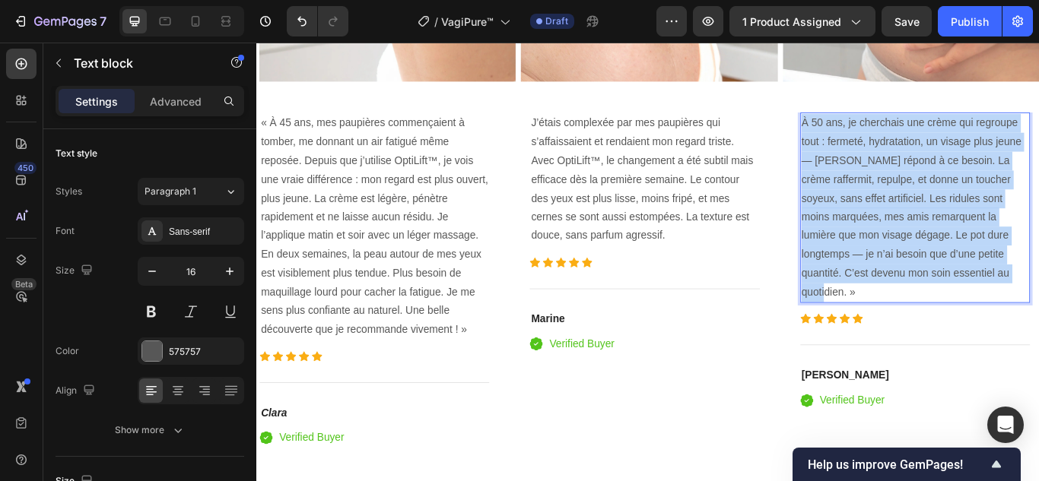
click at [977, 243] on p "À 50 ans, je cherchais une crème qui regroupe tout : fermeté, hydratation, un v…" at bounding box center [1023, 235] width 265 height 219
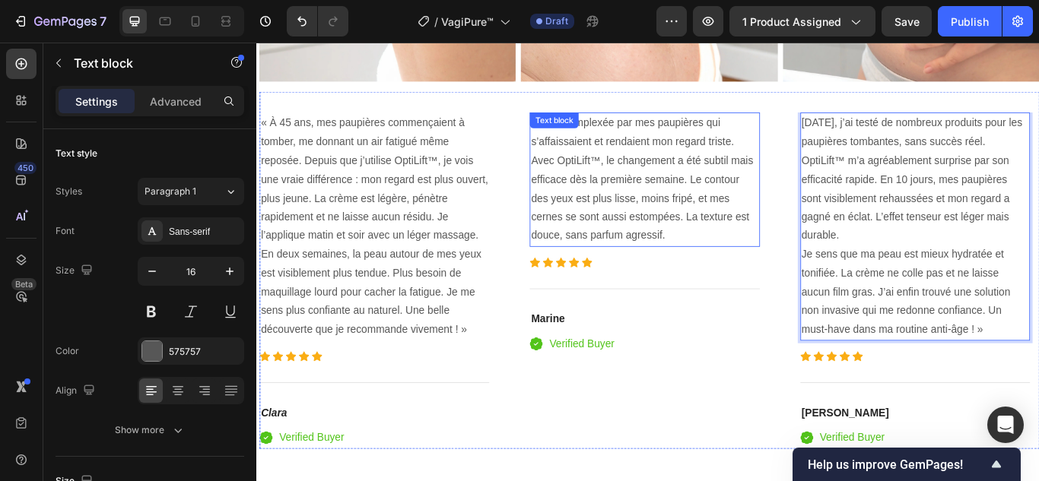
click at [706, 176] on p "J’étais complexée par mes paupières qui s’affaissaient et rendaient mon regard …" at bounding box center [708, 203] width 265 height 154
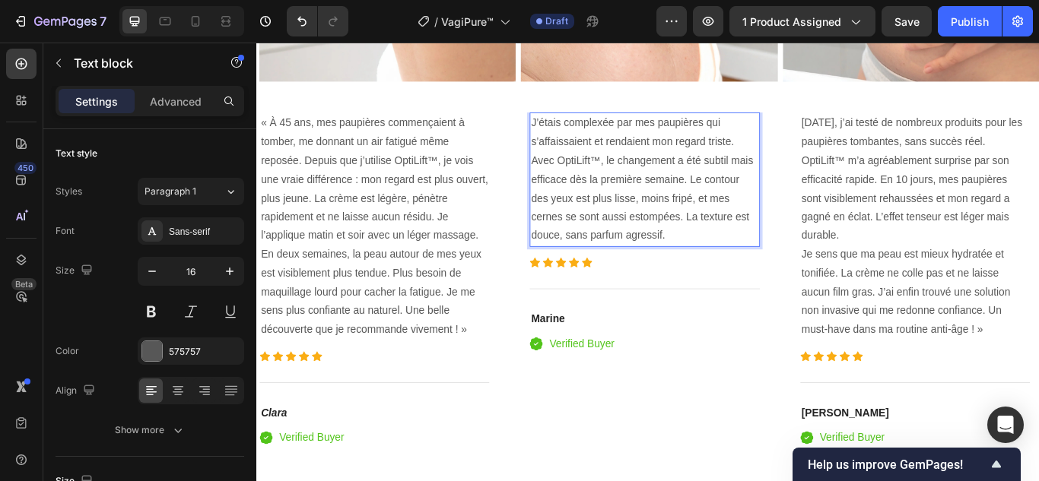
click at [748, 260] on p "J’étais complexée par mes paupières qui s’affaissaient et rendaient mon regard …" at bounding box center [708, 203] width 265 height 154
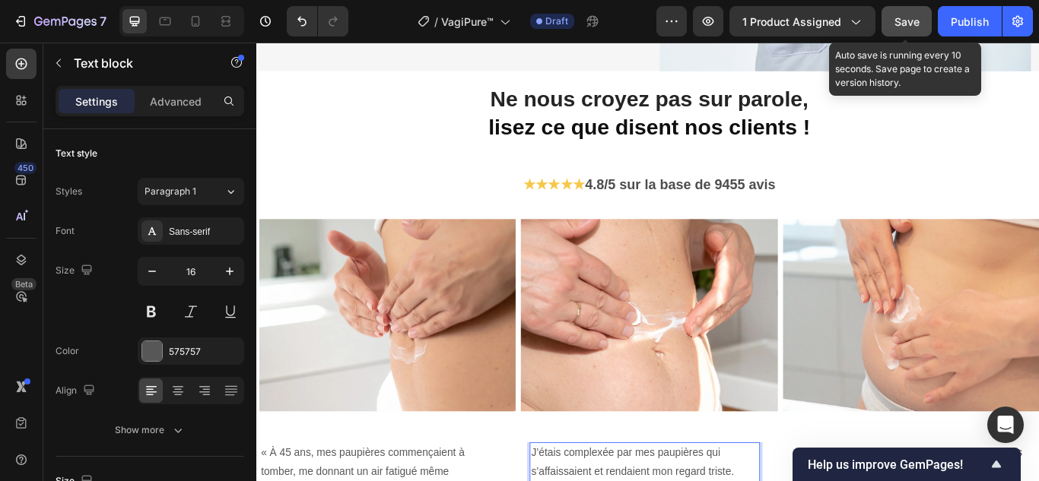
scroll to position [2966, 0]
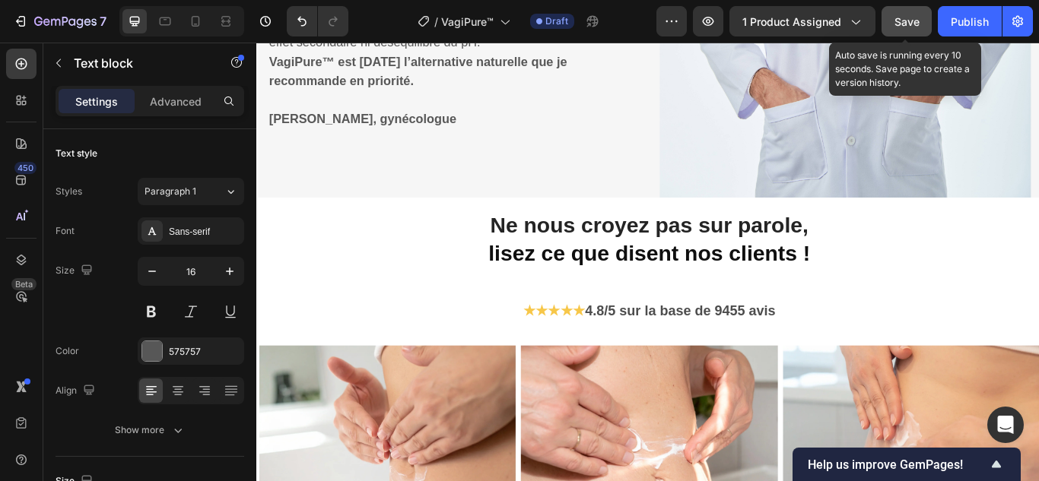
click at [902, 20] on span "Save" at bounding box center [906, 21] width 25 height 13
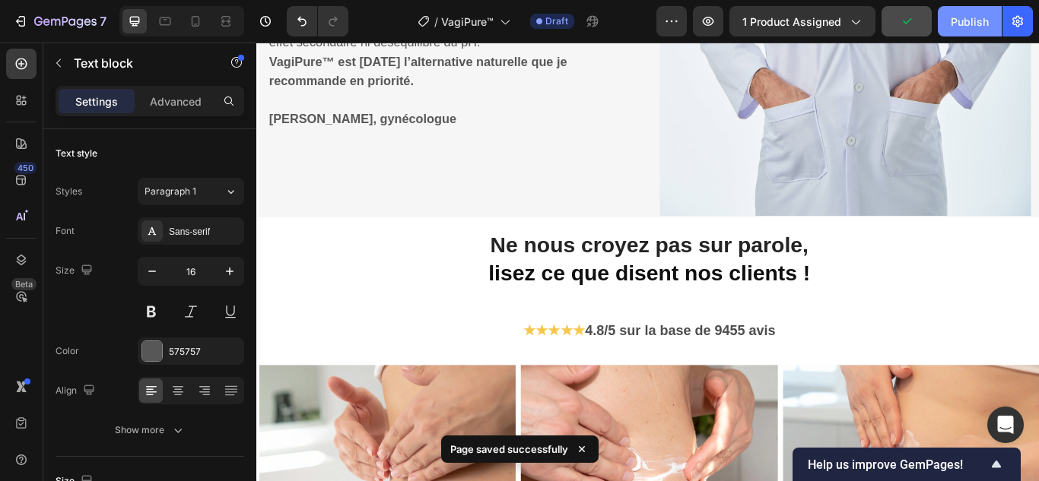
click at [956, 17] on div "Publish" at bounding box center [970, 22] width 38 height 16
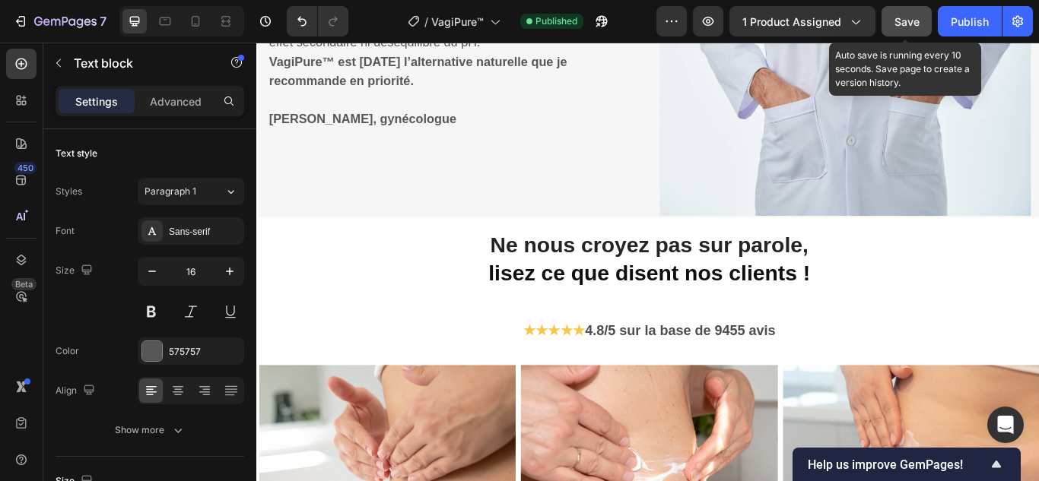
click at [902, 27] on span "Save" at bounding box center [906, 21] width 25 height 13
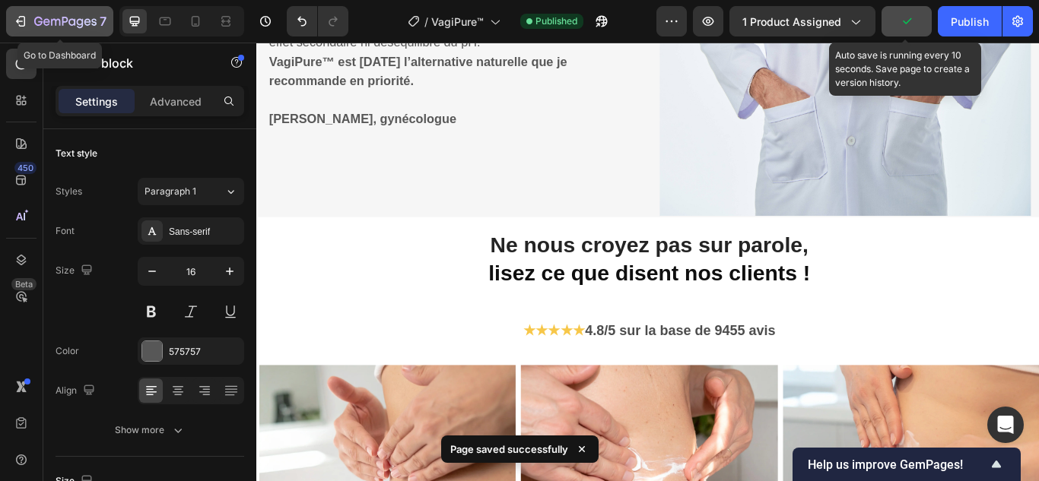
click at [24, 24] on icon "button" at bounding box center [22, 21] width 7 height 11
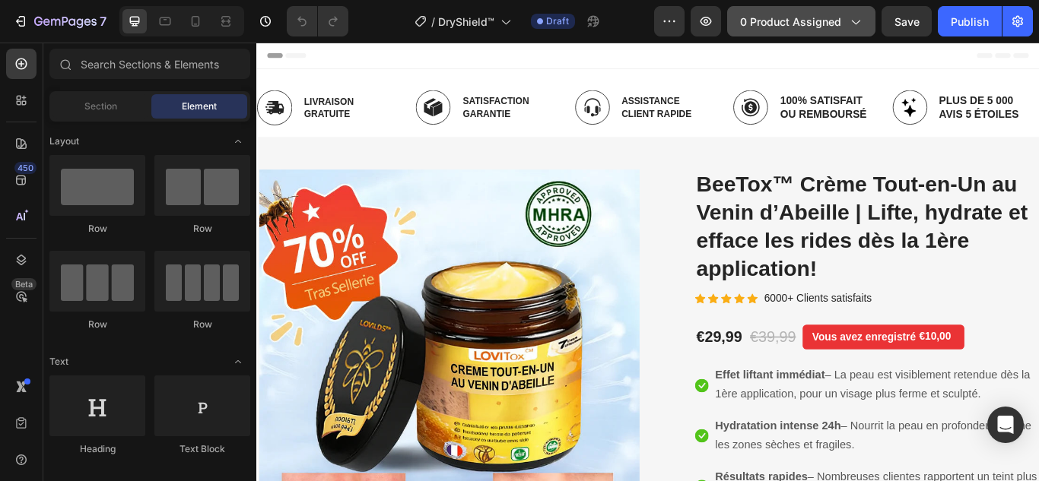
click at [802, 29] on span "0 product assigned" at bounding box center [790, 22] width 101 height 16
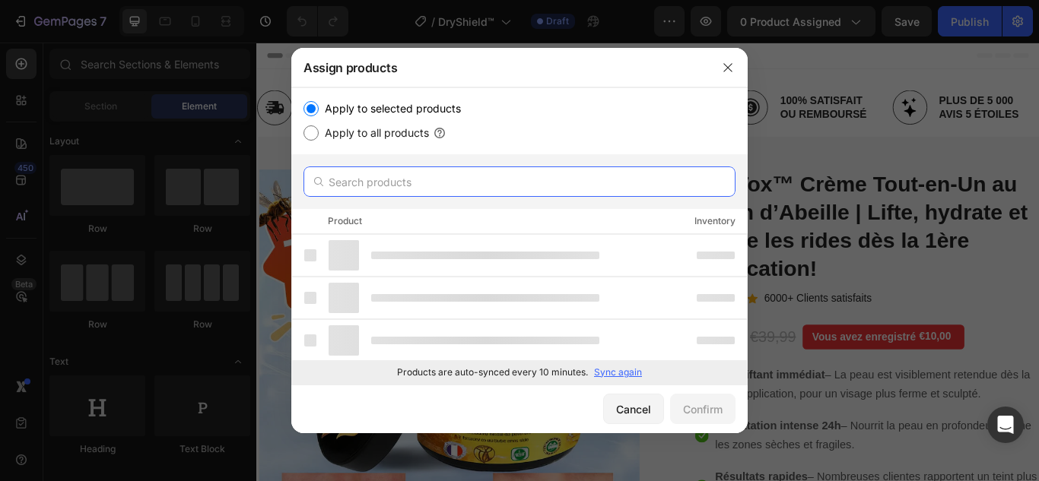
click at [477, 186] on input "text" at bounding box center [519, 182] width 432 height 30
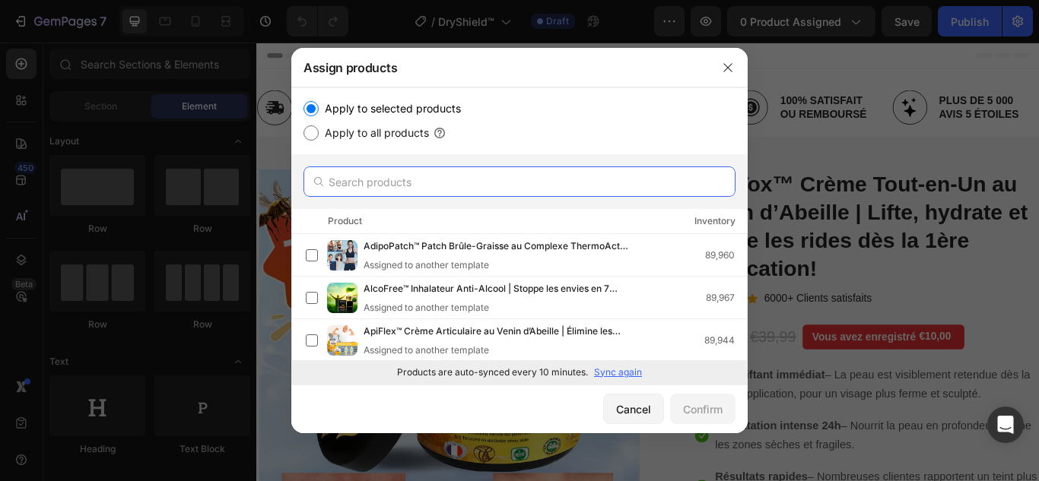
paste input "DryShield™"
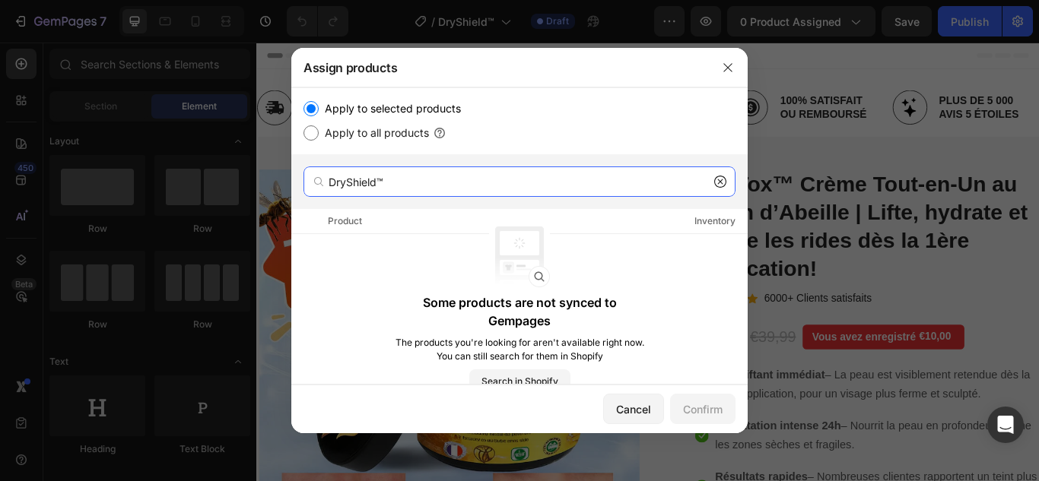
type input "DryShield™"
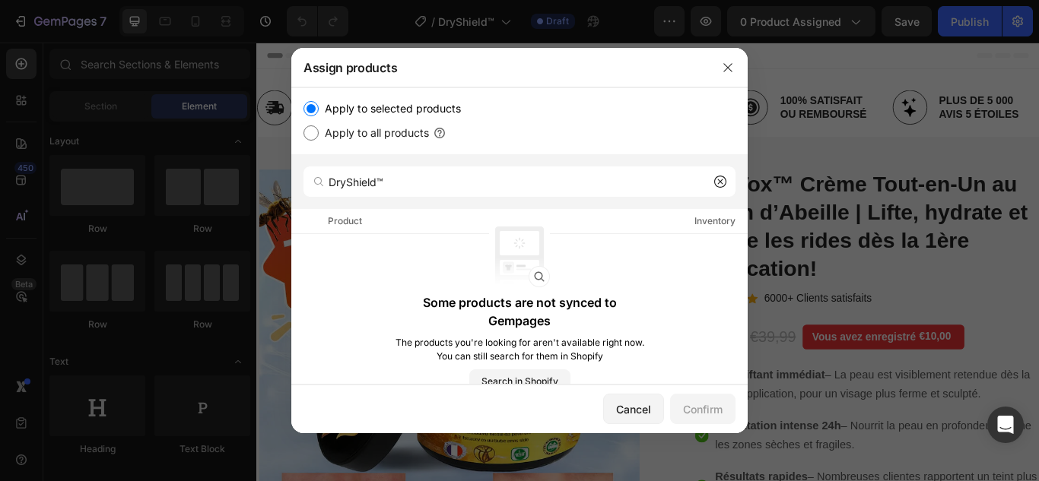
click at [719, 178] on icon at bounding box center [720, 182] width 12 height 12
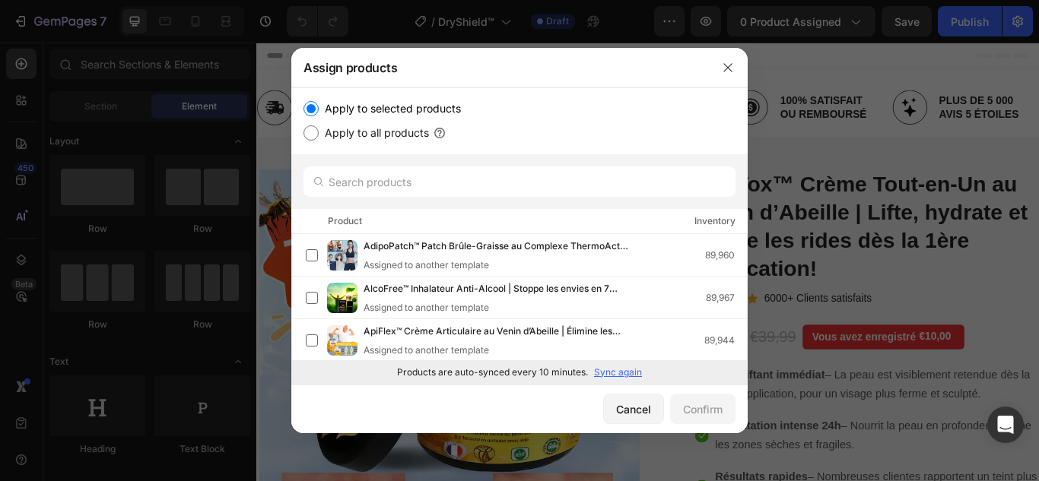
click at [612, 370] on p "Sync again" at bounding box center [618, 373] width 48 height 14
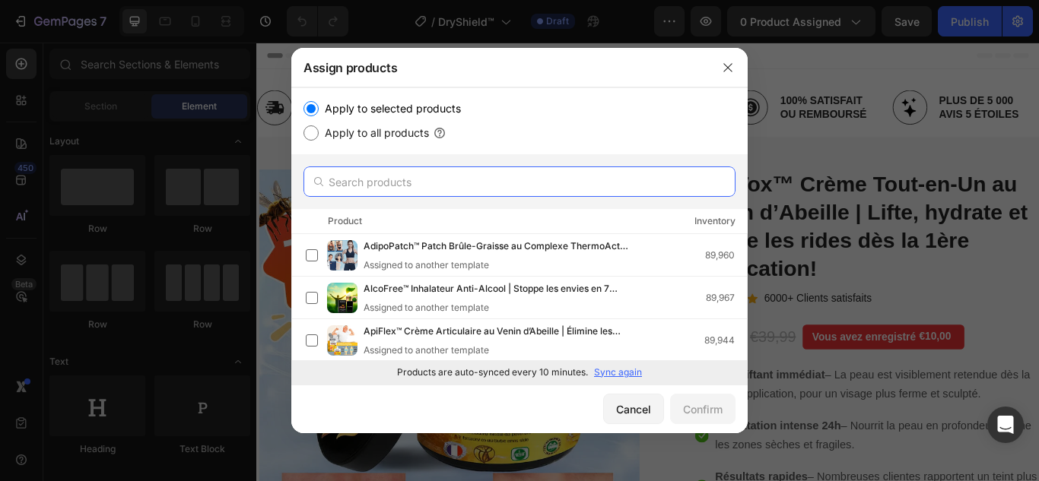
click at [520, 177] on input "text" at bounding box center [519, 182] width 432 height 30
paste input "DryShield™"
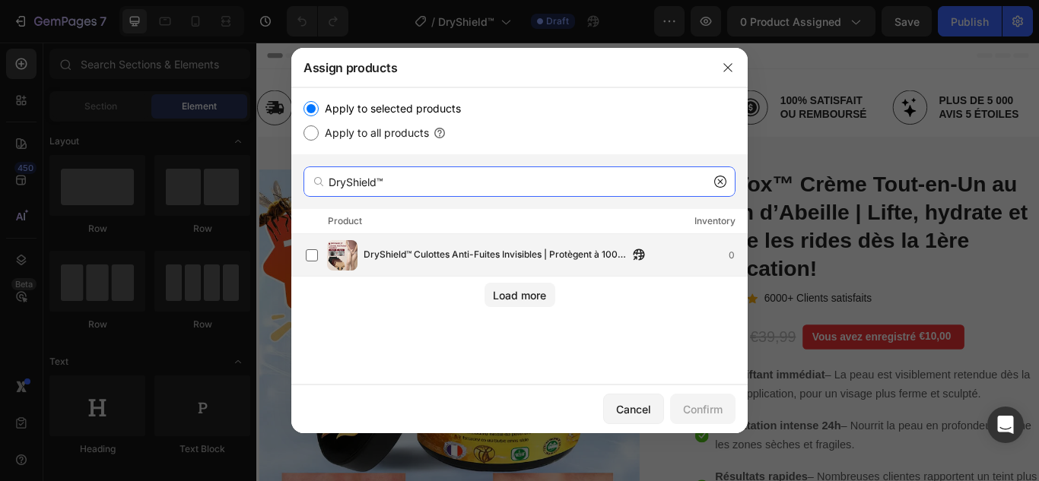
type input "DryShield™"
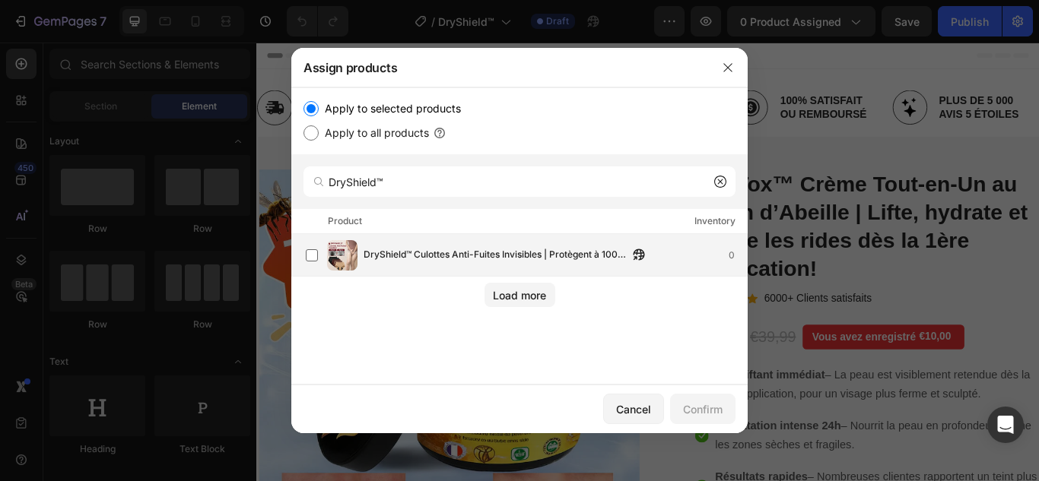
click at [474, 265] on div "DryShield™ Culottes Anti-Fuites Invisibles | Protègent à 100 % contre les fuite…" at bounding box center [526, 255] width 441 height 30
click at [713, 423] on button "Confirm" at bounding box center [702, 409] width 65 height 30
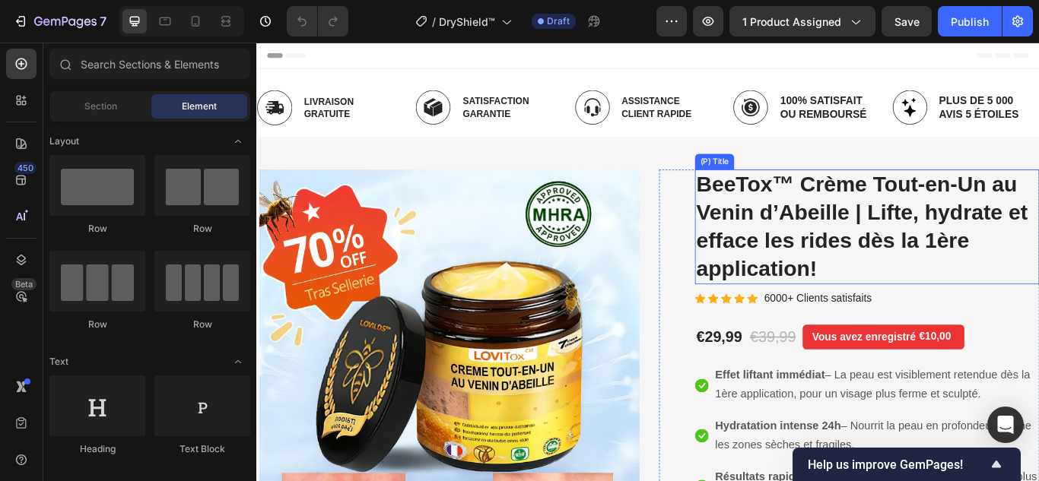
click at [863, 243] on h2 "BeeTox™ Crème Tout-en-Un au Venin d’Abeille | Lifte, hydrate et efface les ride…" at bounding box center [968, 258] width 402 height 134
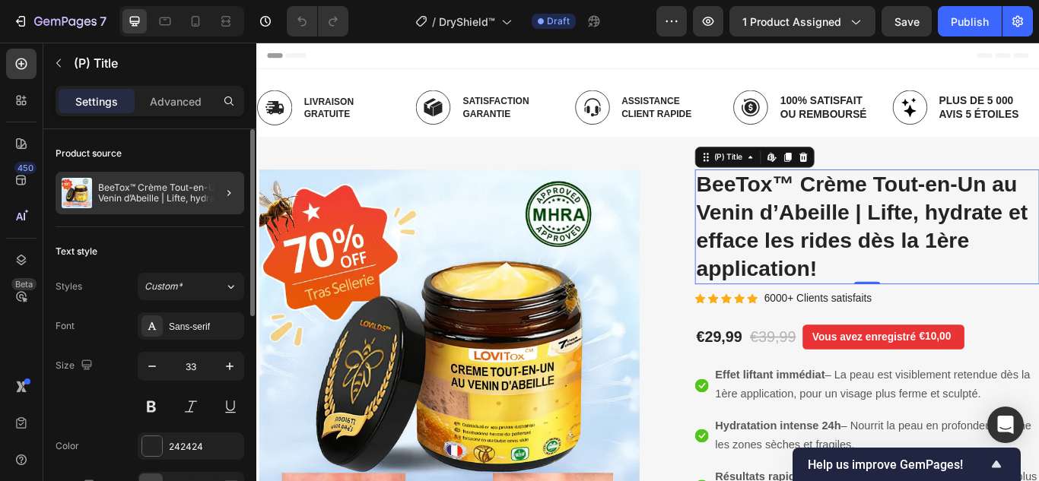
click at [216, 194] on div at bounding box center [223, 193] width 43 height 43
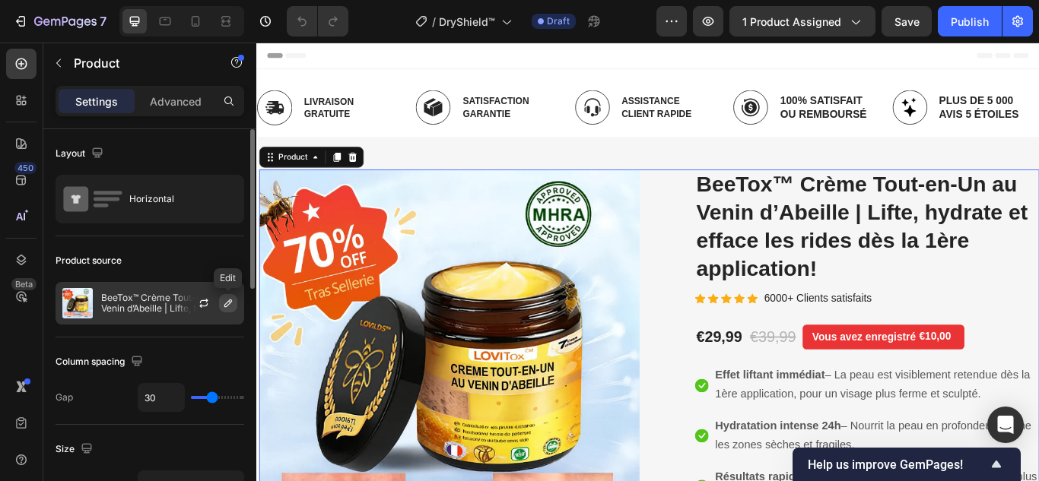
click at [231, 299] on icon "button" at bounding box center [228, 303] width 12 height 12
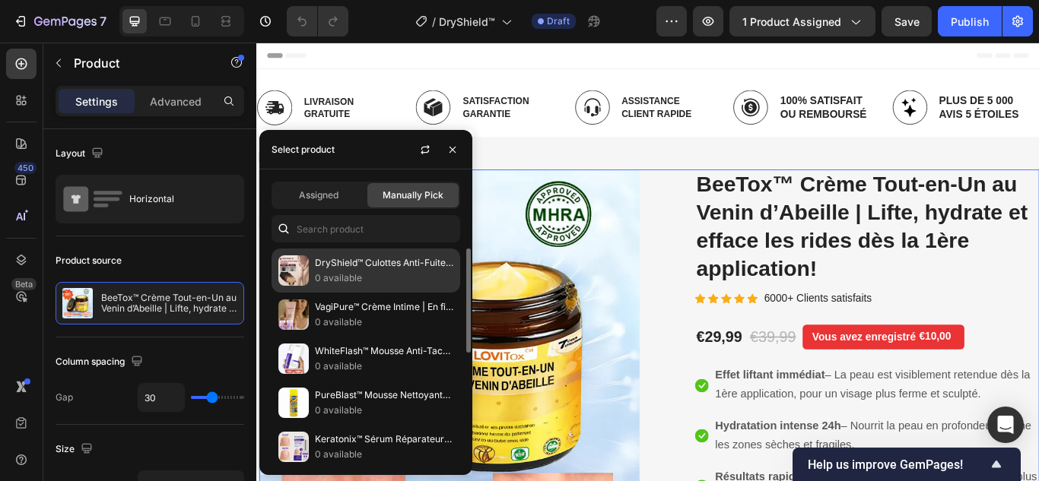
click at [342, 262] on p "DryShield™ Culottes Anti-Fuites Invisibles | Protègent à 100 % contre les fuite…" at bounding box center [384, 263] width 138 height 15
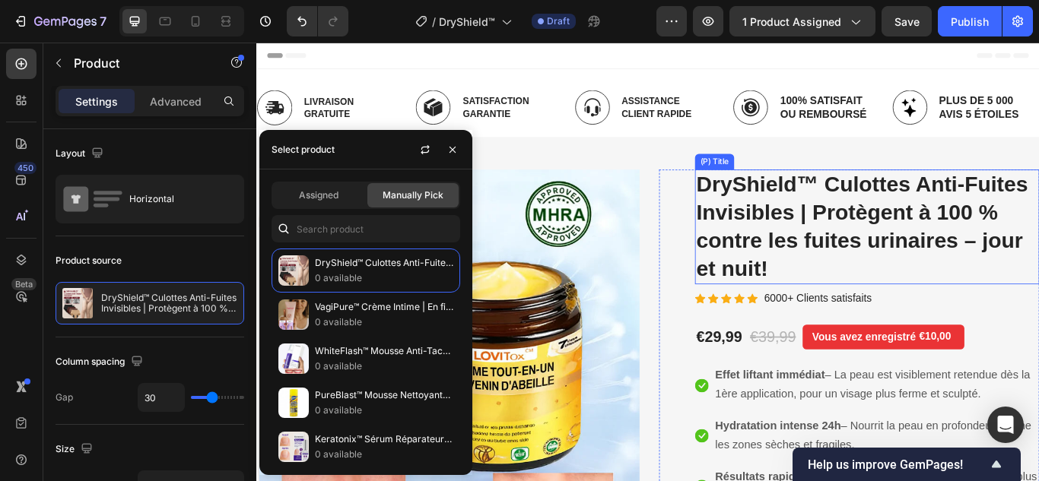
click at [894, 231] on h2 "DryShield™ Culottes Anti-Fuites Invisibles | Protègent à 100 % contre les fuite…" at bounding box center [968, 258] width 402 height 134
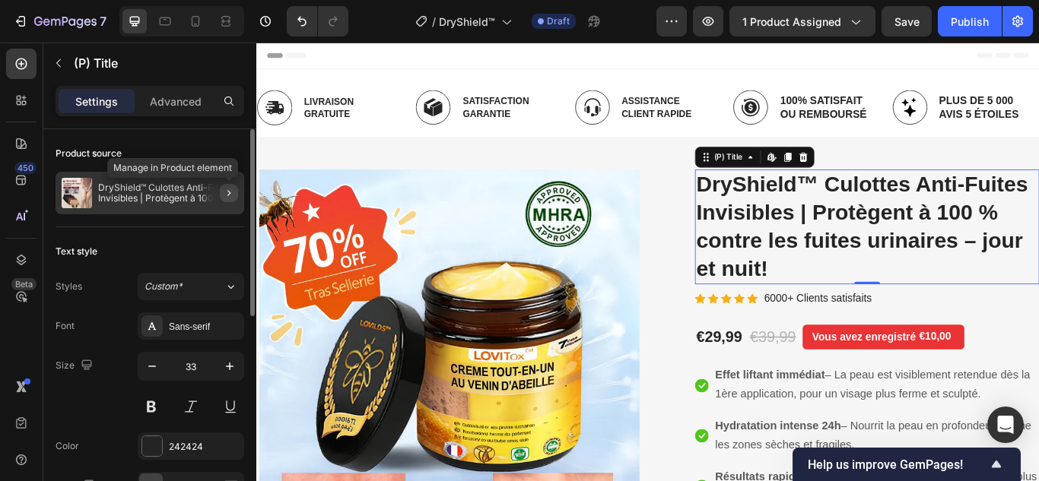
click at [232, 197] on icon "button" at bounding box center [229, 193] width 12 height 12
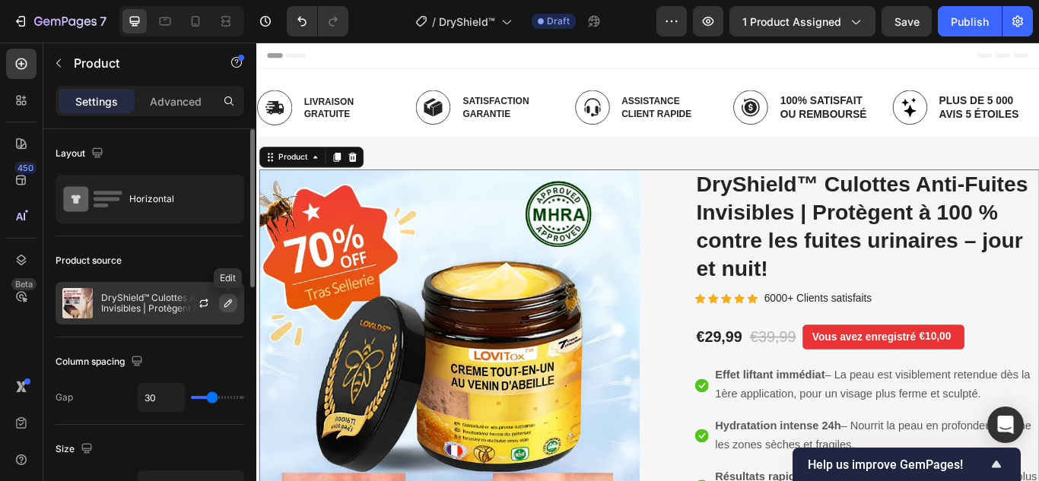
click at [228, 299] on icon "button" at bounding box center [228, 303] width 12 height 12
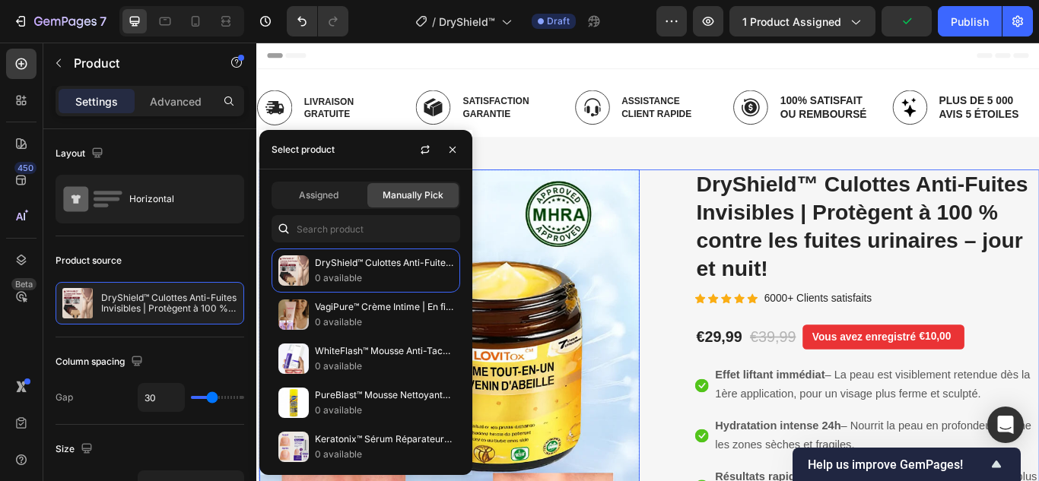
click at [607, 308] on img at bounding box center [480, 412] width 443 height 443
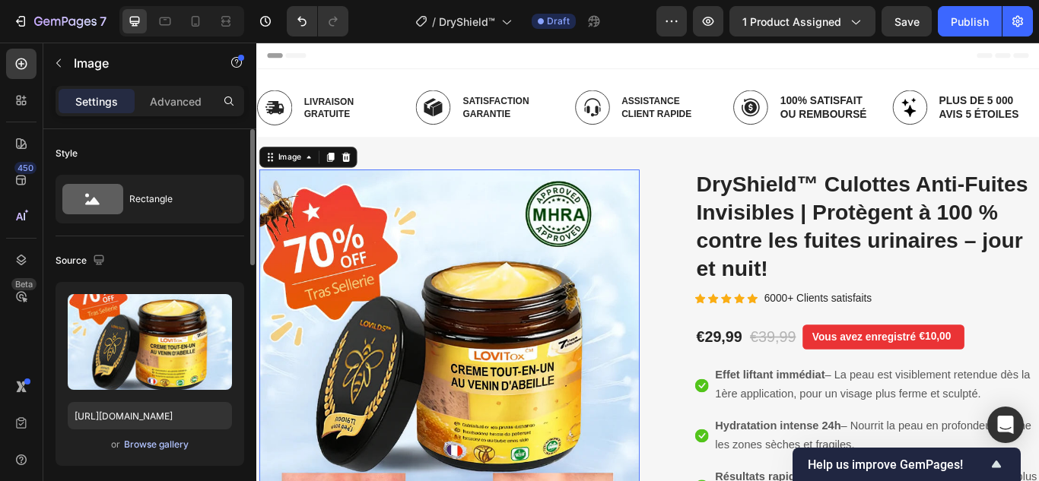
click at [187, 442] on div "Browse gallery" at bounding box center [156, 445] width 65 height 14
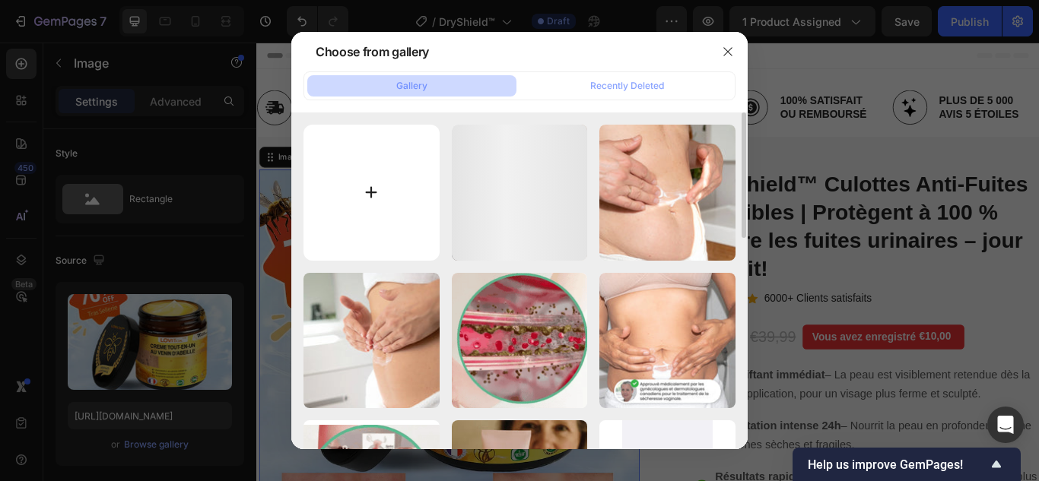
click at [369, 180] on input "file" at bounding box center [371, 193] width 136 height 136
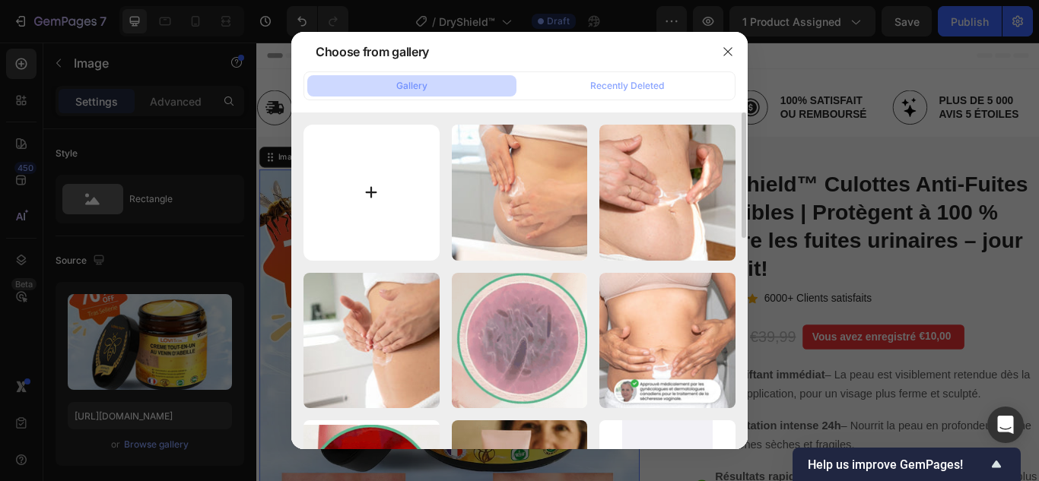
type input "C:\fakepath\1.webp"
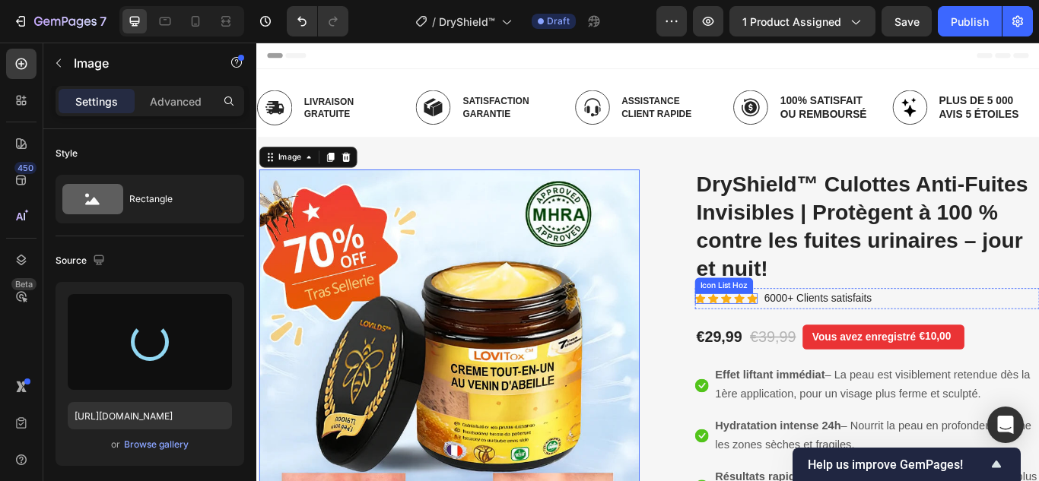
type input "[URL][DOMAIN_NAME]"
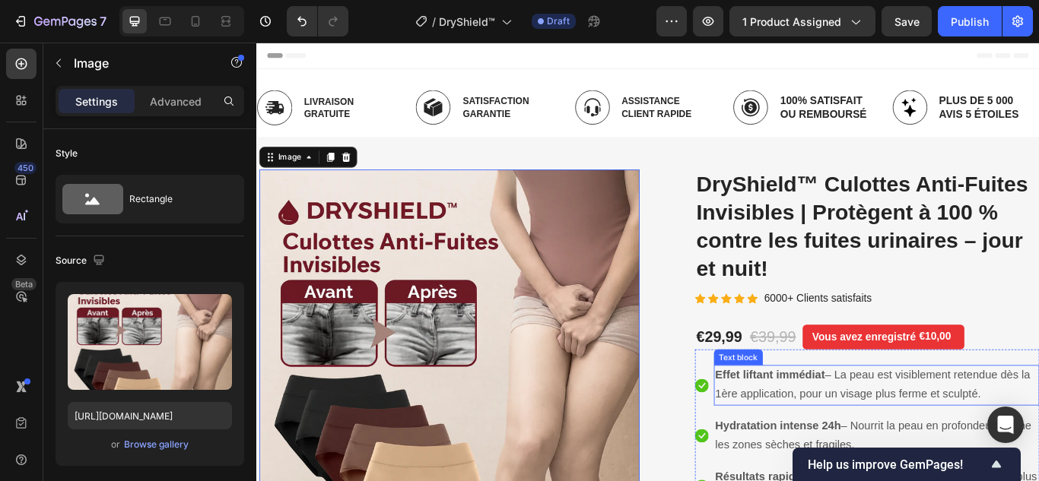
click at [973, 445] on span "Effet liftant immédiat – La peau est visiblement retendue dès la 1ère applicati…" at bounding box center [974, 442] width 367 height 37
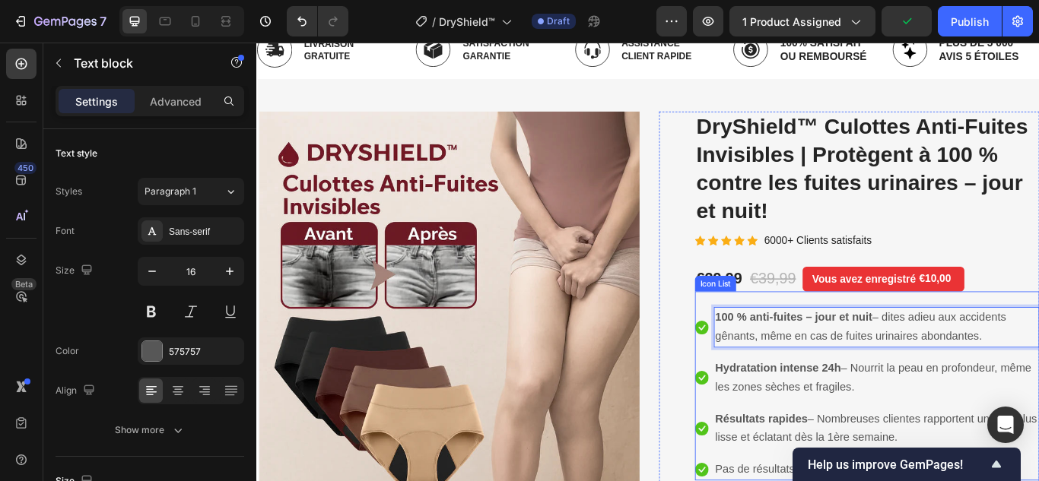
scroll to position [152, 0]
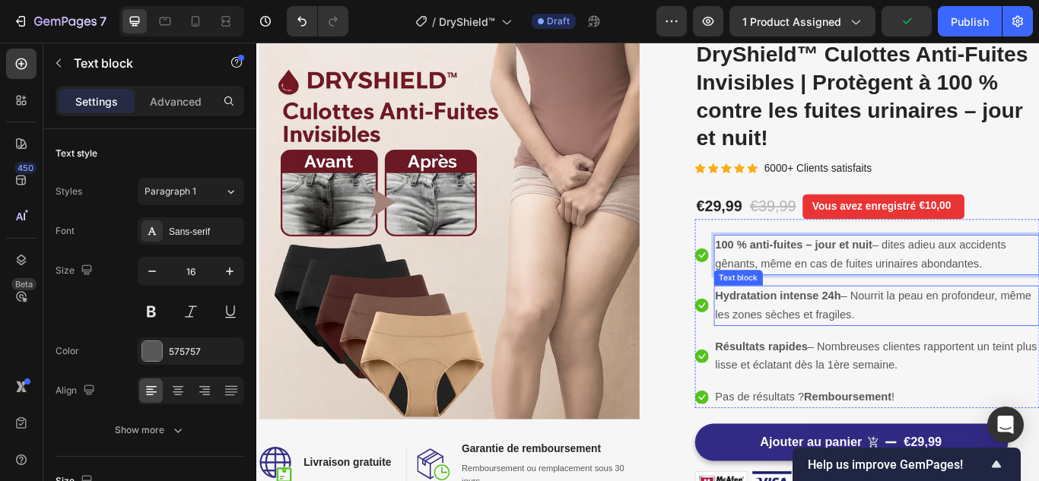
click at [837, 349] on p "Hydratation intense 24h – Nourrit la peau en profondeur, même les zones sèches …" at bounding box center [979, 350] width 376 height 44
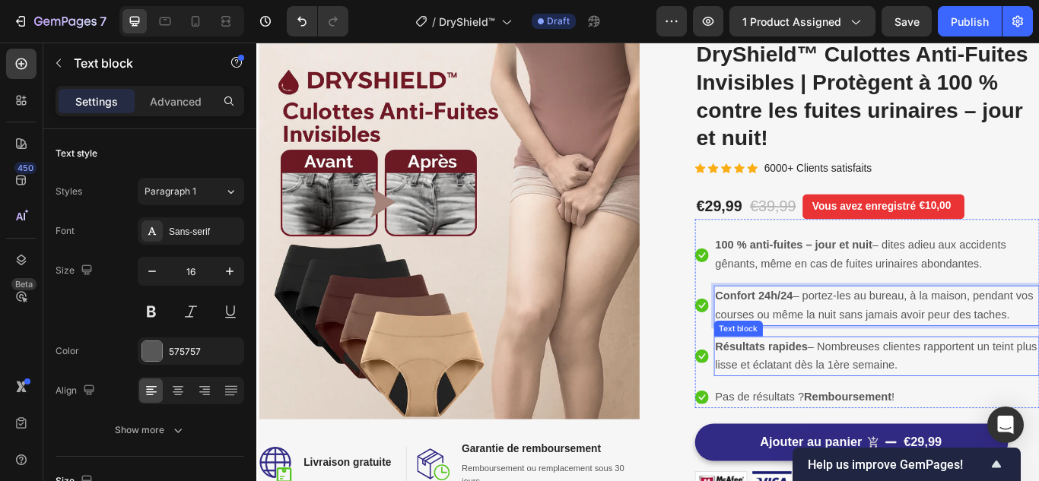
click at [856, 411] on span "Résultats rapides – Nombreuses clientes rapportent un teint plus lisse et éclat…" at bounding box center [978, 408] width 375 height 37
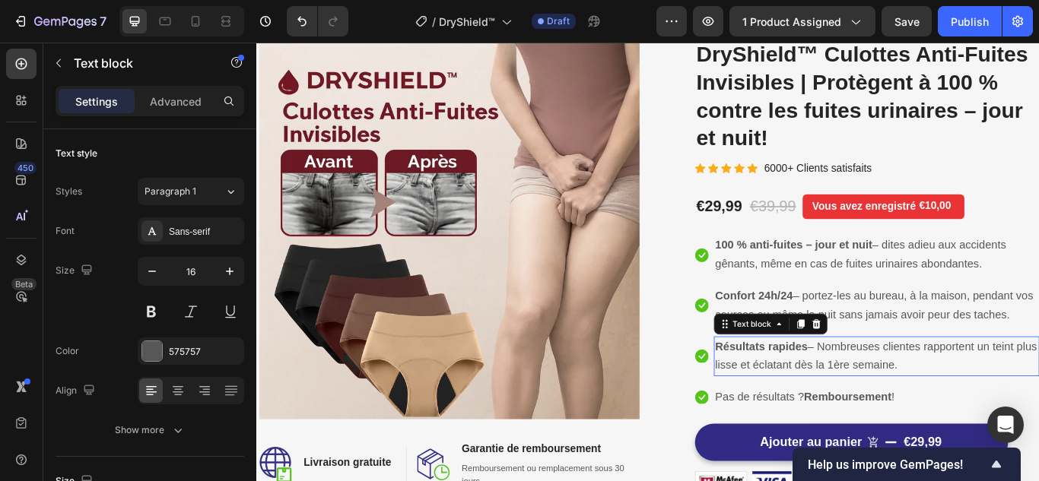
click at [856, 411] on span "Résultats rapides – Nombreuses clientes rapportent un teint plus lisse et éclat…" at bounding box center [978, 408] width 375 height 37
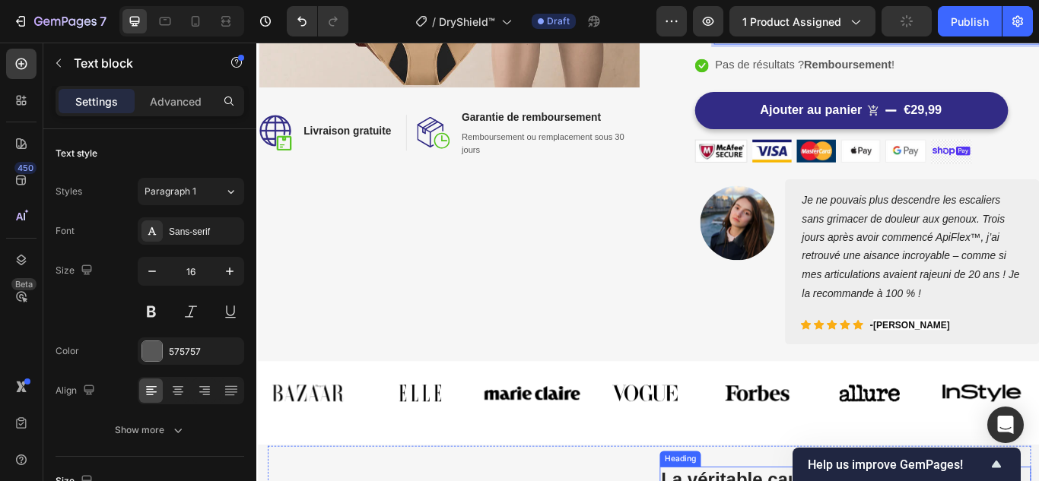
scroll to position [837, 0]
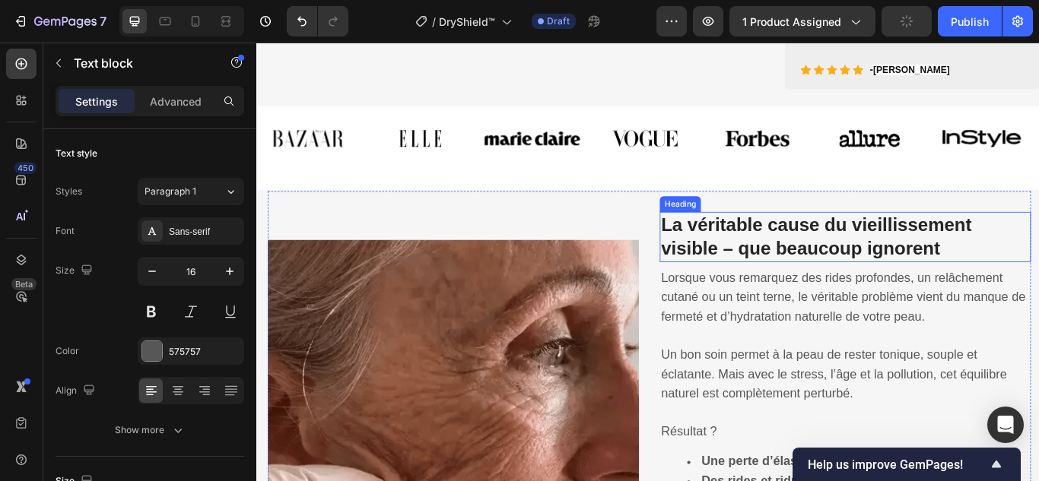
click at [838, 281] on strong "La véritable cause du vieillissement visible – que beaucoup ignorent" at bounding box center [909, 268] width 362 height 51
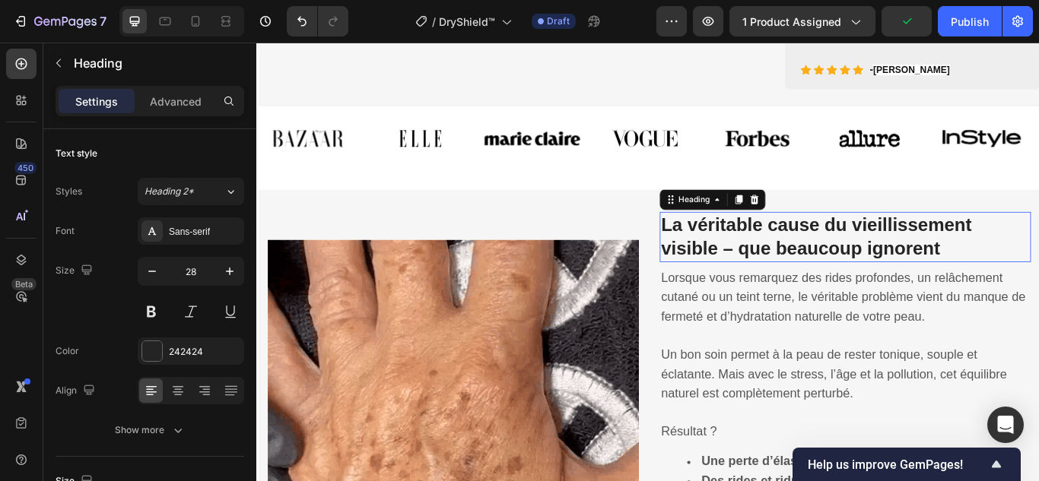
click at [838, 281] on strong "La véritable cause du vieillissement visible – que beaucoup ignorent" at bounding box center [909, 268] width 362 height 51
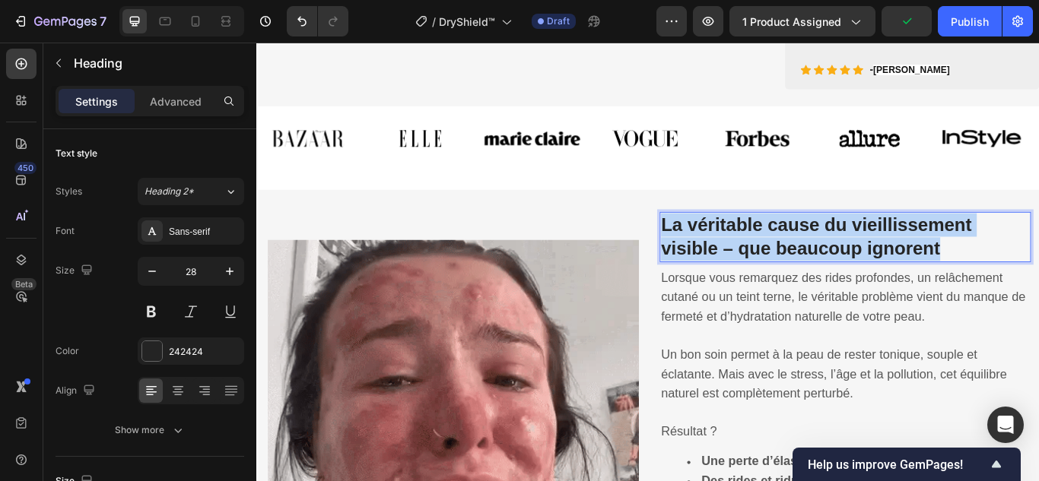
click at [838, 281] on strong "La véritable cause du vieillissement visible – que beaucoup ignorent" at bounding box center [909, 268] width 362 height 51
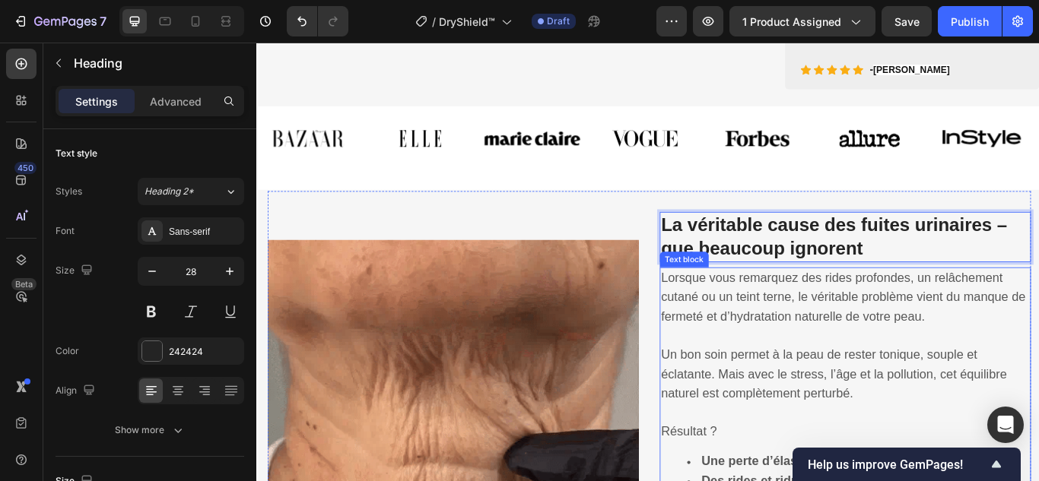
click at [769, 329] on p "Lorsque vous remarquez des rides profondes, un relâchement cutané ou un teint t…" at bounding box center [943, 340] width 430 height 68
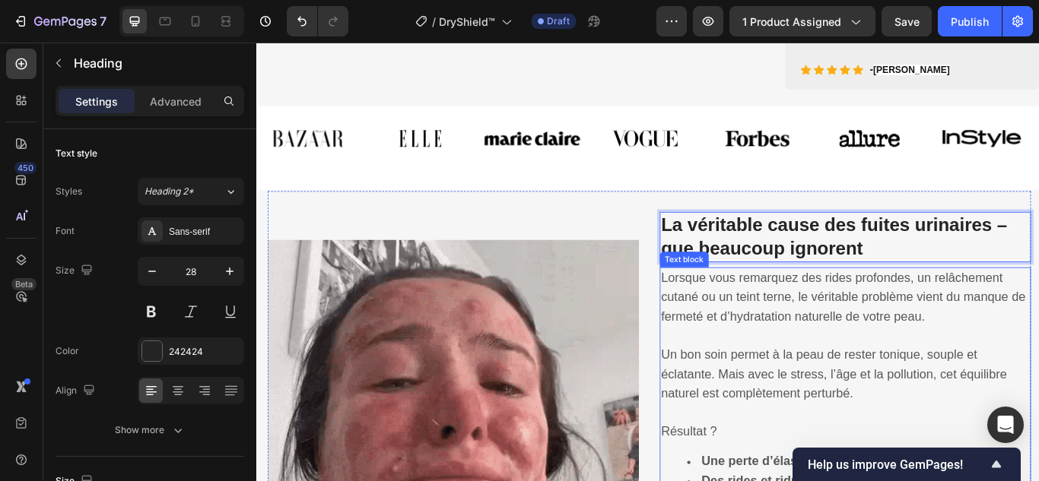
click at [769, 329] on p "Lorsque vous remarquez des rides profondes, un relâchement cutané ou un teint t…" at bounding box center [943, 340] width 430 height 68
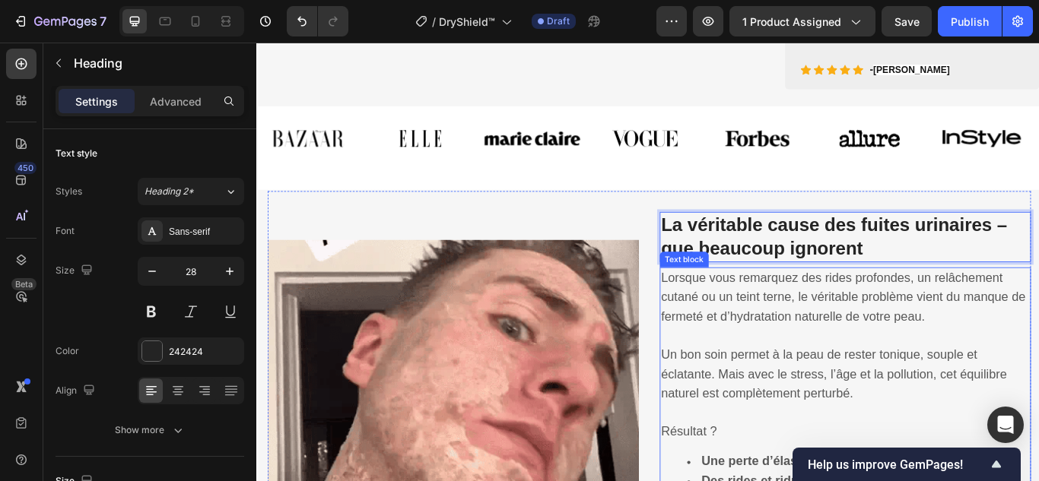
click at [769, 329] on p "Lorsque vous remarquez des rides profondes, un relâchement cutané ou un teint t…" at bounding box center [943, 340] width 430 height 68
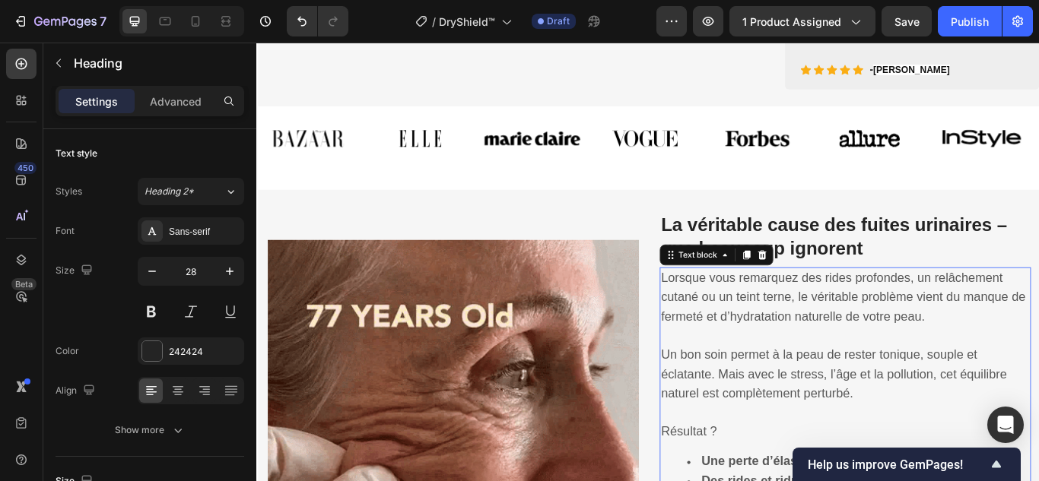
click at [769, 329] on p "Lorsque vous remarquez des rides profondes, un relâchement cutané ou un teint t…" at bounding box center [943, 340] width 430 height 68
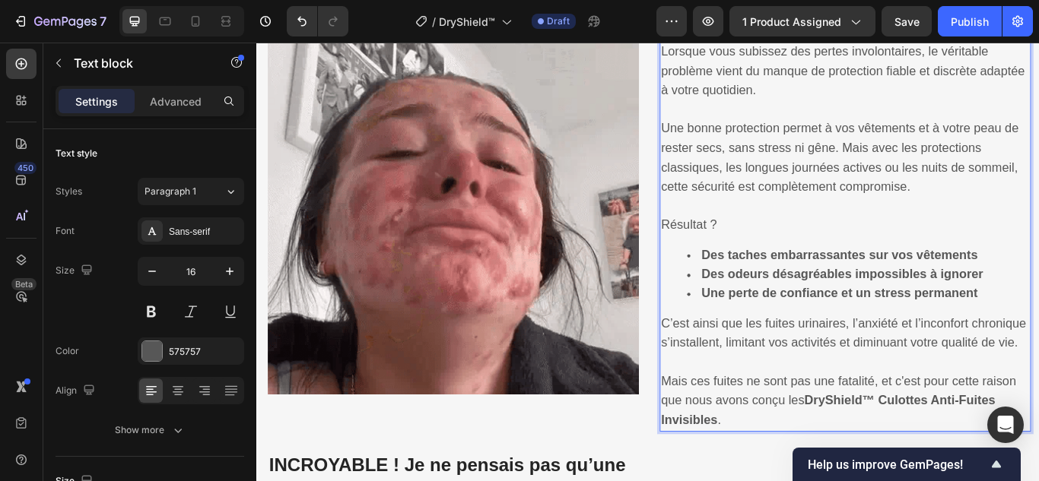
scroll to position [1329, 0]
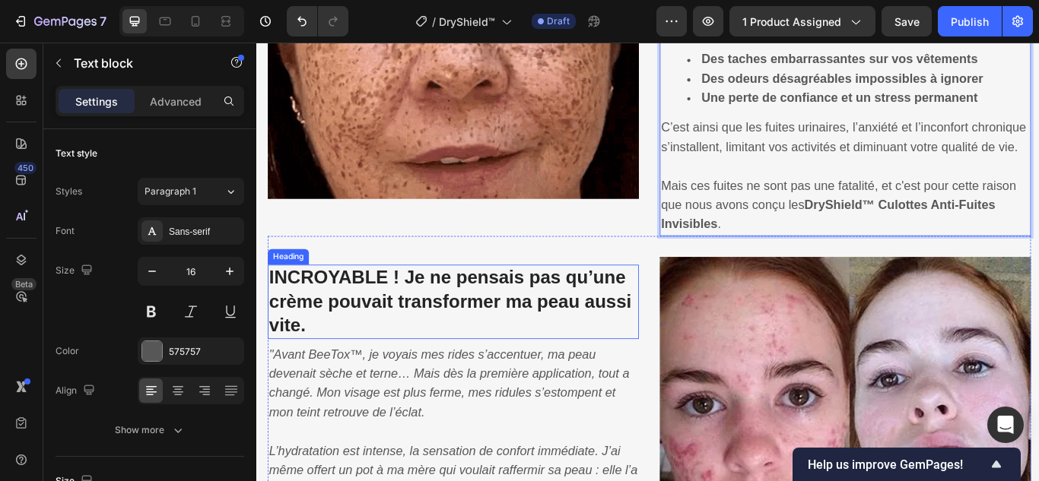
click at [515, 338] on strong "INCROYABLE ! Je ne pensais pas qu’une crème pouvait transformer ma peau aussi v…" at bounding box center [482, 344] width 423 height 79
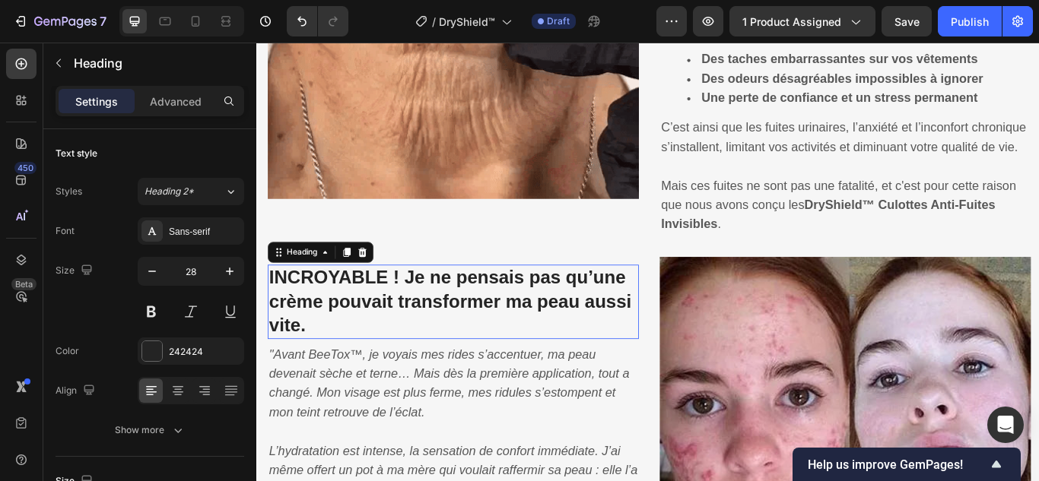
click at [515, 338] on strong "INCROYABLE ! Je ne pensais pas qu’une crème pouvait transformer ma peau aussi v…" at bounding box center [482, 344] width 423 height 79
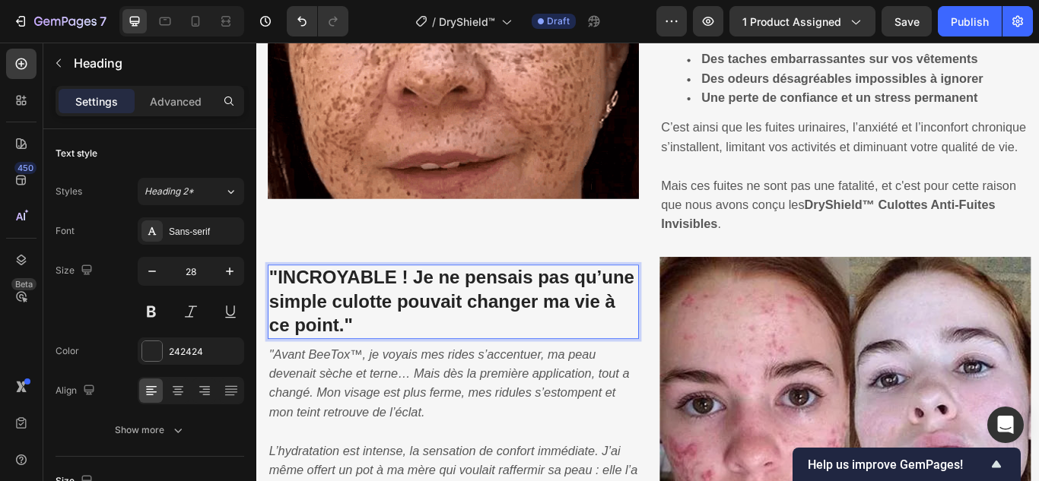
scroll to position [1557, 0]
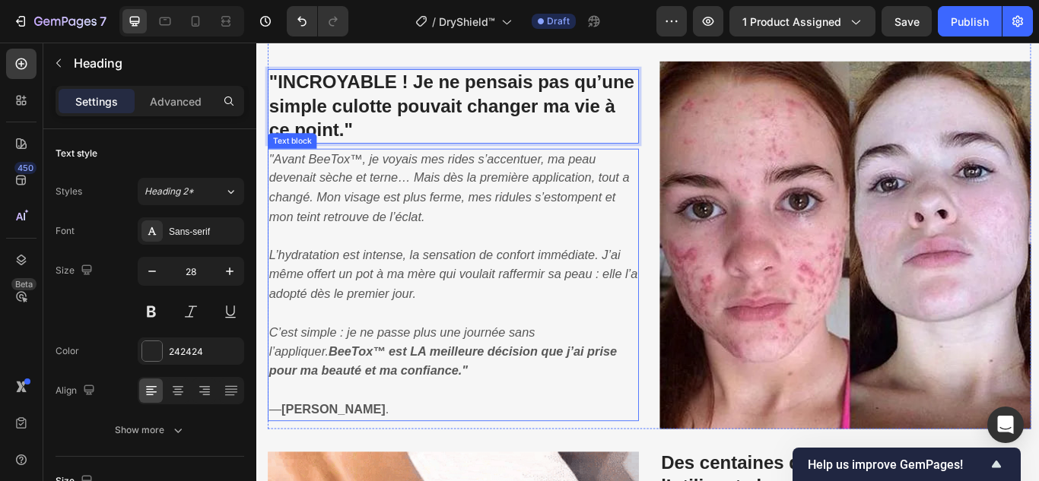
click at [408, 205] on icon ""Avant BeeTox™, je voyais mes rides s’accentuer, ma peau devenait sèche et tern…" at bounding box center [481, 212] width 420 height 84
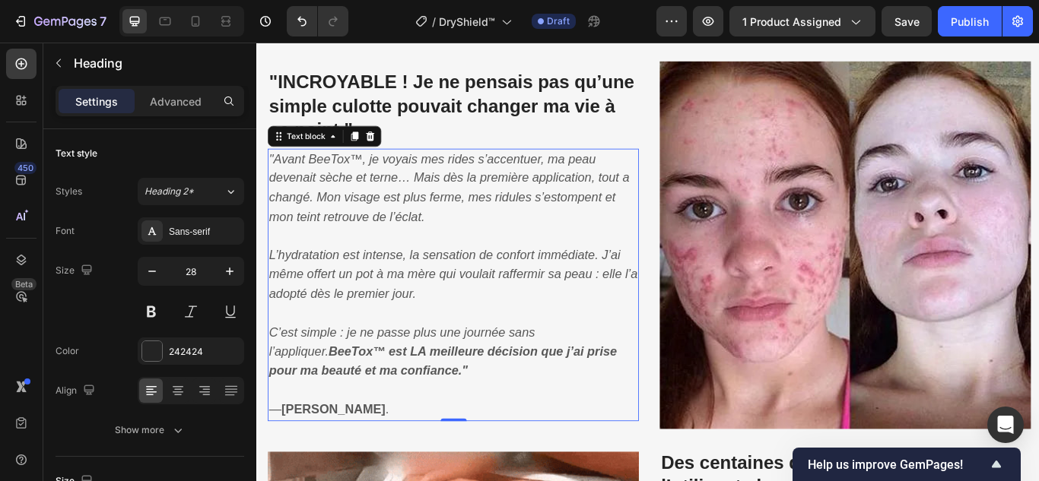
click at [408, 205] on icon ""Avant BeeTox™, je voyais mes rides s’accentuer, ma peau devenait sèche et tern…" at bounding box center [481, 212] width 420 height 84
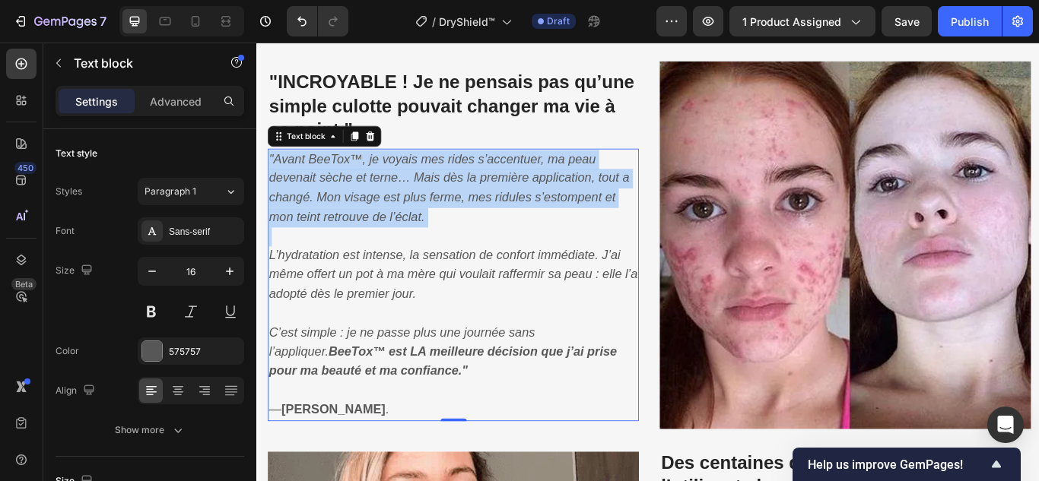
click at [408, 205] on icon ""Avant BeeTox™, je voyais mes rides s’accentuer, ma peau devenait sèche et tern…" at bounding box center [481, 212] width 420 height 84
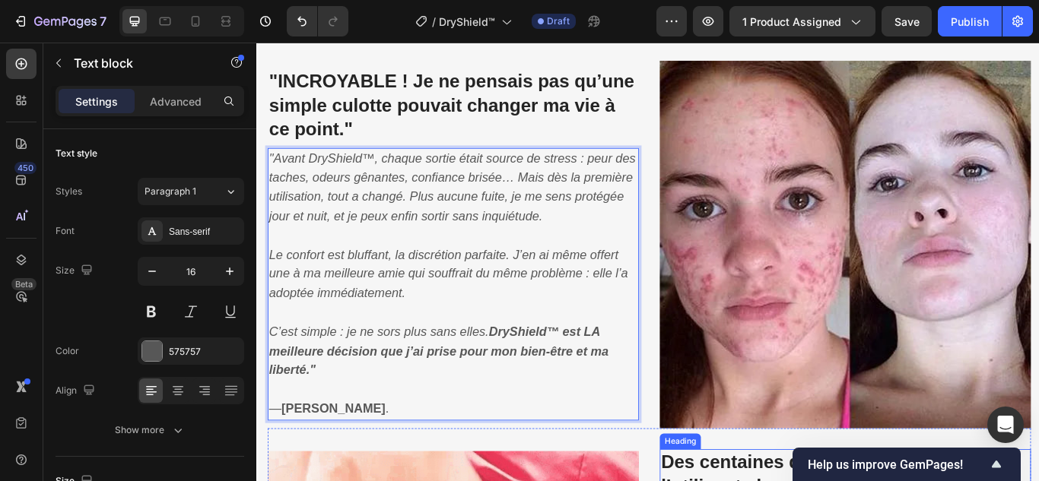
scroll to position [1861, 0]
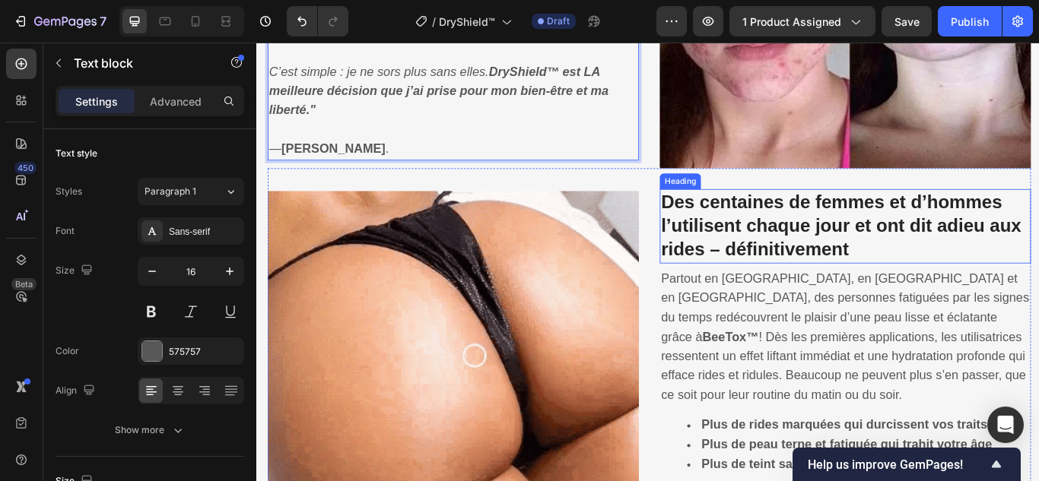
click at [840, 271] on h3 "Des centaines de femmes et d’hommes l’utilisent chaque jour et ont dit adieu au…" at bounding box center [942, 257] width 433 height 86
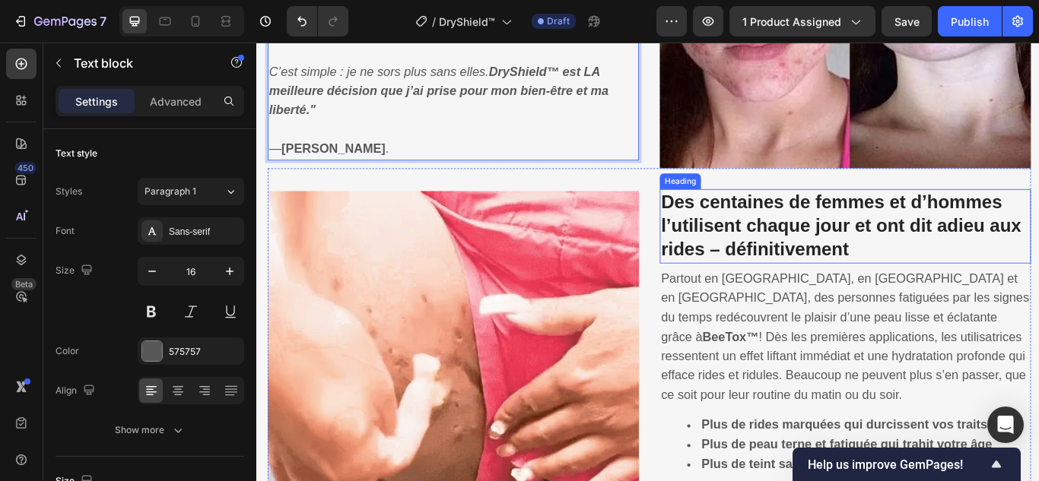
click at [840, 271] on h3 "Des centaines de femmes et d’hommes l’utilisent chaque jour et ont dit adieu au…" at bounding box center [942, 257] width 433 height 86
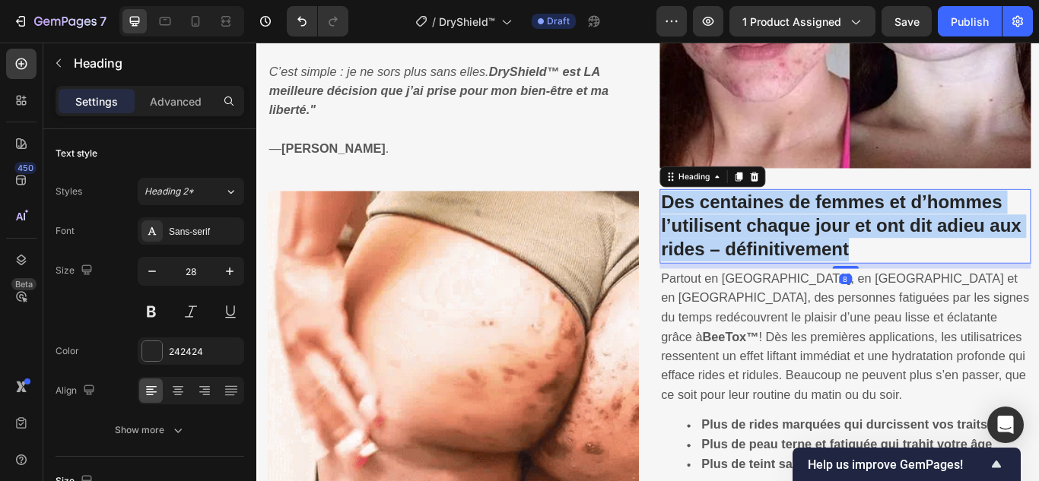
click at [840, 271] on p "Des centaines de femmes et d’hommes l’utilisent chaque jour et ont dit adieu au…" at bounding box center [943, 256] width 430 height 83
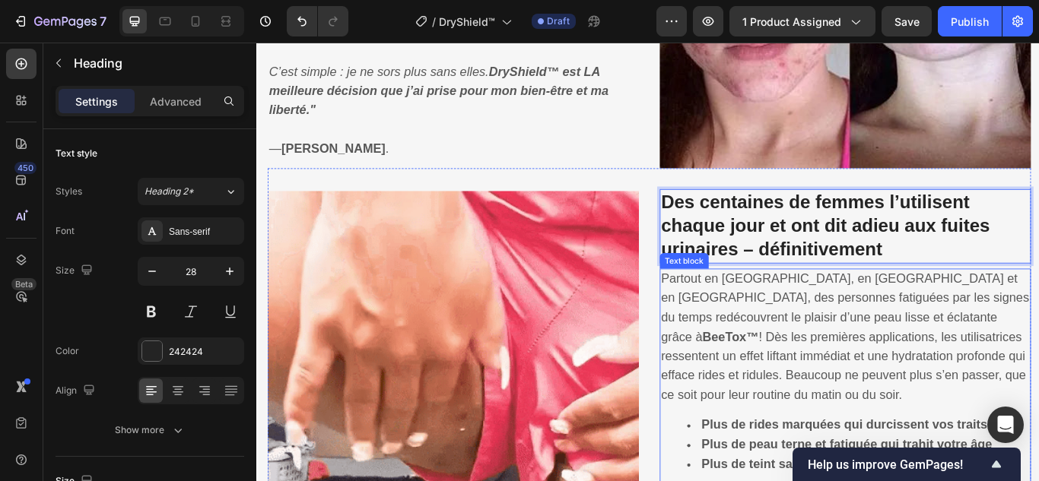
click at [819, 386] on span "Partout en [GEOGRAPHIC_DATA], en [GEOGRAPHIC_DATA] et en [GEOGRAPHIC_DATA], des…" at bounding box center [942, 386] width 429 height 152
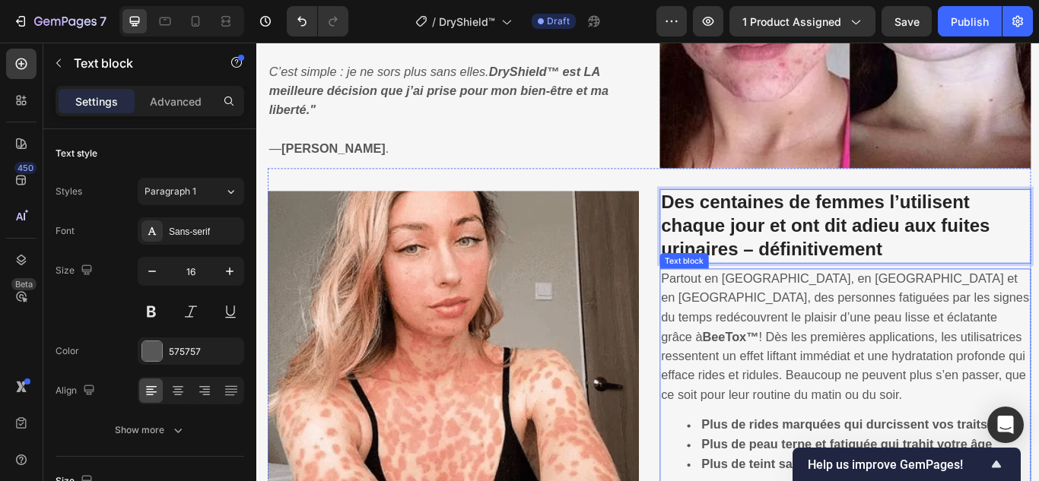
click at [819, 386] on span "Partout en [GEOGRAPHIC_DATA], en [GEOGRAPHIC_DATA] et en [GEOGRAPHIC_DATA], des…" at bounding box center [942, 386] width 429 height 152
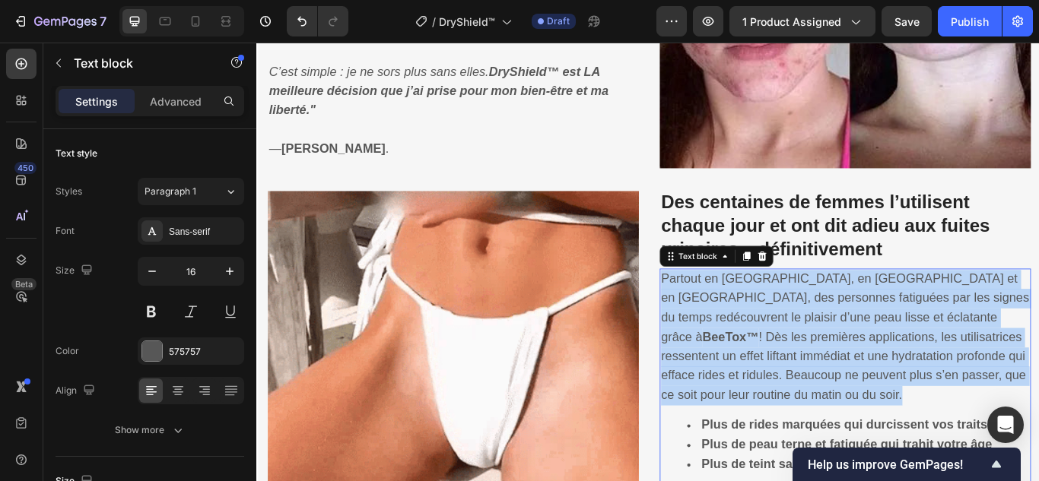
click at [819, 386] on span "Partout en [GEOGRAPHIC_DATA], en [GEOGRAPHIC_DATA] et en [GEOGRAPHIC_DATA], des…" at bounding box center [942, 386] width 429 height 152
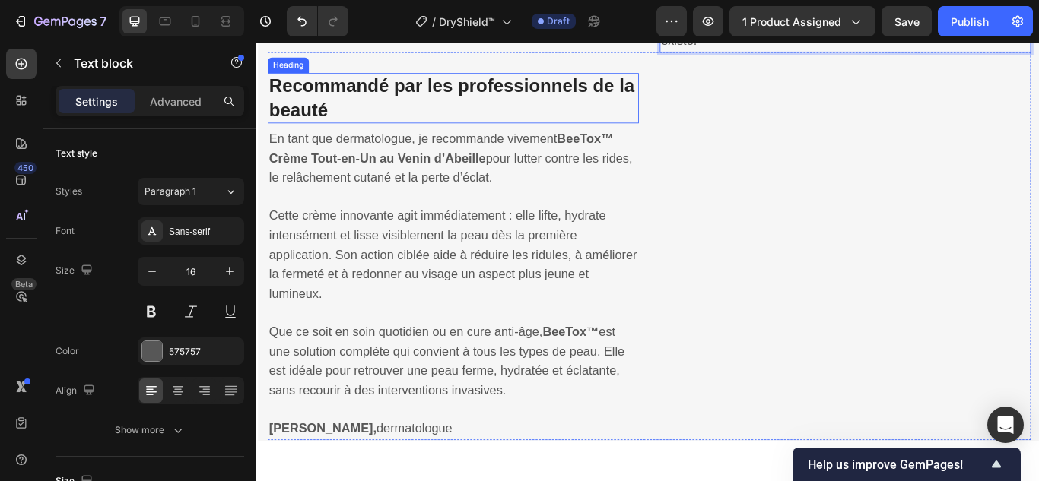
scroll to position [2494, 0]
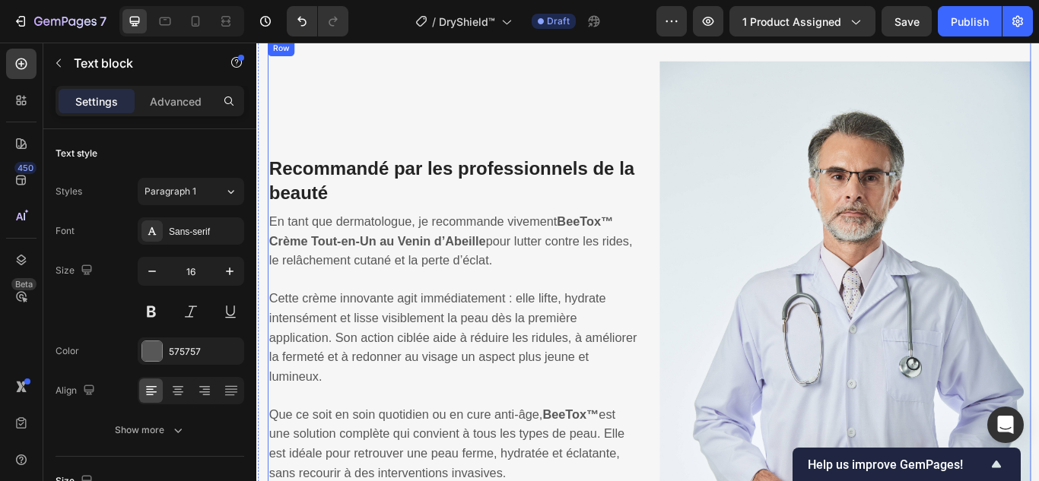
click at [552, 191] on strong "Recommandé par les professionnels de la beauté" at bounding box center [484, 203] width 426 height 51
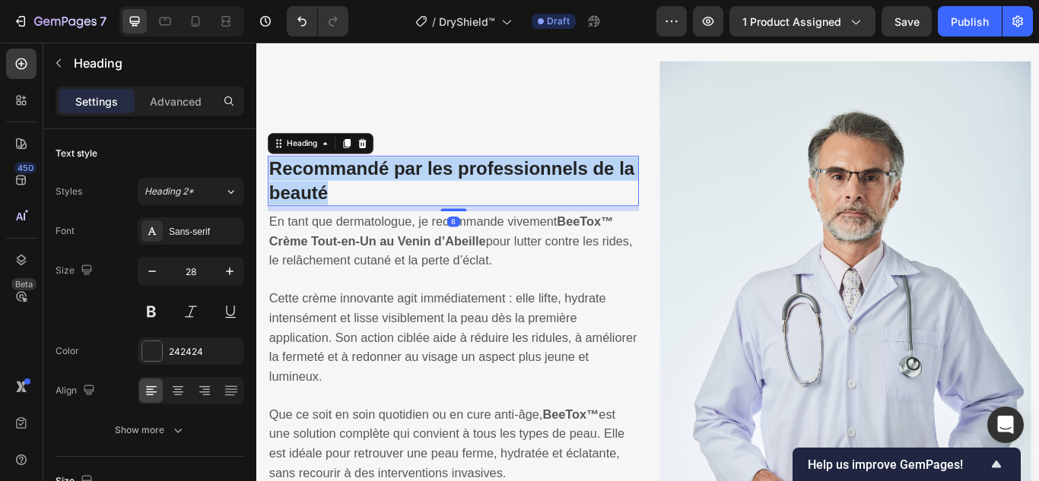
click at [552, 191] on strong "Recommandé par les professionnels de la beauté" at bounding box center [484, 203] width 426 height 51
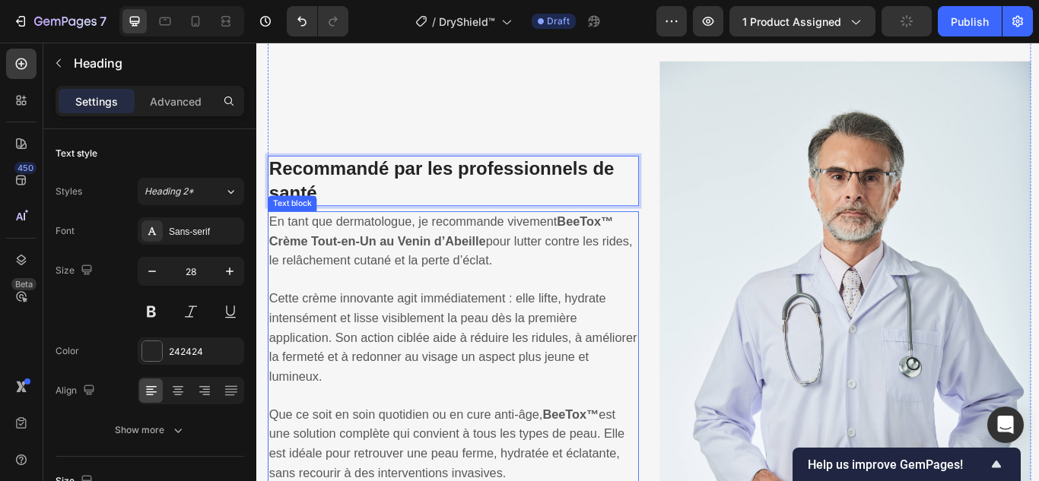
click at [430, 268] on strong "BeeTox™ Crème Tout-en-Un au Venin d’Abeille" at bounding box center [472, 262] width 402 height 39
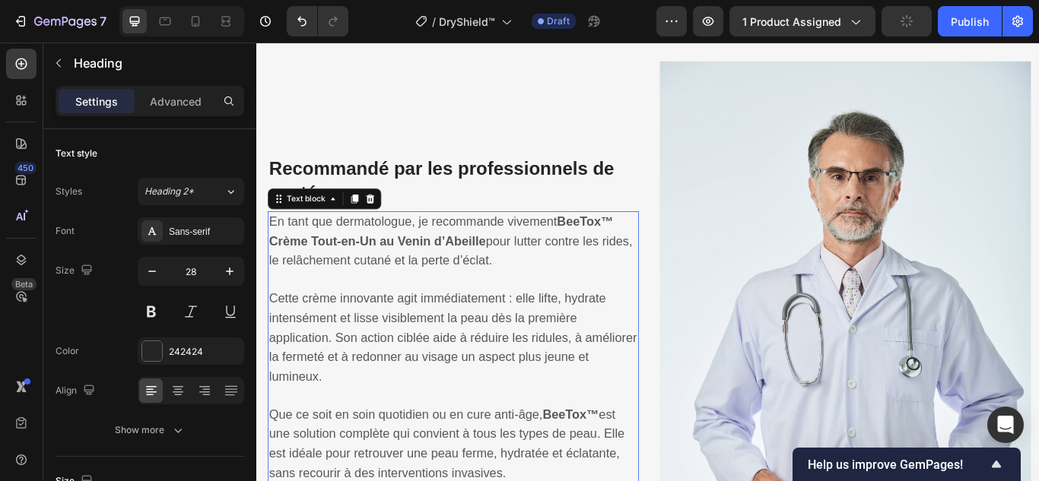
click at [430, 268] on strong "BeeTox™ Crème Tout-en-Un au Venin d’Abeille" at bounding box center [472, 262] width 402 height 39
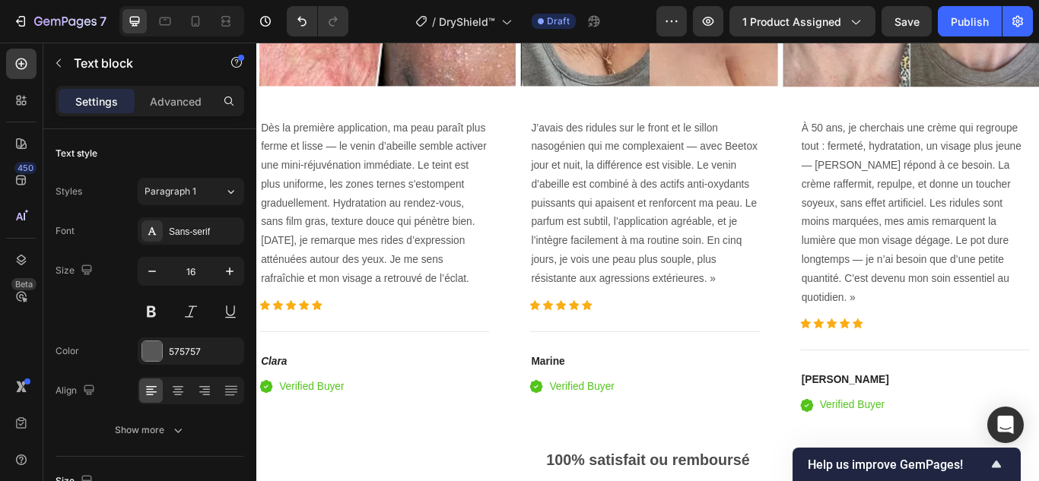
scroll to position [3892, 0]
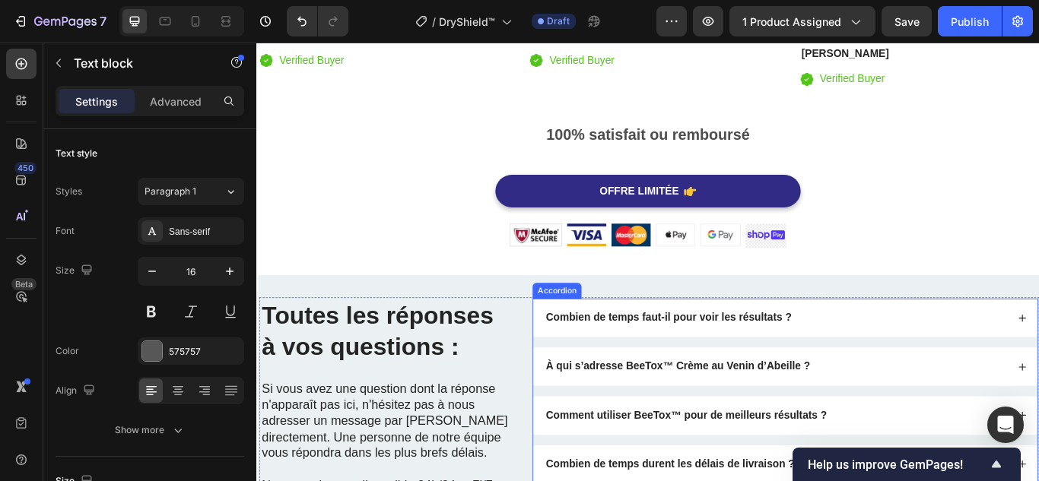
click at [692, 360] on strong "Combien de temps faut-il pour voir les résultats ?" at bounding box center [736, 363] width 287 height 13
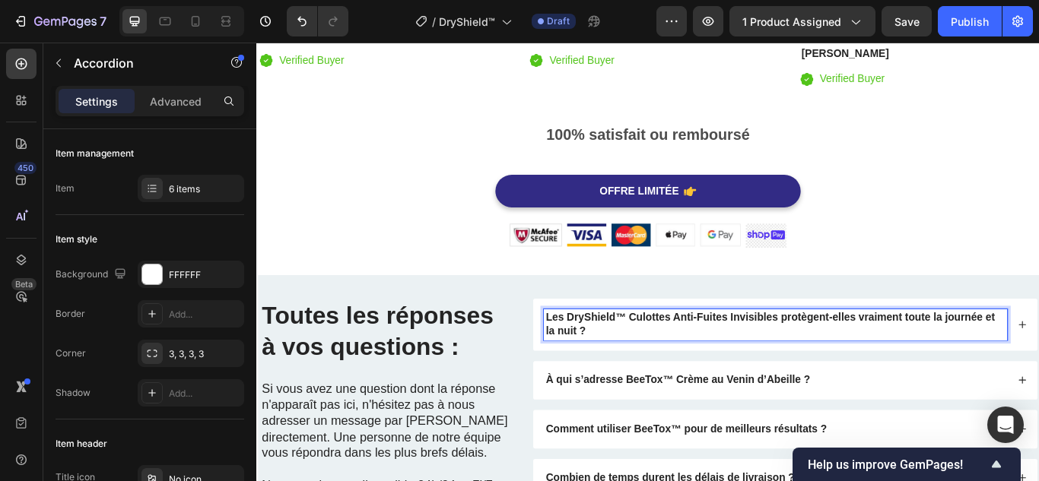
click at [1038, 354] on div "Les DryShield™ Culottes Anti-Fuites Invisibles protègent-elles vraiment toute l…" at bounding box center [873, 371] width 588 height 61
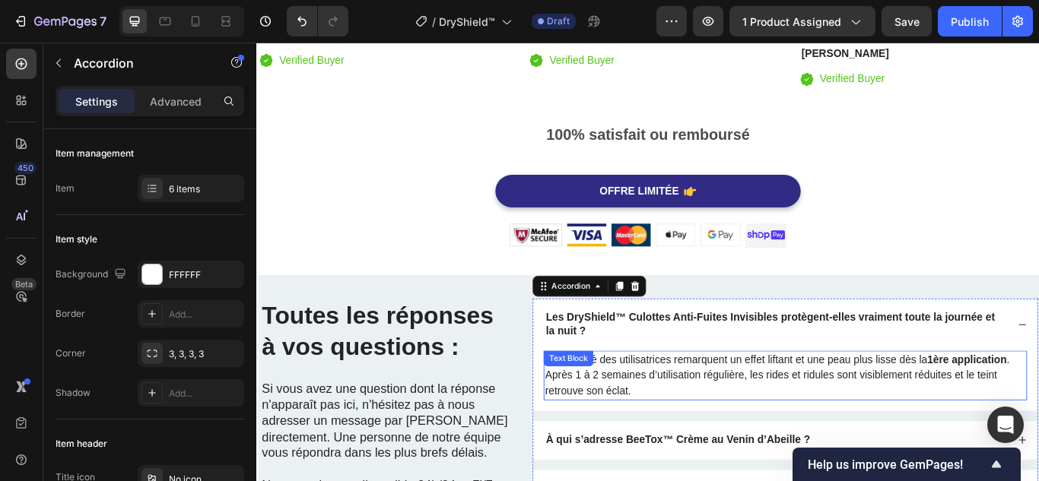
click at [849, 424] on p "La majorité des utilisatrices remarquent un effet liftant et une peau plus liss…" at bounding box center [872, 431] width 560 height 55
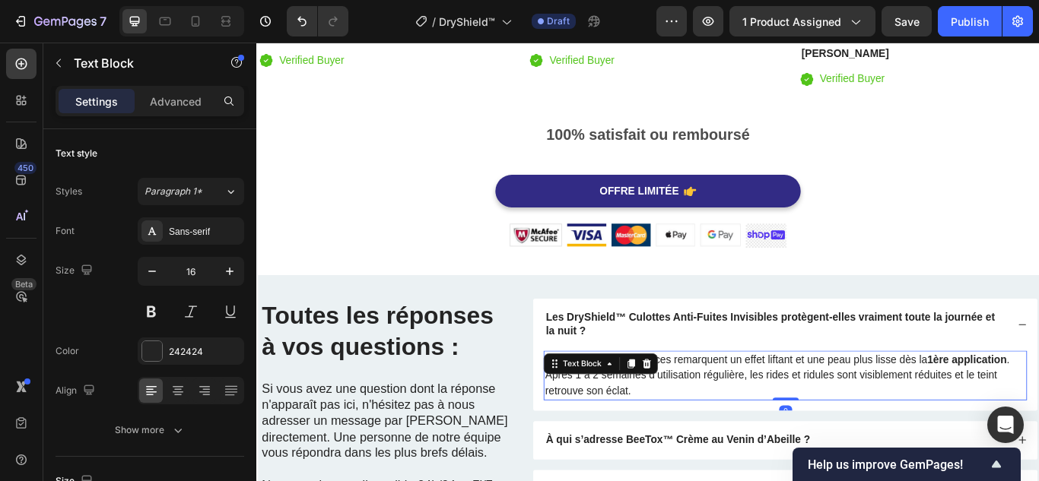
click at [849, 424] on p "La majorité des utilisatrices remarquent un effet liftant et une peau plus liss…" at bounding box center [872, 431] width 560 height 55
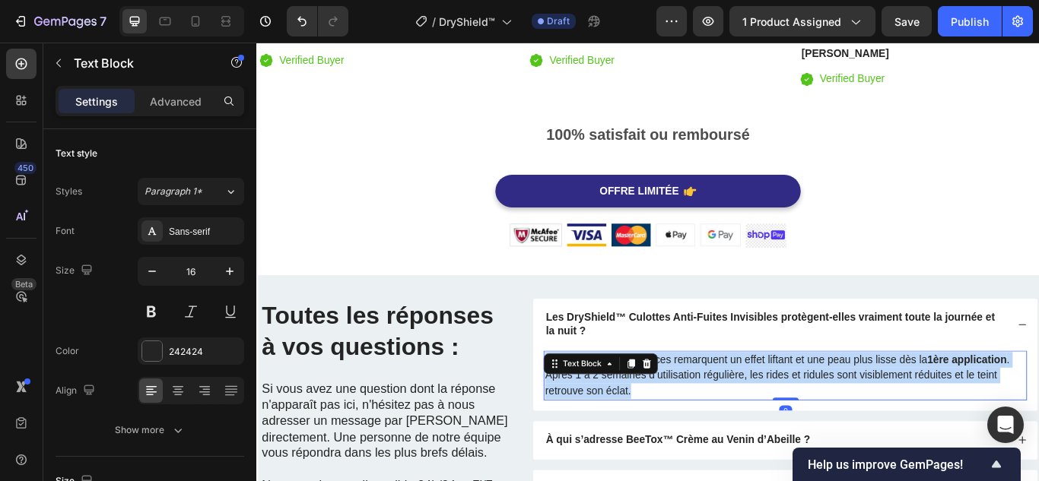
click at [849, 424] on p "La majorité des utilisatrices remarquent un effet liftant et une peau plus liss…" at bounding box center [872, 431] width 560 height 55
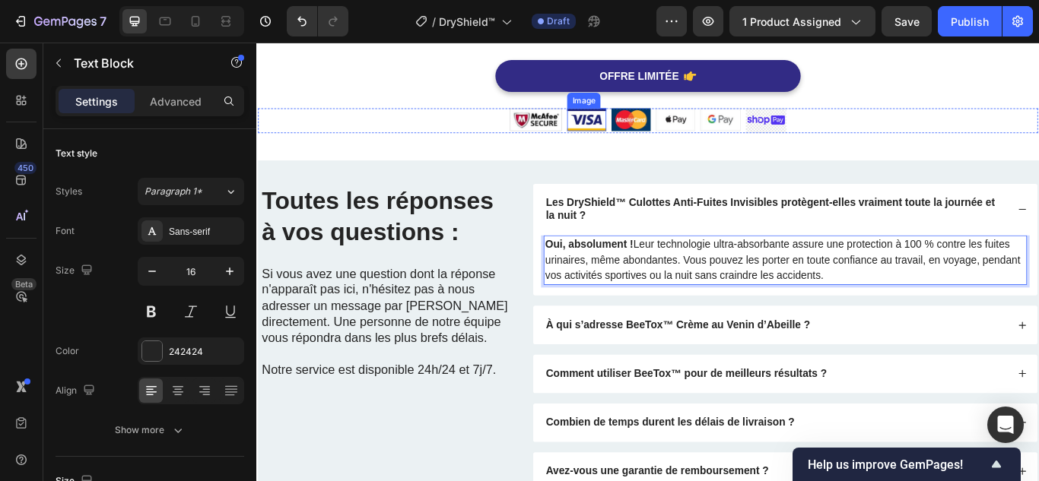
scroll to position [4196, 0]
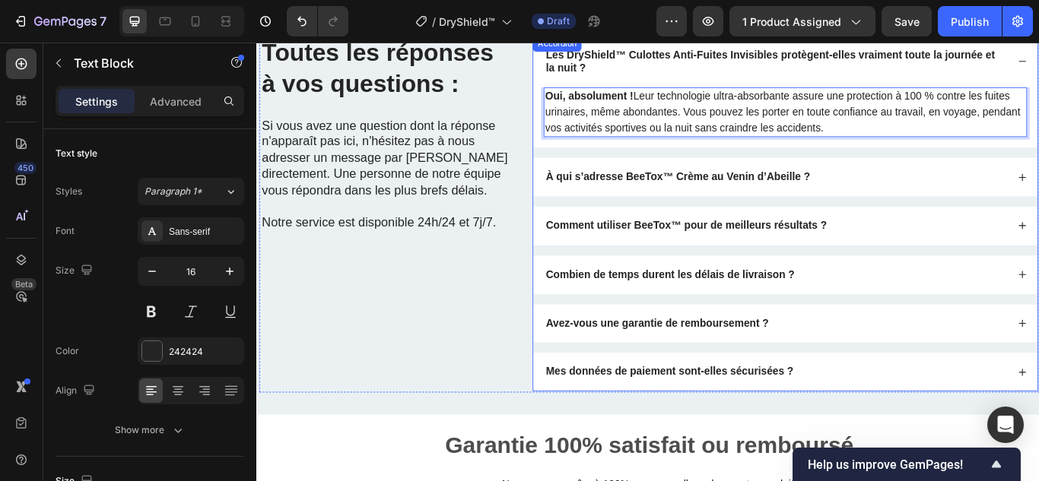
click at [665, 199] on strong "À qui s’adresse BeeTox™ Crème au Venin d’Abeille ?" at bounding box center [747, 198] width 308 height 13
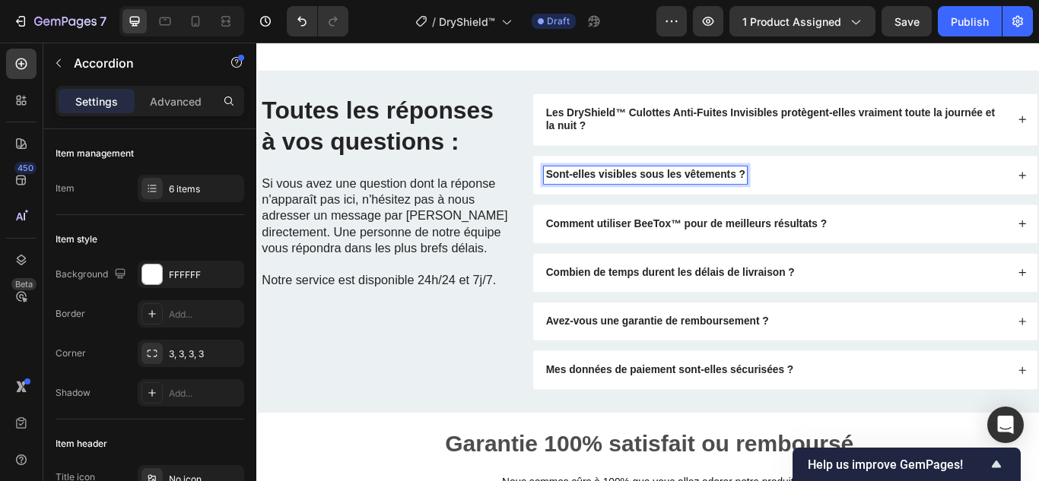
scroll to position [4126, 0]
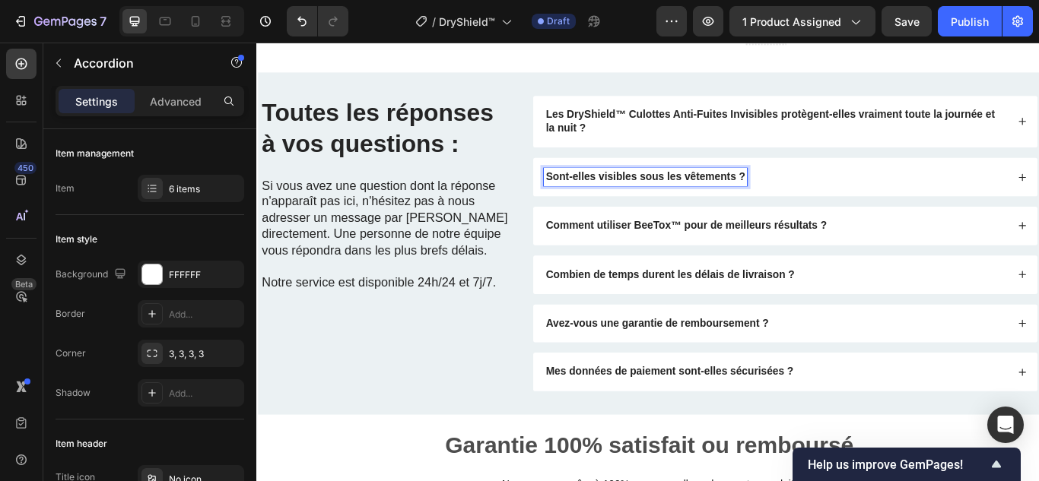
click at [877, 199] on div "Sont-elles visibles sous les vêtements ?" at bounding box center [861, 199] width 541 height 21
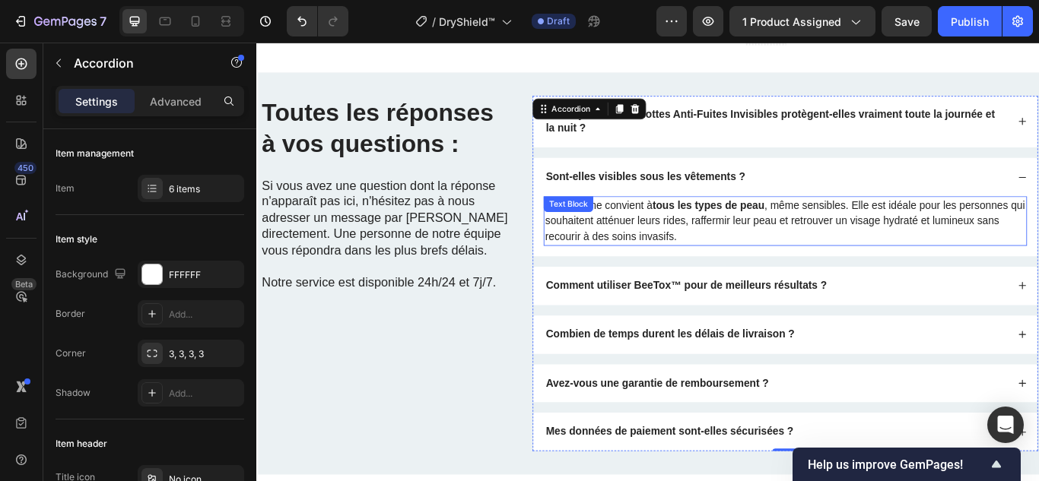
click at [757, 259] on p "Cette crème convient à tous les types de peau , même sensibles. Elle est idéale…" at bounding box center [872, 251] width 560 height 55
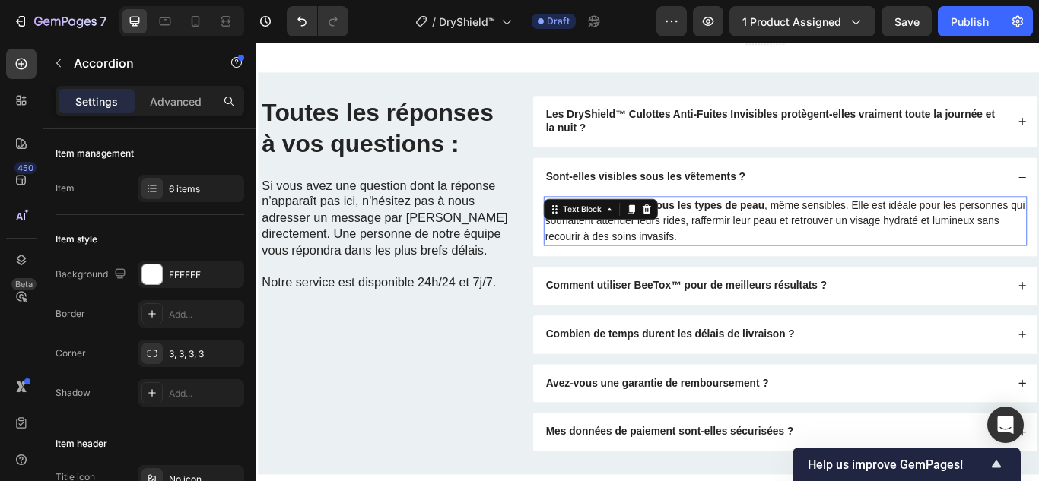
click at [757, 259] on p "Cette crème convient à tous les types de peau , même sensibles. Elle est idéale…" at bounding box center [872, 251] width 560 height 55
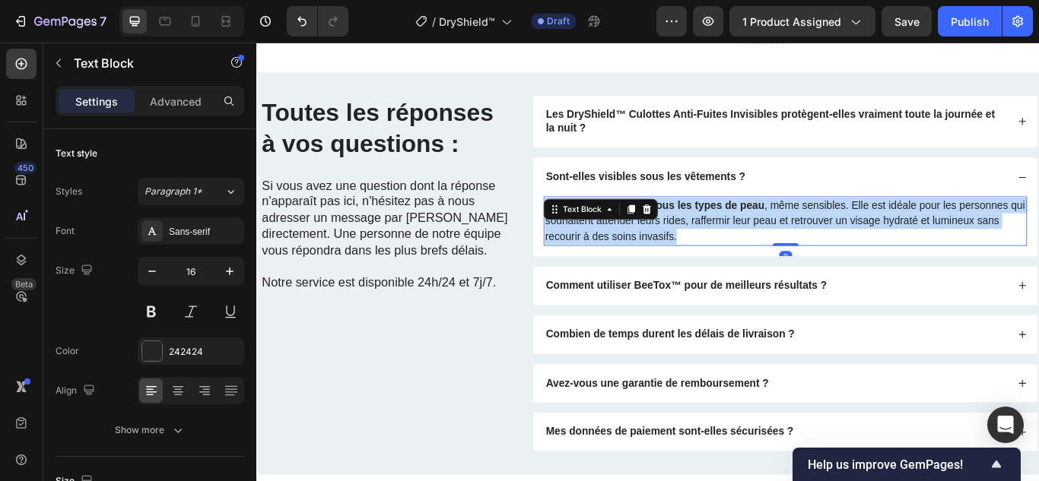
click at [757, 259] on p "Cette crème convient à tous les types de peau , même sensibles. Elle est idéale…" at bounding box center [872, 251] width 560 height 55
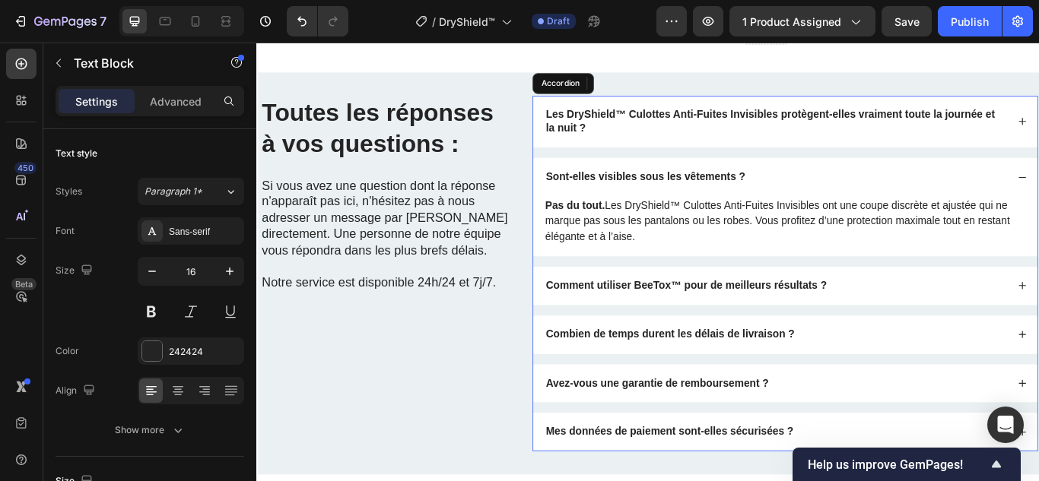
click at [722, 316] on div "Comment utiliser BeeTox™ pour de meilleurs résultats ?" at bounding box center [757, 326] width 332 height 21
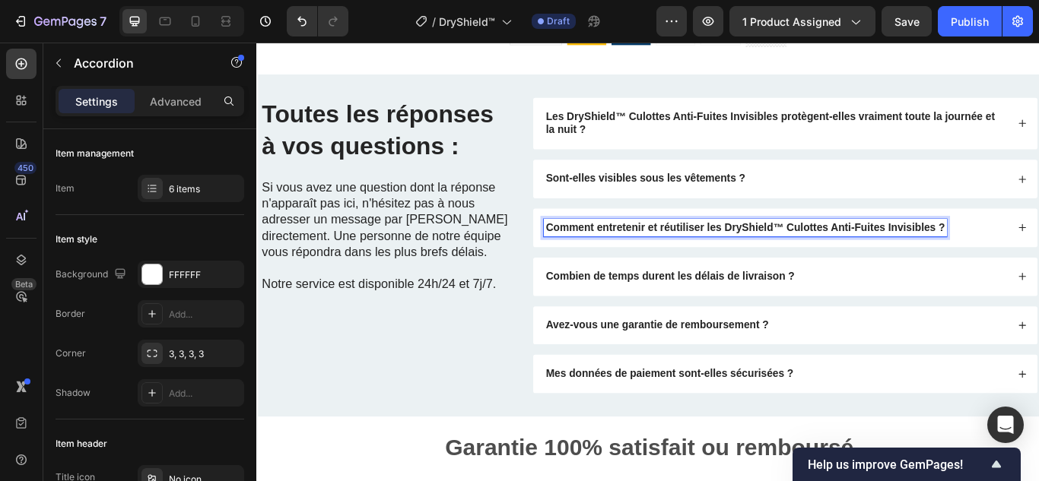
scroll to position [4076, 0]
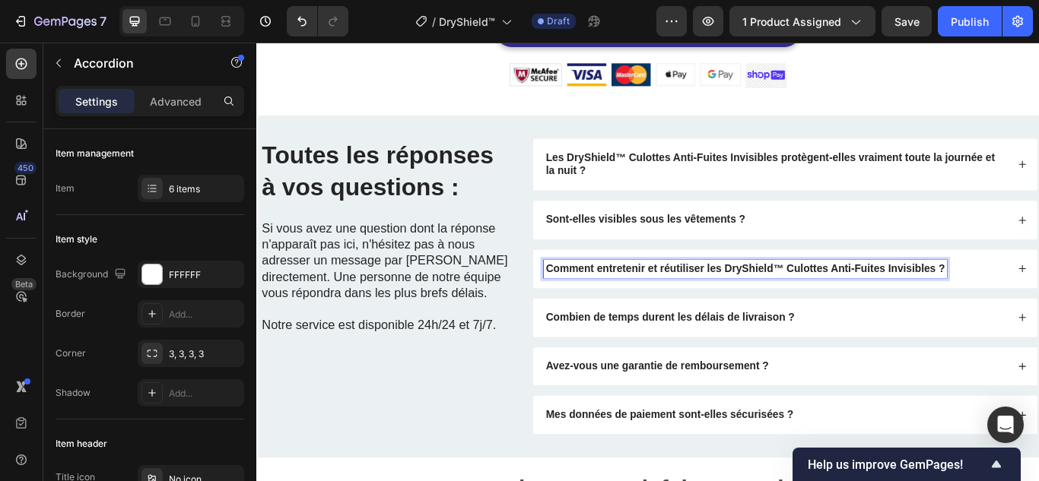
click at [1038, 317] on div "Comment entretenir et réutiliser les DryShield™ Culottes Anti-Fuites Invisibles…" at bounding box center [861, 307] width 541 height 21
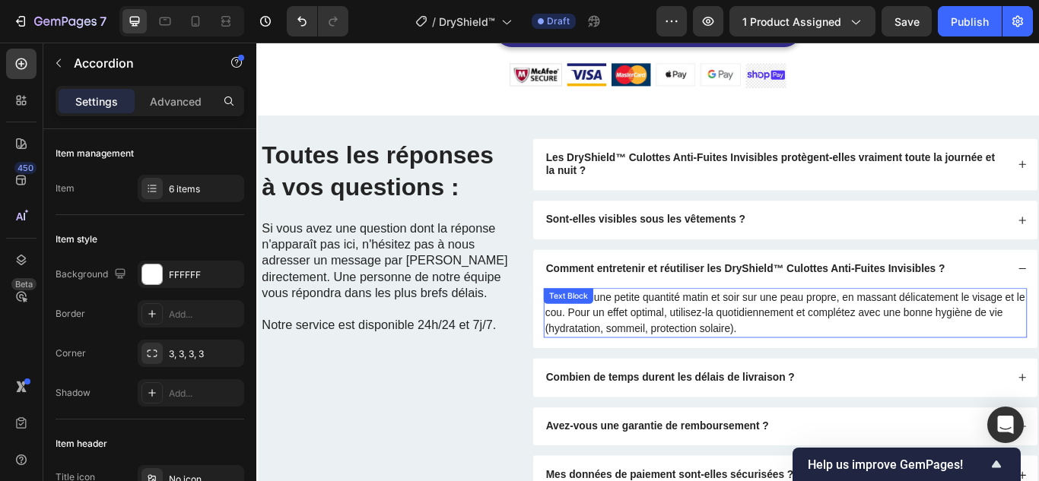
scroll to position [4061, 0]
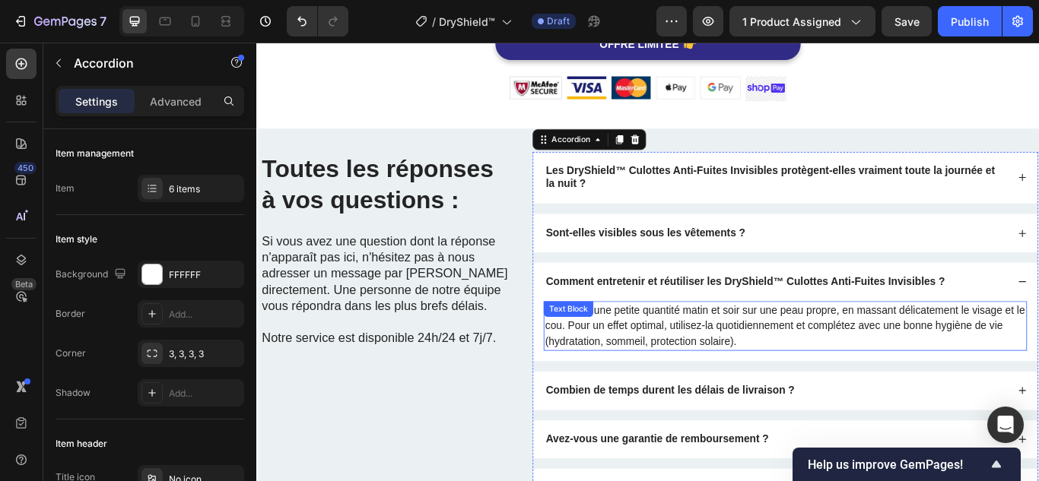
click at [854, 355] on p "Appliquez une petite quantité matin et soir sur une peau propre, en massant dél…" at bounding box center [872, 373] width 560 height 55
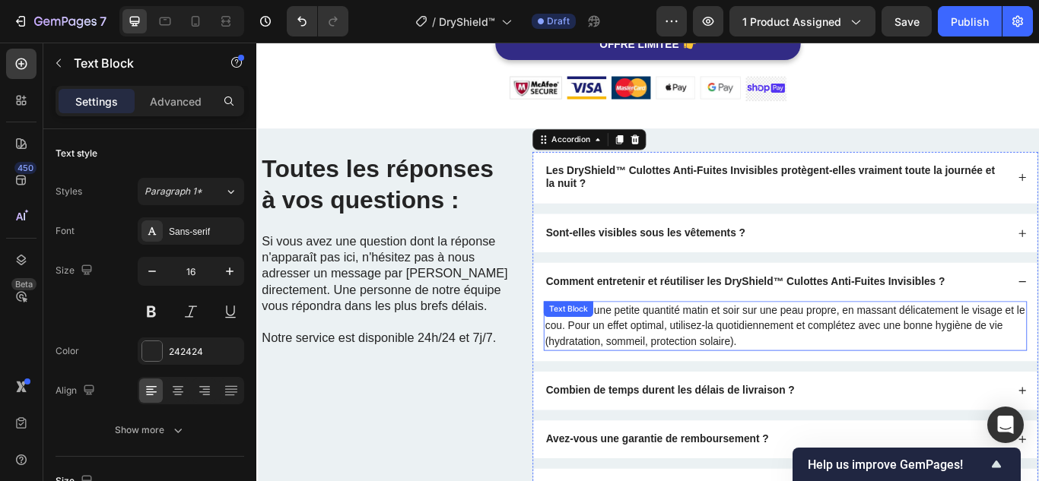
click at [854, 355] on p "Appliquez une petite quantité matin et soir sur une peau propre, en massant dél…" at bounding box center [872, 373] width 560 height 55
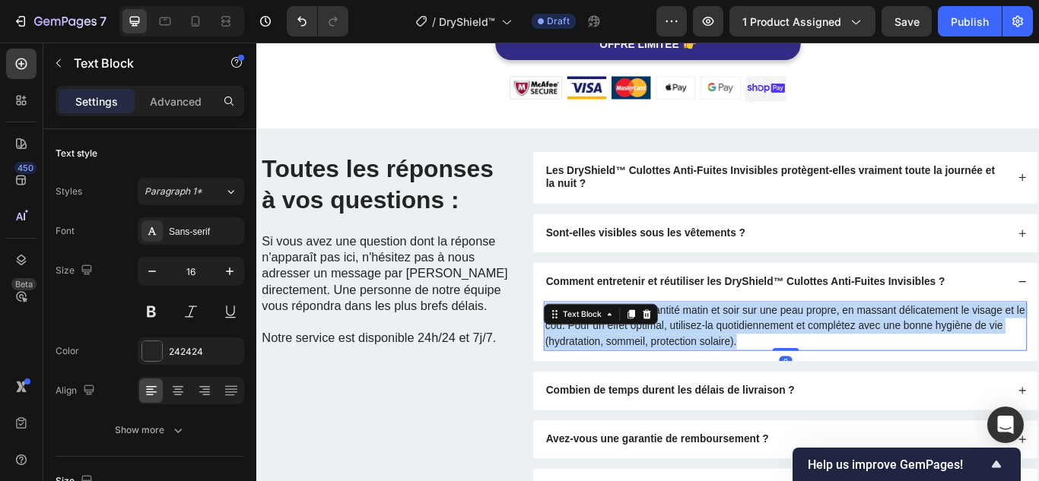
click at [854, 355] on p "Appliquez une petite quantité matin et soir sur une peau propre, en massant dél…" at bounding box center [872, 373] width 560 height 55
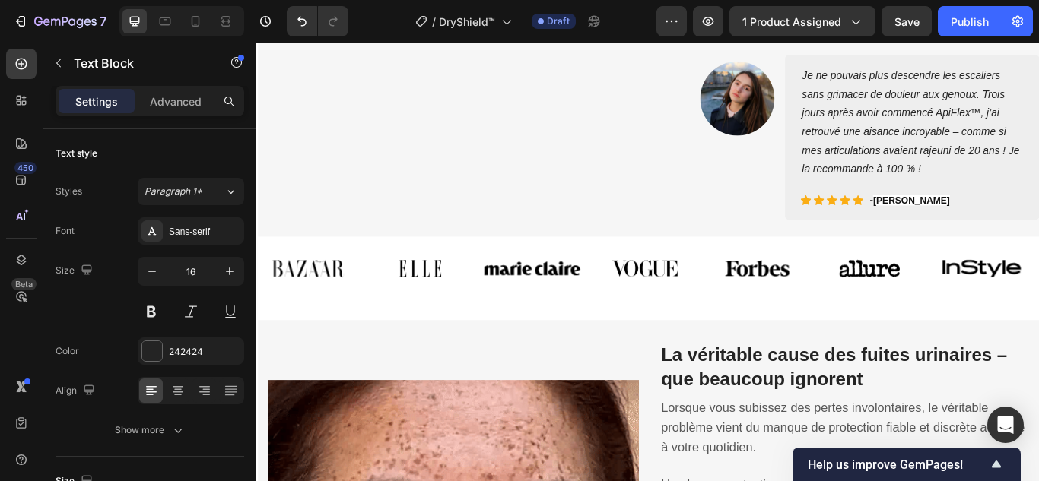
scroll to position [989, 0]
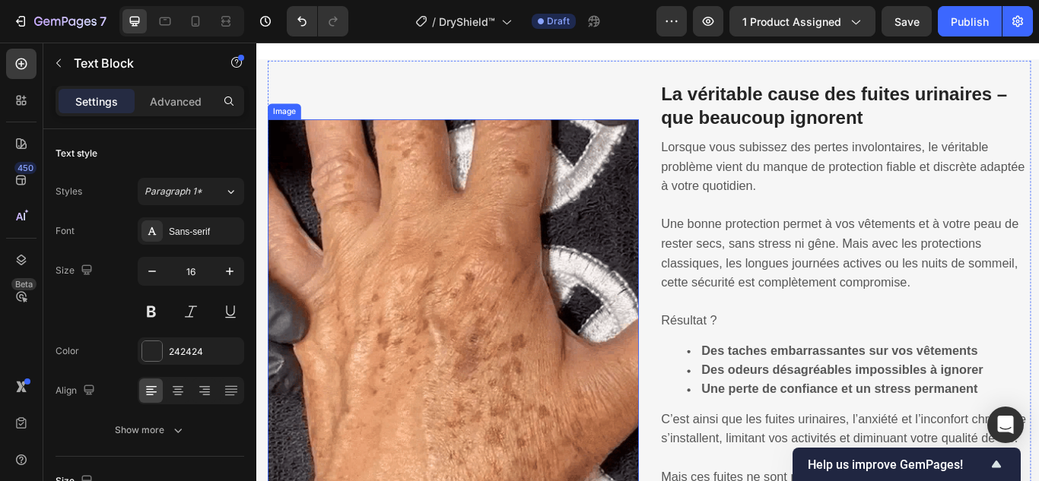
click at [437, 304] on img at bounding box center [485, 348] width 433 height 433
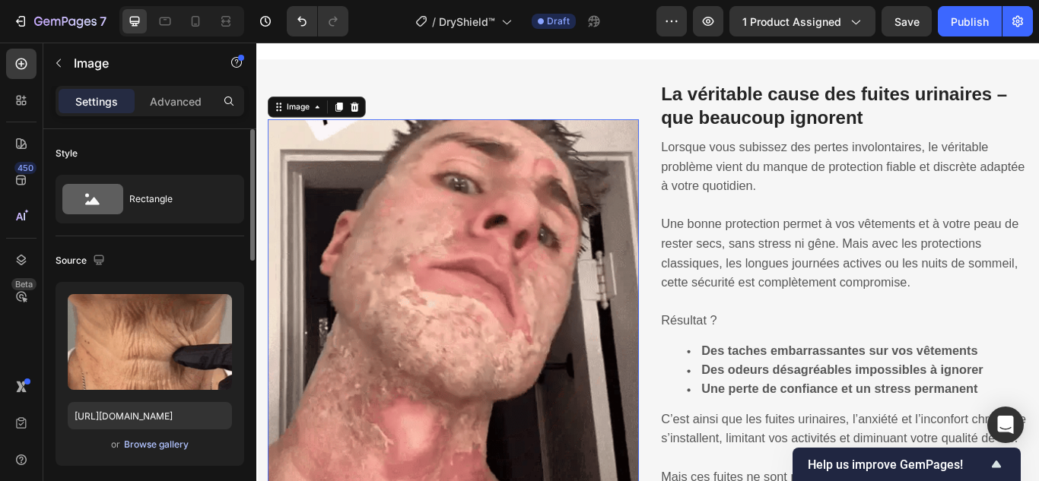
click at [164, 439] on div "Browse gallery" at bounding box center [156, 445] width 65 height 14
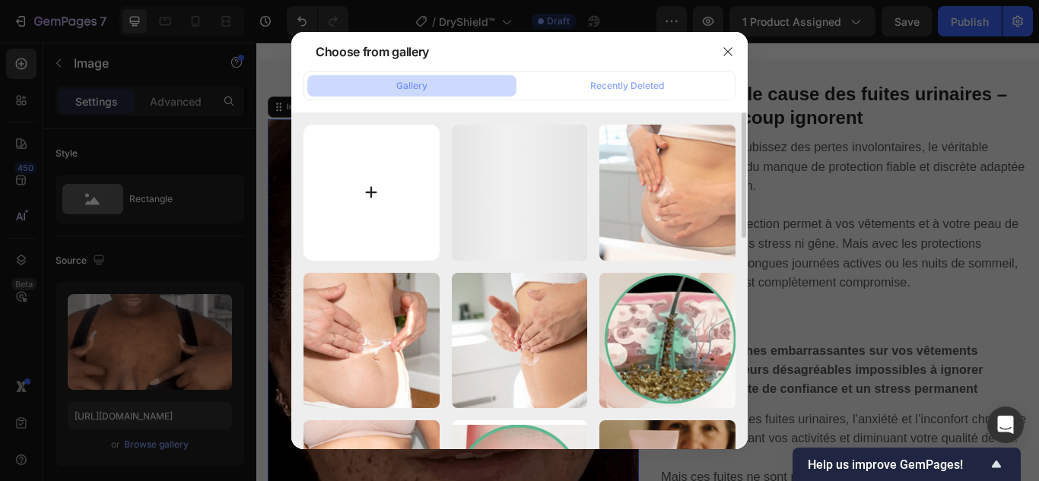
click at [373, 190] on input "file" at bounding box center [371, 193] width 136 height 136
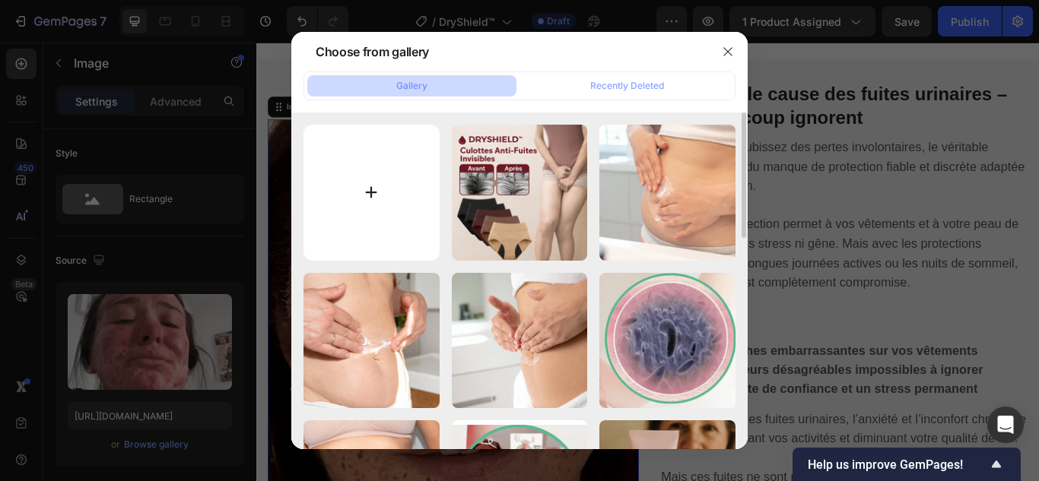
click at [350, 181] on input "file" at bounding box center [371, 193] width 136 height 136
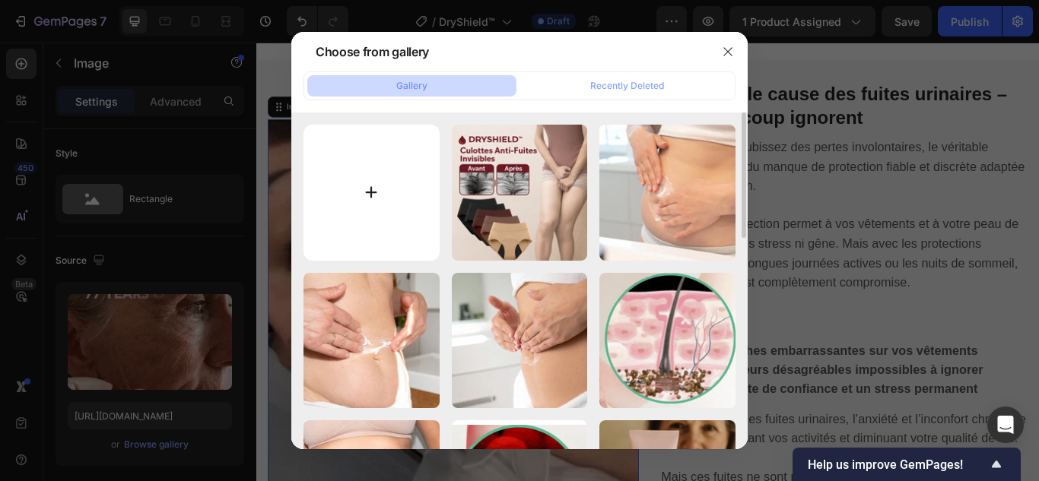
type input "C:\fakepath\1.webp"
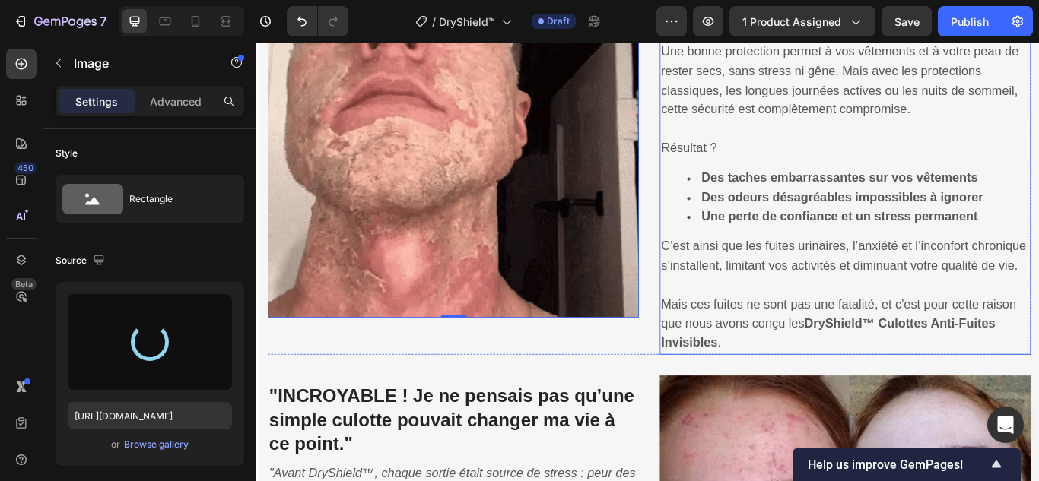
scroll to position [1217, 0]
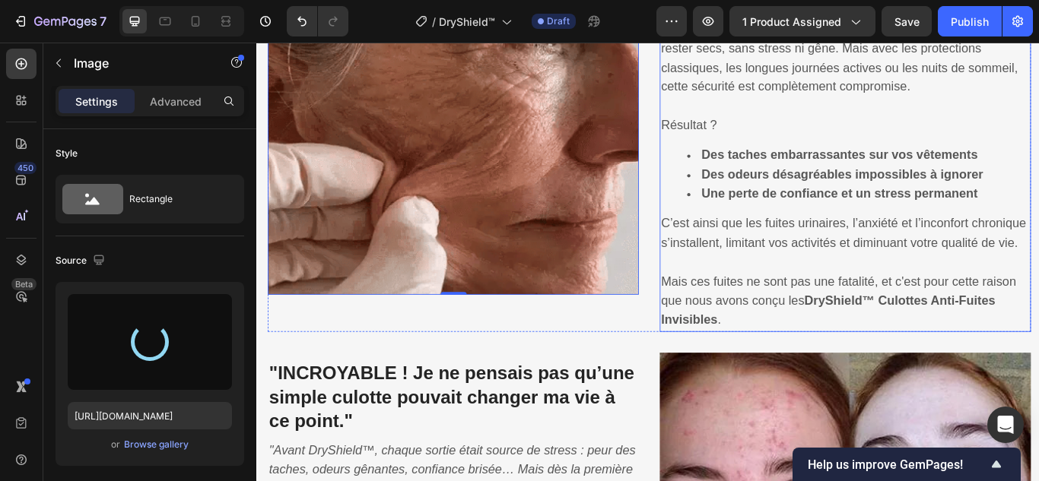
type input "[URL][DOMAIN_NAME]"
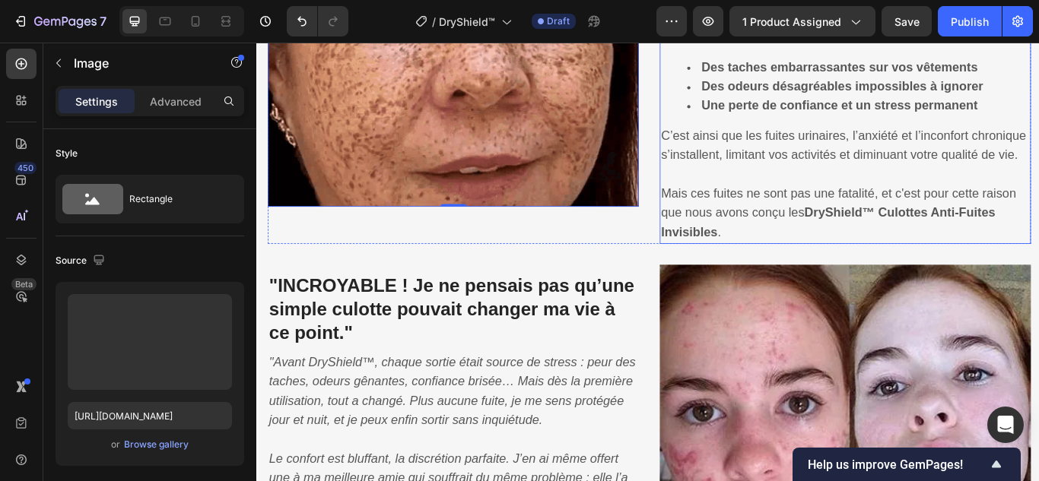
scroll to position [1369, 0]
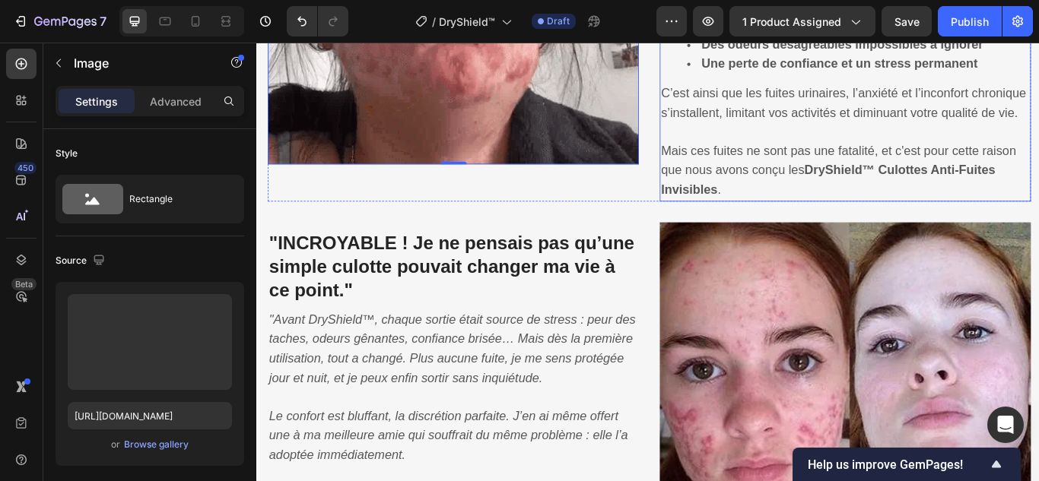
drag, startPoint x: 830, startPoint y: 337, endPoint x: 774, endPoint y: 364, distance: 61.9
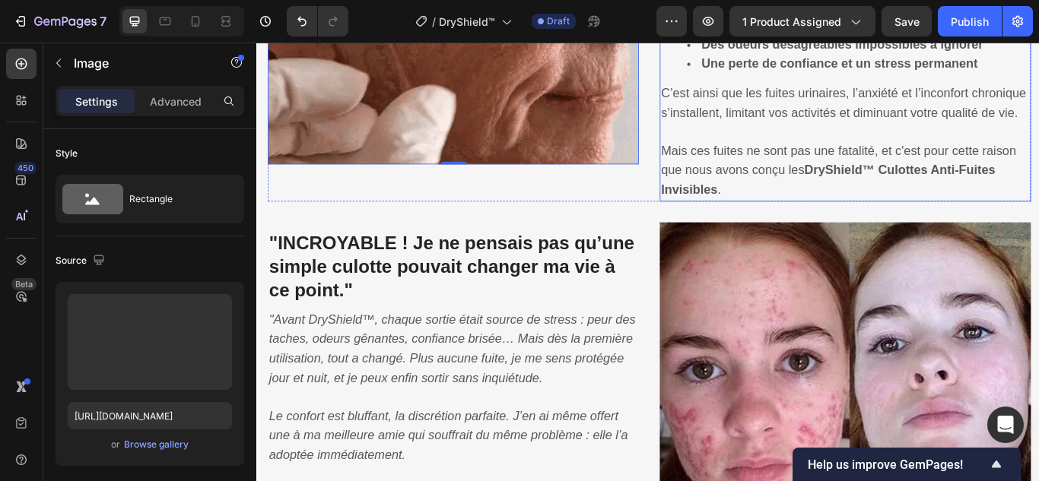
click at [827, 337] on img at bounding box center [942, 466] width 433 height 429
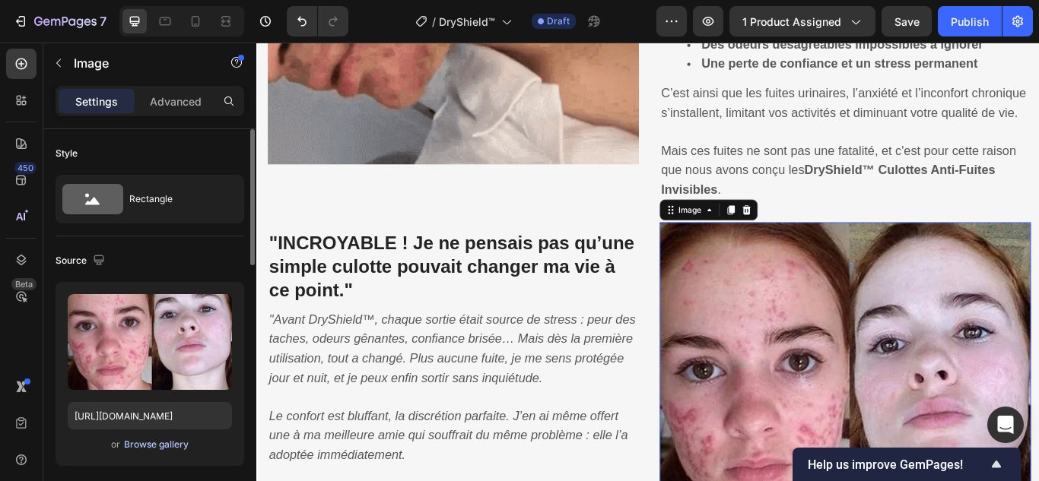
click at [174, 439] on div "Browse gallery" at bounding box center [156, 445] width 65 height 14
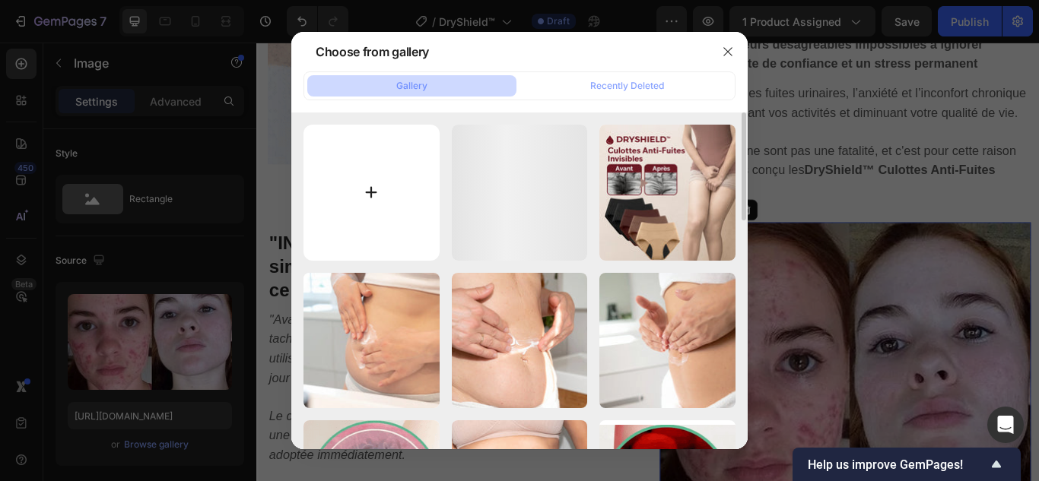
click at [367, 184] on input "file" at bounding box center [371, 193] width 136 height 136
type input "C:\fakepath\2.webp"
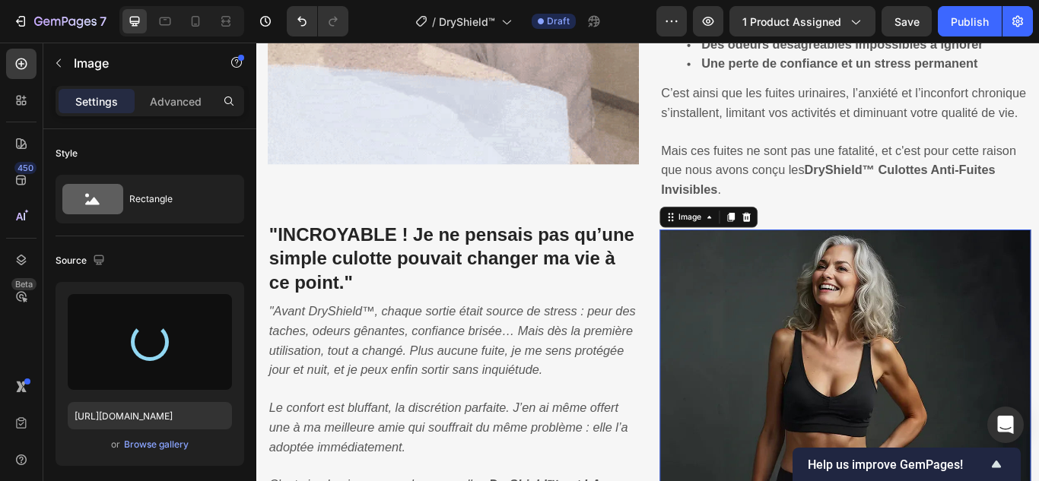
type input "[URL][DOMAIN_NAME]"
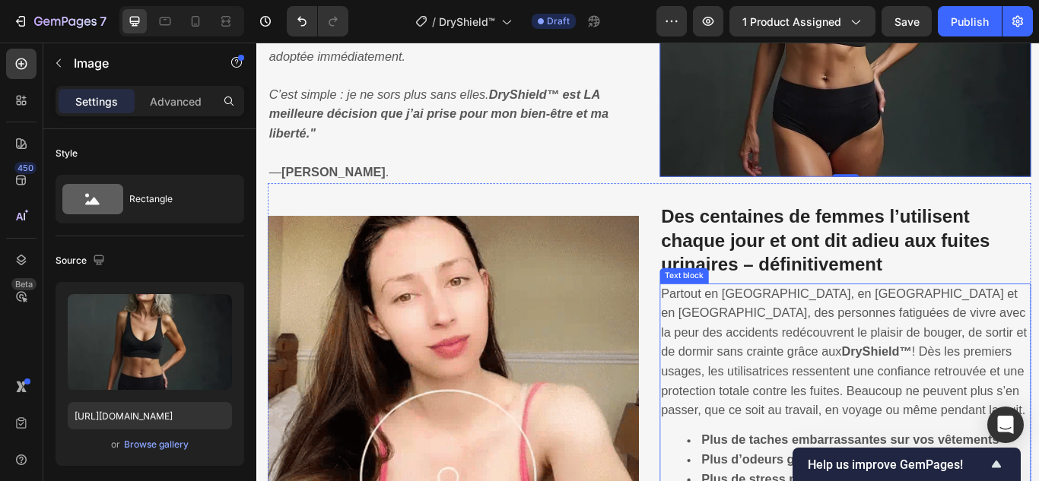
scroll to position [1825, 0]
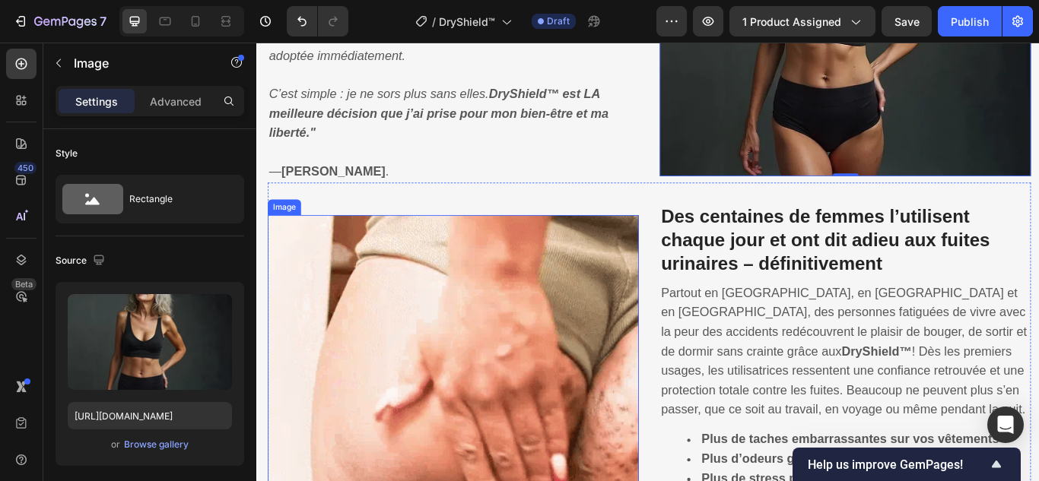
click at [609, 334] on img at bounding box center [485, 460] width 433 height 433
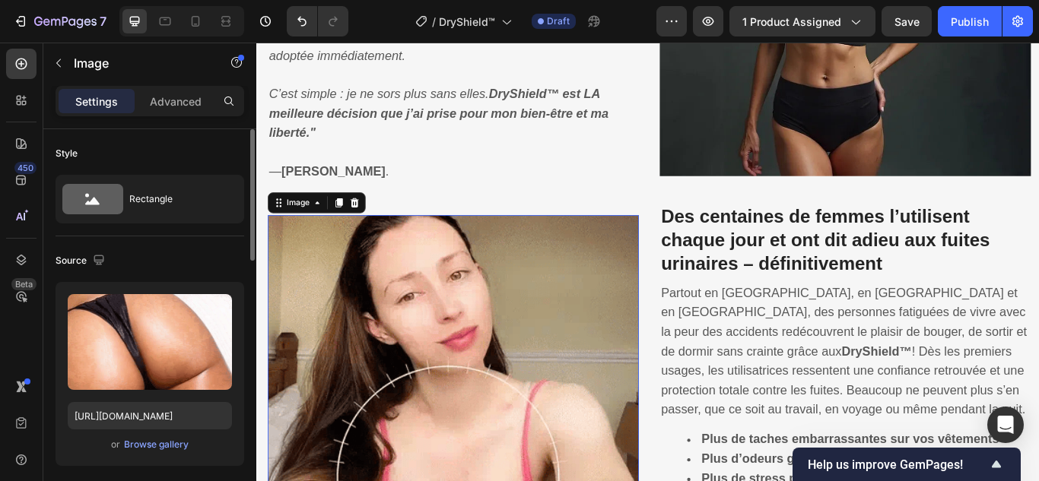
click at [149, 432] on div "Upload Image [URL][DOMAIN_NAME] or Browse gallery" at bounding box center [150, 374] width 189 height 184
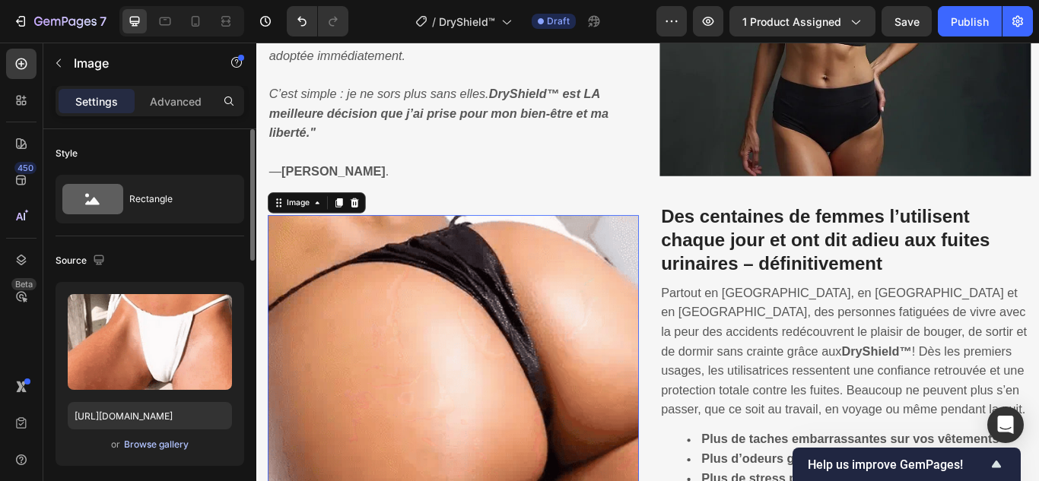
click at [149, 440] on div "Browse gallery" at bounding box center [156, 445] width 65 height 14
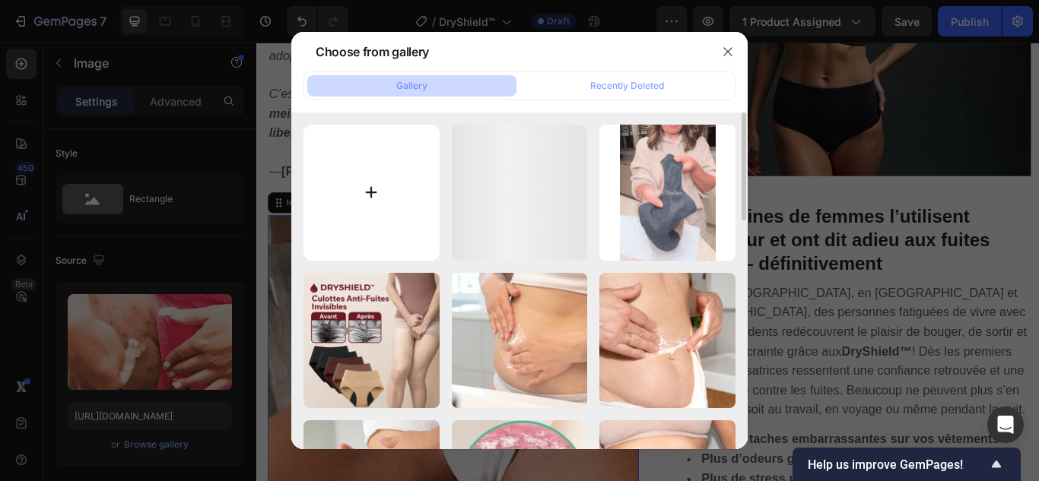
click at [367, 186] on input "file" at bounding box center [371, 193] width 136 height 136
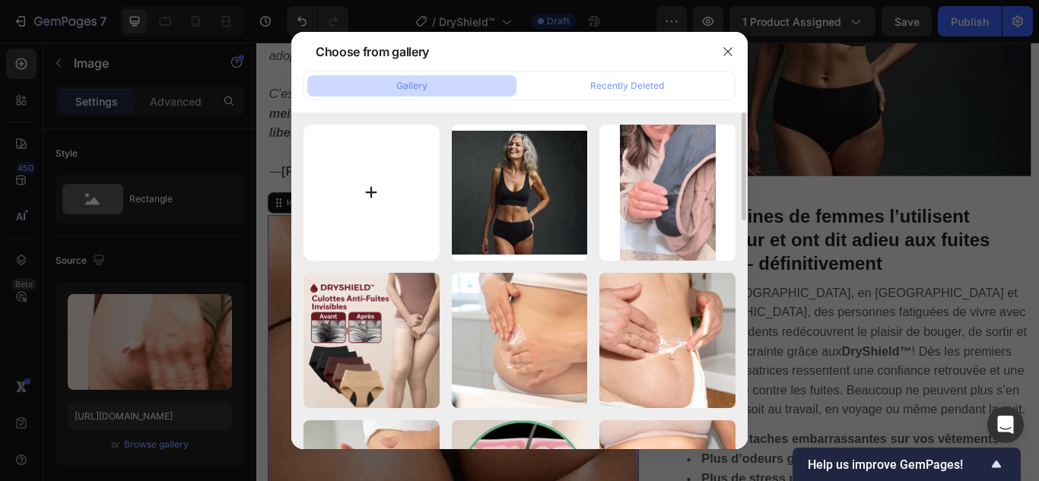
type input "C:\fakepath\3.gif"
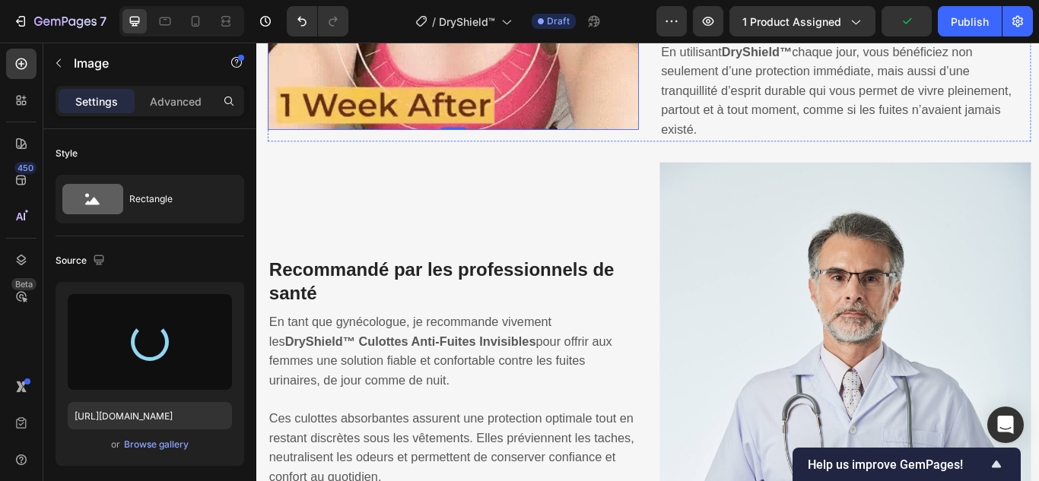
scroll to position [2510, 0]
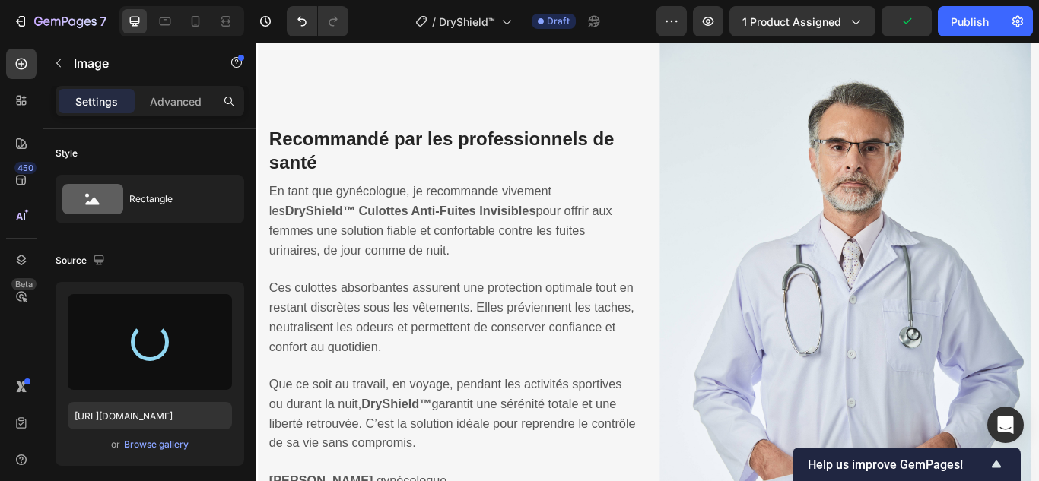
type input "[URL][DOMAIN_NAME]"
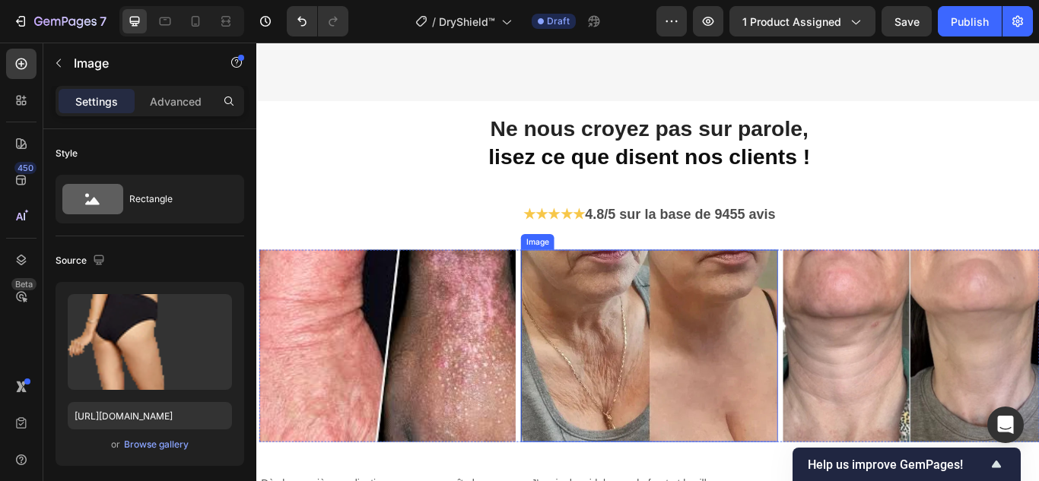
scroll to position [3346, 0]
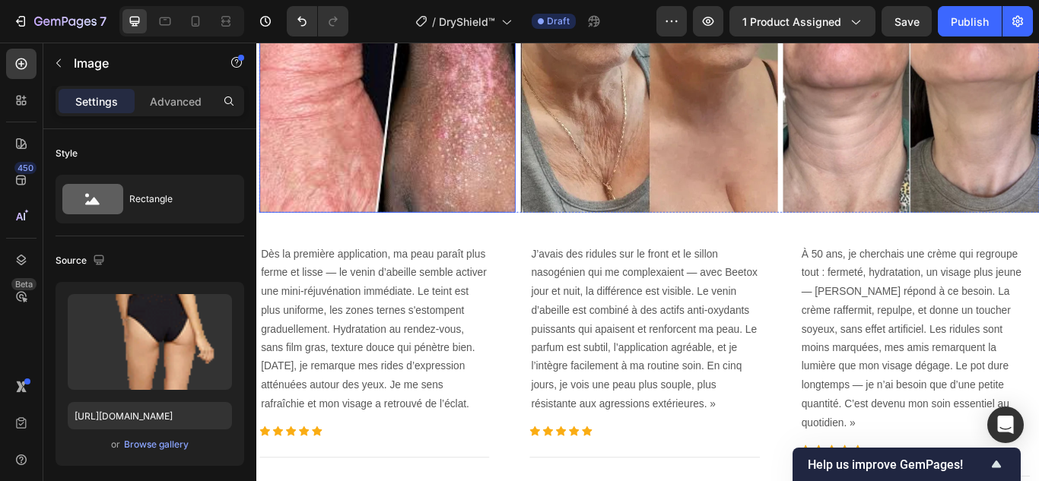
click at [457, 154] on img at bounding box center [408, 129] width 299 height 224
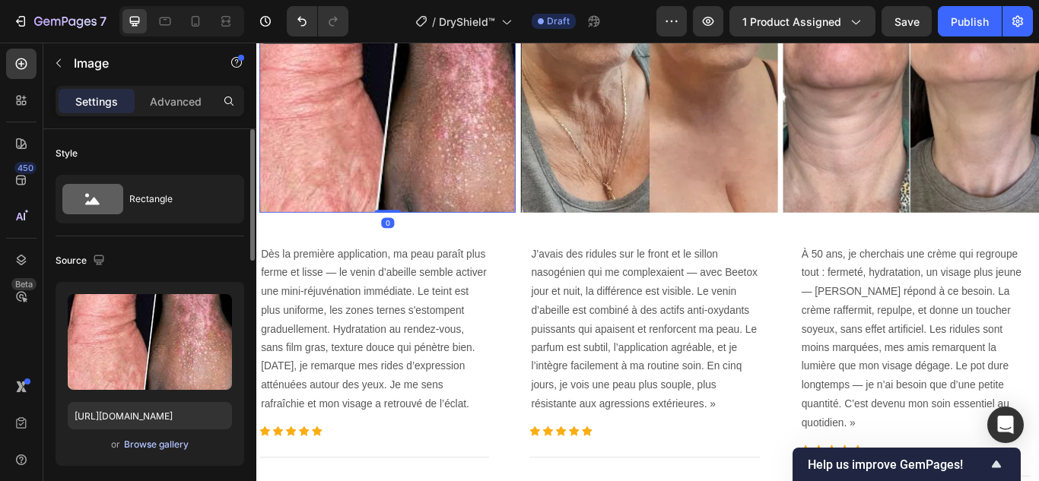
click at [180, 443] on div "Browse gallery" at bounding box center [156, 445] width 65 height 14
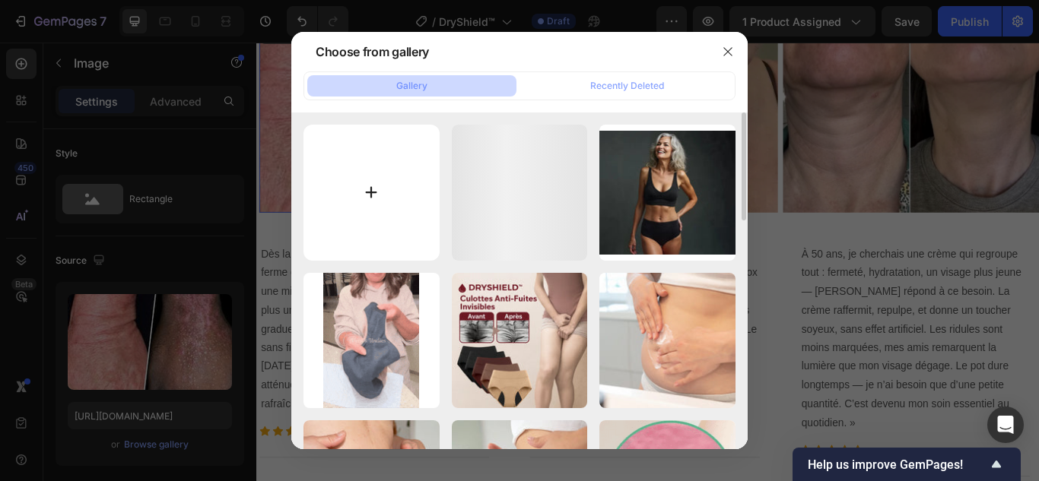
click at [379, 181] on input "file" at bounding box center [371, 193] width 136 height 136
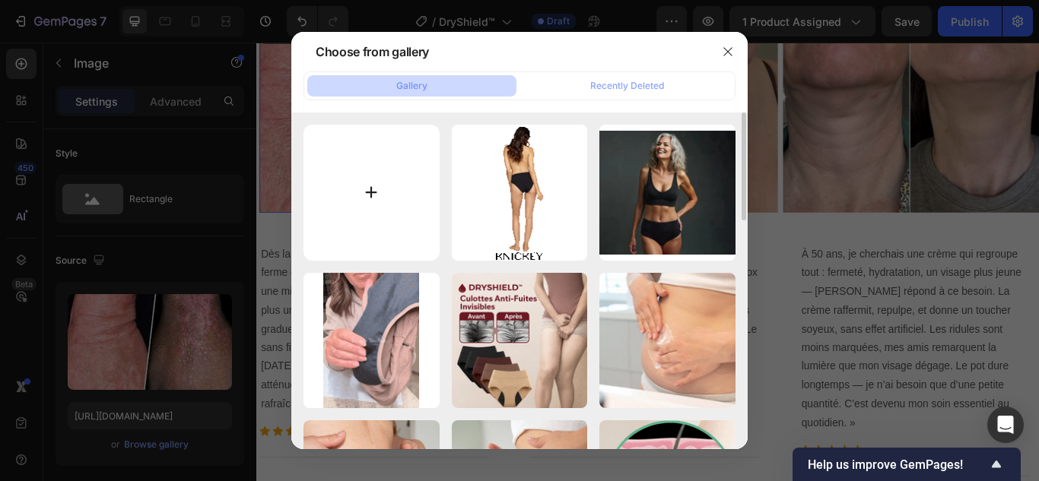
type input "C:\fakepath\4.webp"
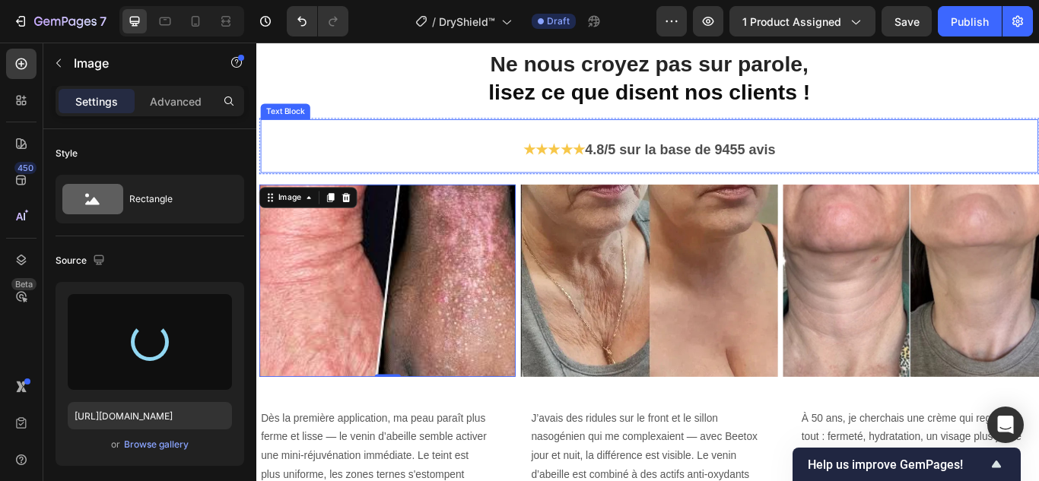
scroll to position [3118, 0]
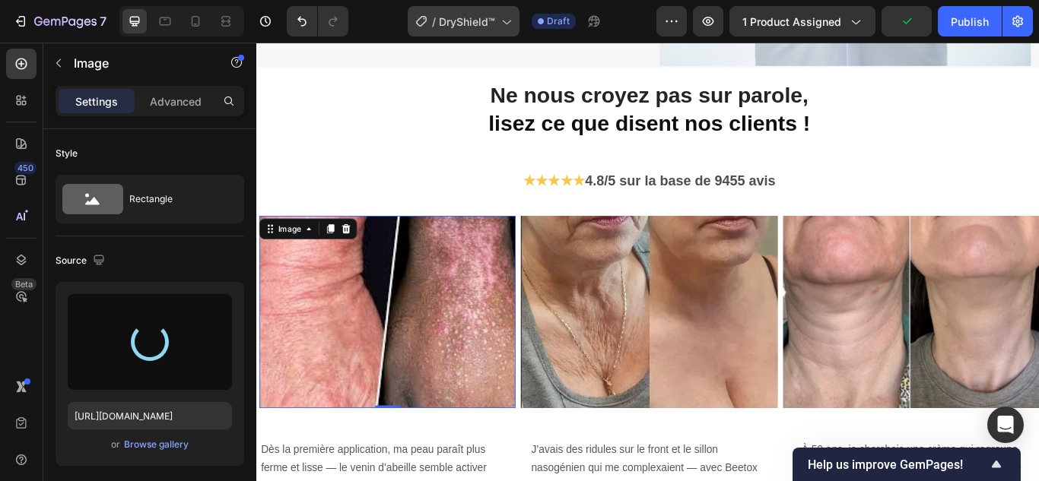
type input "[URL][DOMAIN_NAME]"
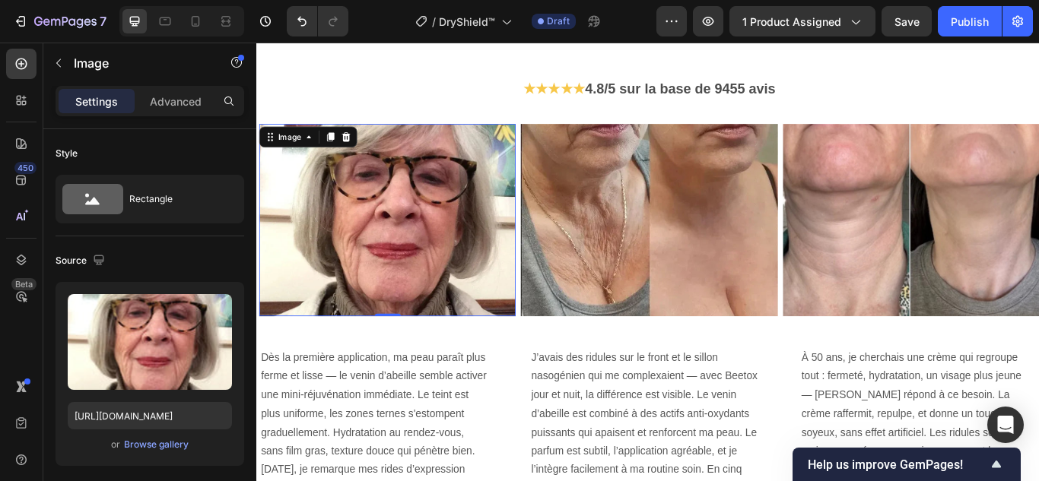
scroll to position [3270, 0]
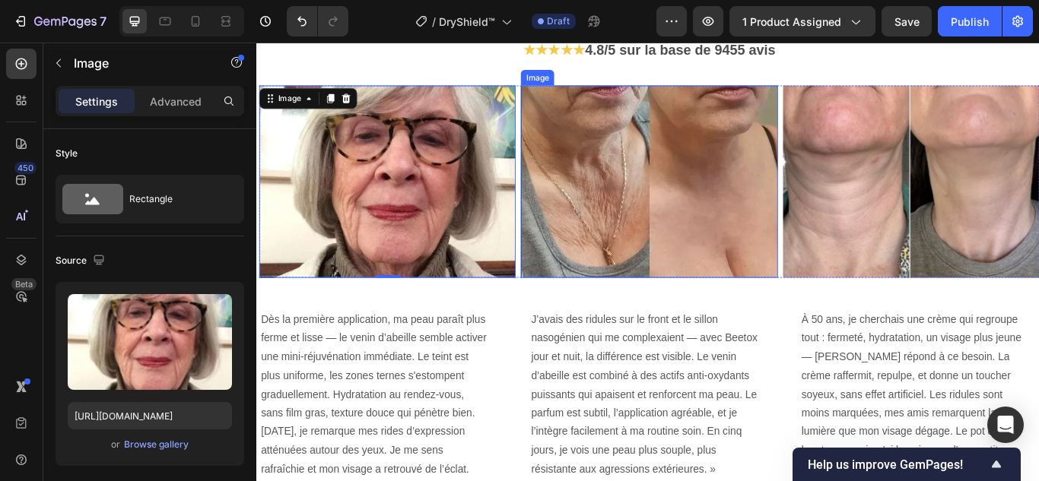
click at [696, 249] on img at bounding box center [713, 205] width 299 height 224
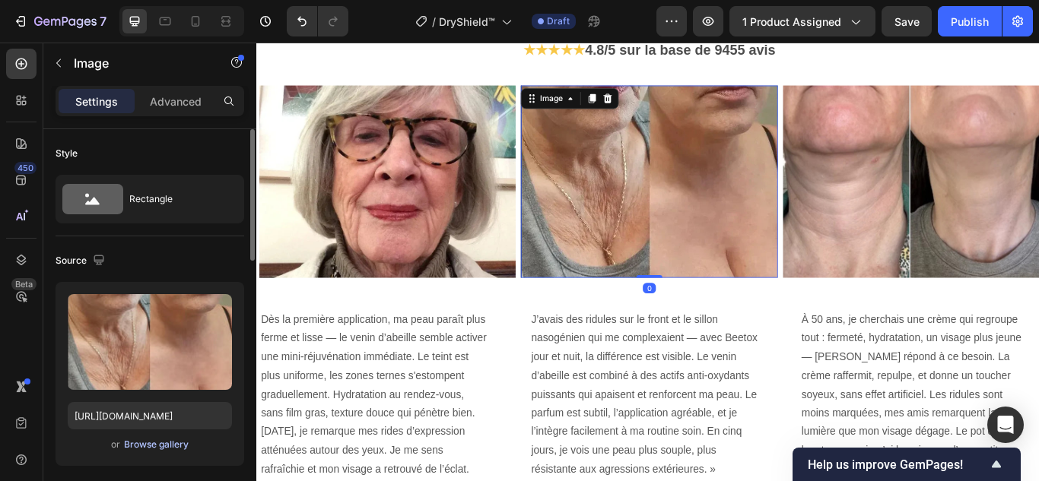
click at [161, 446] on div "Browse gallery" at bounding box center [156, 445] width 65 height 14
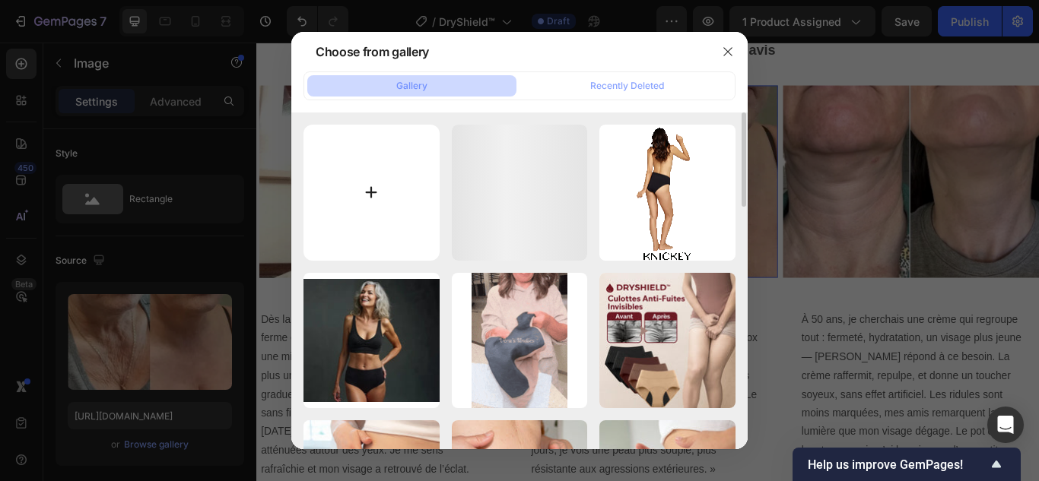
click at [373, 186] on input "file" at bounding box center [371, 193] width 136 height 136
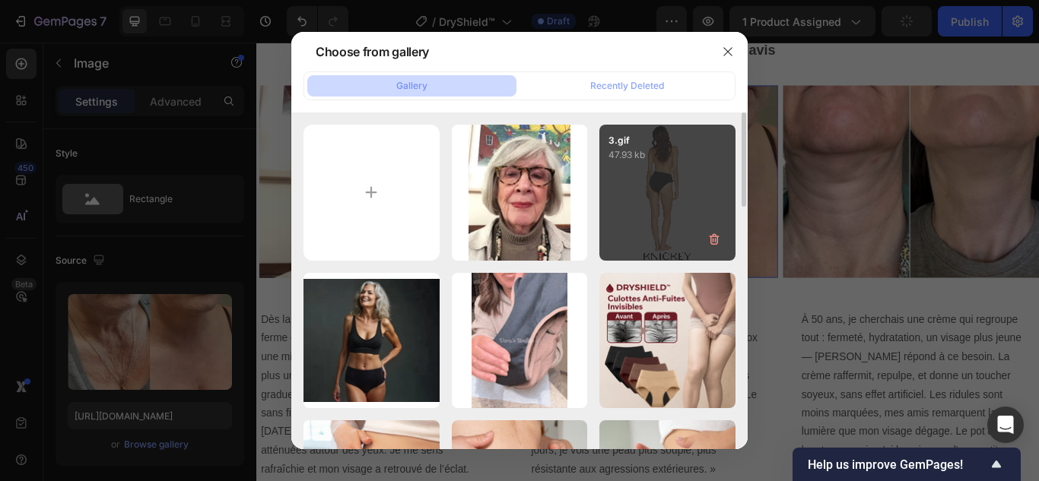
type input "C:\fakepath\5.webp"
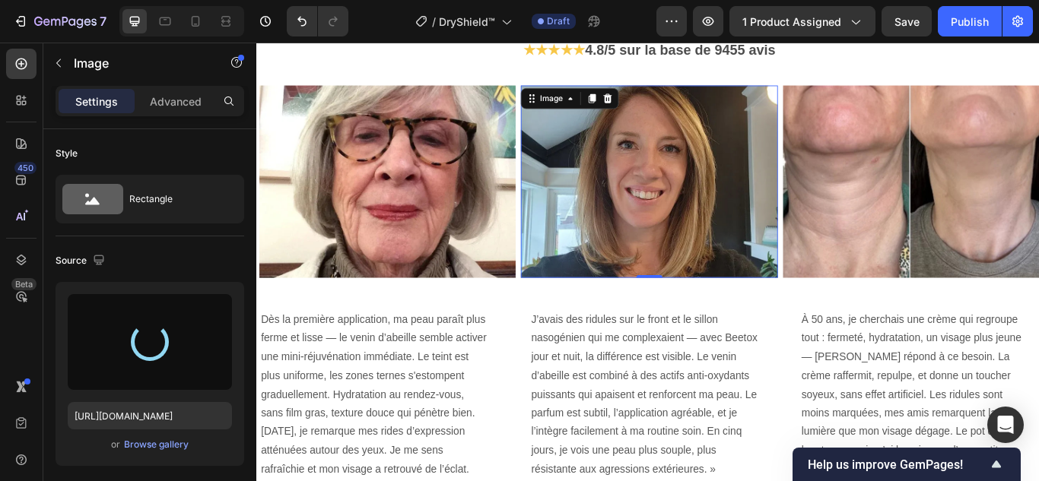
type input "[URL][DOMAIN_NAME]"
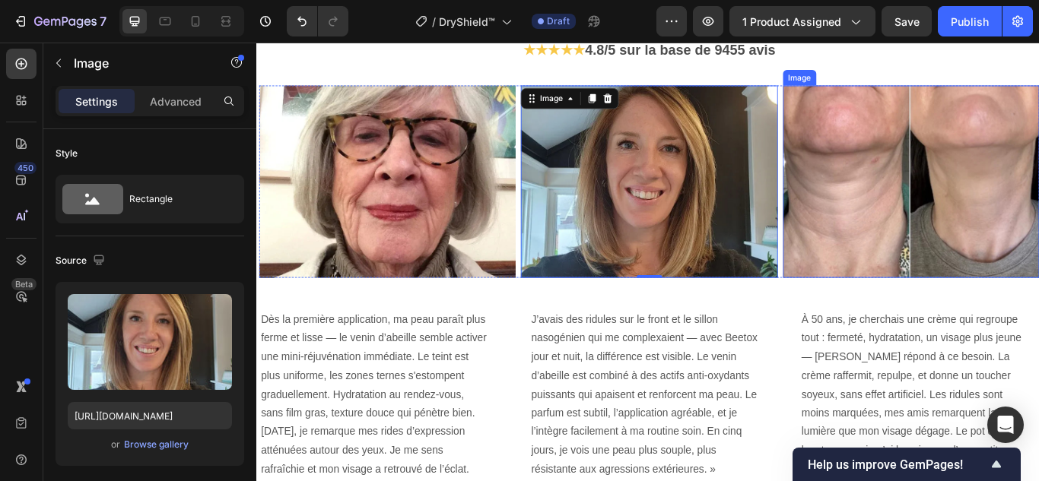
click at [922, 163] on img at bounding box center [1019, 205] width 299 height 224
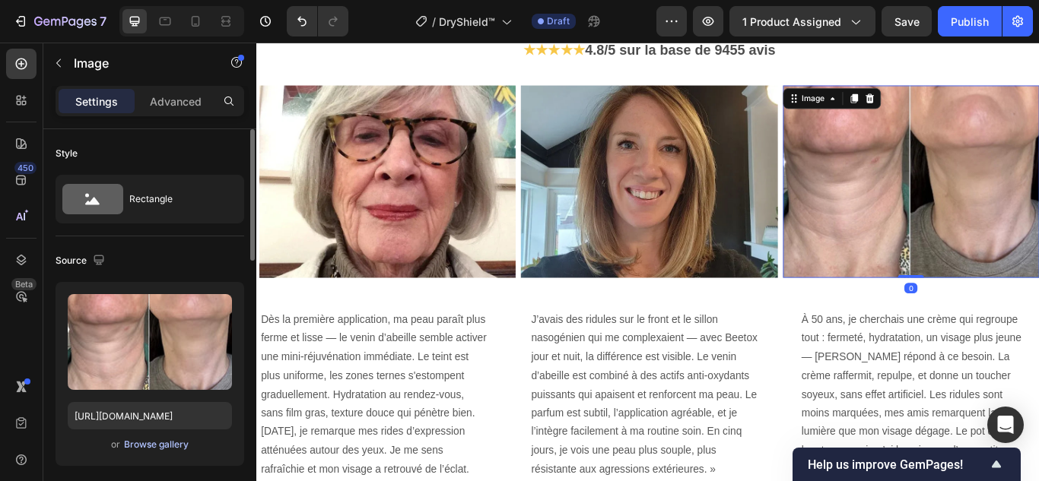
click at [138, 446] on div "Browse gallery" at bounding box center [156, 445] width 65 height 14
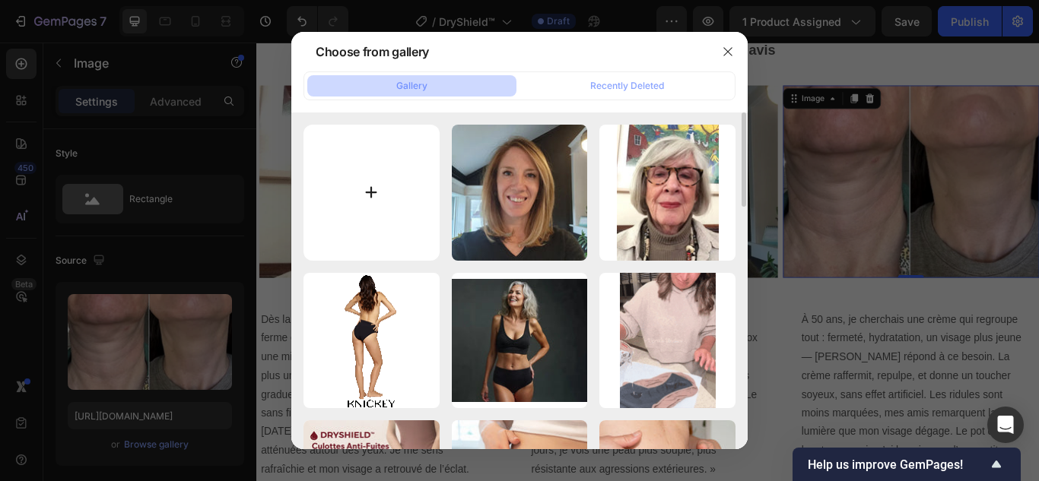
click at [380, 192] on input "file" at bounding box center [371, 193] width 136 height 136
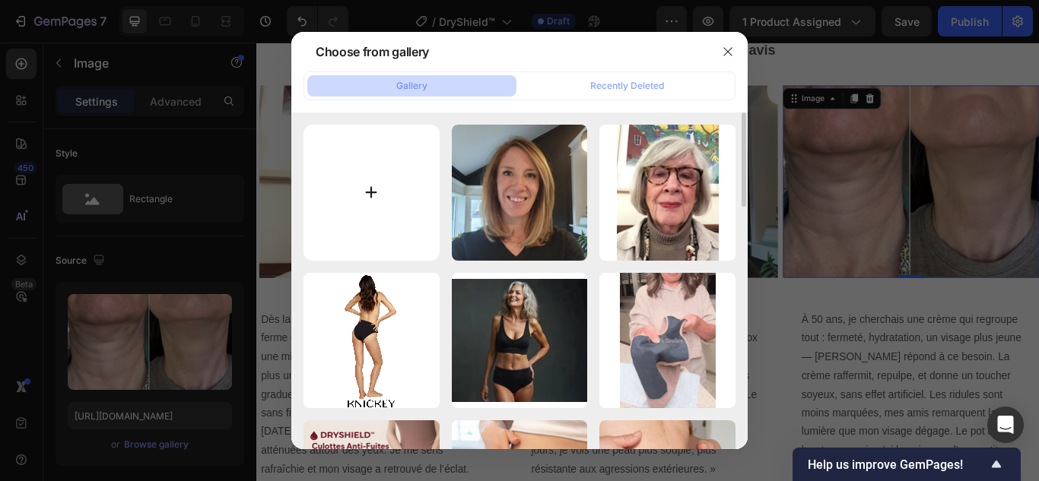
type input "C:\fakepath\6.webp"
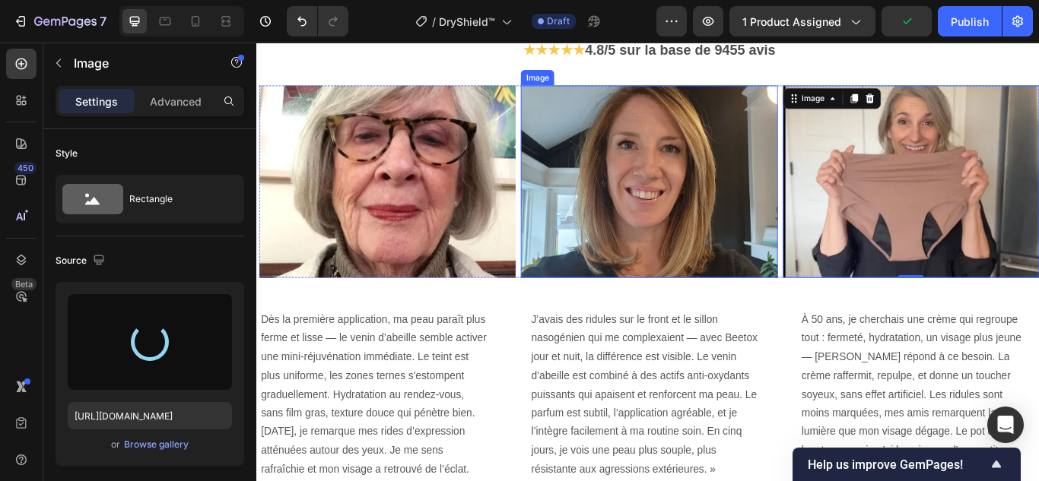
type input "[URL][DOMAIN_NAME]"
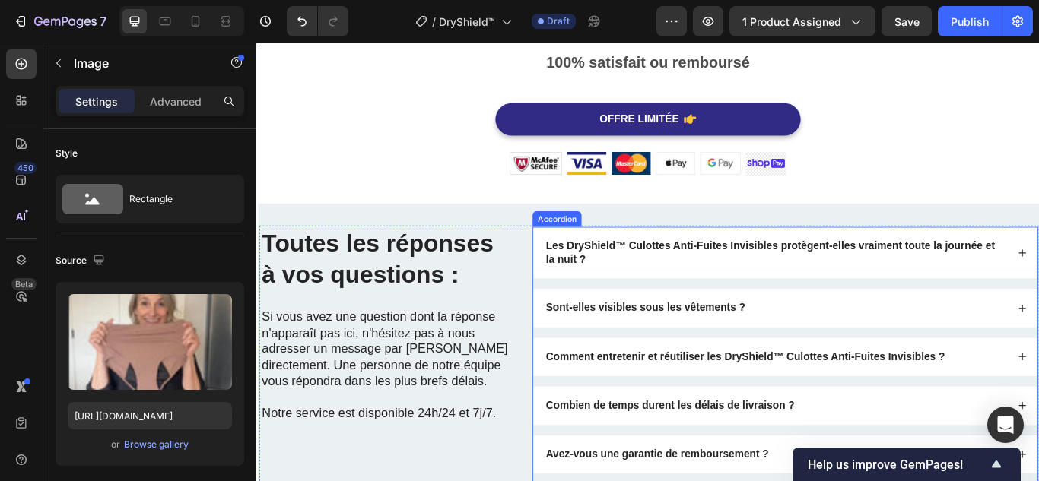
scroll to position [3422, 0]
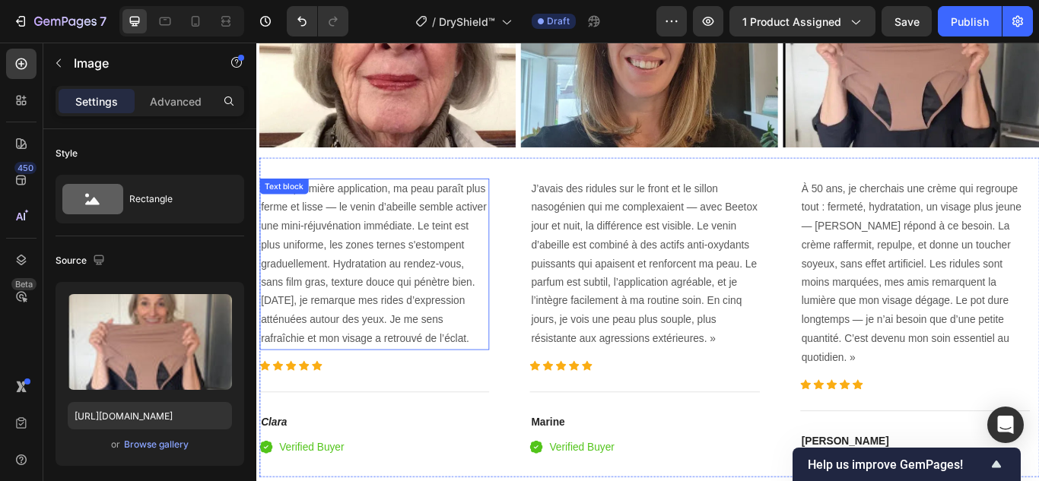
click at [391, 329] on p "Dès la première application, ma peau paraît plus ferme et lisse — le venin d’ab…" at bounding box center [393, 301] width 265 height 197
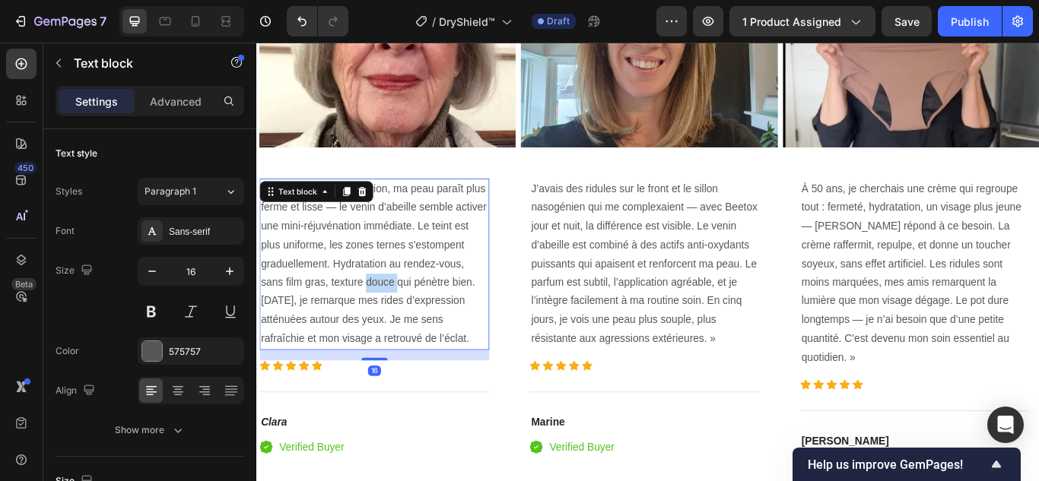
click at [391, 329] on p "Dès la première application, ma peau paraît plus ferme et lisse — le venin d’ab…" at bounding box center [393, 301] width 265 height 197
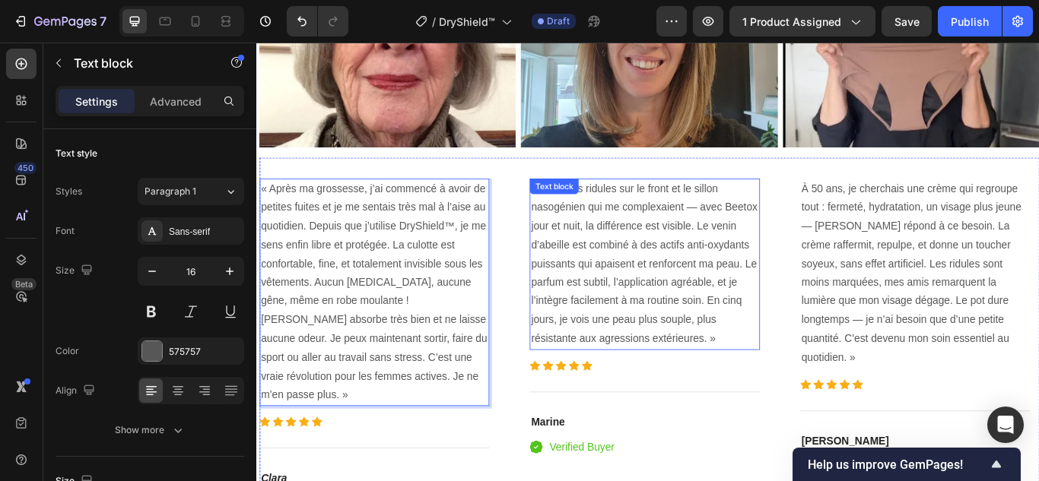
click at [703, 344] on p "J’avais des ridules sur le front et le sillon nasogénien qui me complexaient — …" at bounding box center [708, 301] width 265 height 197
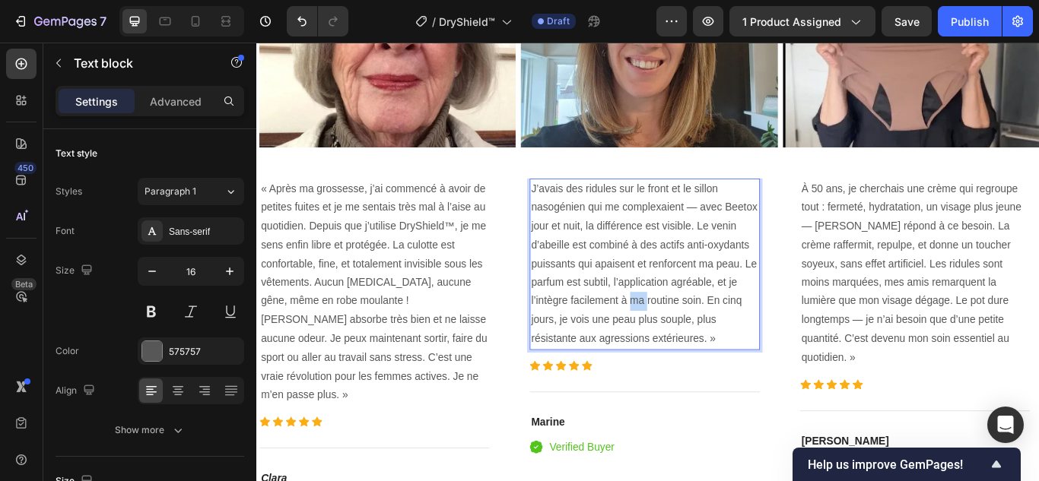
click at [707, 348] on p "J’avais des ridules sur le front et le sillon nasogénien qui me complexaient — …" at bounding box center [708, 301] width 265 height 197
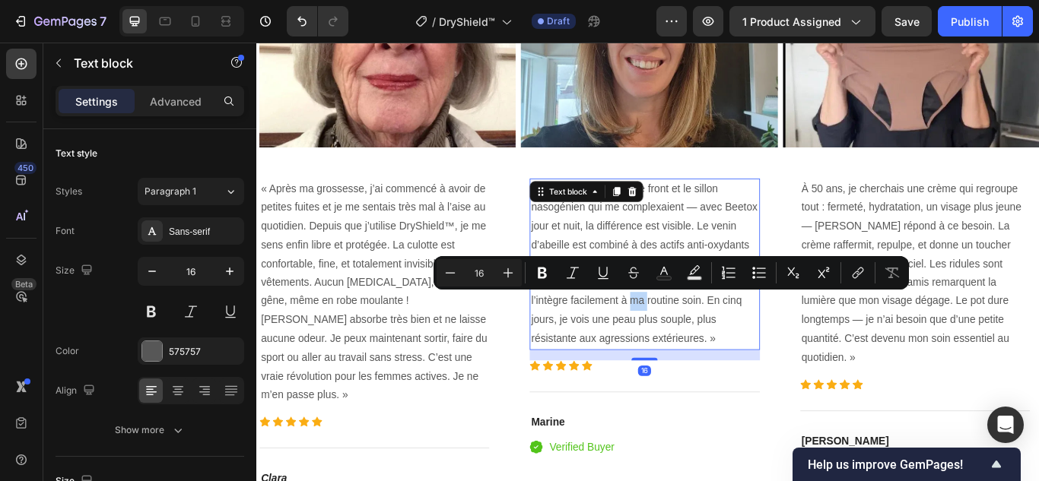
click at [707, 348] on p "J’avais des ridules sur le front et le sillon nasogénien qui me complexaient — …" at bounding box center [708, 301] width 265 height 197
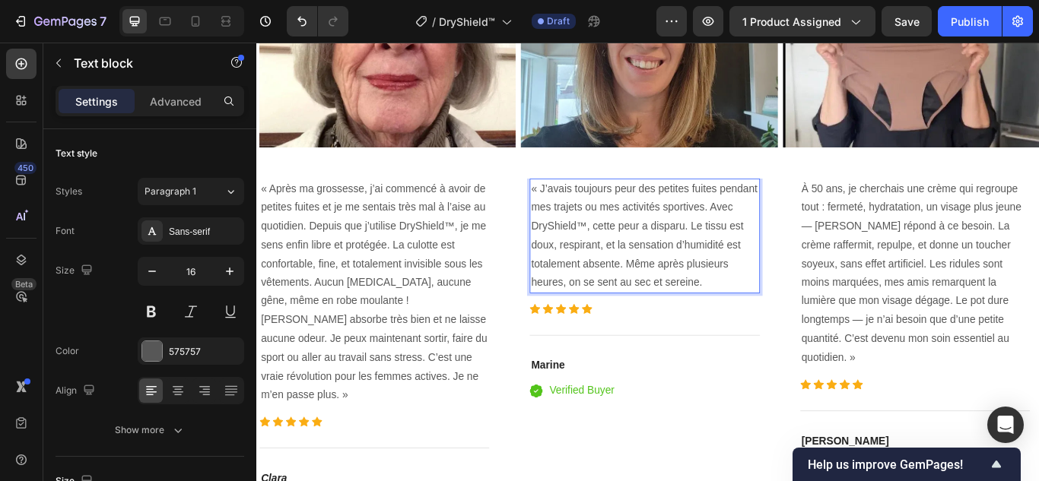
click at [791, 317] on p "« J’avais toujours peur des petites fuites pendant mes trajets ou mes activités…" at bounding box center [708, 269] width 265 height 132
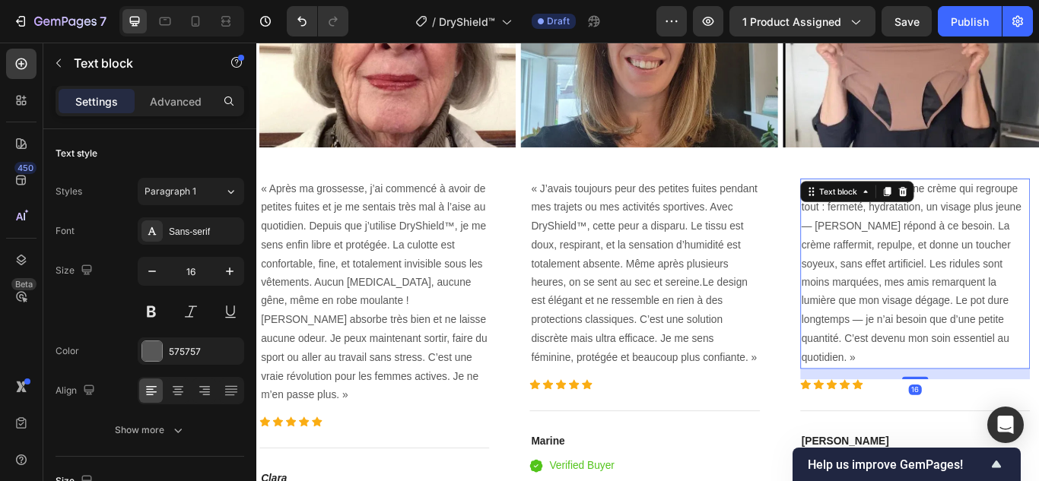
click at [983, 356] on p "À 50 ans, je cherchais une crème qui regroupe tout : fermeté, hydratation, un v…" at bounding box center [1023, 312] width 265 height 219
click at [983, 358] on p "À 50 ans, je cherchais une crème qui regroupe tout : fermeté, hydratation, un v…" at bounding box center [1023, 312] width 265 height 219
click at [983, 359] on p "À 50 ans, je cherchais une crème qui regroupe tout : fermeté, hydratation, un v…" at bounding box center [1023, 312] width 265 height 219
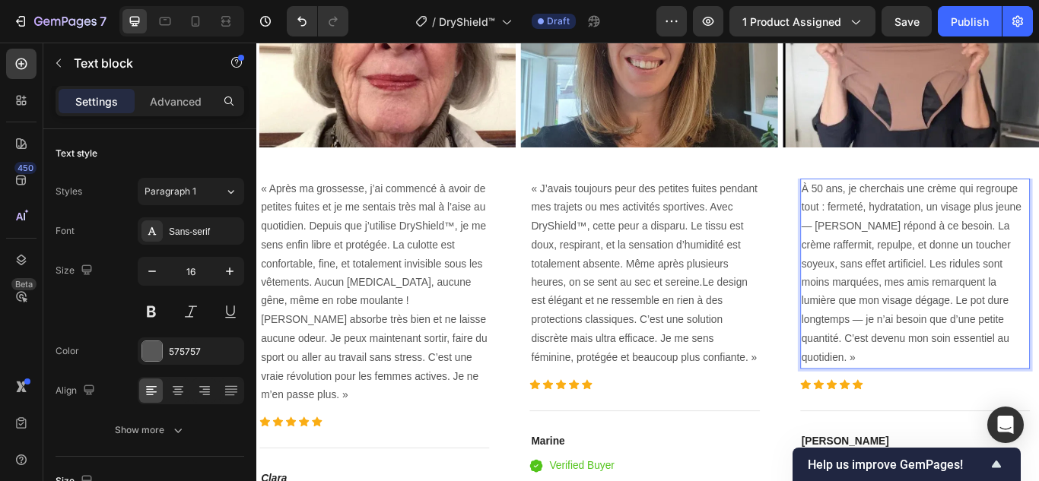
click at [957, 294] on p "À 50 ans, je cherchais une crème qui regroupe tout : fermeté, hydratation, un v…" at bounding box center [1023, 312] width 265 height 219
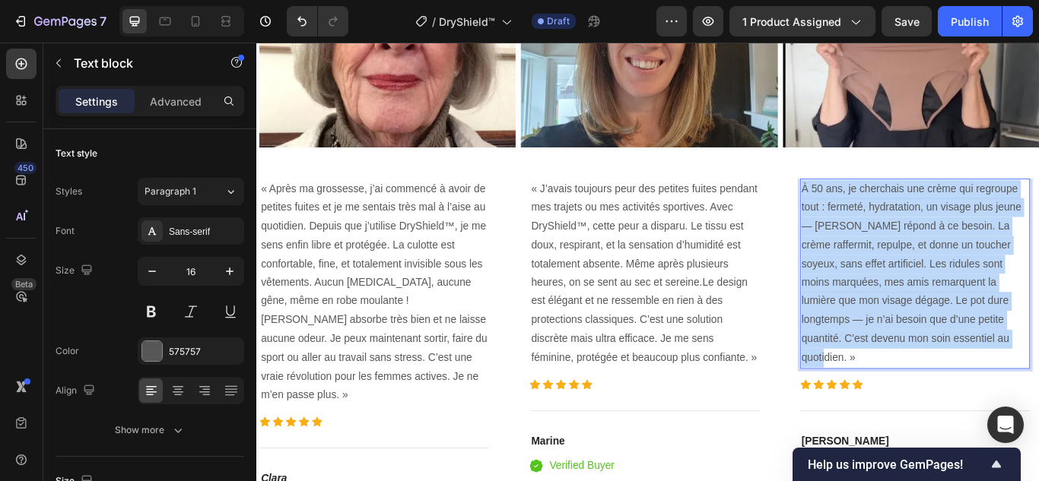
click at [957, 294] on p "À 50 ans, je cherchais une crème qui regroupe tout : fermeté, hydratation, un v…" at bounding box center [1023, 312] width 265 height 219
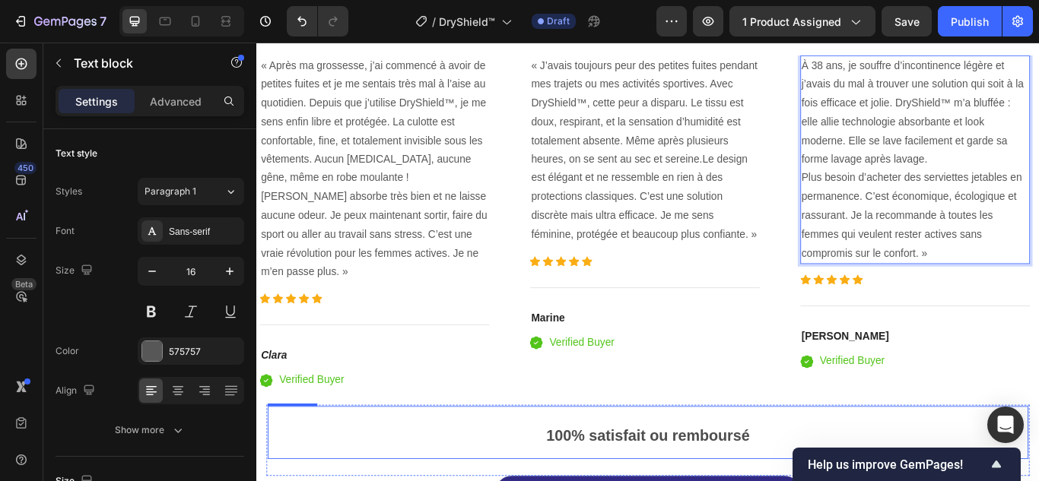
scroll to position [3574, 0]
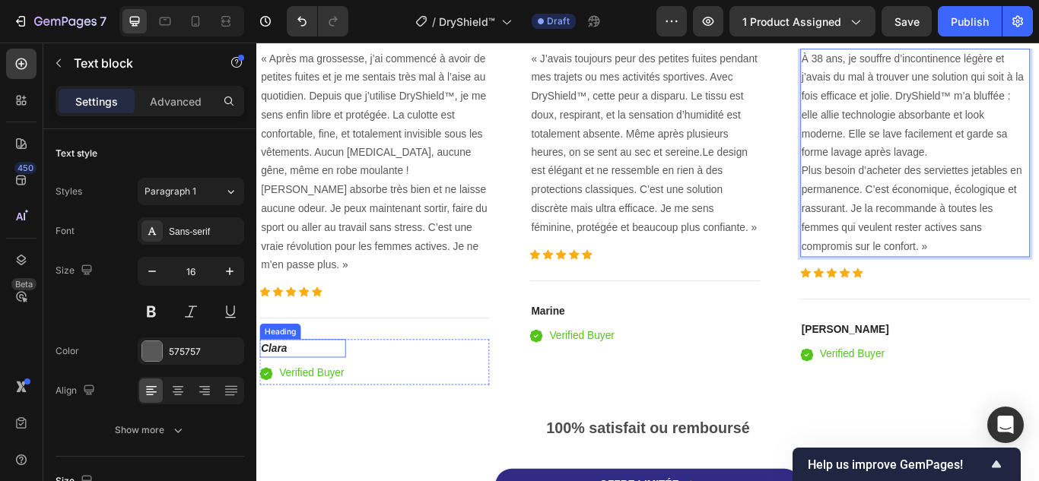
click at [321, 397] on h4 "Clara" at bounding box center [309, 399] width 100 height 21
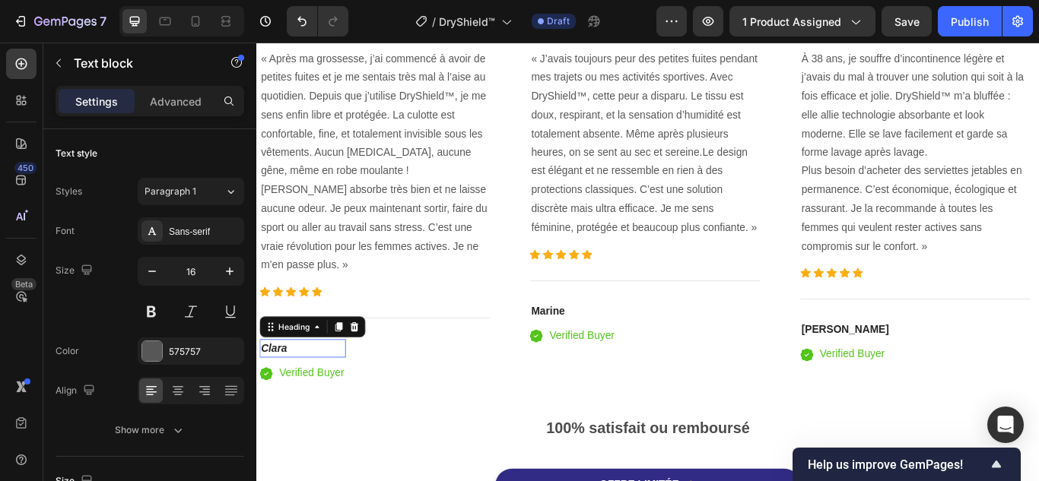
click at [321, 397] on h4 "Clara" at bounding box center [309, 399] width 100 height 21
click at [321, 397] on p "Clara" at bounding box center [309, 399] width 97 height 18
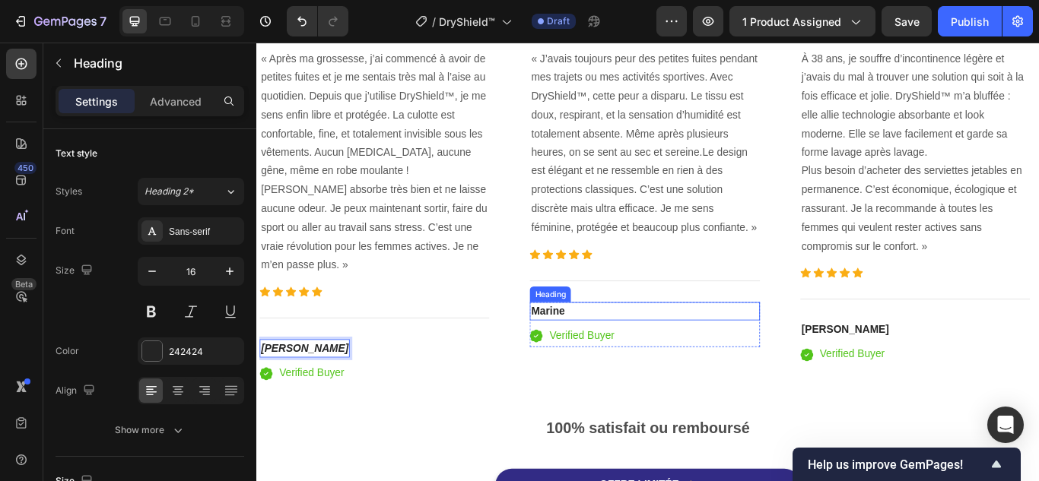
click at [601, 349] on strong "Marine" at bounding box center [596, 355] width 40 height 13
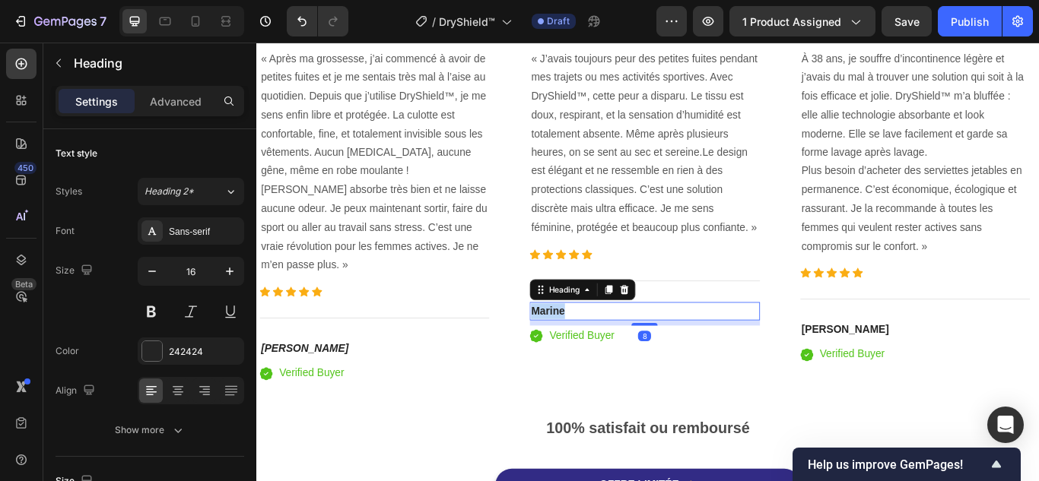
click at [601, 349] on strong "Marine" at bounding box center [596, 355] width 40 height 13
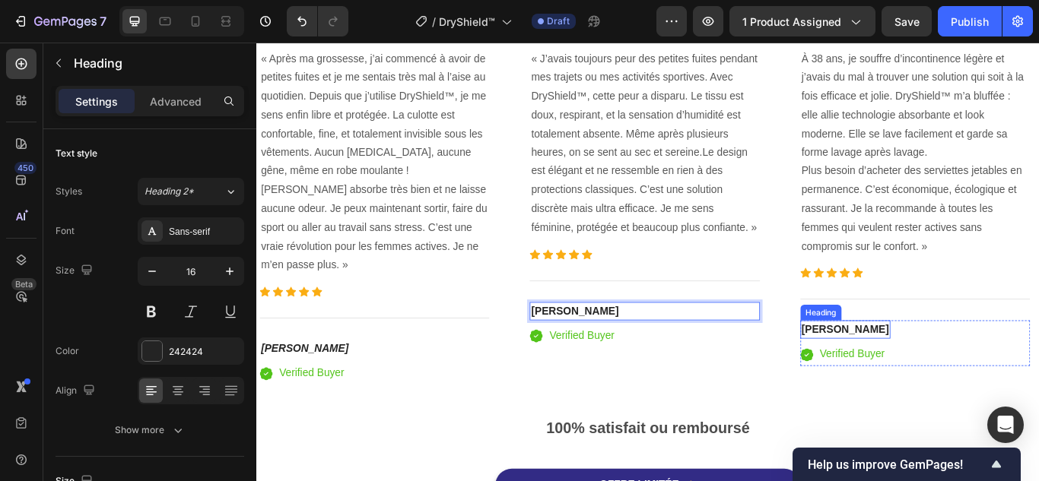
click at [921, 372] on strong "[PERSON_NAME]" at bounding box center [942, 376] width 102 height 13
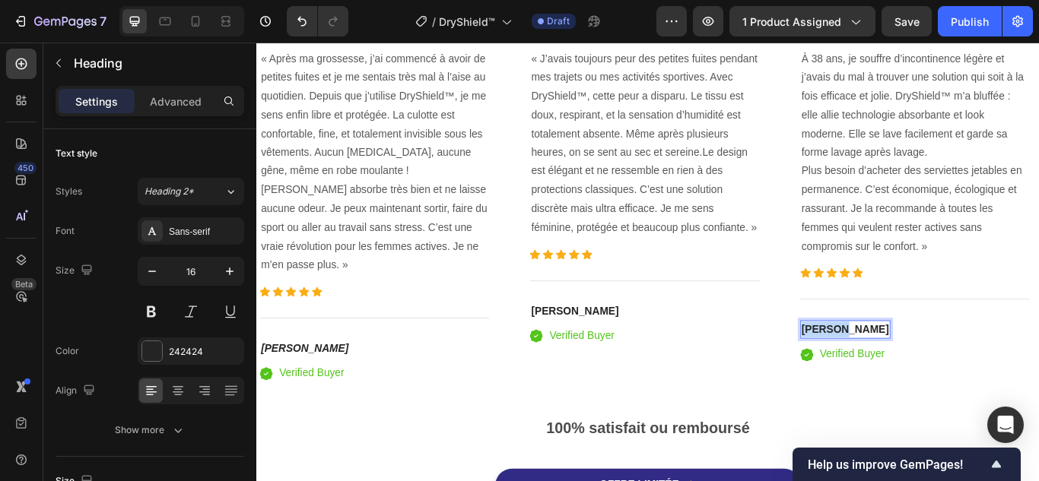
click at [921, 372] on strong "[PERSON_NAME]" at bounding box center [942, 376] width 102 height 13
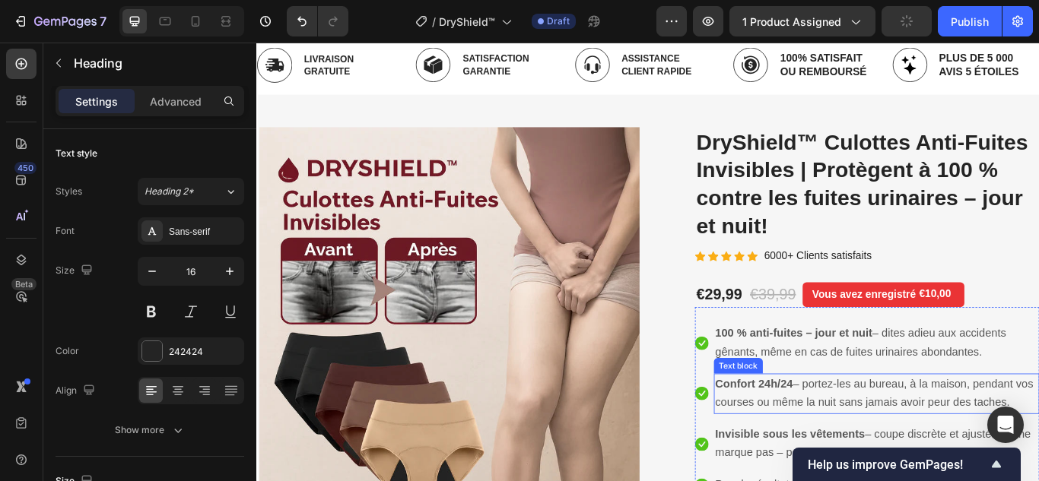
scroll to position [76, 0]
